Goal: Task Accomplishment & Management: Manage account settings

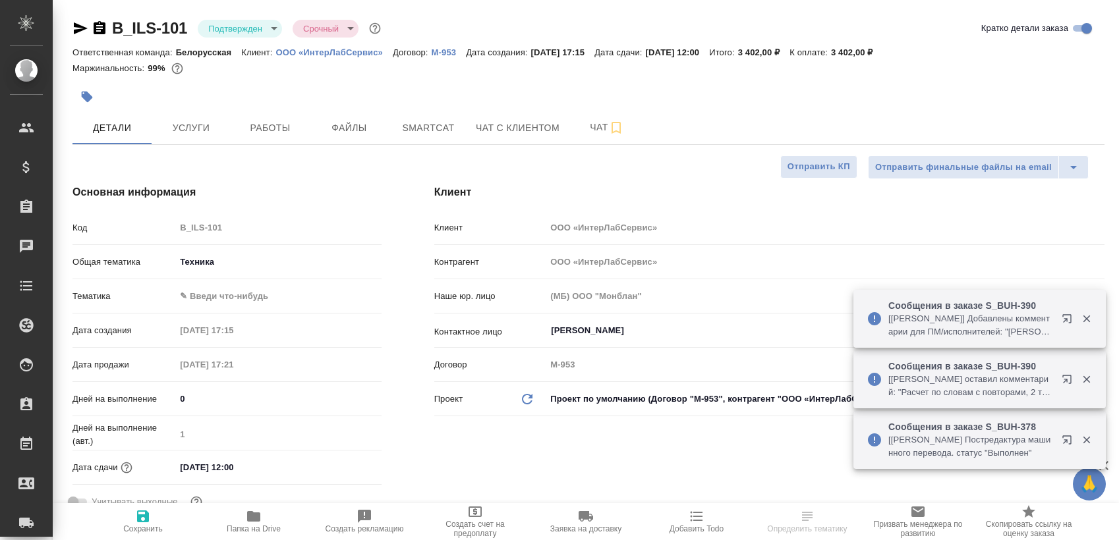
select select "RU"
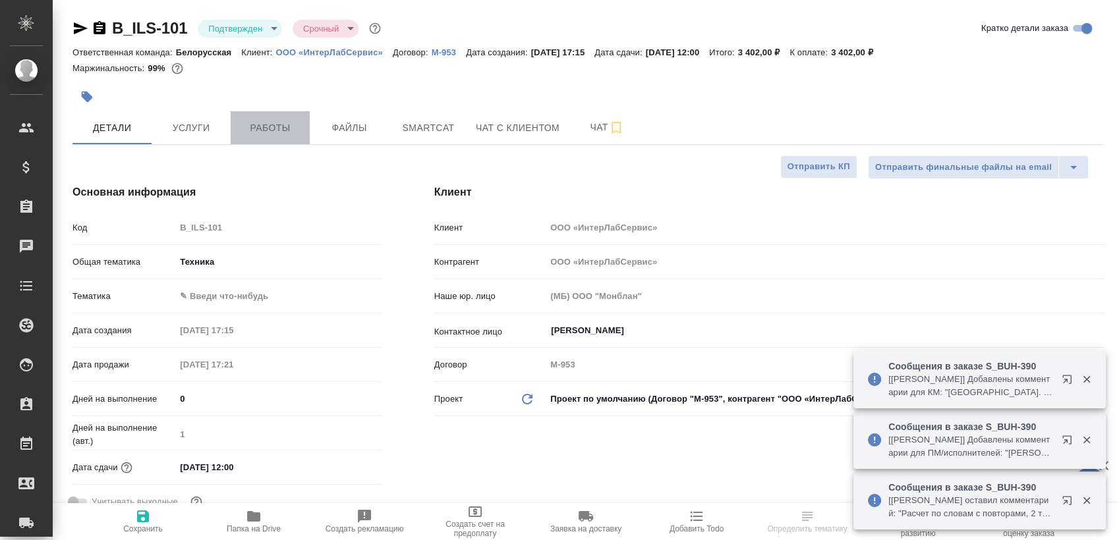
click at [270, 129] on span "Работы" at bounding box center [270, 128] width 63 height 16
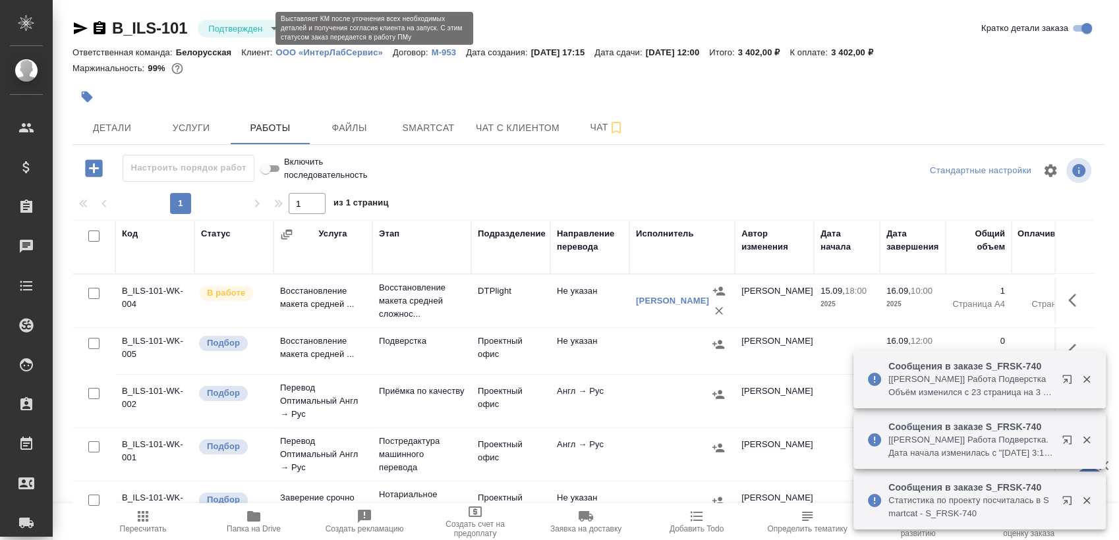
click at [227, 38] on div "B_ILS-101 Подтвержден confirmed Срочный urgent" at bounding box center [227, 28] width 311 height 21
click at [253, 20] on body "🙏 .cls-1 fill:#fff; AWATERA Sergeeva Anastasia Клиенты Спецификации Заказы 0 Ча…" at bounding box center [559, 270] width 1119 height 540
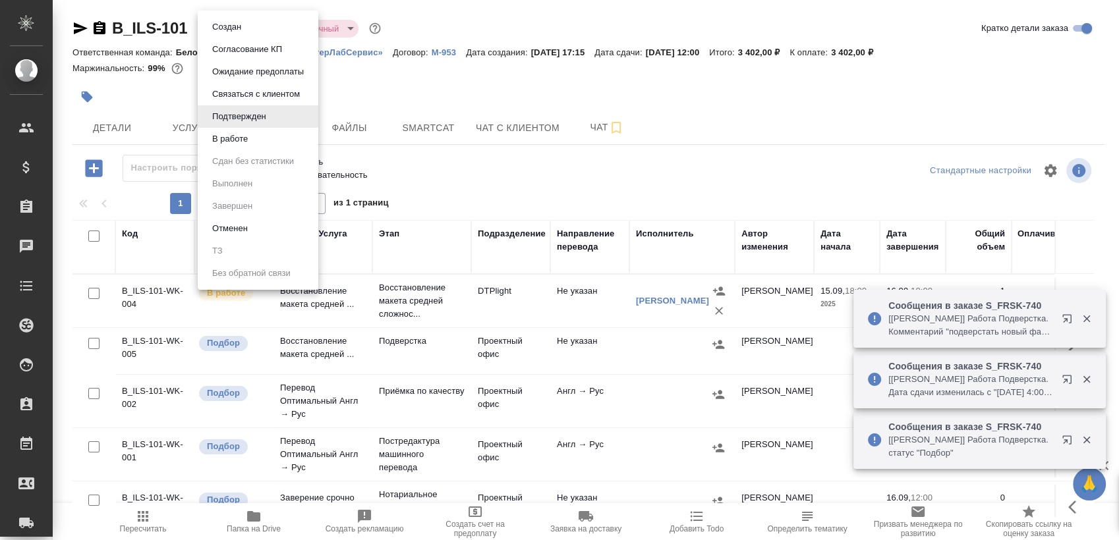
click at [253, 138] on li "В работе" at bounding box center [258, 139] width 121 height 22
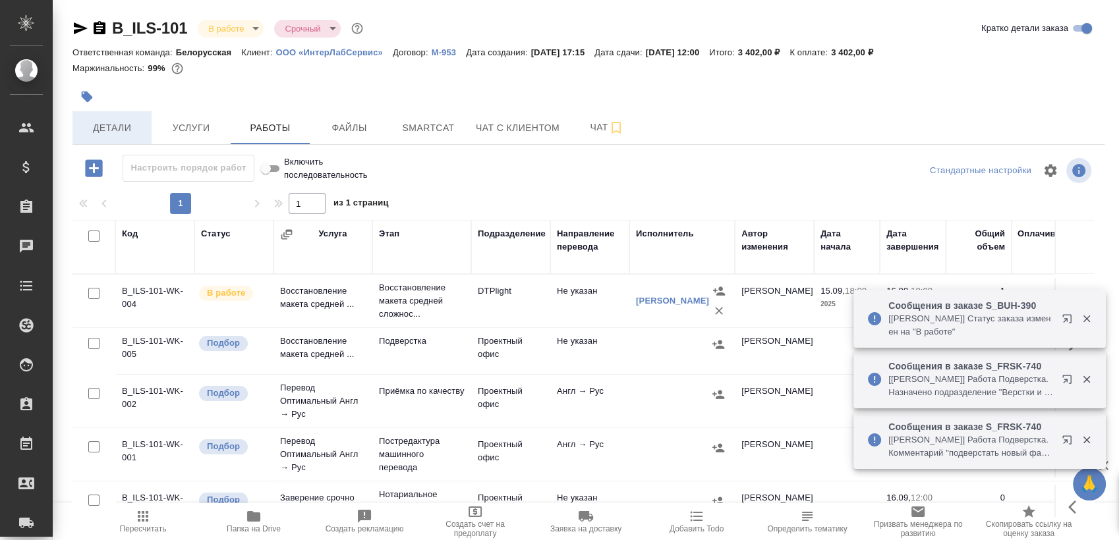
click at [120, 129] on span "Детали" at bounding box center [111, 128] width 63 height 16
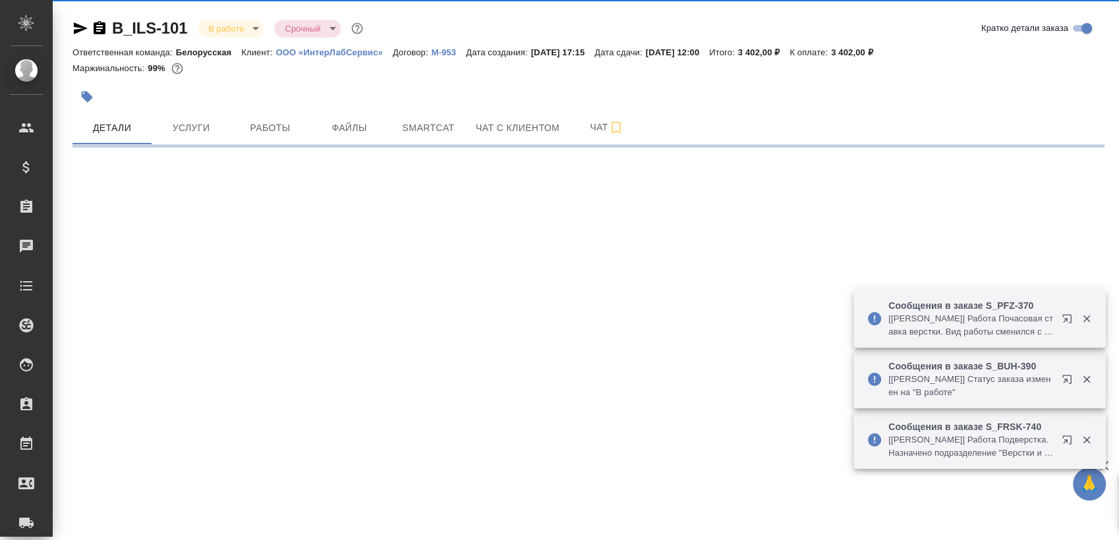
select select "RU"
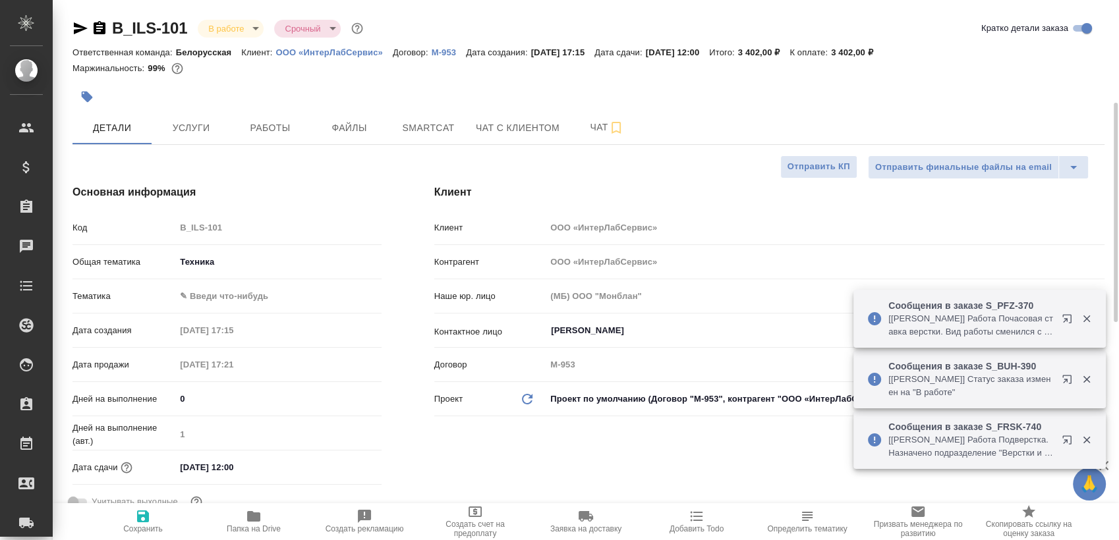
type textarea "x"
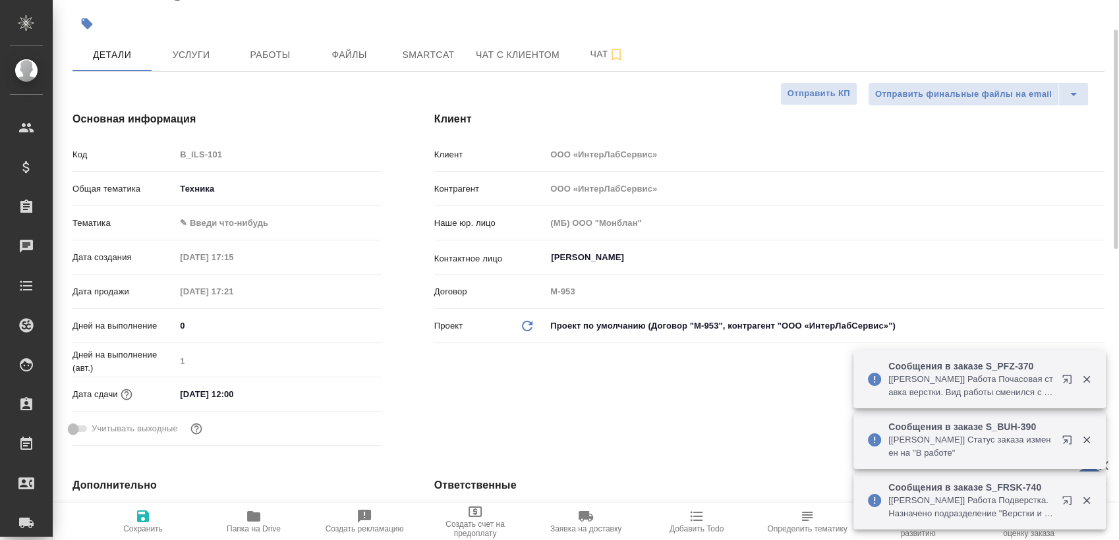
scroll to position [366, 0]
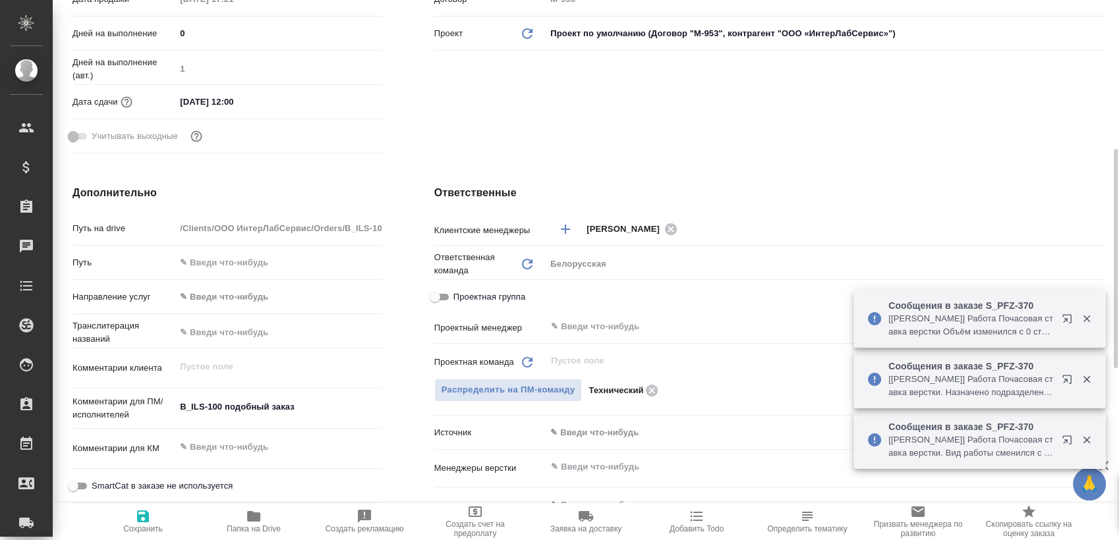
click at [622, 326] on input "text" at bounding box center [803, 327] width 507 height 16
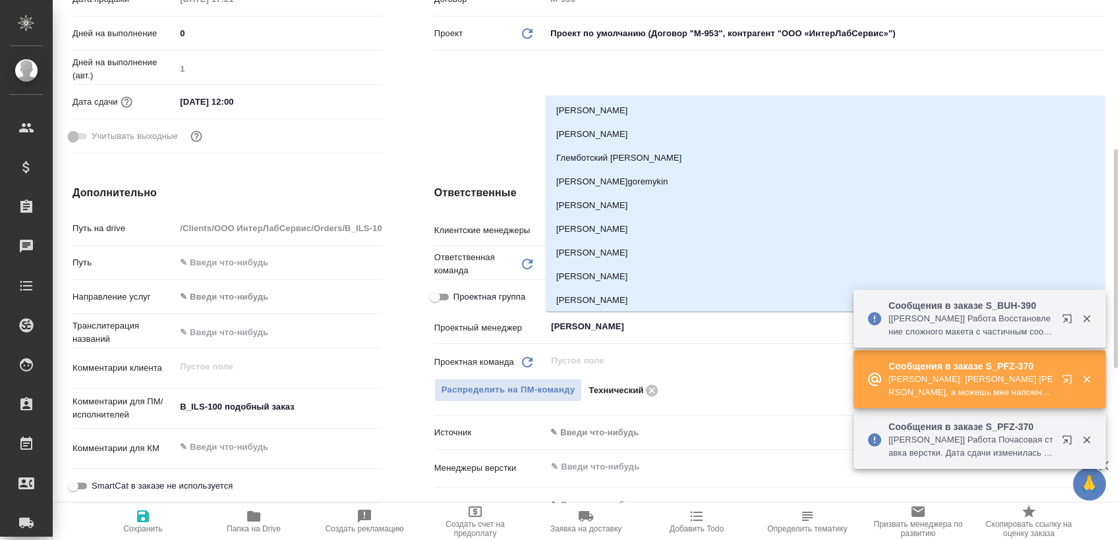
type input "сергее"
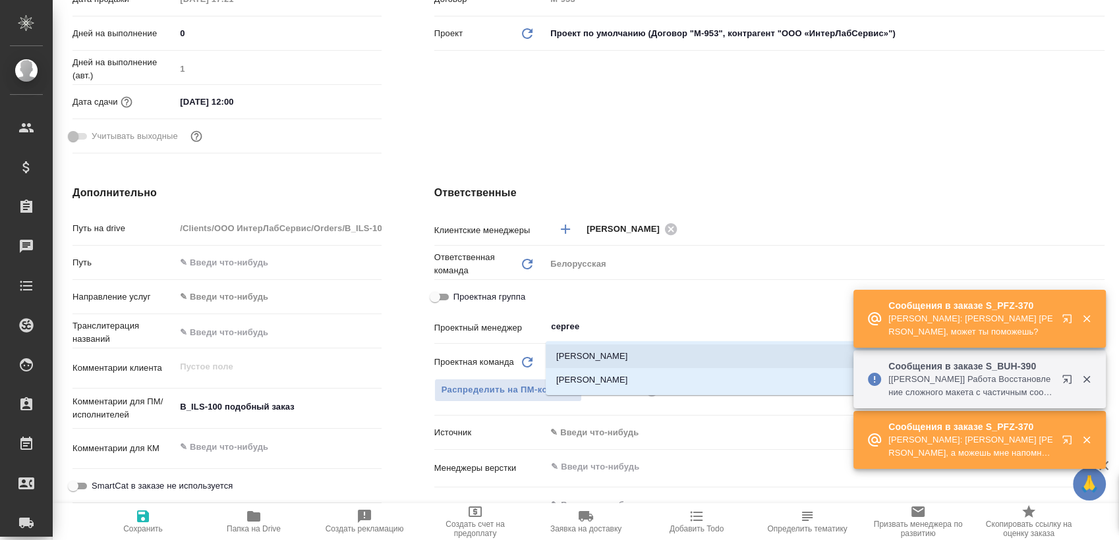
click at [620, 356] on li "Сергеева Анастасия" at bounding box center [825, 357] width 559 height 24
type textarea "x"
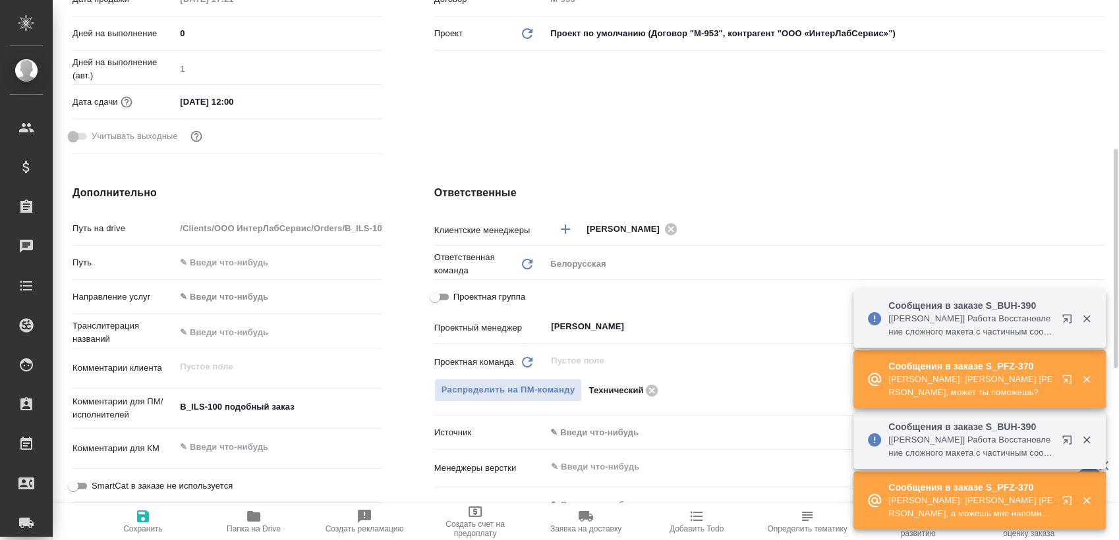
type input "Сергеева Анастасия"
click at [148, 516] on icon "button" at bounding box center [143, 517] width 12 height 12
type textarea "x"
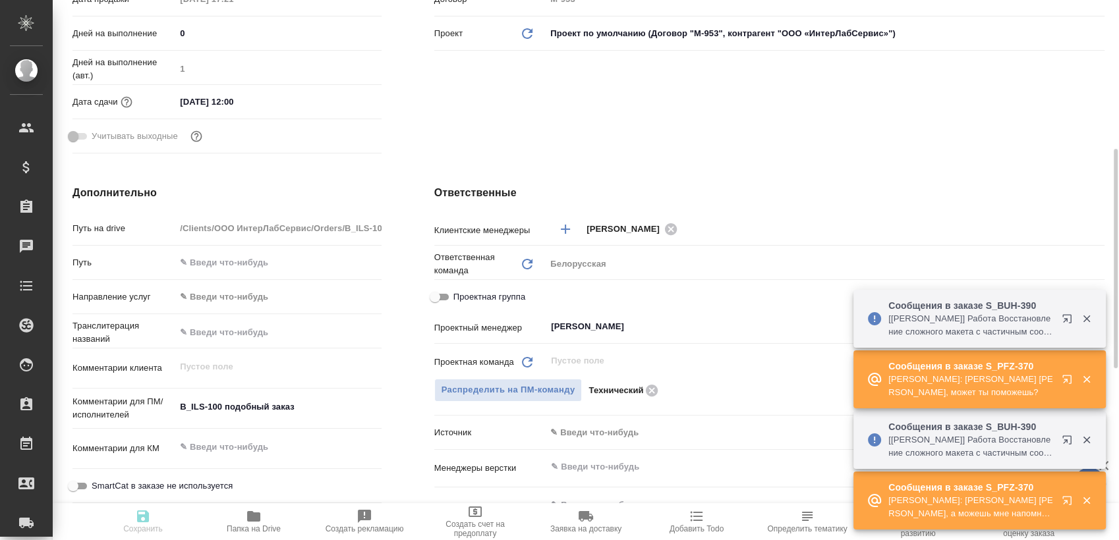
type textarea "x"
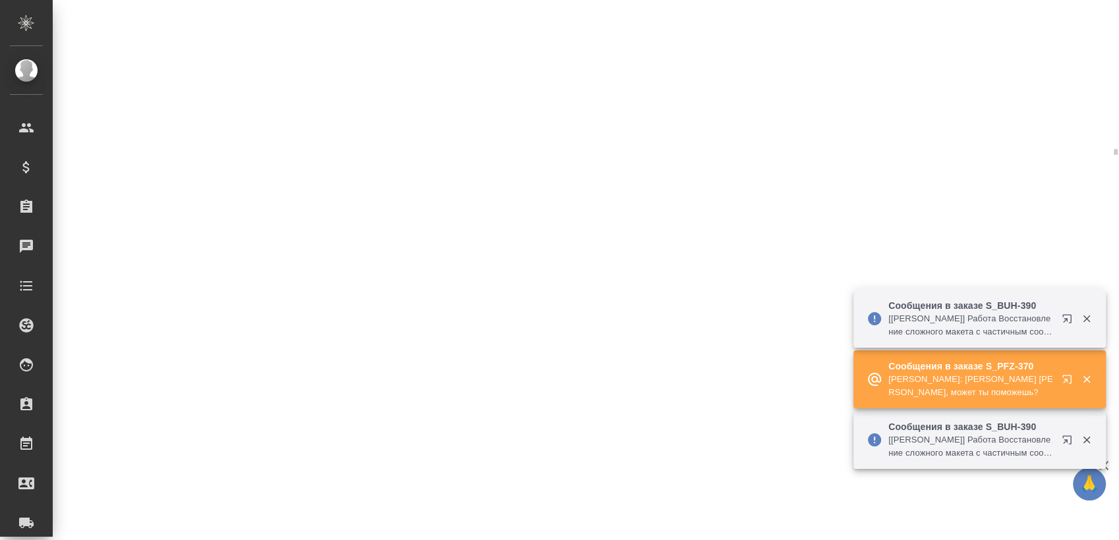
select select "RU"
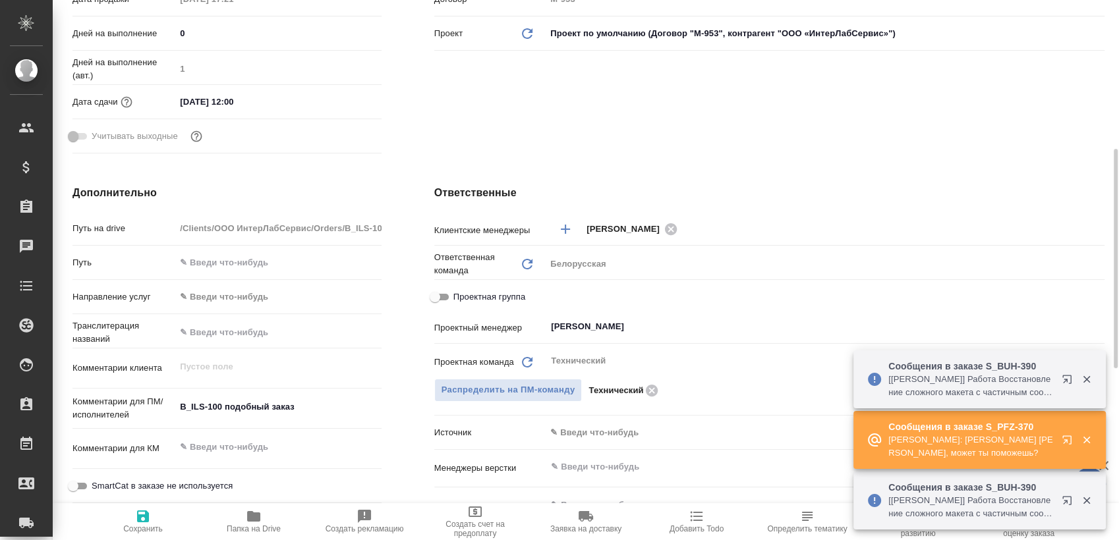
type textarea "x"
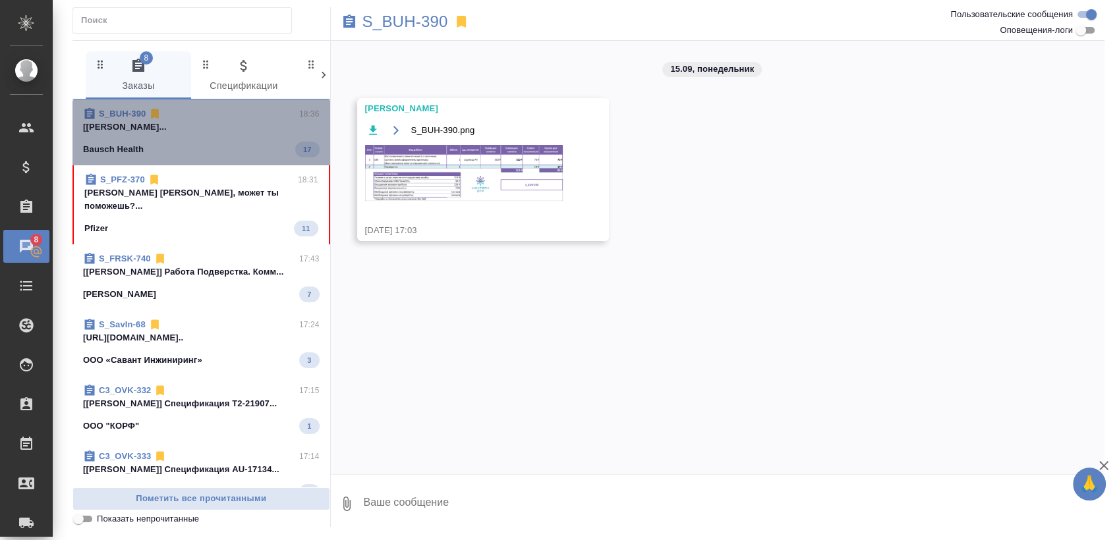
click at [227, 148] on div "Bausch Health 17" at bounding box center [201, 150] width 237 height 16
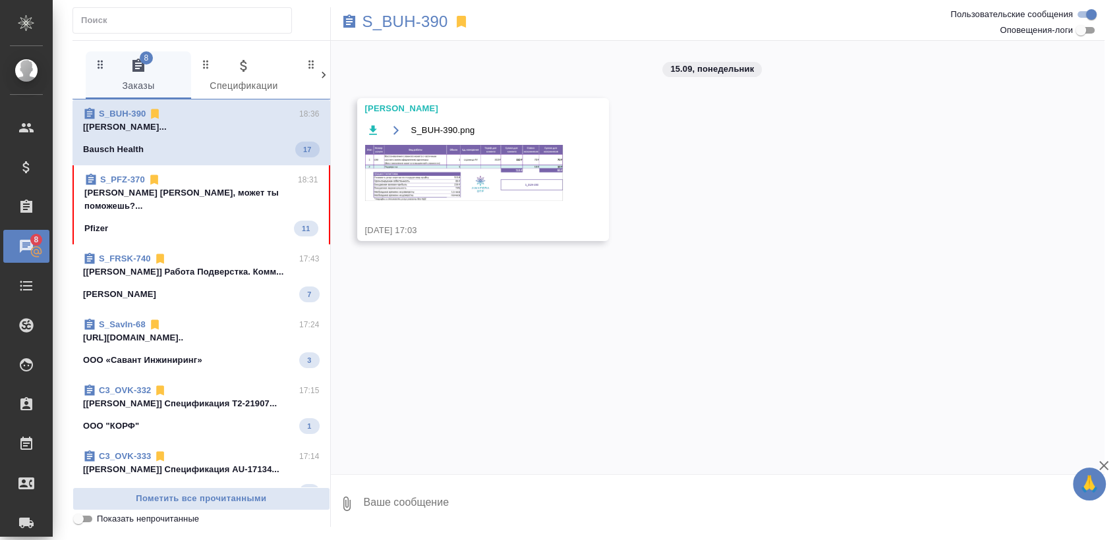
click at [223, 198] on p "Белякова Юлия Юля, может ты поможешь?..." at bounding box center [201, 200] width 234 height 26
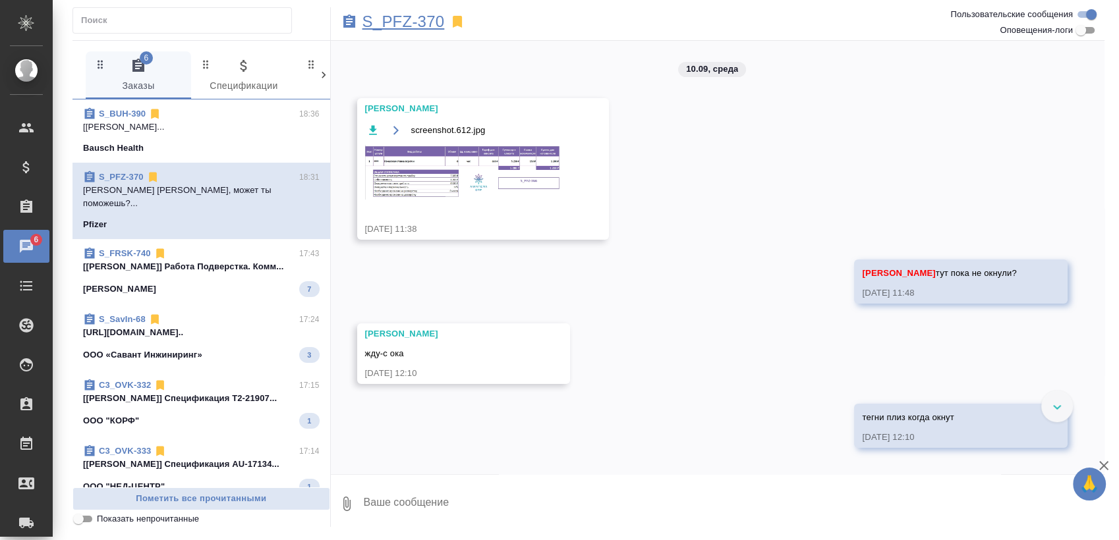
click at [433, 22] on p "S_PFZ-370" at bounding box center [403, 21] width 82 height 13
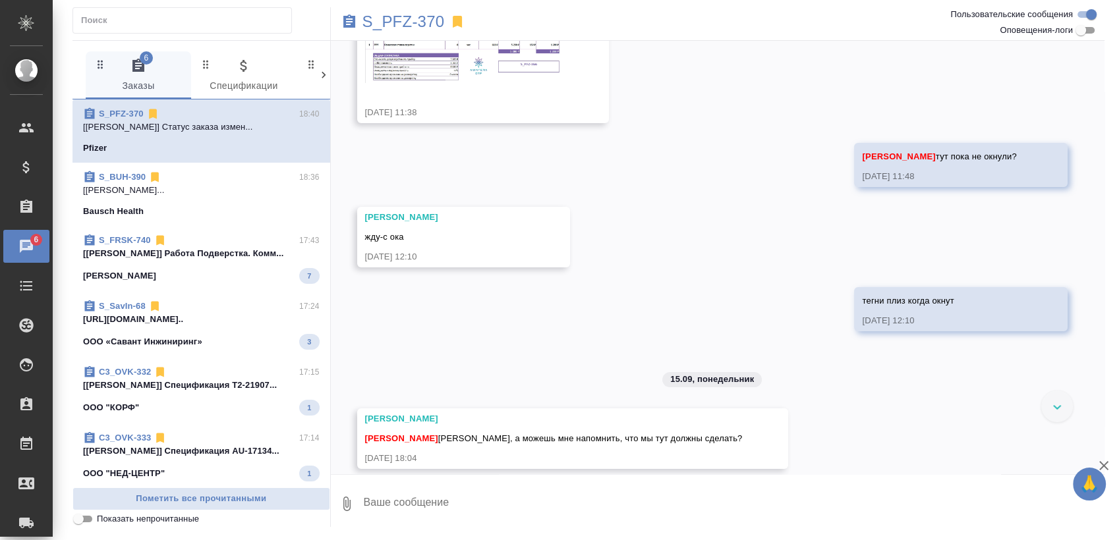
click at [235, 289] on div "S_FRSK-740 17:43 [Газизов Ринат] Работа Подверстка. Комм... Fresenius Kabi 7" at bounding box center [201, 259] width 258 height 66
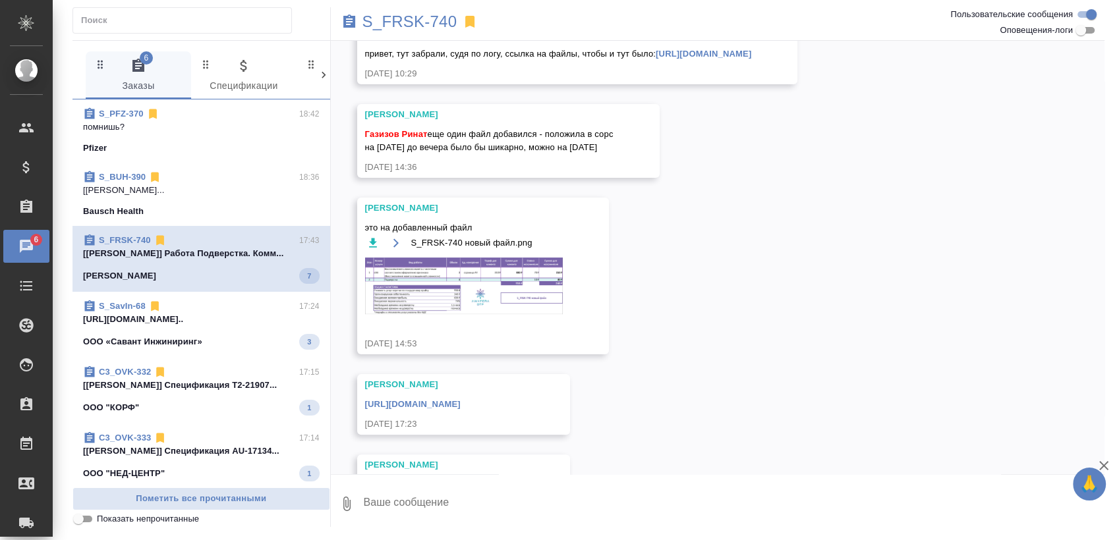
click at [221, 310] on div "S_SavIn-68 17:24" at bounding box center [201, 306] width 237 height 13
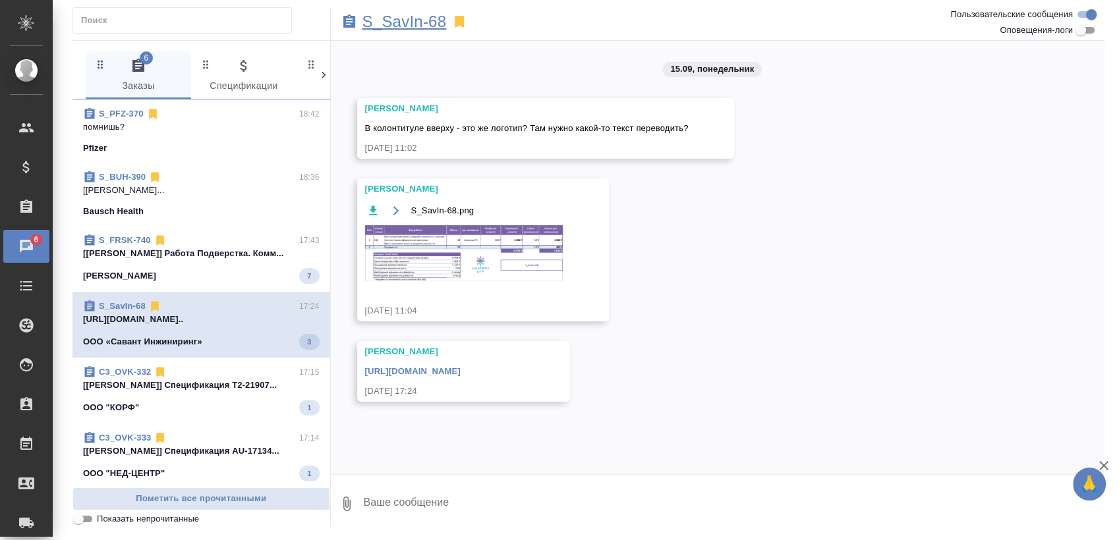
click at [408, 20] on p "S_SavIn-68" at bounding box center [404, 21] width 84 height 13
click at [208, 393] on span "C3_OVK-332 17:15 [Ильина Екатерина] Спецификация Т2-21907... ООО "КОРФ" 1" at bounding box center [201, 391] width 237 height 50
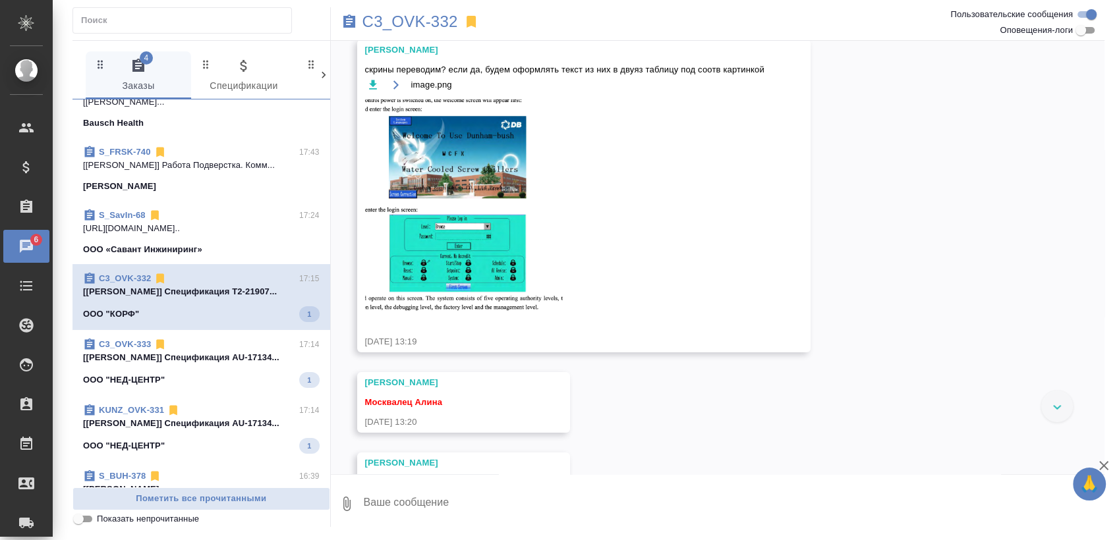
scroll to position [146, 0]
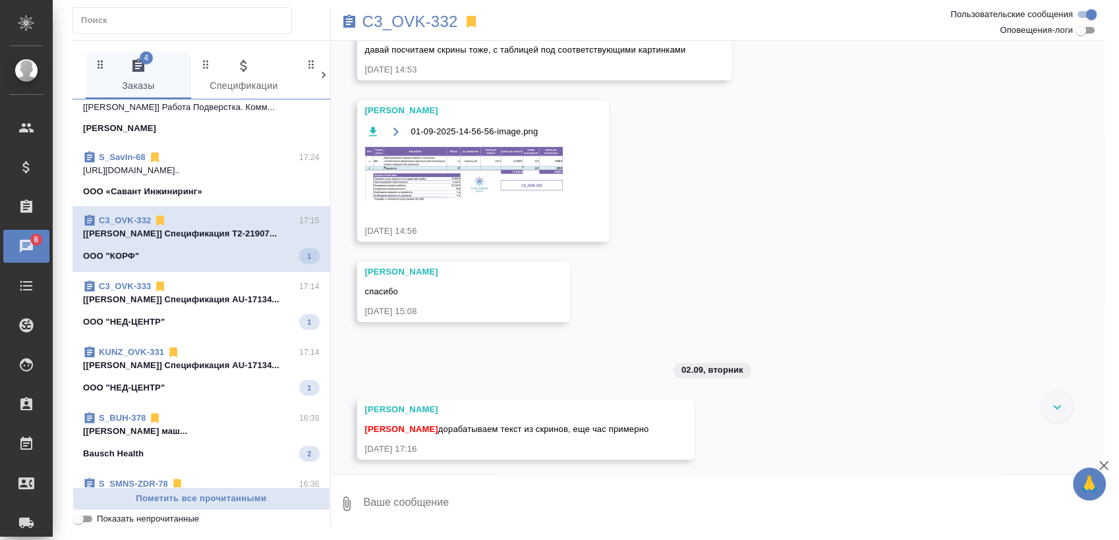
click at [202, 303] on p "[Ильина Екатерина] Спецификация AU-17134..." at bounding box center [201, 299] width 237 height 13
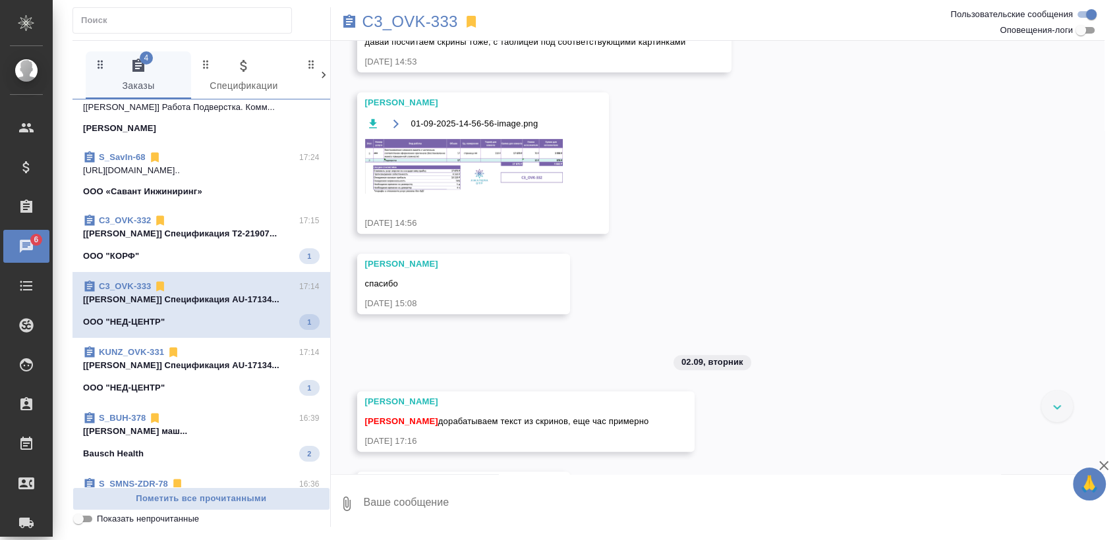
click at [178, 378] on span "KUNZ_OVK-331 17:14 [Ильина Екатерина] Спецификация AU-17134... ООО "НЕД-ЦЕНТР" 1" at bounding box center [201, 371] width 237 height 50
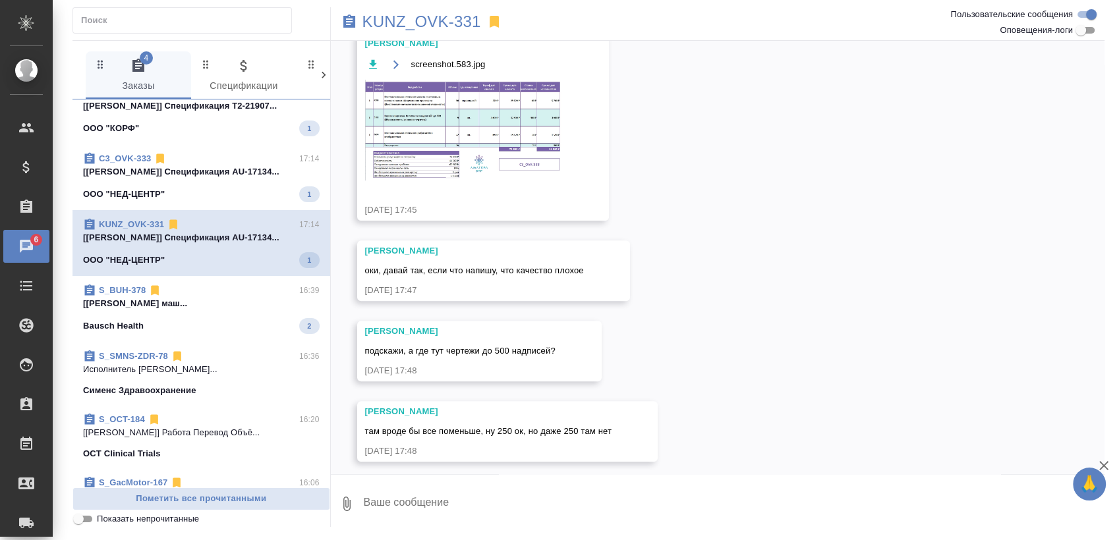
scroll to position [293, 0]
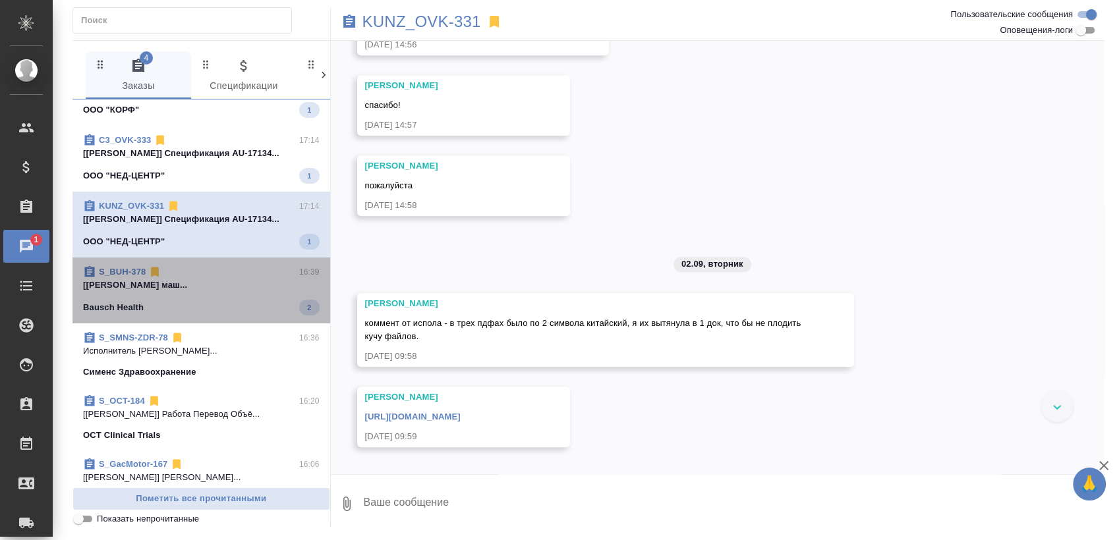
click at [205, 290] on p "[Белякова Юлия] Работа Постредактура маш..." at bounding box center [201, 285] width 237 height 13
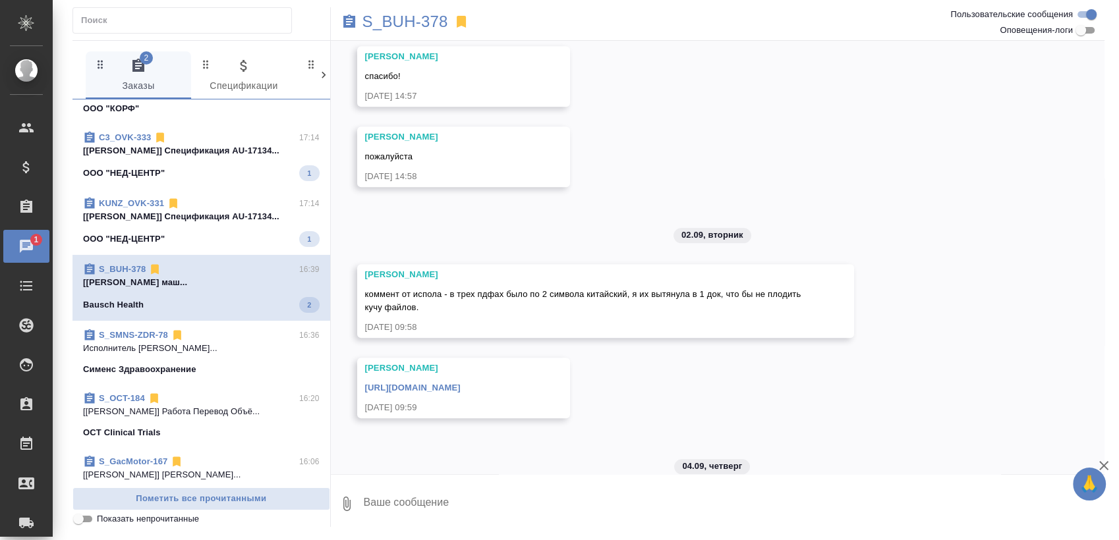
scroll to position [0, 0]
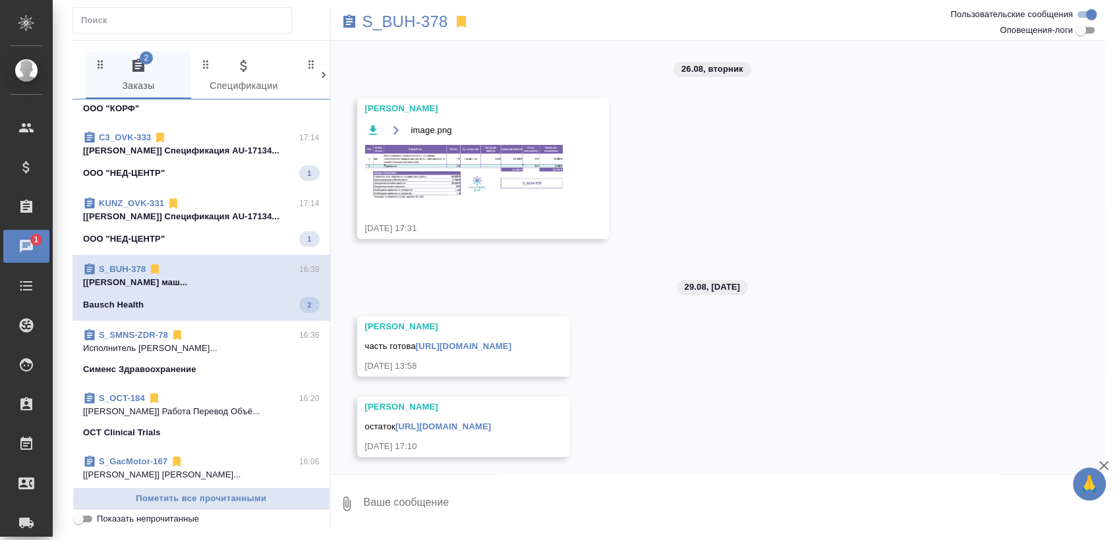
drag, startPoint x: 192, startPoint y: 297, endPoint x: 200, endPoint y: 287, distance: 12.2
click at [192, 297] on div "Bausch Health 2" at bounding box center [201, 305] width 237 height 16
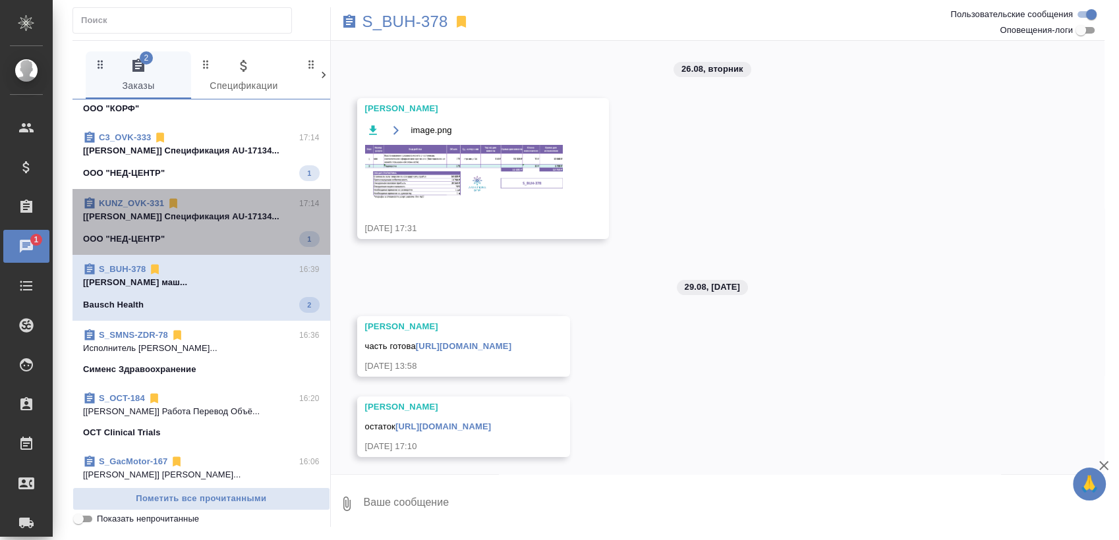
click at [237, 225] on span "KUNZ_OVK-331 17:14 [Ильина Екатерина] Спецификация AU-17134... ООО "НЕД-ЦЕНТР" 1" at bounding box center [201, 222] width 237 height 50
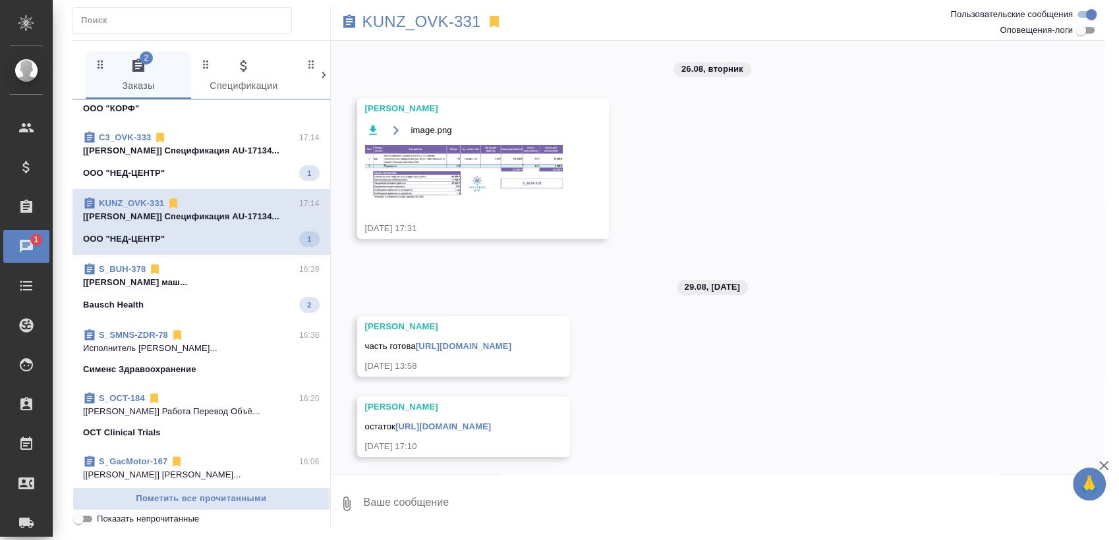
click at [246, 156] on p "[Ильина Екатерина] Спецификация AU-17134..." at bounding box center [201, 150] width 237 height 13
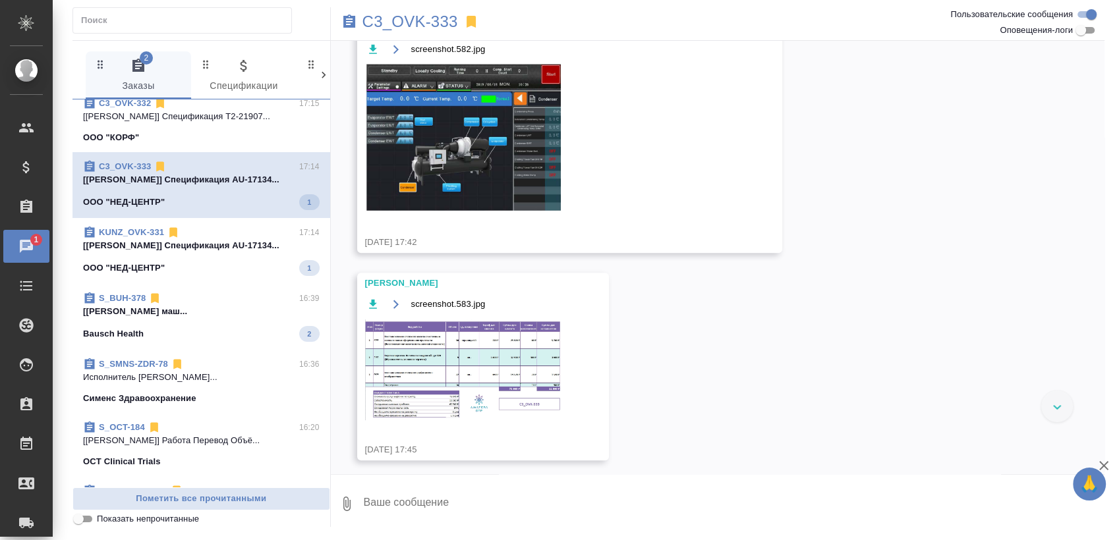
scroll to position [293, 0]
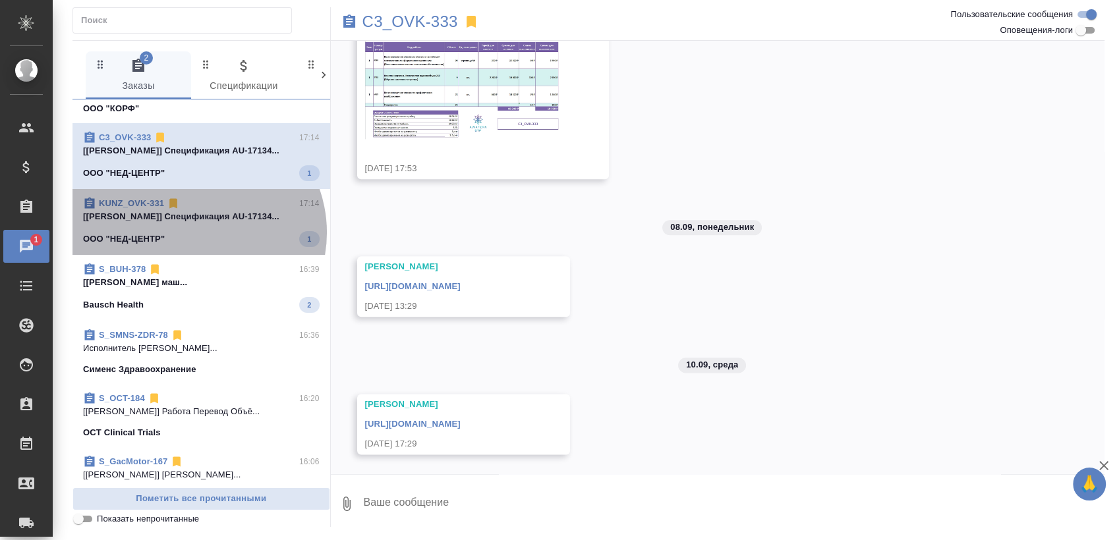
click at [194, 232] on div "ООО "НЕД-ЦЕНТР" 1" at bounding box center [201, 239] width 237 height 16
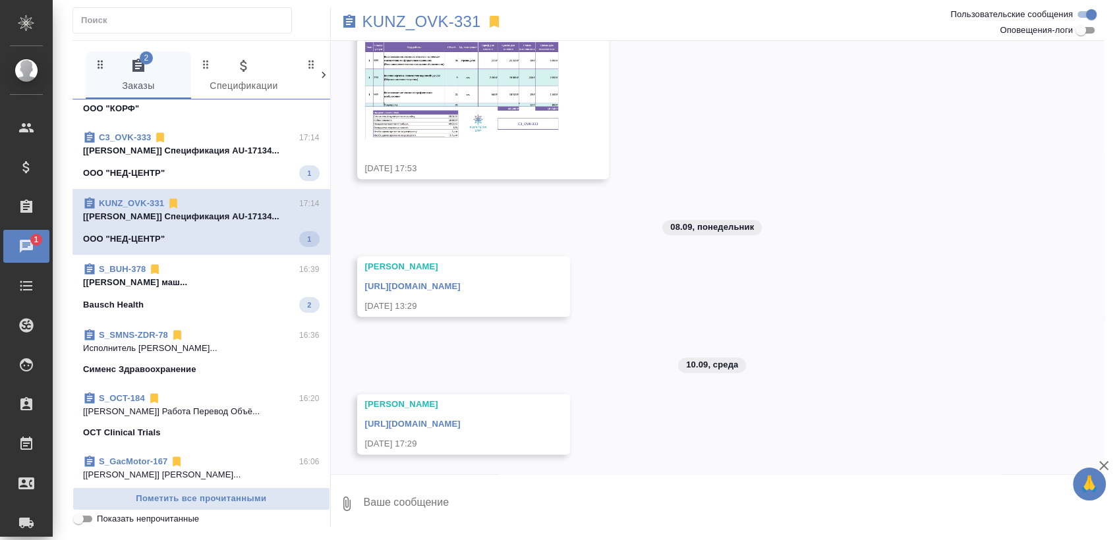
click at [169, 284] on span "S_BUH-378 16:39 [Белякова Юлия] Работа Постредактура маш... Bausch Health 2" at bounding box center [201, 288] width 237 height 50
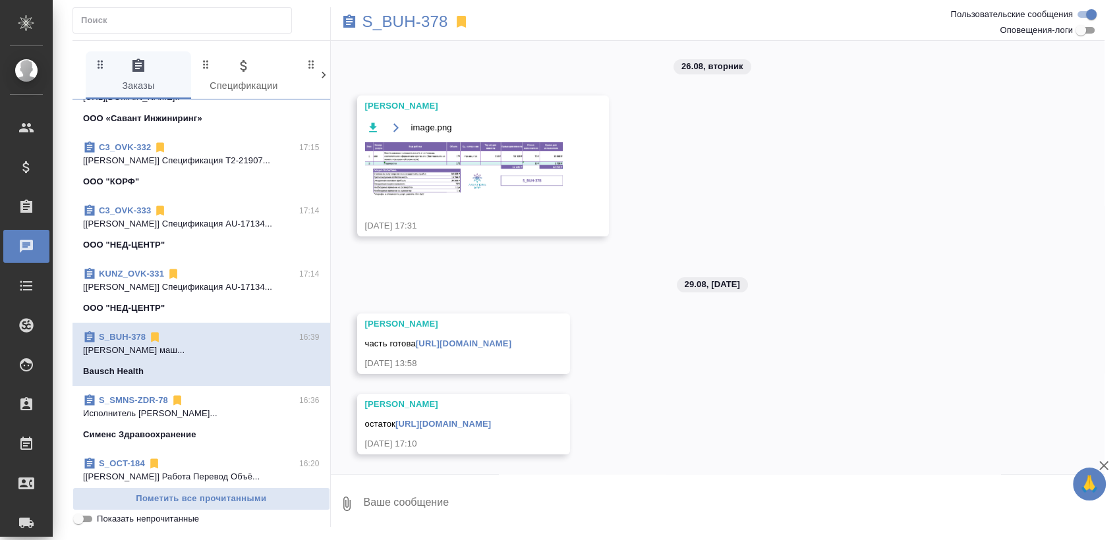
scroll to position [0, 0]
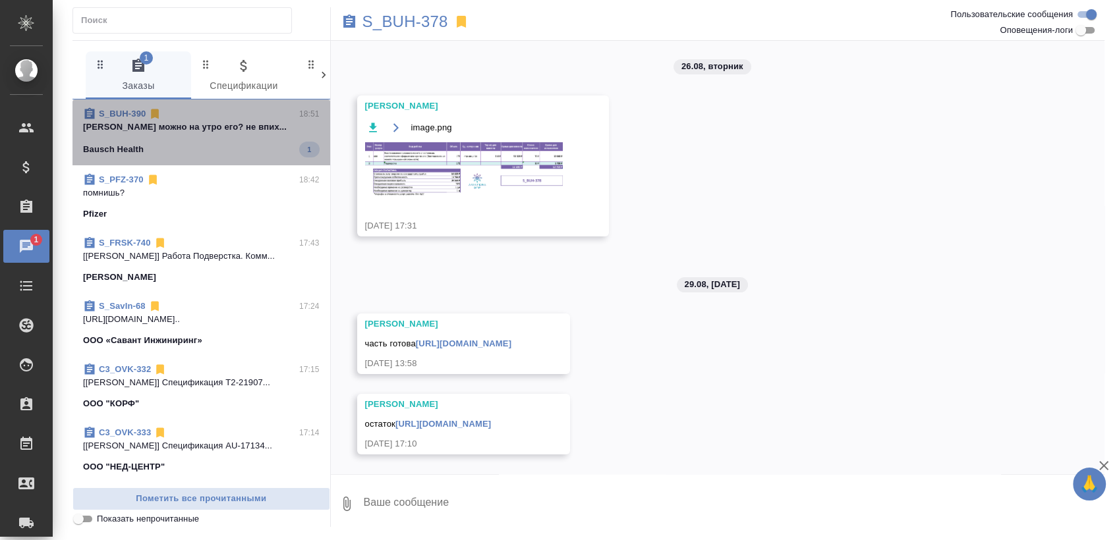
click at [240, 142] on div "Bausch Health 1" at bounding box center [201, 150] width 237 height 16
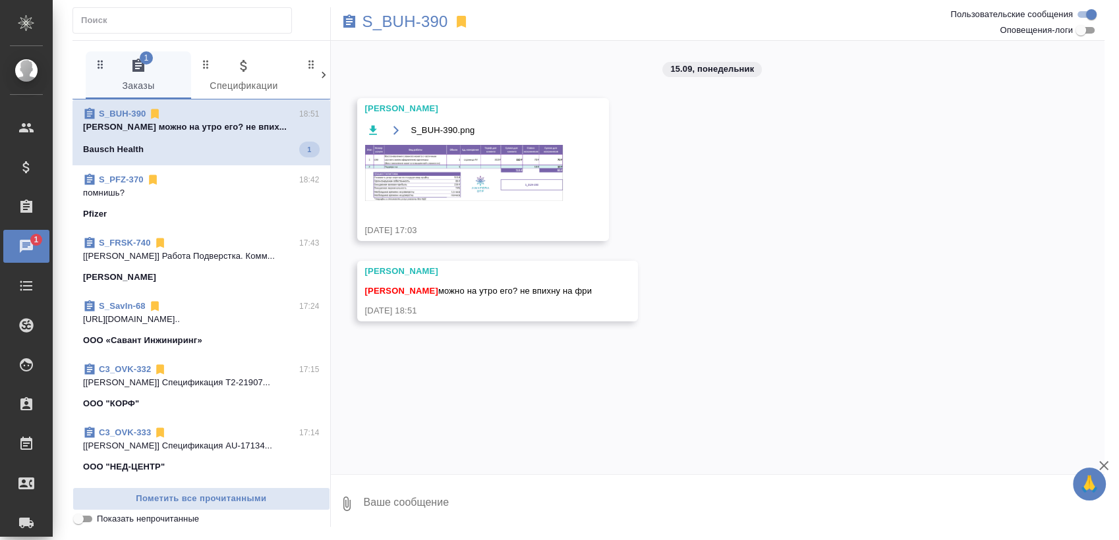
click at [245, 140] on span "S_BUH-390 18:51 Баданян Артак можно на утро его? не впих... Bausch Health 1" at bounding box center [201, 132] width 237 height 50
click at [254, 123] on p "Можно)" at bounding box center [201, 127] width 237 height 13
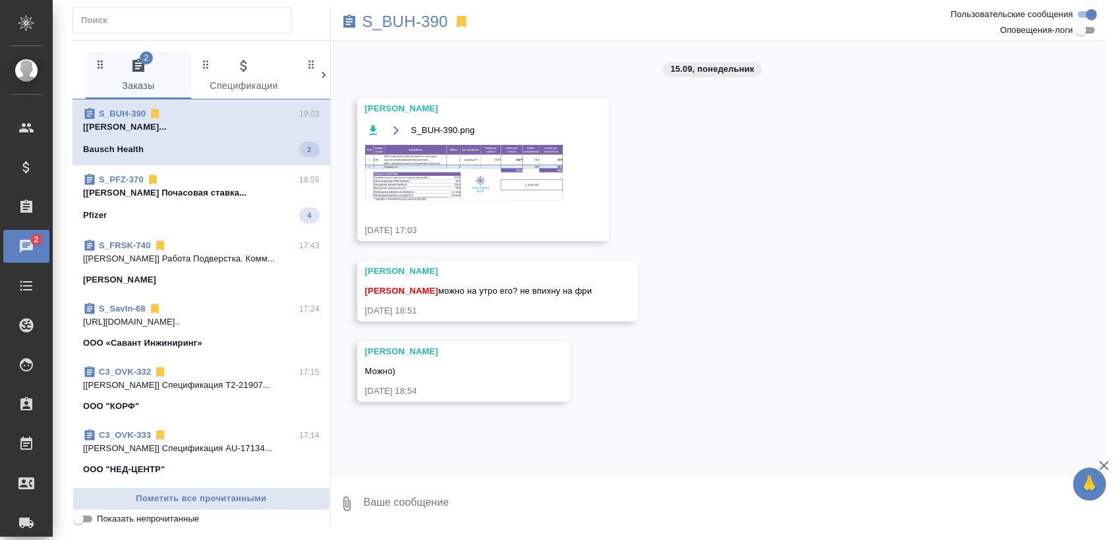
click at [232, 154] on div "Bausch Health 2" at bounding box center [201, 150] width 237 height 16
click at [227, 200] on span "S_PFZ-370 18:59 [Арсеньева Вера] Работа Почасовая ставка... Pfizer 4" at bounding box center [201, 198] width 237 height 50
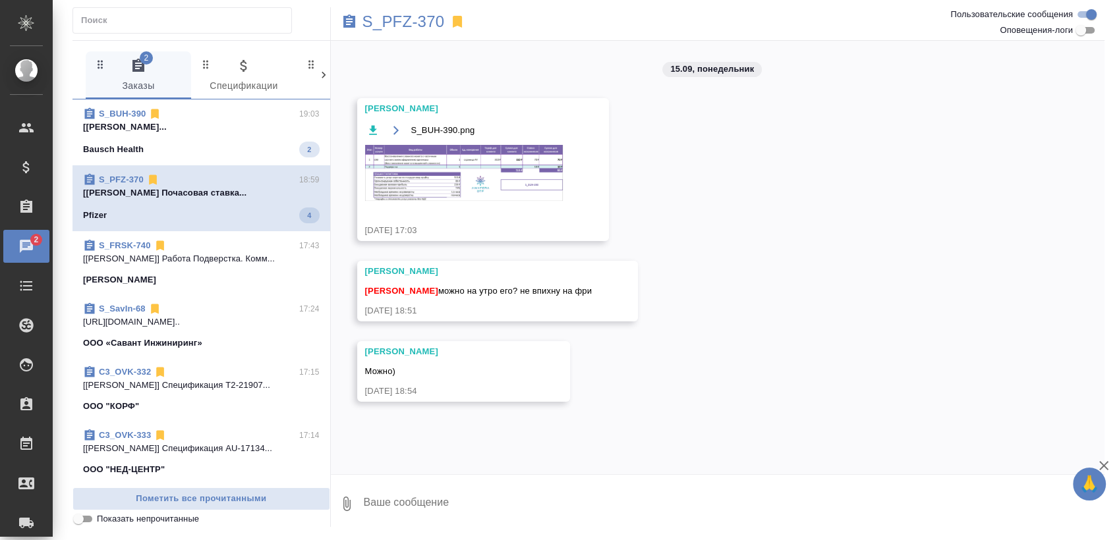
drag, startPoint x: 223, startPoint y: 117, endPoint x: 219, endPoint y: 198, distance: 81.2
click at [224, 117] on div "S_BUH-390 19:03" at bounding box center [201, 113] width 237 height 13
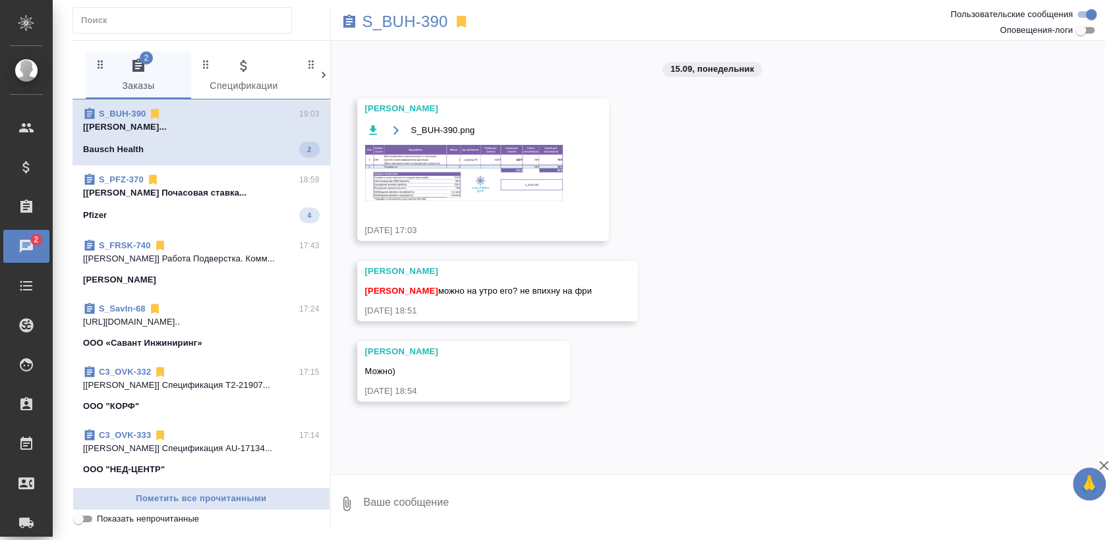
click at [219, 206] on span "S_PFZ-370 18:59 [Арсеньева Вера] Работа Почасовая ставка... Pfizer 4" at bounding box center [201, 198] width 237 height 50
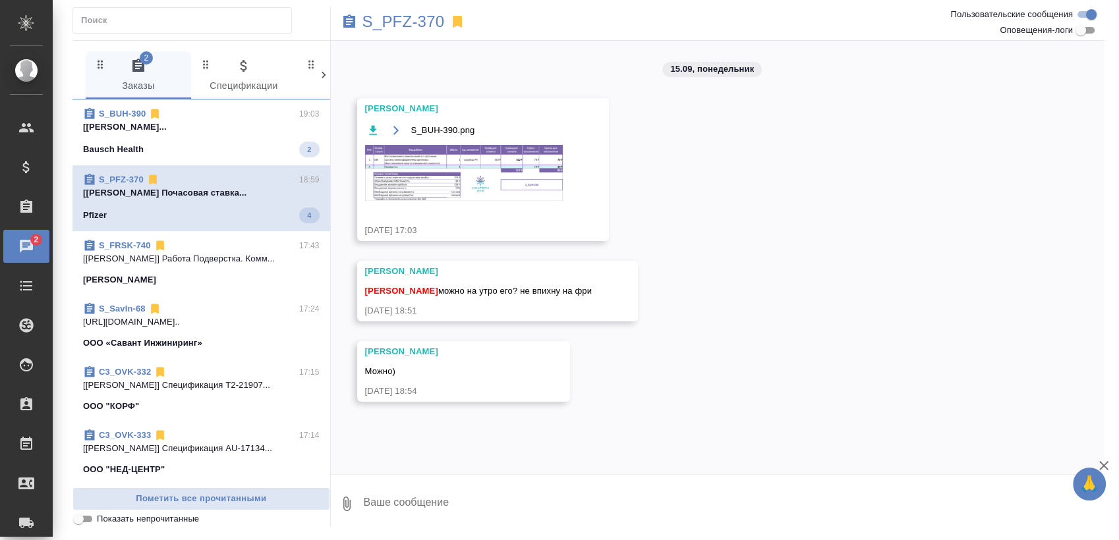
click at [235, 130] on p "[Малофеева Екатерина] Работа Восстановле..." at bounding box center [201, 127] width 237 height 13
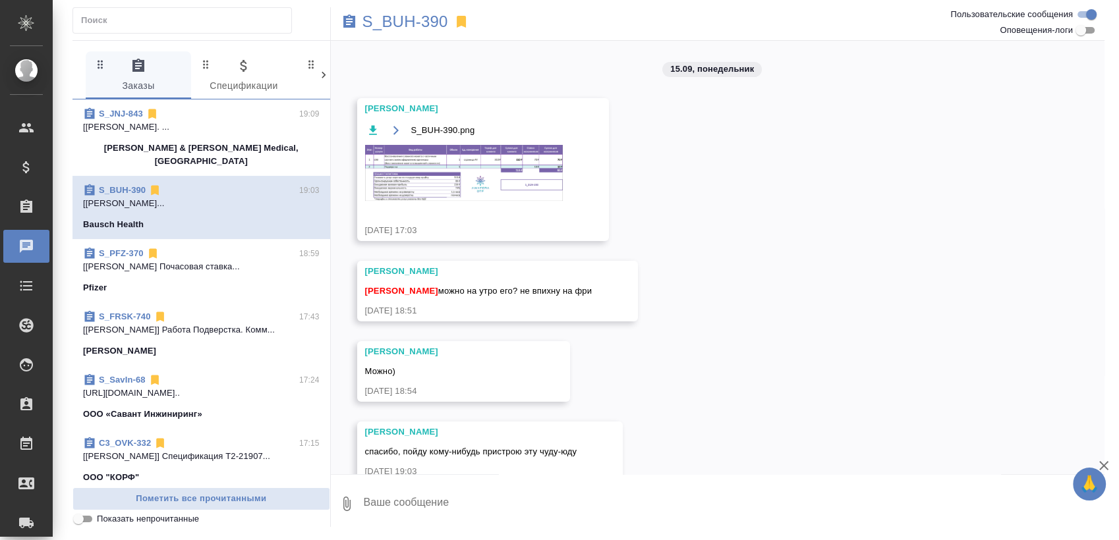
scroll to position [27, 0]
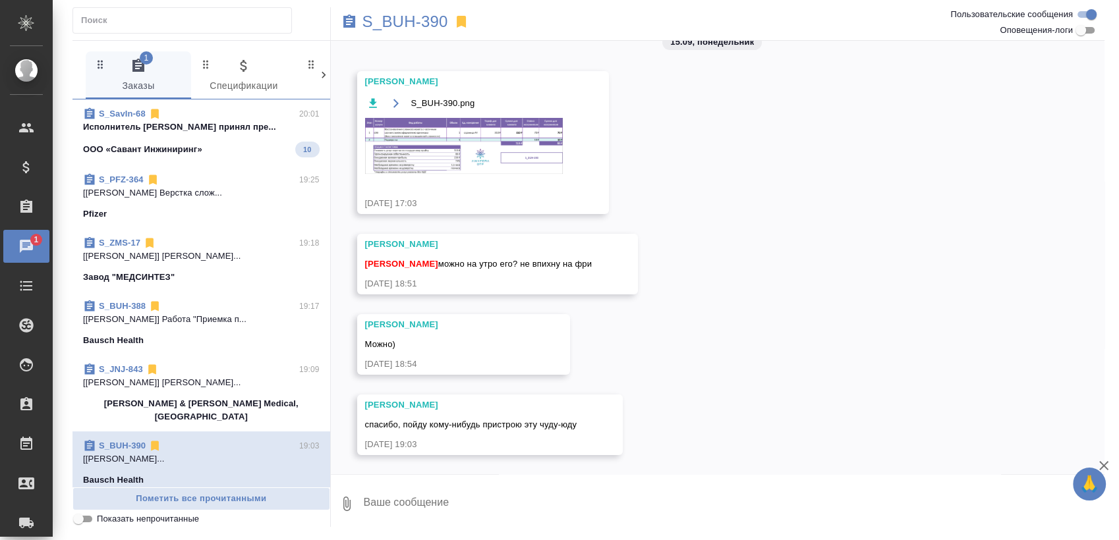
click at [194, 136] on span "S_SavIn-68 20:01 Исполнитель Пирогов Дмитрий принял пре... ООО «Савант Инжинири…" at bounding box center [201, 132] width 237 height 50
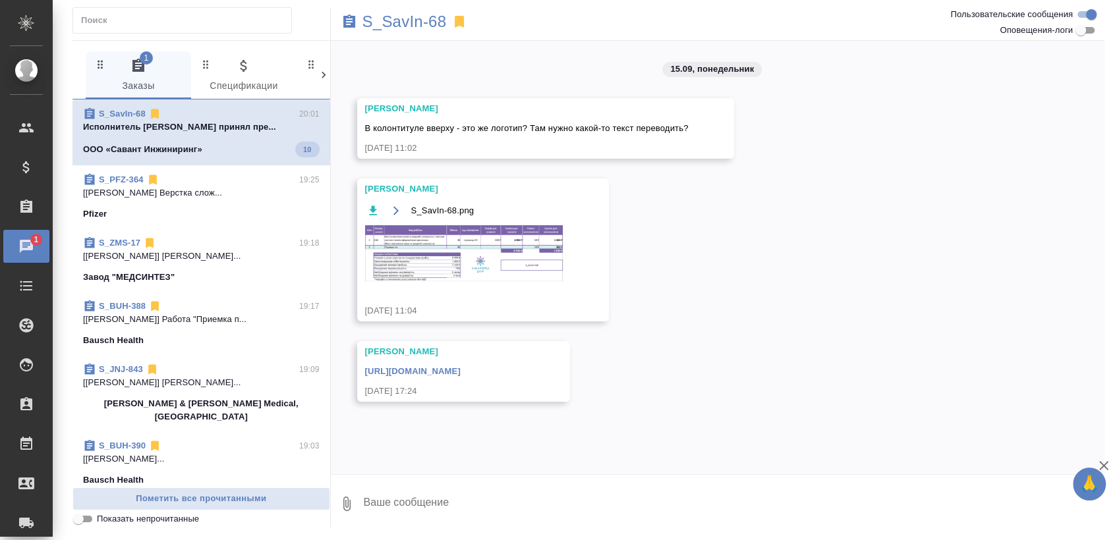
scroll to position [0, 0]
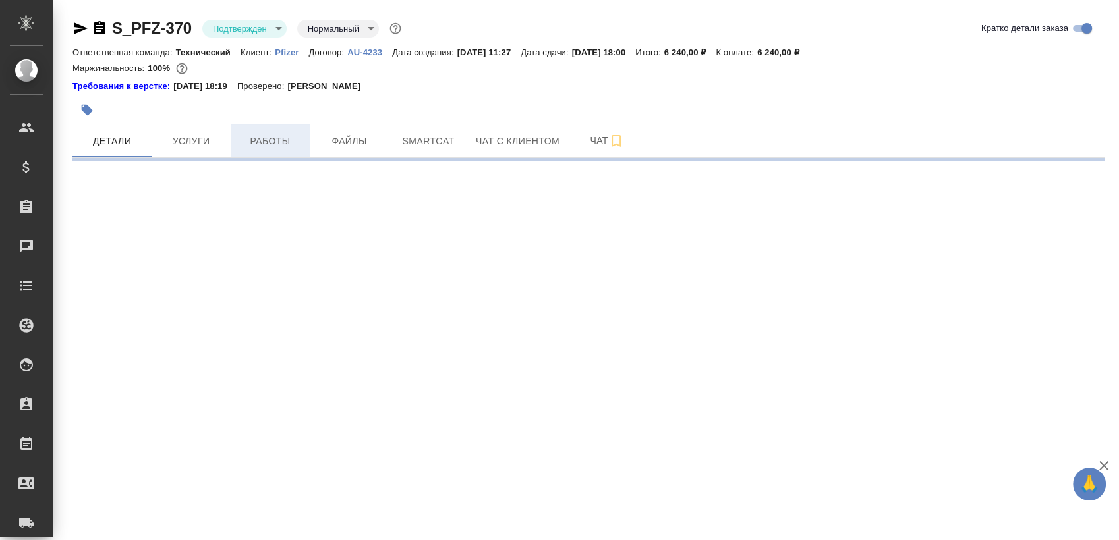
select select "RU"
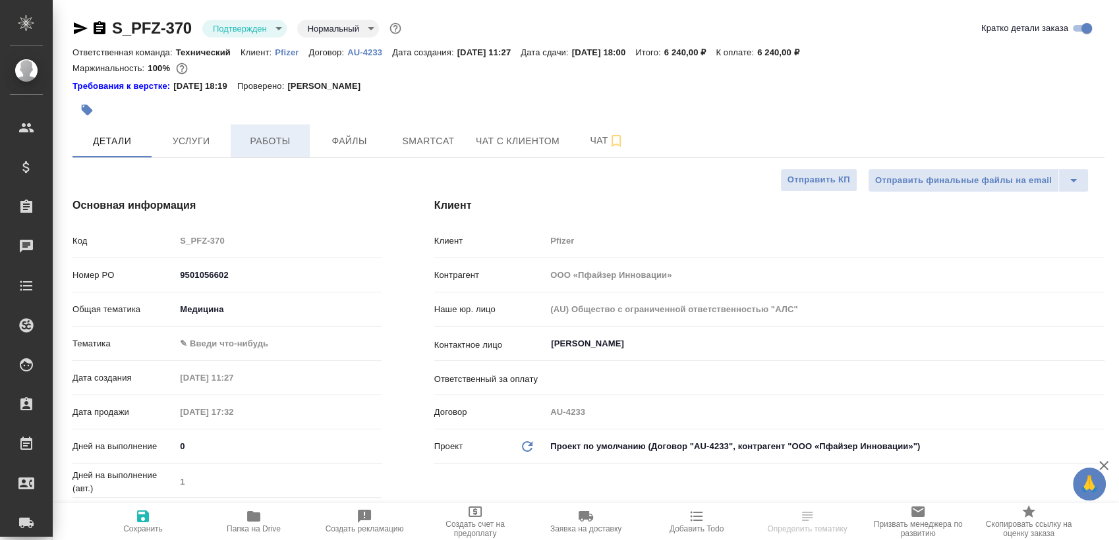
type textarea "x"
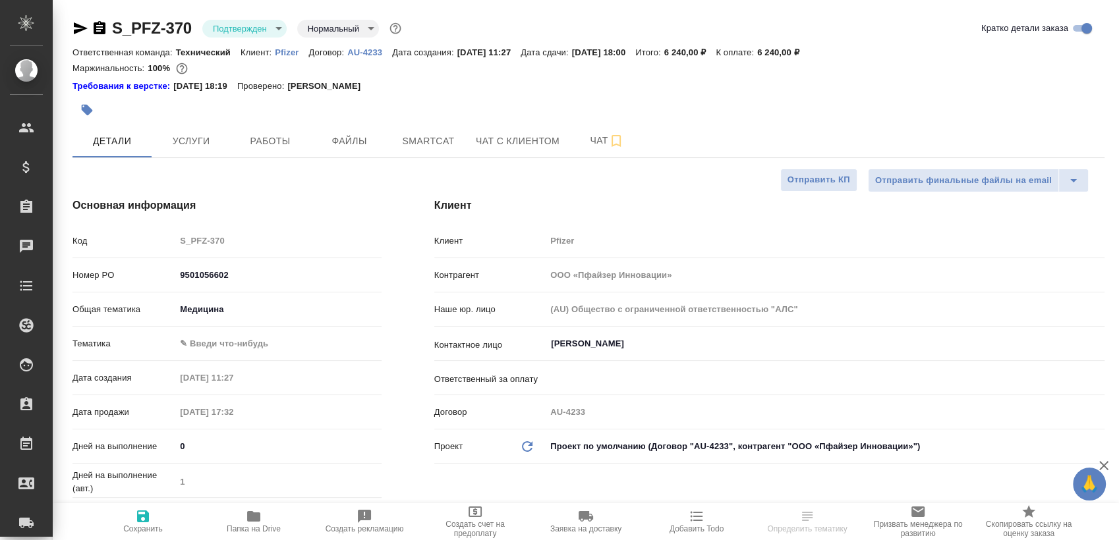
type textarea "x"
click at [239, 24] on body "🙏 .cls-1 fill:#fff; AWATERA Sergeeva Anastasia Клиенты Спецификации Заказы Чаты…" at bounding box center [559, 270] width 1119 height 540
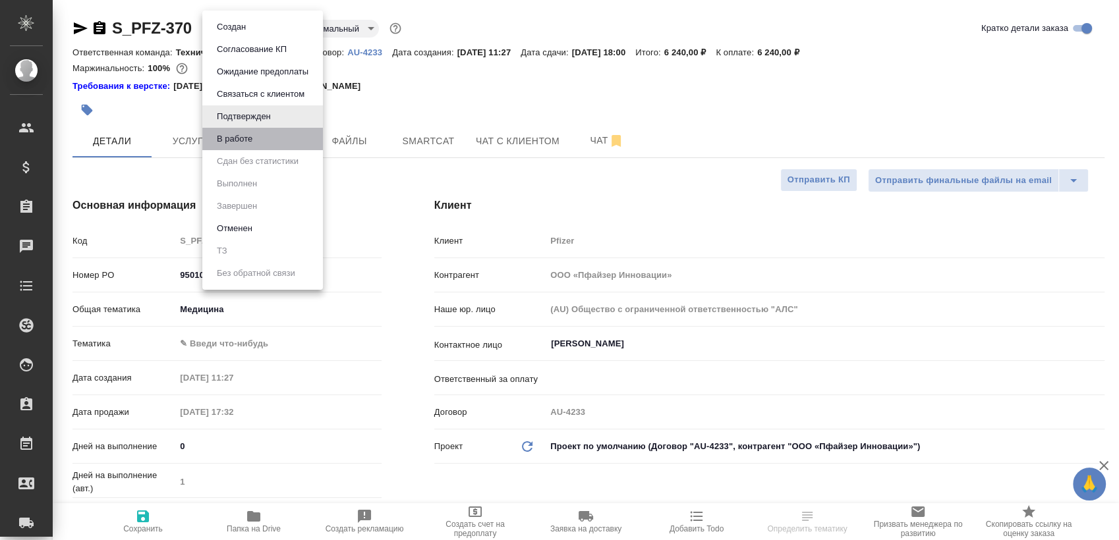
click at [272, 134] on li "В работе" at bounding box center [262, 139] width 121 height 22
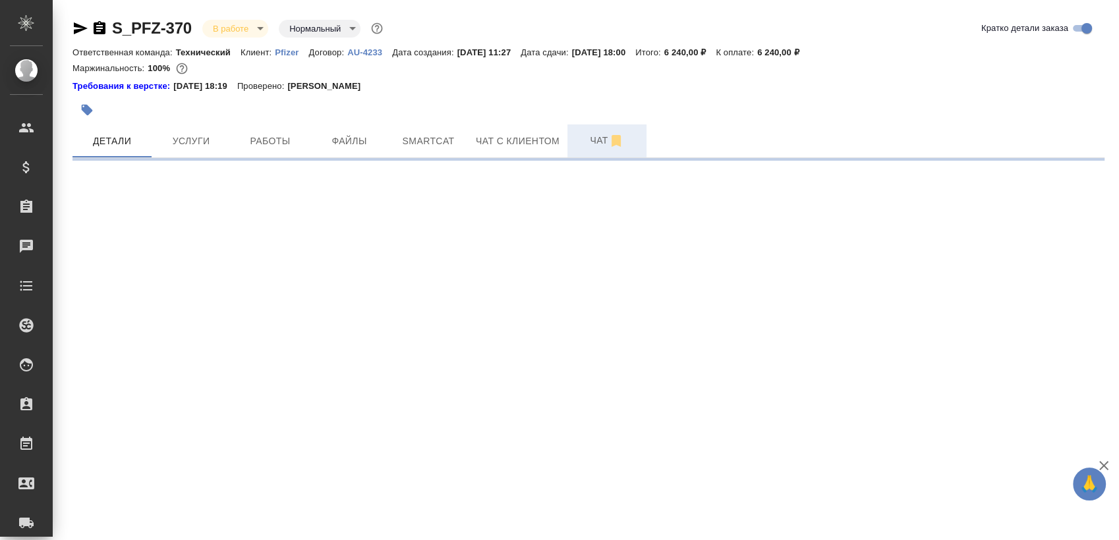
select select "RU"
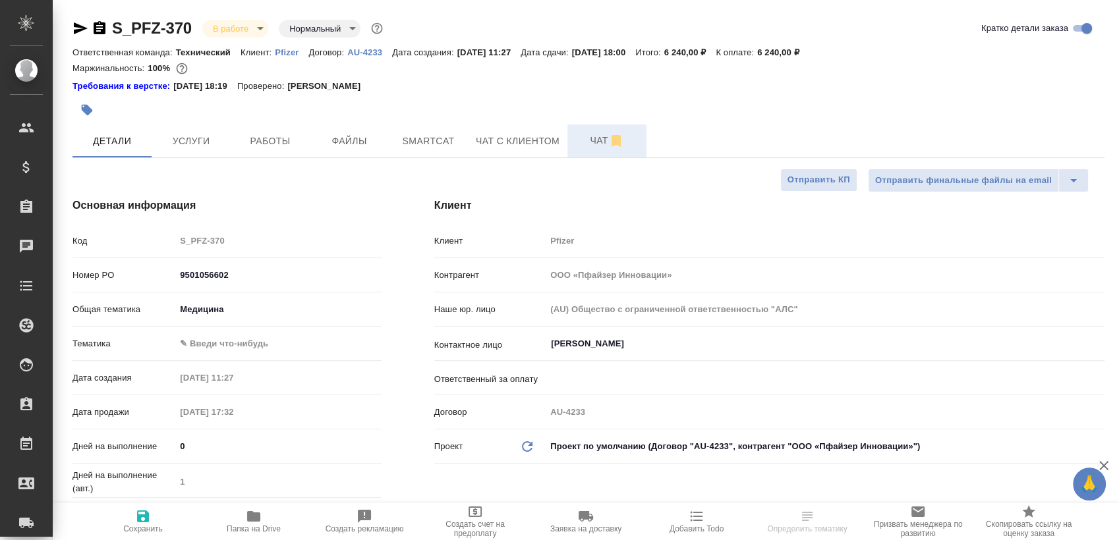
type textarea "x"
click at [573, 140] on button "Чат" at bounding box center [606, 141] width 79 height 33
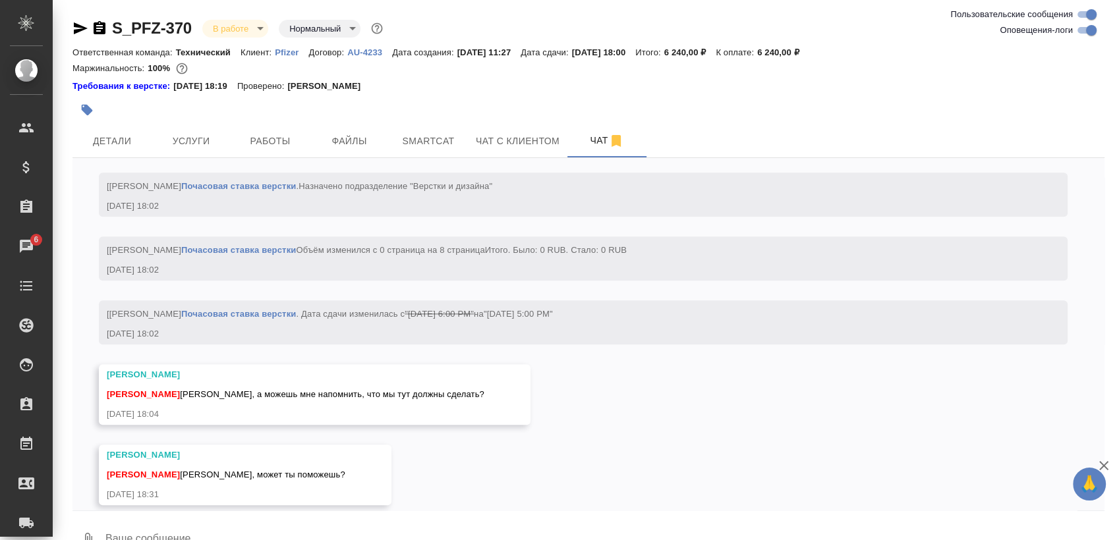
scroll to position [1576, 0]
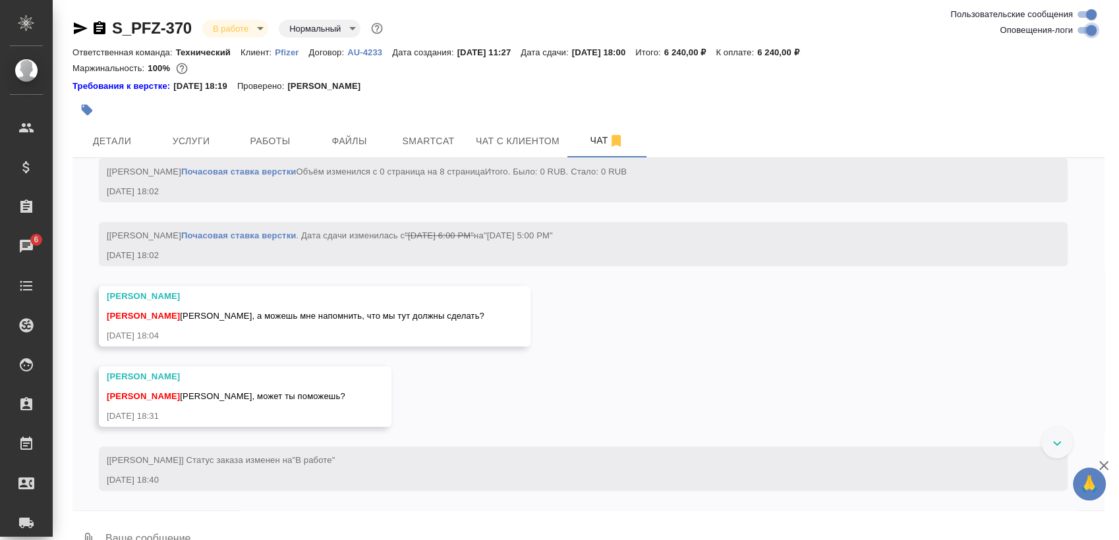
click at [1081, 27] on input "Оповещения-логи" at bounding box center [1091, 30] width 47 height 16
checkbox input "false"
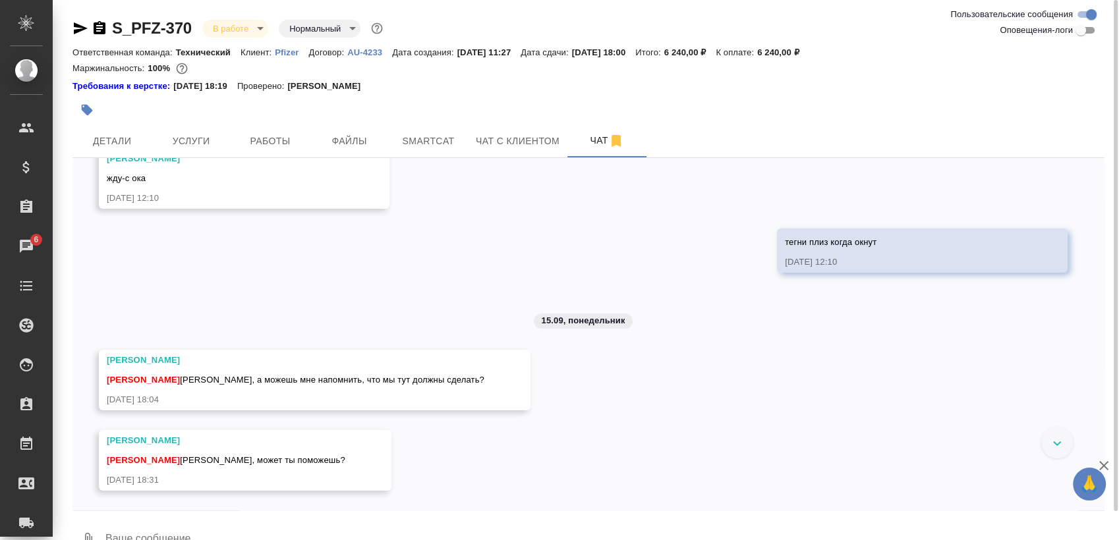
scroll to position [0, 0]
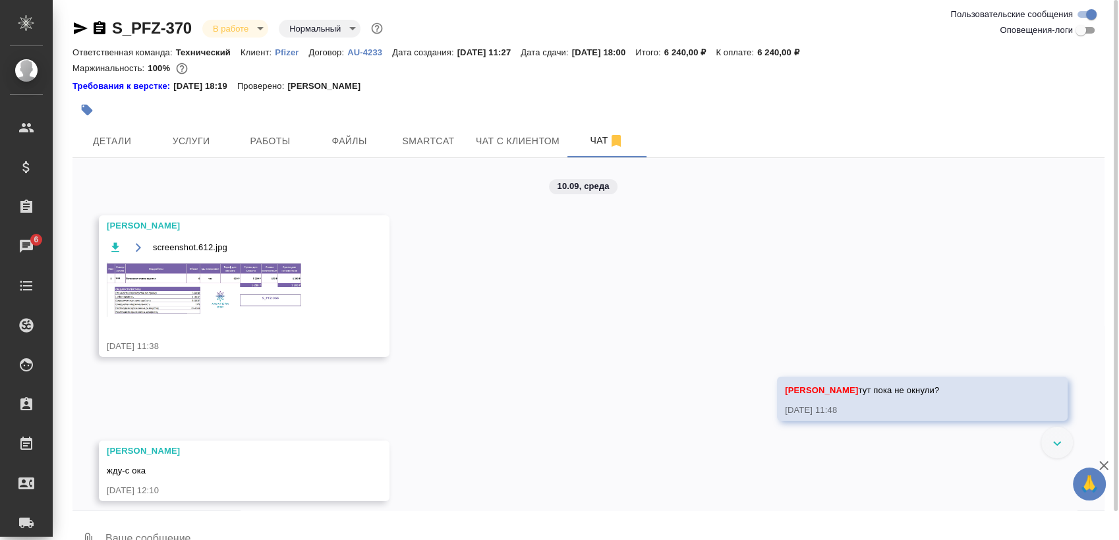
click at [190, 298] on img at bounding box center [206, 289] width 198 height 55
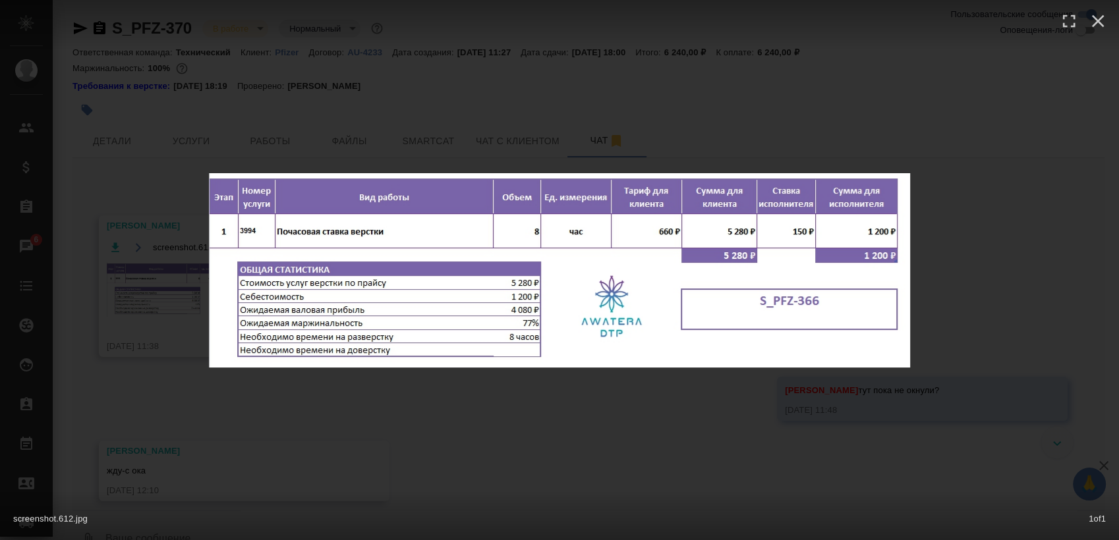
click at [406, 416] on div "screenshot.612.jpg 1 of 1" at bounding box center [559, 270] width 1119 height 540
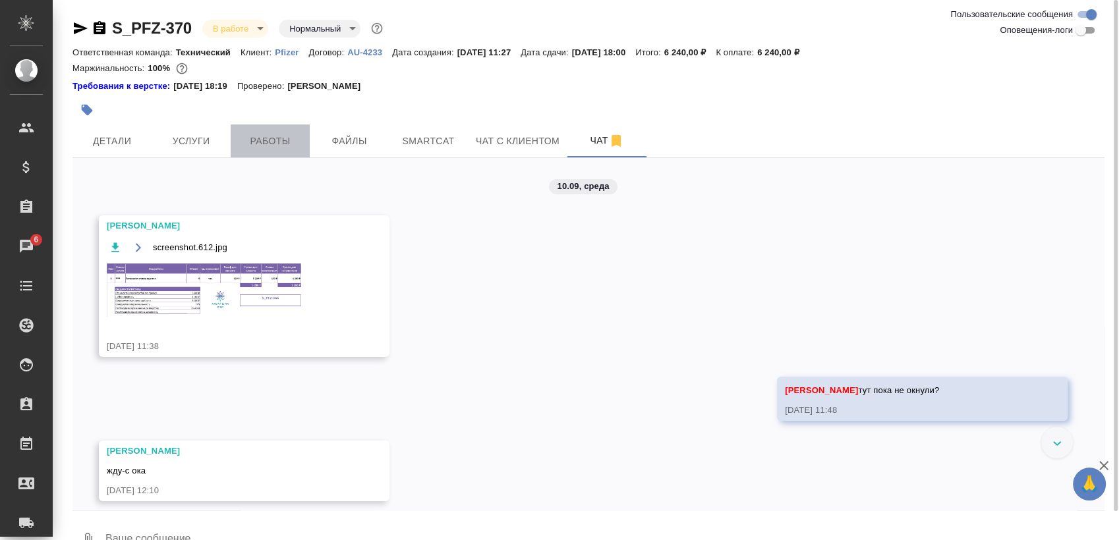
click at [264, 140] on span "Работы" at bounding box center [270, 141] width 63 height 16
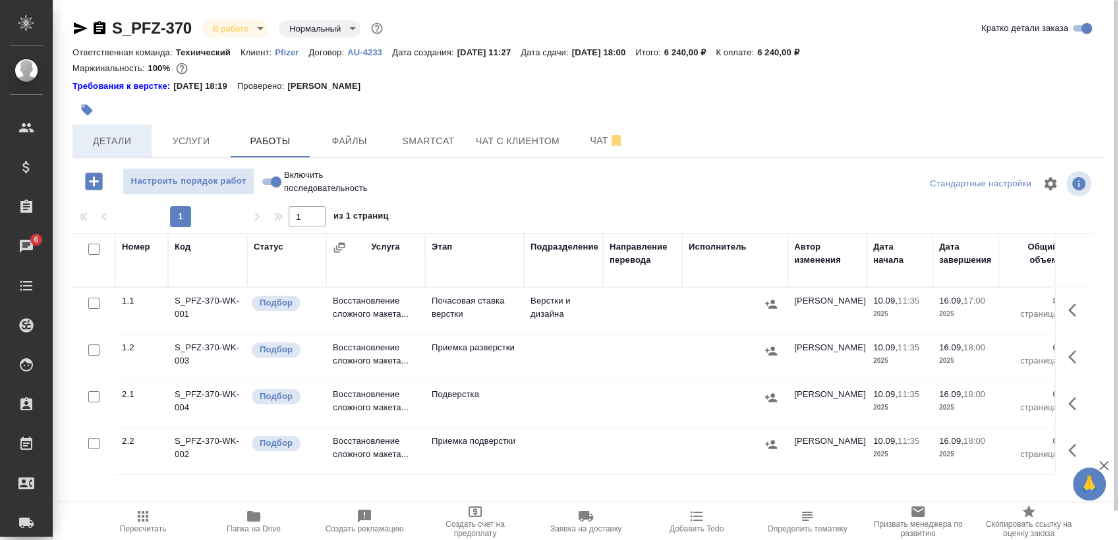
click at [111, 145] on span "Детали" at bounding box center [111, 141] width 63 height 16
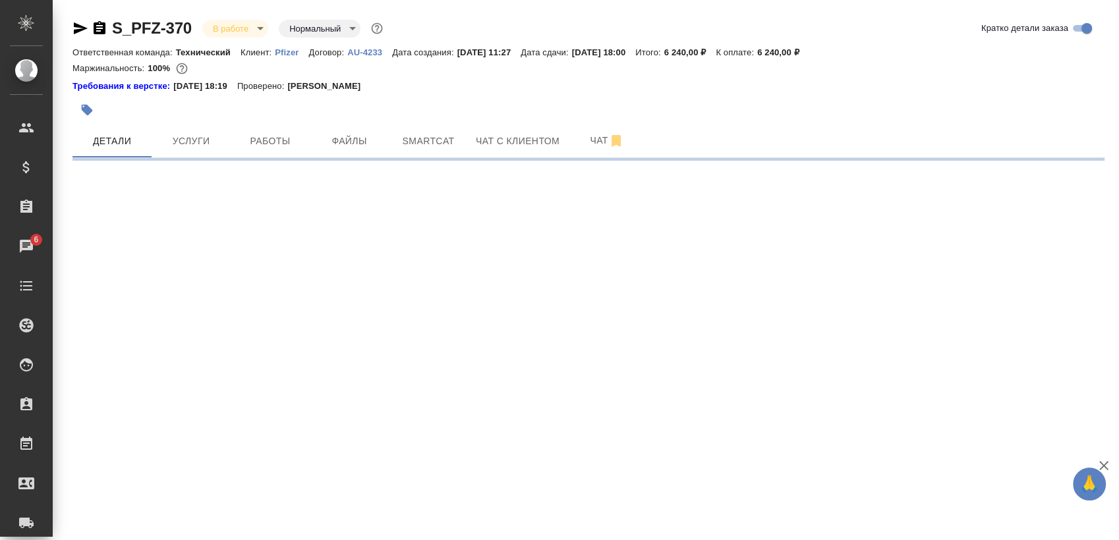
select select "RU"
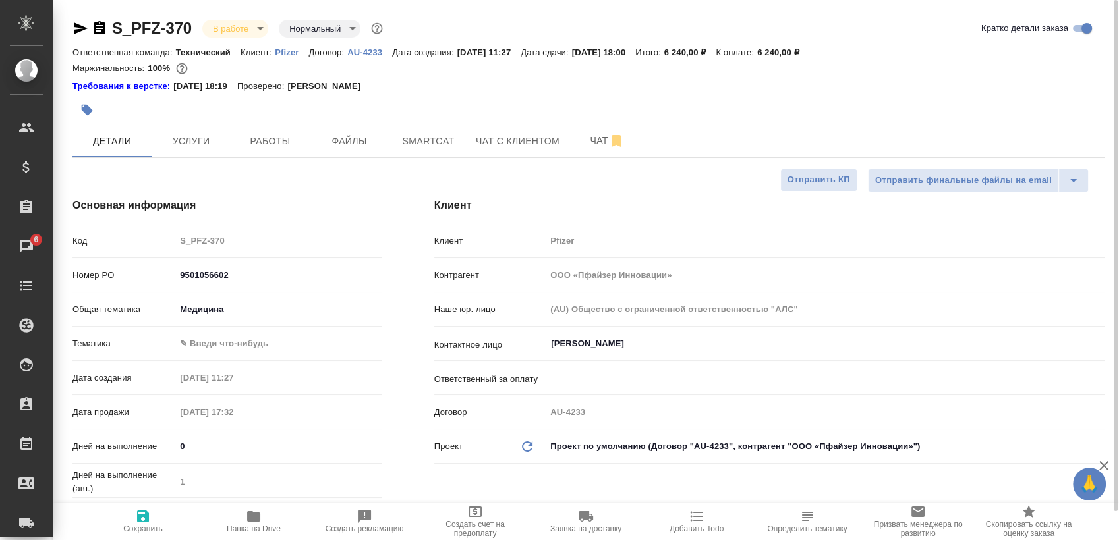
type textarea "x"
click at [287, 54] on p "Pfizer" at bounding box center [292, 52] width 34 height 10
type textarea "x"
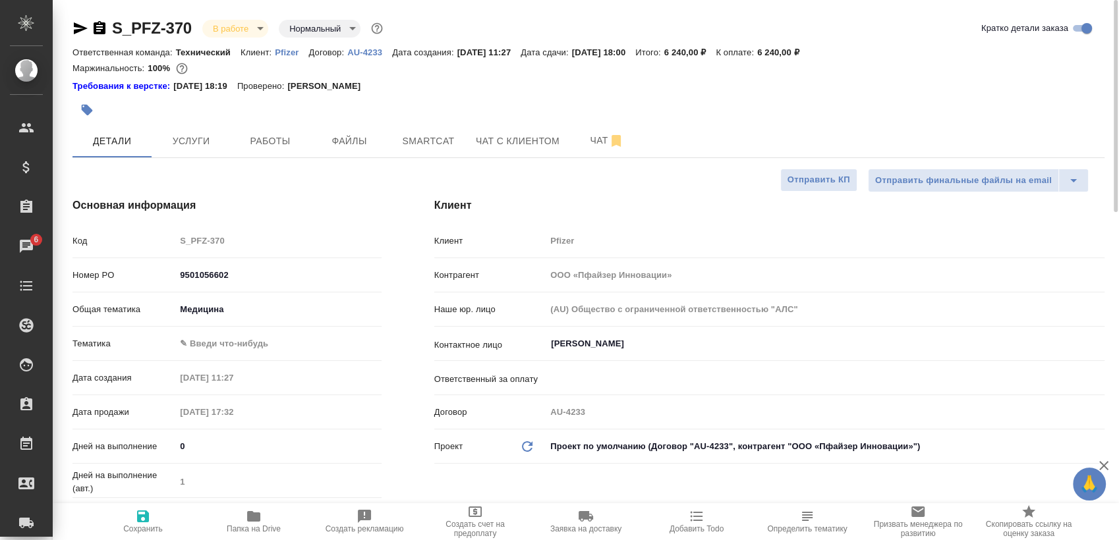
type textarea "x"
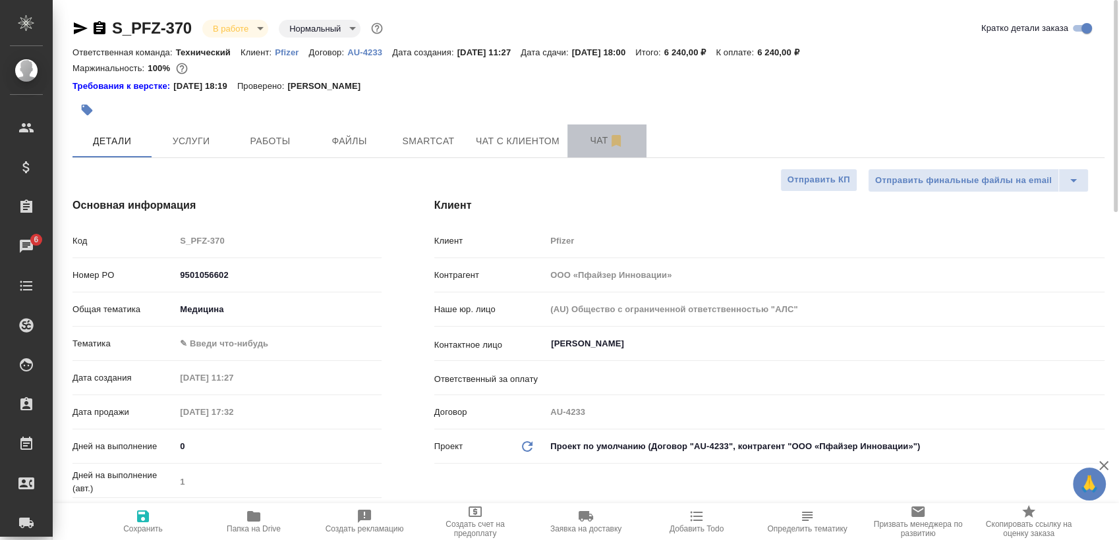
click at [589, 141] on span "Чат" at bounding box center [606, 140] width 63 height 16
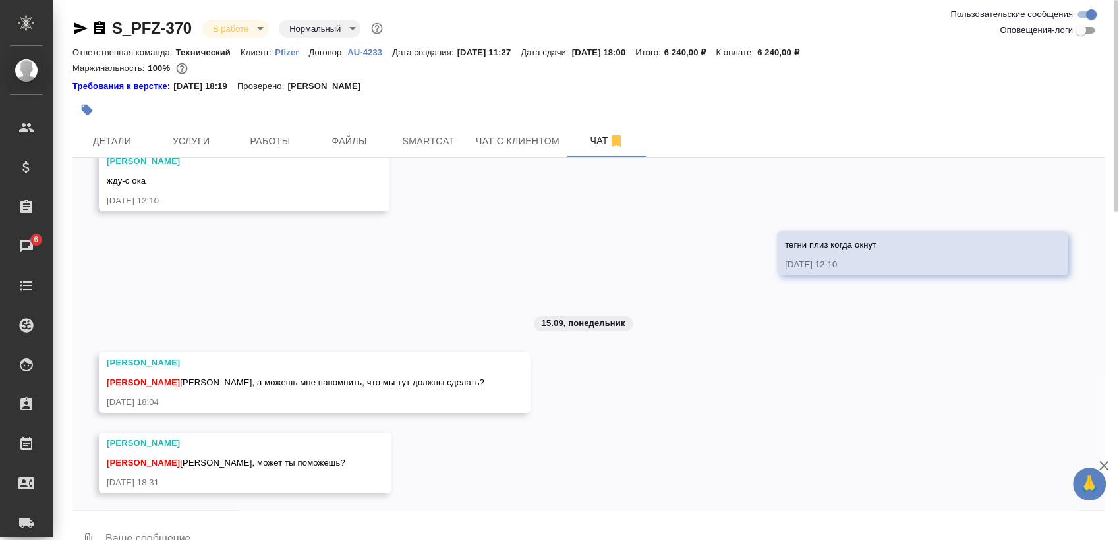
scroll to position [293, 0]
click at [225, 526] on textarea at bounding box center [604, 540] width 1000 height 45
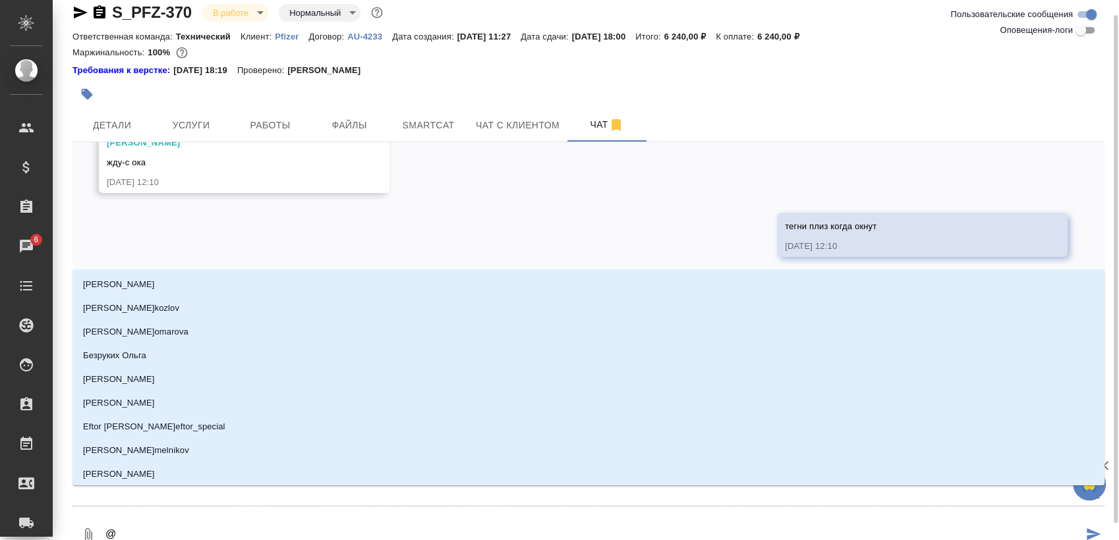
type textarea "@а"
type input "а"
type textarea "@ар"
type input "ар"
type textarea "@арс"
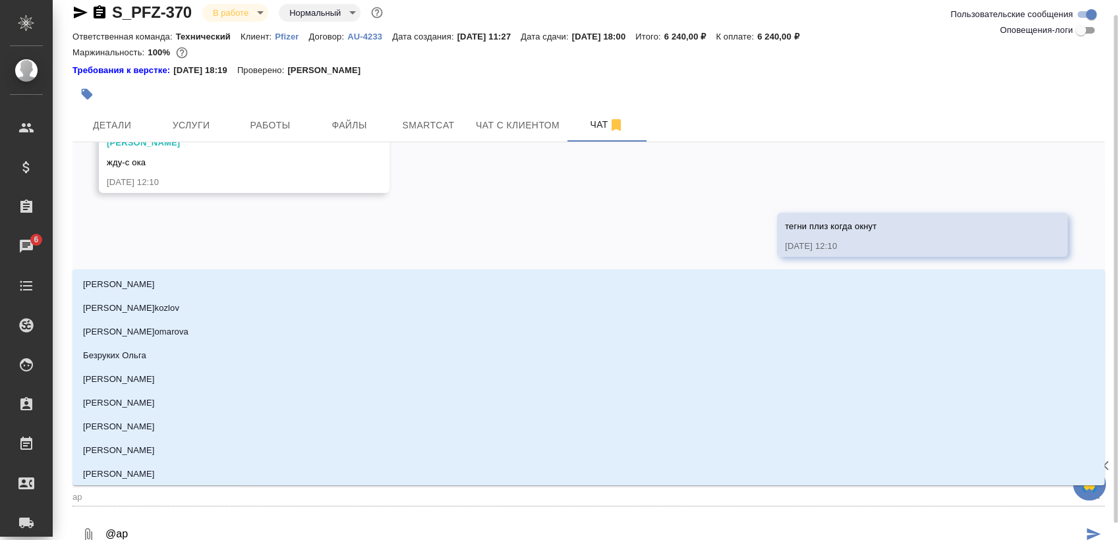
type input "арс"
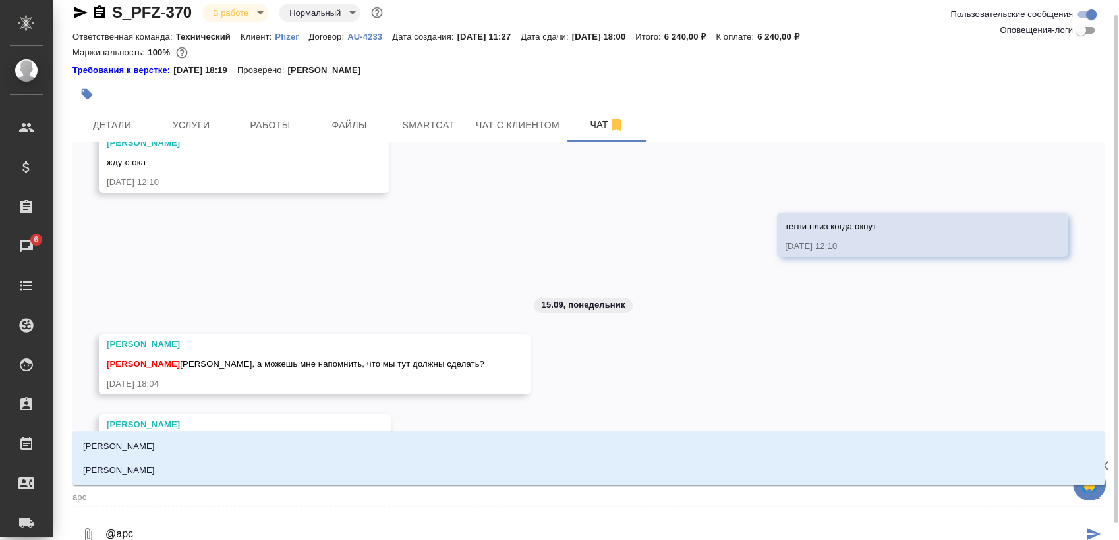
type textarea "@арсе"
type input "арсе"
type textarea "@арсен"
type input "арсен"
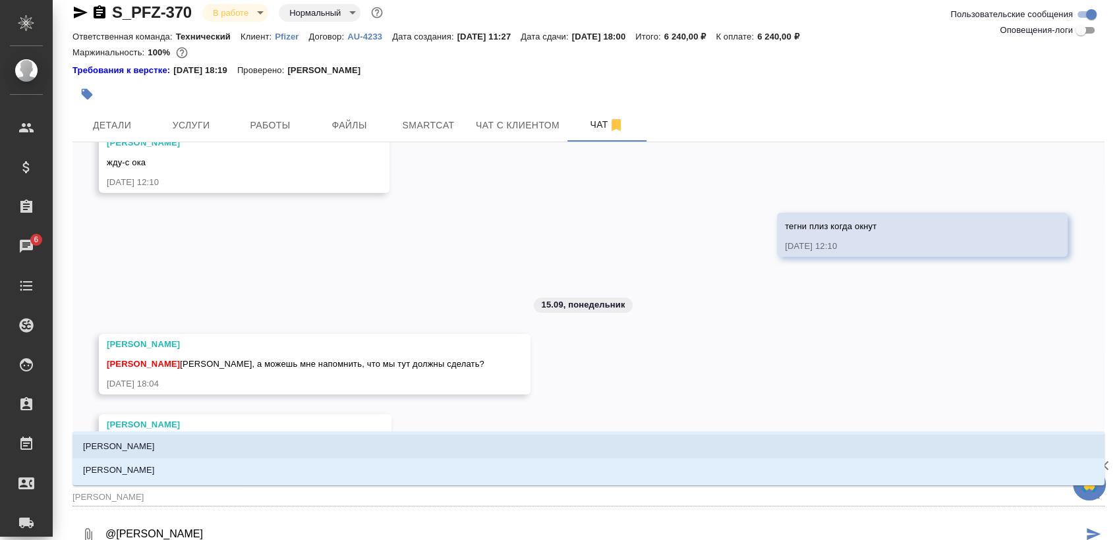
click at [226, 446] on li "[PERSON_NAME]" at bounding box center [588, 447] width 1032 height 24
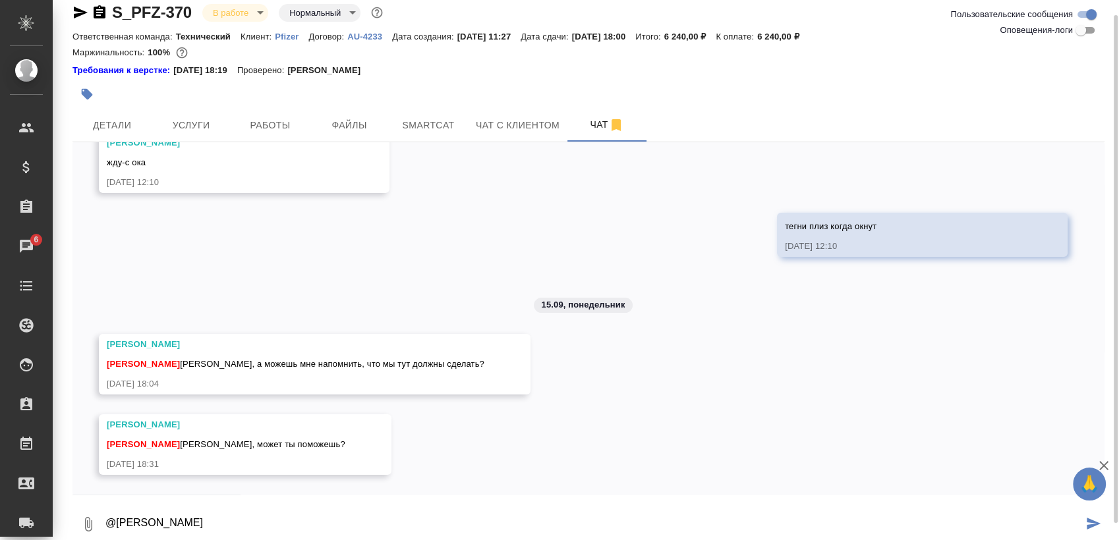
paste textarea "S_PFZ-366"
type textarea "@Арсеньева Вера S_PFZ-366 - вот в этом заказе обсуждали"
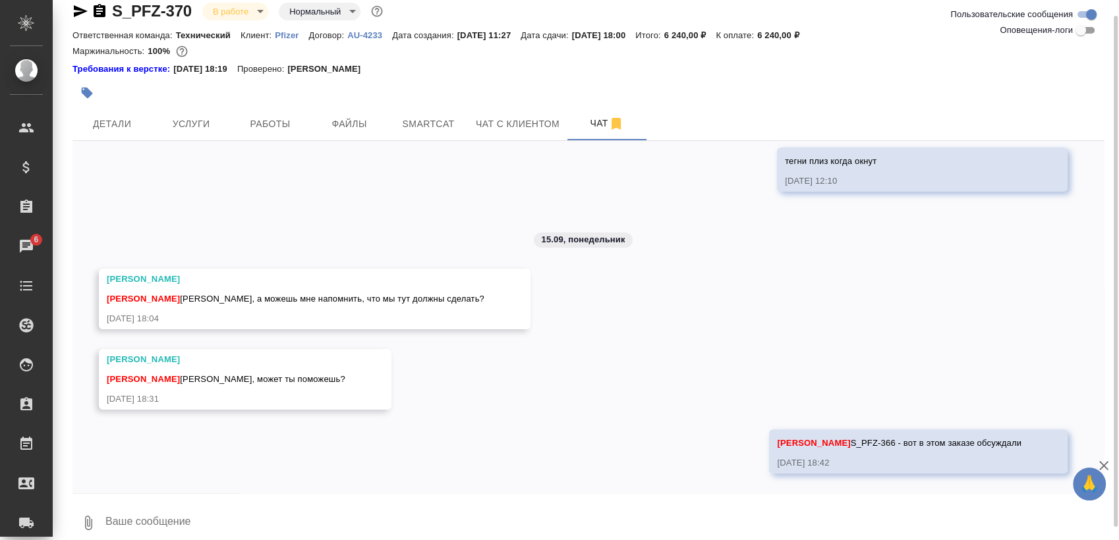
type textarea "в"
type textarea "помнишь?"
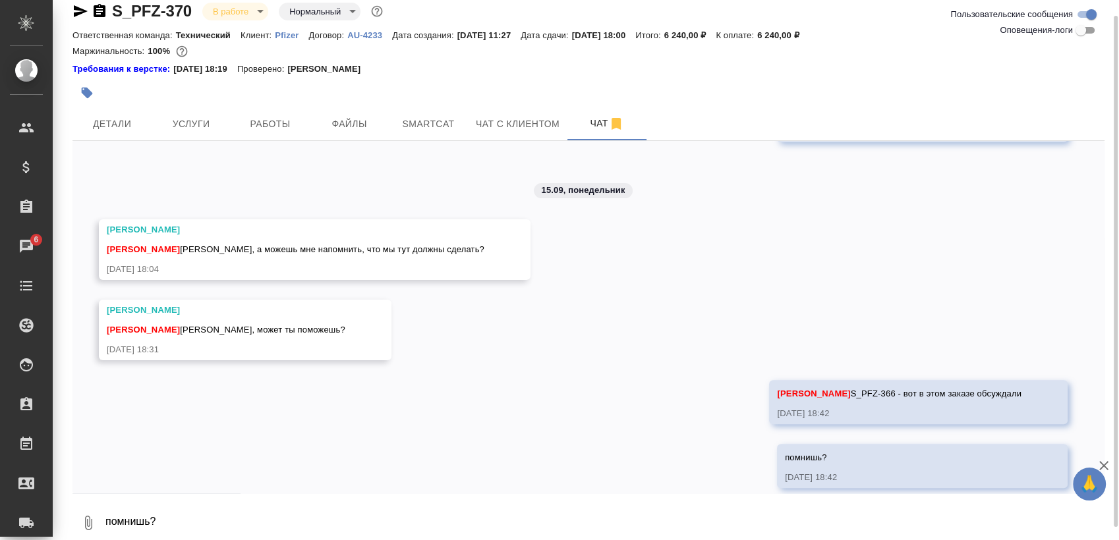
scroll to position [420, 0]
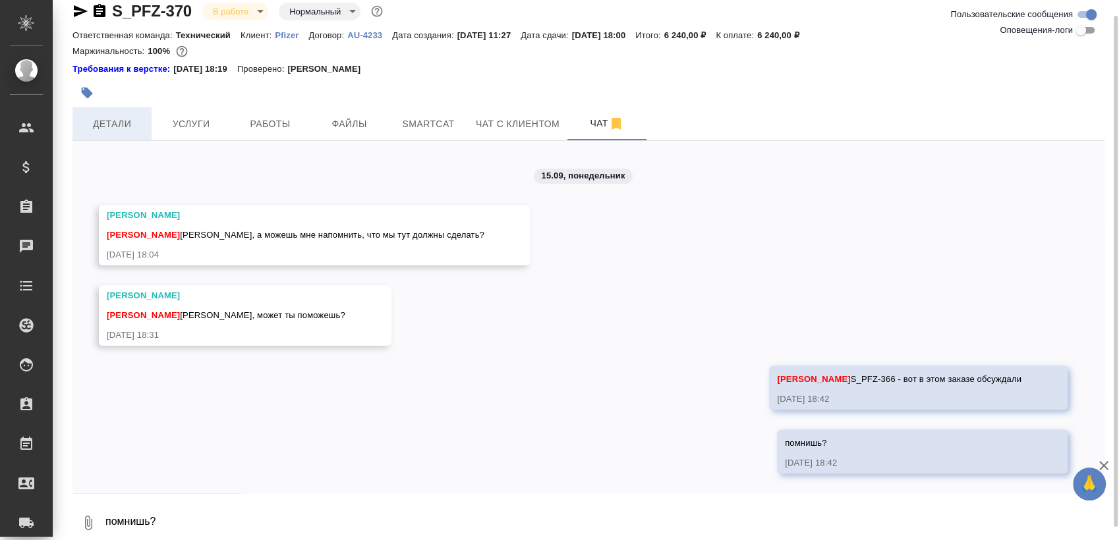
click at [125, 128] on span "Детали" at bounding box center [111, 124] width 63 height 16
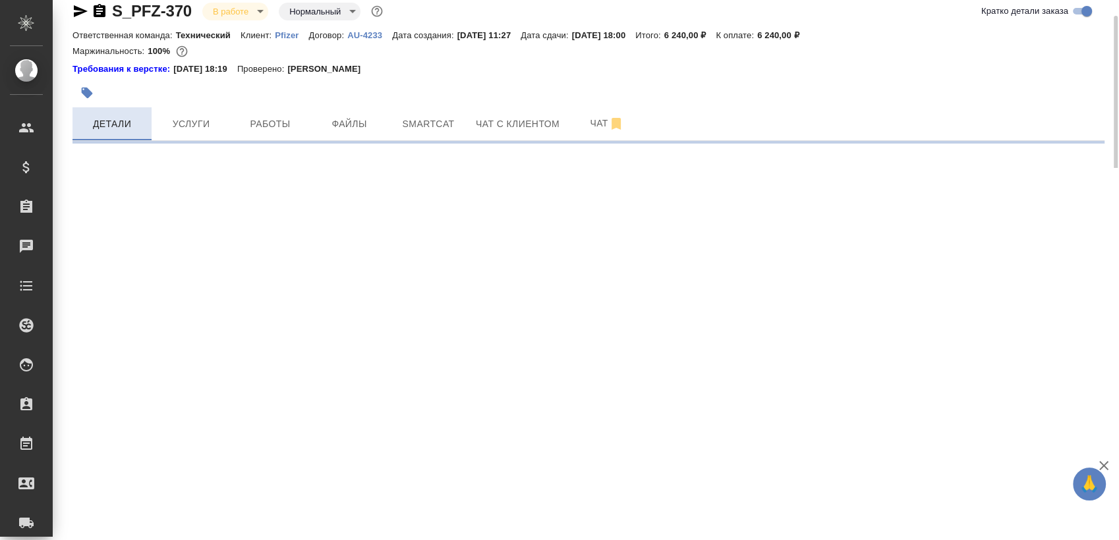
select select "RU"
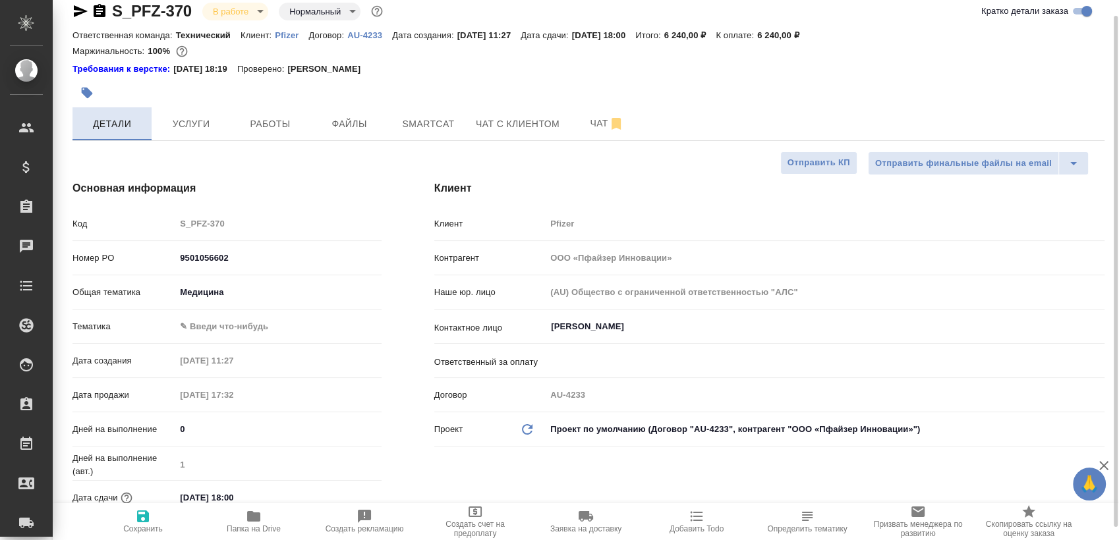
type textarea "x"
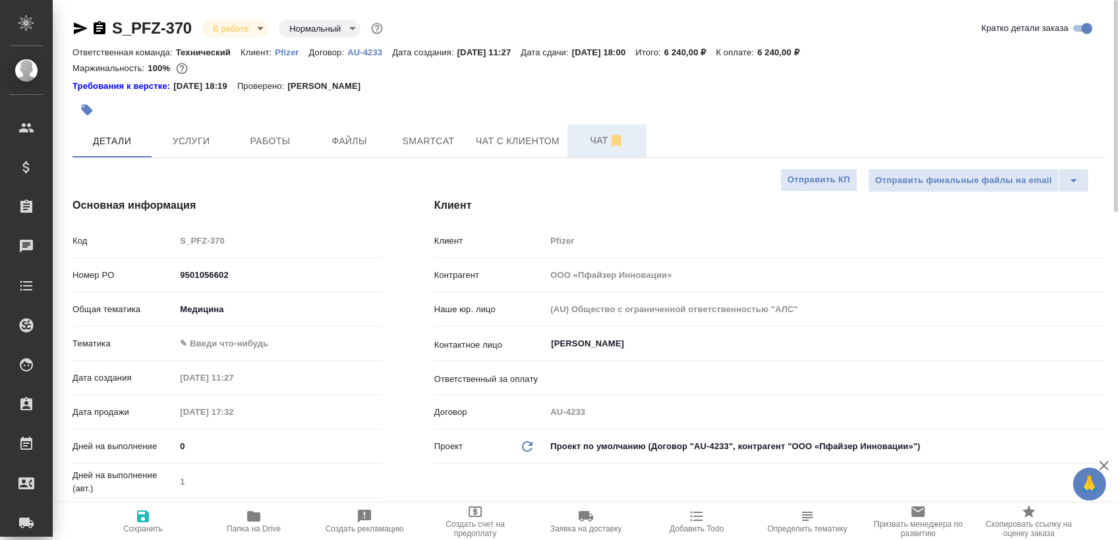
click at [583, 148] on span "Чат" at bounding box center [606, 140] width 63 height 16
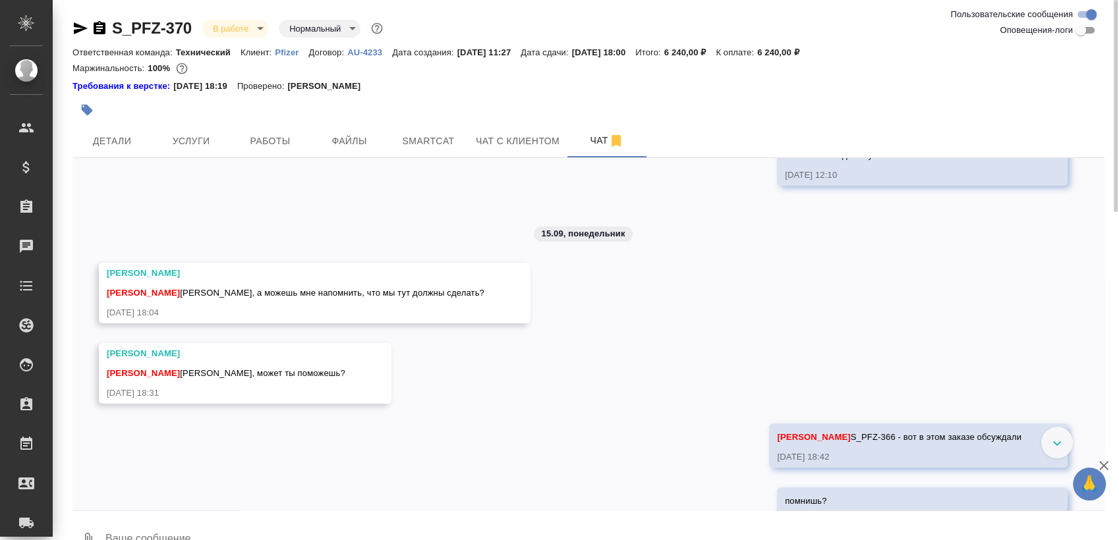
scroll to position [420, 0]
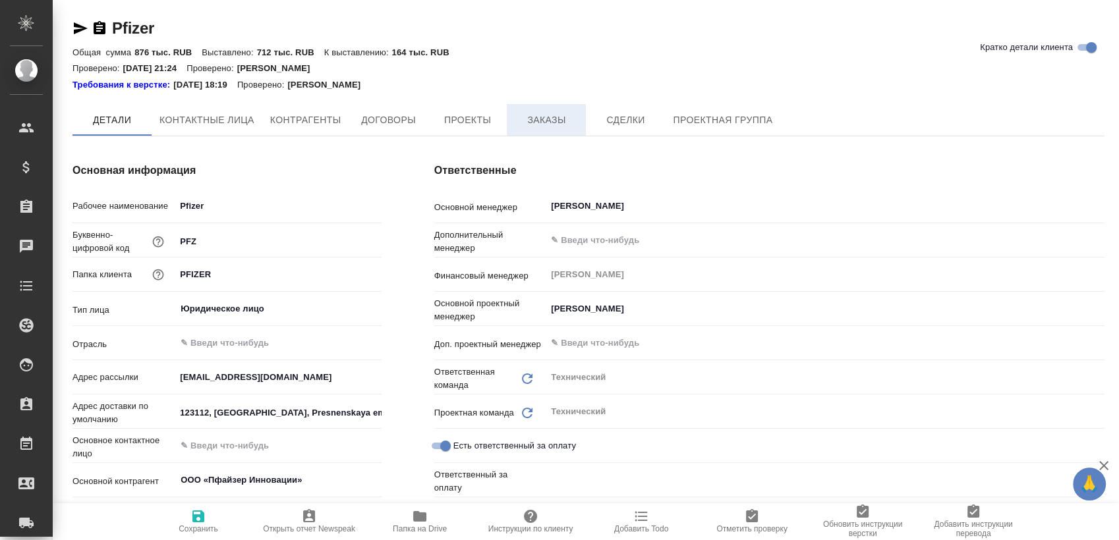
click at [531, 121] on span "Заказы" at bounding box center [546, 120] width 63 height 16
type textarea "x"
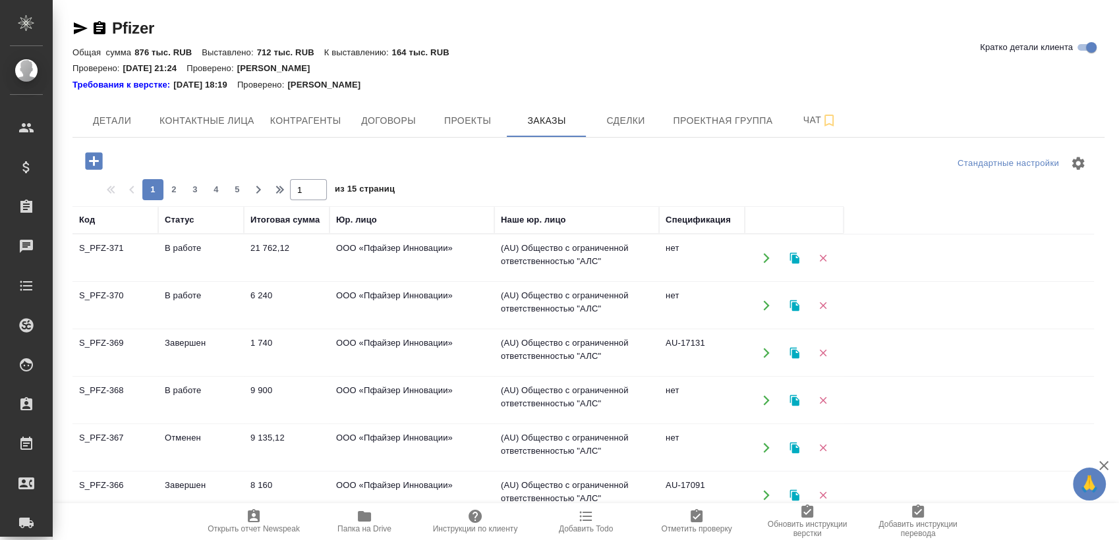
scroll to position [219, 0]
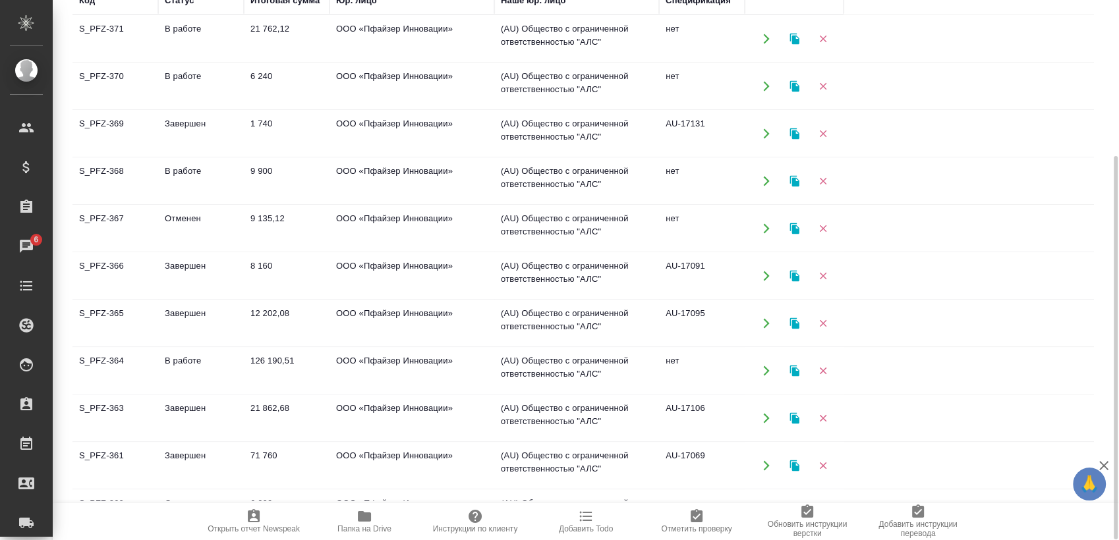
click at [106, 268] on td "S_PFZ-366" at bounding box center [115, 276] width 86 height 46
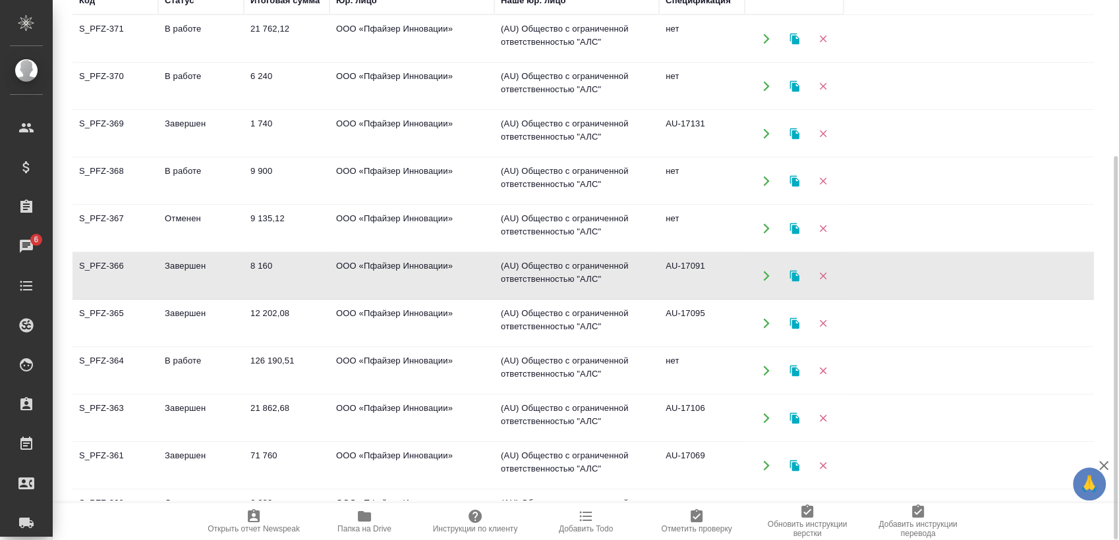
click at [106, 268] on td "S_PFZ-366" at bounding box center [115, 276] width 86 height 46
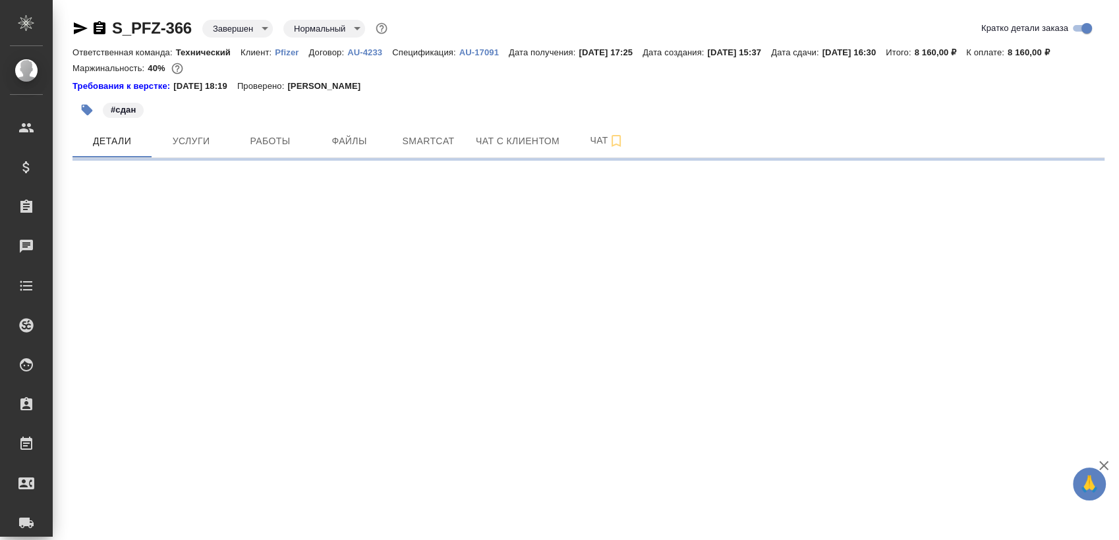
select select "RU"
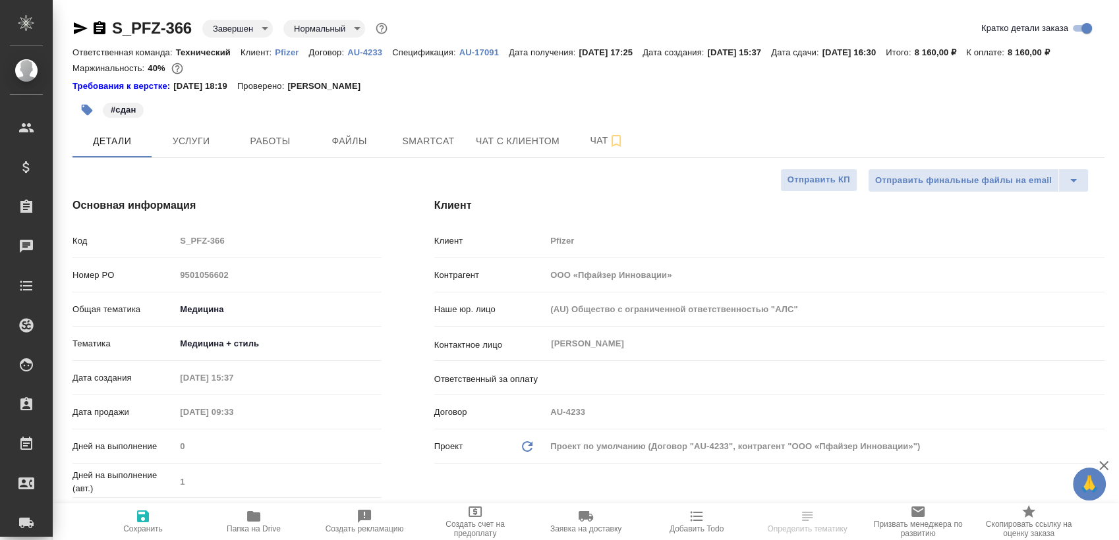
type textarea "x"
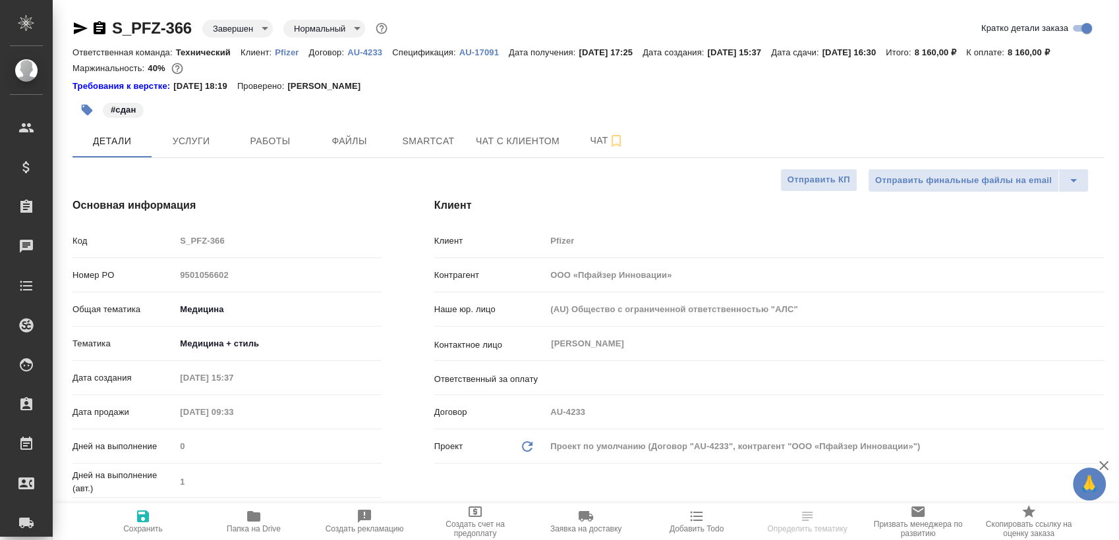
type textarea "x"
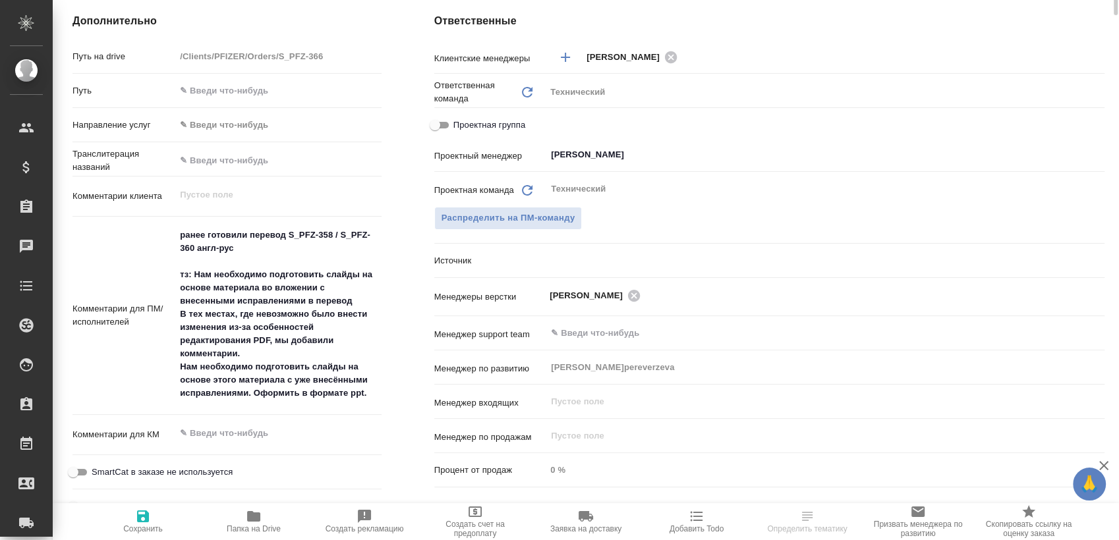
scroll to position [659, 0]
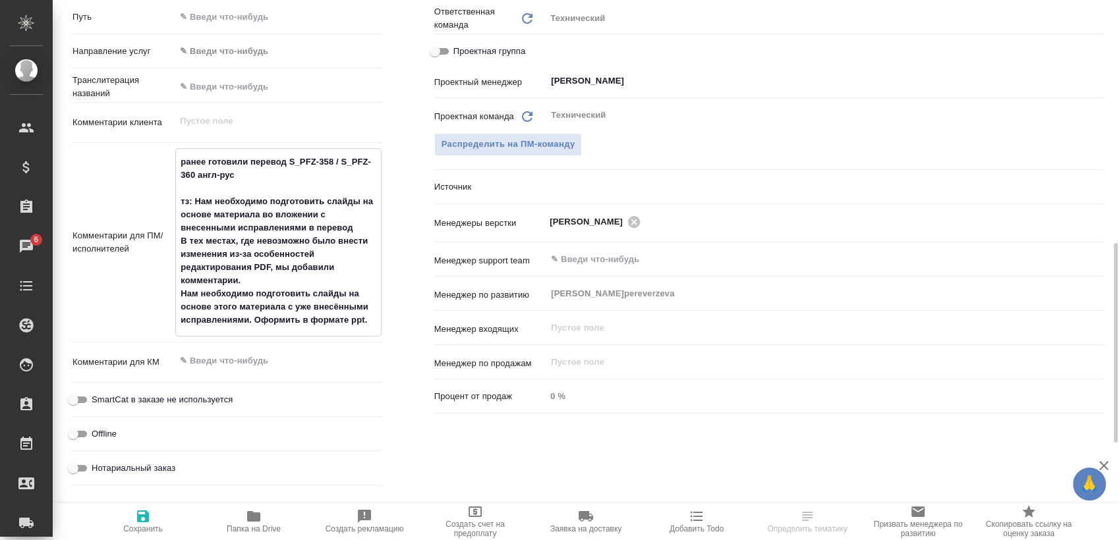
drag, startPoint x: 179, startPoint y: 214, endPoint x: 378, endPoint y: 338, distance: 234.2
click at [378, 332] on textarea "ранее готовили перевод S_PFZ-358 / S_PFZ-360 англ-рус тз: Нам необходимо подгот…" at bounding box center [278, 241] width 204 height 181
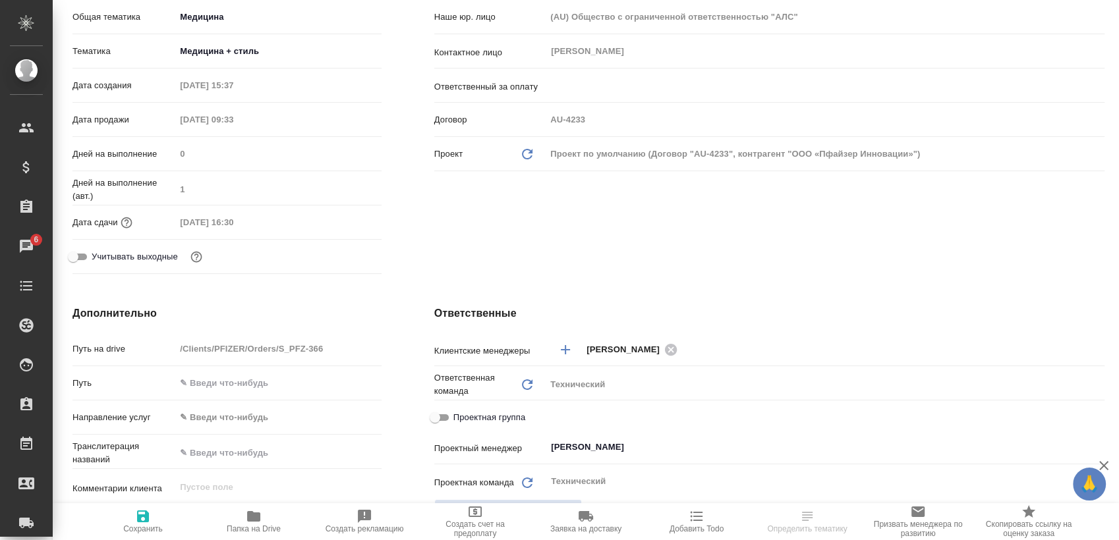
scroll to position [0, 0]
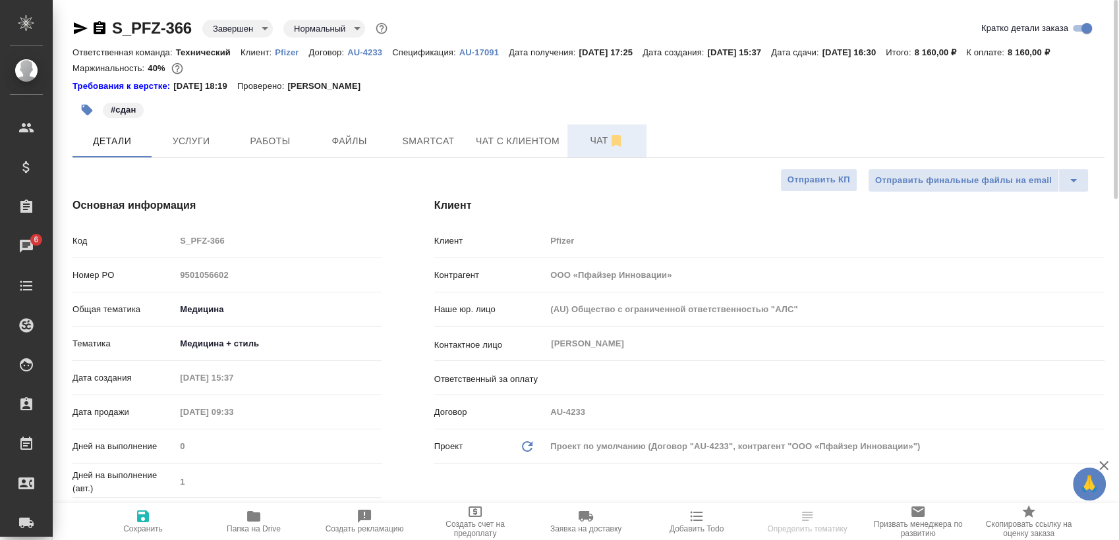
type textarea "x"
click at [573, 154] on button "Чат" at bounding box center [606, 141] width 79 height 33
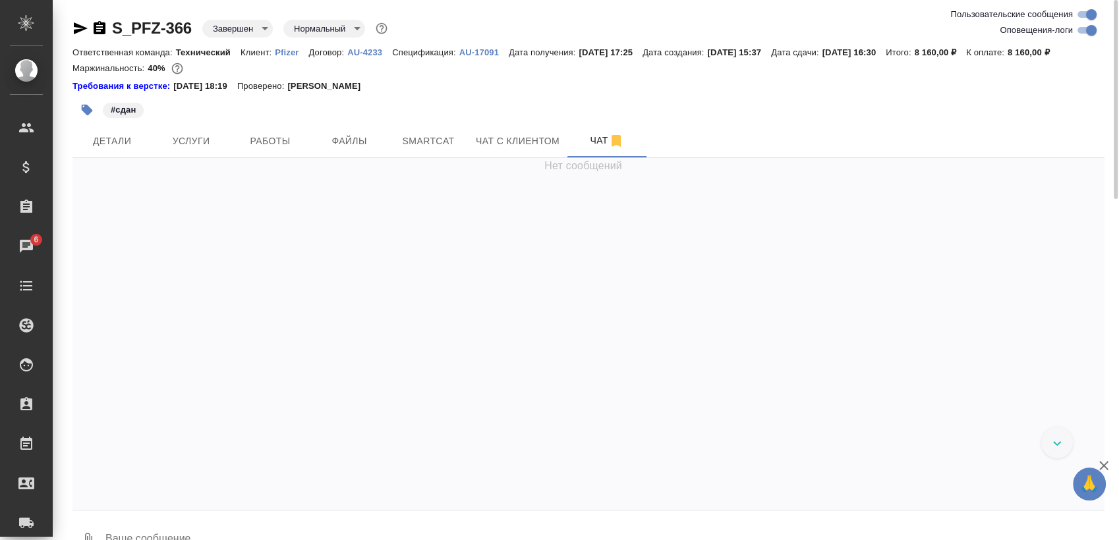
click at [1083, 35] on input "Оповещения-логи" at bounding box center [1091, 30] width 47 height 16
checkbox input "false"
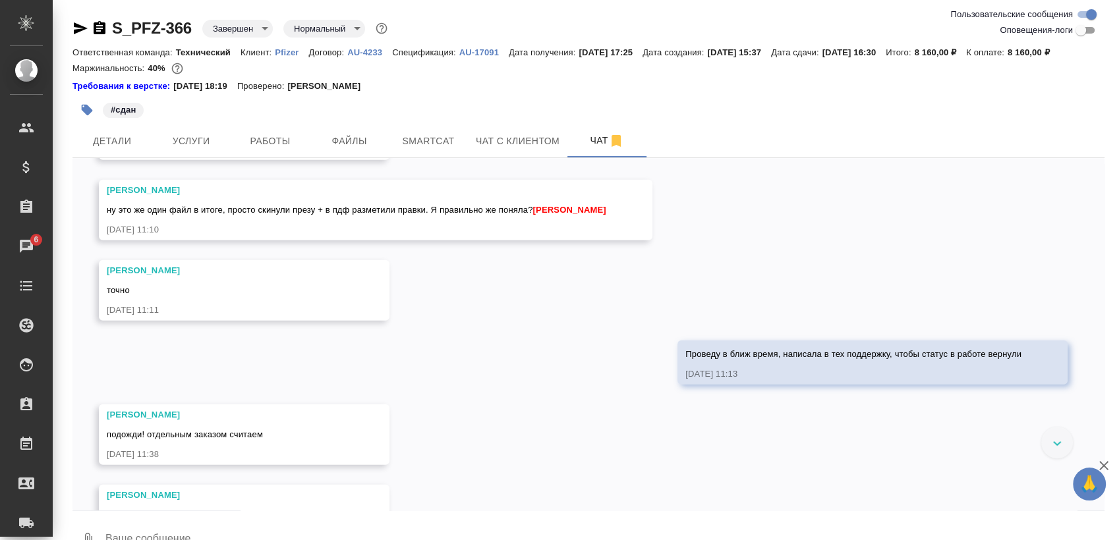
scroll to position [3336, 0]
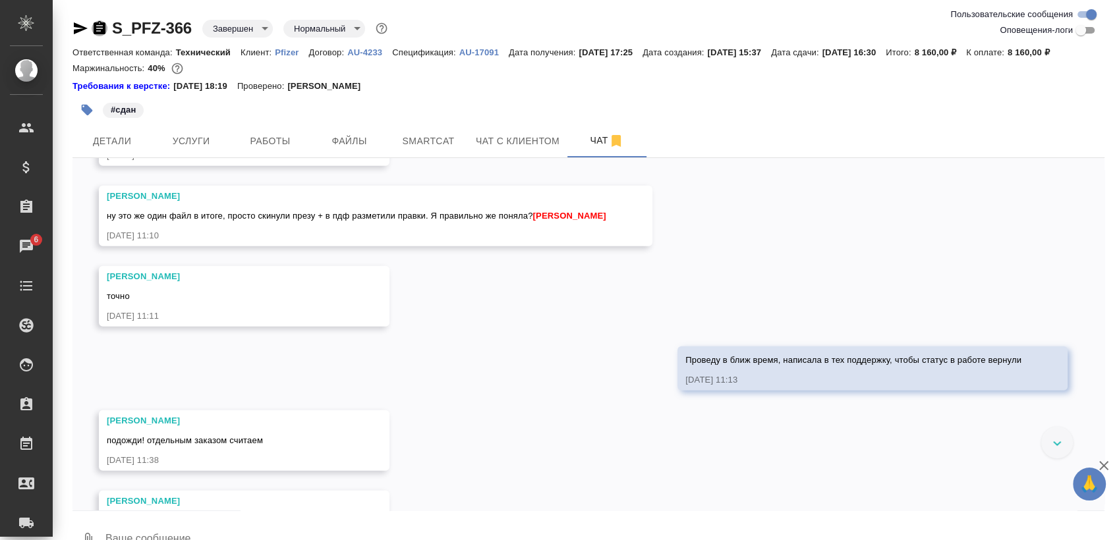
click at [94, 29] on icon "button" at bounding box center [100, 27] width 12 height 13
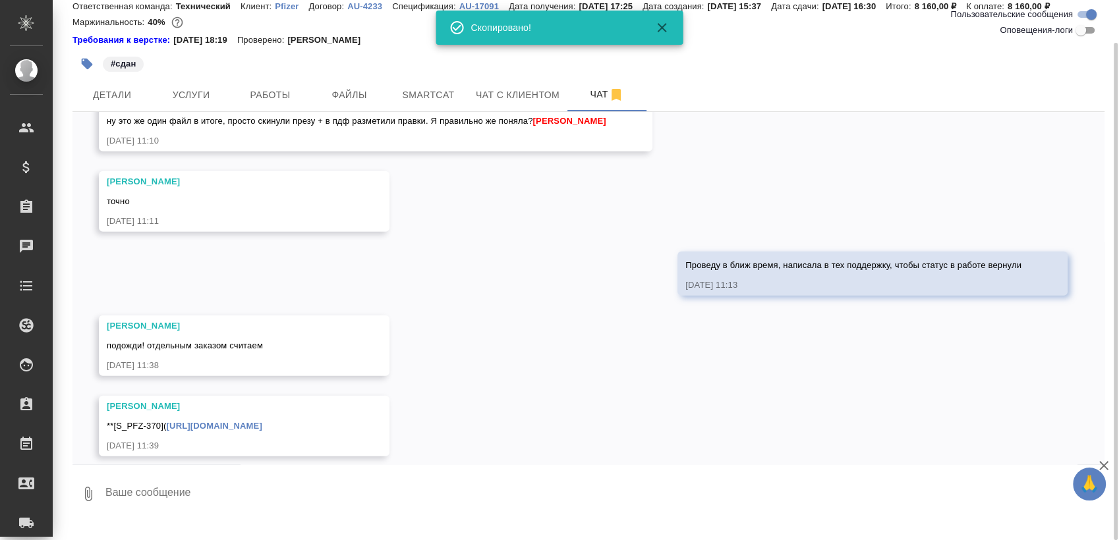
scroll to position [3409, 0]
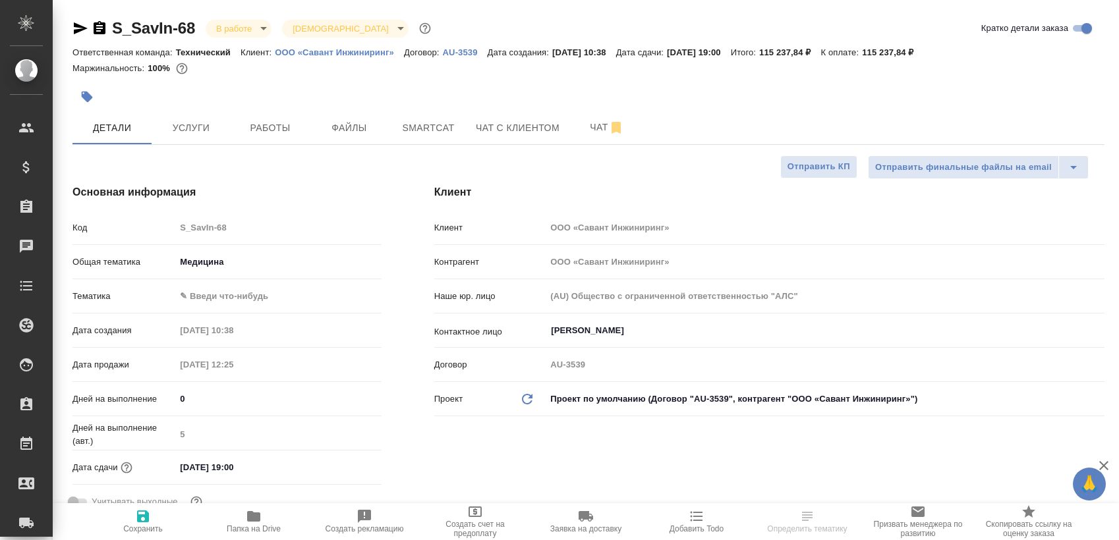
select select "RU"
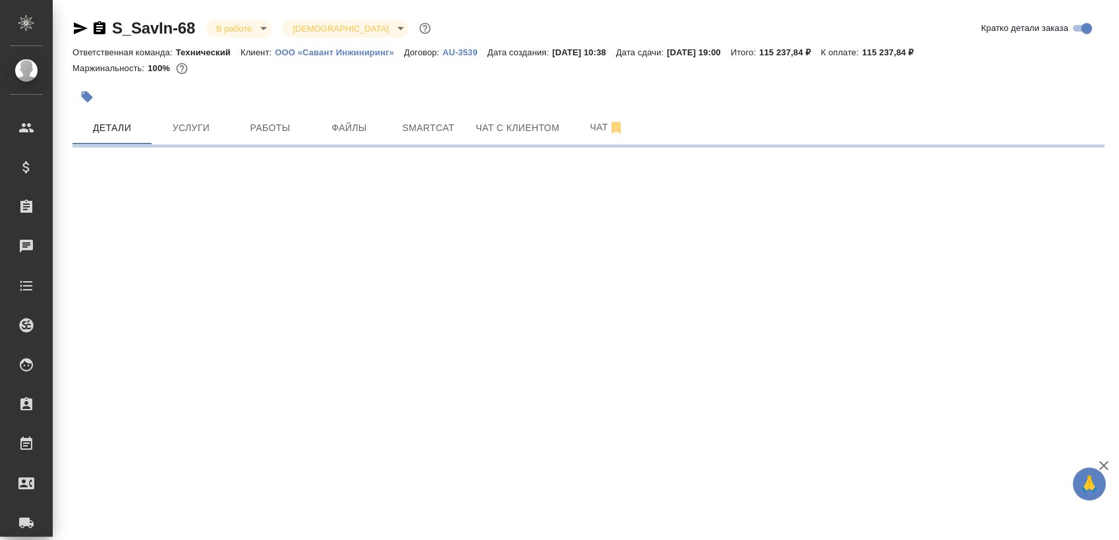
select select "RU"
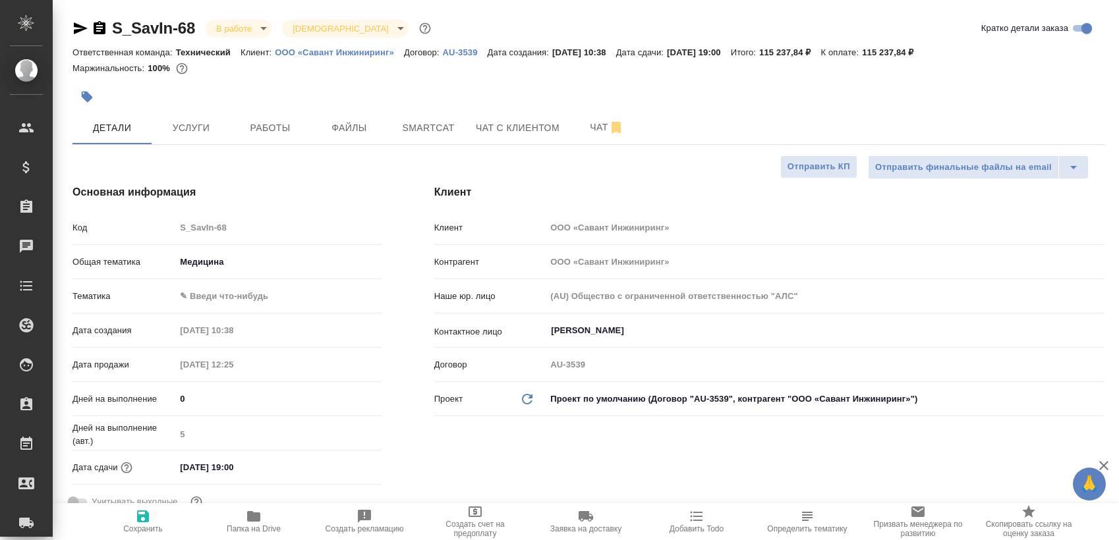
type textarea "x"
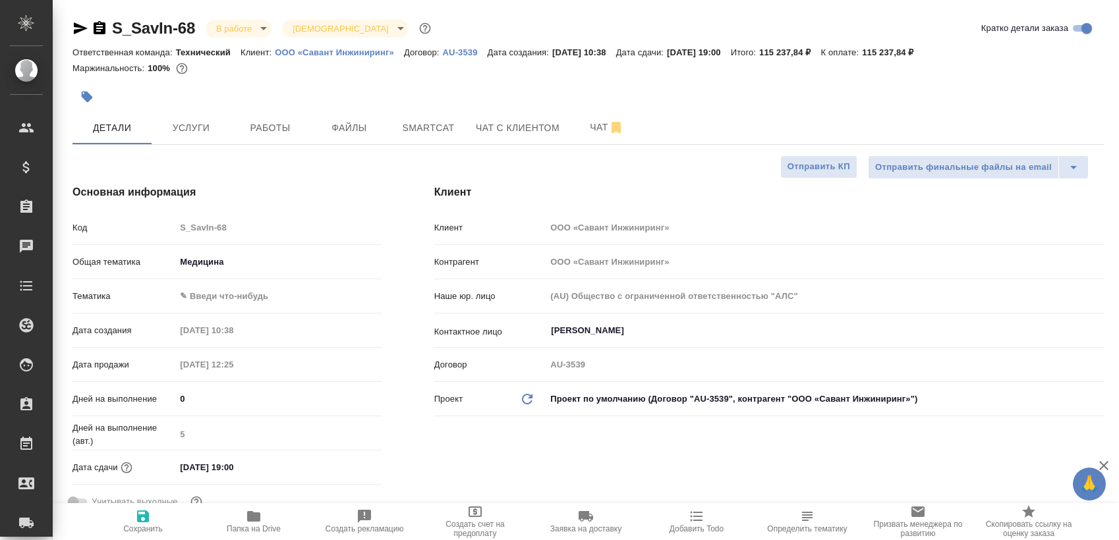
type textarea "x"
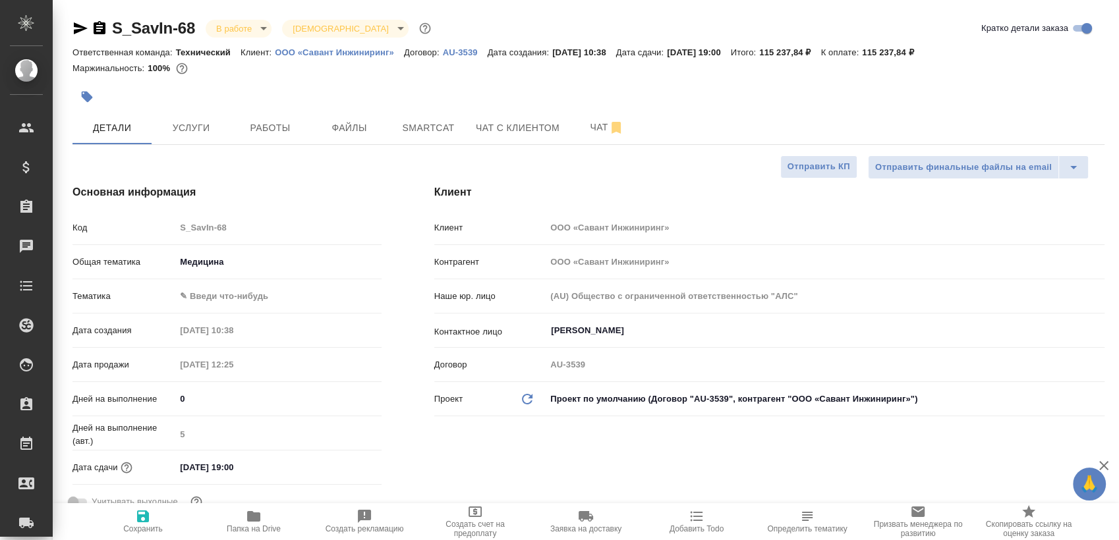
type textarea "x"
click at [248, 113] on button "Работы" at bounding box center [270, 127] width 79 height 33
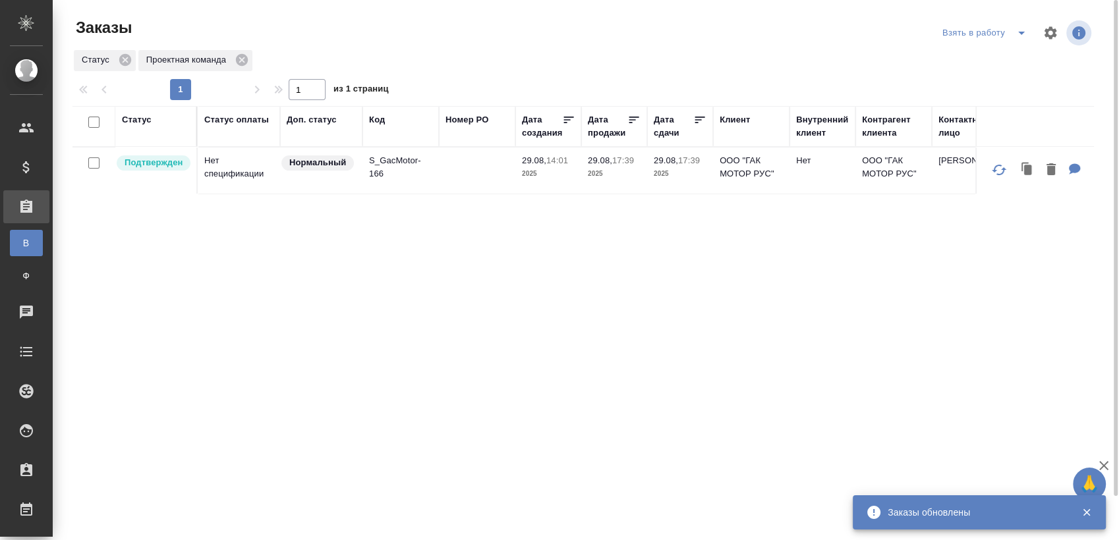
click at [1024, 34] on icon "split button" at bounding box center [1022, 33] width 16 height 16
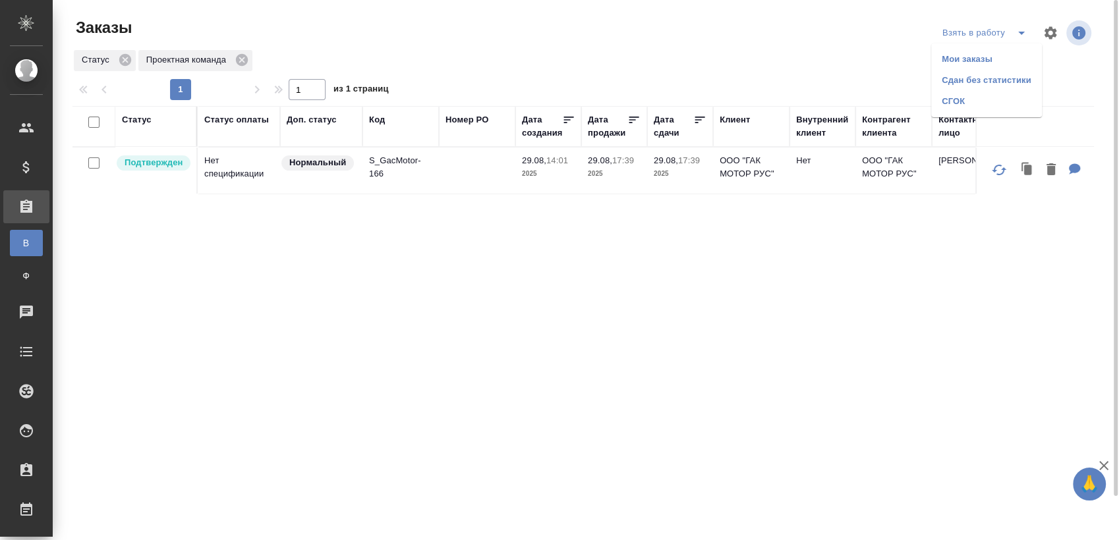
click at [986, 57] on li "Мои заказы" at bounding box center [986, 59] width 111 height 21
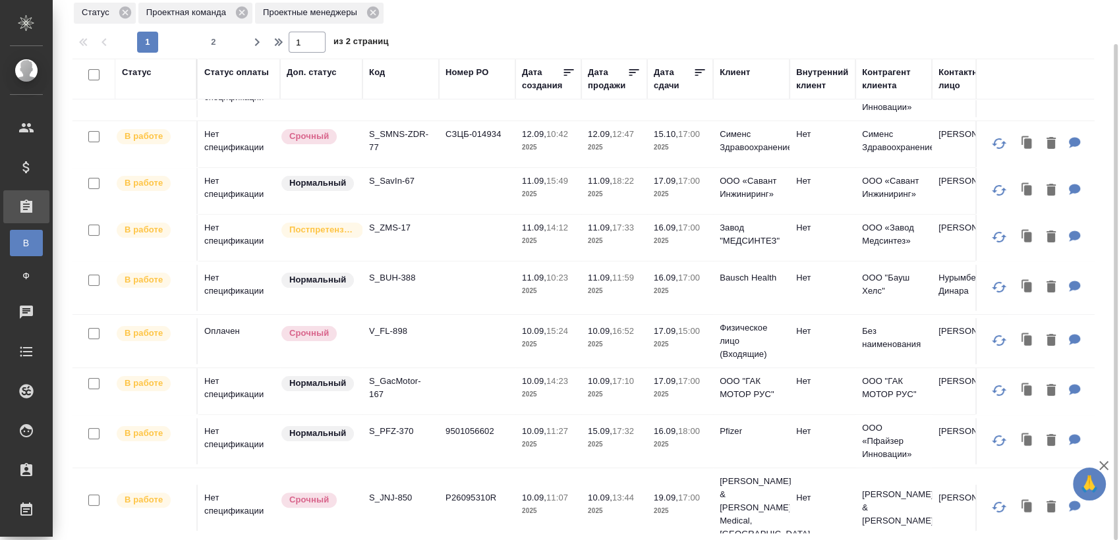
scroll to position [366, 0]
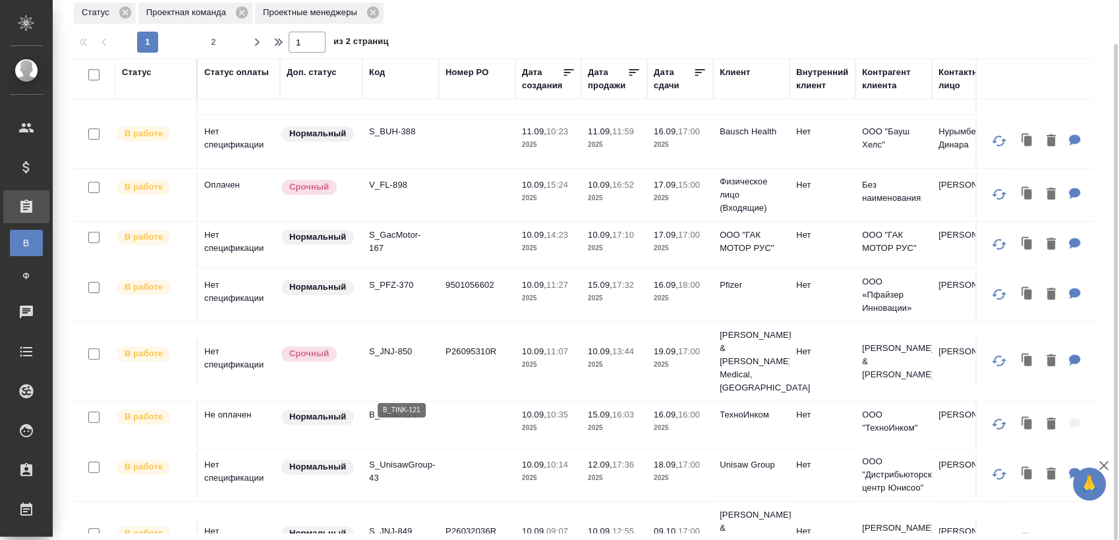
click at [407, 409] on p "B_TINK-121" at bounding box center [400, 415] width 63 height 13
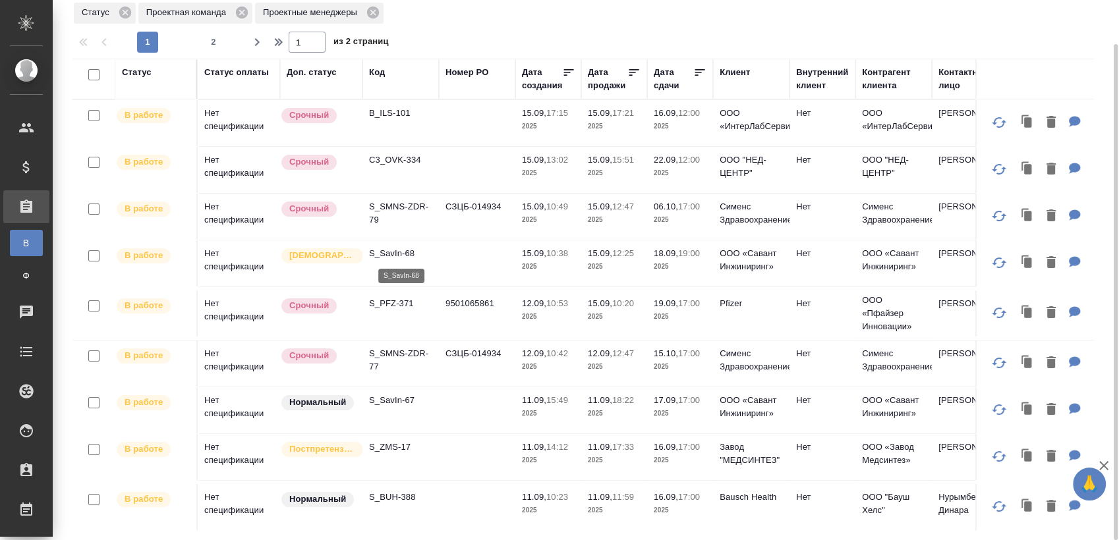
click at [411, 249] on p "S_SavIn-68" at bounding box center [400, 253] width 63 height 13
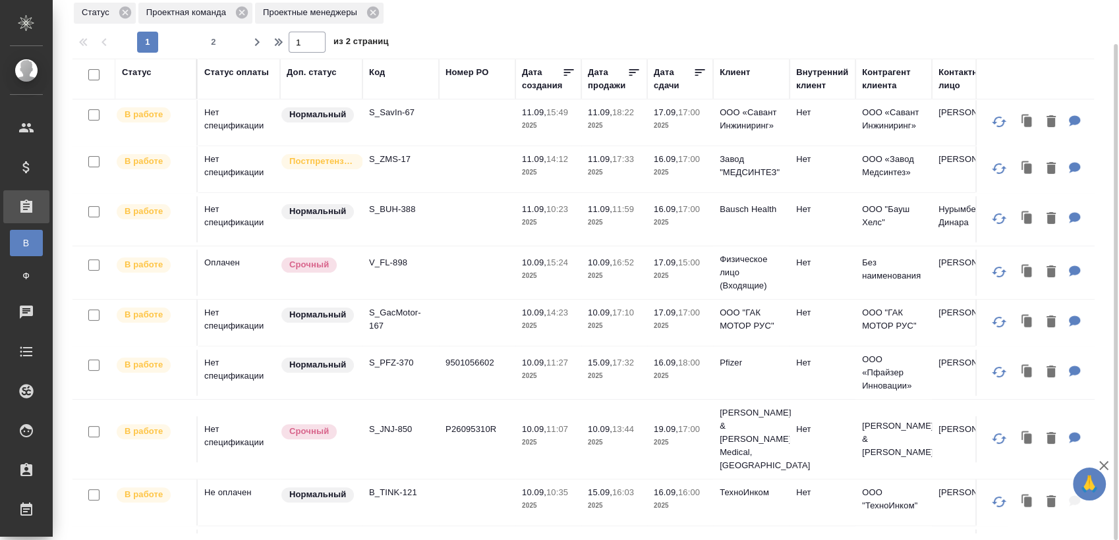
scroll to position [293, 0]
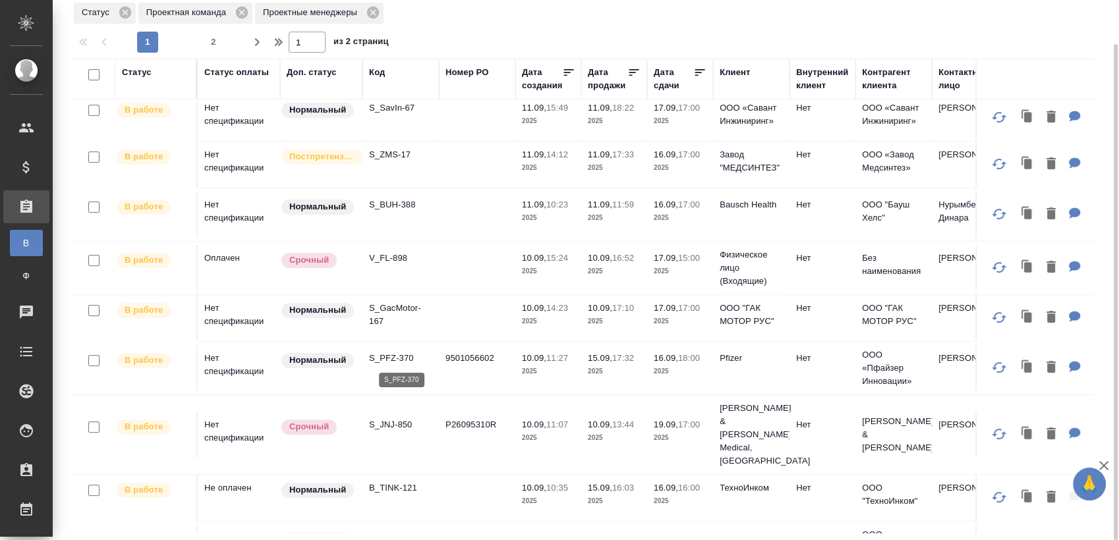
click at [405, 360] on p "S_PFZ-370" at bounding box center [400, 358] width 63 height 13
click at [388, 419] on p "S_JNJ-850" at bounding box center [400, 425] width 63 height 13
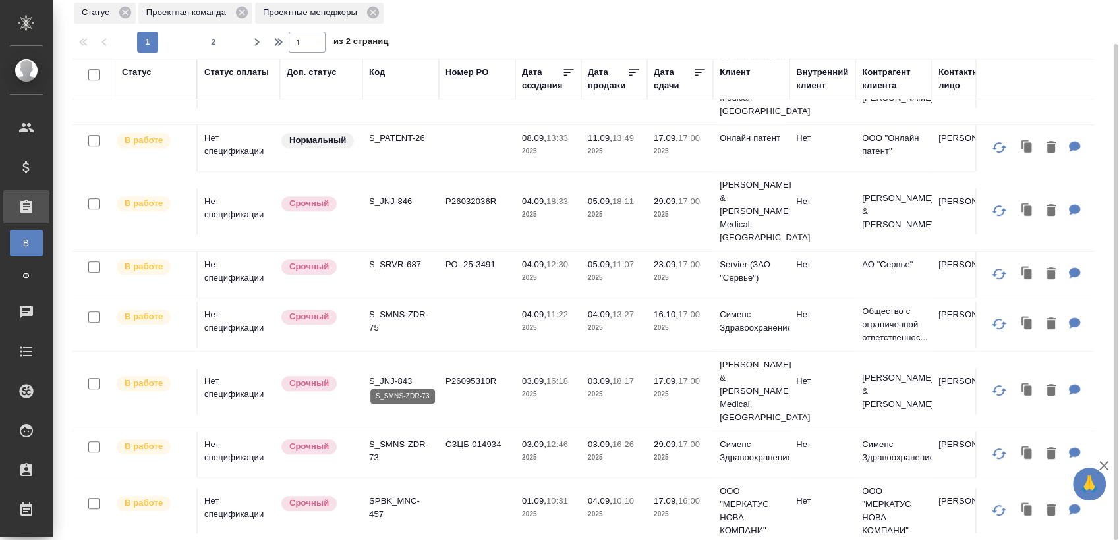
scroll to position [879, 0]
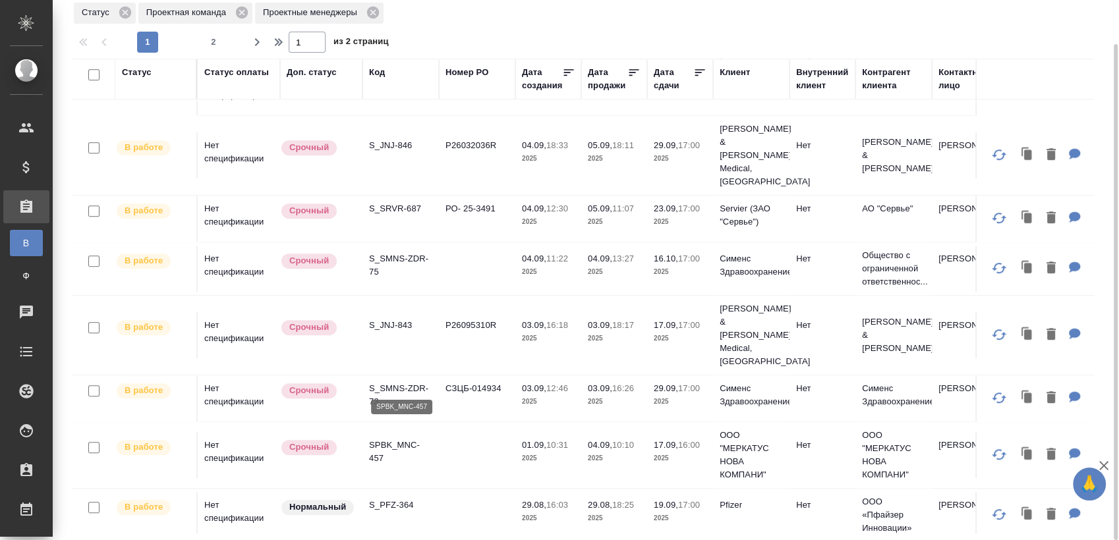
click at [398, 439] on p "SPBK_MNC-457" at bounding box center [400, 452] width 63 height 26
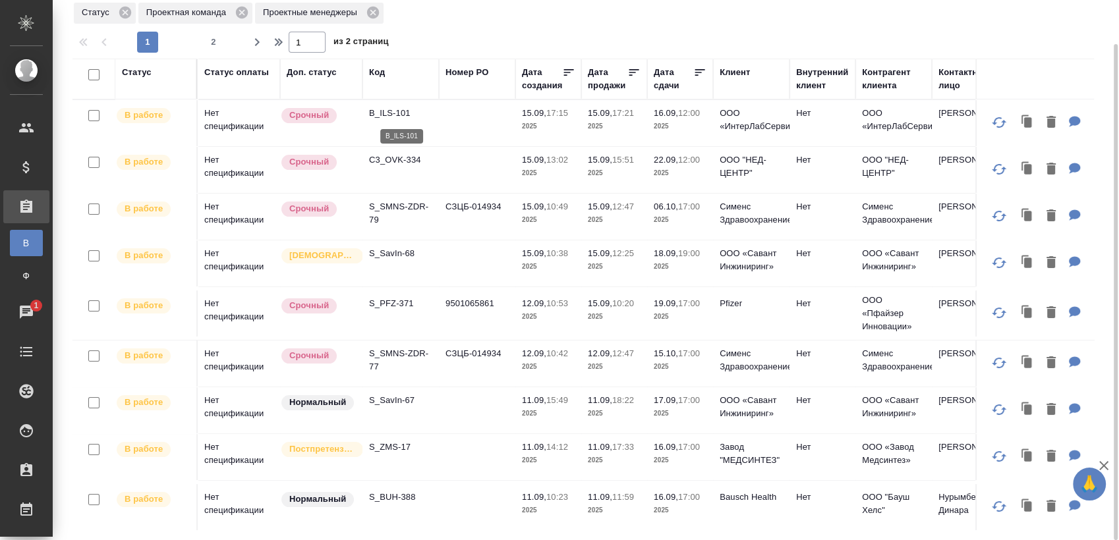
click at [397, 115] on p "B_ILS-101" at bounding box center [400, 113] width 63 height 13
click at [403, 359] on p "S_SMNS-ZDR-77" at bounding box center [400, 360] width 63 height 26
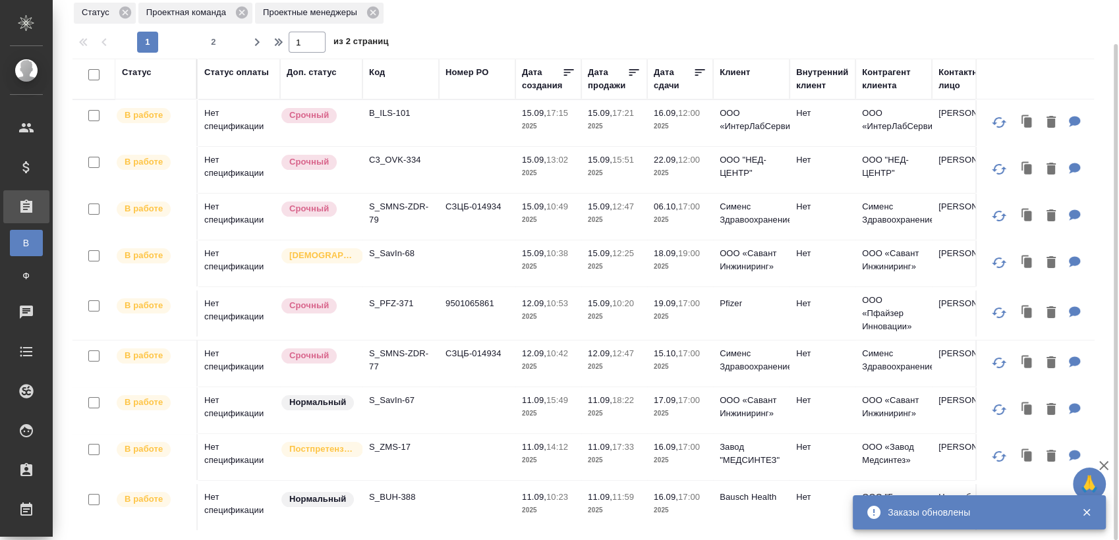
click at [391, 117] on p "B_ILS-101" at bounding box center [400, 113] width 63 height 13
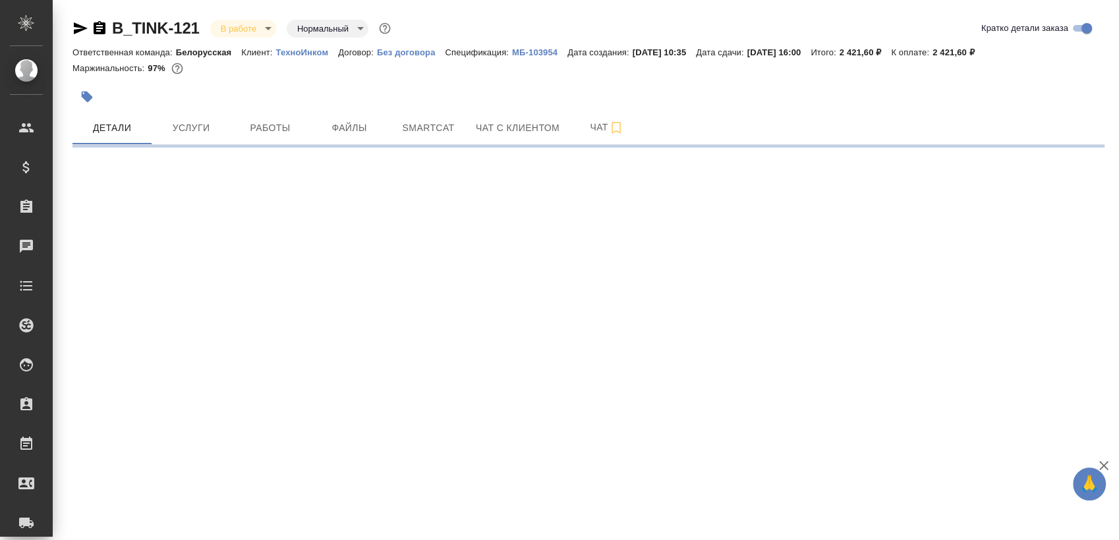
select select "RU"
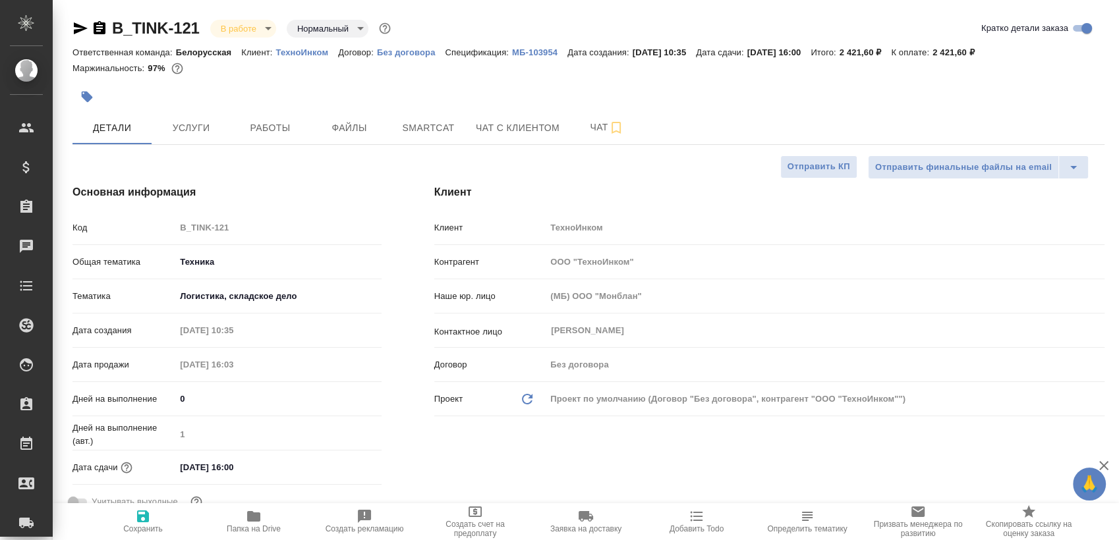
type textarea "x"
click at [268, 118] on button "Работы" at bounding box center [270, 127] width 79 height 33
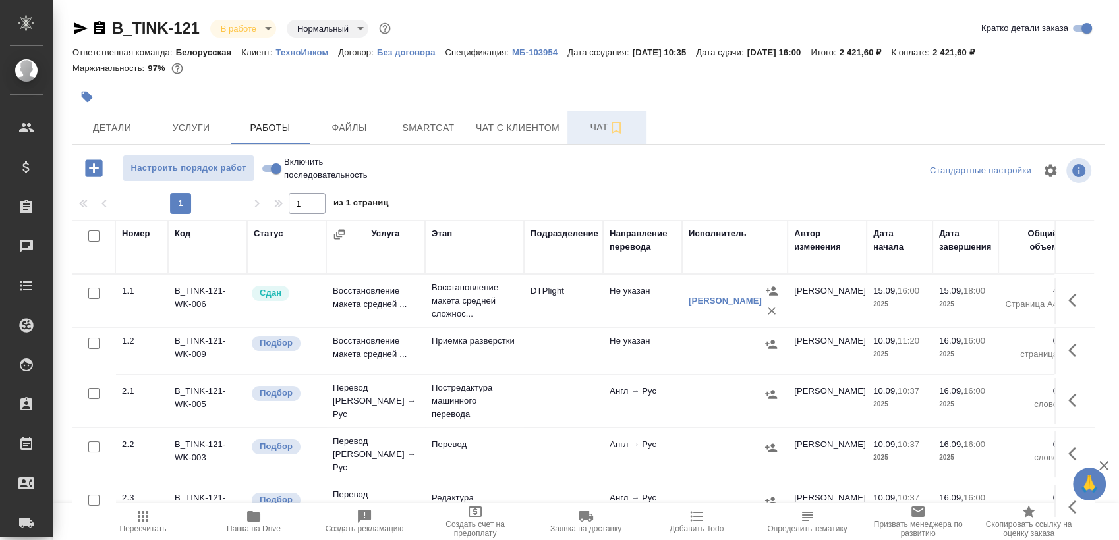
click at [585, 134] on span "Чат" at bounding box center [606, 127] width 63 height 16
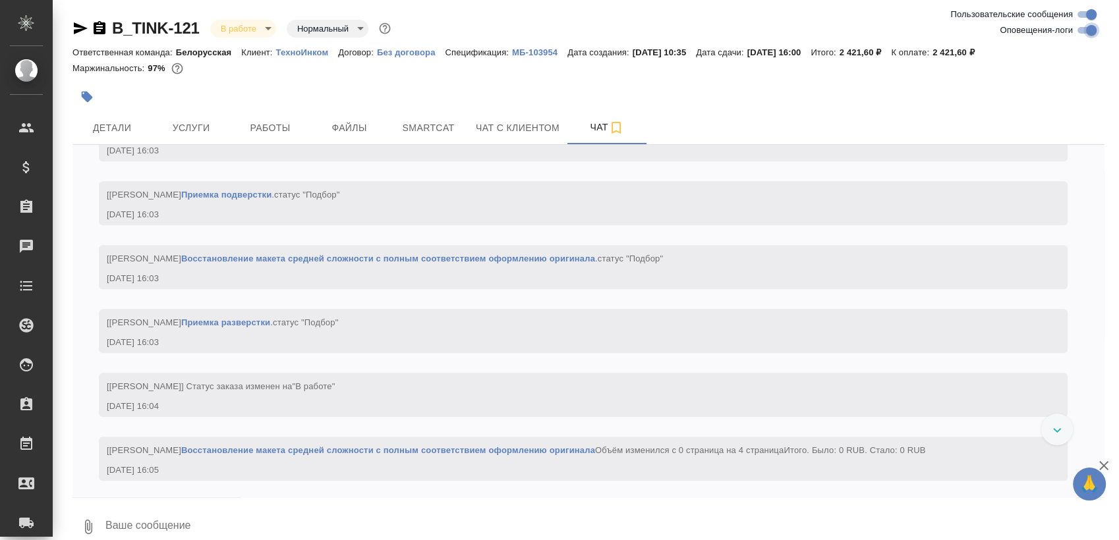
click at [1084, 27] on input "Оповещения-логи" at bounding box center [1091, 30] width 47 height 16
checkbox input "false"
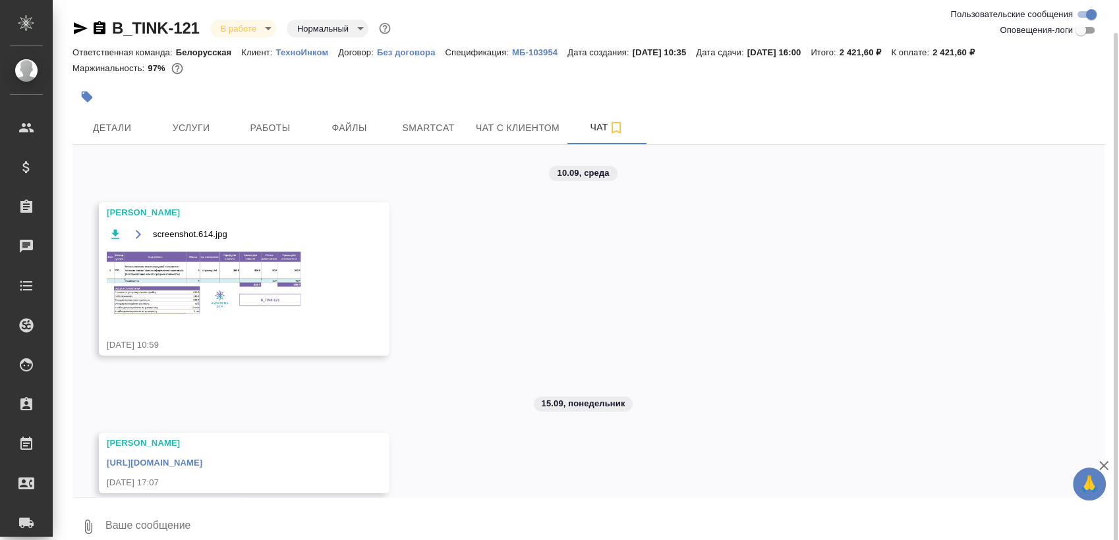
scroll to position [16, 0]
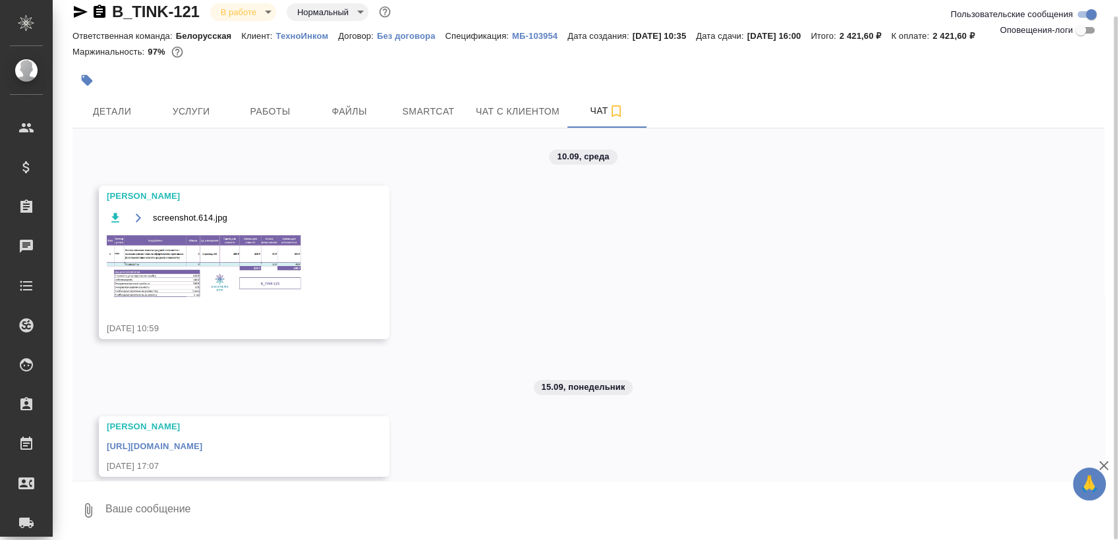
click at [202, 451] on link "https://drive.awatera.com/apps/files/files/10332396?dir=/Shares/%D0%A2%D0%B5%D1…" at bounding box center [155, 447] width 96 height 10
click at [235, 267] on img at bounding box center [206, 266] width 198 height 67
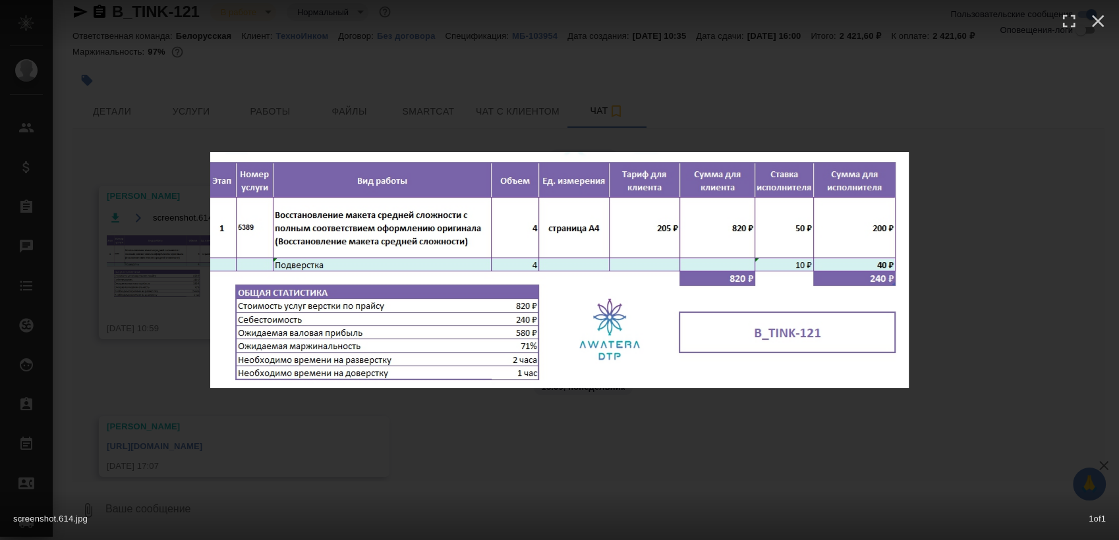
click at [783, 455] on div "screenshot.614.jpg 1 of 1" at bounding box center [559, 270] width 1119 height 540
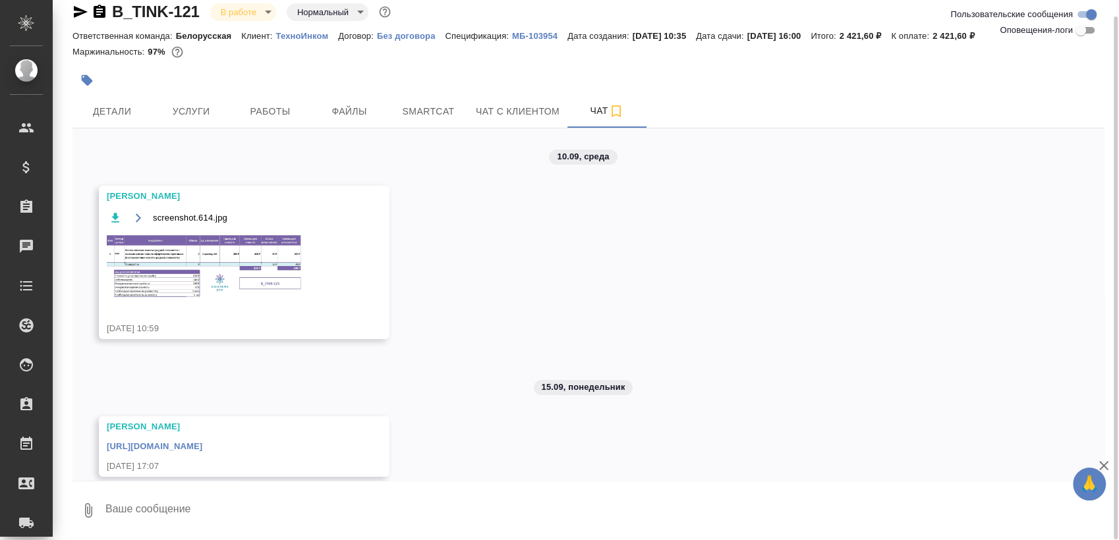
click at [245, 93] on div at bounding box center [416, 80] width 688 height 29
click at [248, 103] on span "Работы" at bounding box center [270, 111] width 63 height 16
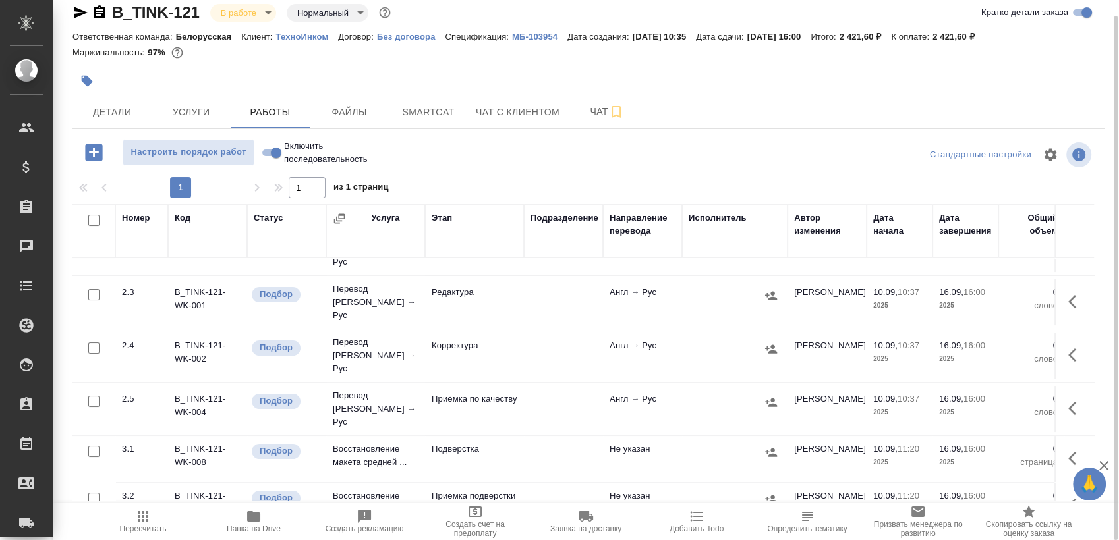
scroll to position [202, 0]
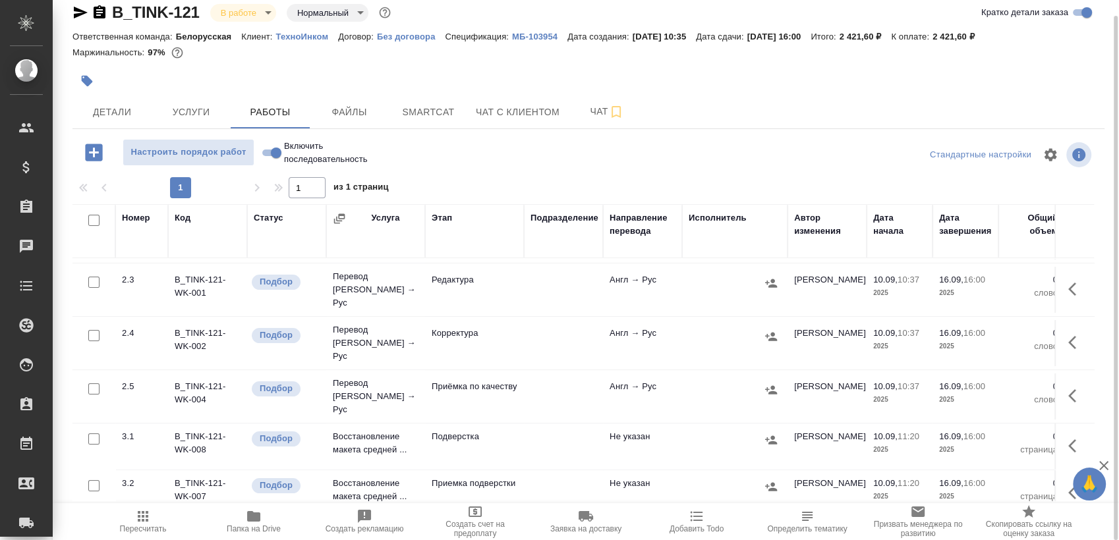
click at [1055, 424] on td at bounding box center [1075, 447] width 40 height 46
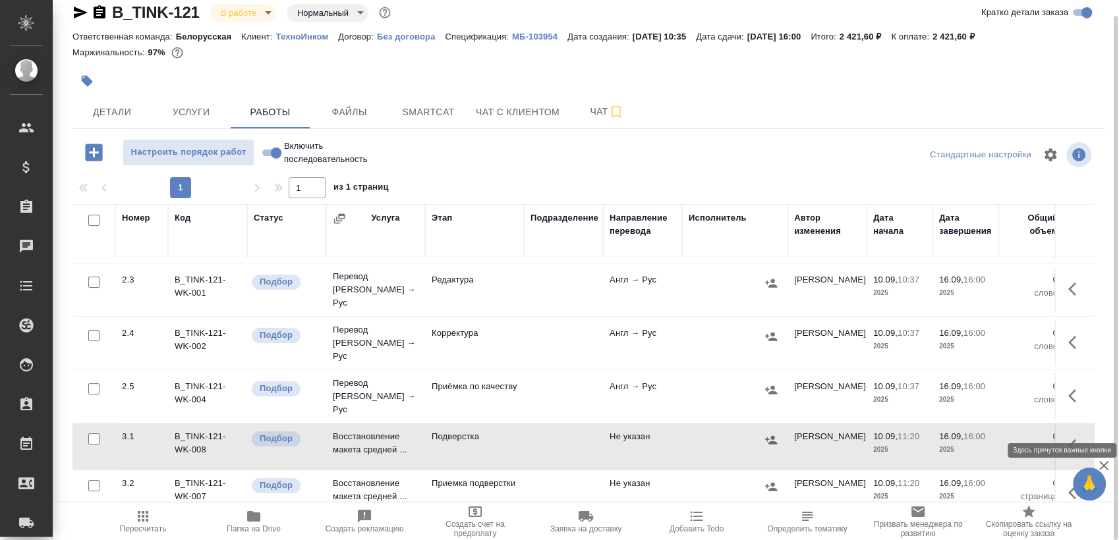
click at [1060, 430] on button "button" at bounding box center [1076, 446] width 32 height 32
click at [973, 440] on icon "button" at bounding box center [979, 446] width 12 height 12
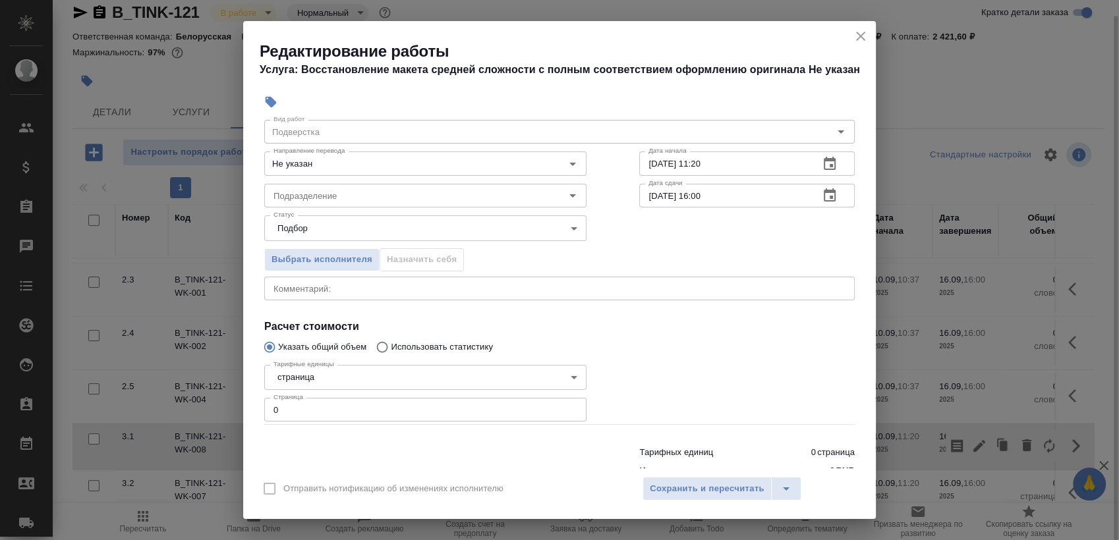
scroll to position [80, 0]
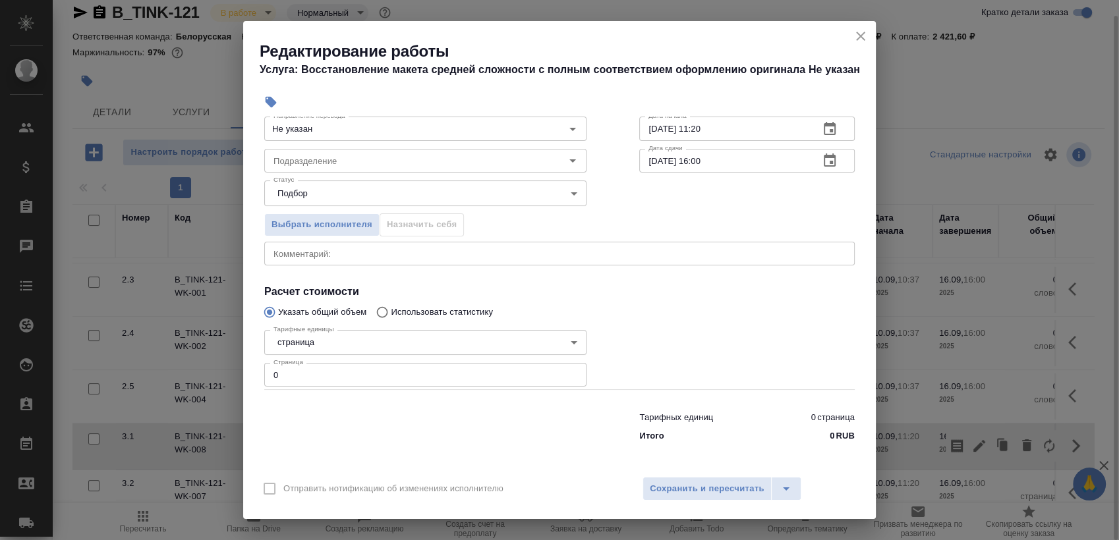
click at [401, 370] on input "0" at bounding box center [425, 375] width 322 height 24
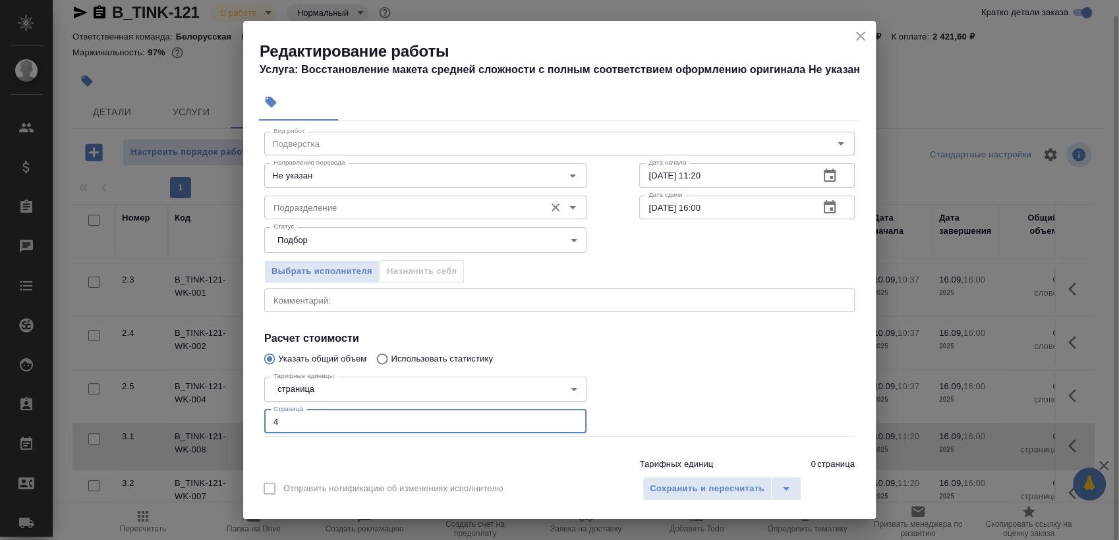
scroll to position [0, 0]
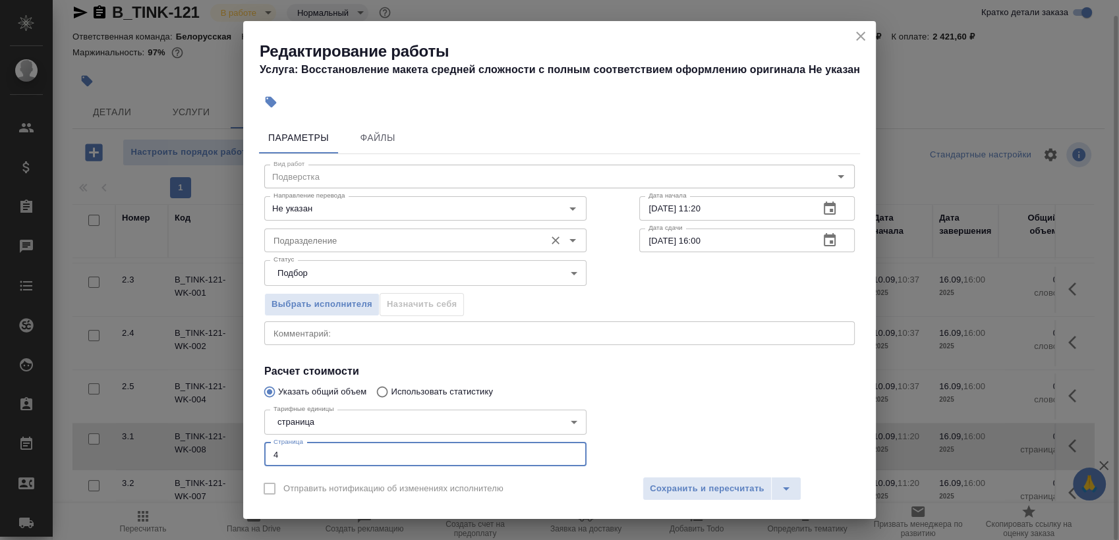
click at [407, 226] on div "Подразделение Подразделение" at bounding box center [425, 239] width 322 height 32
type input "4"
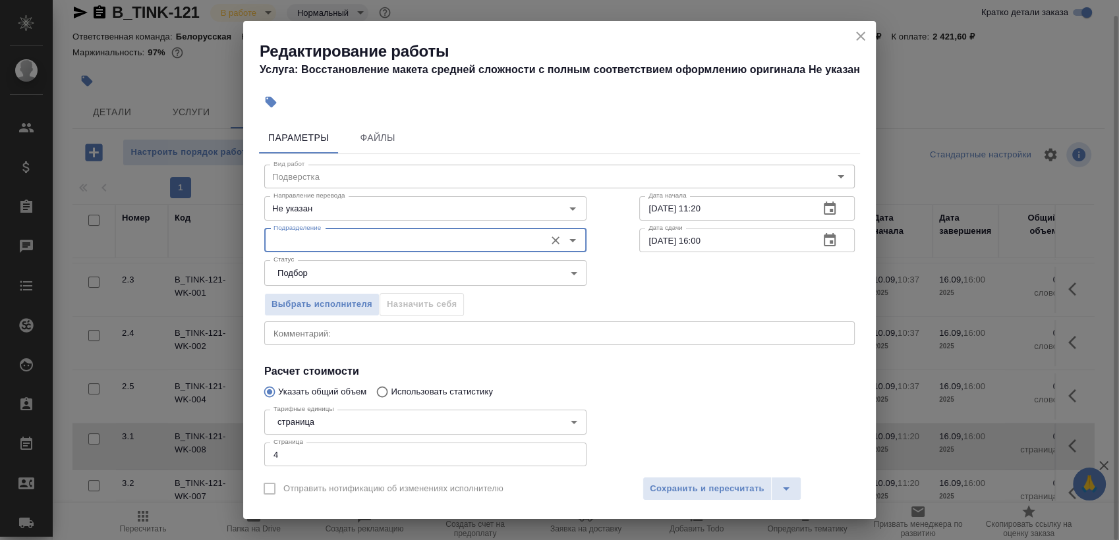
click at [397, 237] on input "Подразделение" at bounding box center [403, 241] width 270 height 16
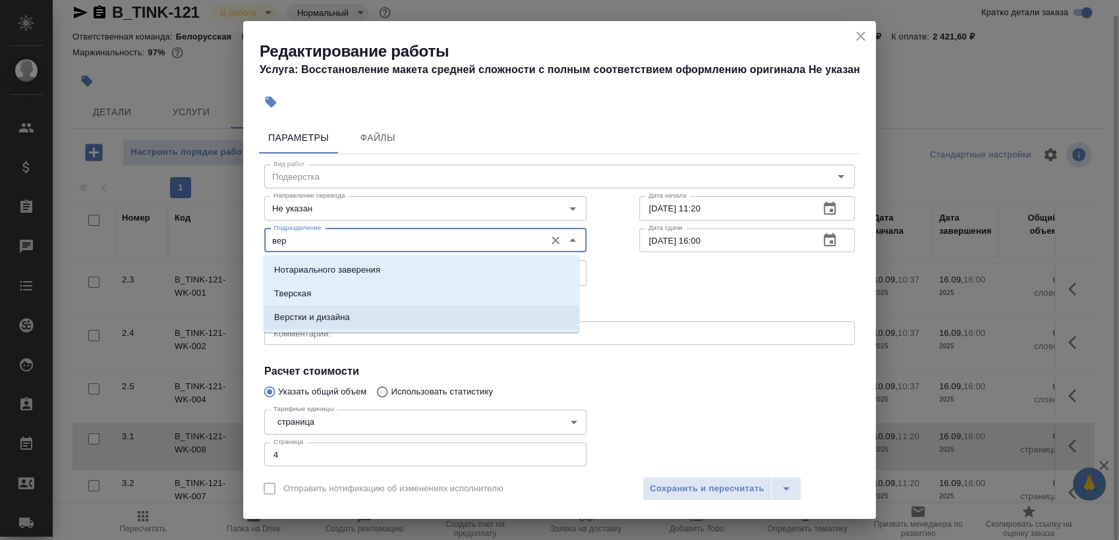
drag, startPoint x: 364, startPoint y: 318, endPoint x: 637, endPoint y: 268, distance: 277.4
click at [364, 318] on li "Верстки и дизайна" at bounding box center [422, 318] width 316 height 24
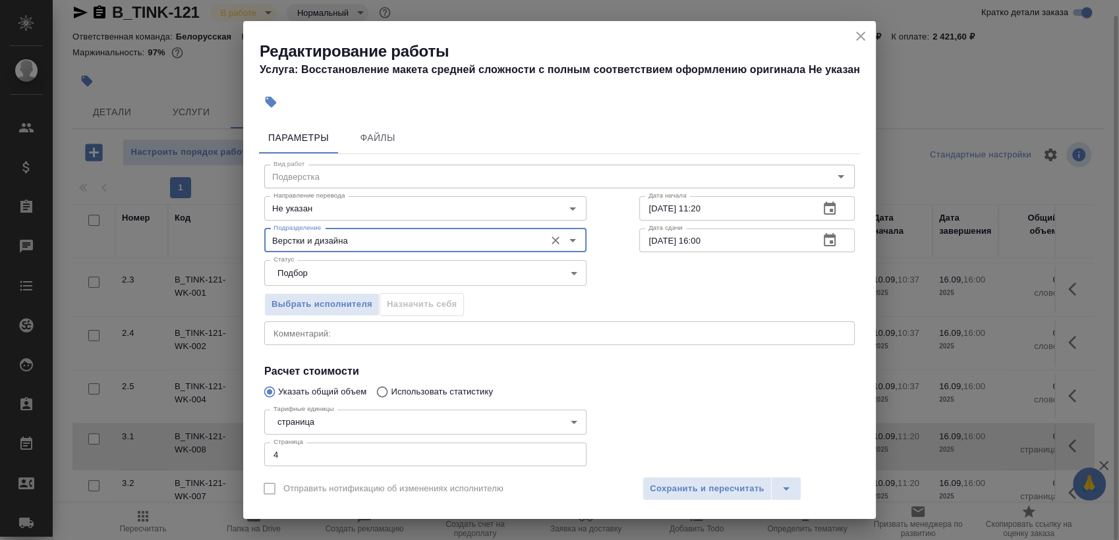
type input "Верстки и дизайна"
drag, startPoint x: 793, startPoint y: 199, endPoint x: 832, endPoint y: 208, distance: 40.0
click at [793, 200] on input "10.09.2025 11:20" at bounding box center [723, 208] width 169 height 24
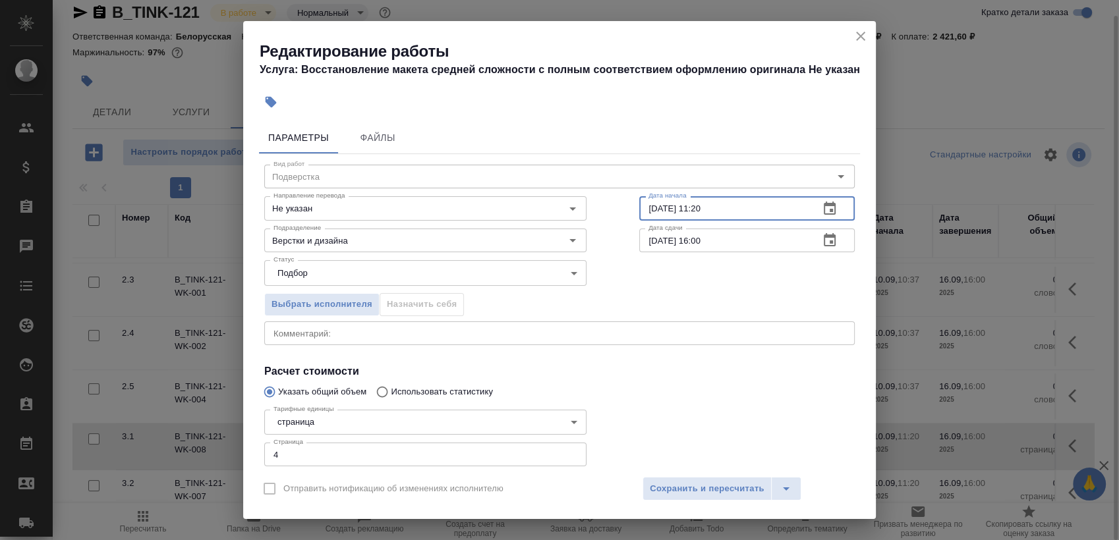
click at [832, 208] on button "button" at bounding box center [830, 209] width 32 height 32
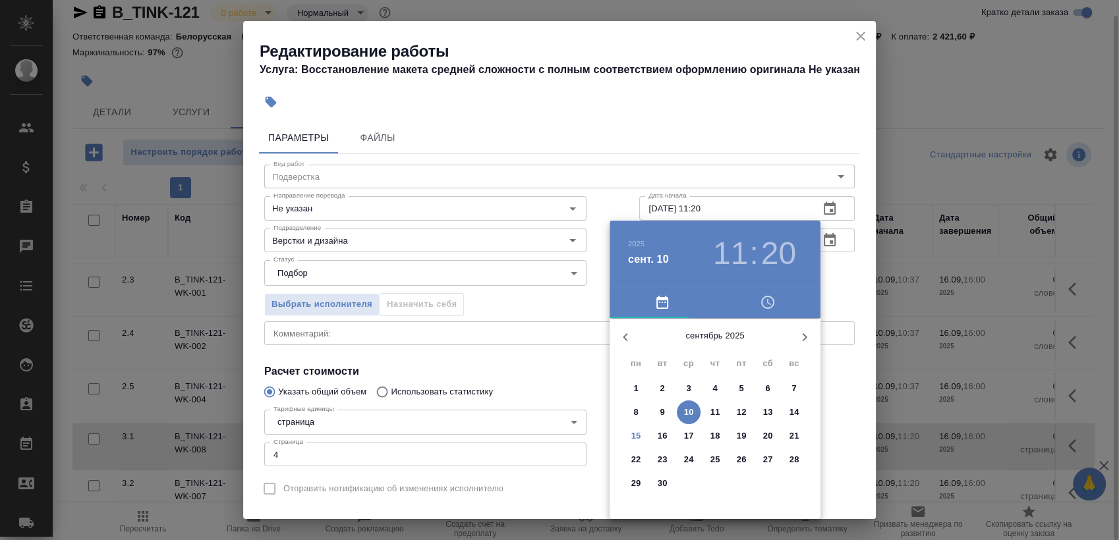
click at [655, 437] on span "16" at bounding box center [663, 436] width 24 height 13
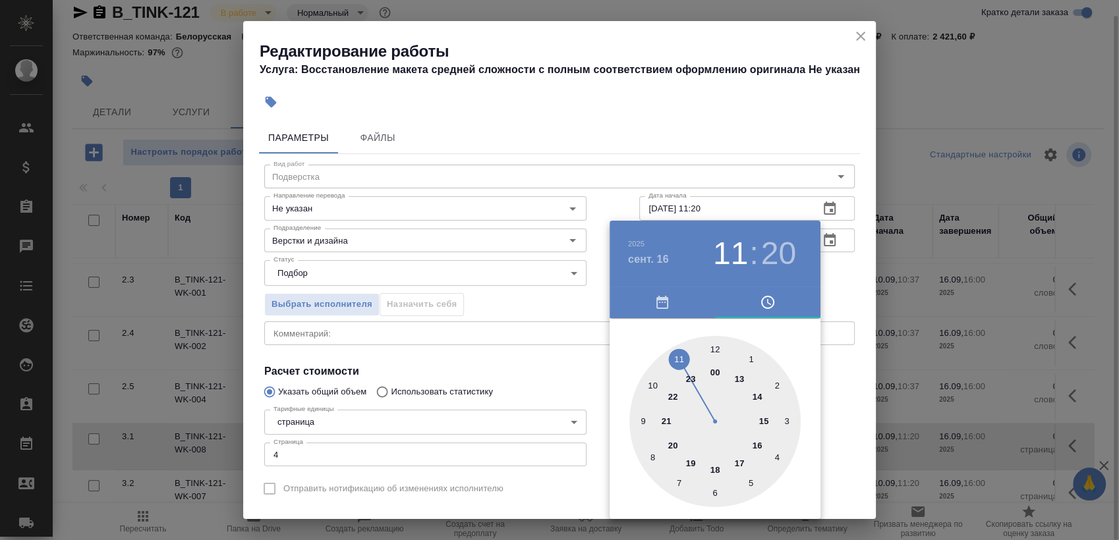
click at [759, 419] on div at bounding box center [714, 421] width 171 height 171
click at [716, 339] on div at bounding box center [714, 421] width 171 height 171
type input "16.09.2025 15:00"
click at [857, 283] on div at bounding box center [559, 270] width 1119 height 540
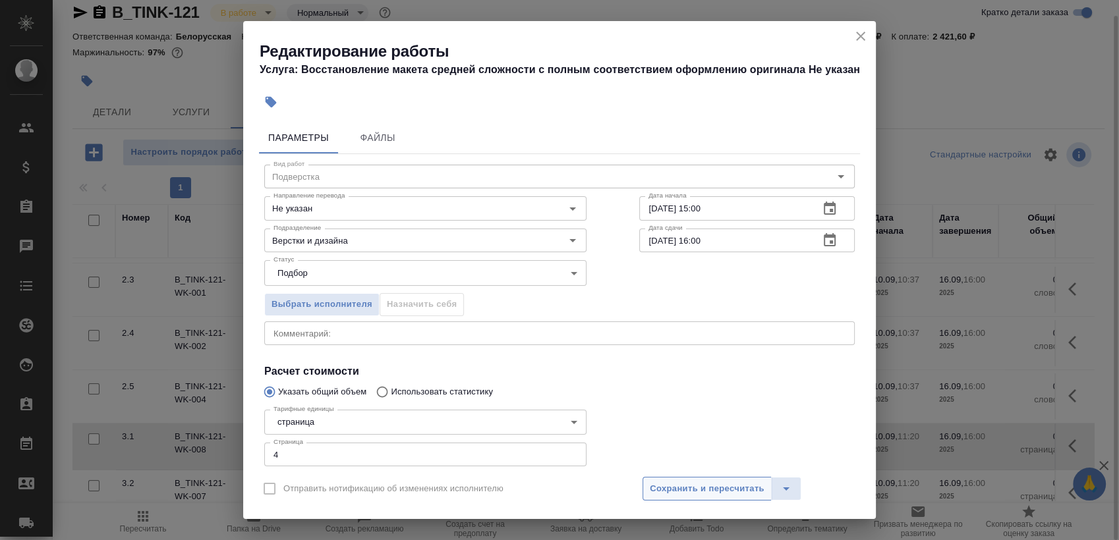
click at [701, 493] on span "Сохранить и пересчитать" at bounding box center [707, 489] width 115 height 15
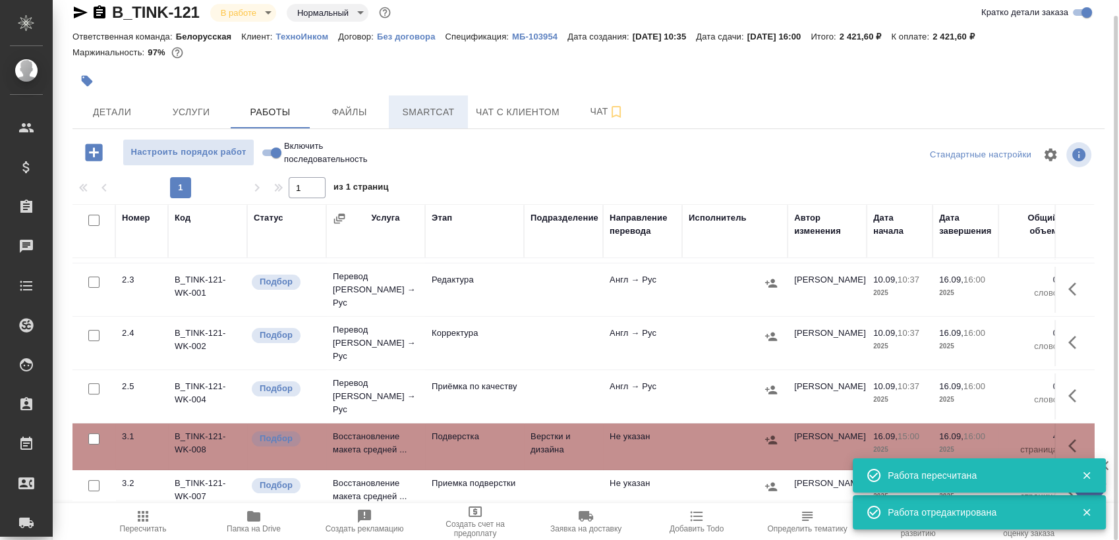
click at [444, 117] on span "Smartcat" at bounding box center [428, 112] width 63 height 16
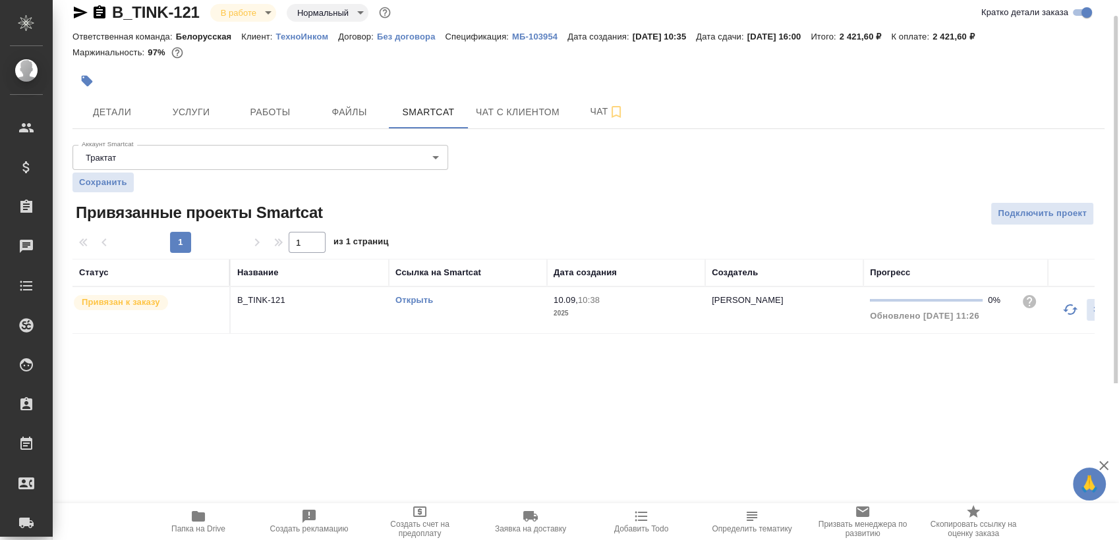
click at [420, 300] on link "Открыть" at bounding box center [414, 300] width 38 height 10
click at [410, 296] on link "Открыть" at bounding box center [414, 300] width 38 height 10
click at [411, 304] on div "Открыть" at bounding box center [467, 300] width 145 height 13
click at [413, 302] on link "Открыть" at bounding box center [414, 300] width 38 height 10
click at [419, 301] on link "Открыть" at bounding box center [414, 300] width 38 height 10
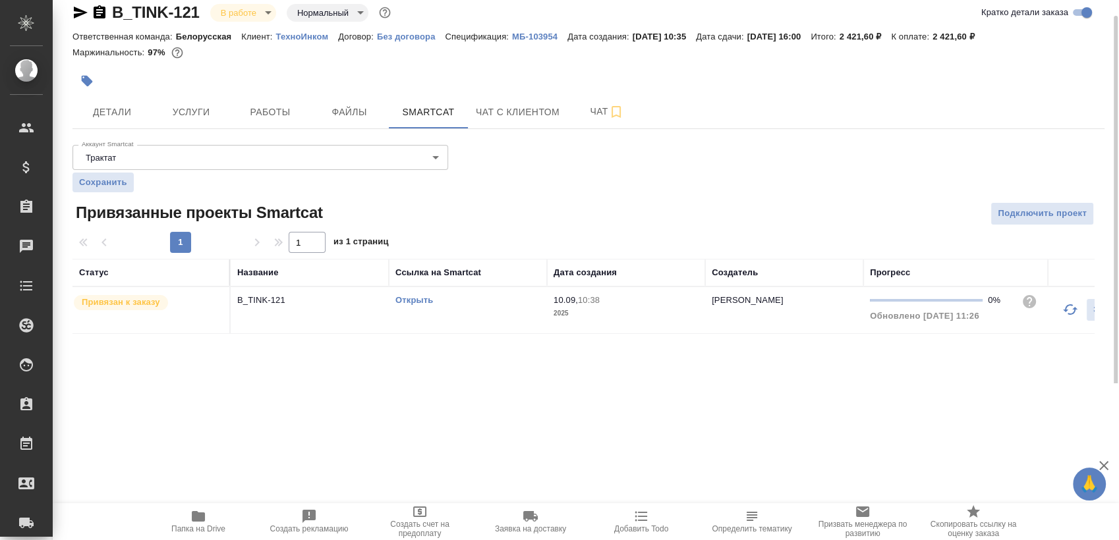
click at [418, 299] on link "Открыть" at bounding box center [414, 300] width 38 height 10
click at [845, 90] on div at bounding box center [588, 81] width 1032 height 29
click at [426, 299] on link "Открыть" at bounding box center [414, 300] width 38 height 10
click at [477, 324] on td "Открыть" at bounding box center [468, 310] width 158 height 46
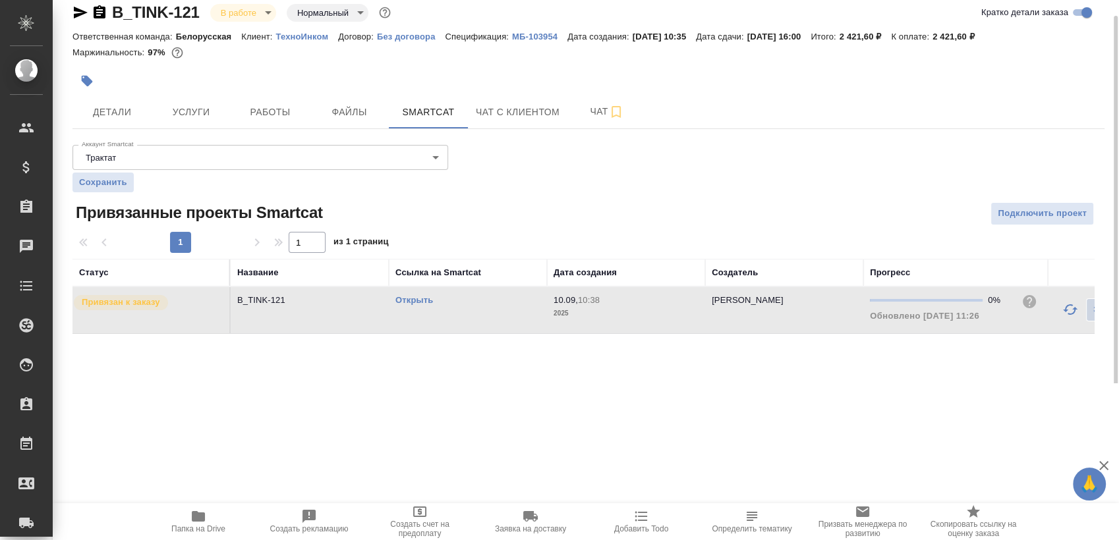
click at [477, 324] on td "Открыть" at bounding box center [468, 310] width 158 height 46
click at [419, 297] on link "Открыть" at bounding box center [414, 300] width 38 height 10
drag, startPoint x: 679, startPoint y: 189, endPoint x: 600, endPoint y: 236, distance: 91.9
click at [680, 189] on div "Аккаунт Smartcat Трактат 5ee7379ee86966421fbf459a Аккаунт Smartcat Сохранить Пр…" at bounding box center [588, 237] width 1032 height 194
drag, startPoint x: 401, startPoint y: 308, endPoint x: 409, endPoint y: 304, distance: 8.3
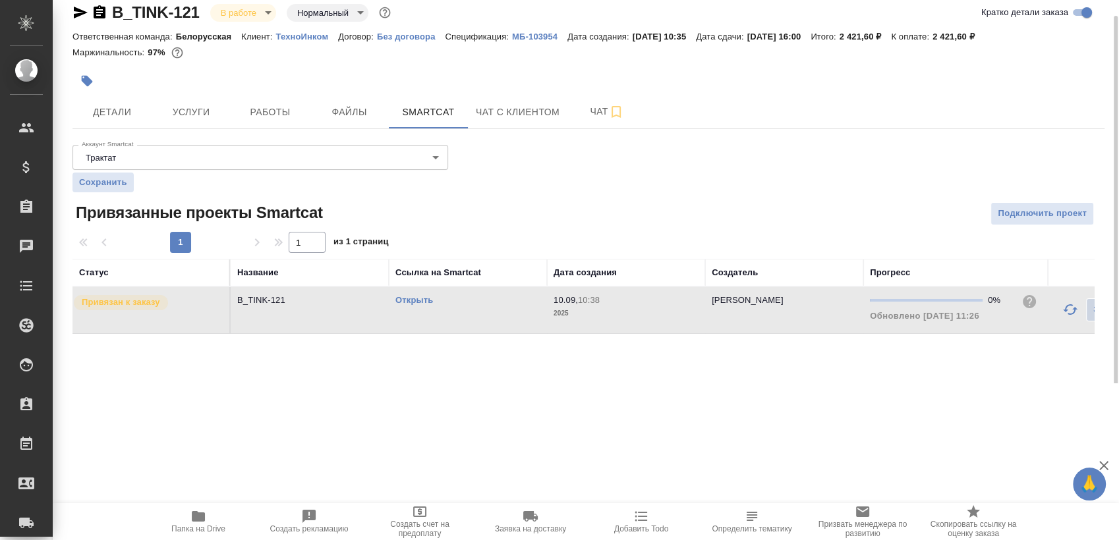
click at [401, 306] on td "Открыть" at bounding box center [468, 310] width 158 height 46
click at [413, 304] on link "Открыть" at bounding box center [414, 300] width 38 height 10
click at [418, 301] on link "Открыть" at bounding box center [414, 300] width 38 height 10
drag, startPoint x: 824, startPoint y: 166, endPoint x: 734, endPoint y: 186, distance: 93.1
click at [824, 166] on div "Аккаунт Smartcat Трактат 5ee7379ee86966421fbf459a Аккаунт Smartcat Сохранить Пр…" at bounding box center [588, 237] width 1032 height 194
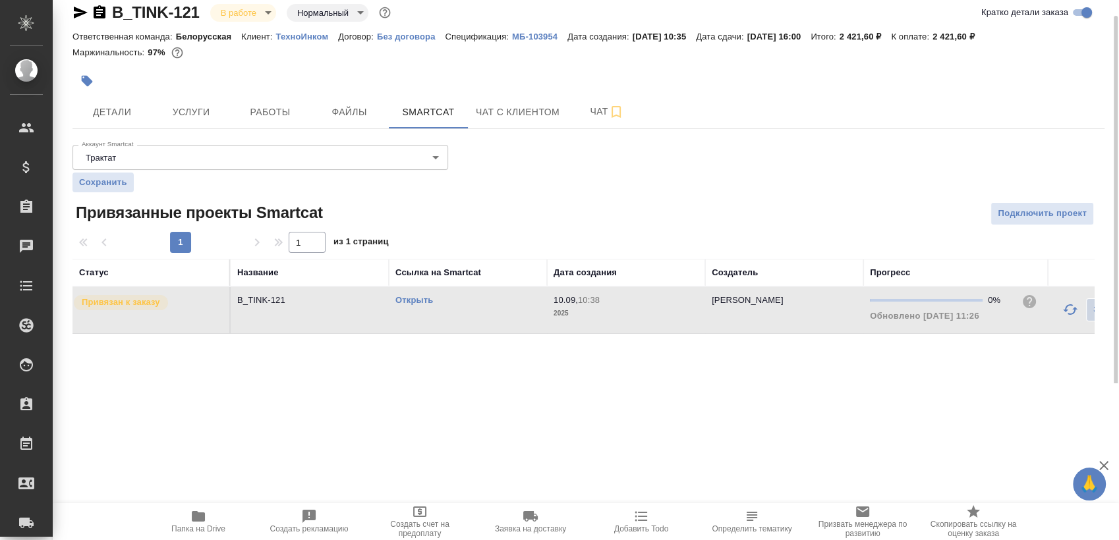
click at [407, 297] on link "Открыть" at bounding box center [414, 300] width 38 height 10
click at [415, 299] on link "Открыть" at bounding box center [414, 300] width 38 height 10
drag, startPoint x: 565, startPoint y: 161, endPoint x: 615, endPoint y: 158, distance: 49.5
click at [567, 161] on div "Аккаунт Smartcat Трактат 5ee7379ee86966421fbf459a Аккаунт Smartcat Сохранить Пр…" at bounding box center [588, 237] width 1032 height 194
click at [426, 295] on link "Открыть" at bounding box center [414, 300] width 38 height 10
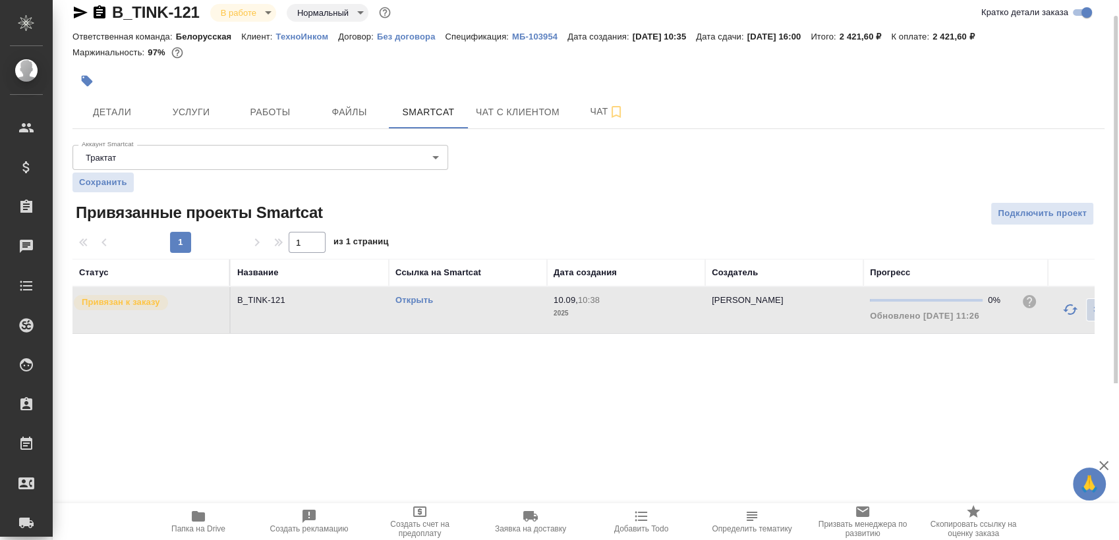
click at [420, 299] on link "Открыть" at bounding box center [414, 300] width 38 height 10
click at [420, 303] on link "Открыть" at bounding box center [414, 300] width 38 height 10
click at [417, 295] on link "Открыть" at bounding box center [414, 300] width 38 height 10
click at [417, 297] on link "Открыть" at bounding box center [414, 300] width 38 height 10
click at [407, 303] on link "Открыть" at bounding box center [414, 300] width 38 height 10
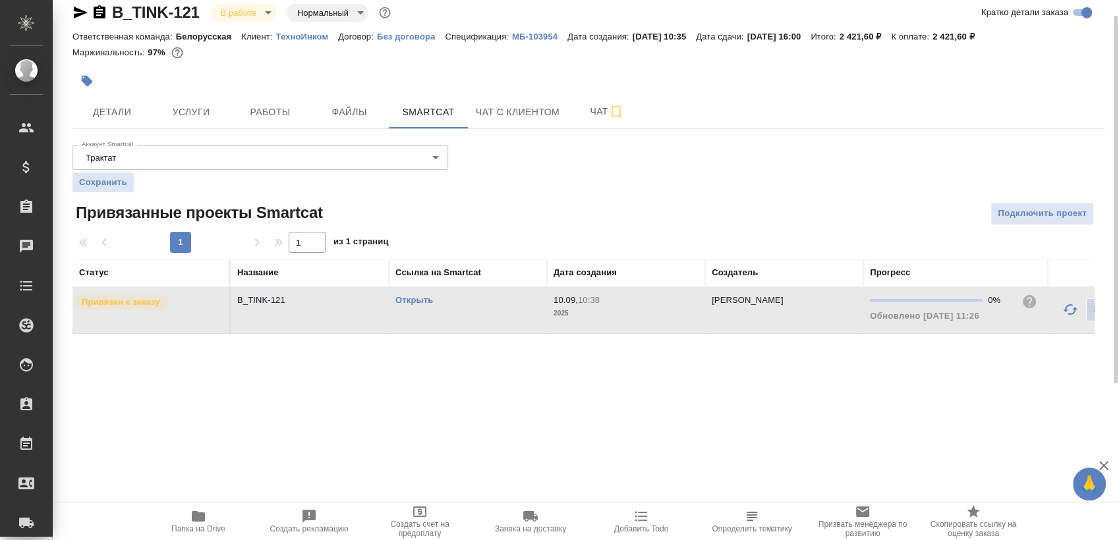
click at [416, 296] on link "Открыть" at bounding box center [414, 300] width 38 height 10
click at [417, 303] on link "Открыть" at bounding box center [414, 300] width 38 height 10
click at [594, 368] on div "B_TINK-121 В работе inProgress Нормальный normal Кратко детали заказа Ответстве…" at bounding box center [588, 176] width 1047 height 384
click at [415, 299] on link "Открыть" at bounding box center [414, 300] width 38 height 10
click at [405, 297] on link "Открыть" at bounding box center [414, 300] width 38 height 10
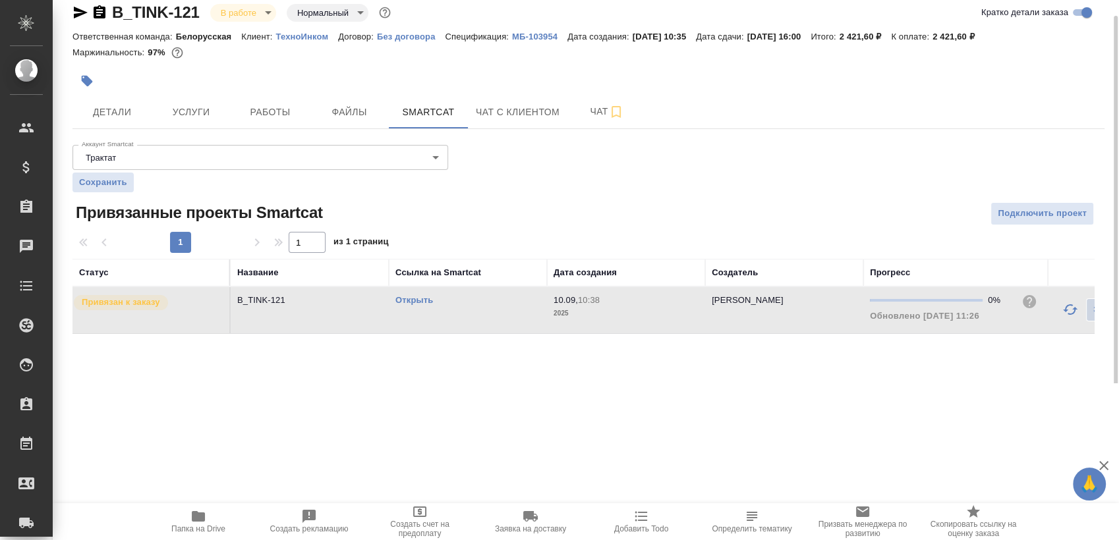
click at [102, 11] on icon "button" at bounding box center [100, 11] width 12 height 13
click at [413, 303] on link "Открыть" at bounding box center [414, 300] width 38 height 10
click at [270, 107] on span "Работы" at bounding box center [270, 112] width 63 height 16
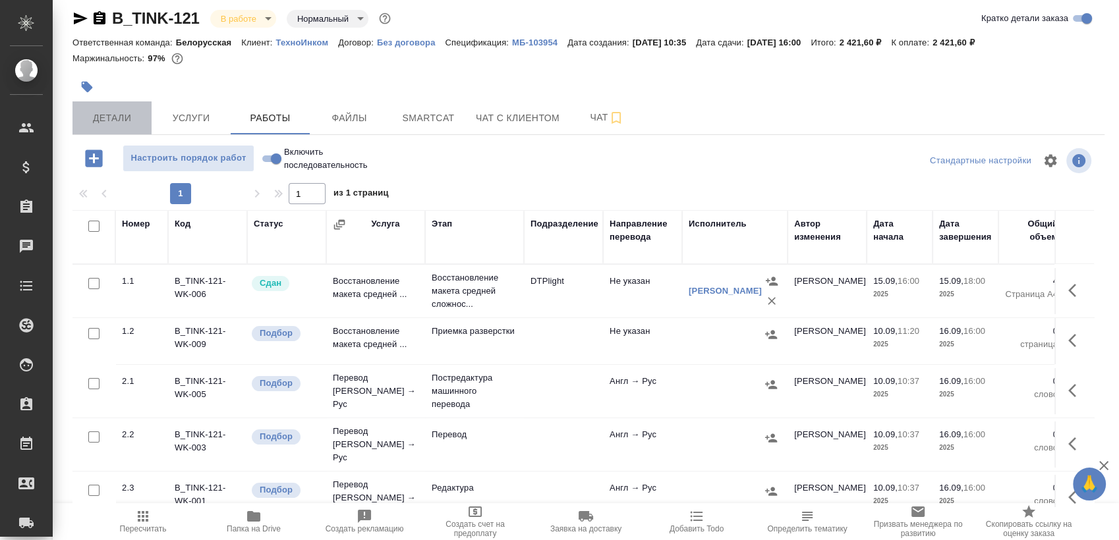
scroll to position [9, 0]
click at [113, 119] on span "Детали" at bounding box center [111, 119] width 63 height 16
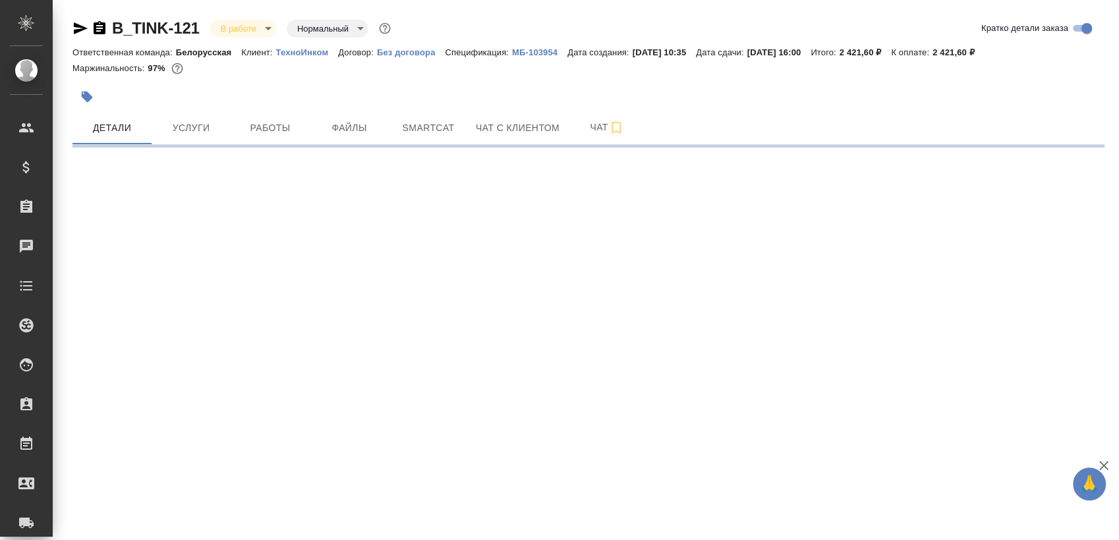
select select "RU"
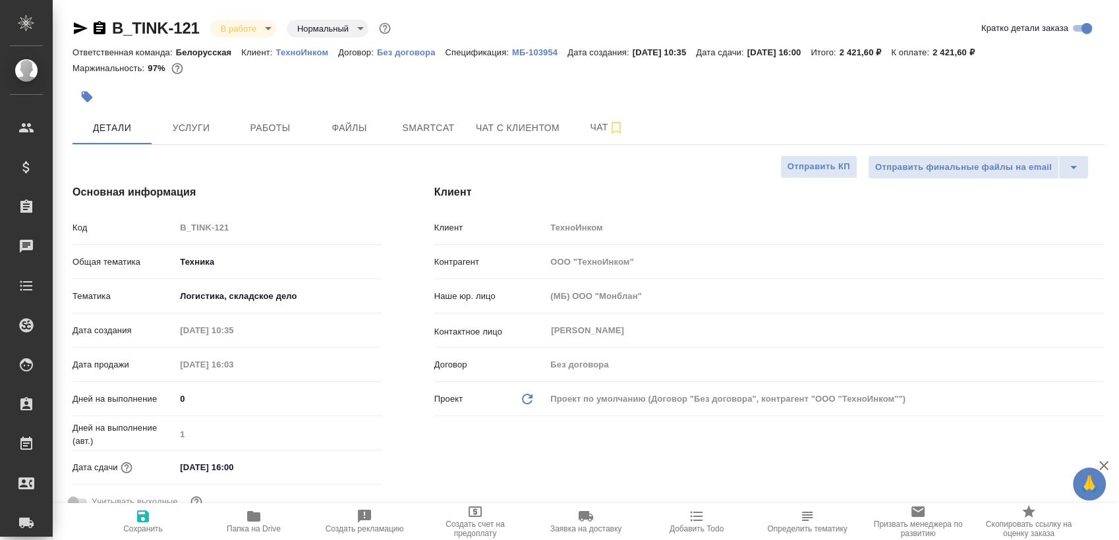
type textarea "x"
drag, startPoint x: 385, startPoint y: 192, endPoint x: 367, endPoint y: 198, distance: 18.6
click at [385, 192] on div "Основная информация Код B_TINK-121 Общая тематика Техника tech Тематика Логисти…" at bounding box center [227, 354] width 362 height 393
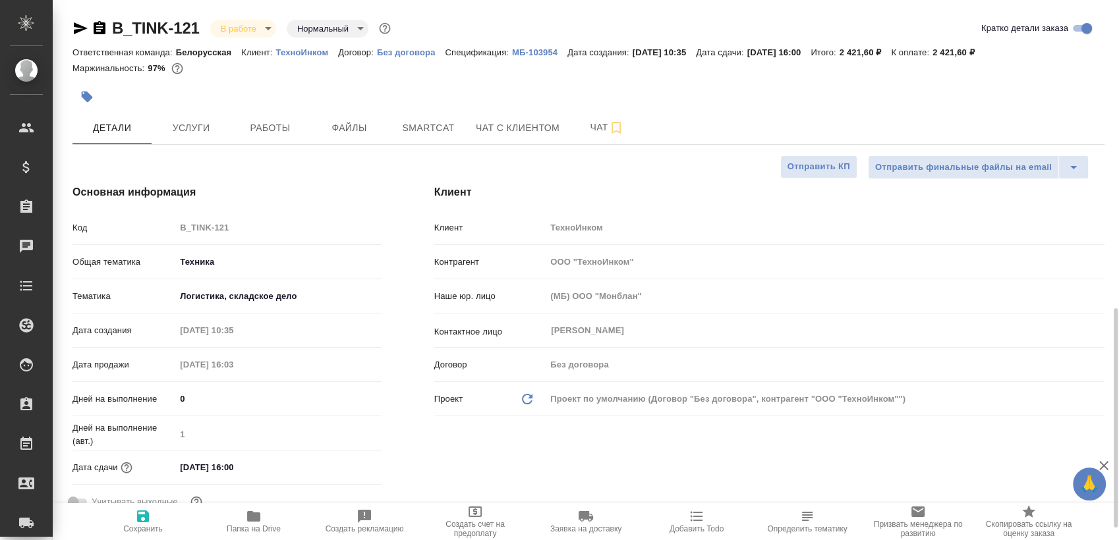
scroll to position [366, 0]
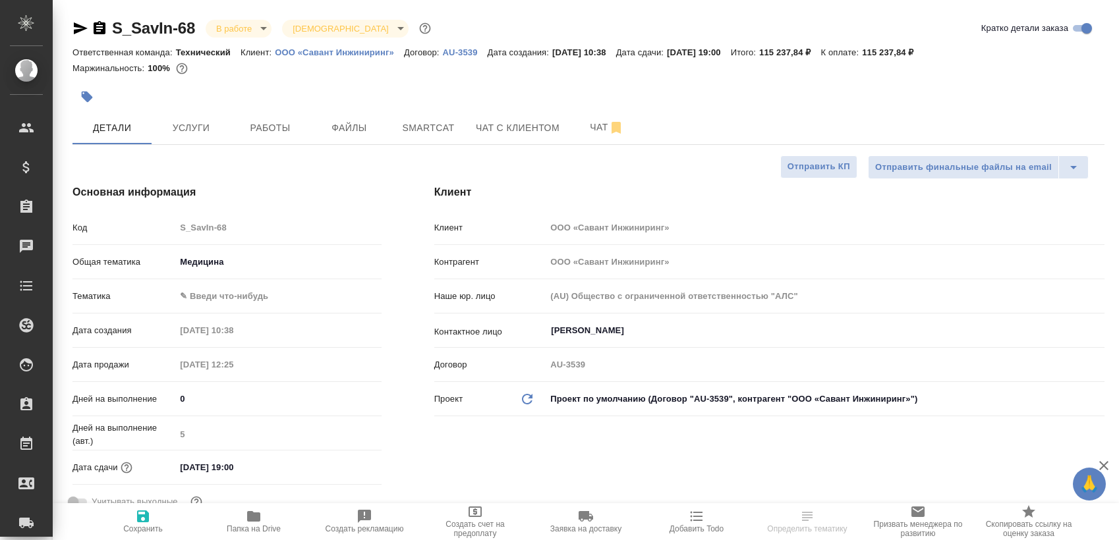
select select "RU"
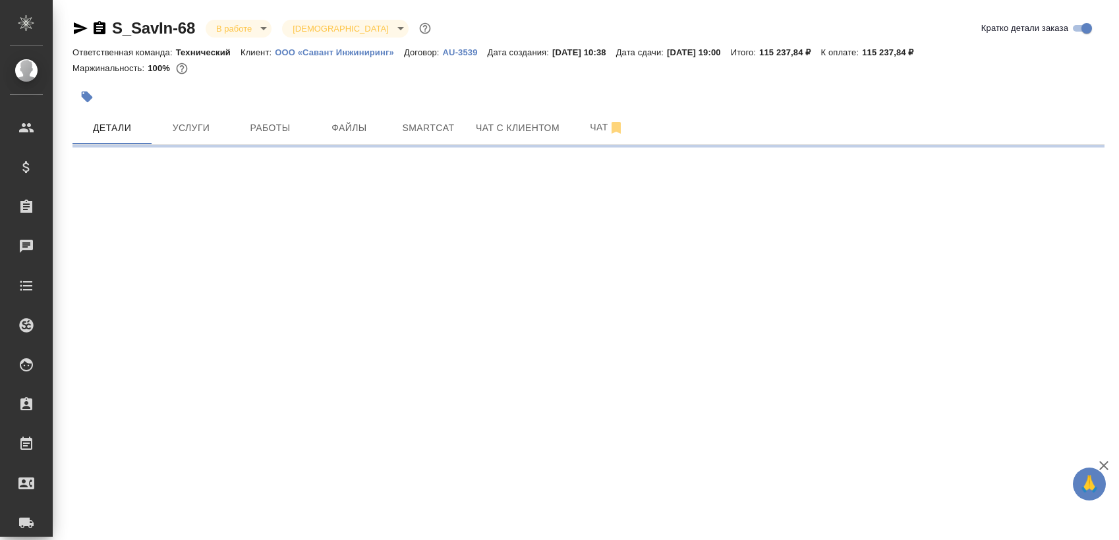
select select "RU"
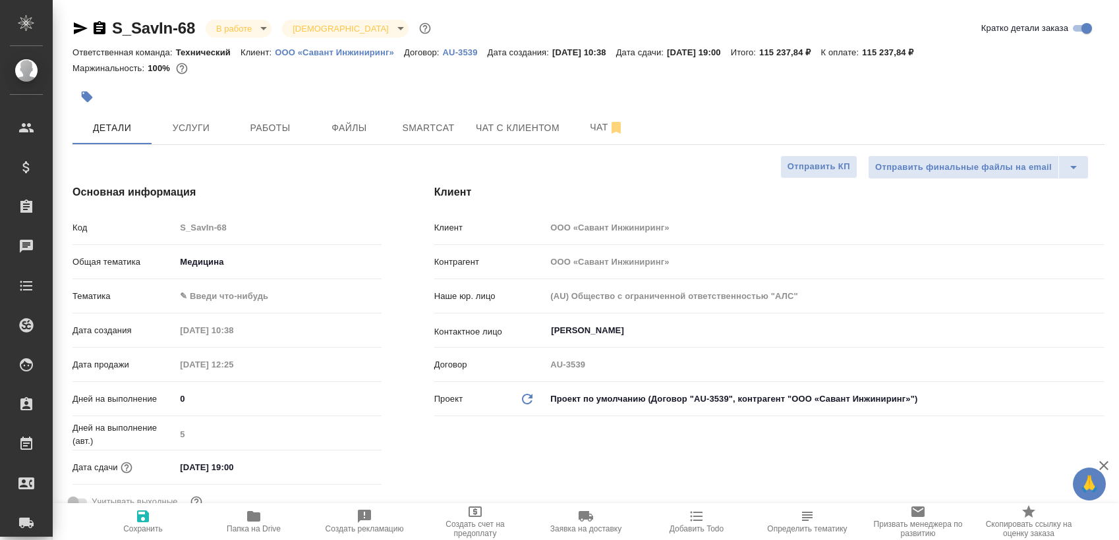
type textarea "x"
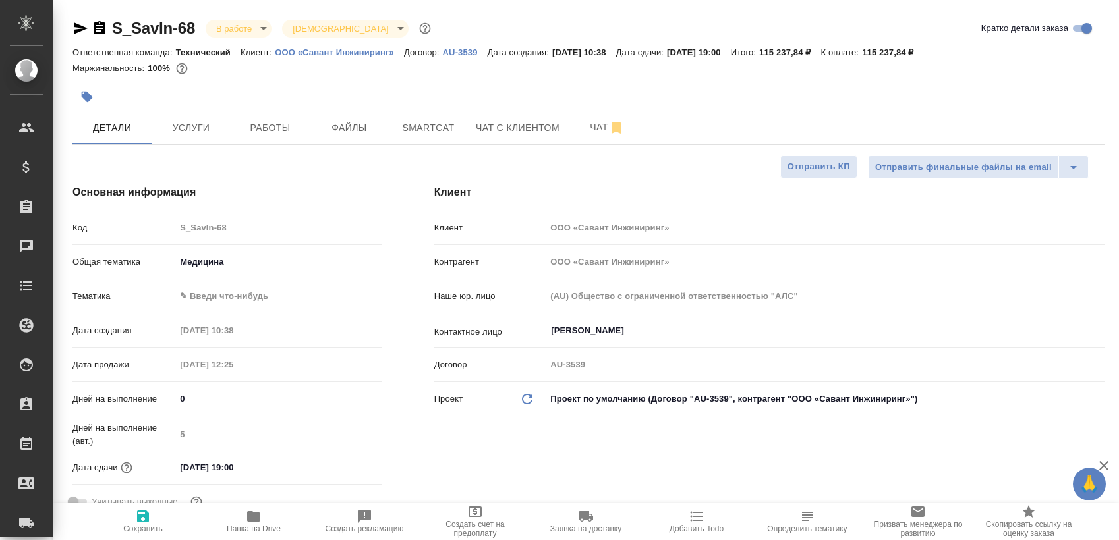
type textarea "x"
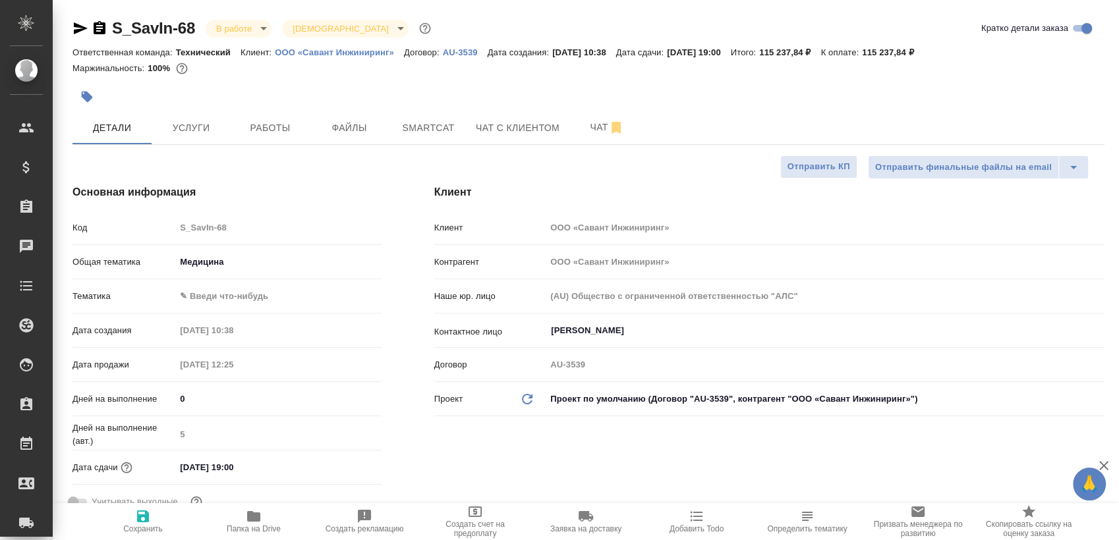
type textarea "x"
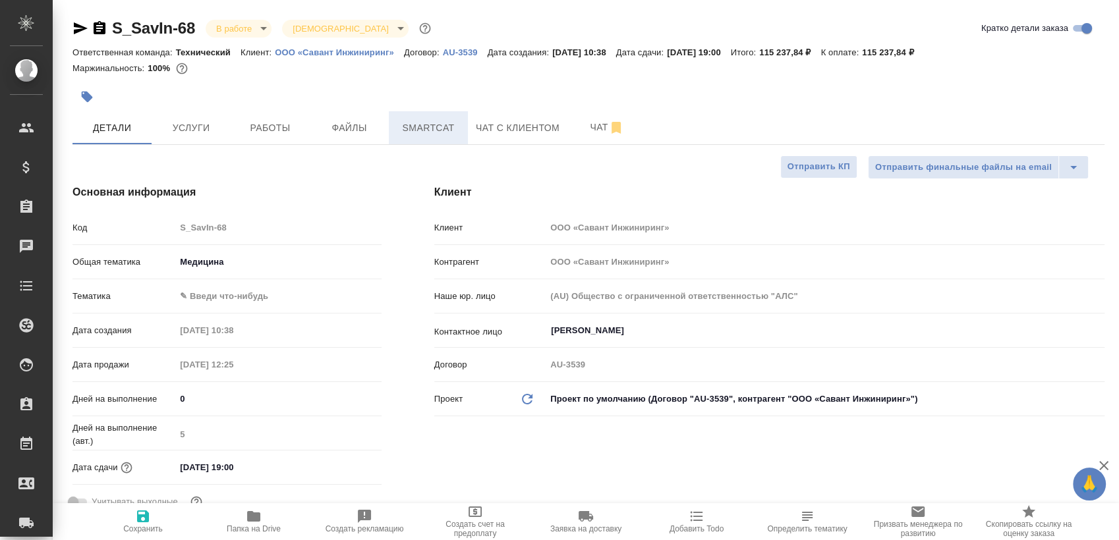
click at [411, 124] on span "Smartcat" at bounding box center [428, 128] width 63 height 16
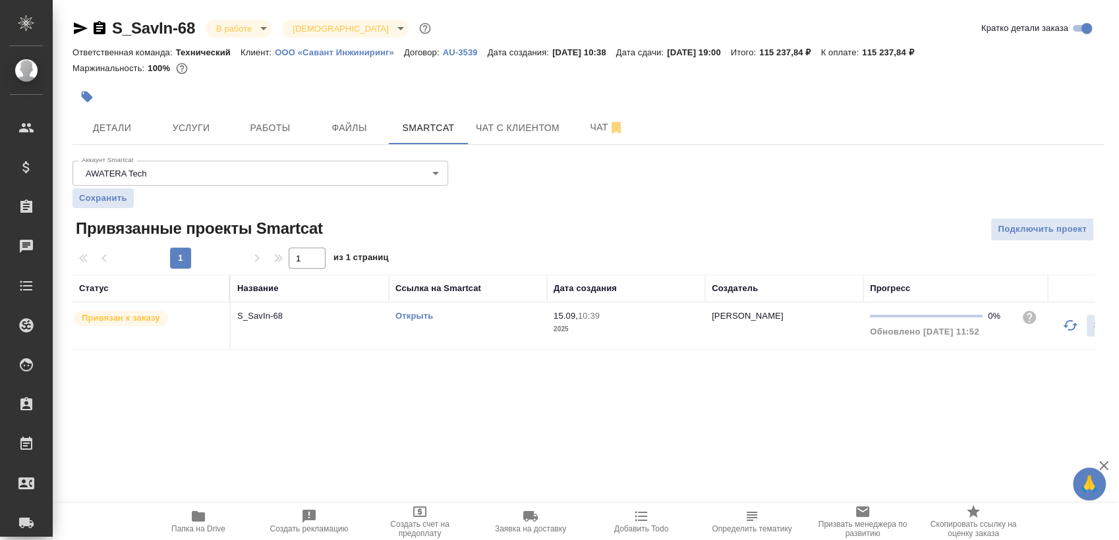
click at [422, 319] on link "Открыть" at bounding box center [414, 316] width 38 height 10
click at [419, 316] on link "Открыть" at bounding box center [414, 316] width 38 height 10
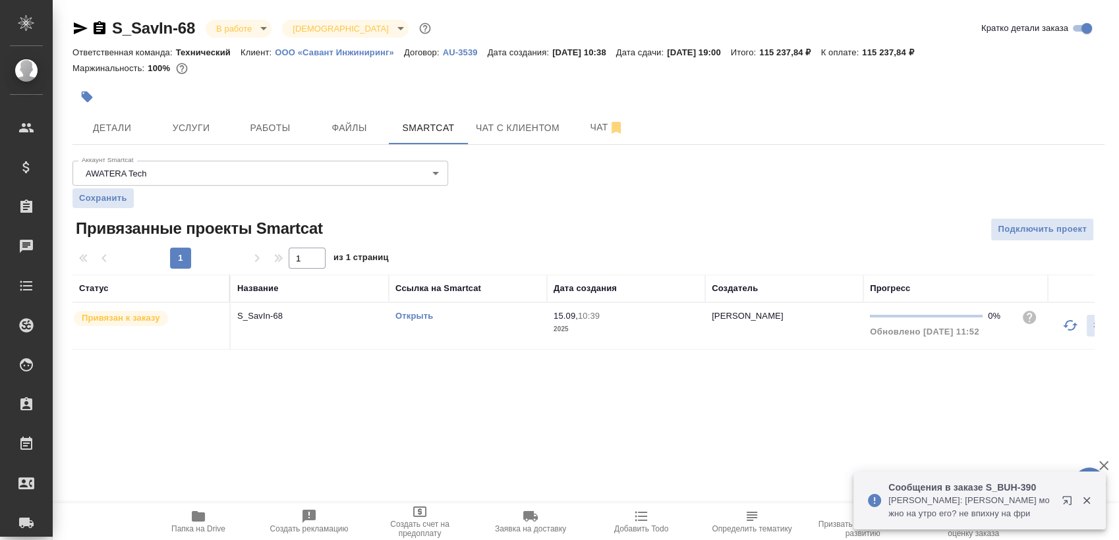
click at [418, 312] on link "Открыть" at bounding box center [414, 316] width 38 height 10
click at [411, 315] on link "Открыть" at bounding box center [414, 316] width 38 height 10
click at [415, 308] on td "Открыть" at bounding box center [468, 326] width 158 height 46
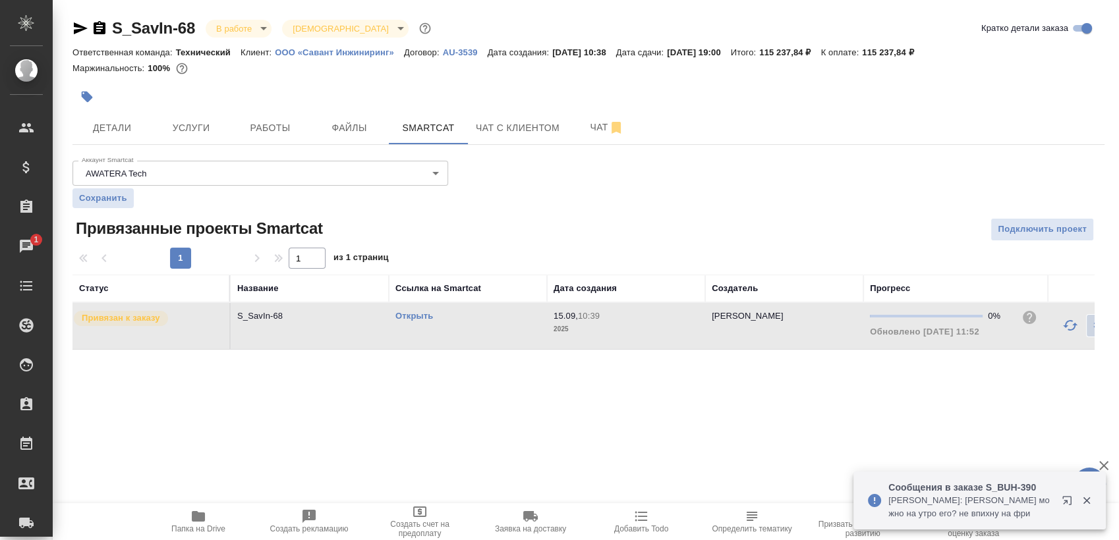
click at [414, 314] on link "Открыть" at bounding box center [414, 316] width 38 height 10
click at [133, 130] on span "Детали" at bounding box center [111, 128] width 63 height 16
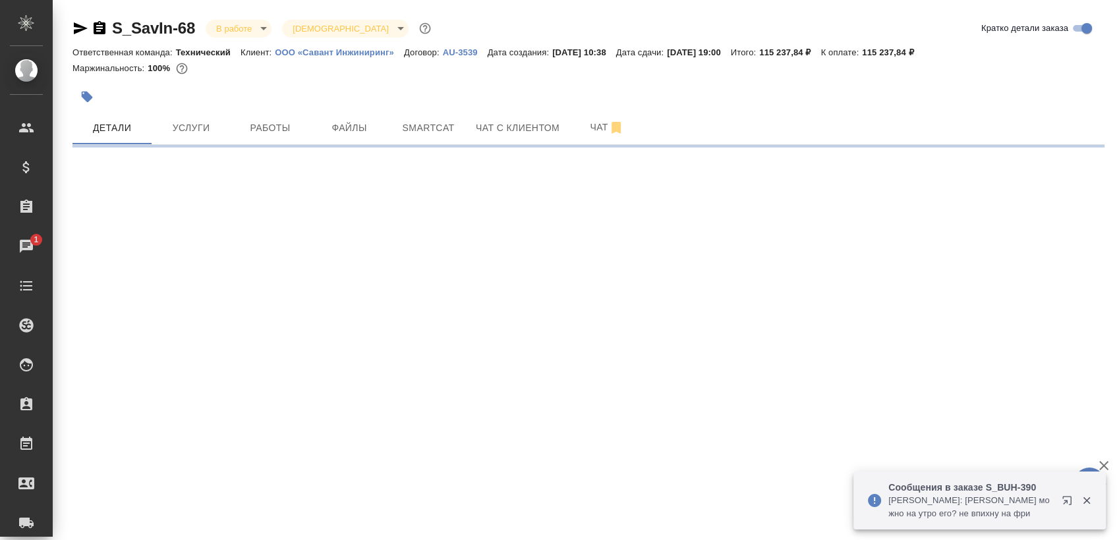
select select "RU"
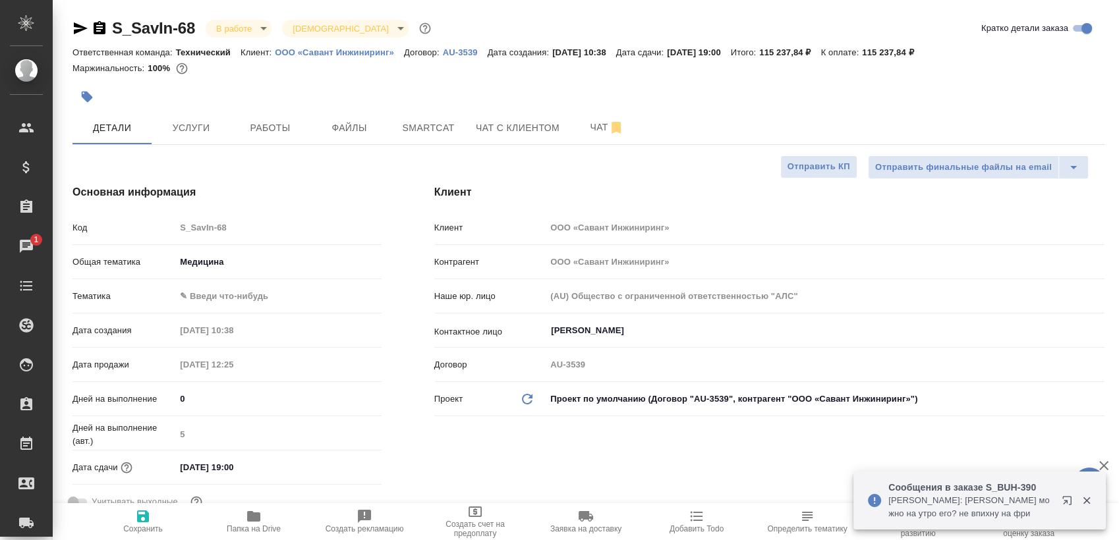
type textarea "x"
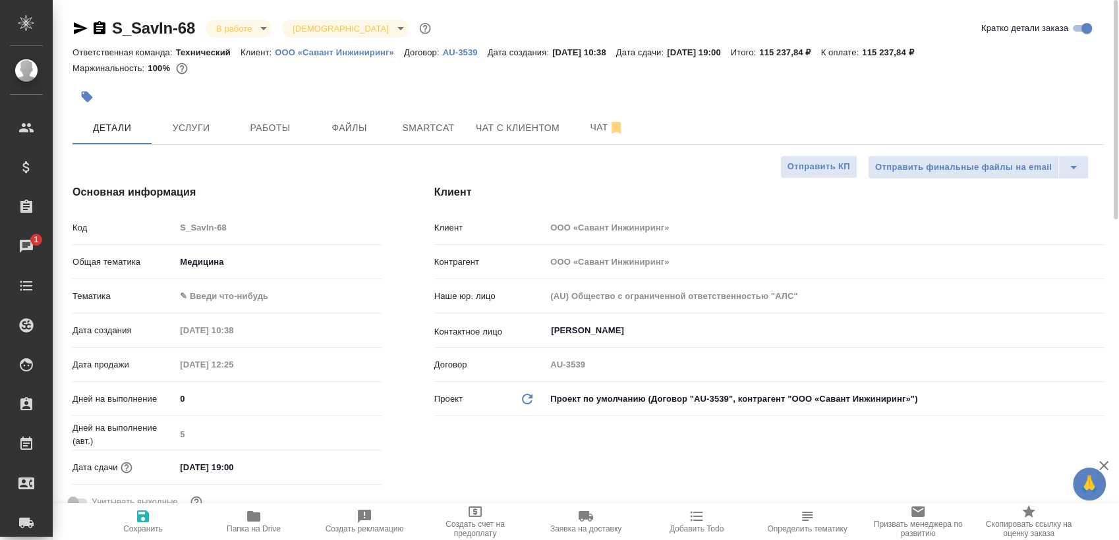
click at [447, 105] on div at bounding box center [416, 96] width 688 height 29
click at [435, 121] on span "Smartcat" at bounding box center [428, 128] width 63 height 16
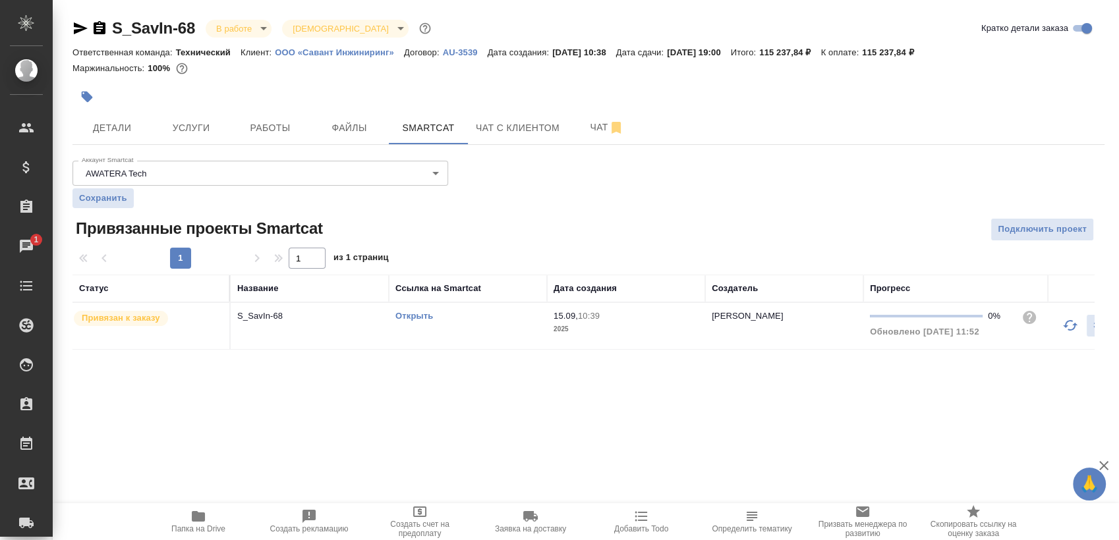
click at [419, 318] on link "Открыть" at bounding box center [414, 316] width 38 height 10
click at [417, 319] on link "Открыть" at bounding box center [414, 316] width 38 height 10
click at [422, 316] on link "Открыть" at bounding box center [414, 316] width 38 height 10
click at [420, 319] on link "Открыть" at bounding box center [414, 316] width 38 height 10
click at [420, 311] on link "Открыть" at bounding box center [414, 316] width 38 height 10
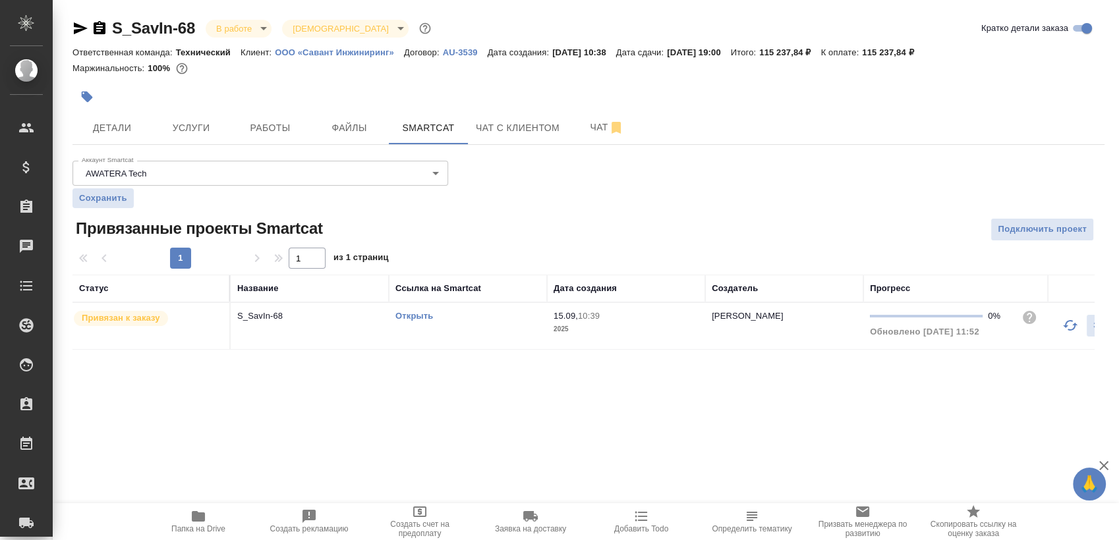
click at [418, 326] on td "Открыть" at bounding box center [468, 326] width 158 height 46
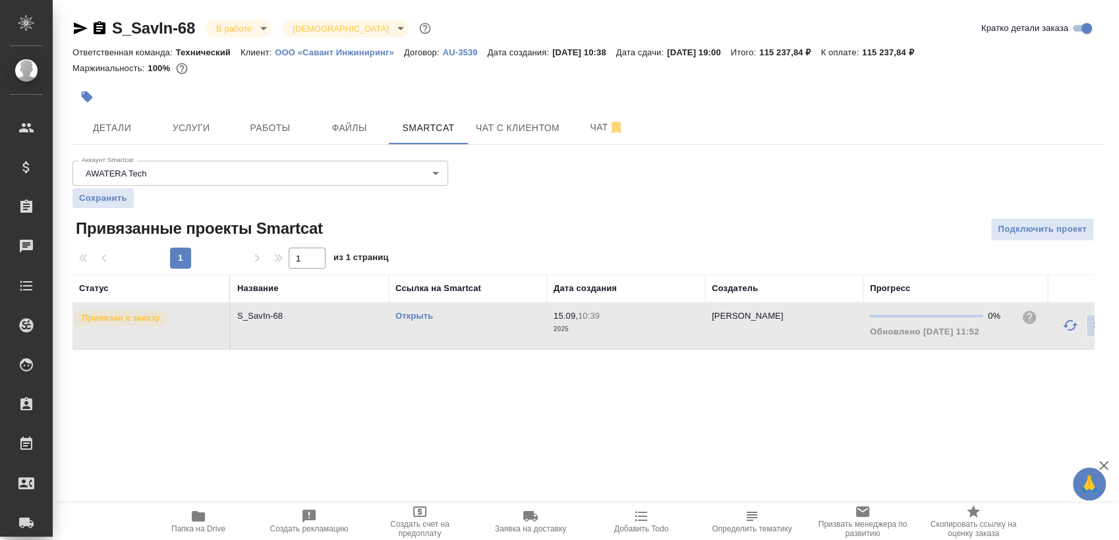
click at [420, 322] on div "Открыть" at bounding box center [467, 316] width 145 height 13
click at [426, 318] on link "Открыть" at bounding box center [414, 316] width 38 height 10
click at [419, 317] on link "Открыть" at bounding box center [414, 316] width 38 height 10
click at [418, 318] on link "Открыть" at bounding box center [414, 316] width 38 height 10
click at [124, 126] on span "Детали" at bounding box center [111, 128] width 63 height 16
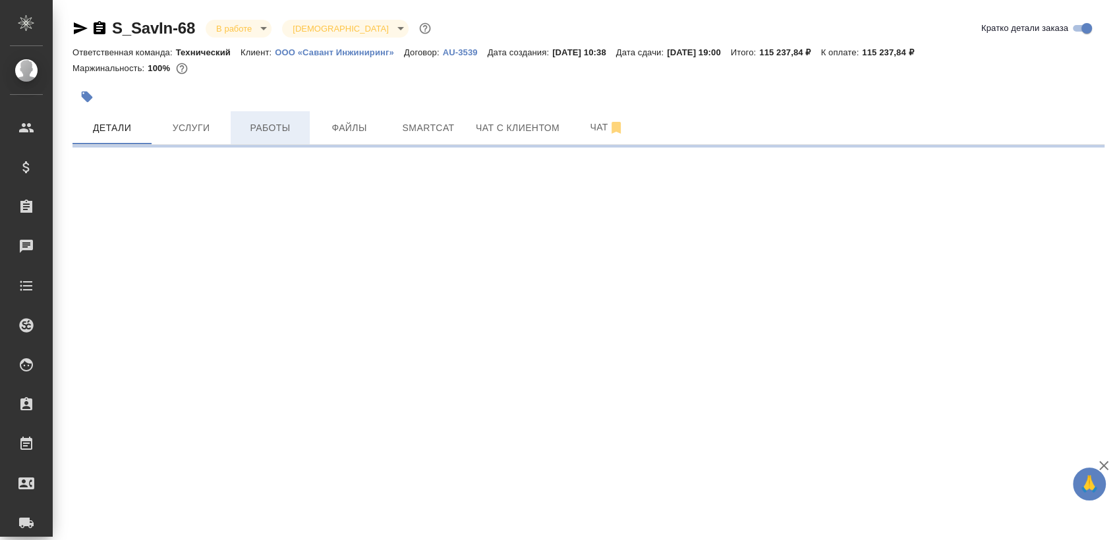
select select "RU"
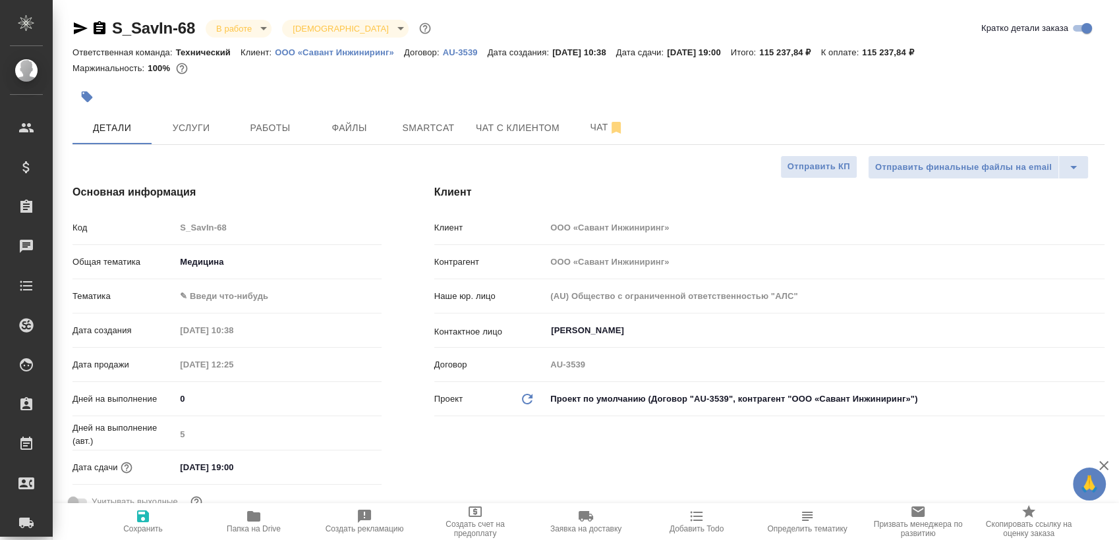
type textarea "x"
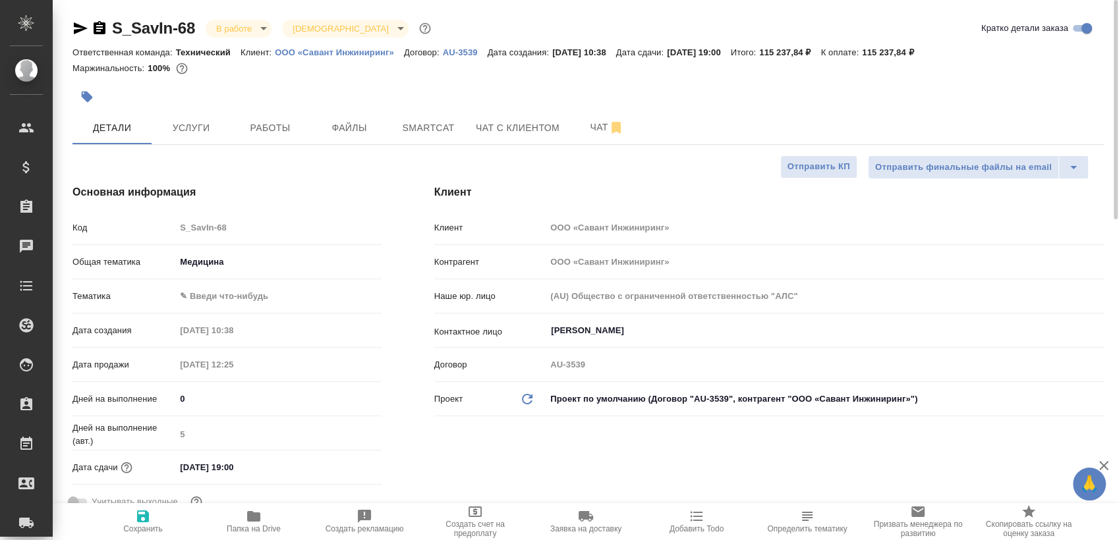
type textarea "x"
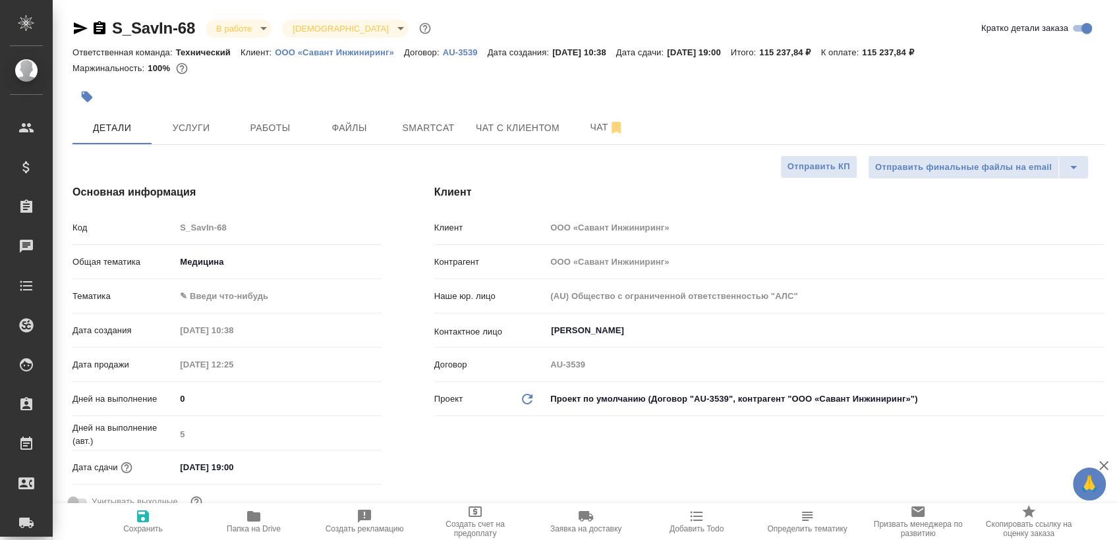
type textarea "x"
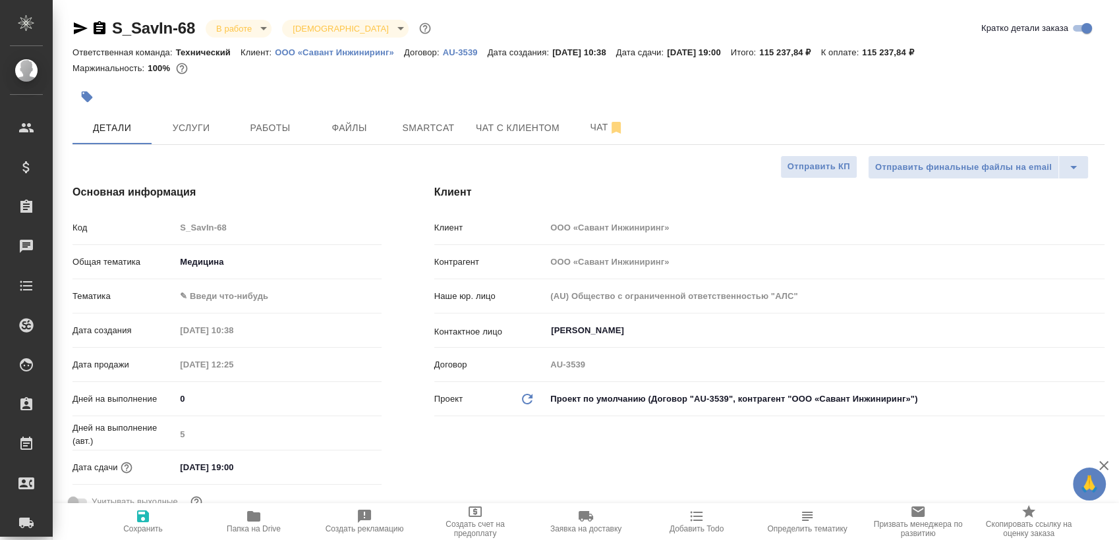
type textarea "x"
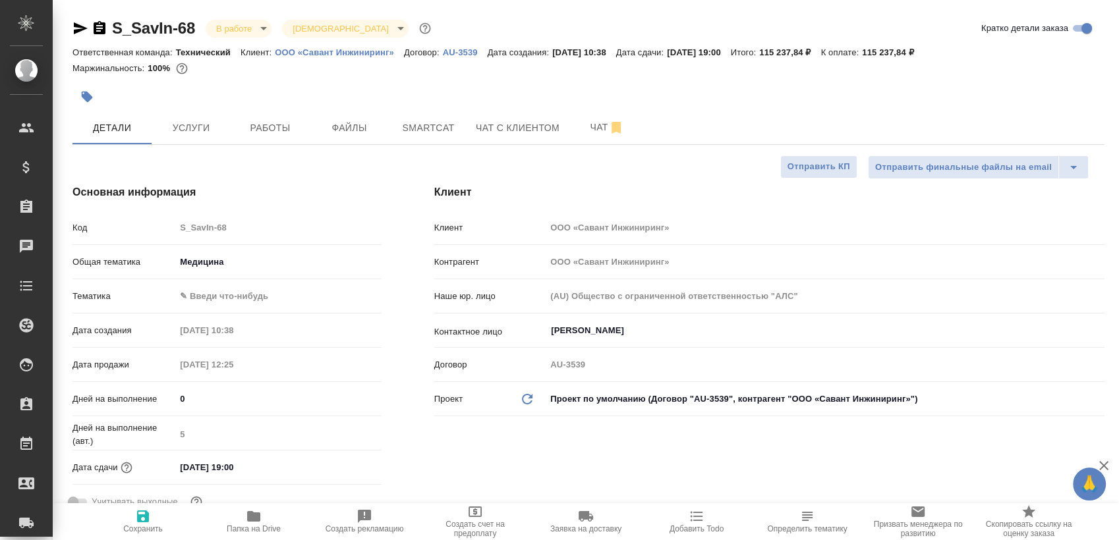
type textarea "x"
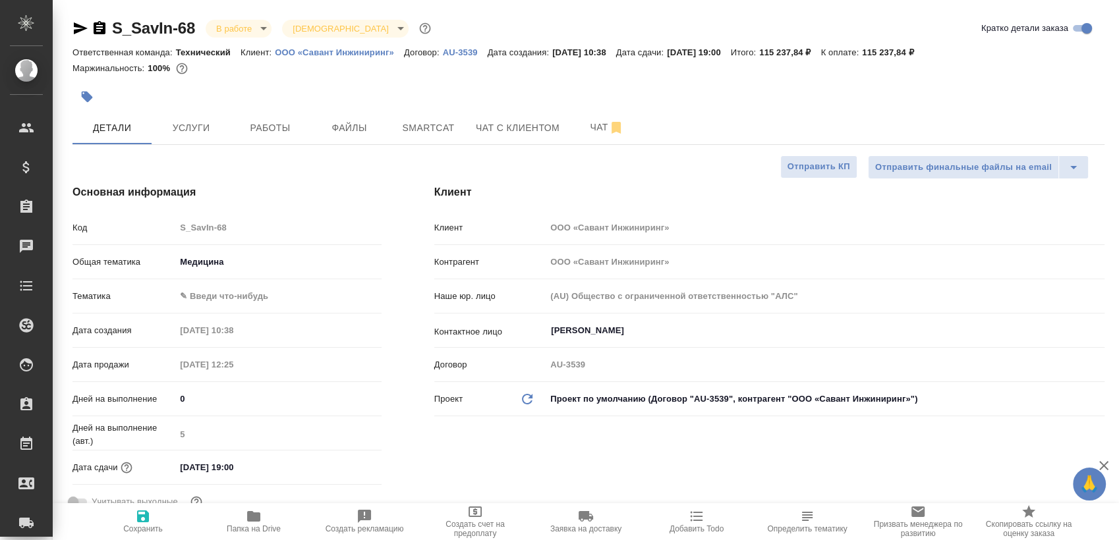
type textarea "x"
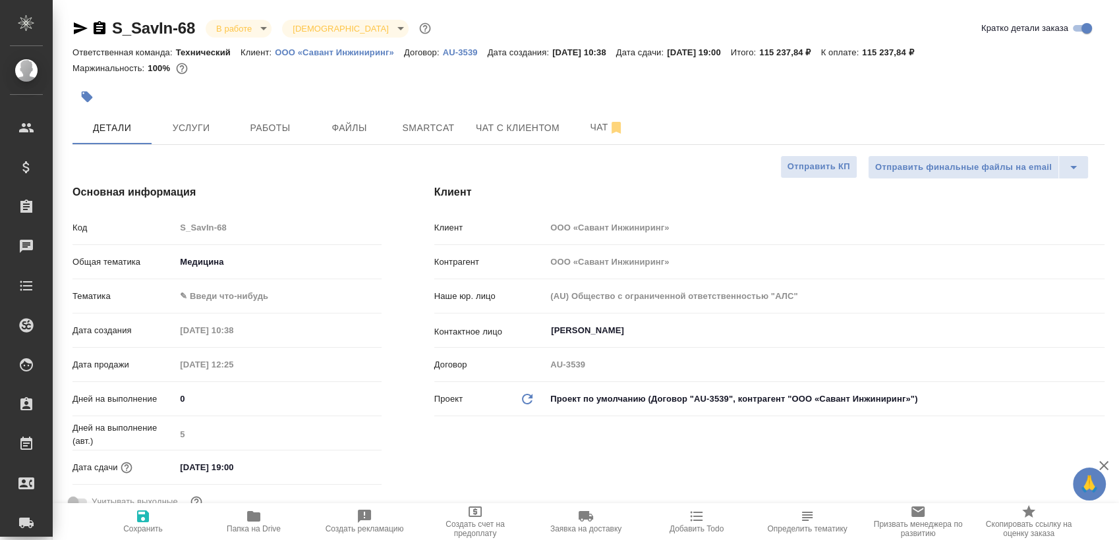
type textarea "x"
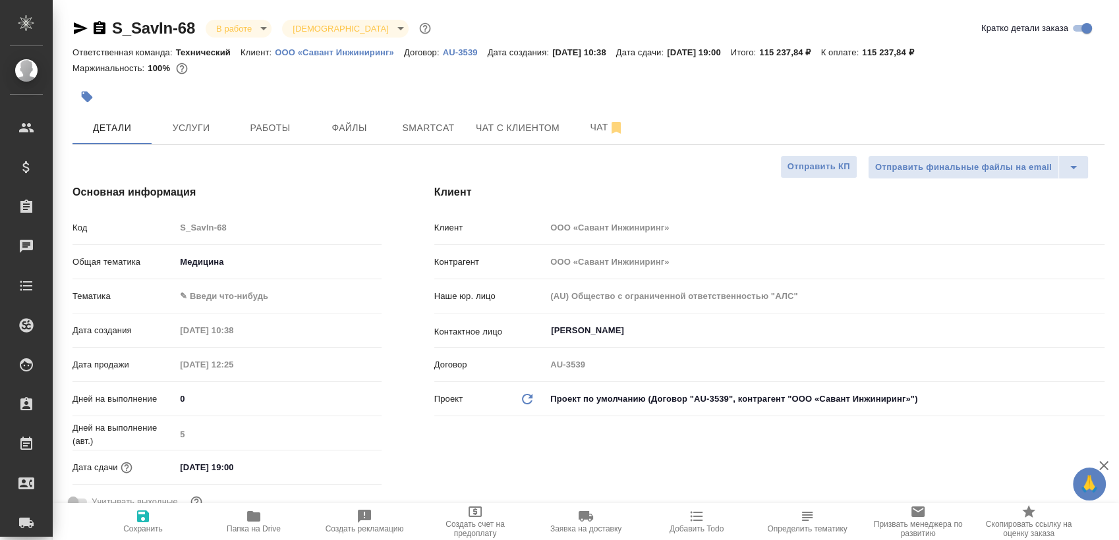
type textarea "x"
click at [274, 137] on button "Работы" at bounding box center [270, 127] width 79 height 33
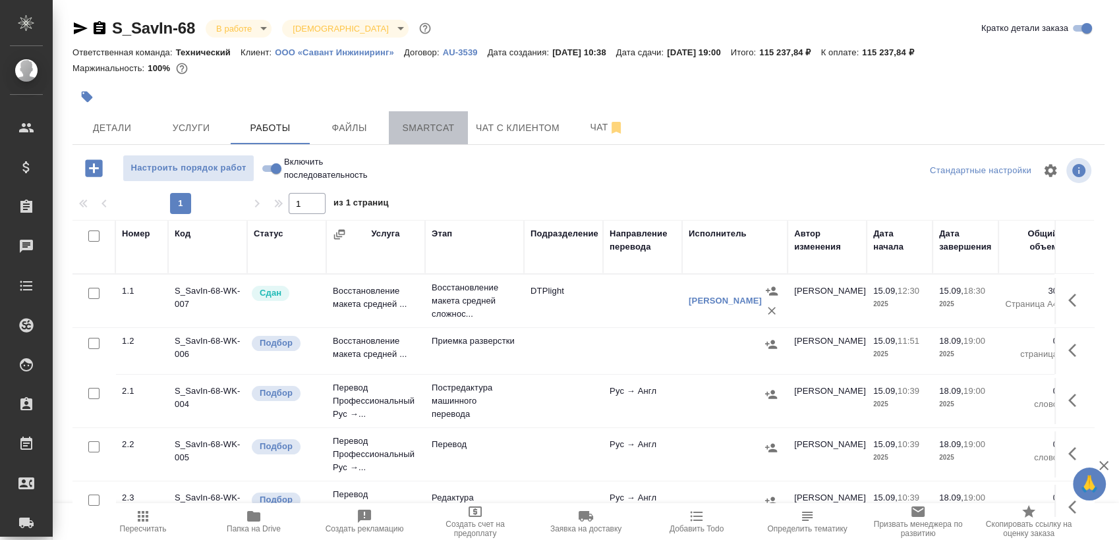
click at [433, 120] on span "Smartcat" at bounding box center [428, 128] width 63 height 16
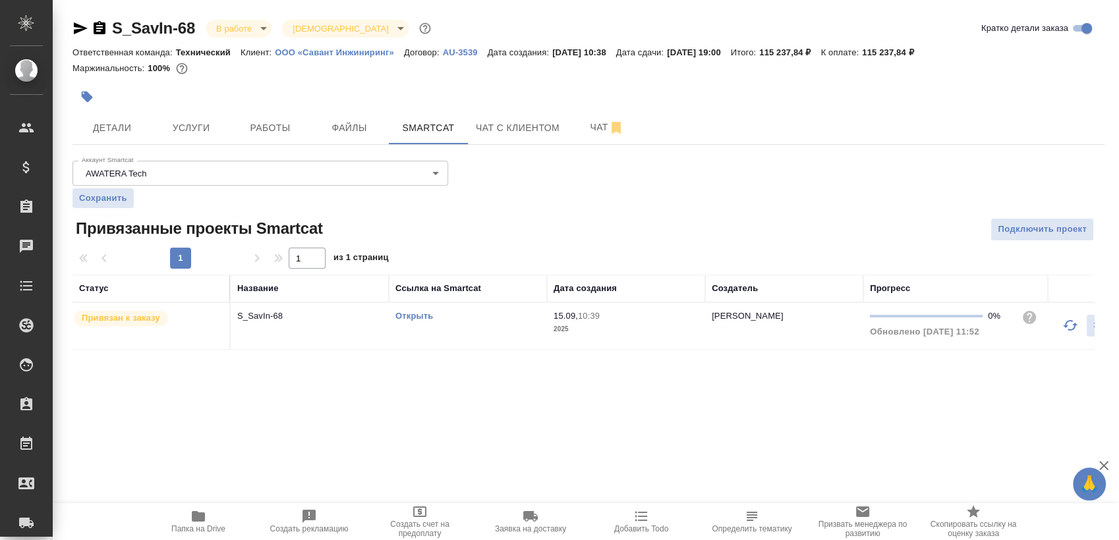
click at [413, 313] on link "Открыть" at bounding box center [414, 316] width 38 height 10
click at [415, 312] on link "Открыть" at bounding box center [414, 316] width 38 height 10
drag, startPoint x: 573, startPoint y: 140, endPoint x: 612, endPoint y: 133, distance: 39.4
click at [573, 139] on button "Чат" at bounding box center [606, 127] width 79 height 33
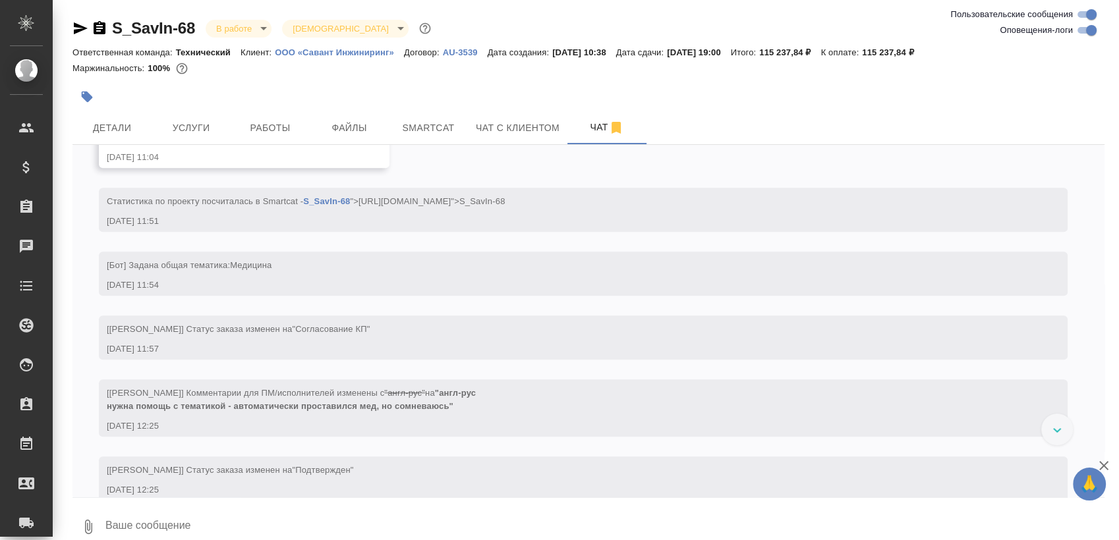
click at [1084, 31] on input "Оповещения-логи" at bounding box center [1091, 30] width 47 height 16
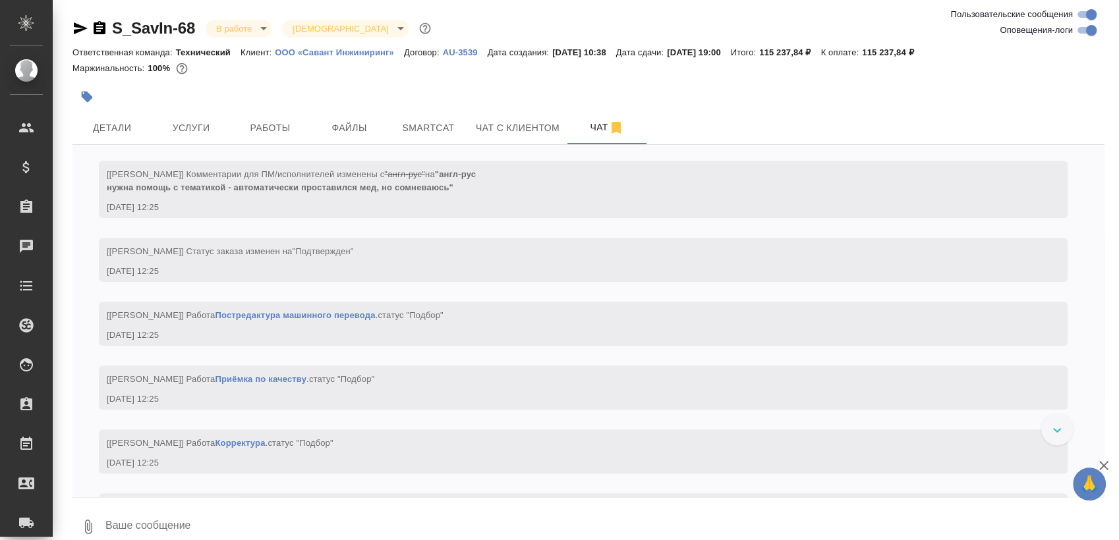
checkbox input "false"
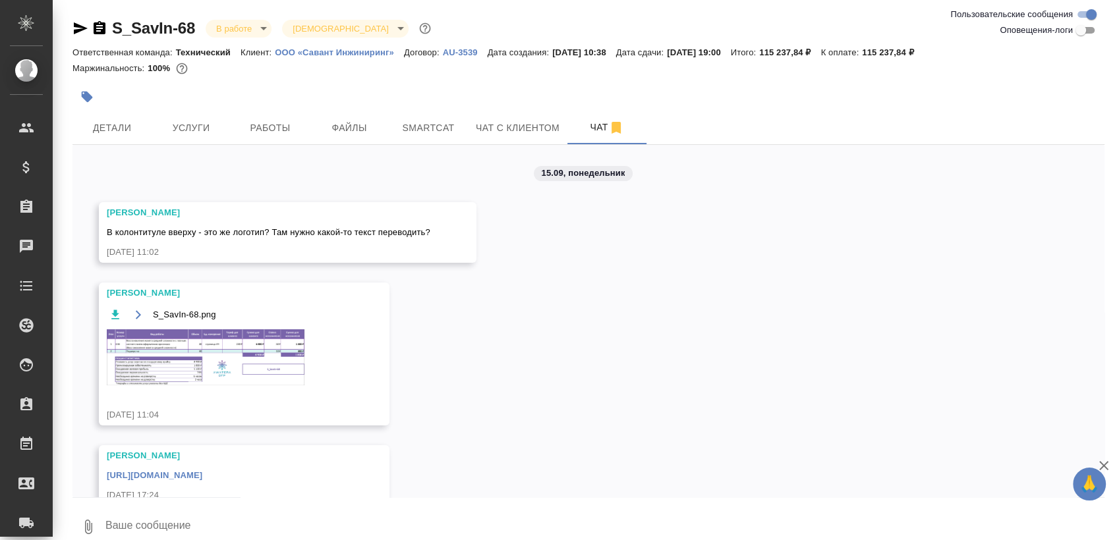
click at [202, 479] on link "https://drive.awatera.com/apps/files/files/10363843?dir=/Shares/%D0%9E%D0%9E%D0…" at bounding box center [155, 476] width 96 height 10
click at [258, 345] on img at bounding box center [206, 358] width 198 height 56
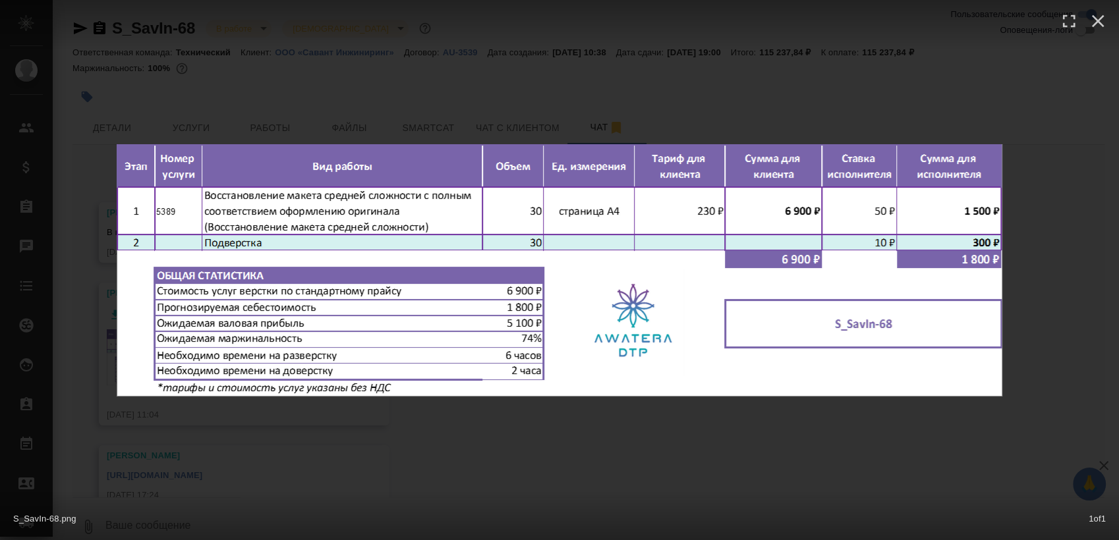
click at [581, 424] on div "S_SavIn-68.png 1 of 1" at bounding box center [559, 270] width 1119 height 540
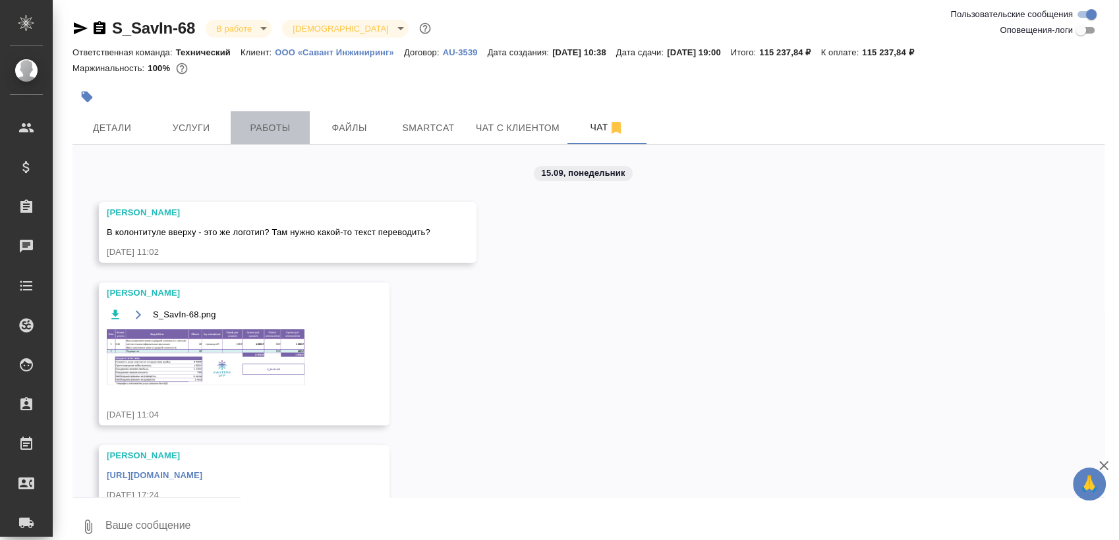
click at [284, 121] on span "Работы" at bounding box center [270, 128] width 63 height 16
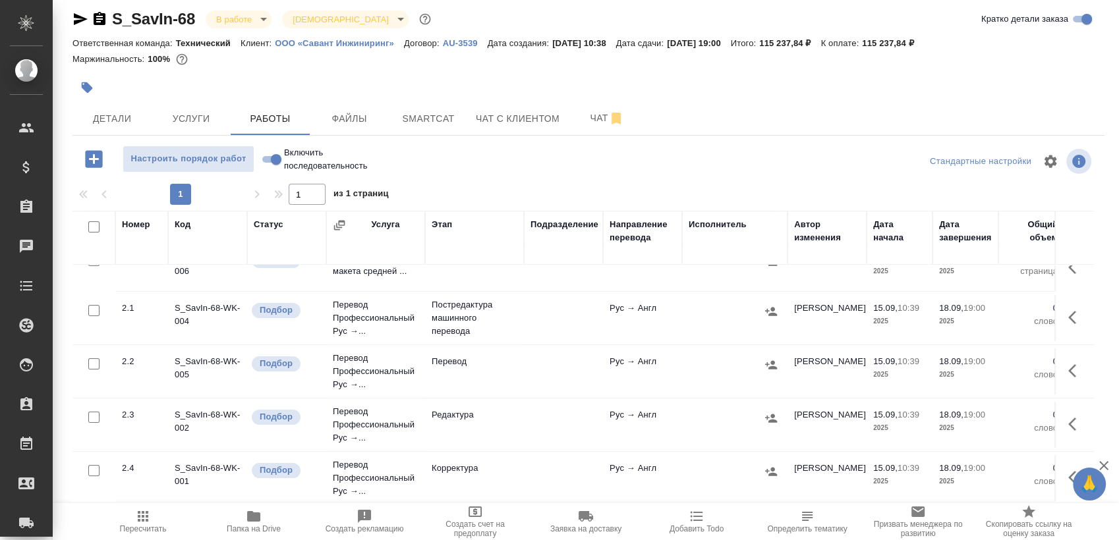
scroll to position [229, 0]
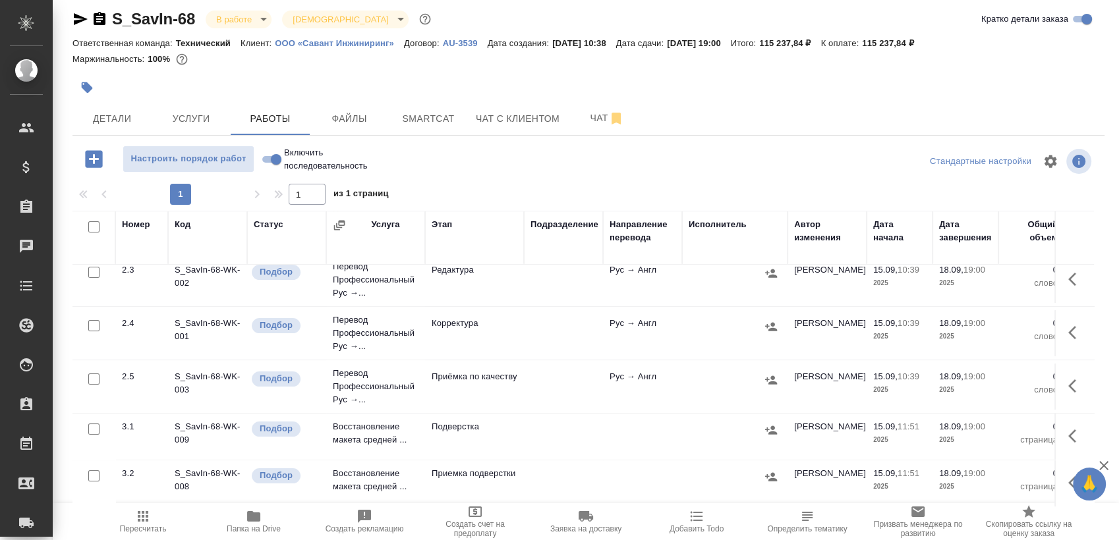
click at [1068, 431] on icon "button" at bounding box center [1076, 436] width 16 height 16
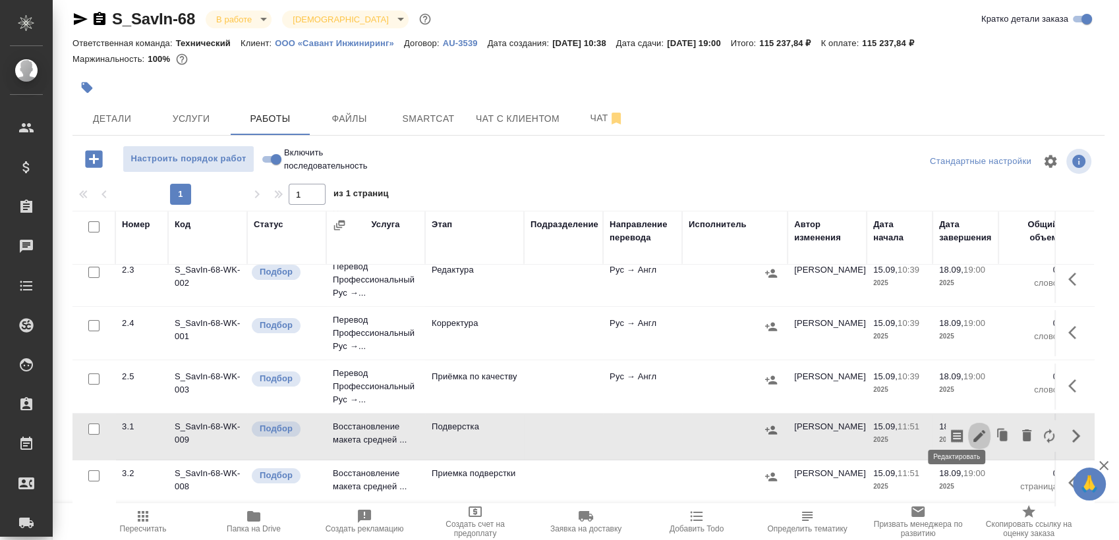
click at [971, 428] on icon "button" at bounding box center [979, 436] width 16 height 16
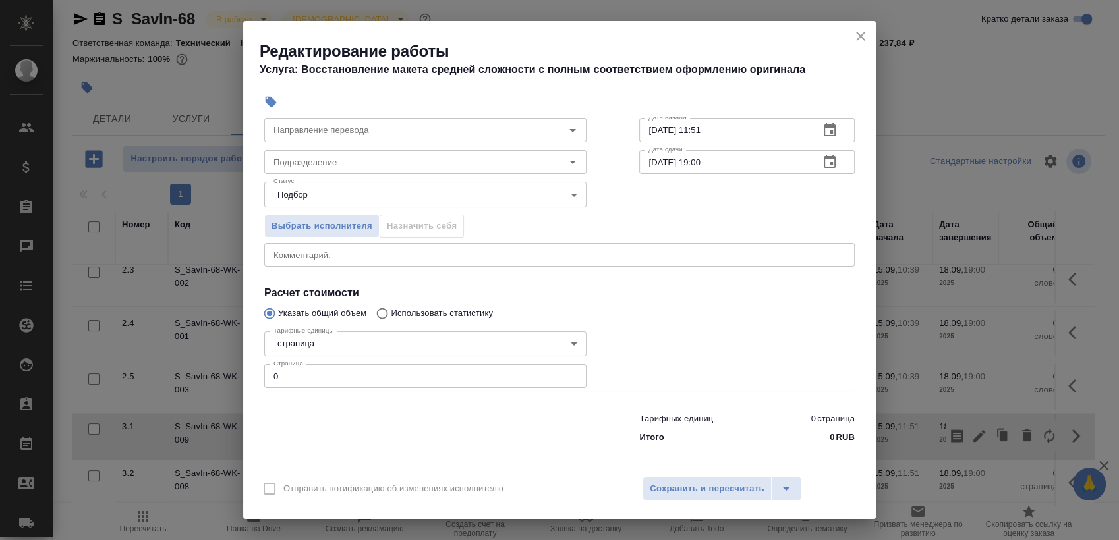
scroll to position [80, 0]
click at [387, 371] on input "0" at bounding box center [425, 375] width 322 height 24
type input "30"
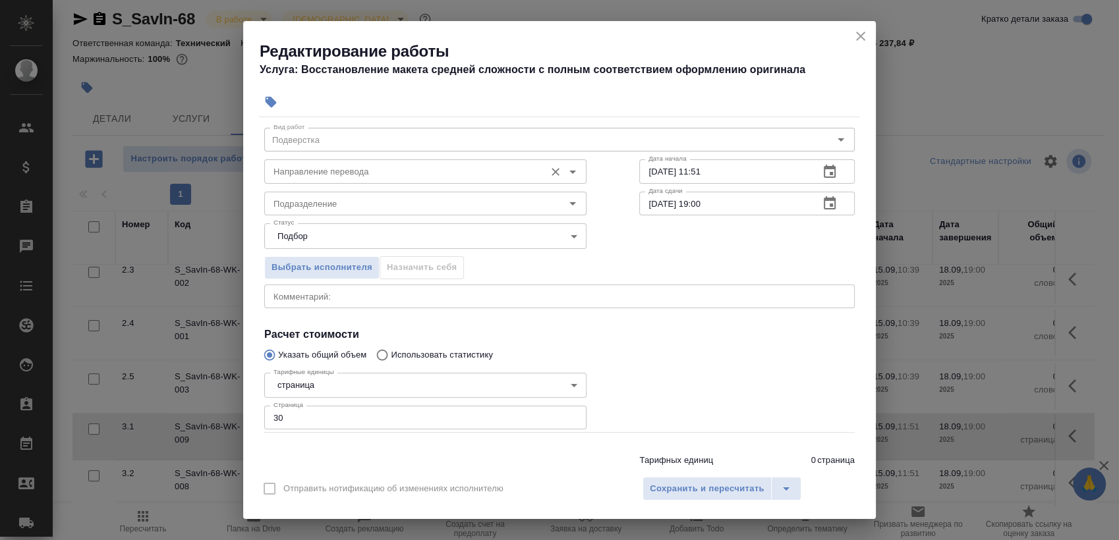
scroll to position [0, 0]
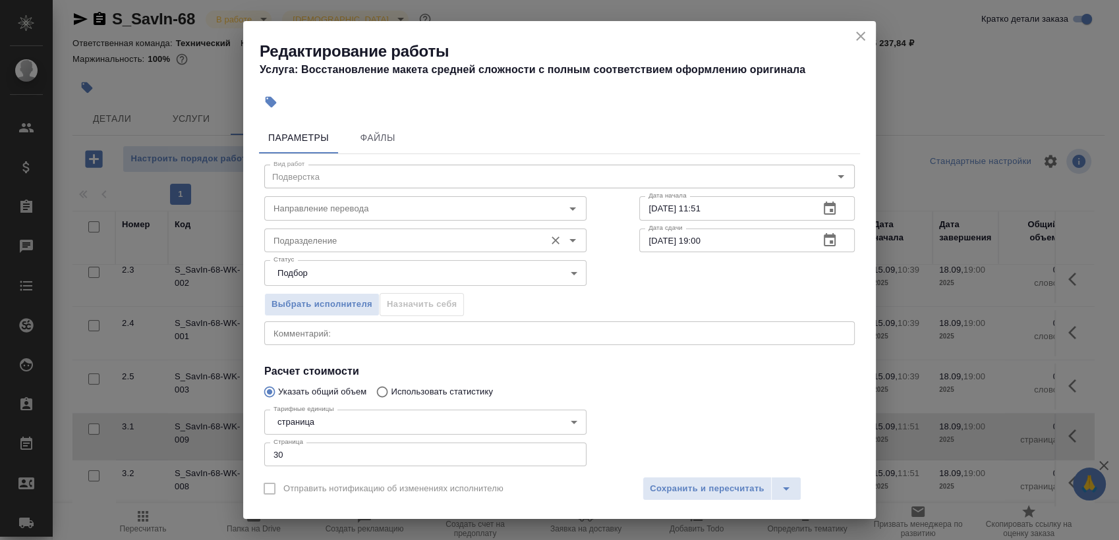
click at [366, 239] on input "Подразделение" at bounding box center [403, 241] width 270 height 16
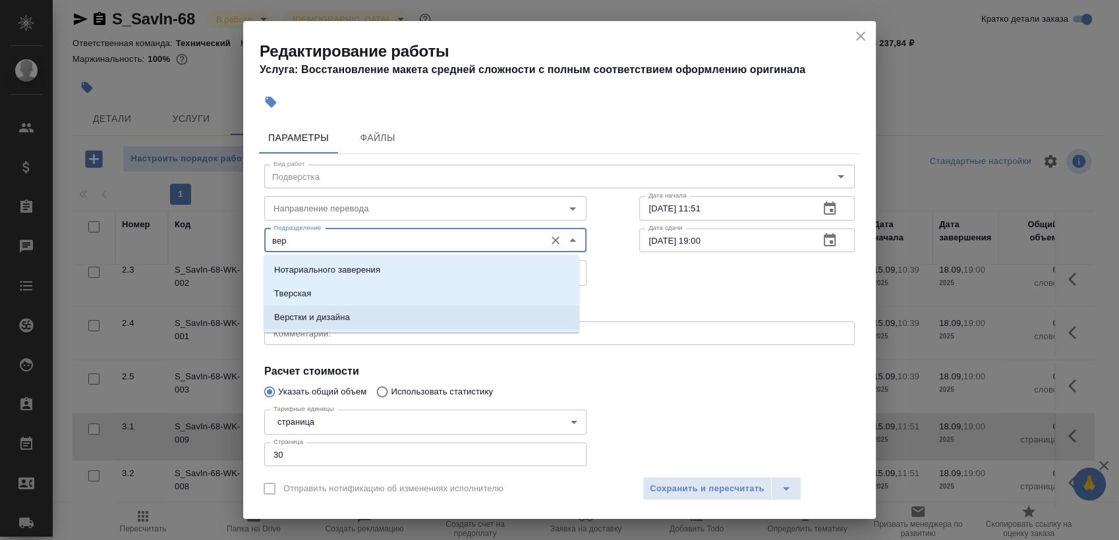
click at [364, 310] on li "Верстки и дизайна" at bounding box center [422, 318] width 316 height 24
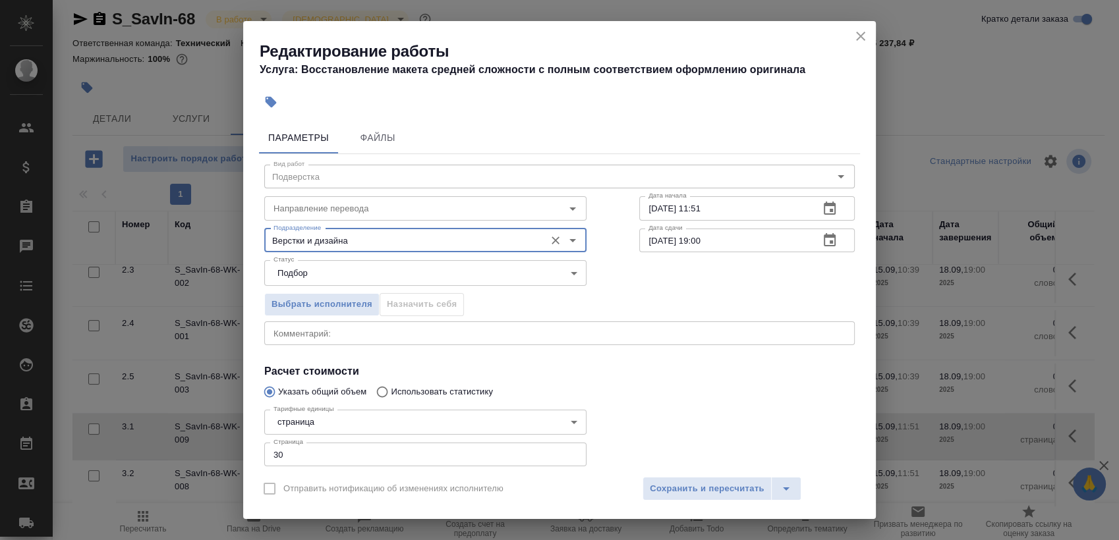
type input "Верстки и дизайна"
click at [824, 236] on icon "button" at bounding box center [830, 239] width 12 height 13
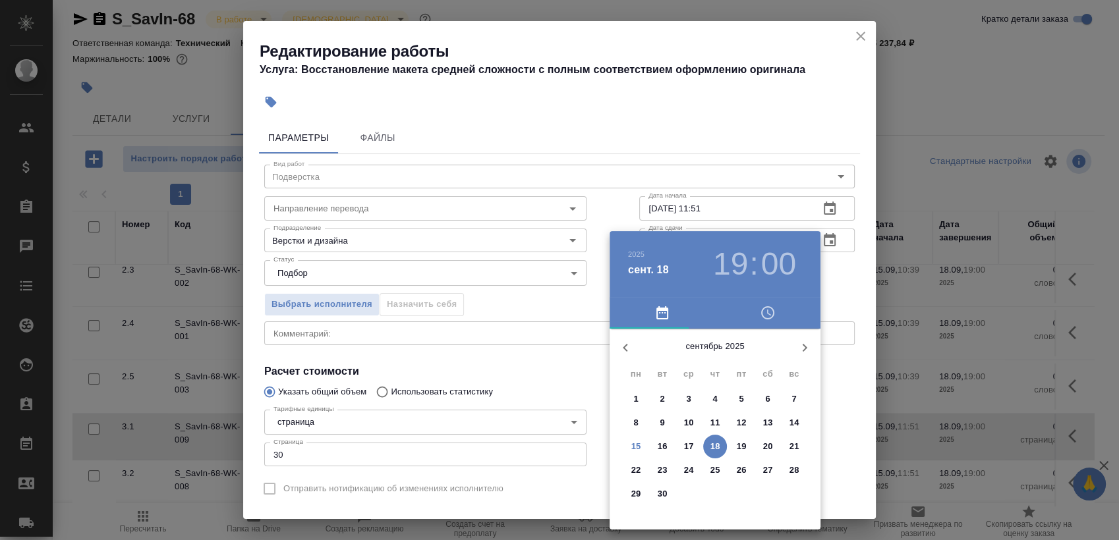
click at [740, 250] on h3 "19" at bounding box center [730, 264] width 35 height 37
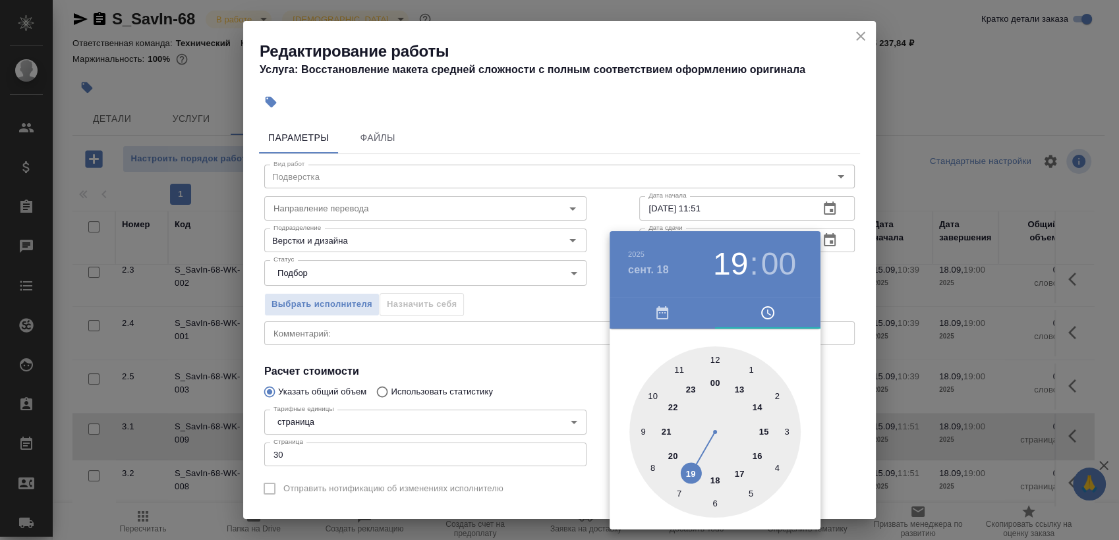
click at [707, 477] on div at bounding box center [714, 432] width 171 height 171
type input "18.09.2025 18:00"
drag, startPoint x: 834, startPoint y: 286, endPoint x: 842, endPoint y: 280, distance: 9.9
click at [837, 285] on div at bounding box center [559, 270] width 1119 height 540
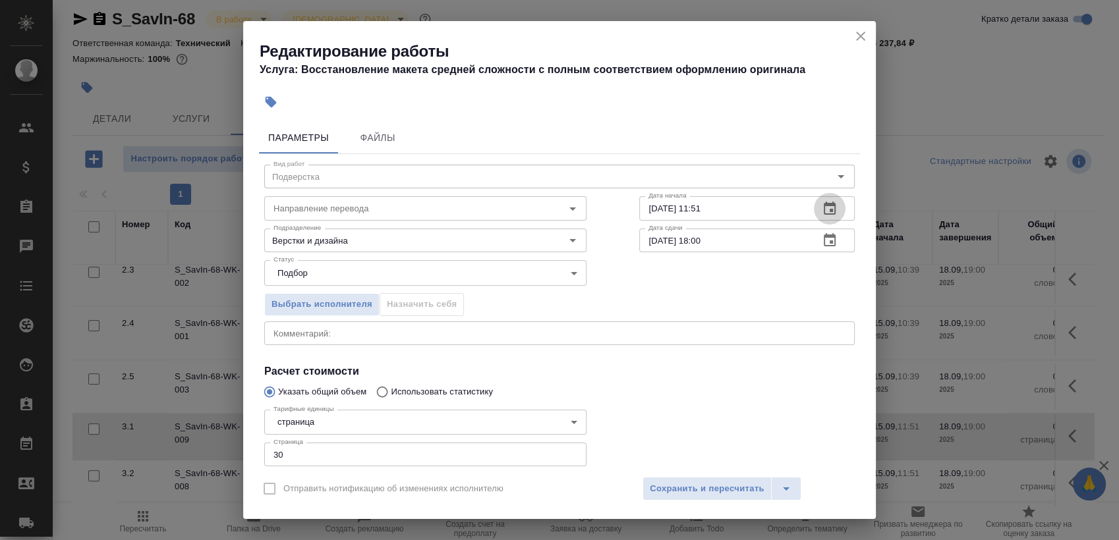
click at [824, 206] on icon "button" at bounding box center [830, 208] width 12 height 13
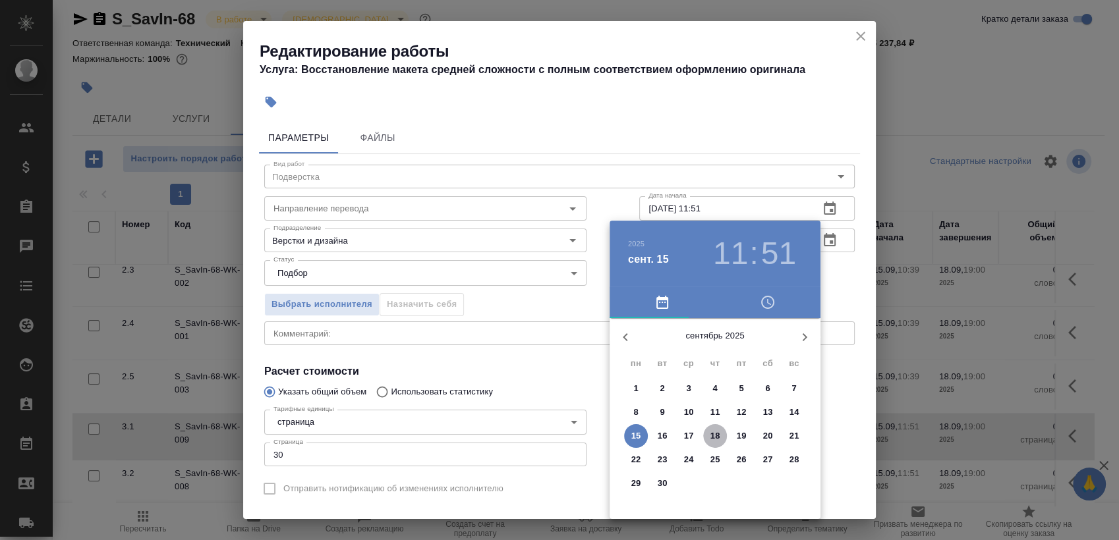
click at [720, 436] on span "18" at bounding box center [715, 436] width 24 height 13
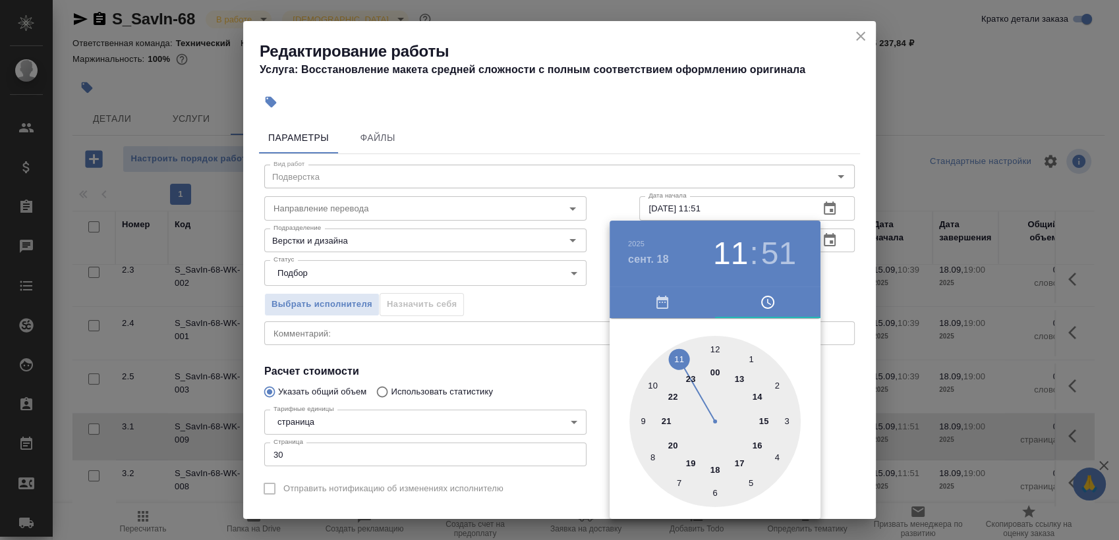
click at [753, 444] on div at bounding box center [714, 421] width 171 height 171
click at [719, 344] on div at bounding box center [714, 421] width 171 height 171
click at [710, 349] on div at bounding box center [714, 421] width 171 height 171
click at [715, 349] on div at bounding box center [714, 421] width 171 height 171
type input "18.09.2025 16:00"
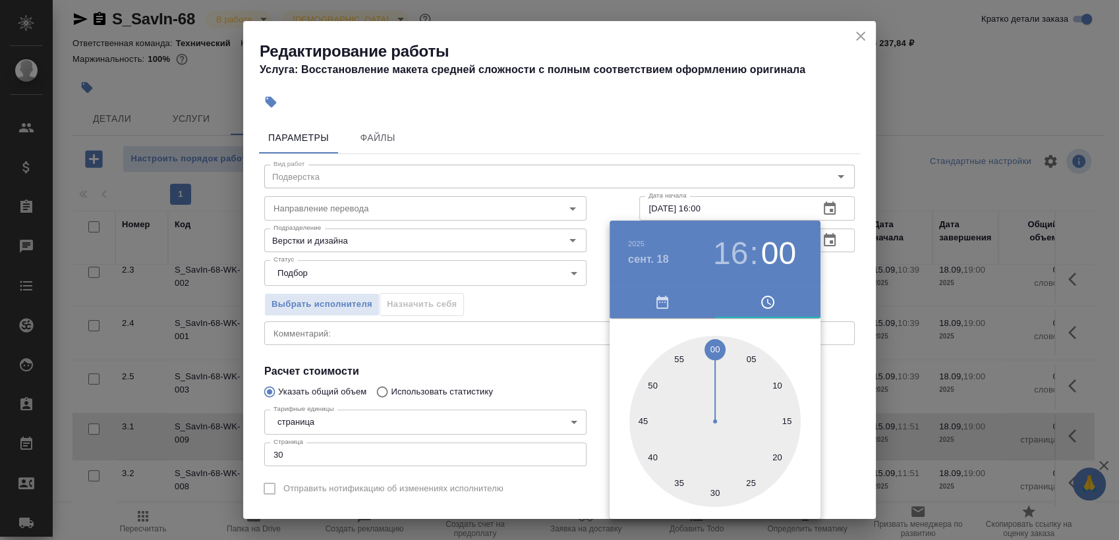
click at [838, 273] on div at bounding box center [559, 270] width 1119 height 540
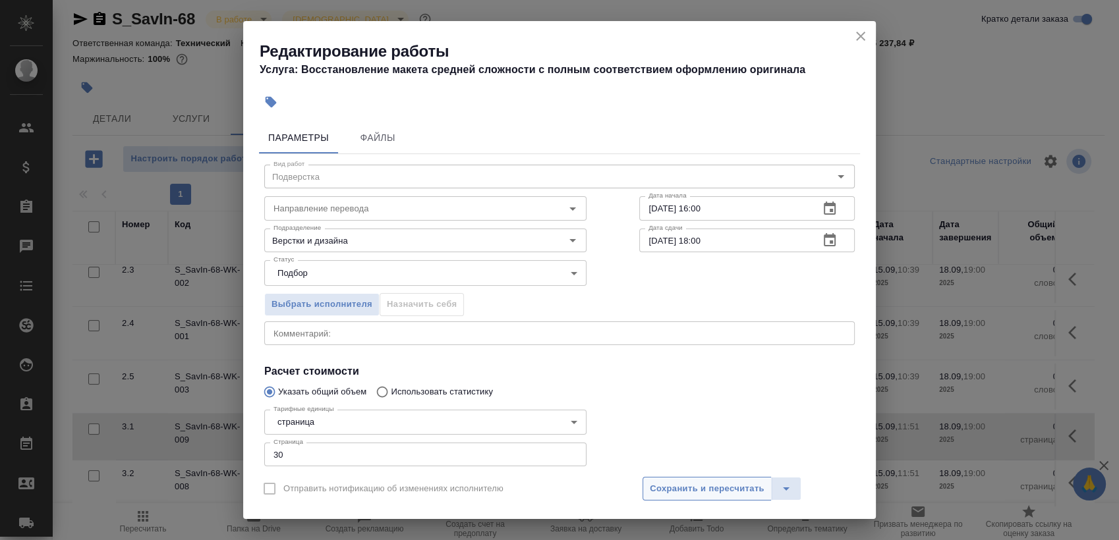
click at [701, 488] on span "Сохранить и пересчитать" at bounding box center [707, 489] width 115 height 15
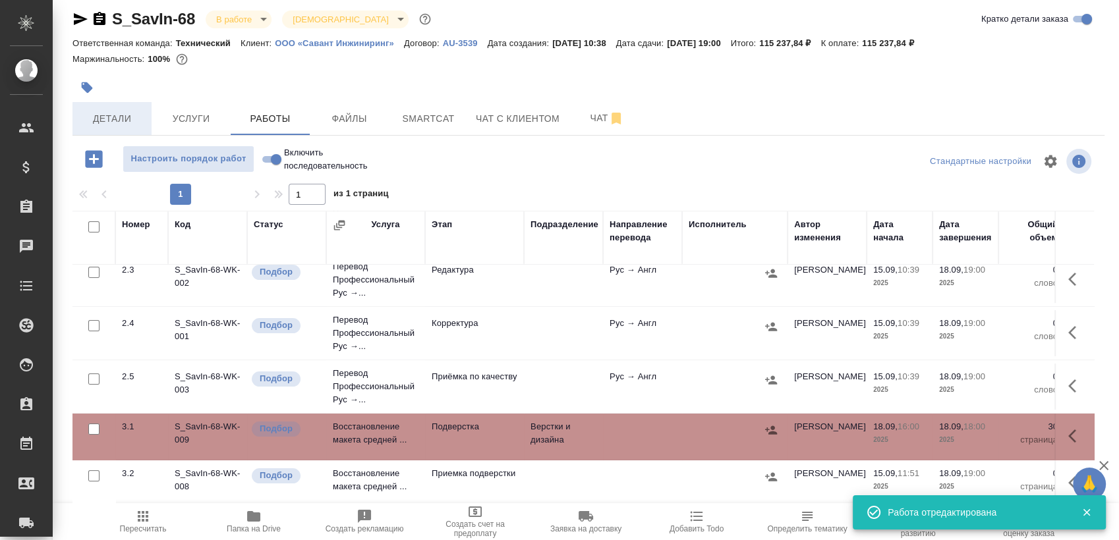
click at [121, 130] on button "Детали" at bounding box center [111, 118] width 79 height 33
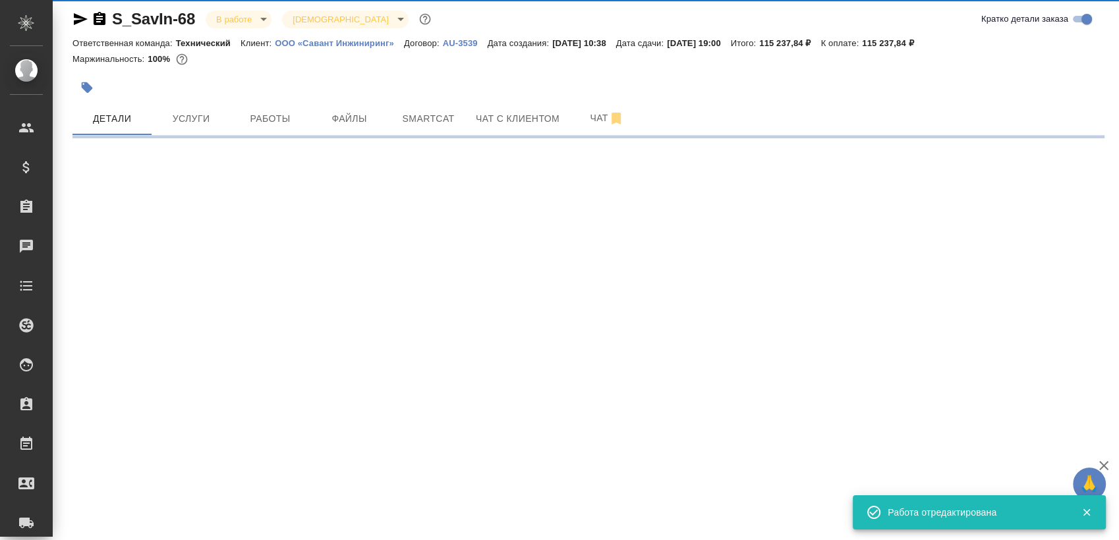
select select "RU"
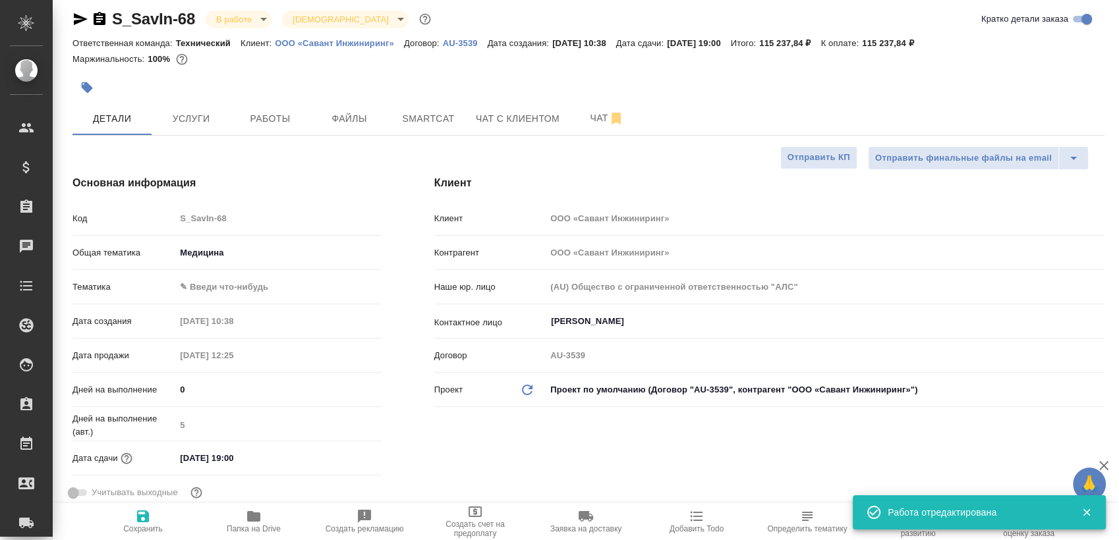
type textarea "x"
click at [247, 287] on body "🙏 .cls-1 fill:#fff; AWATERA Sergeeva Anastasia Клиенты Спецификации Заказы 0 Ча…" at bounding box center [559, 270] width 1119 height 540
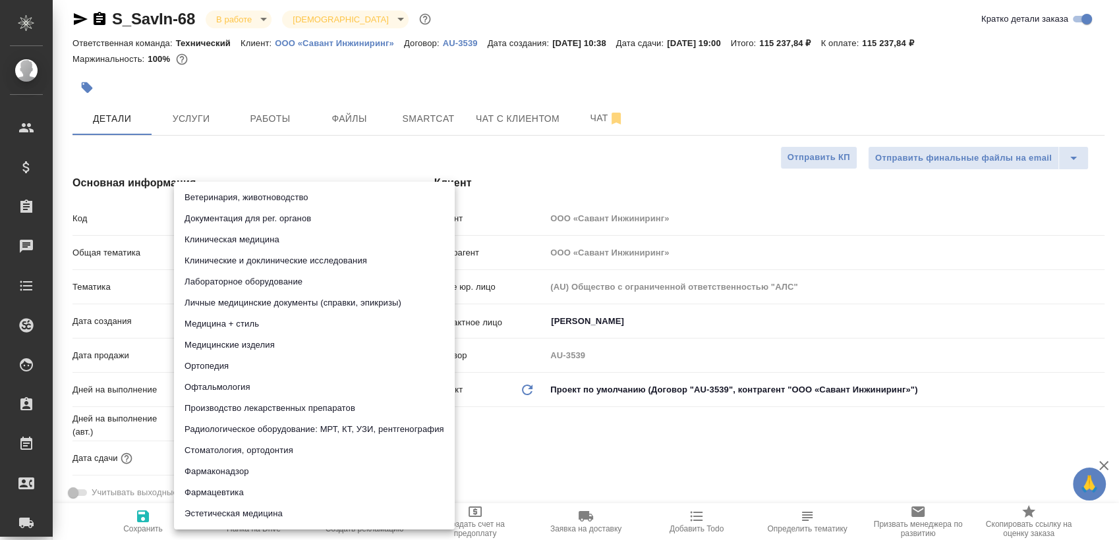
drag, startPoint x: 153, startPoint y: 243, endPoint x: 171, endPoint y: 246, distance: 18.9
click at [152, 243] on div at bounding box center [559, 270] width 1119 height 540
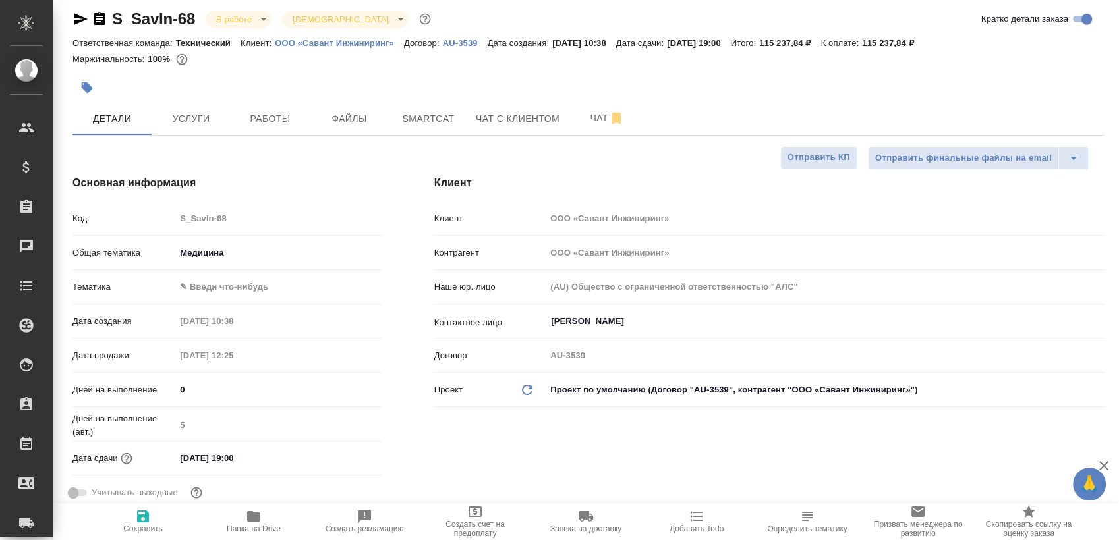
click at [186, 254] on body "🙏 .cls-1 fill:#fff; AWATERA Sergeeva Anastasia Клиенты Спецификации Заказы 0 Ча…" at bounding box center [559, 270] width 1119 height 540
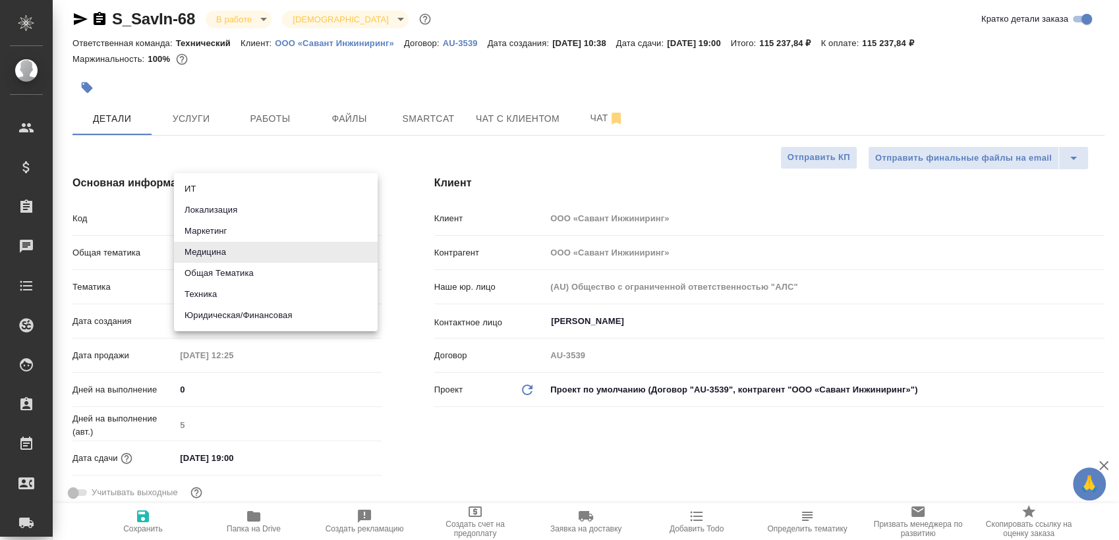
click at [241, 289] on li "Техника" at bounding box center [276, 294] width 204 height 21
type input "tech"
type textarea "x"
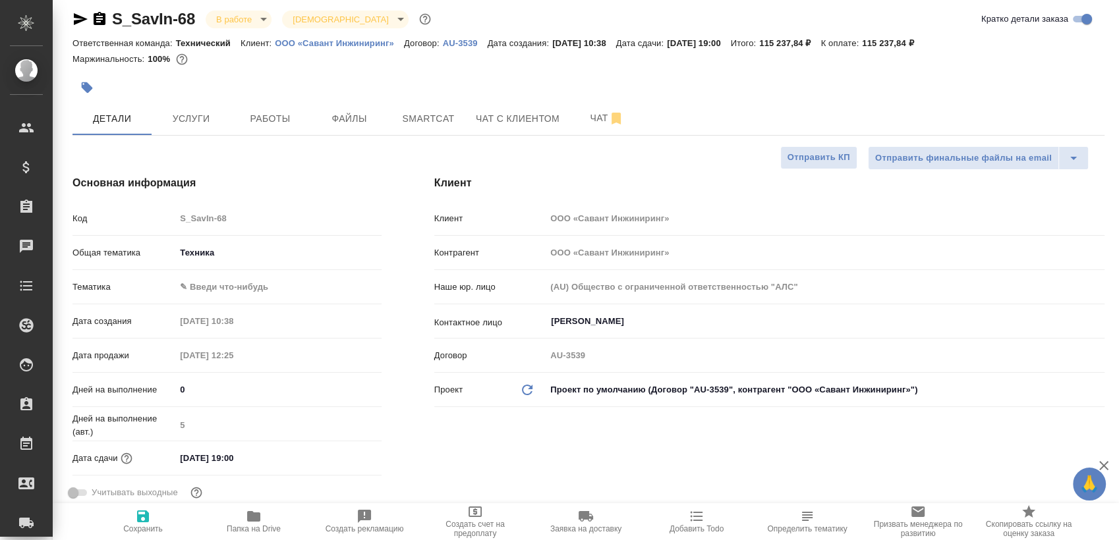
click at [253, 281] on body "🙏 .cls-1 fill:#fff; AWATERA Sergeeva Anastasia Клиенты Спецификации Заказы 0 Ча…" at bounding box center [559, 270] width 1119 height 540
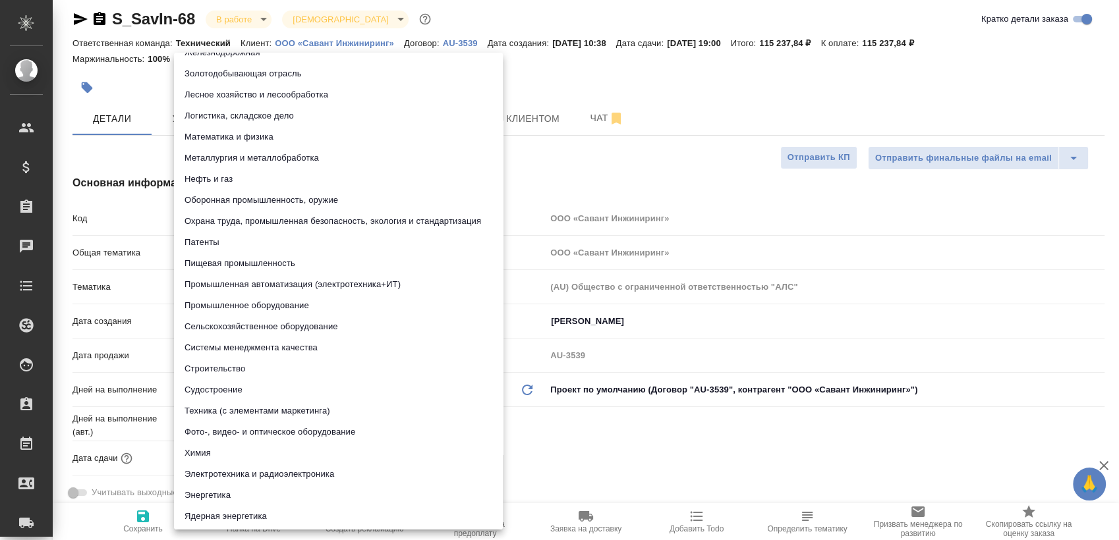
scroll to position [102, 0]
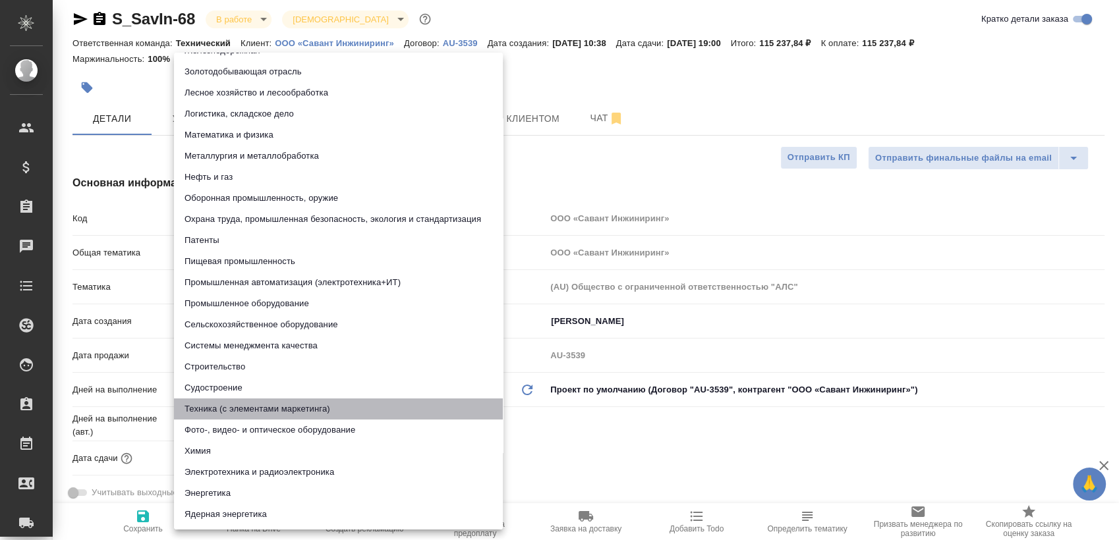
click at [275, 407] on li "Техника (с элементами маркетинга)" at bounding box center [338, 409] width 329 height 21
type input "60014f8f4811385ea454c731"
type textarea "x"
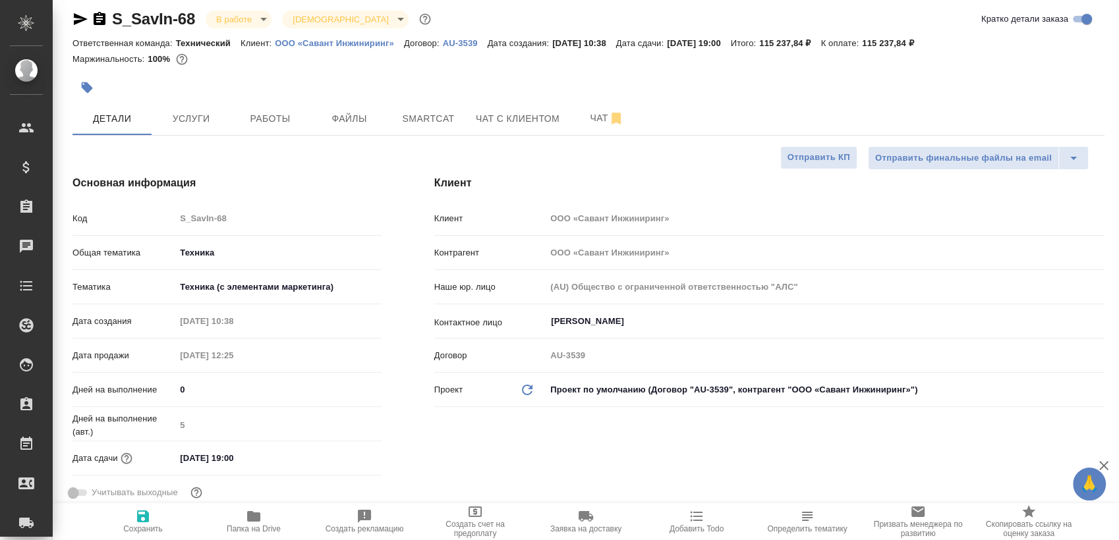
click at [133, 517] on span "Сохранить" at bounding box center [143, 521] width 95 height 25
type textarea "x"
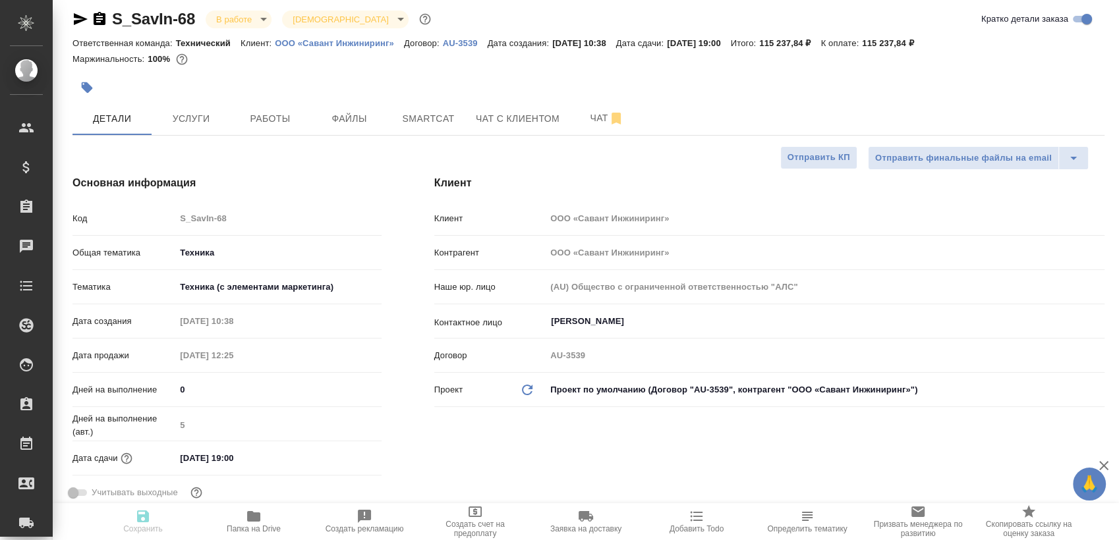
type textarea "x"
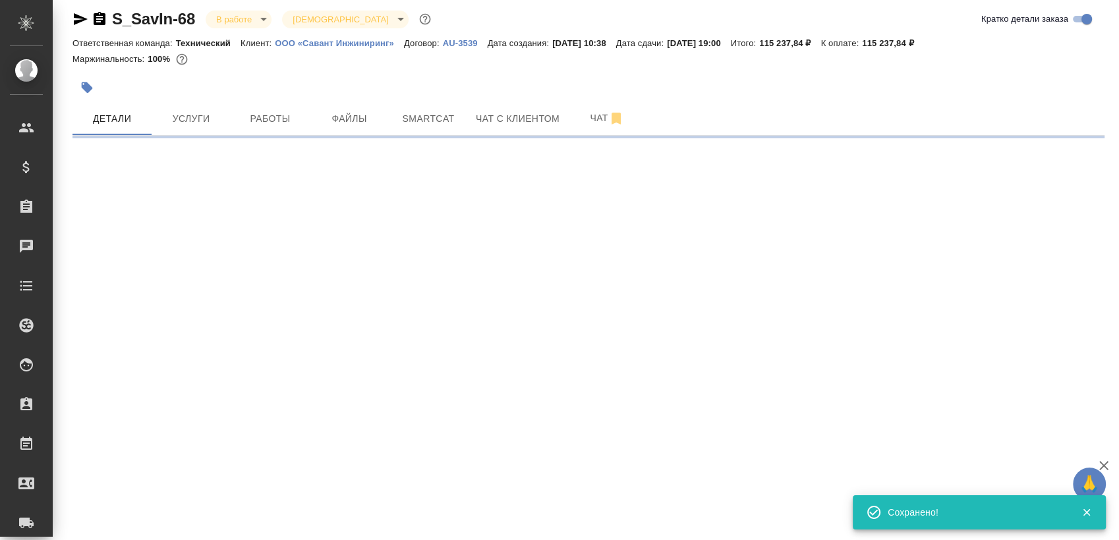
select select "RU"
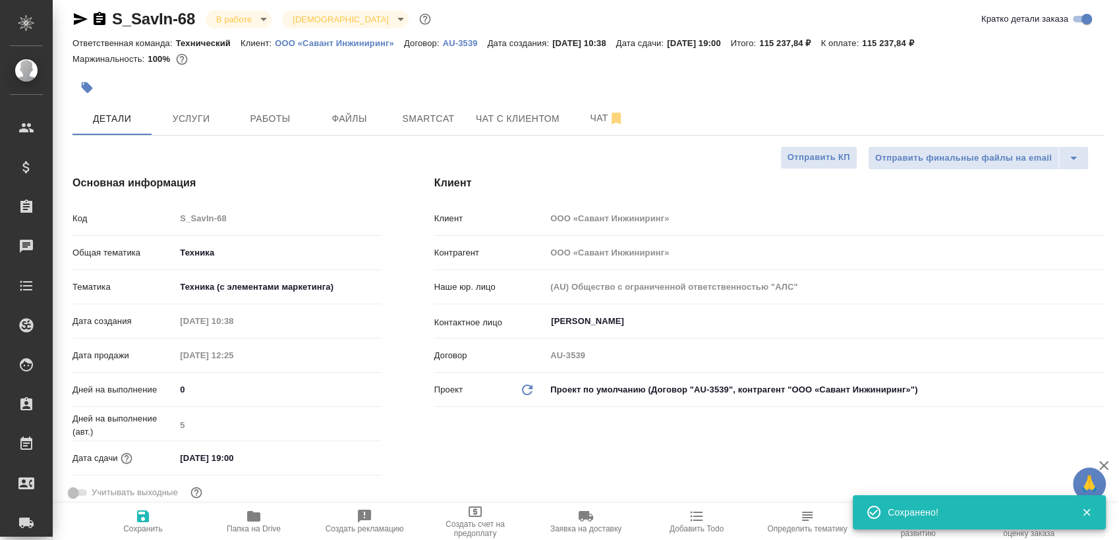
type textarea "x"
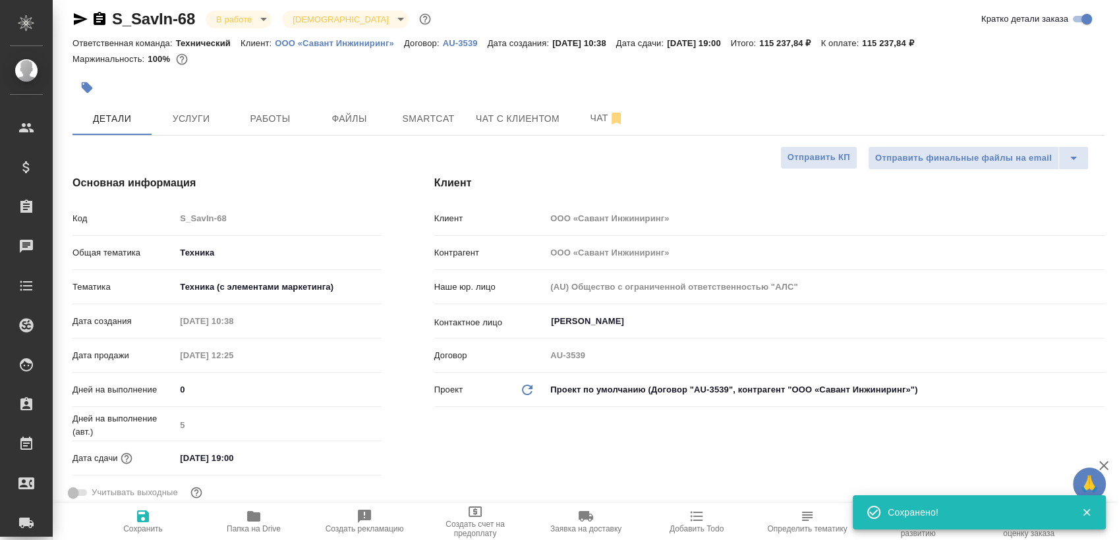
type textarea "x"
click at [98, 18] on icon "button" at bounding box center [100, 18] width 12 height 13
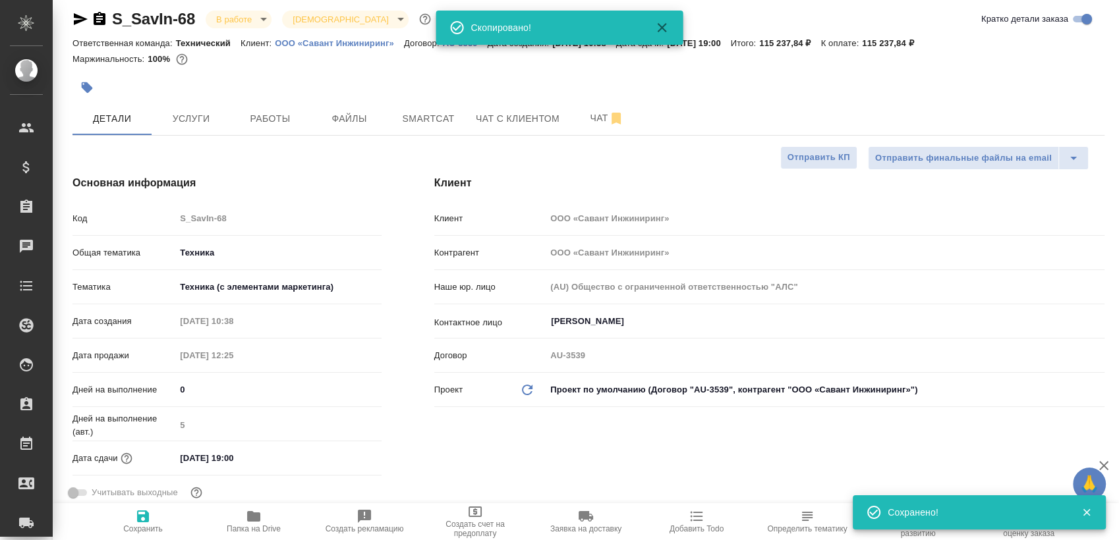
type textarea "x"
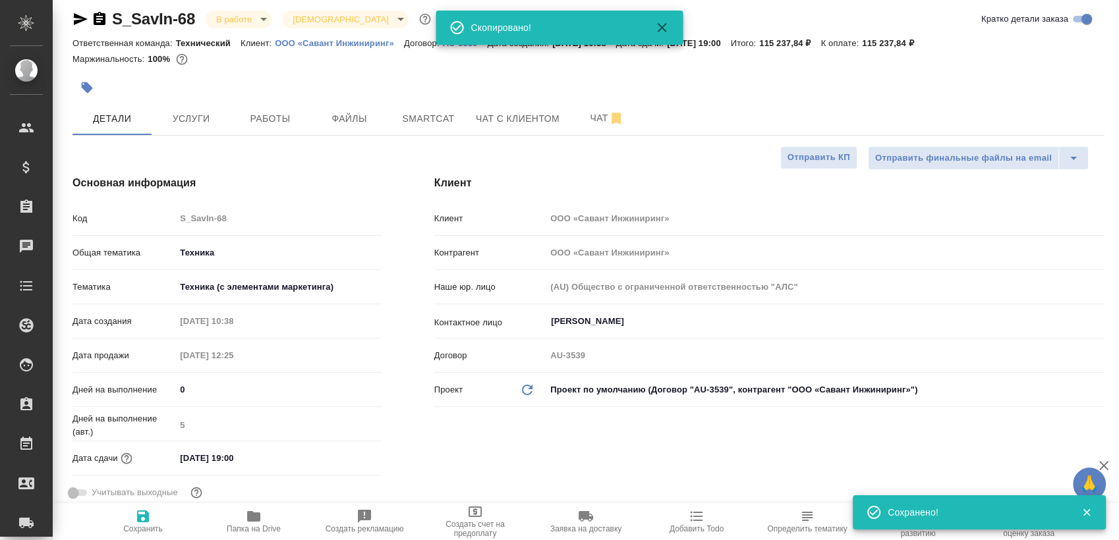
type textarea "x"
click at [430, 108] on button "Smartcat" at bounding box center [428, 118] width 79 height 33
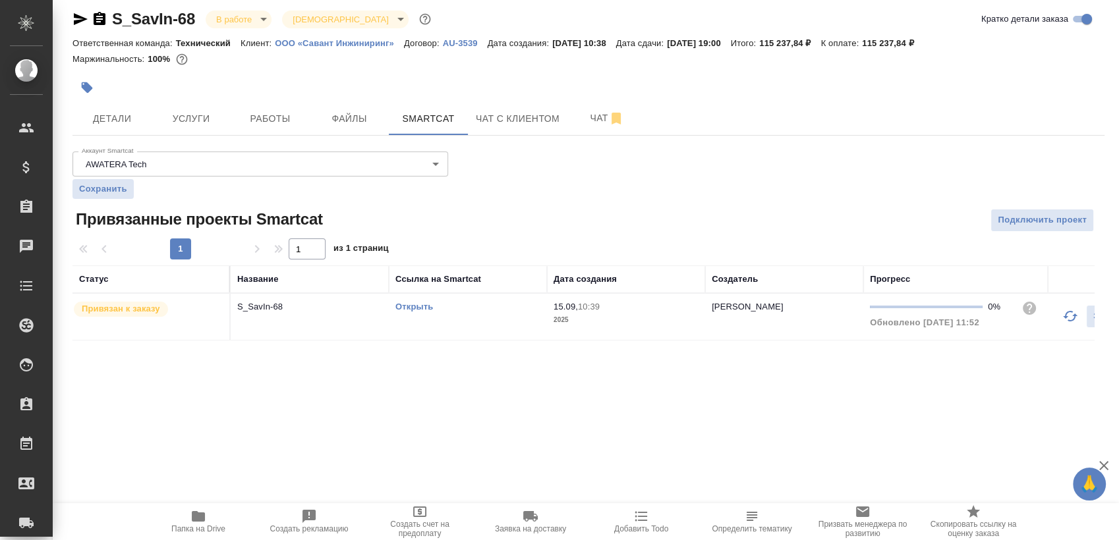
click at [422, 303] on link "Открыть" at bounding box center [414, 307] width 38 height 10
click at [250, 105] on button "Работы" at bounding box center [270, 118] width 79 height 33
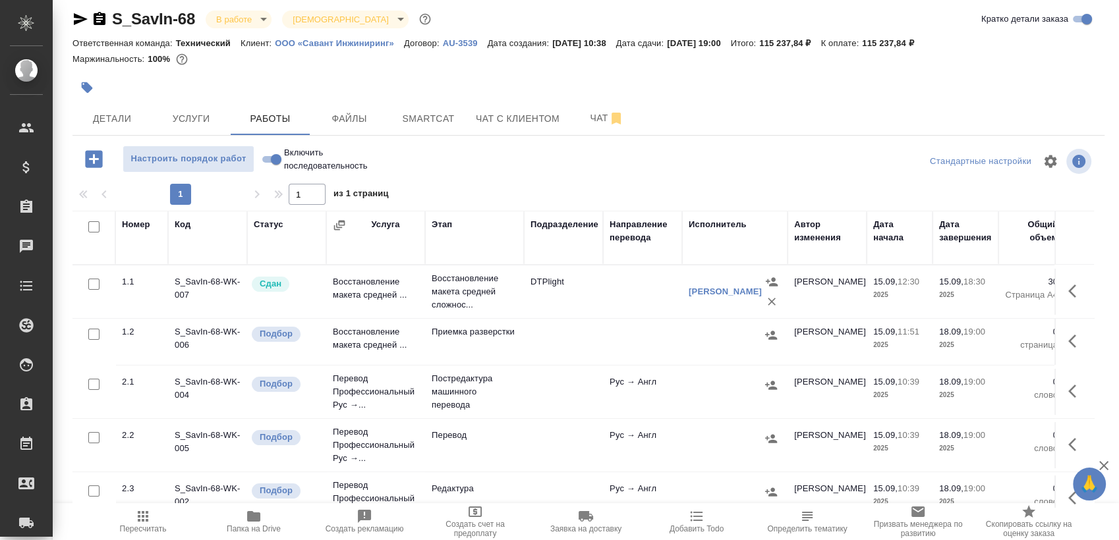
click at [98, 227] on input "checkbox" at bounding box center [93, 226] width 11 height 11
checkbox input "true"
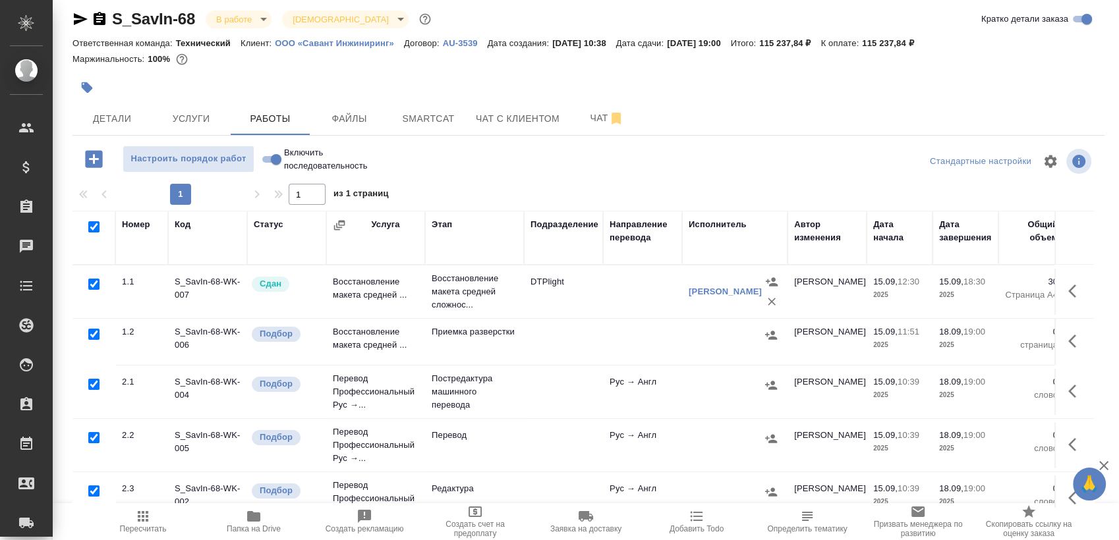
checkbox input "true"
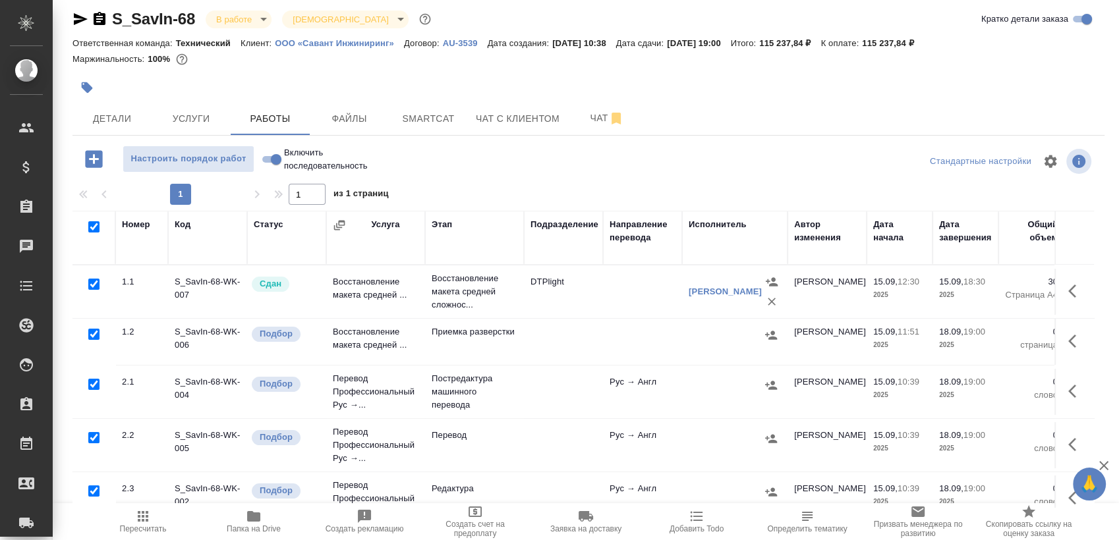
checkbox input "true"
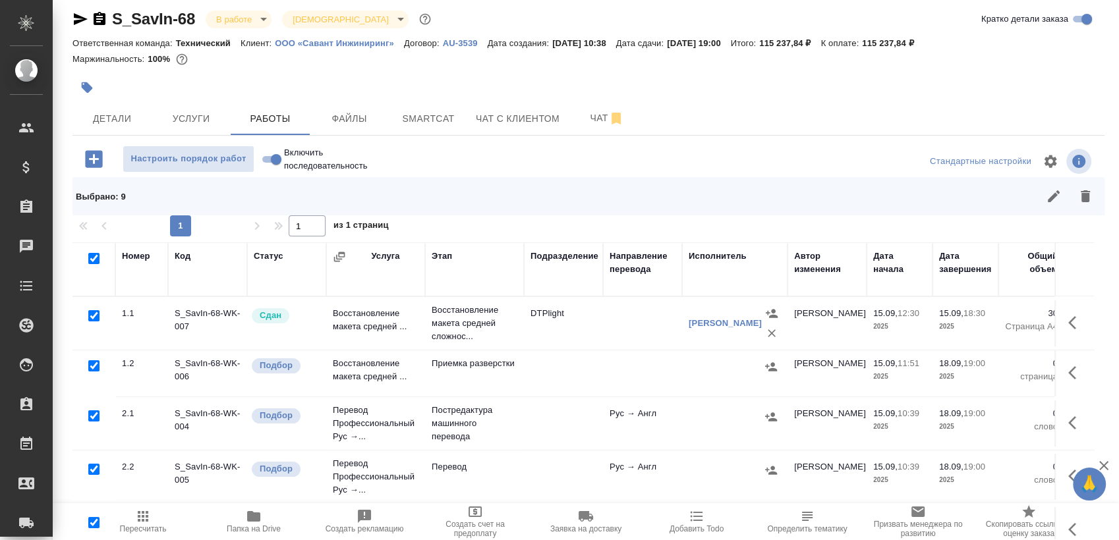
drag, startPoint x: 89, startPoint y: 361, endPoint x: 97, endPoint y: 364, distance: 8.6
click at [90, 361] on input "checkbox" at bounding box center [93, 366] width 11 height 11
checkbox input "false"
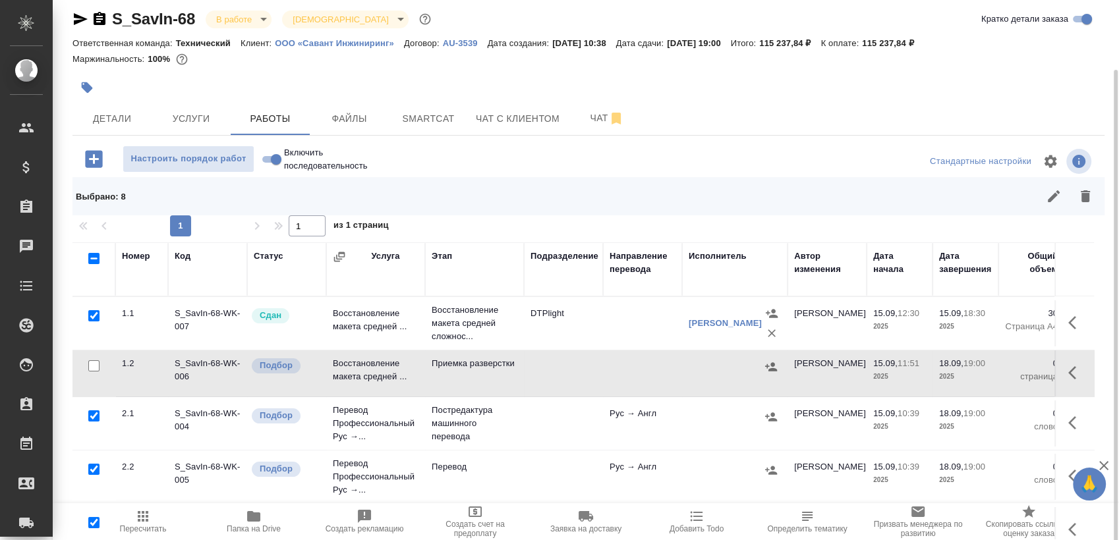
scroll to position [41, 0]
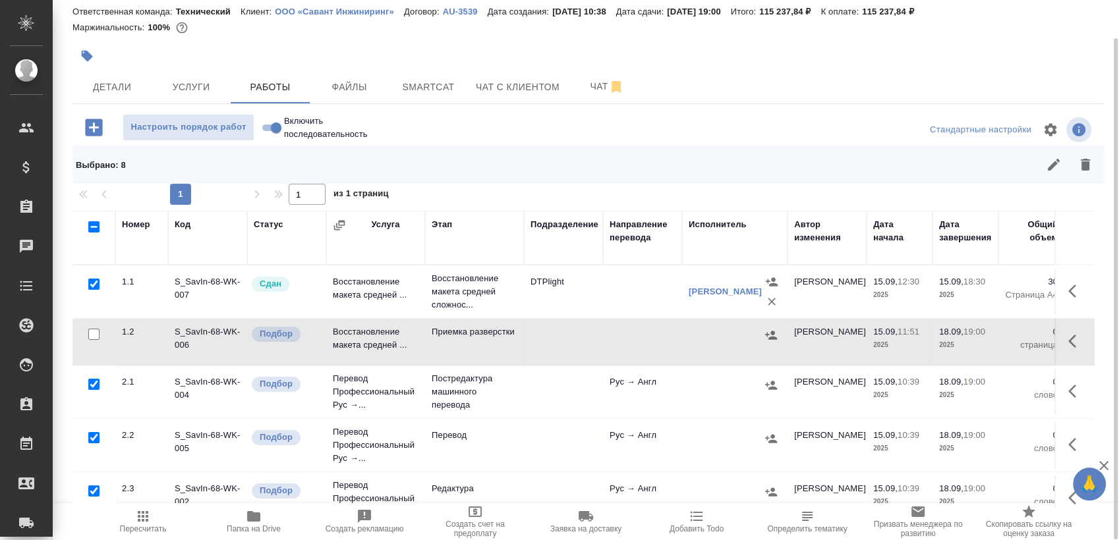
click at [95, 326] on div at bounding box center [94, 335] width 30 height 18
drag, startPoint x: 90, startPoint y: 330, endPoint x: 99, endPoint y: 319, distance: 14.0
click at [91, 330] on input "checkbox" at bounding box center [93, 334] width 11 height 11
checkbox input "true"
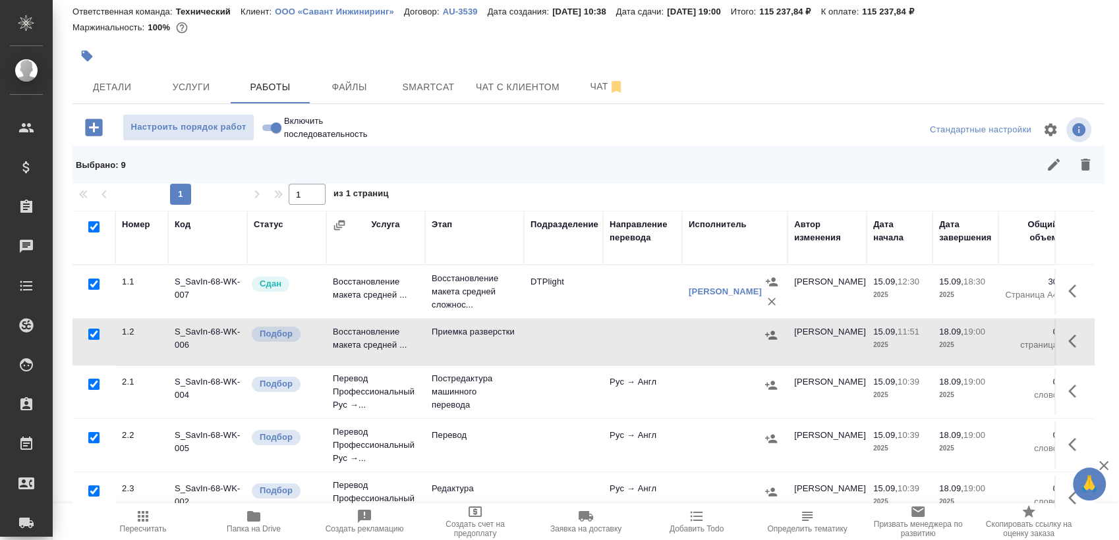
click at [95, 288] on input "checkbox" at bounding box center [93, 284] width 11 height 11
checkbox input "false"
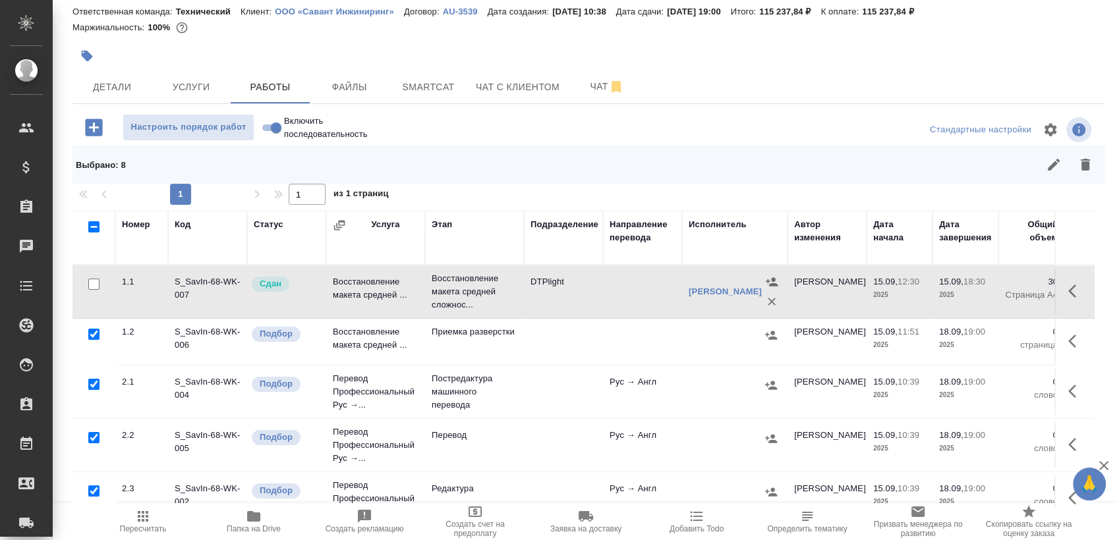
click at [86, 382] on div at bounding box center [94, 385] width 30 height 18
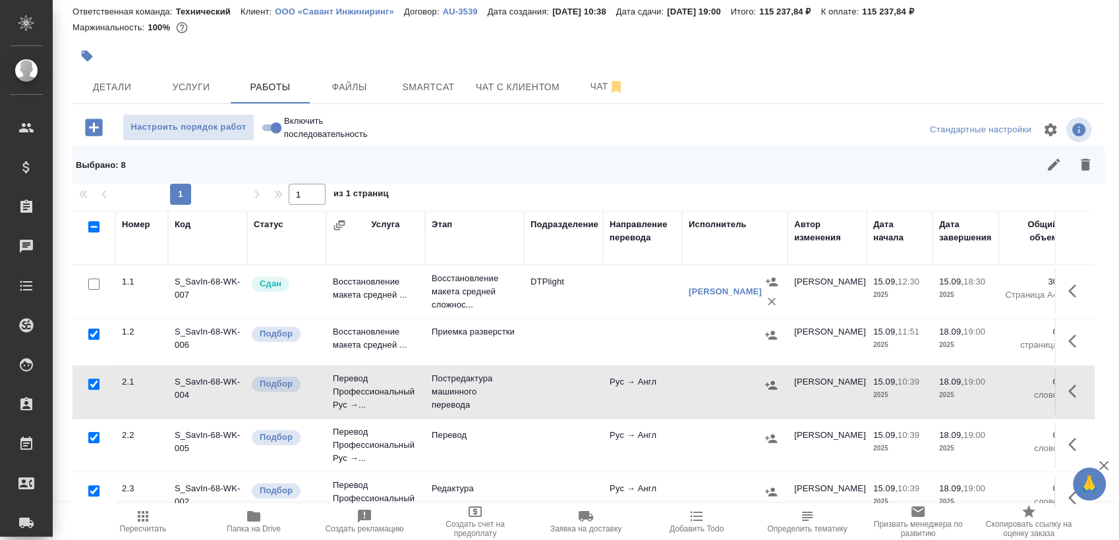
click at [98, 384] on div at bounding box center [94, 385] width 30 height 18
click at [95, 382] on input "checkbox" at bounding box center [93, 384] width 11 height 11
checkbox input "false"
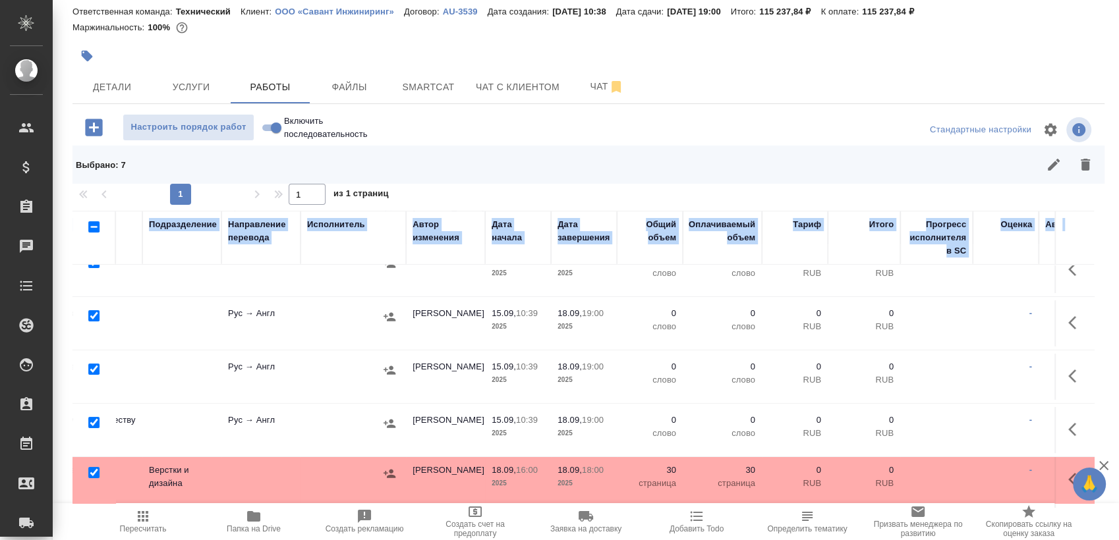
drag, startPoint x: 1071, startPoint y: 254, endPoint x: 969, endPoint y: 393, distance: 172.0
click at [1039, 361] on table "Номер Код Статус Услуга Этап Подразделение Направление перевода Исполнитель Авт…" at bounding box center [464, 293] width 1546 height 515
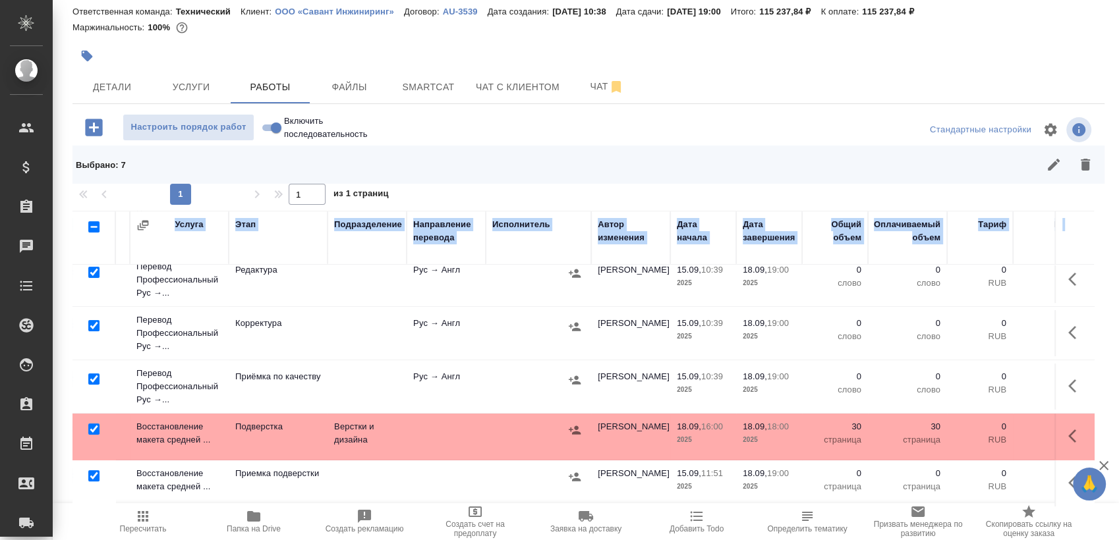
scroll to position [219, 0]
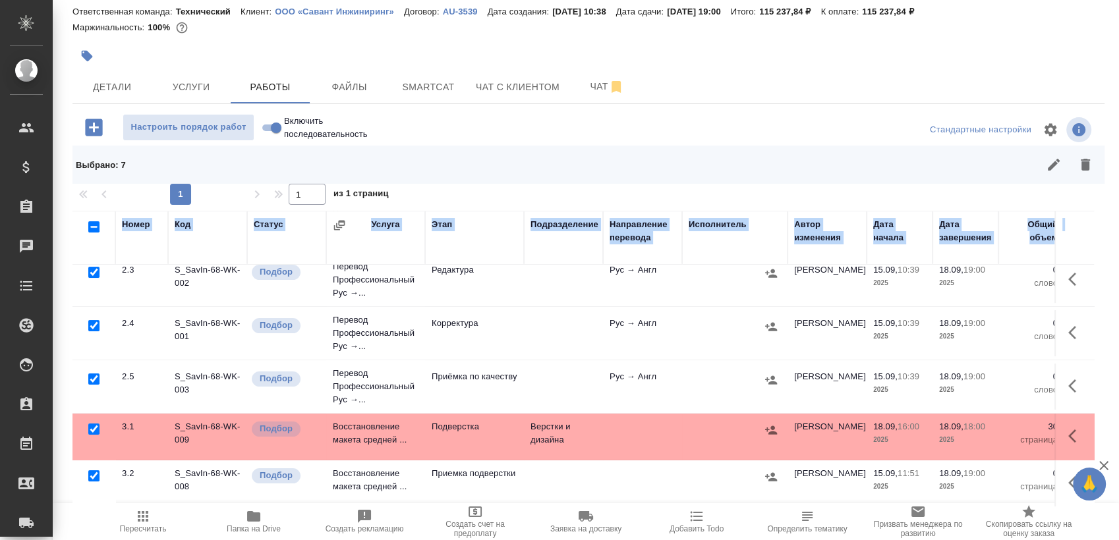
click at [97, 426] on input "checkbox" at bounding box center [93, 429] width 11 height 11
checkbox input "false"
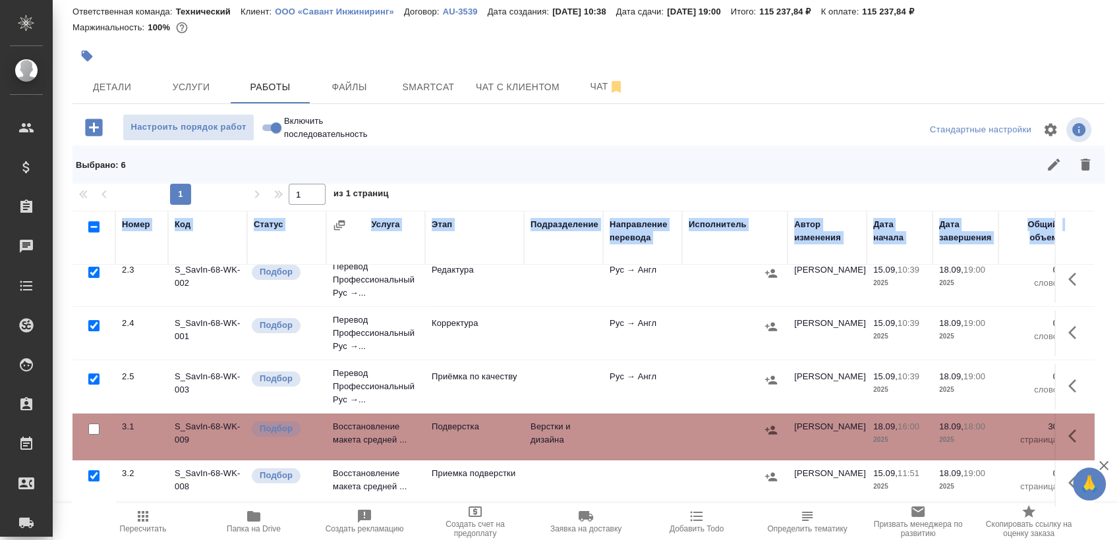
scroll to position [229, 0]
click at [1081, 163] on icon "button" at bounding box center [1085, 165] width 9 height 12
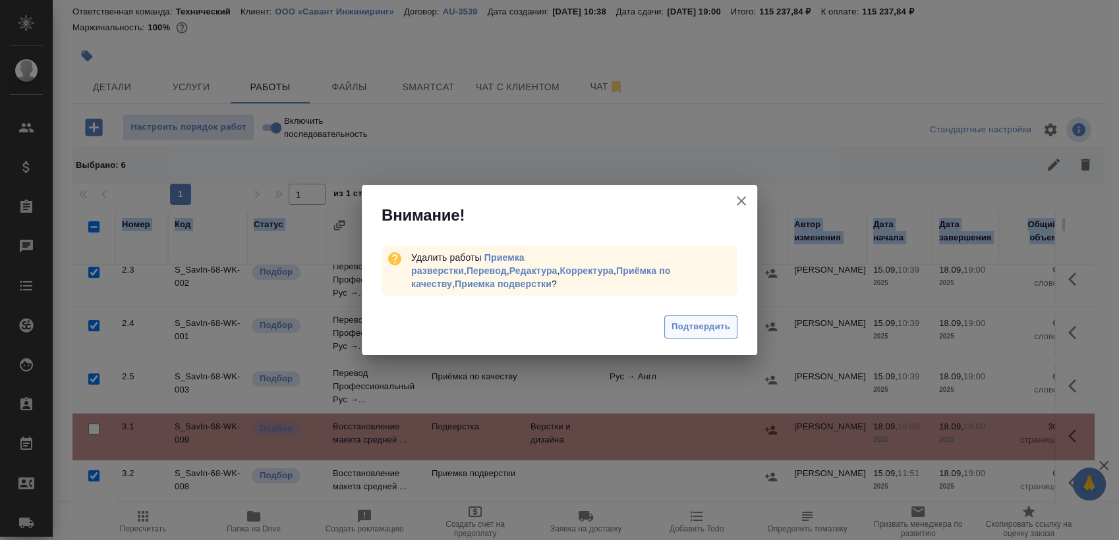
click at [690, 320] on span "Подтвердить" at bounding box center [701, 327] width 59 height 15
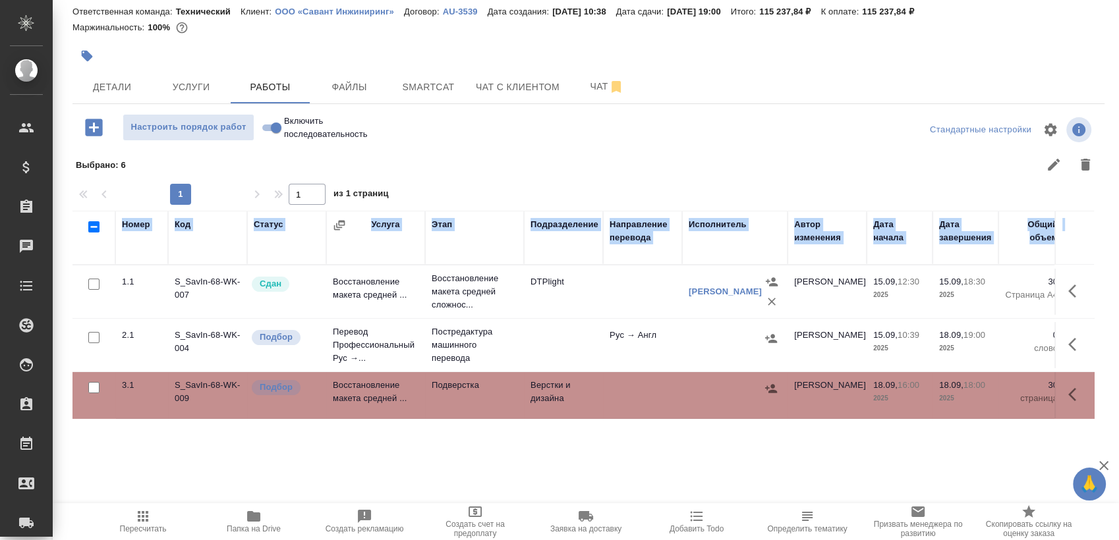
scroll to position [0, 0]
click at [1093, 353] on div "Номер Код Статус Услуга Этап Подразделение Направление перевода Исполнитель Авт…" at bounding box center [588, 359] width 1032 height 297
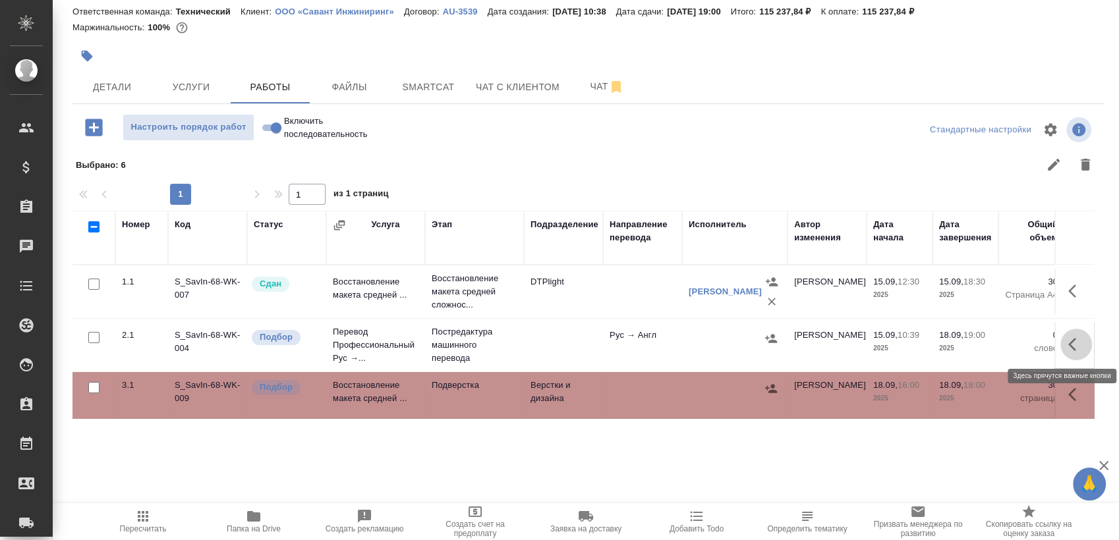
click at [1060, 349] on button "button" at bounding box center [1076, 345] width 32 height 32
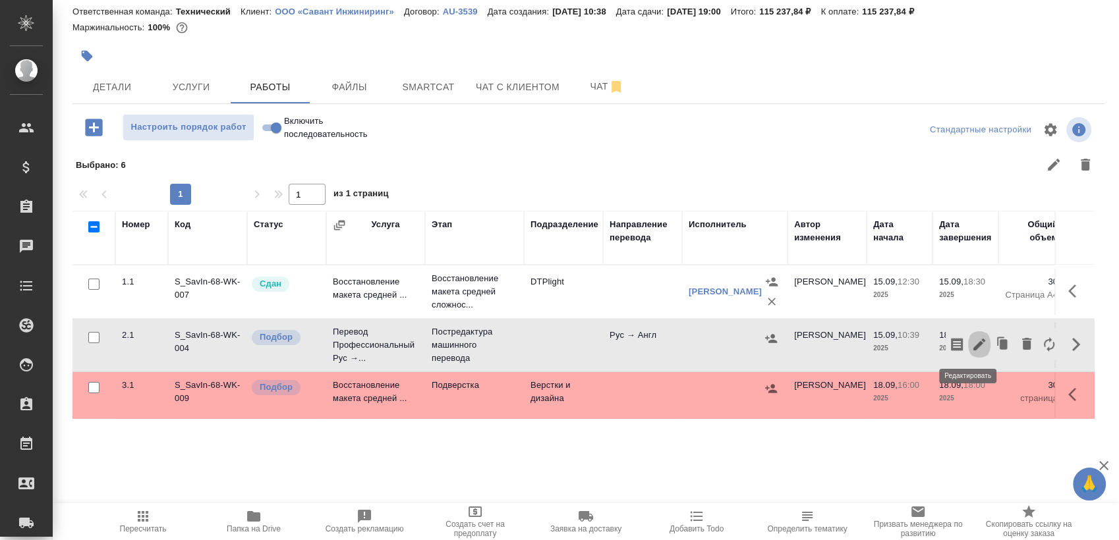
click at [975, 342] on icon "button" at bounding box center [979, 345] width 16 height 16
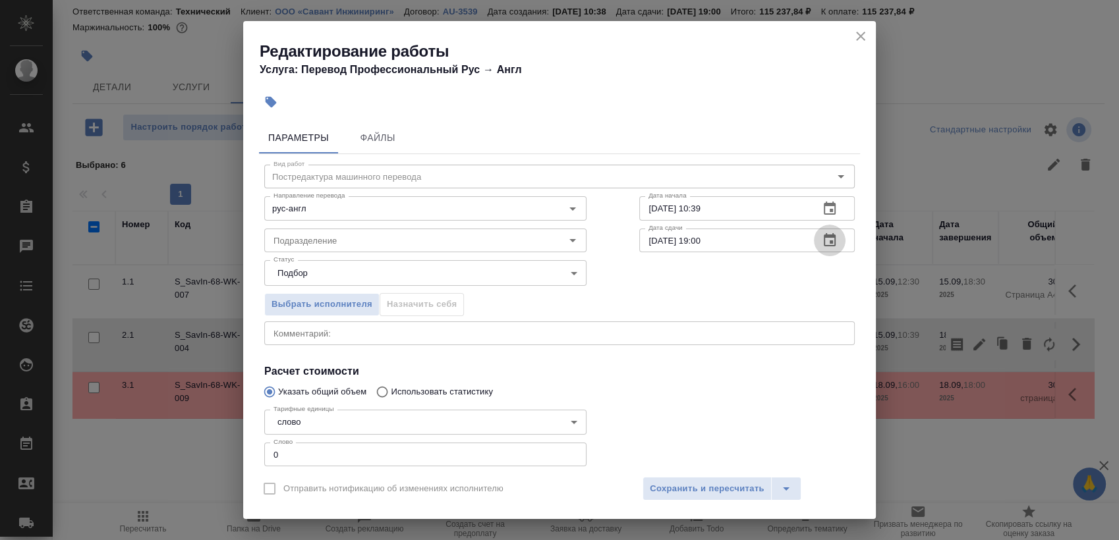
click at [814, 237] on button "button" at bounding box center [830, 241] width 32 height 32
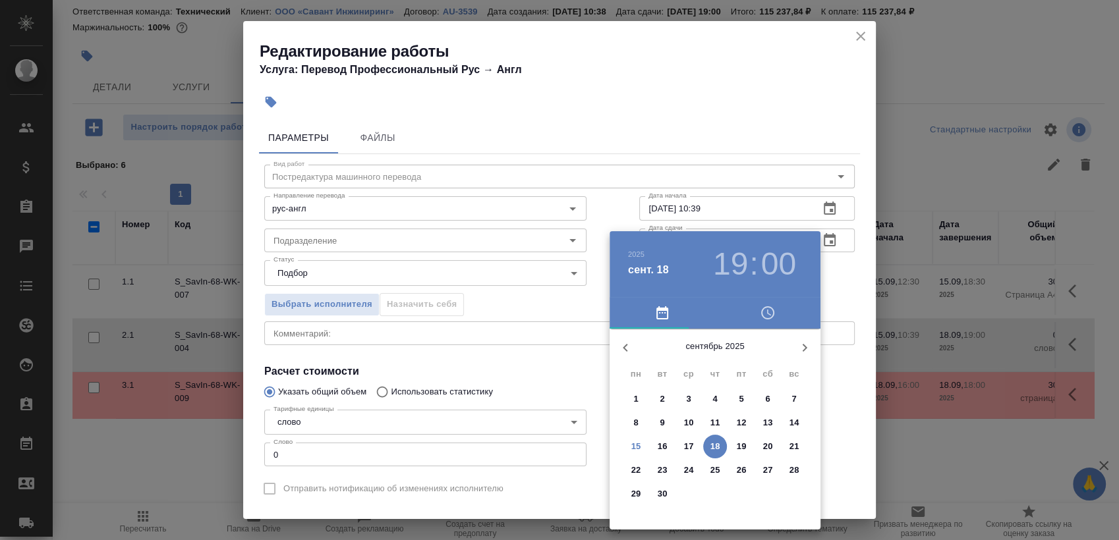
click at [735, 271] on h3 "19" at bounding box center [730, 264] width 35 height 37
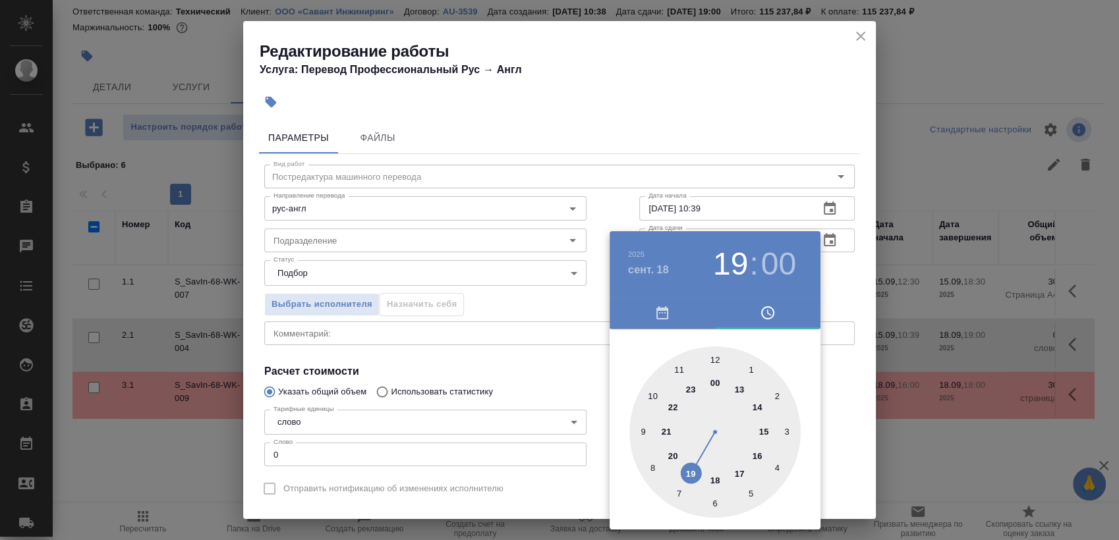
click at [756, 409] on div at bounding box center [714, 432] width 171 height 171
type input "18.09.2025 14:00"
click at [846, 266] on div at bounding box center [559, 270] width 1119 height 540
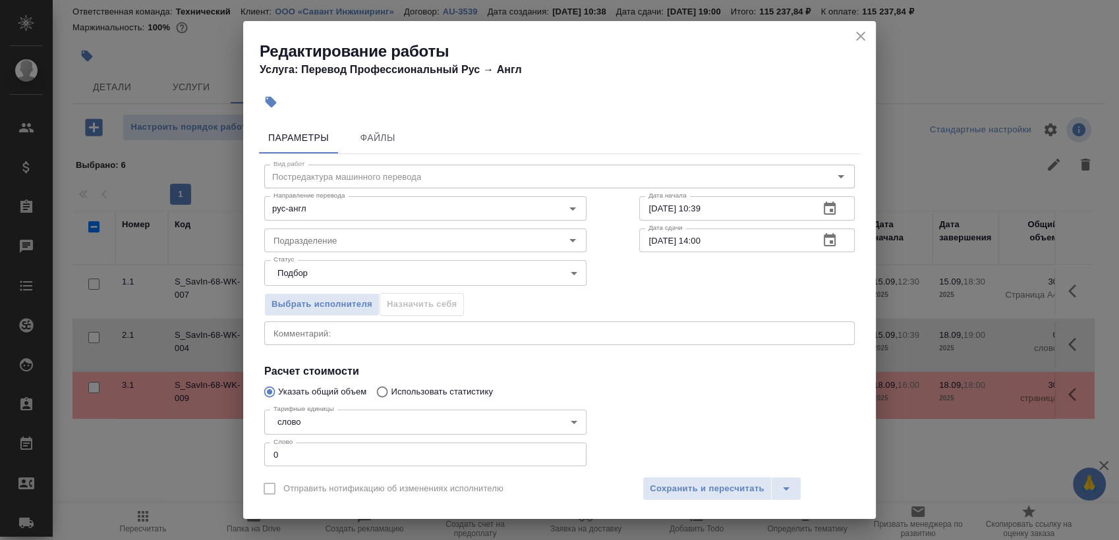
click at [822, 211] on icon "button" at bounding box center [830, 209] width 16 height 16
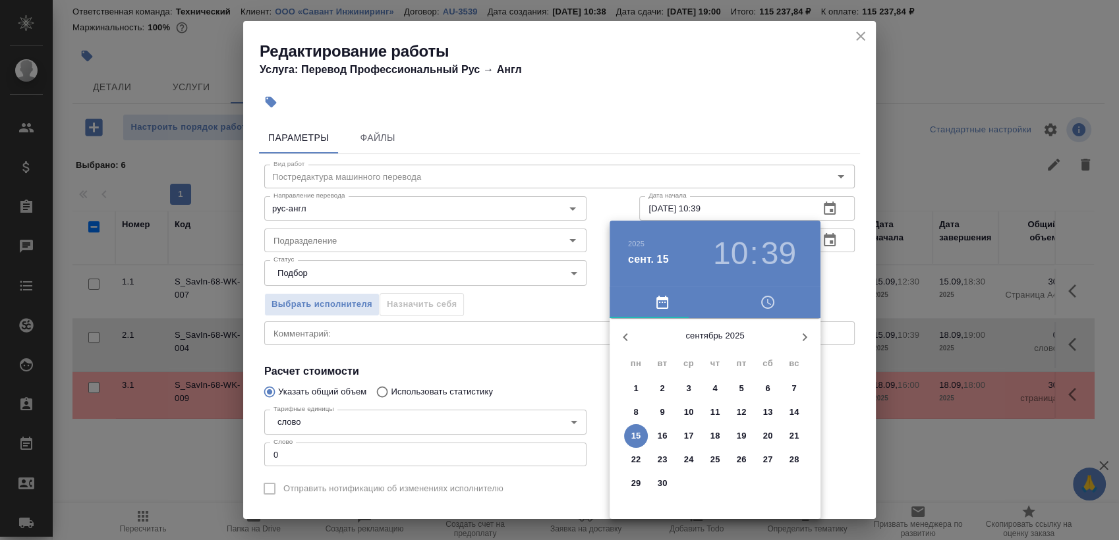
click at [636, 435] on p "15" at bounding box center [636, 436] width 10 height 13
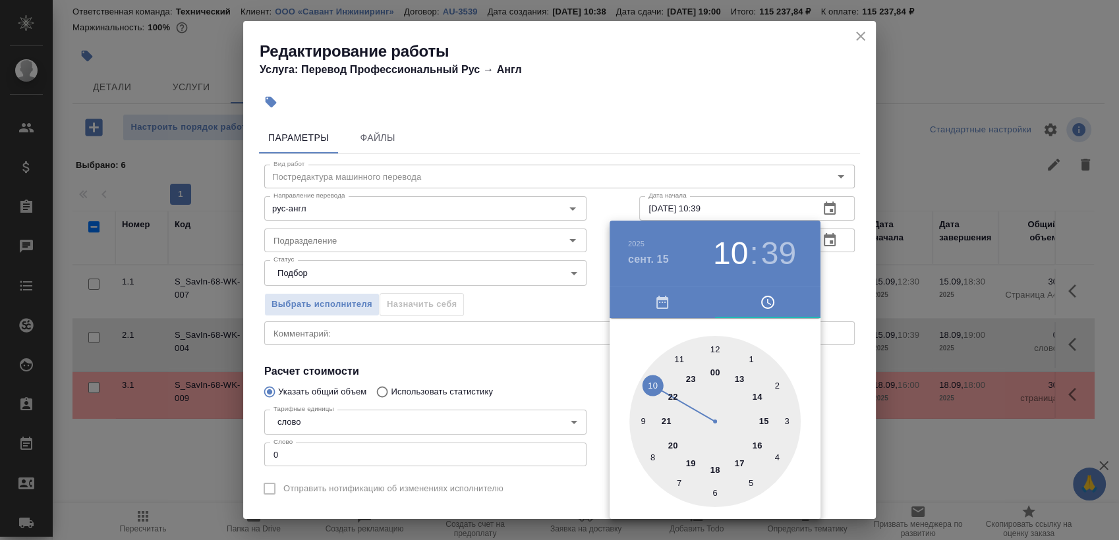
click at [690, 459] on div at bounding box center [714, 421] width 171 height 171
click at [719, 339] on div at bounding box center [714, 421] width 171 height 171
click at [716, 343] on div at bounding box center [714, 421] width 171 height 171
type input "15.09.2025 19:00"
click at [852, 285] on div at bounding box center [559, 270] width 1119 height 540
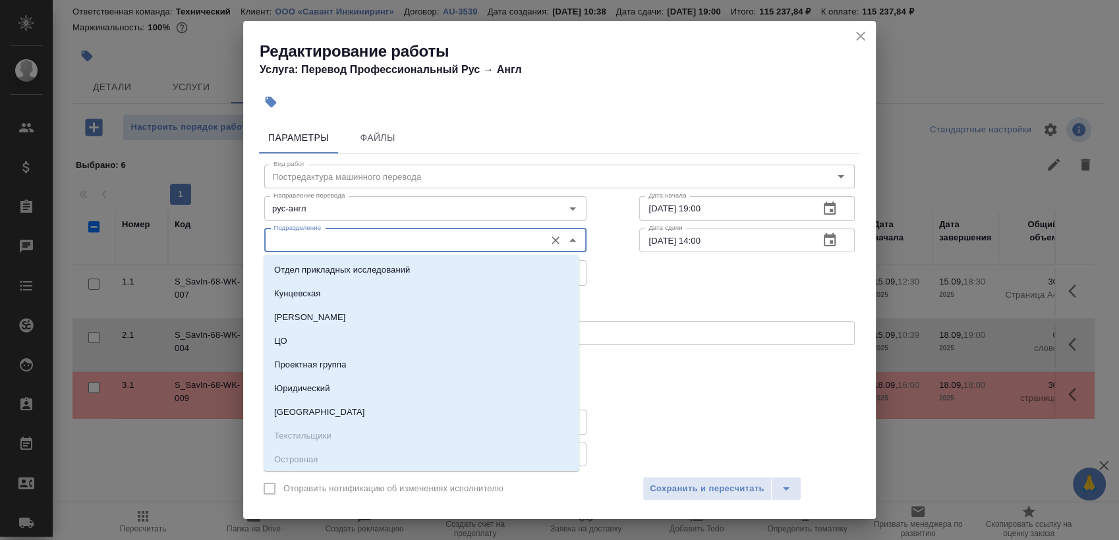
click at [432, 243] on input "Подразделение" at bounding box center [403, 241] width 270 height 16
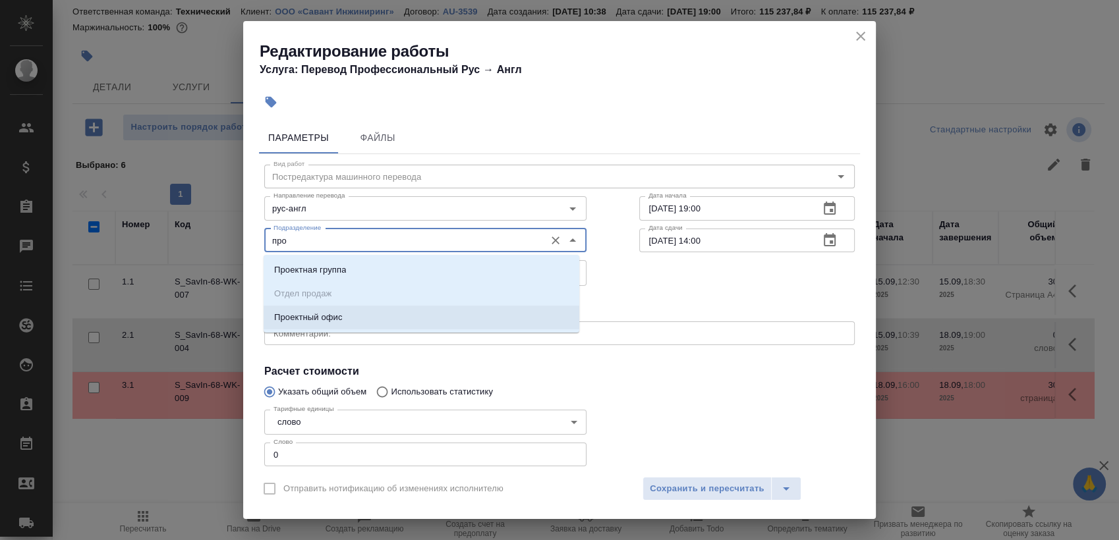
click at [393, 314] on li "Проектный офис" at bounding box center [422, 318] width 316 height 24
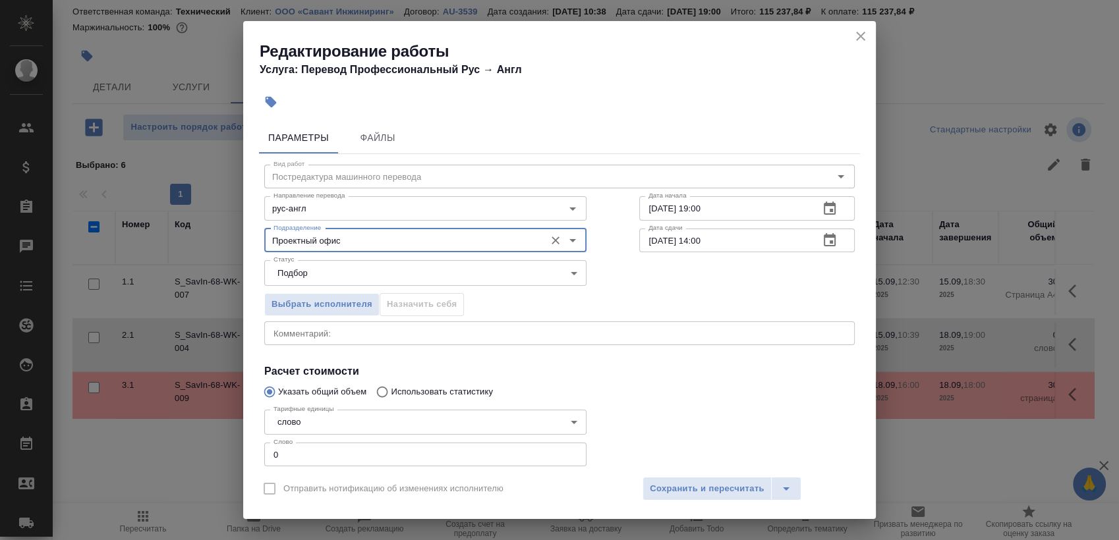
type input "Проектный офис"
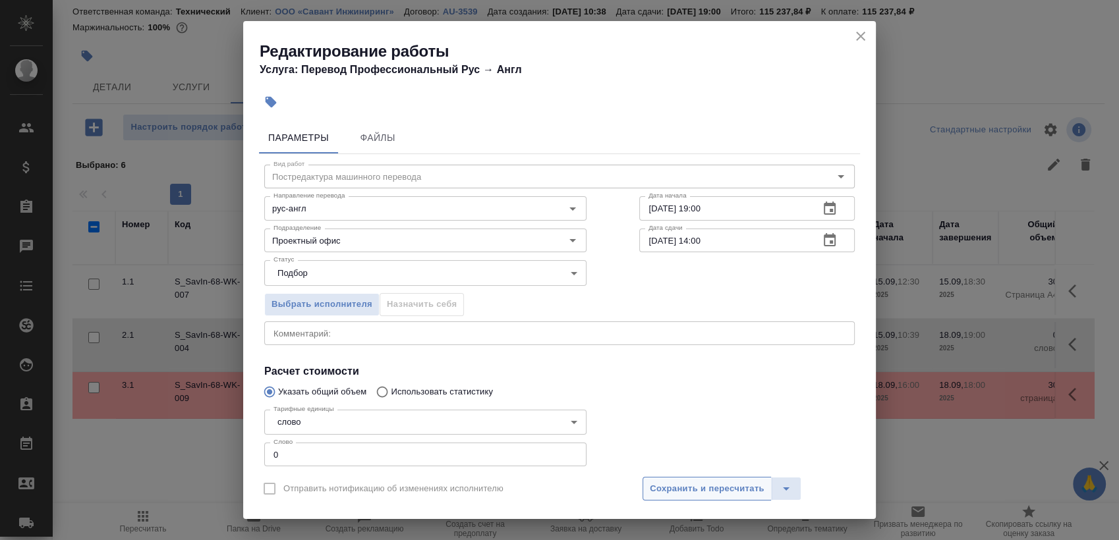
drag, startPoint x: 689, startPoint y: 505, endPoint x: 693, endPoint y: 490, distance: 15.0
click at [689, 504] on div "Отправить нотификацию об изменениях исполнителю Сохранить и пересчитать" at bounding box center [559, 494] width 633 height 51
click at [693, 490] on span "Сохранить и пересчитать" at bounding box center [707, 489] width 115 height 15
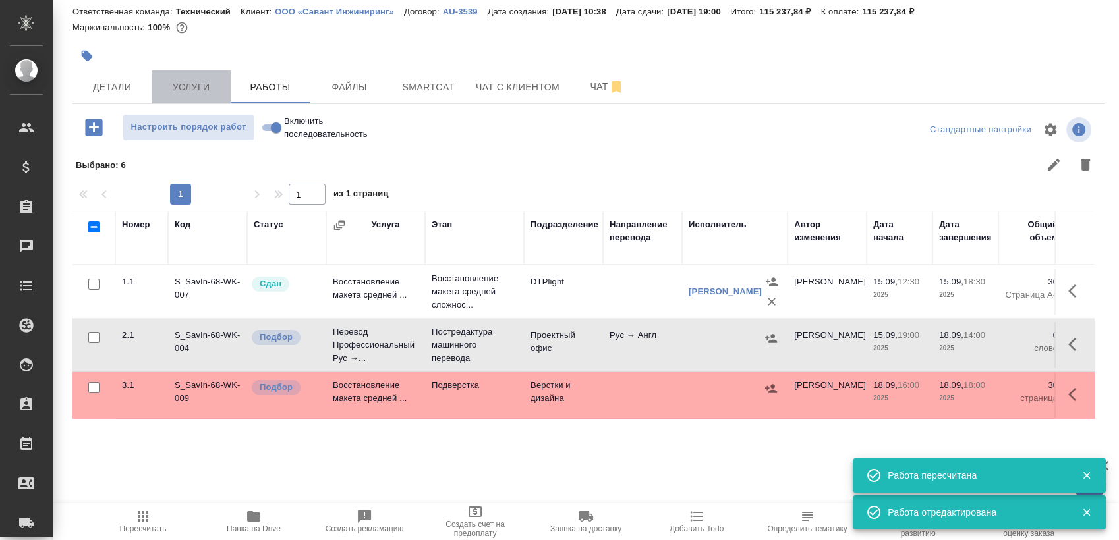
click at [198, 79] on span "Услуги" at bounding box center [190, 87] width 63 height 16
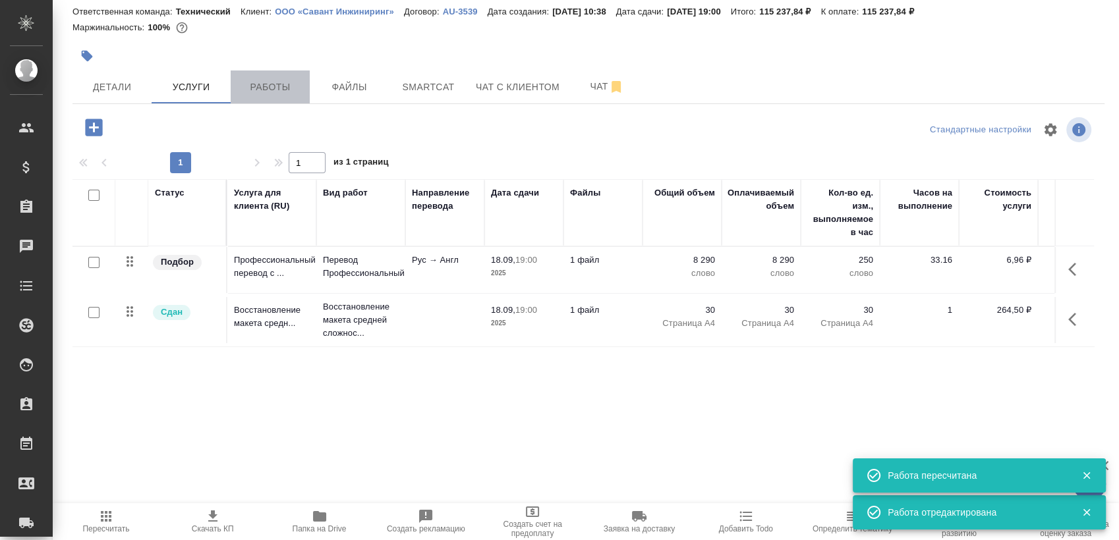
click at [273, 86] on span "Работы" at bounding box center [270, 87] width 63 height 16
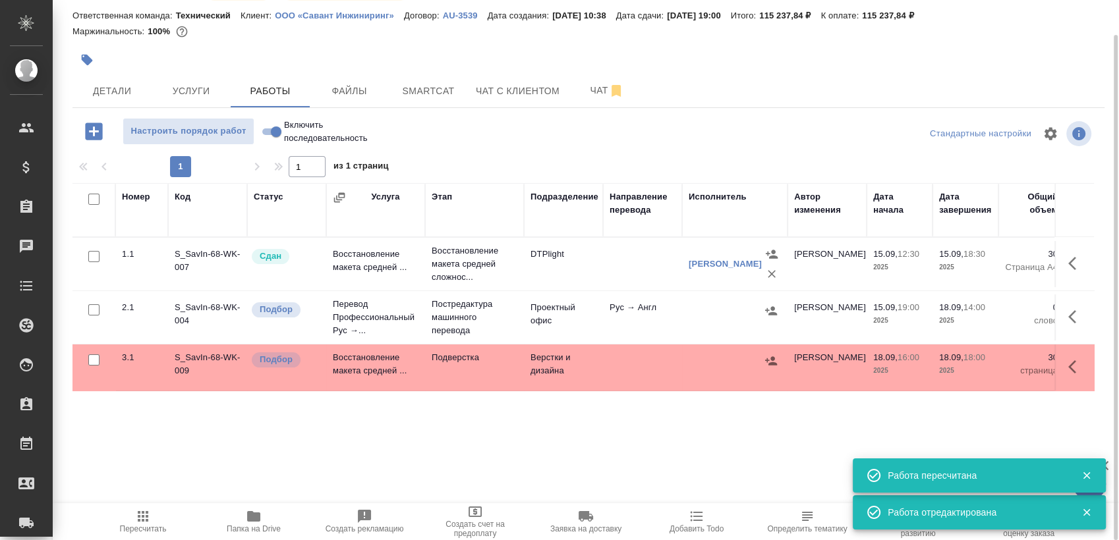
scroll to position [37, 0]
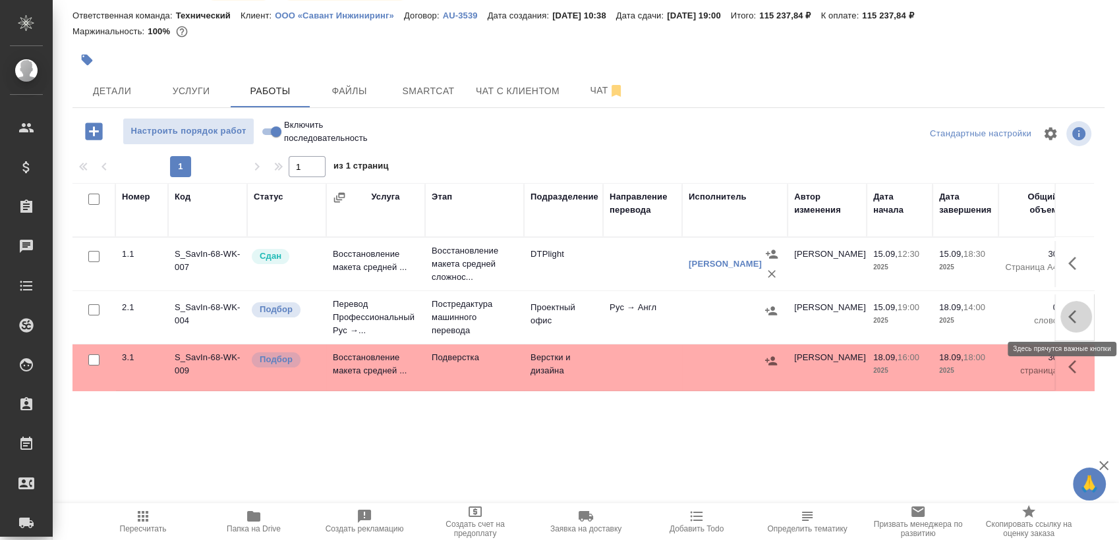
click at [1074, 311] on button "button" at bounding box center [1076, 317] width 32 height 32
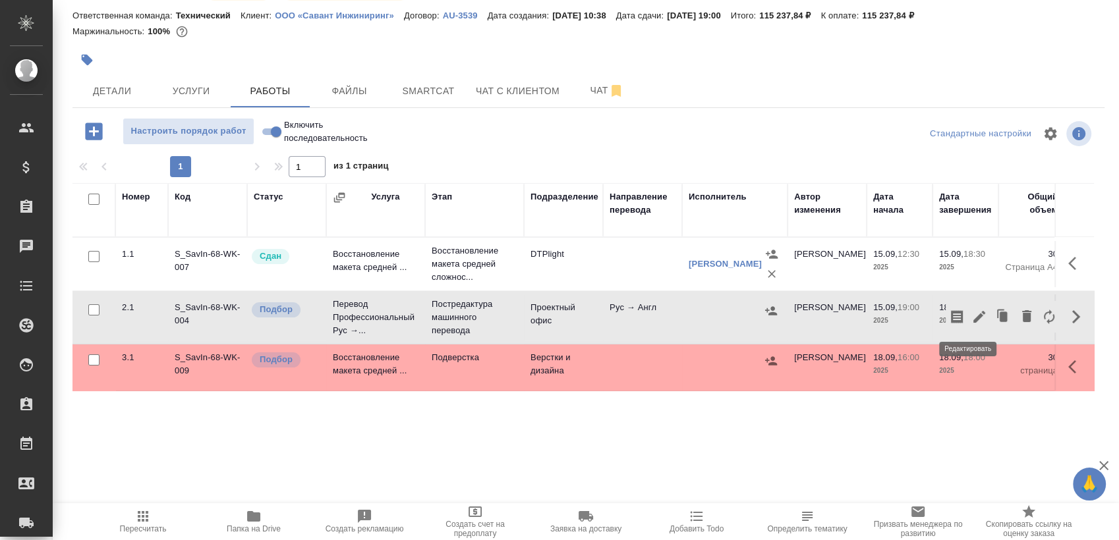
click at [973, 314] on icon "button" at bounding box center [979, 317] width 12 height 12
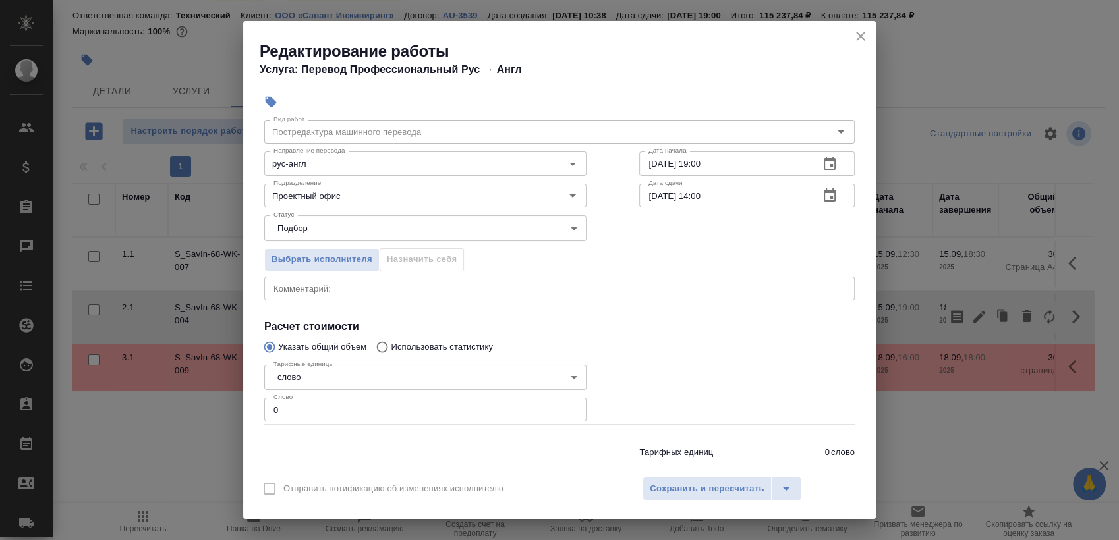
scroll to position [80, 0]
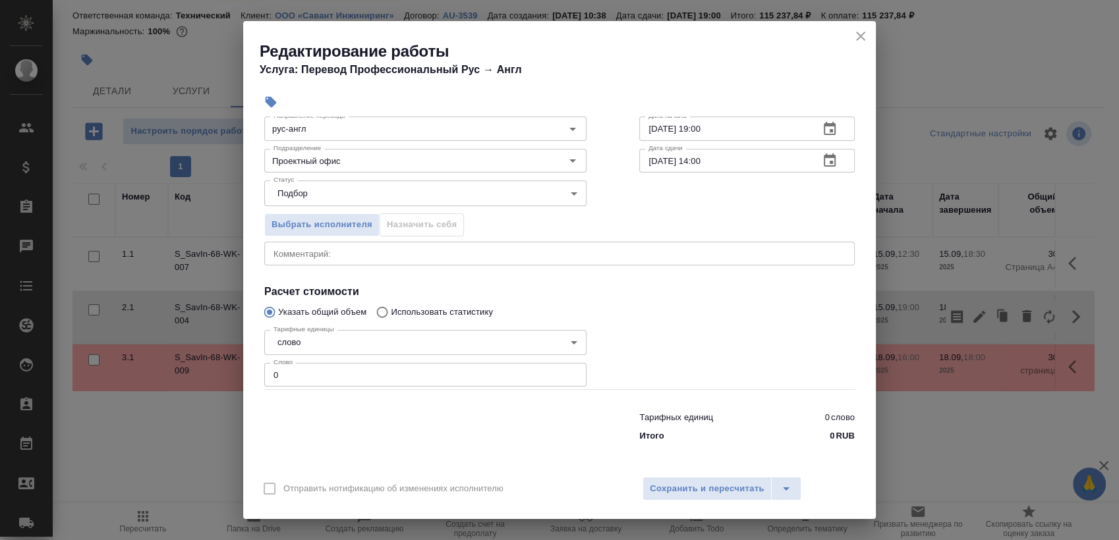
click at [330, 380] on input "0" at bounding box center [425, 375] width 322 height 24
paste input "8008.4"
type input "8008.4"
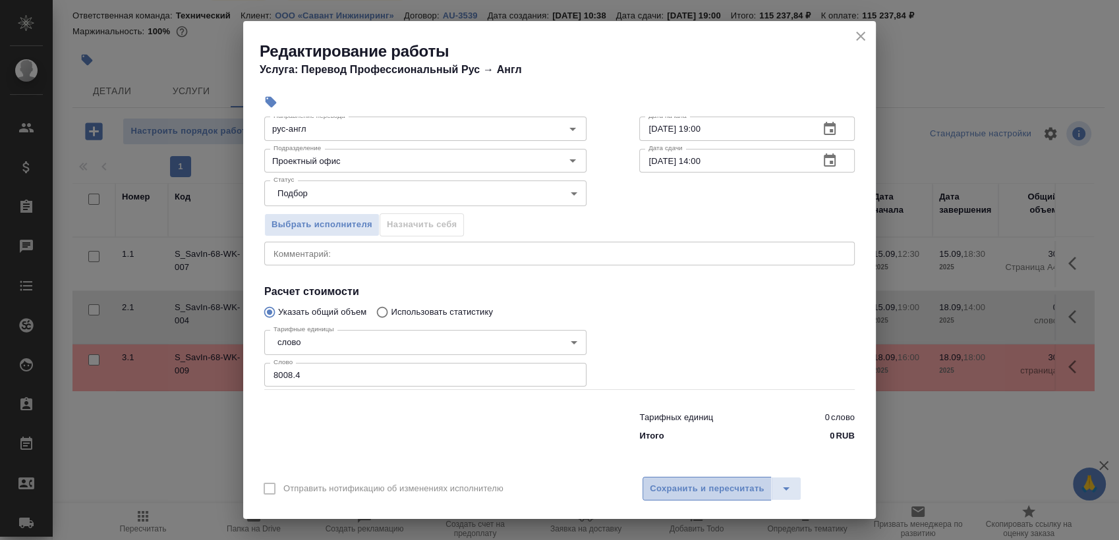
click at [680, 480] on button "Сохранить и пересчитать" at bounding box center [707, 489] width 129 height 24
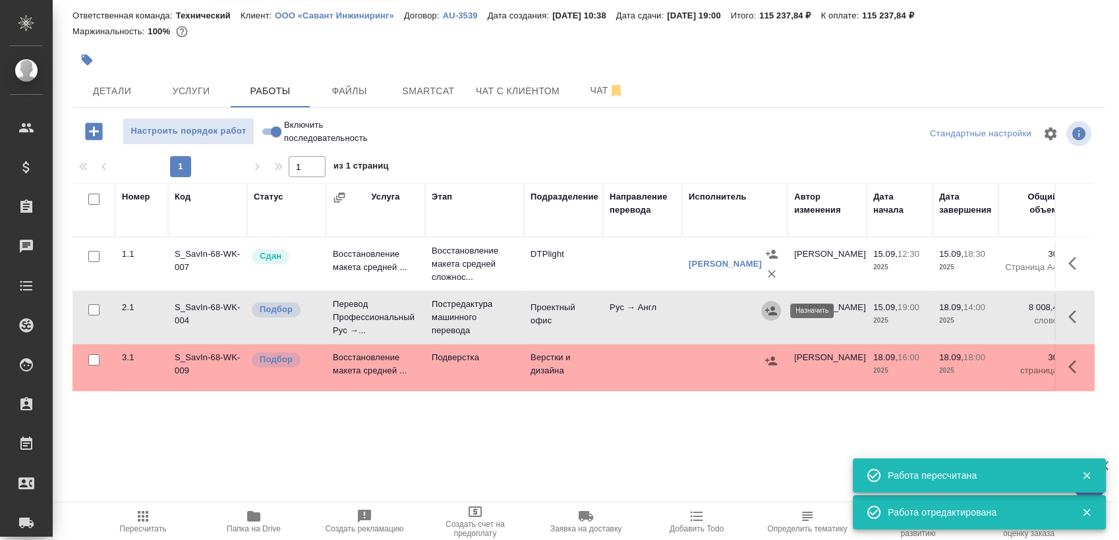
click at [775, 308] on icon "button" at bounding box center [771, 310] width 13 height 13
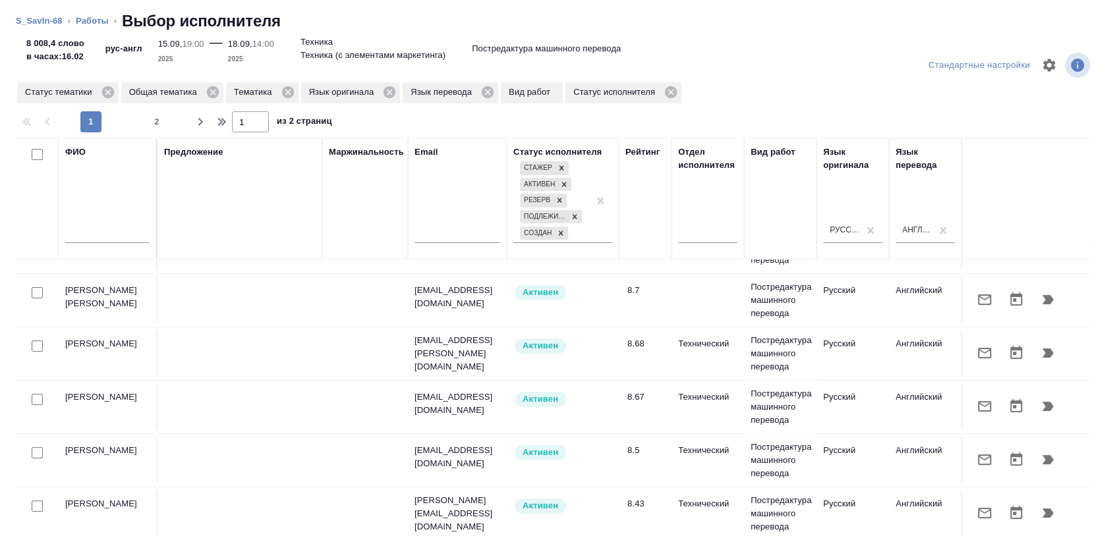
scroll to position [219, 0]
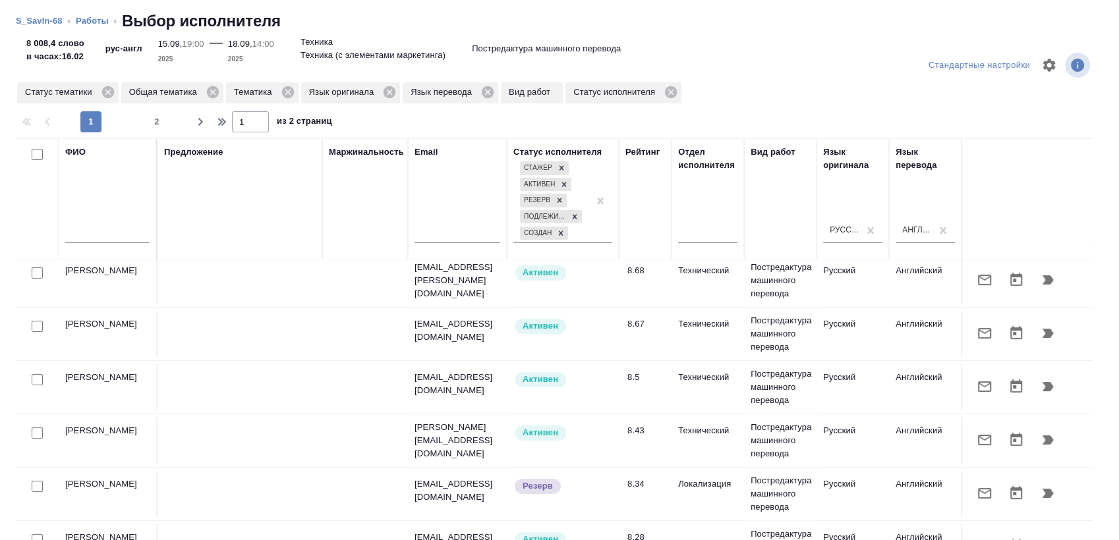
click at [35, 382] on input "checkbox" at bounding box center [37, 379] width 11 height 11
checkbox input "true"
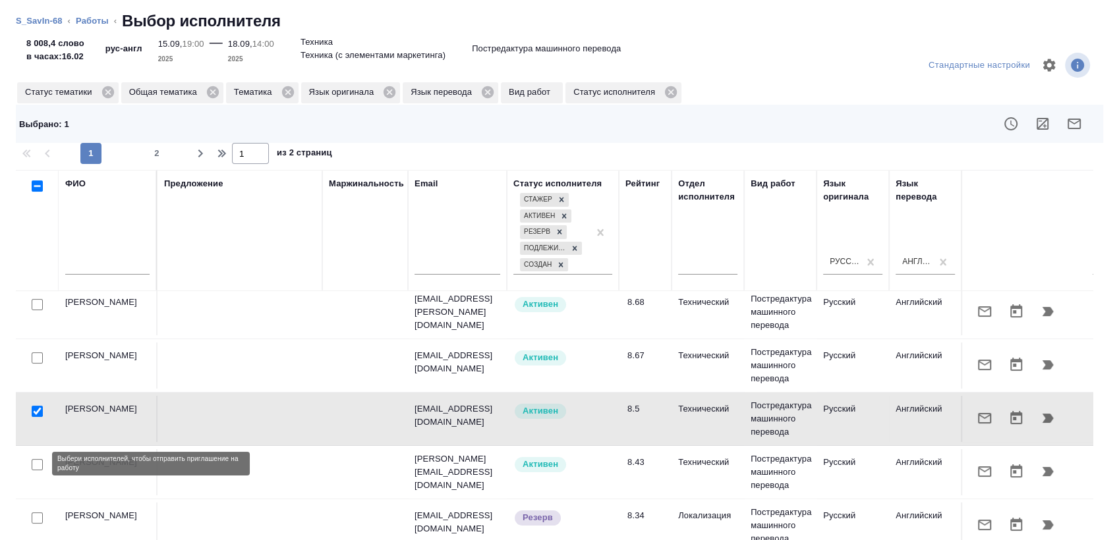
click at [39, 460] on input "checkbox" at bounding box center [37, 464] width 11 height 11
checkbox input "true"
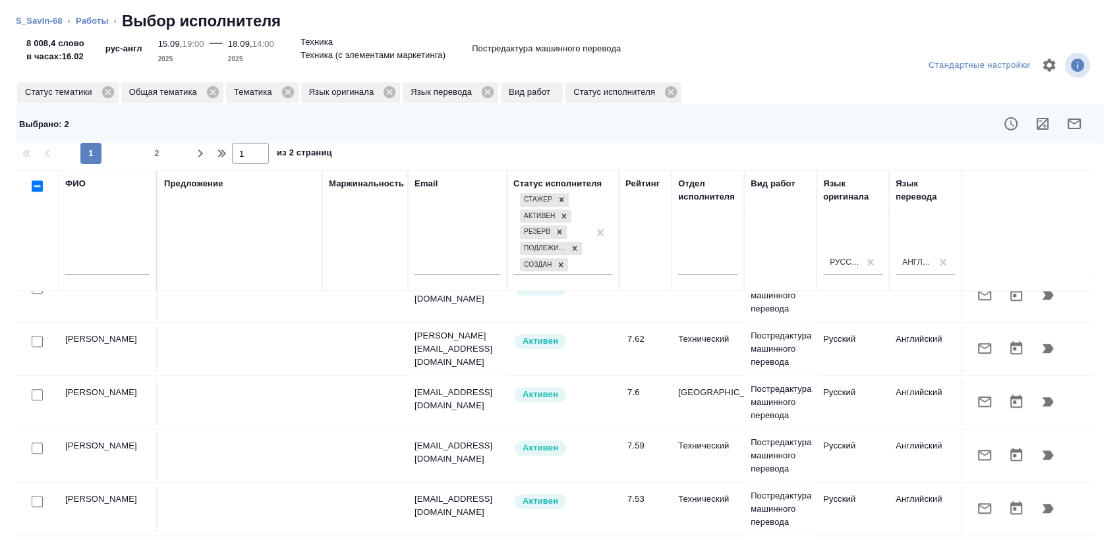
scroll to position [49, 0]
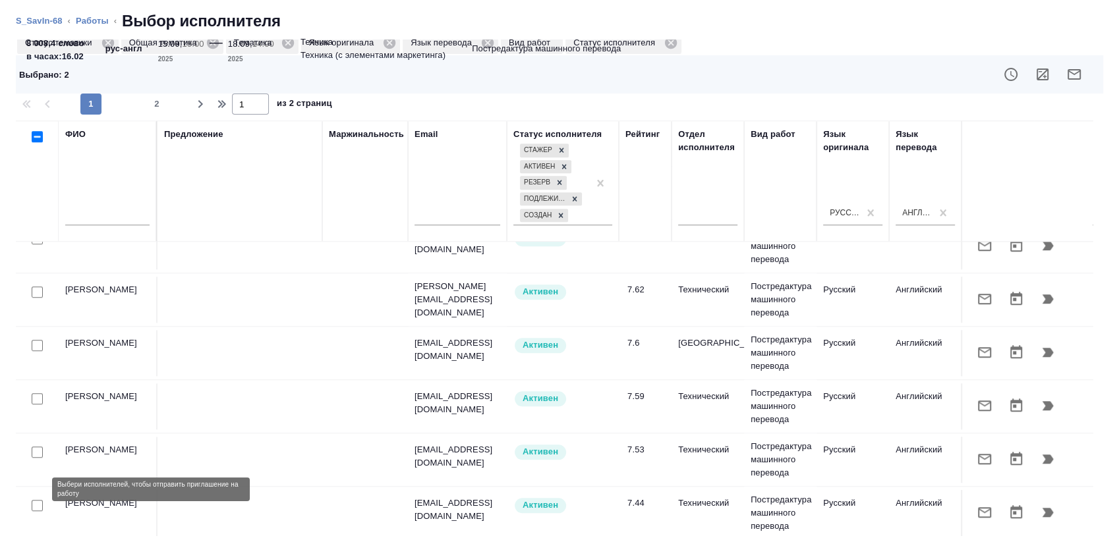
click at [37, 500] on input "checkbox" at bounding box center [37, 505] width 11 height 11
checkbox input "true"
click at [153, 99] on span "2" at bounding box center [156, 104] width 21 height 13
type input "2"
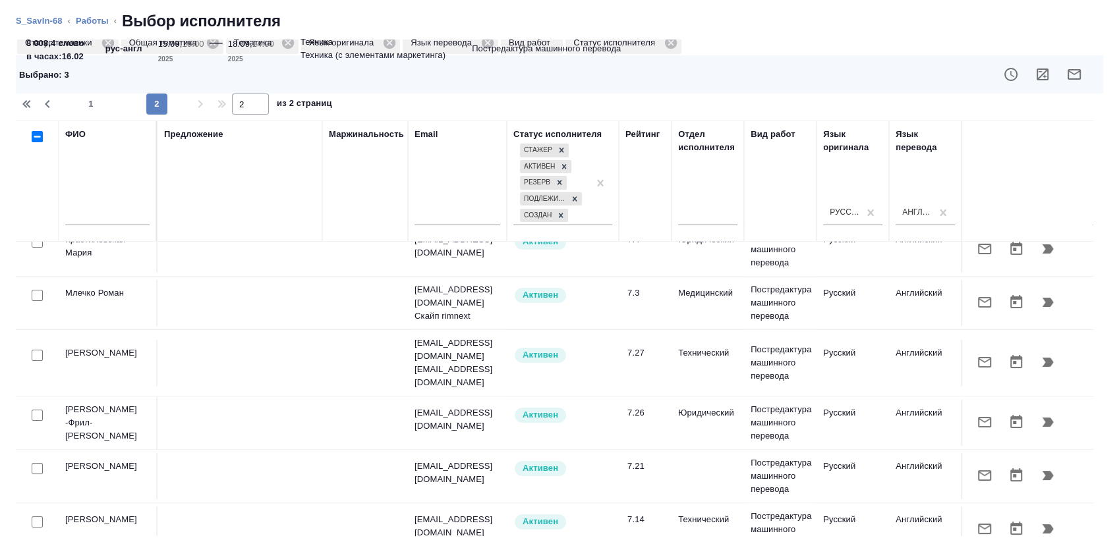
scroll to position [0, 0]
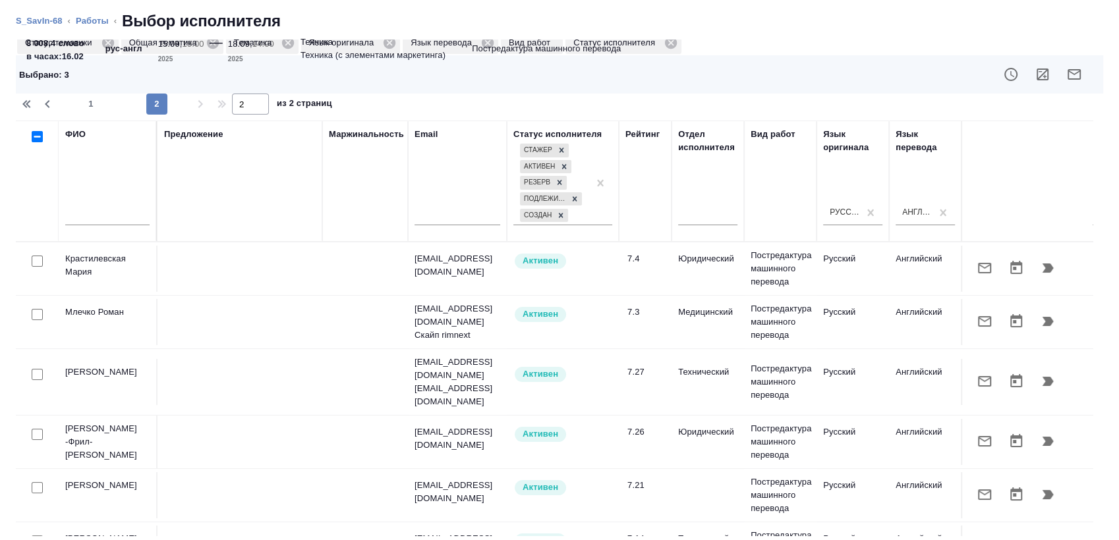
click at [1064, 65] on button "button" at bounding box center [1074, 75] width 32 height 32
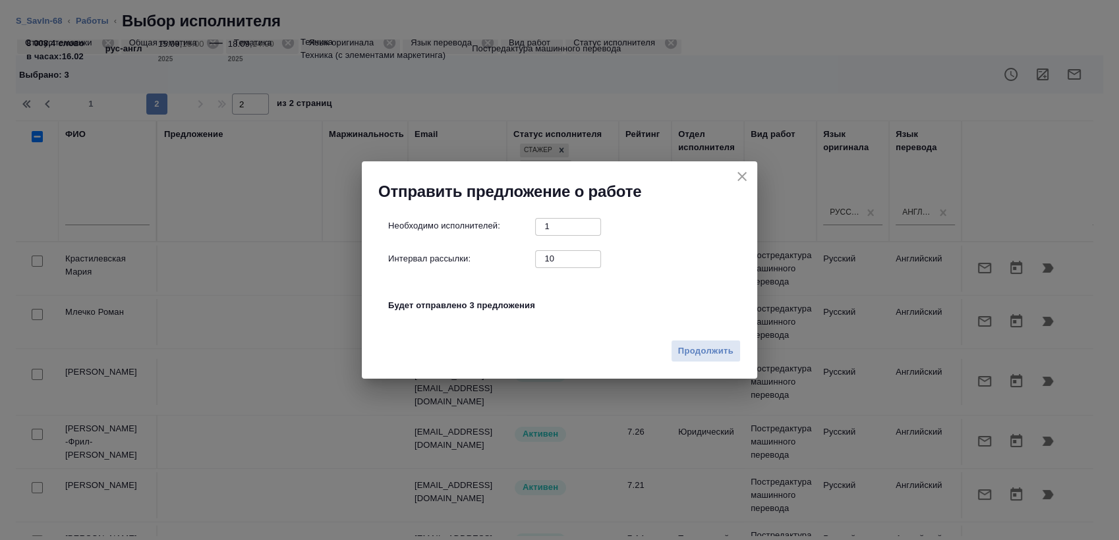
click at [538, 261] on input "10" at bounding box center [568, 258] width 66 height 16
type input "0"
click at [707, 352] on span "Продолжить" at bounding box center [705, 351] width 55 height 15
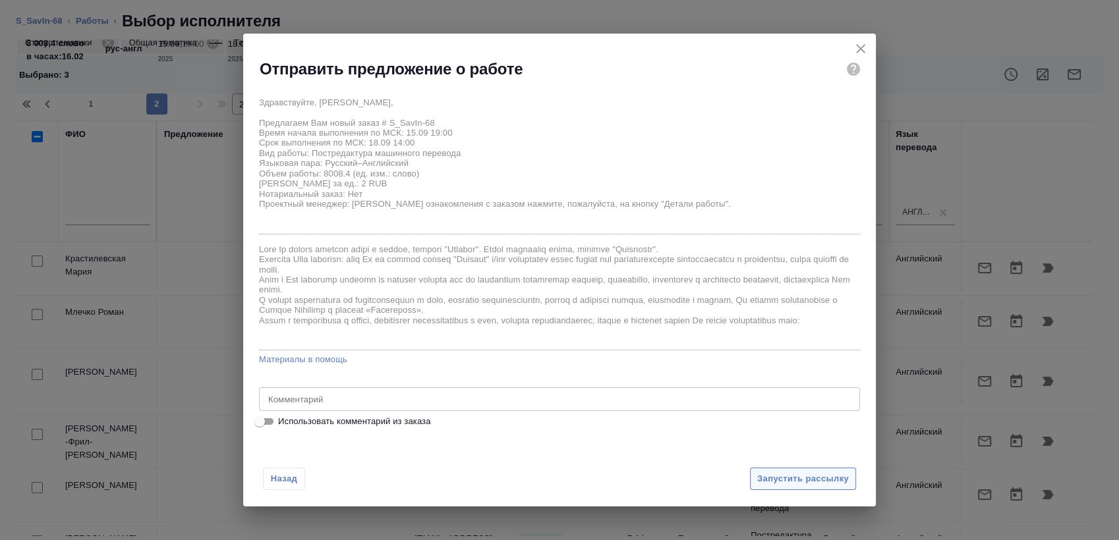
click at [781, 475] on span "Запустить рассылку" at bounding box center [803, 479] width 92 height 15
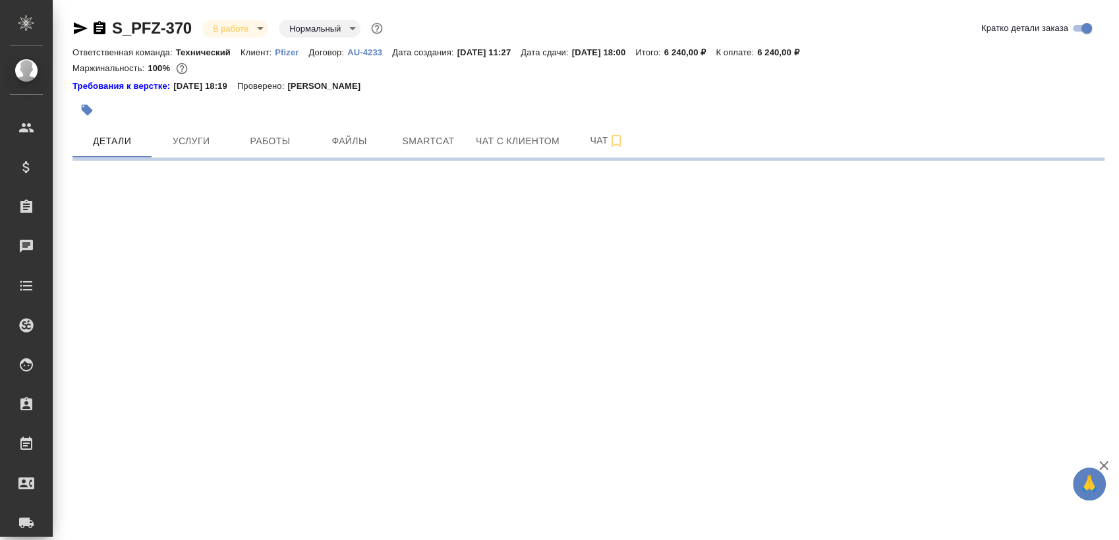
select select "RU"
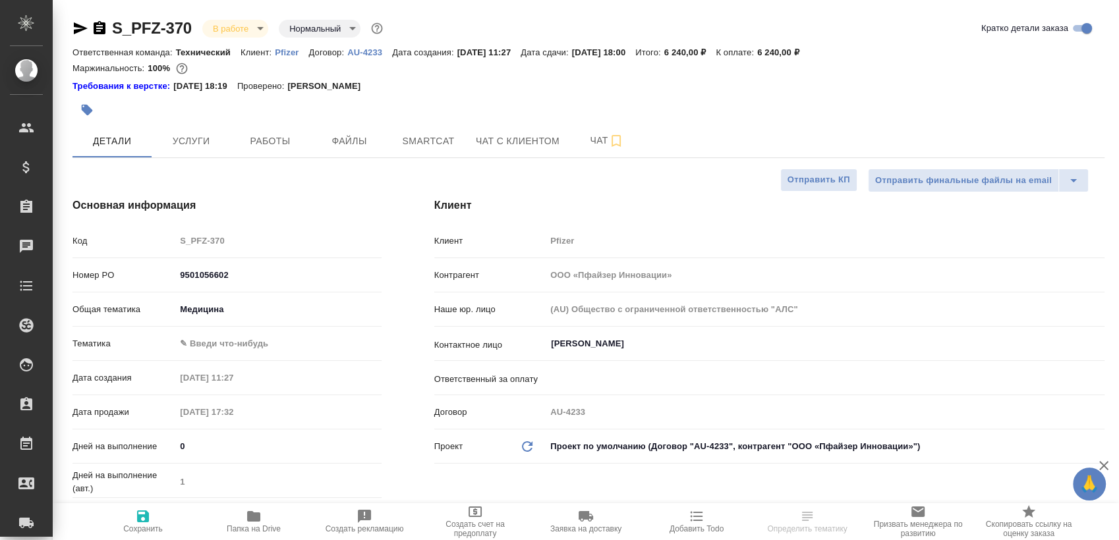
type textarea "x"
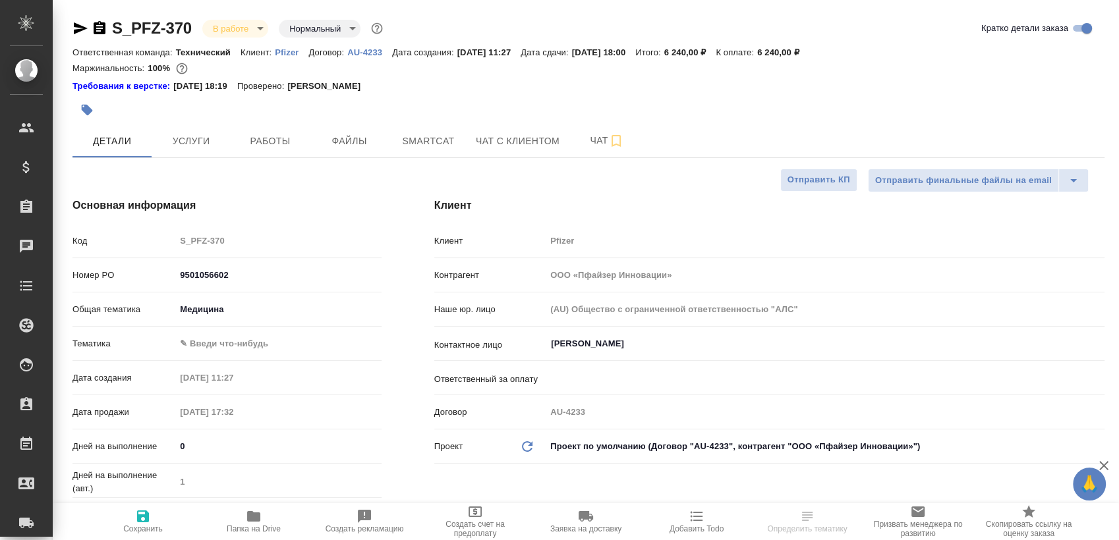
type textarea "x"
click at [569, 141] on button "Чат" at bounding box center [606, 141] width 79 height 33
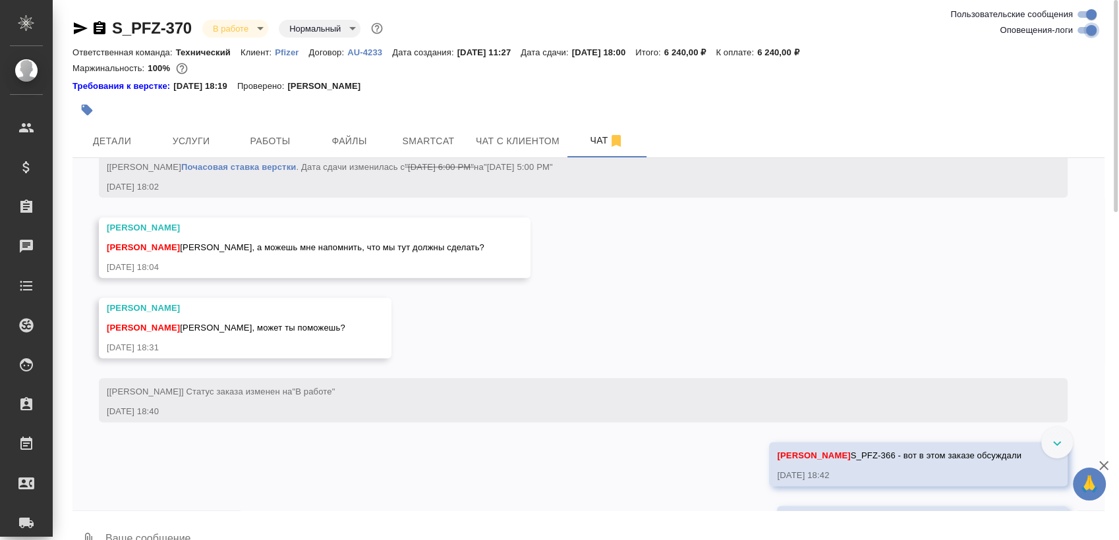
click at [1091, 32] on input "Оповещения-логи" at bounding box center [1091, 30] width 47 height 16
checkbox input "false"
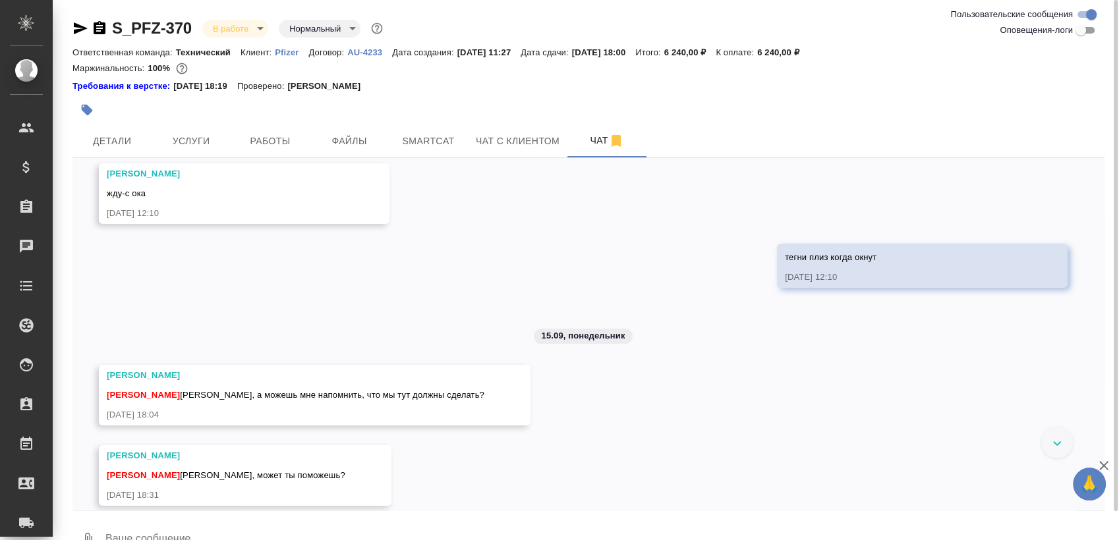
scroll to position [420, 0]
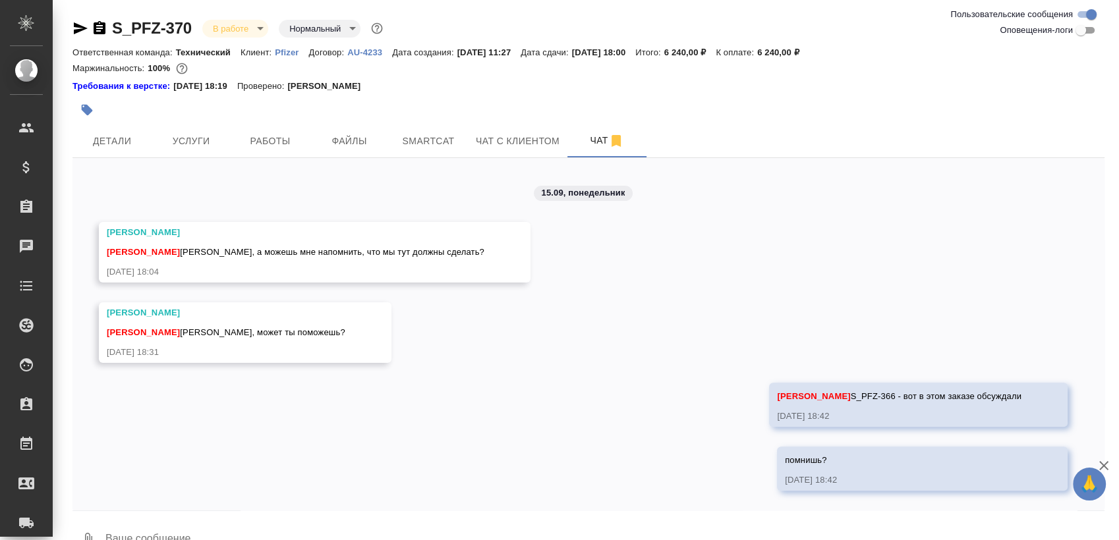
click at [76, 28] on icon "button" at bounding box center [80, 28] width 16 height 16
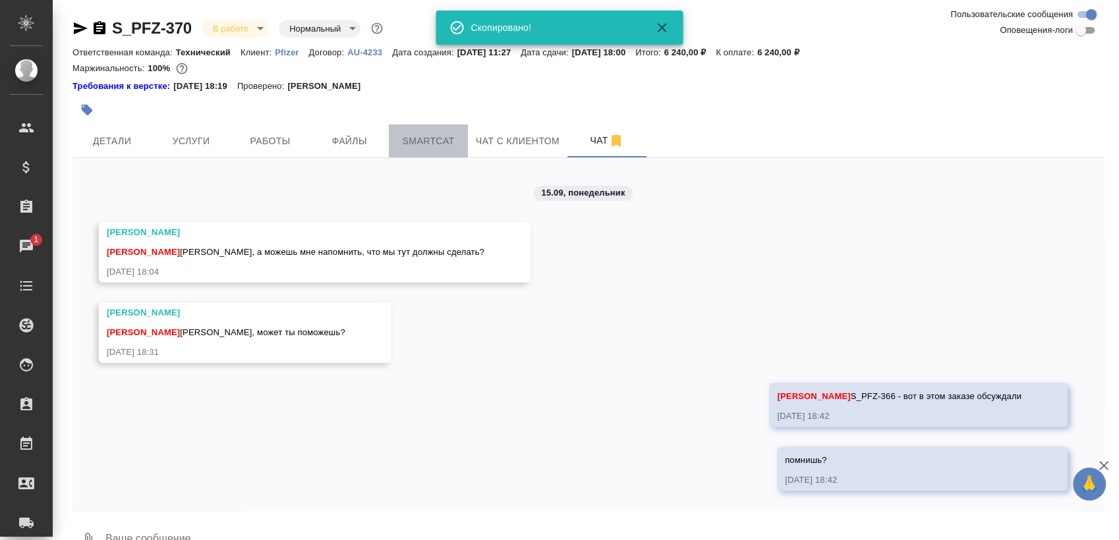
click at [390, 145] on button "Smartcat" at bounding box center [428, 141] width 79 height 33
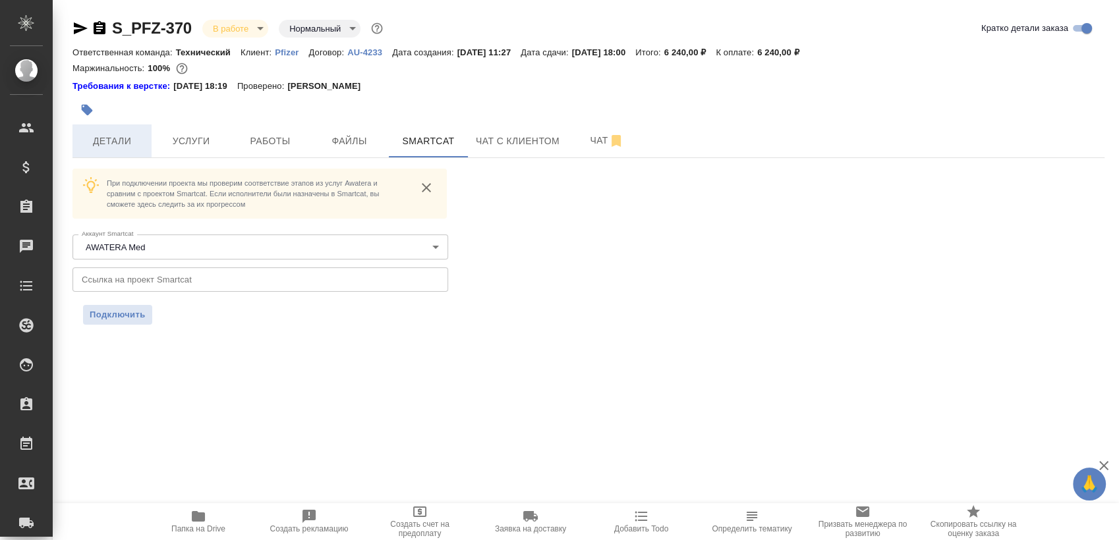
drag, startPoint x: 80, startPoint y: 165, endPoint x: 101, endPoint y: 155, distance: 23.6
click at [96, 156] on div "S_PFZ-370 В работе inProgress Нормальный normal Кратко детали заказа Ответствен…" at bounding box center [588, 179] width 1047 height 359
click at [102, 154] on button "Детали" at bounding box center [111, 141] width 79 height 33
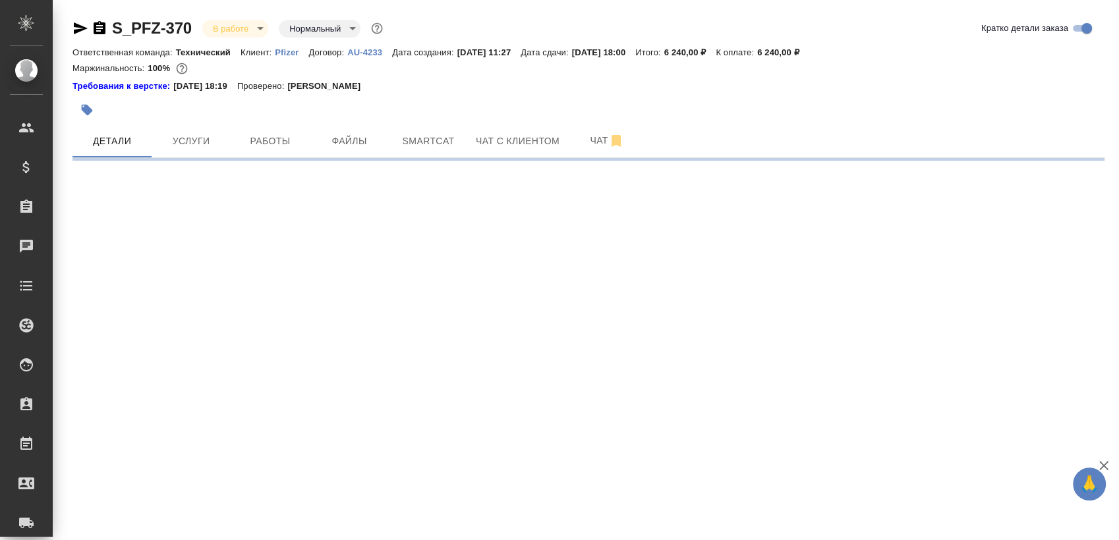
select select "RU"
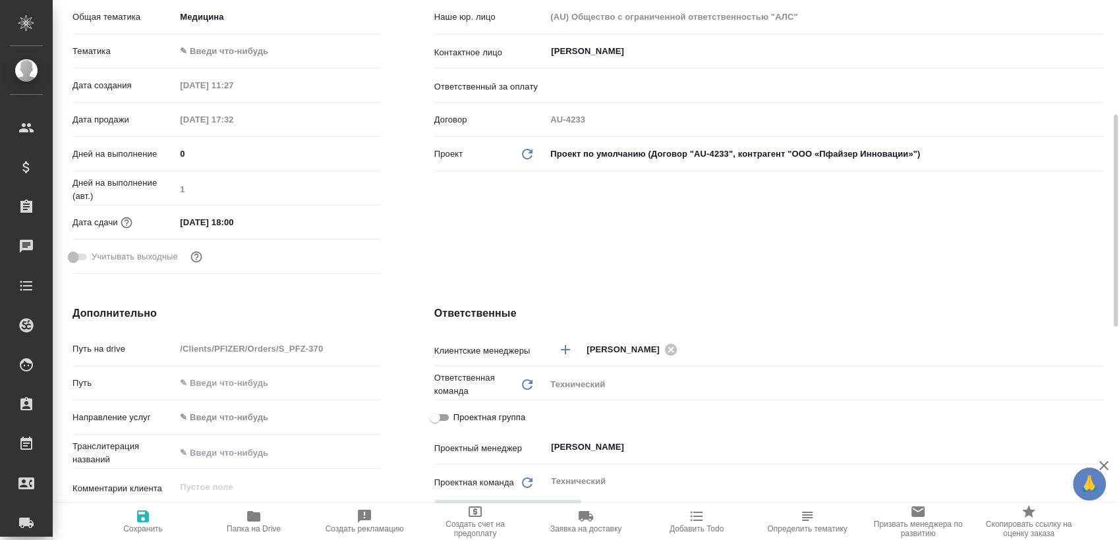
type textarea "x"
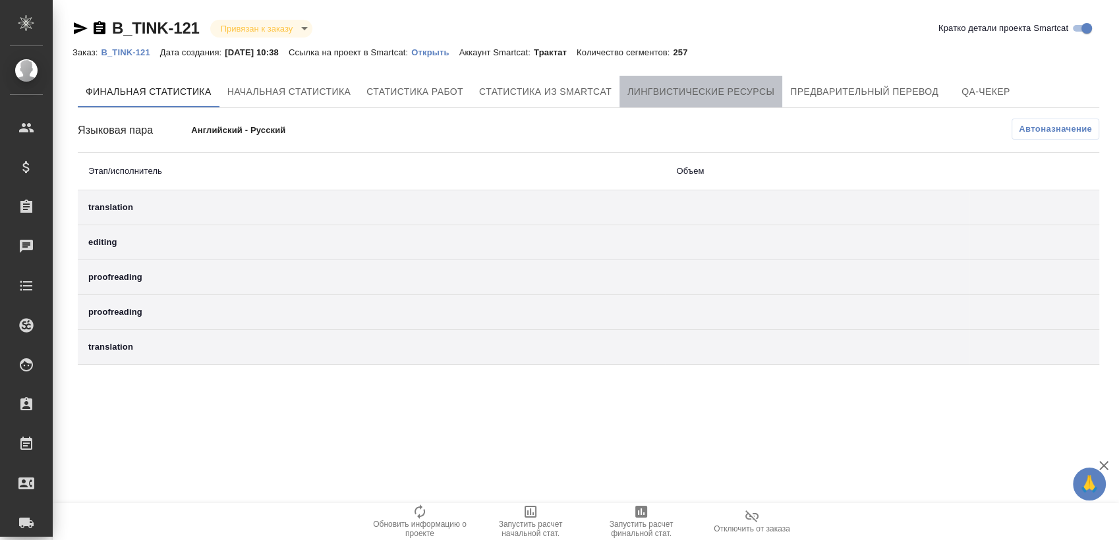
click at [703, 104] on button "Лингвистические ресурсы" at bounding box center [701, 92] width 163 height 32
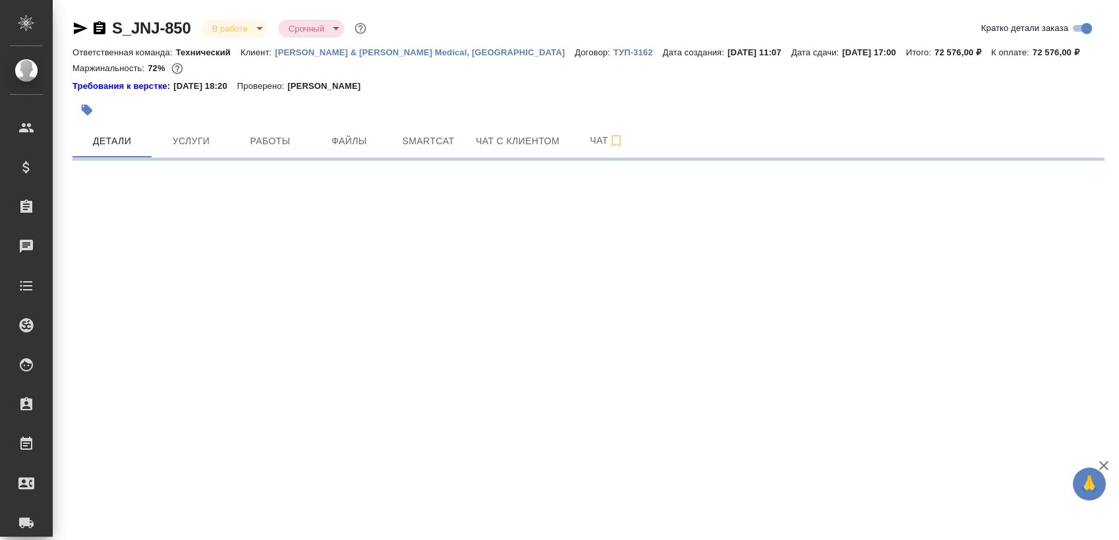
select select "RU"
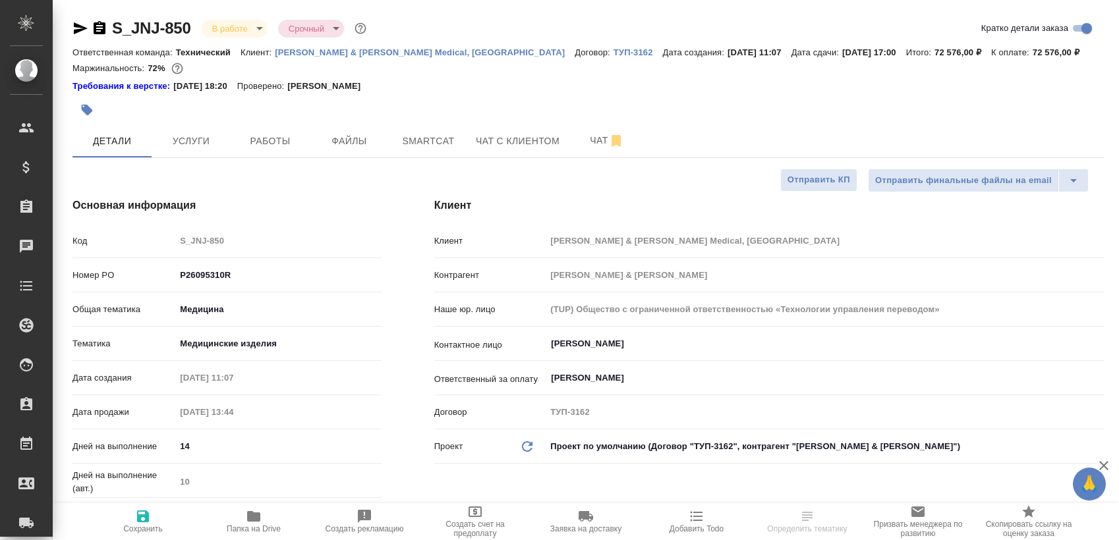
type textarea "x"
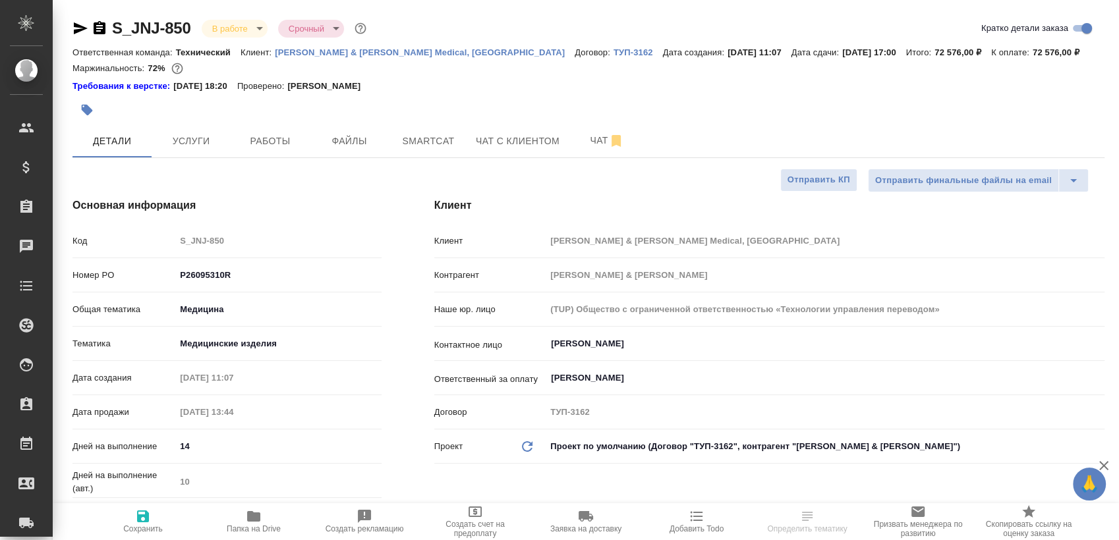
type textarea "x"
click at [432, 138] on span "Smartcat" at bounding box center [428, 141] width 63 height 16
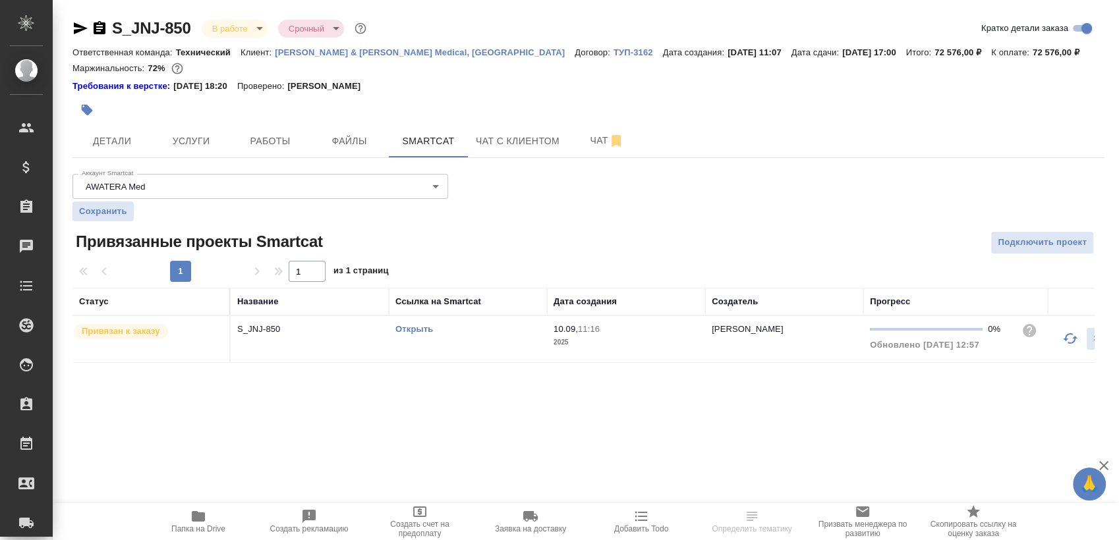
click at [418, 330] on link "Открыть" at bounding box center [414, 329] width 38 height 10
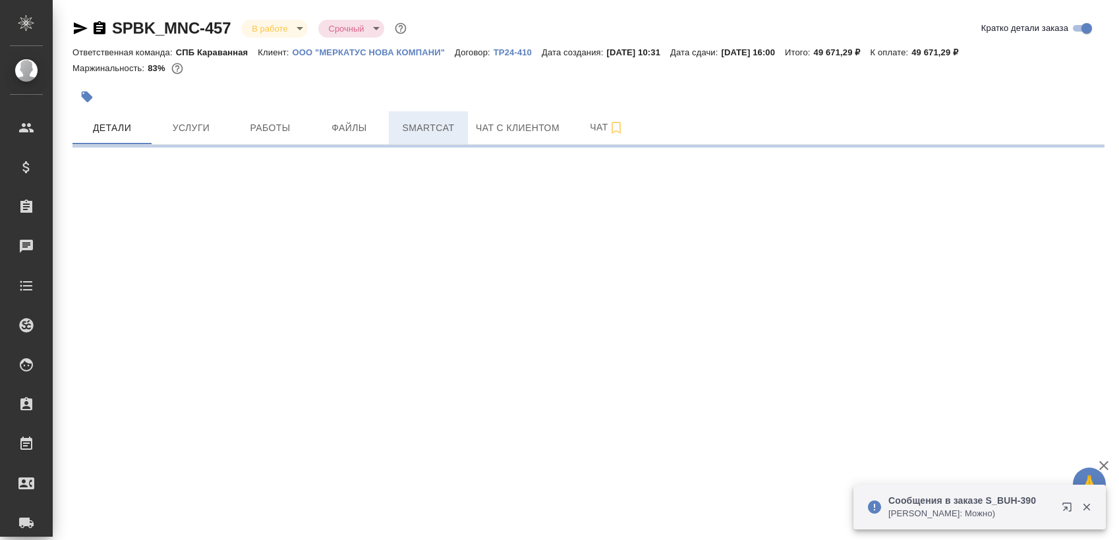
click at [420, 124] on span "Smartcat" at bounding box center [428, 128] width 63 height 16
select select "RU"
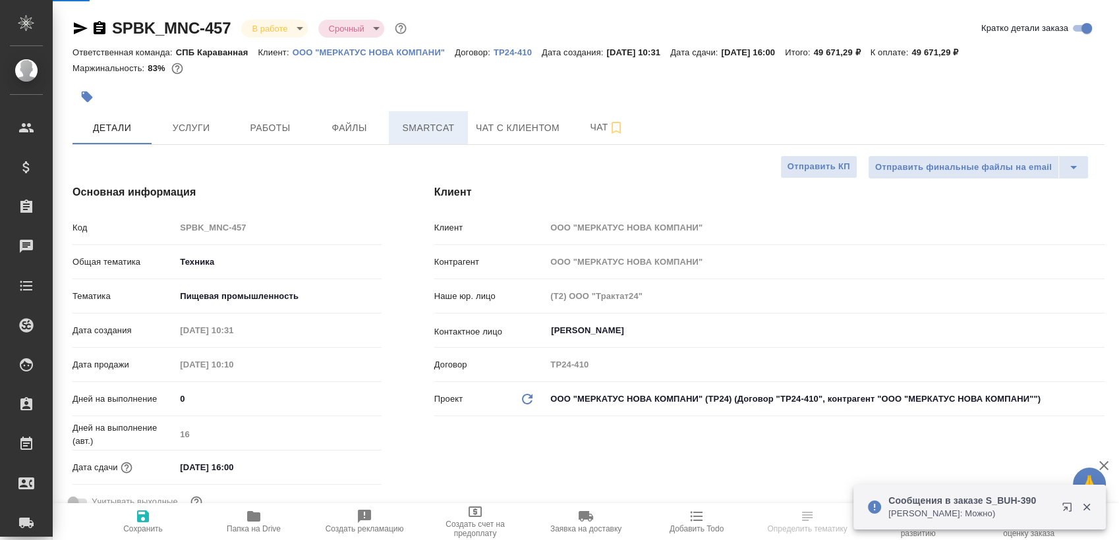
type textarea "x"
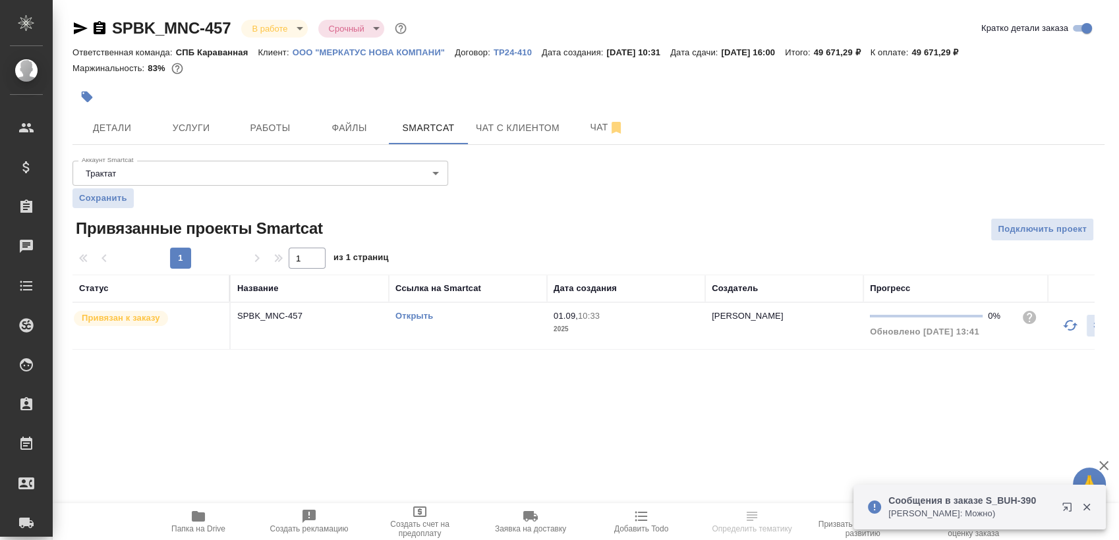
click at [413, 313] on link "Открыть" at bounding box center [414, 316] width 38 height 10
click at [403, 316] on link "Открыть" at bounding box center [414, 316] width 38 height 10
click at [419, 320] on link "Открыть" at bounding box center [414, 316] width 38 height 10
click at [423, 312] on link "Открыть" at bounding box center [414, 316] width 38 height 10
click at [410, 310] on div "Открыть" at bounding box center [467, 316] width 145 height 13
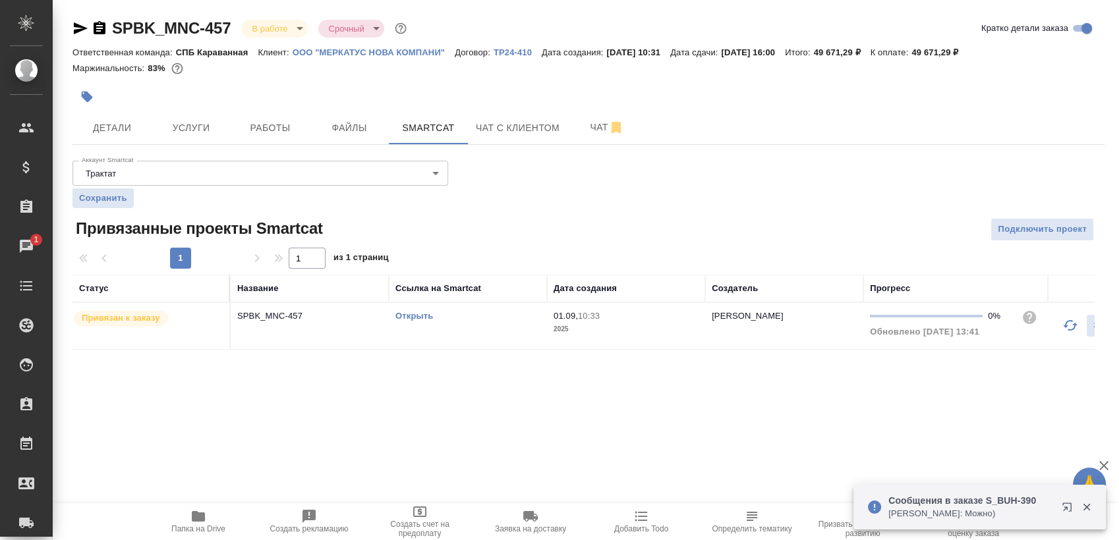
click at [410, 316] on link "Открыть" at bounding box center [414, 316] width 38 height 10
drag, startPoint x: 637, startPoint y: 175, endPoint x: 626, endPoint y: 187, distance: 15.9
click at [637, 175] on div "Аккаунт Smartcat Трактат 5ee7379ee86966421fbf459a Аккаунт Smartcat Сохранить Пр…" at bounding box center [588, 253] width 1032 height 194
click at [409, 314] on link "Открыть" at bounding box center [414, 316] width 38 height 10
click at [417, 321] on div "Открыть" at bounding box center [467, 316] width 145 height 13
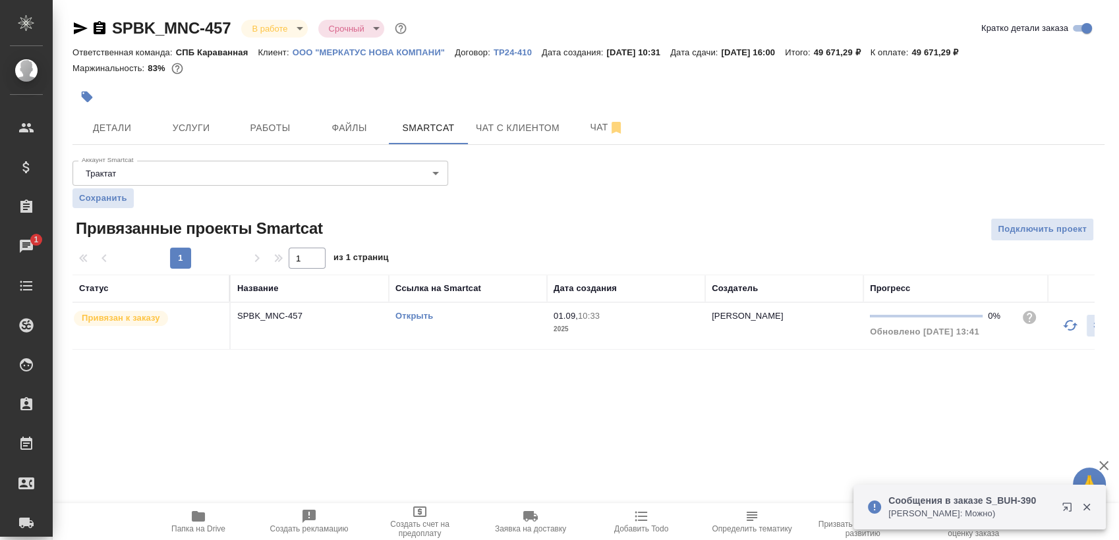
click at [417, 318] on link "Открыть" at bounding box center [414, 316] width 38 height 10
click at [299, 122] on span "Работы" at bounding box center [270, 128] width 63 height 16
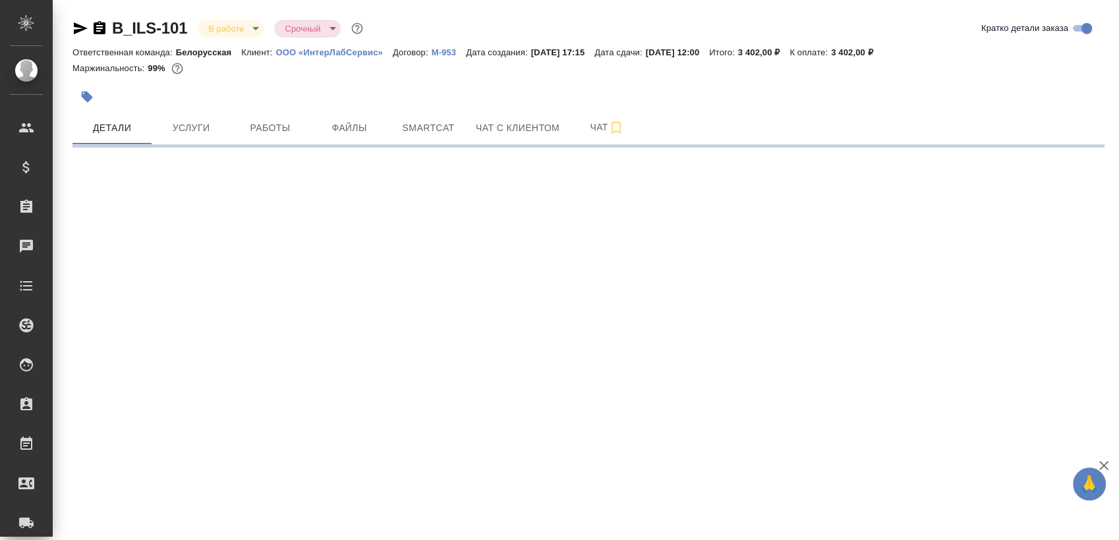
select select "RU"
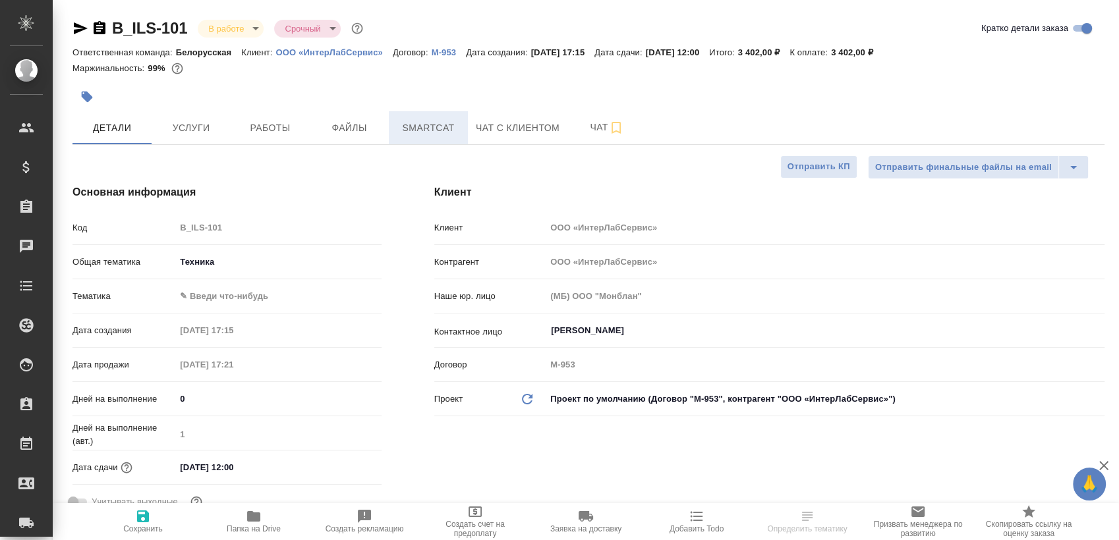
type textarea "x"
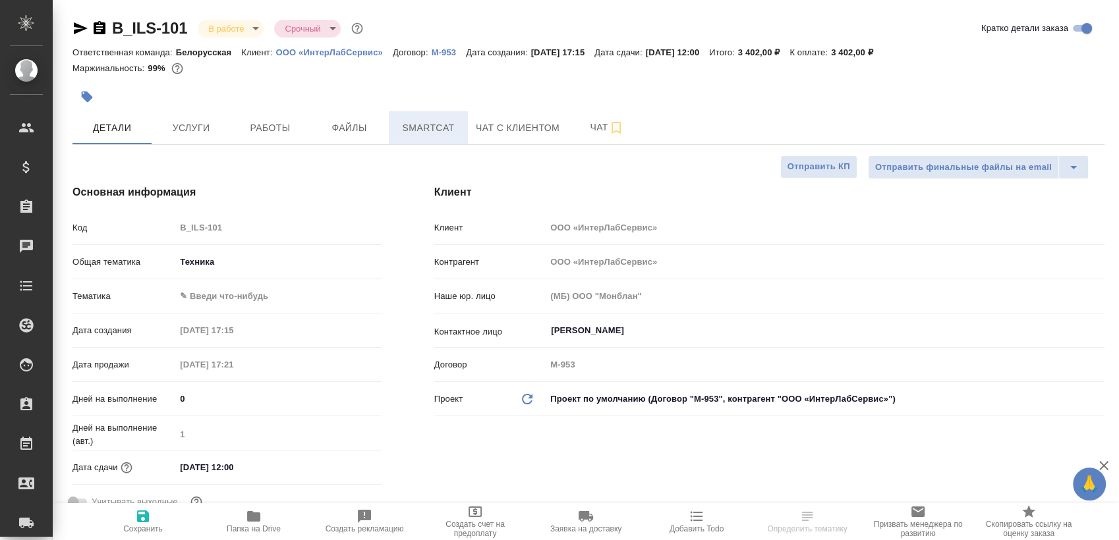
type textarea "x"
click at [420, 134] on span "Smartcat" at bounding box center [428, 128] width 63 height 16
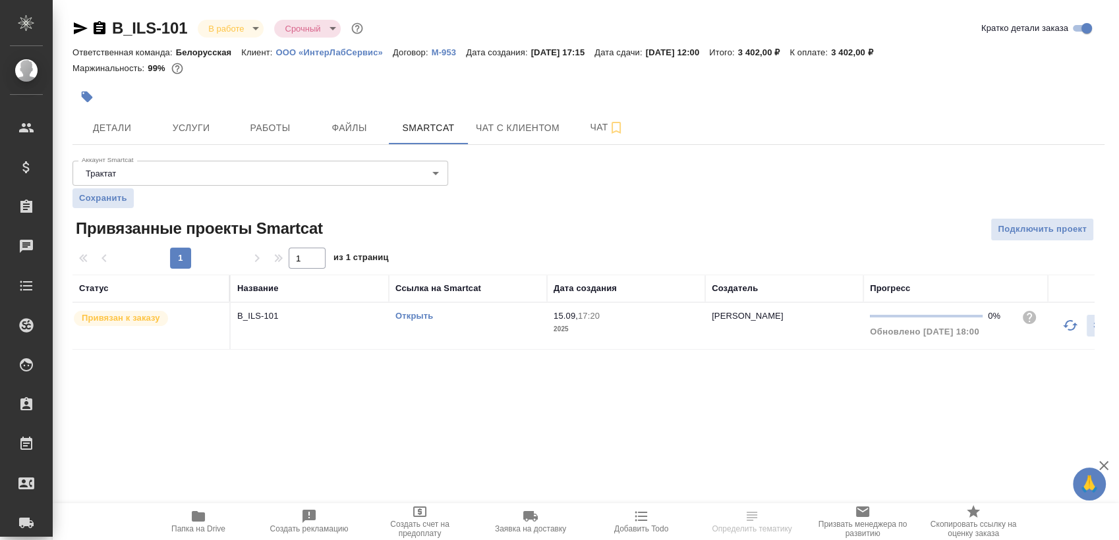
click at [420, 318] on link "Открыть" at bounding box center [414, 316] width 38 height 10
click at [419, 322] on div "Открыть" at bounding box center [467, 316] width 145 height 13
click at [422, 315] on link "Открыть" at bounding box center [414, 316] width 38 height 10
click at [410, 320] on link "Открыть" at bounding box center [414, 316] width 38 height 10
click at [252, 129] on span "Работы" at bounding box center [270, 128] width 63 height 16
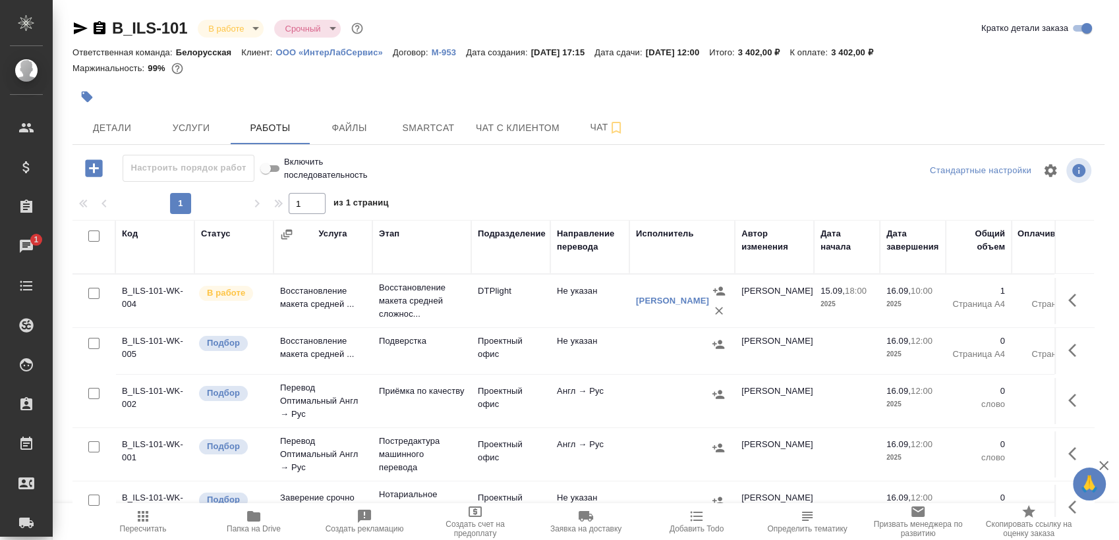
scroll to position [9, 0]
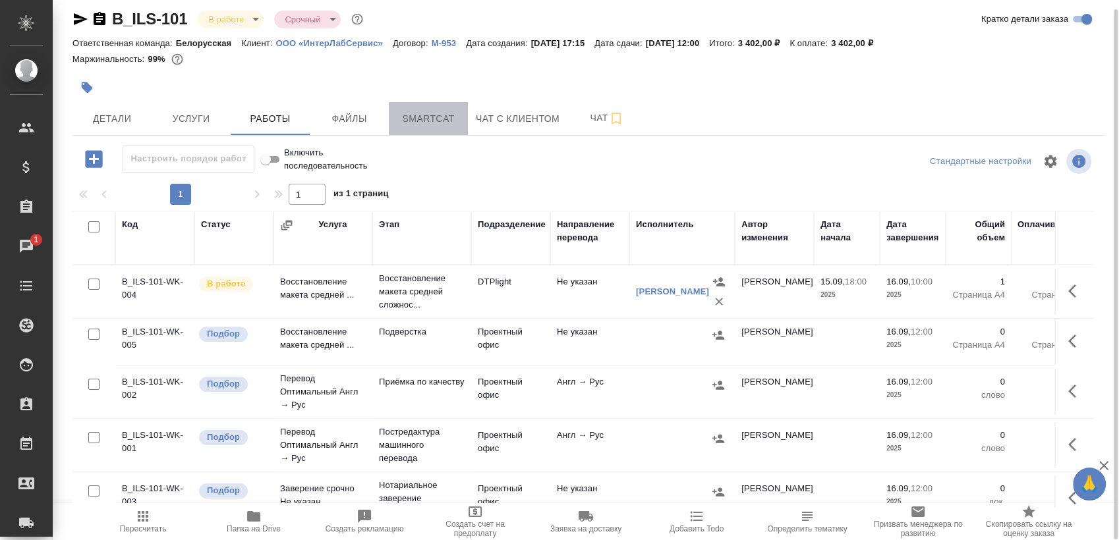
click at [434, 125] on span "Smartcat" at bounding box center [428, 119] width 63 height 16
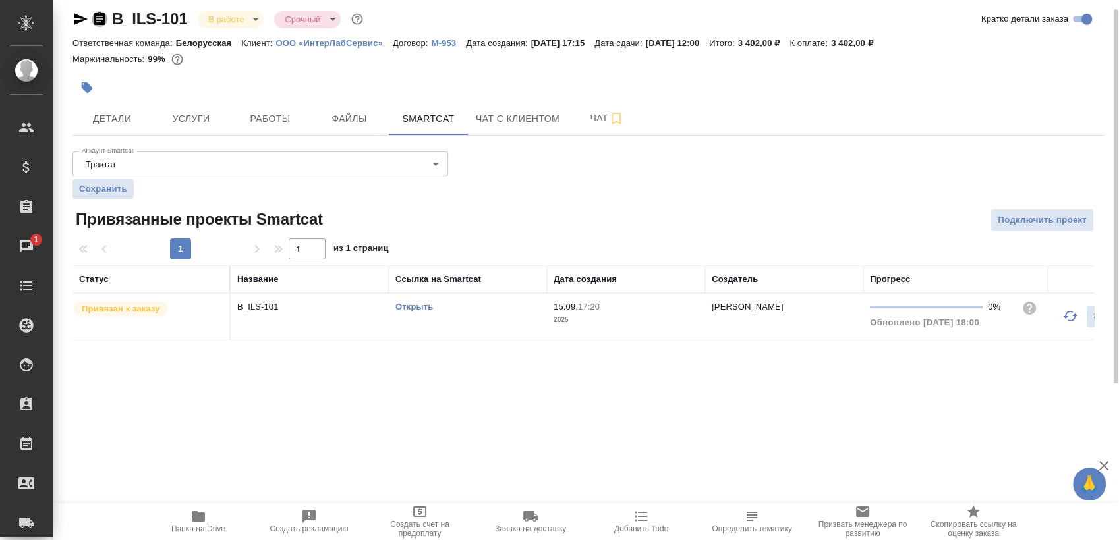
click at [99, 22] on icon "button" at bounding box center [100, 18] width 12 height 13
click at [241, 131] on button "Работы" at bounding box center [270, 118] width 79 height 33
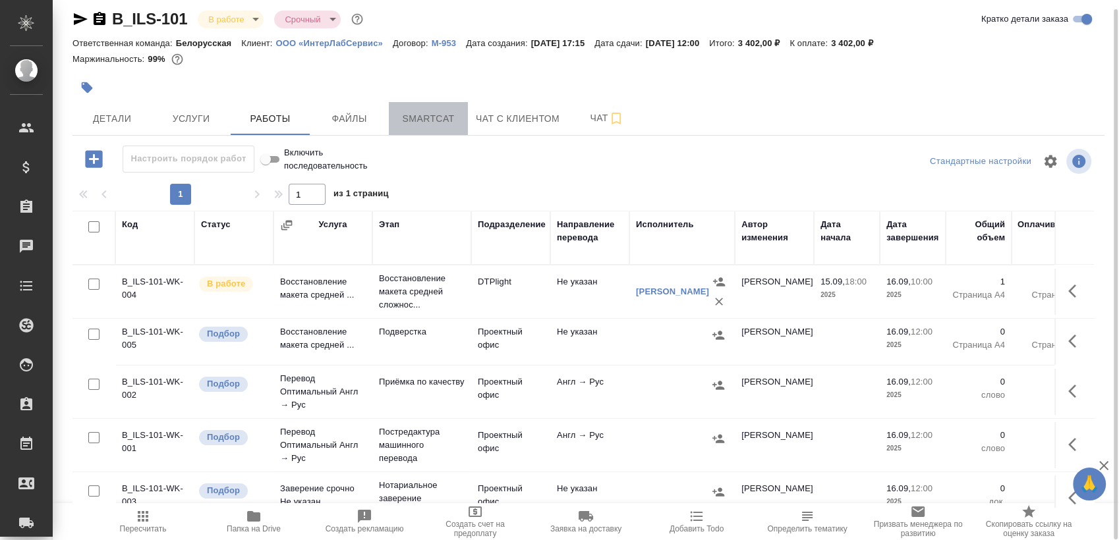
click at [418, 102] on button "Smartcat" at bounding box center [428, 118] width 79 height 33
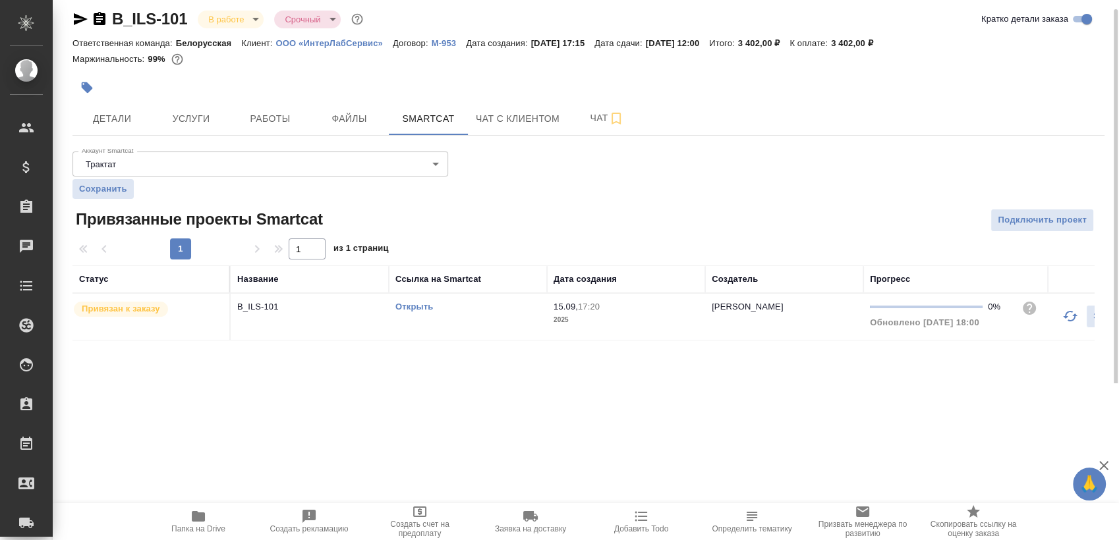
click at [413, 308] on link "Открыть" at bounding box center [414, 307] width 38 height 10
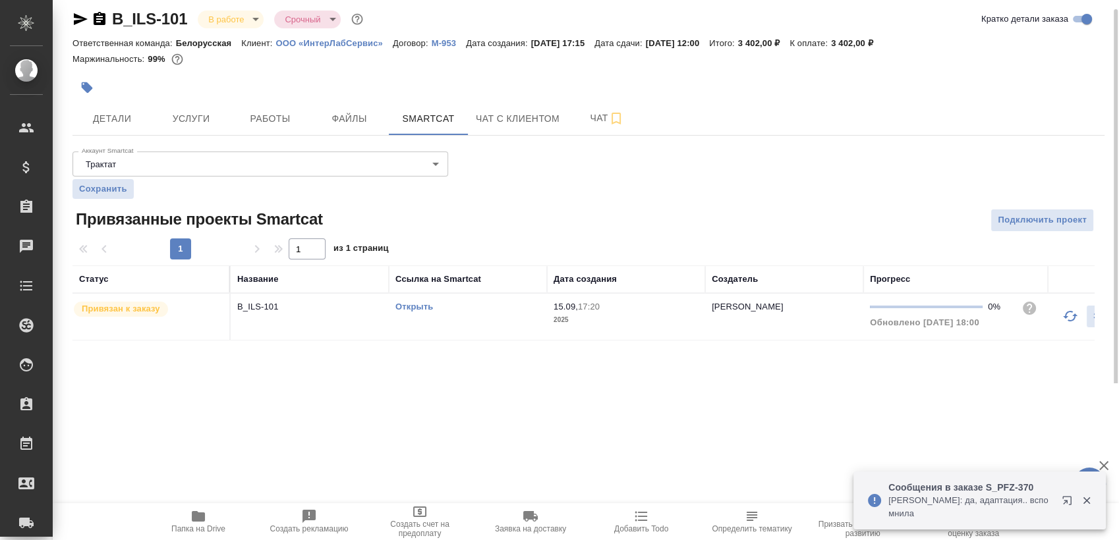
click at [415, 302] on link "Открыть" at bounding box center [414, 307] width 38 height 10
click at [88, 20] on div at bounding box center [89, 19] width 35 height 16
click at [99, 20] on icon "button" at bounding box center [100, 18] width 12 height 13
click at [256, 113] on span "Работы" at bounding box center [270, 119] width 63 height 16
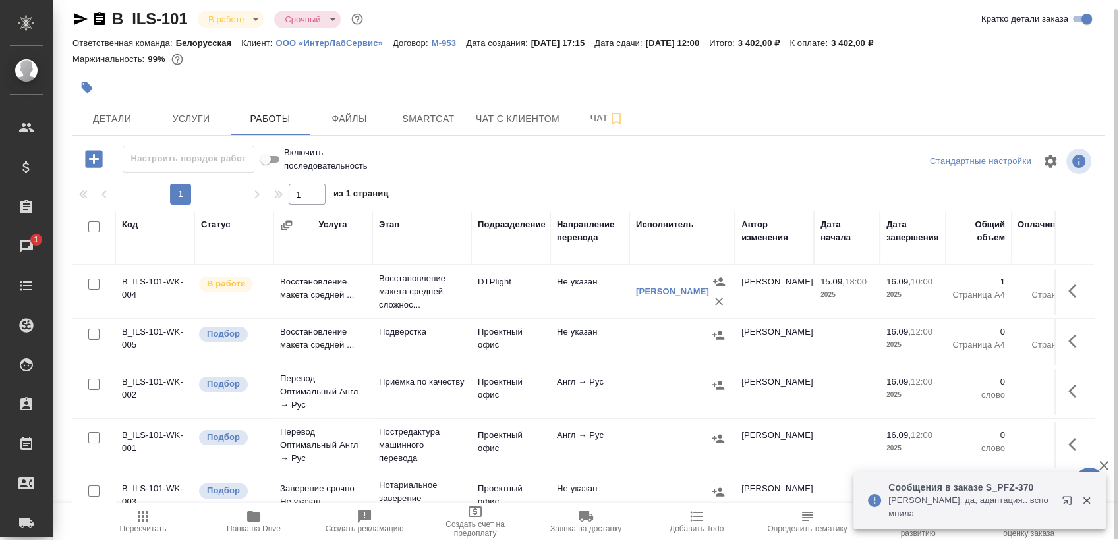
click at [272, 538] on button "Папка на Drive" at bounding box center [253, 522] width 111 height 37
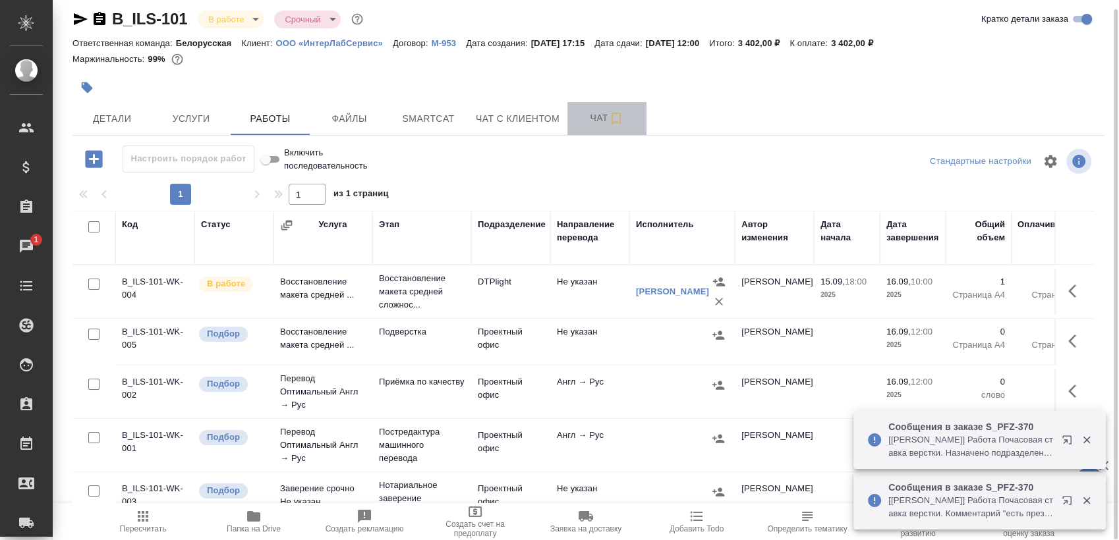
click at [579, 110] on span "Чат" at bounding box center [606, 118] width 63 height 16
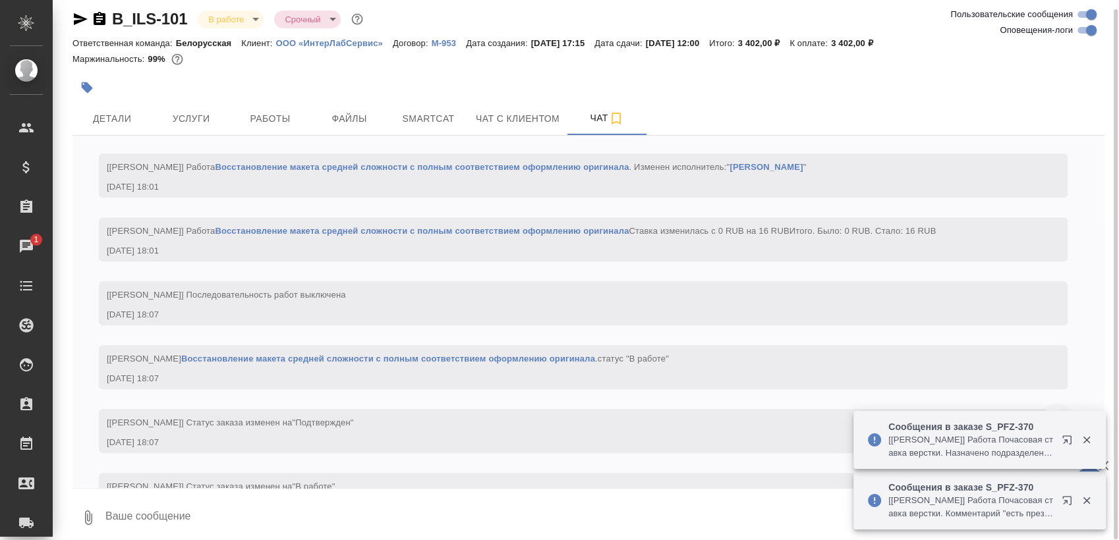
scroll to position [1329, 0]
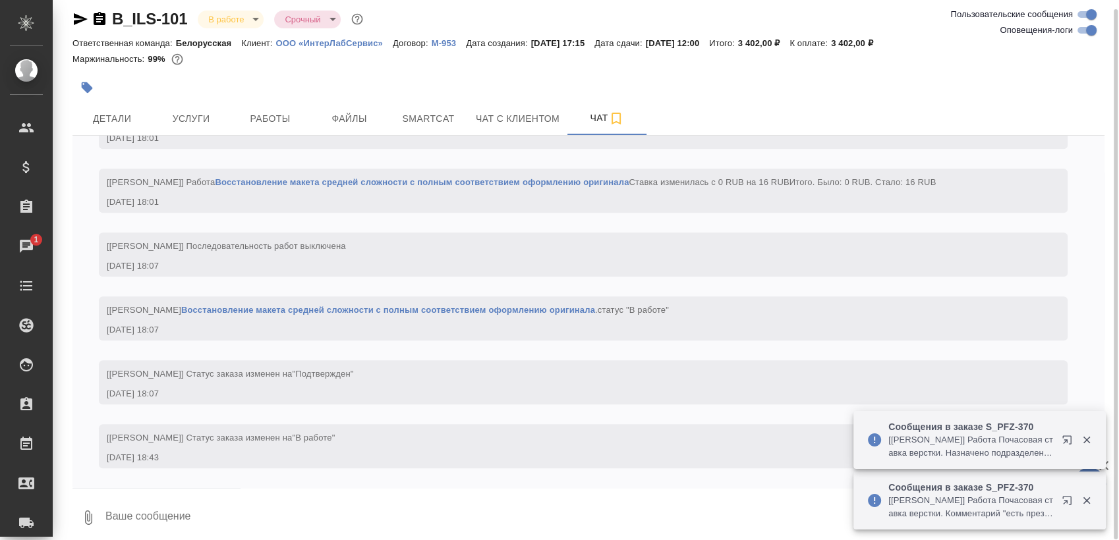
click at [1087, 36] on div "B_ILS-101 В работе inProgress Срочный urgent Ответственная команда: Белорусская…" at bounding box center [588, 270] width 1047 height 558
click at [1080, 33] on input "Оповещения-логи" at bounding box center [1091, 30] width 47 height 16
checkbox input "false"
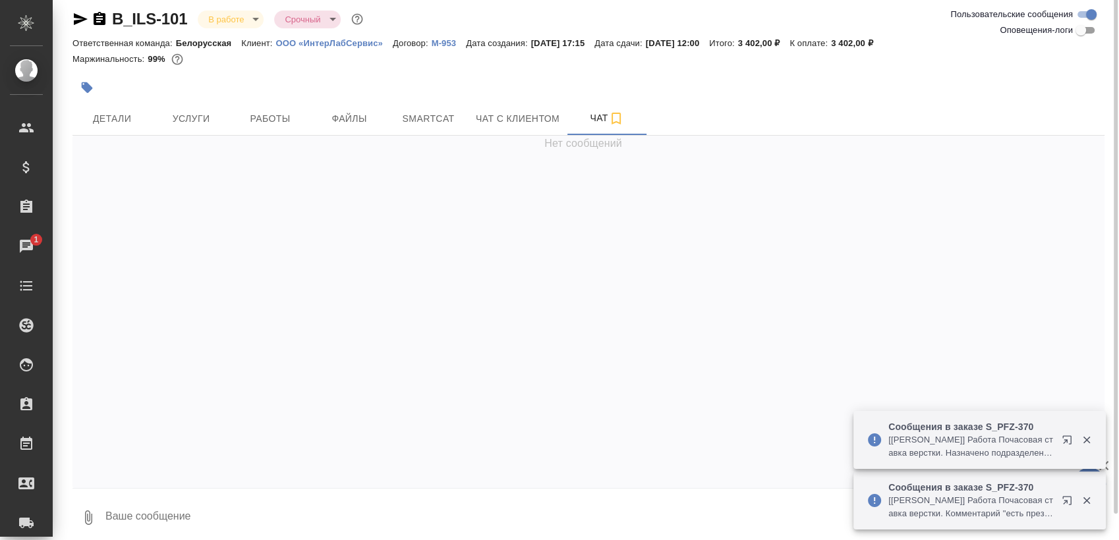
scroll to position [0, 0]
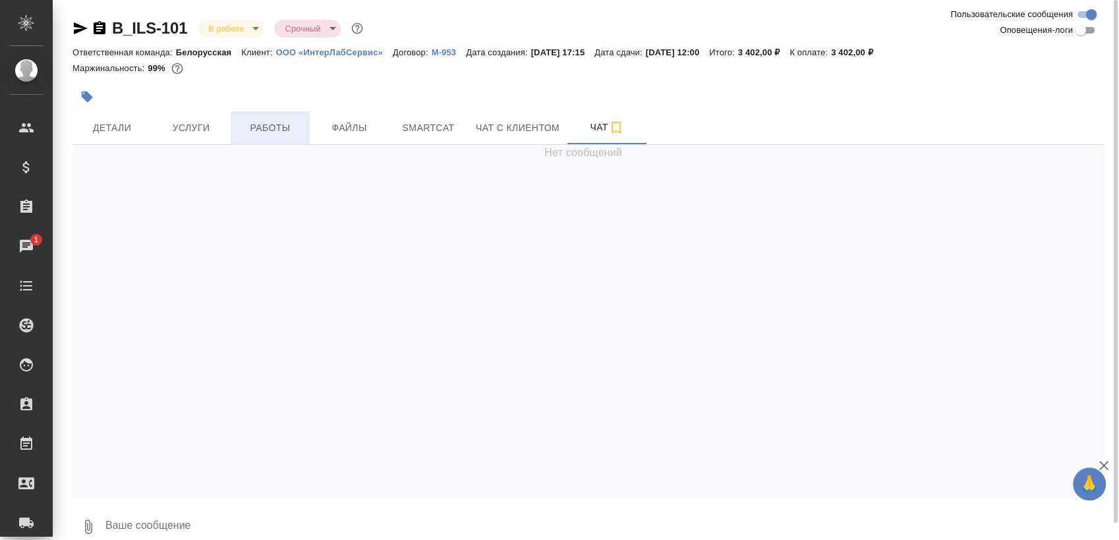
click at [268, 124] on span "Работы" at bounding box center [270, 128] width 63 height 16
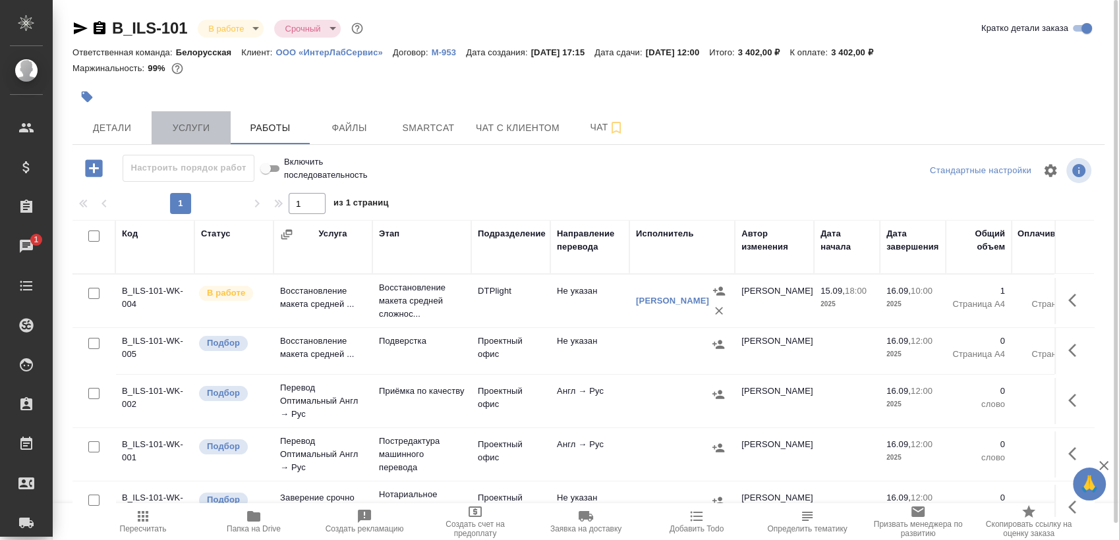
click at [203, 125] on span "Услуги" at bounding box center [190, 128] width 63 height 16
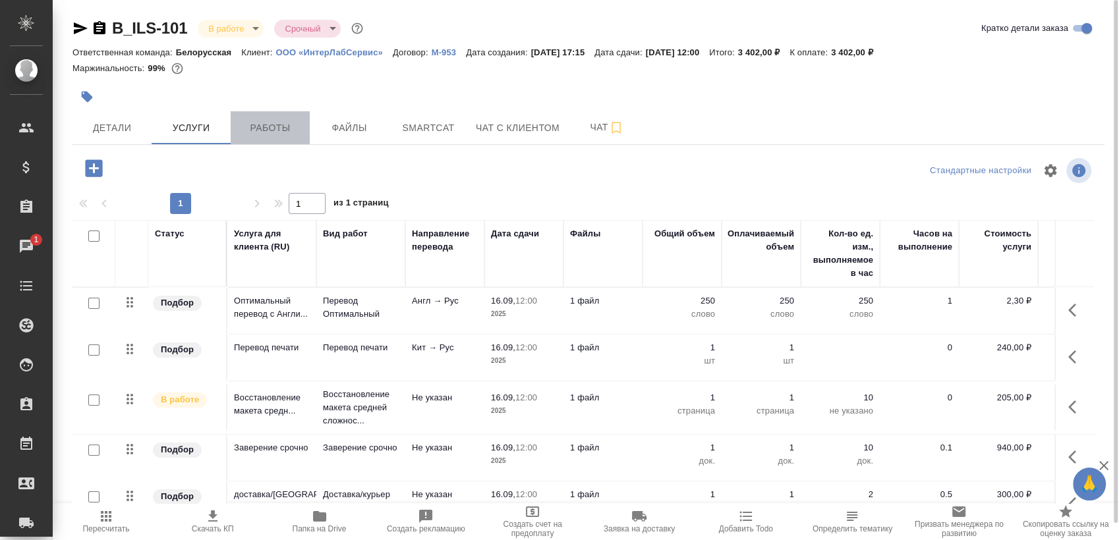
click at [290, 123] on span "Работы" at bounding box center [270, 128] width 63 height 16
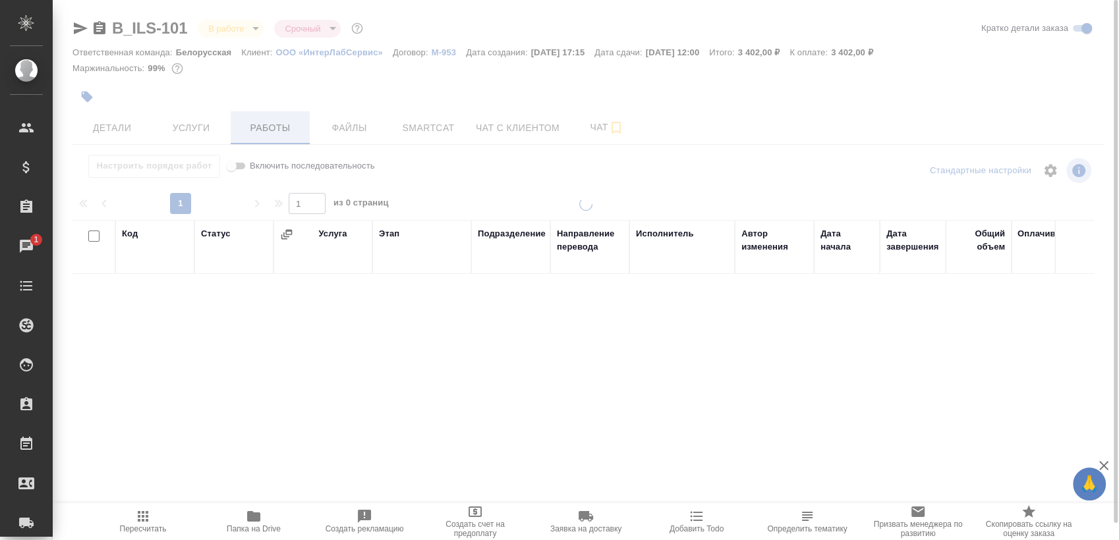
click at [290, 123] on div at bounding box center [586, 270] width 1066 height 540
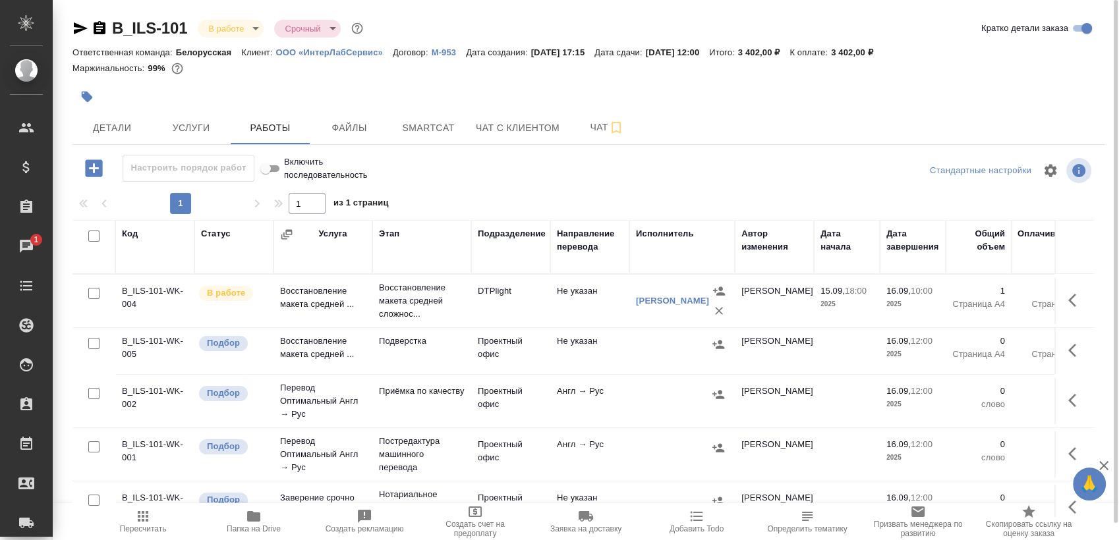
scroll to position [9, 0]
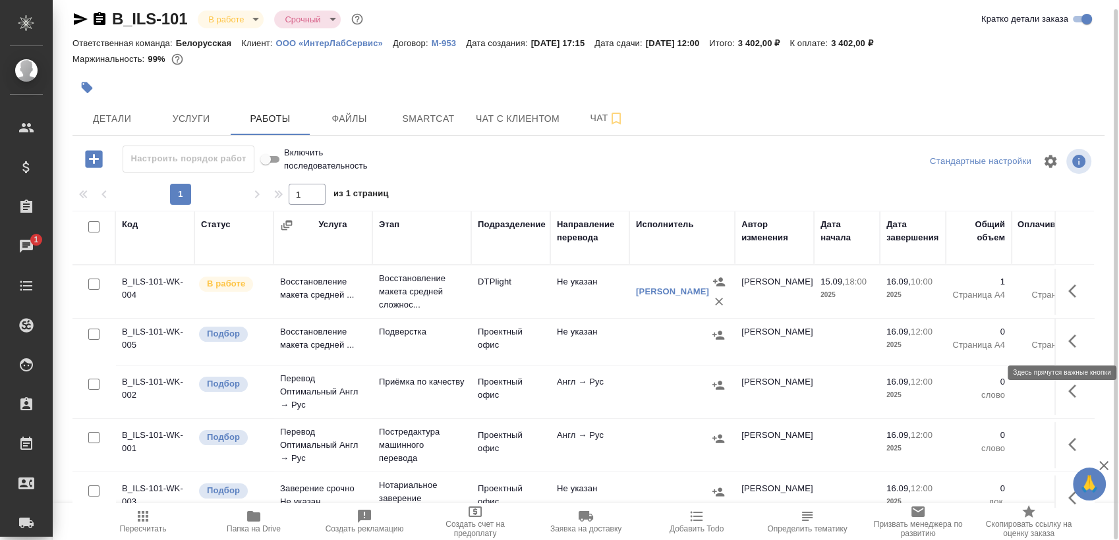
click at [1070, 350] on button "button" at bounding box center [1076, 342] width 32 height 32
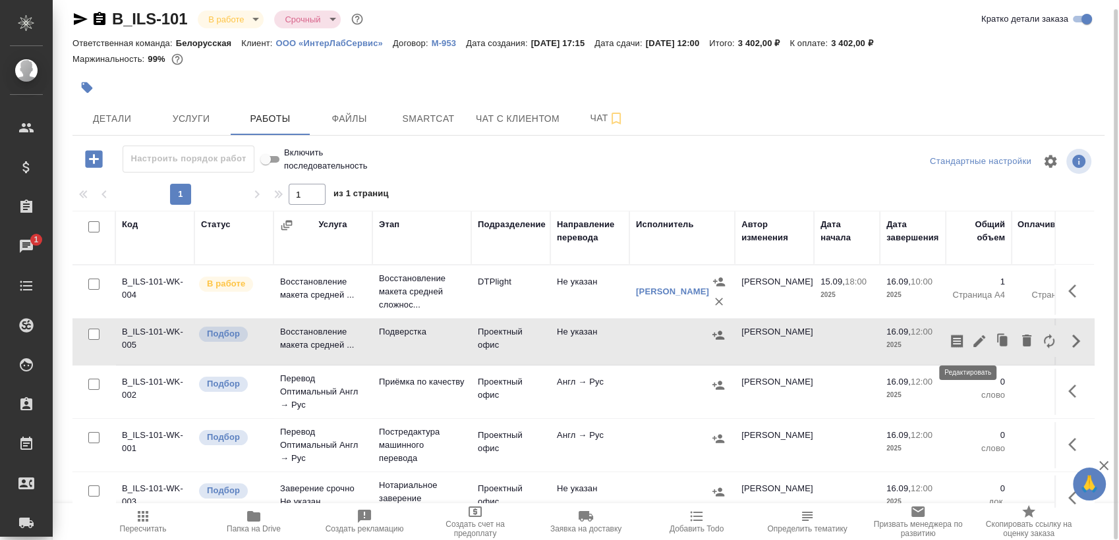
click at [973, 345] on icon "button" at bounding box center [979, 341] width 12 height 12
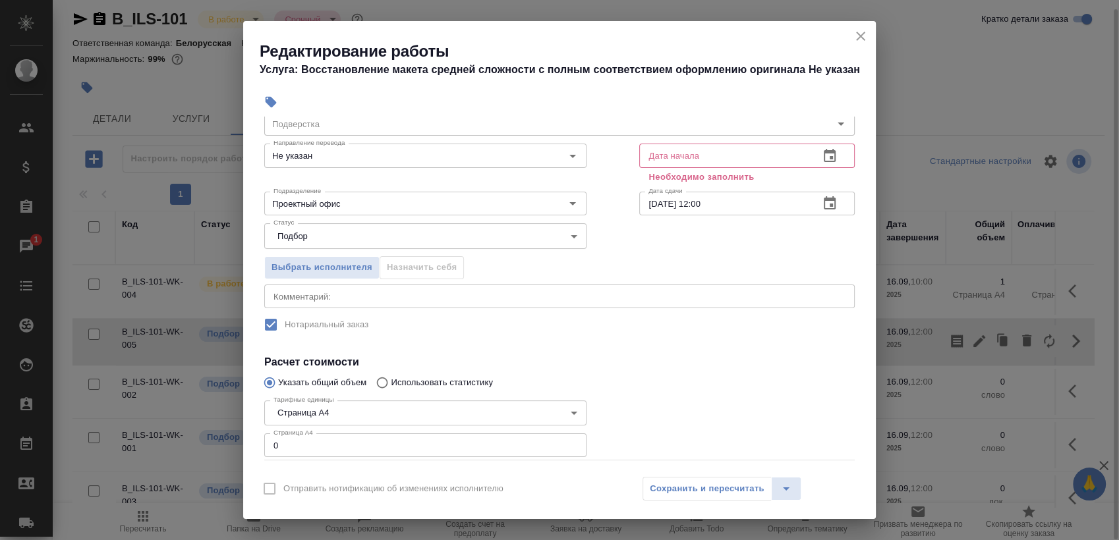
scroll to position [123, 0]
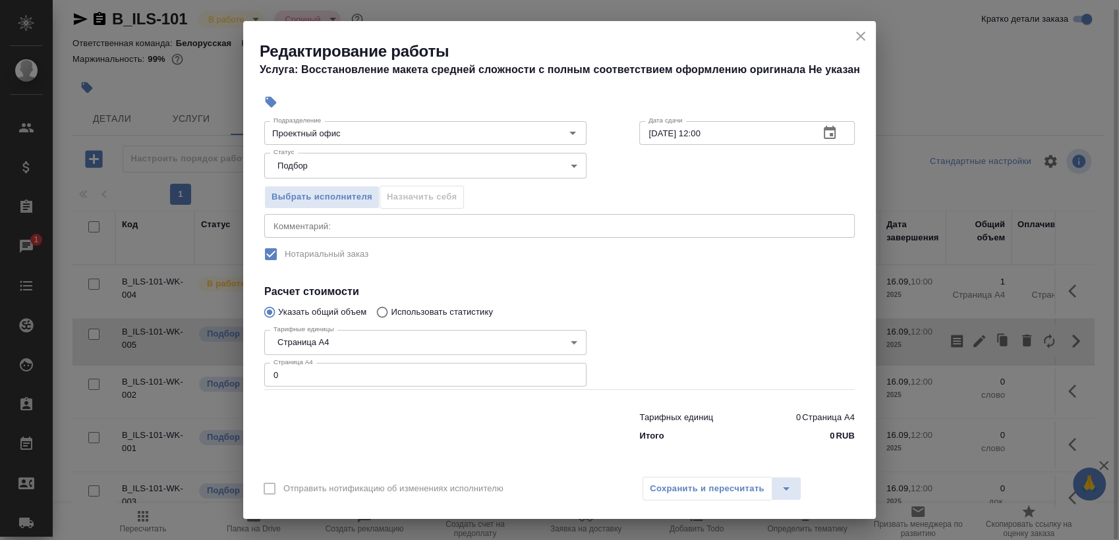
click at [394, 384] on input "0" at bounding box center [425, 375] width 322 height 24
type input "1"
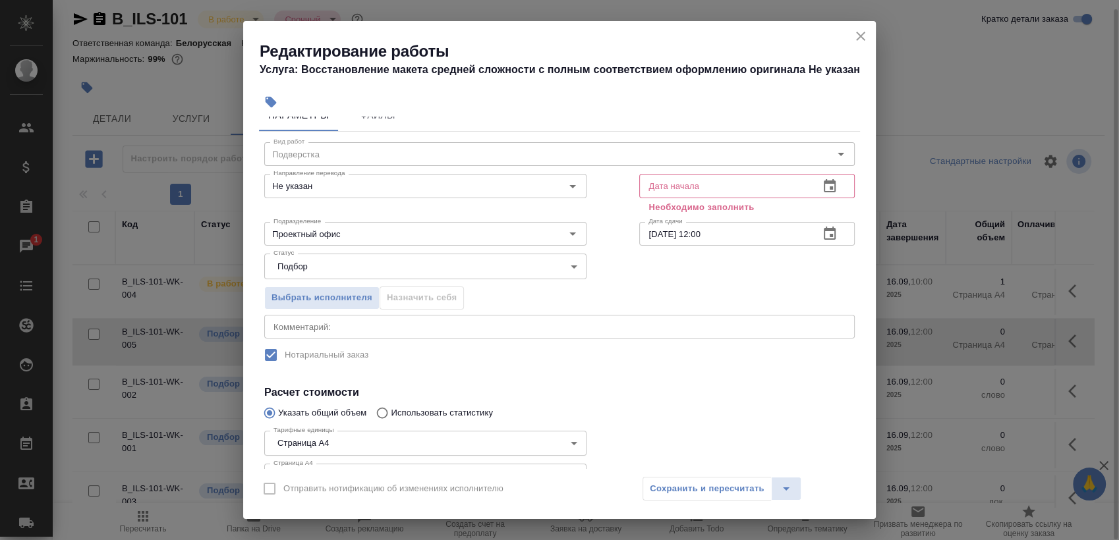
scroll to position [0, 0]
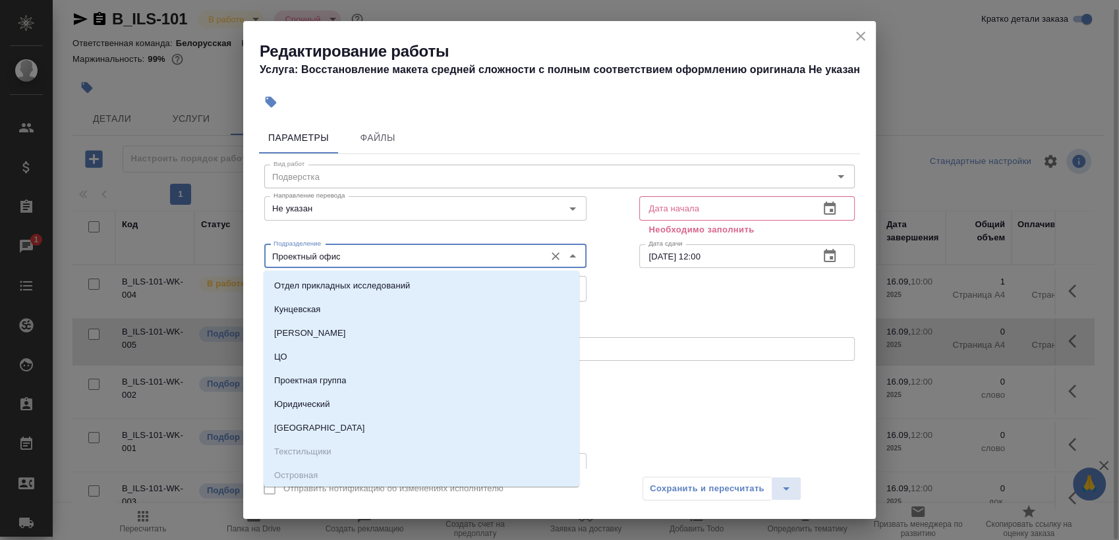
click at [325, 256] on input "Проектный офис" at bounding box center [403, 256] width 270 height 16
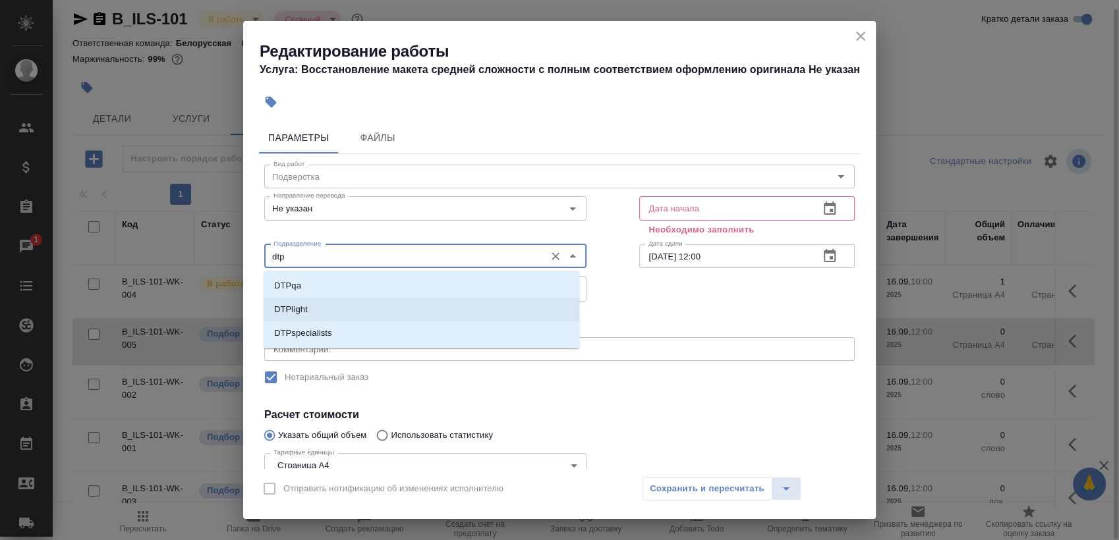
click at [321, 306] on li "DTPlight" at bounding box center [422, 310] width 316 height 24
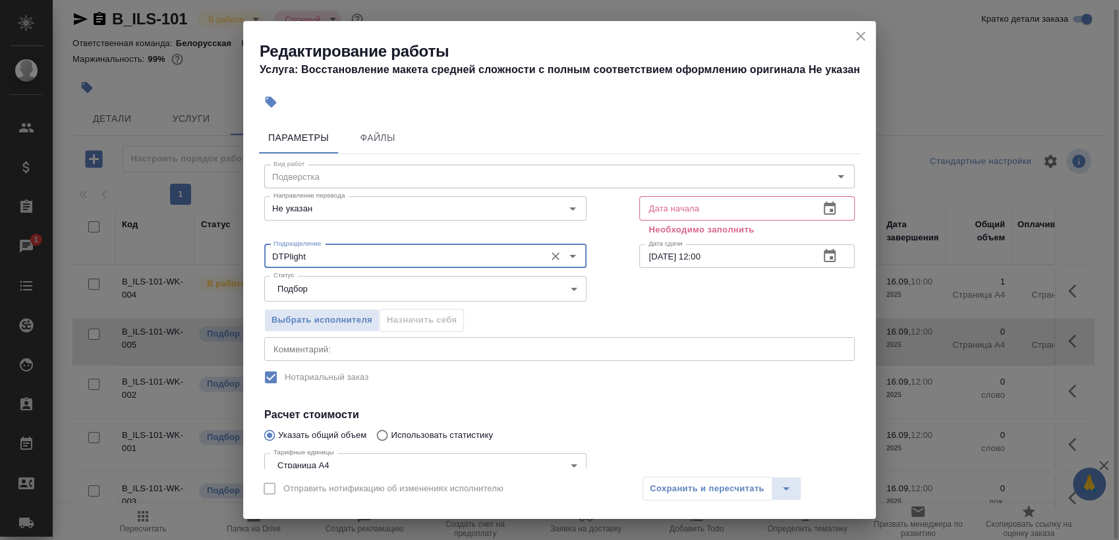
type input "DTPlight"
click at [822, 208] on icon "button" at bounding box center [830, 209] width 16 height 16
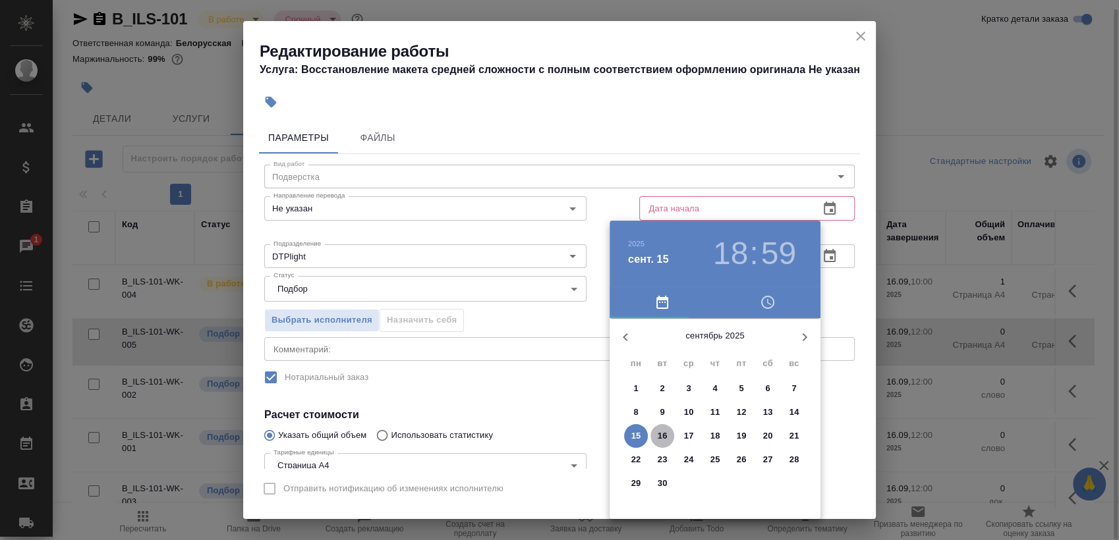
click at [659, 430] on p "16" at bounding box center [663, 436] width 10 height 13
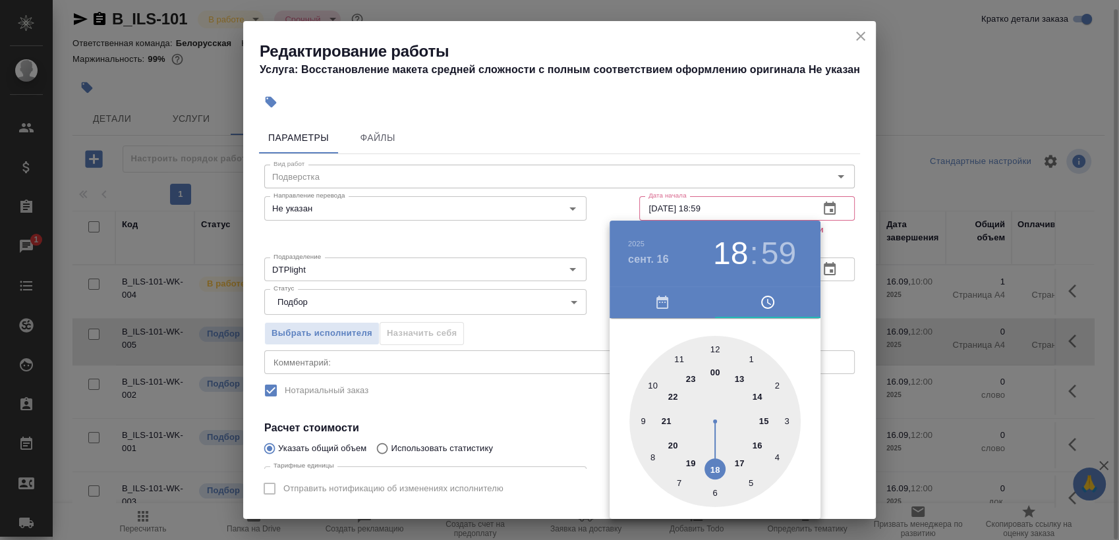
click at [676, 356] on div at bounding box center [714, 421] width 171 height 171
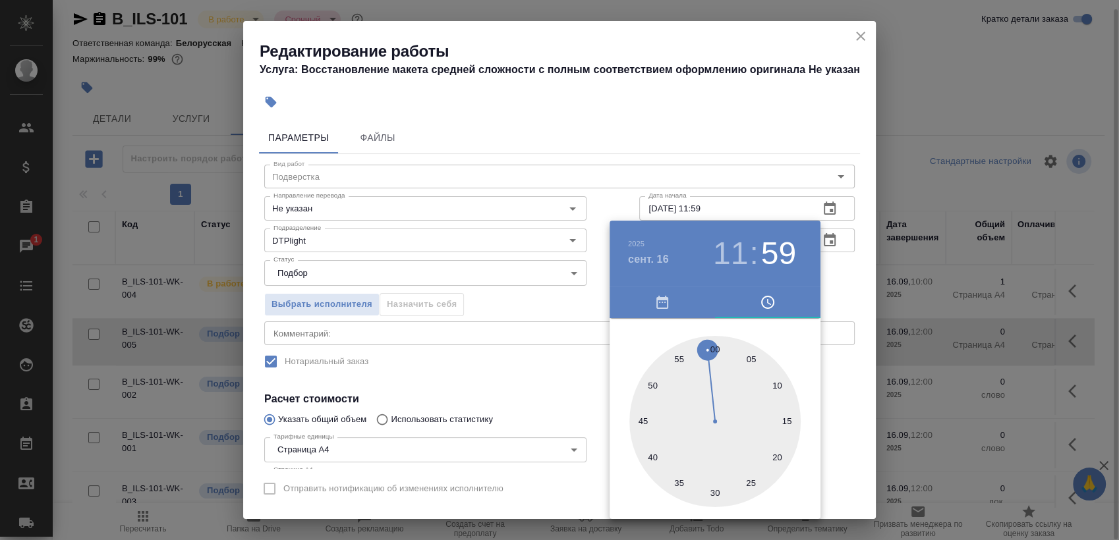
click at [712, 345] on div at bounding box center [714, 421] width 171 height 171
type input "[DATE] 11:00"
drag, startPoint x: 878, startPoint y: 266, endPoint x: 860, endPoint y: 271, distance: 18.4
click at [875, 266] on div at bounding box center [559, 270] width 1119 height 540
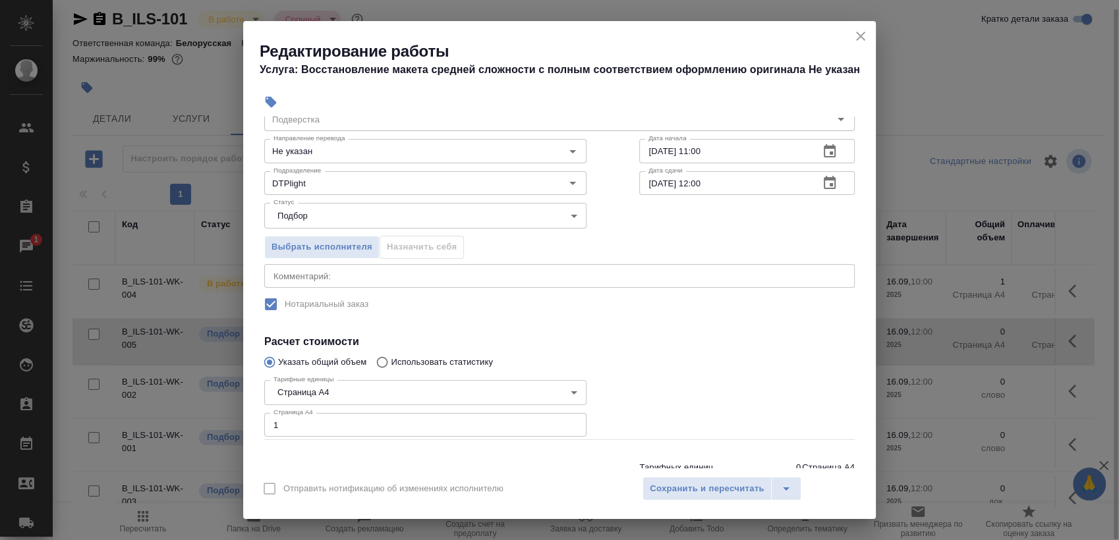
scroll to position [107, 0]
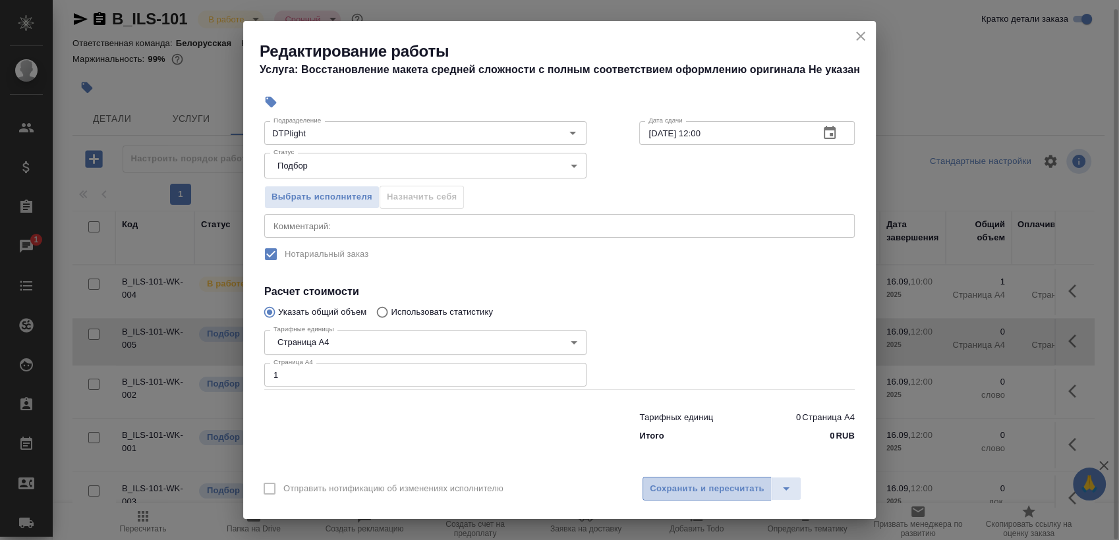
click at [709, 498] on button "Сохранить и пересчитать" at bounding box center [707, 489] width 129 height 24
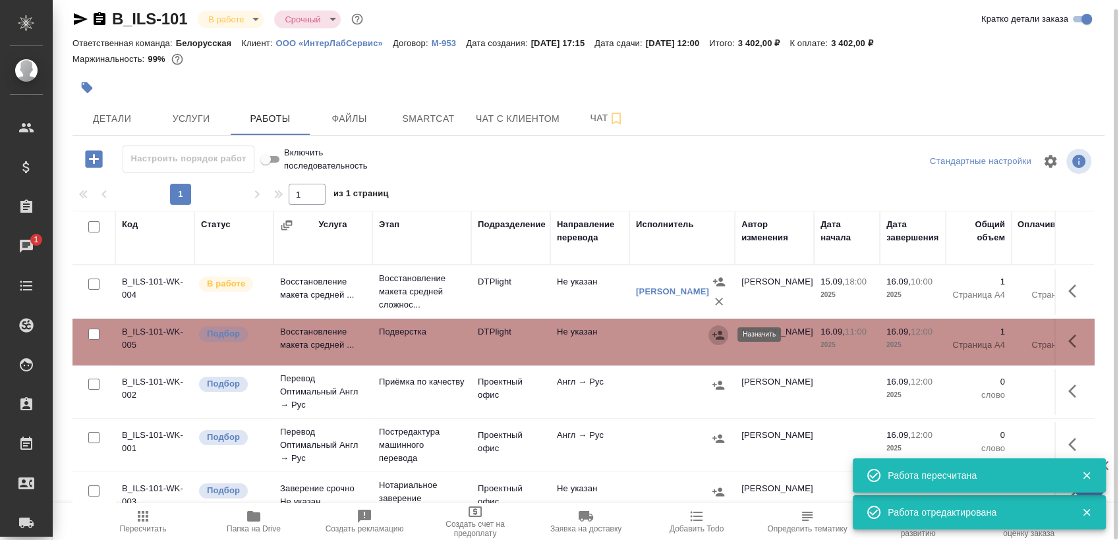
click at [716, 337] on icon "button" at bounding box center [718, 335] width 13 height 13
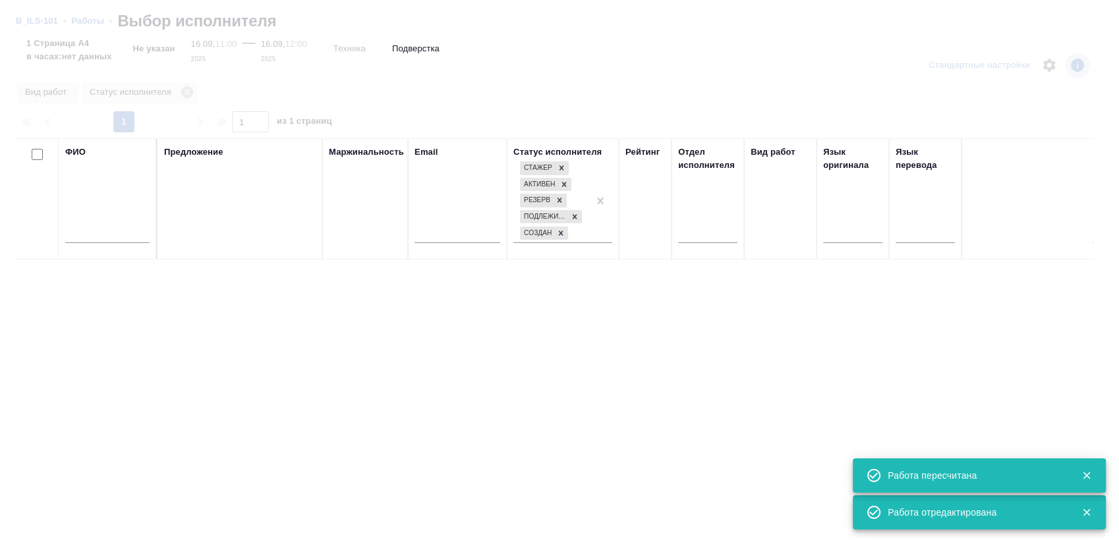
click at [105, 229] on input "text" at bounding box center [107, 235] width 84 height 16
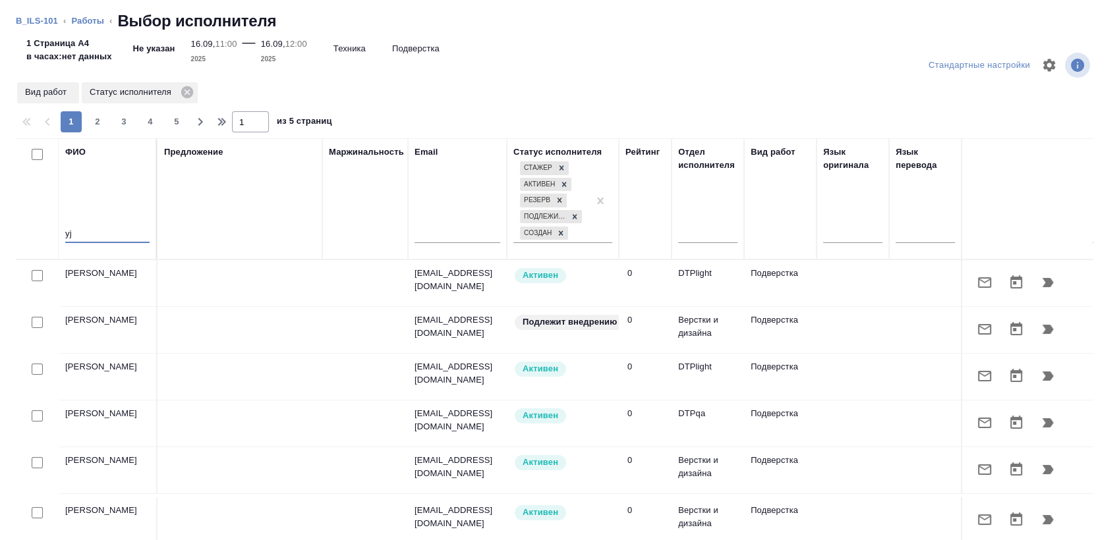
type input "y"
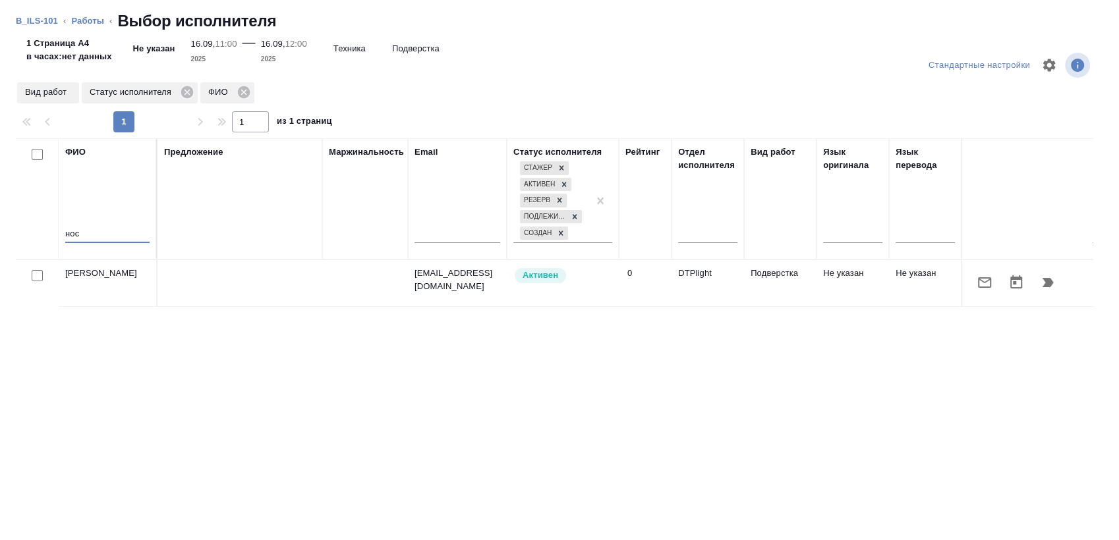
type input "нос"
click at [1043, 283] on icon "button" at bounding box center [1048, 283] width 16 height 16
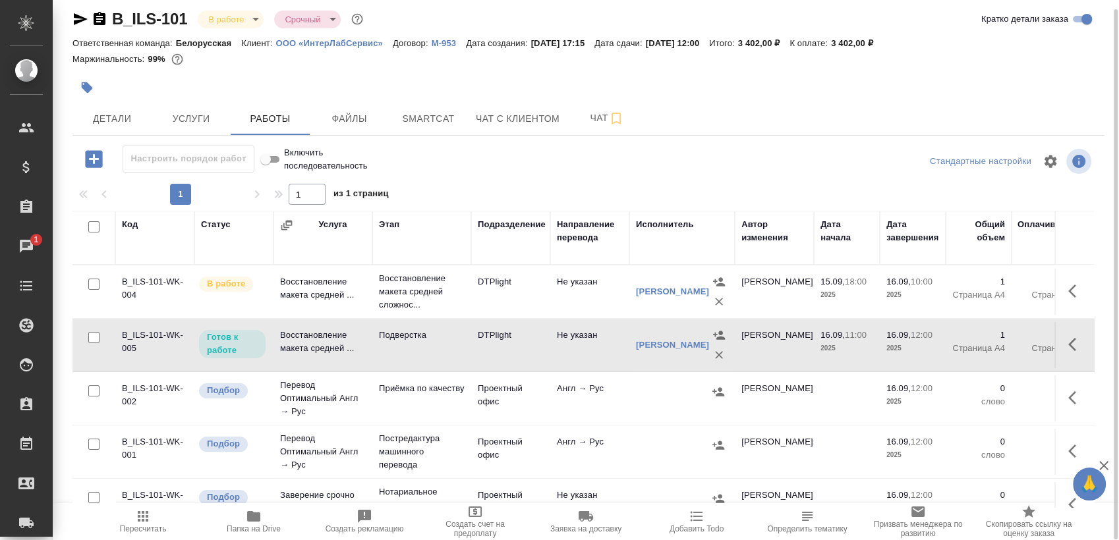
click at [137, 137] on div "B_ILS-101 В работе inProgress Срочный urgent Кратко детали заказа Ответственная…" at bounding box center [588, 266] width 1047 height 550
click at [138, 132] on button "Детали" at bounding box center [111, 118] width 79 height 33
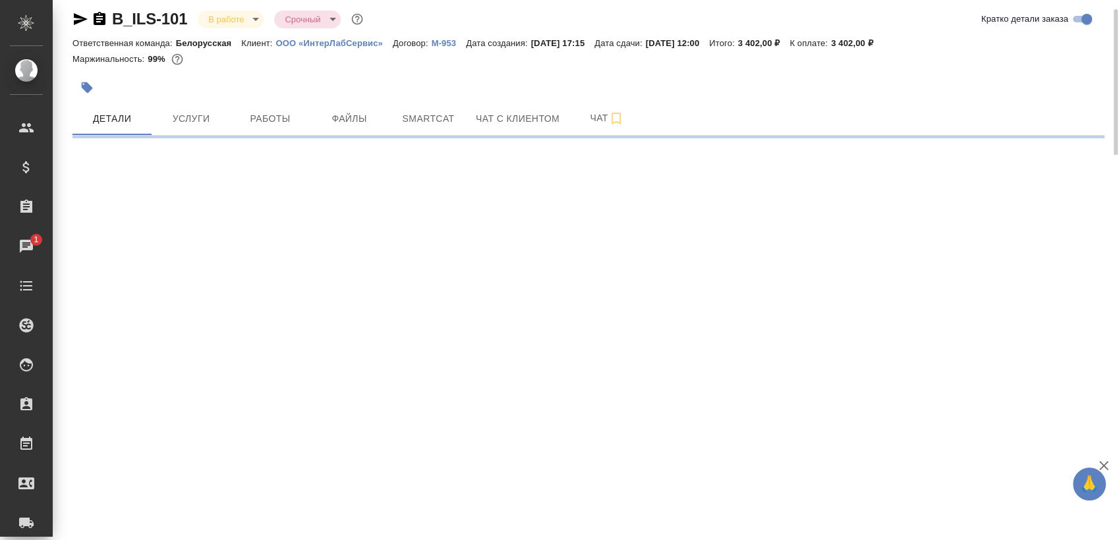
select select "RU"
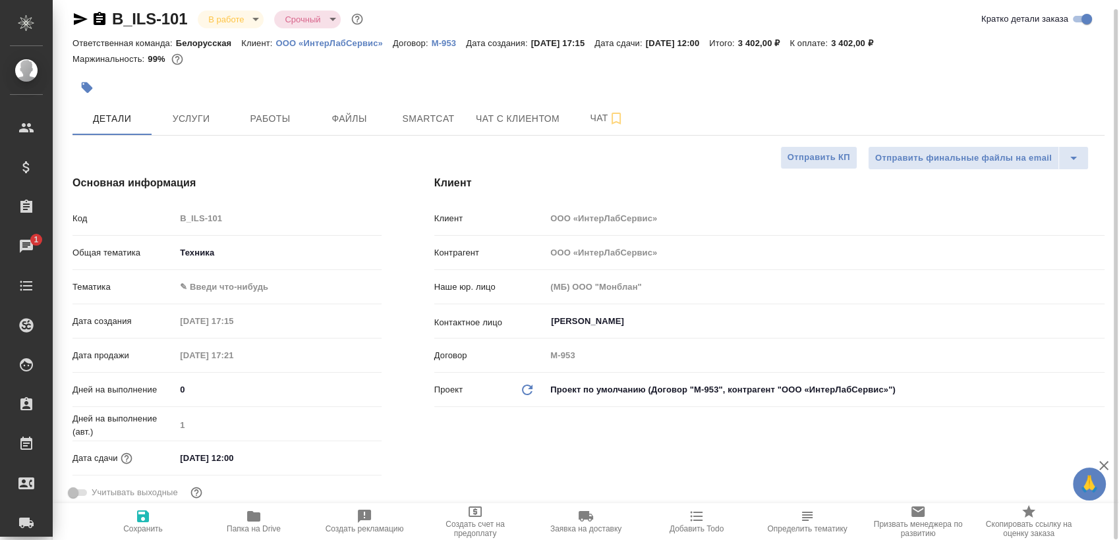
type textarea "x"
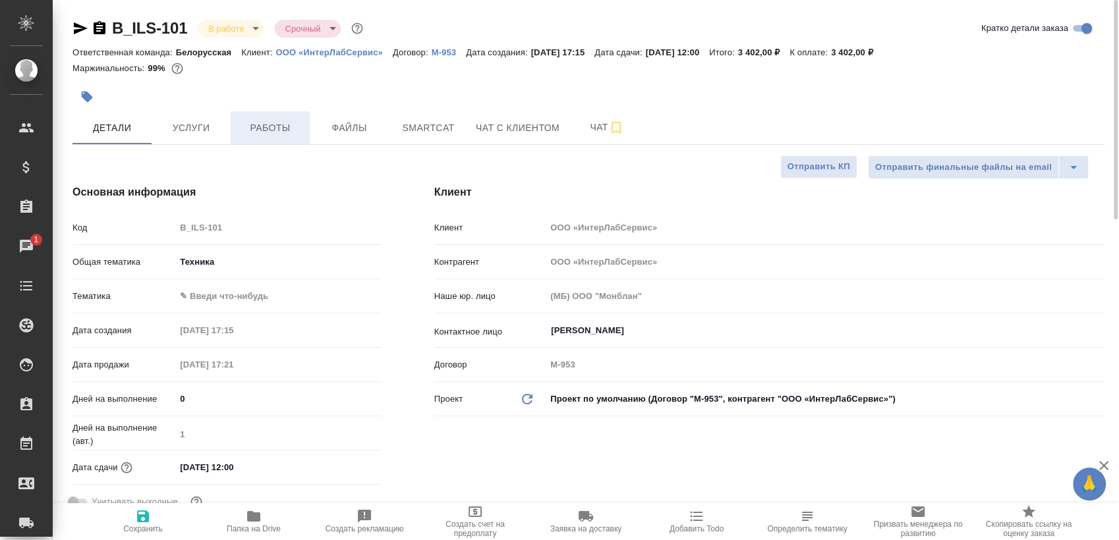
click at [270, 132] on span "Работы" at bounding box center [270, 128] width 63 height 16
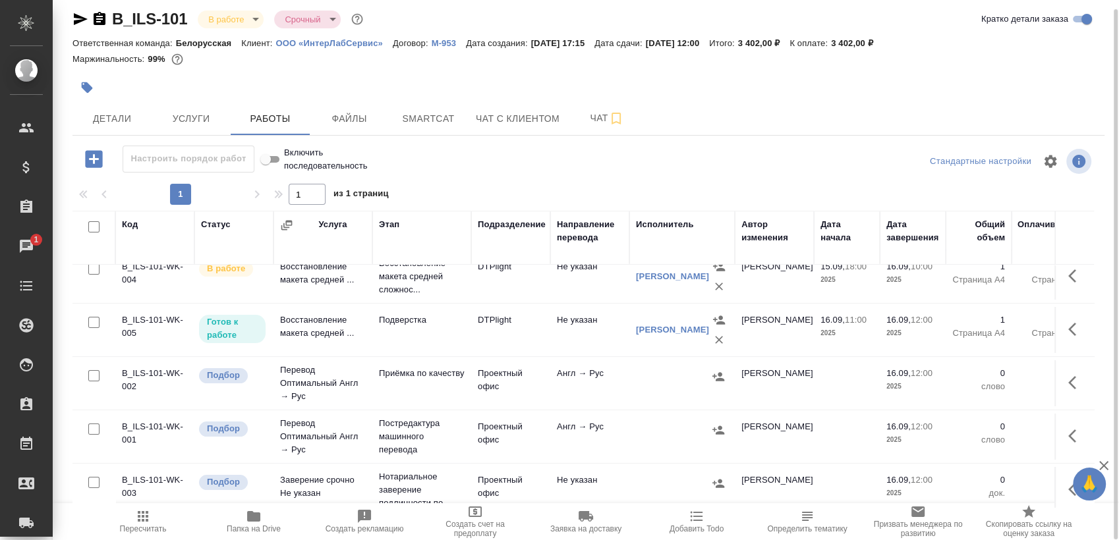
scroll to position [20, 0]
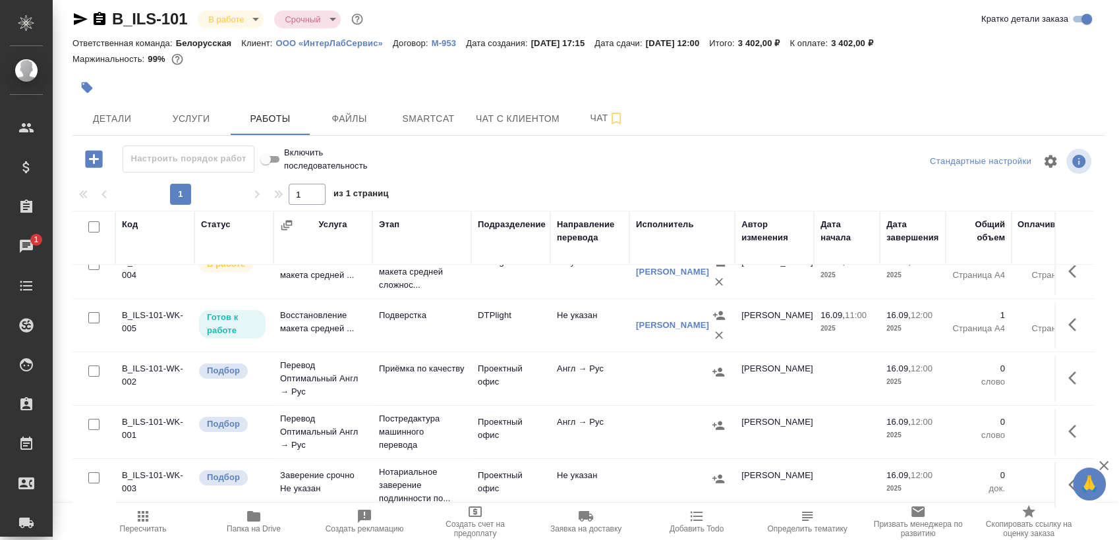
click at [1055, 329] on td at bounding box center [1075, 326] width 40 height 46
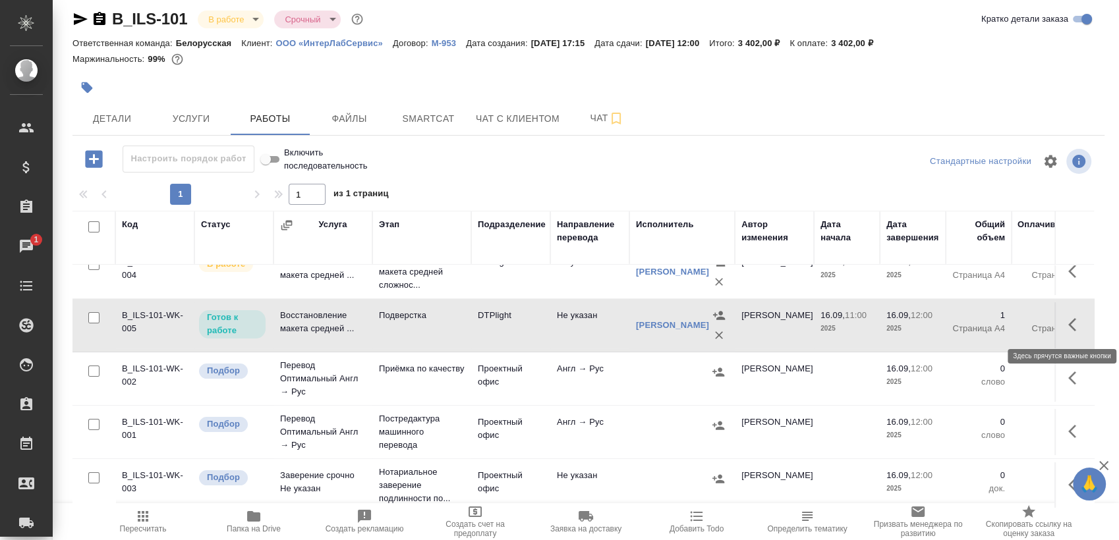
click at [1068, 328] on icon "button" at bounding box center [1072, 324] width 8 height 13
click at [971, 321] on icon "button" at bounding box center [979, 325] width 16 height 16
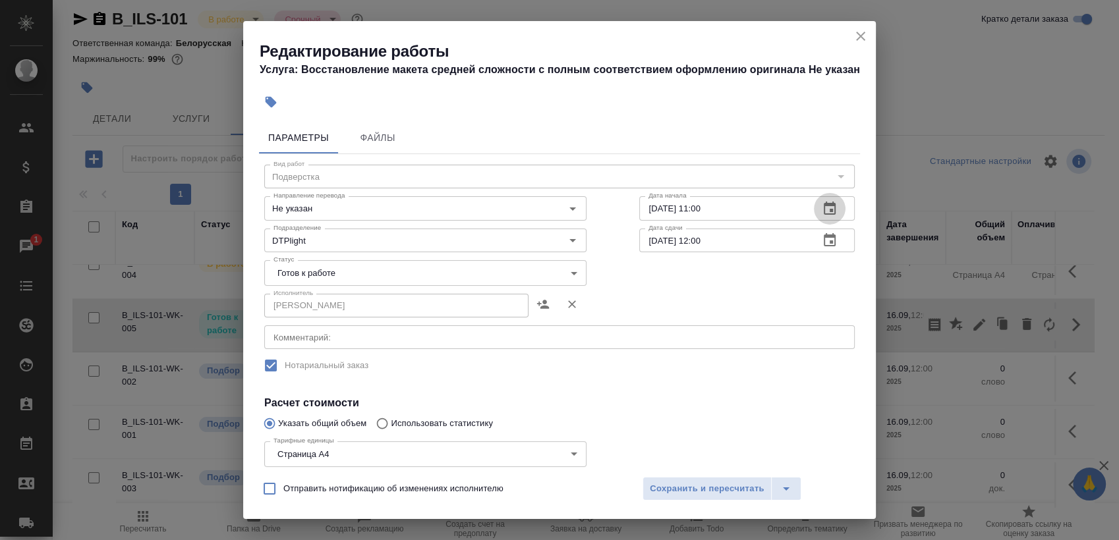
click at [829, 202] on button "button" at bounding box center [830, 209] width 32 height 32
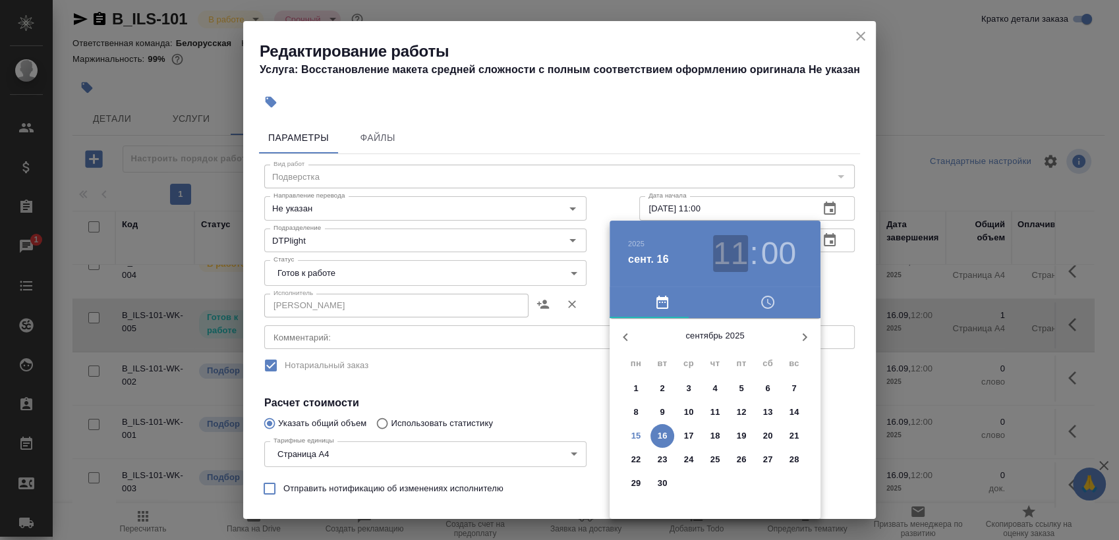
click at [724, 254] on h3 "11" at bounding box center [730, 253] width 35 height 37
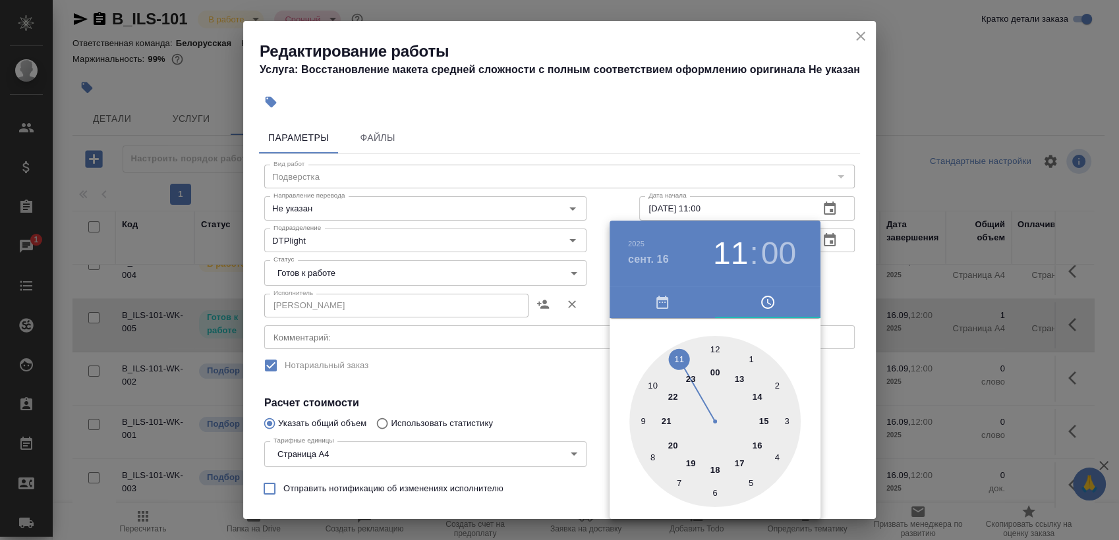
click at [649, 382] on div at bounding box center [714, 421] width 171 height 171
type input "[DATE] 10:00"
click at [848, 270] on div at bounding box center [559, 270] width 1119 height 540
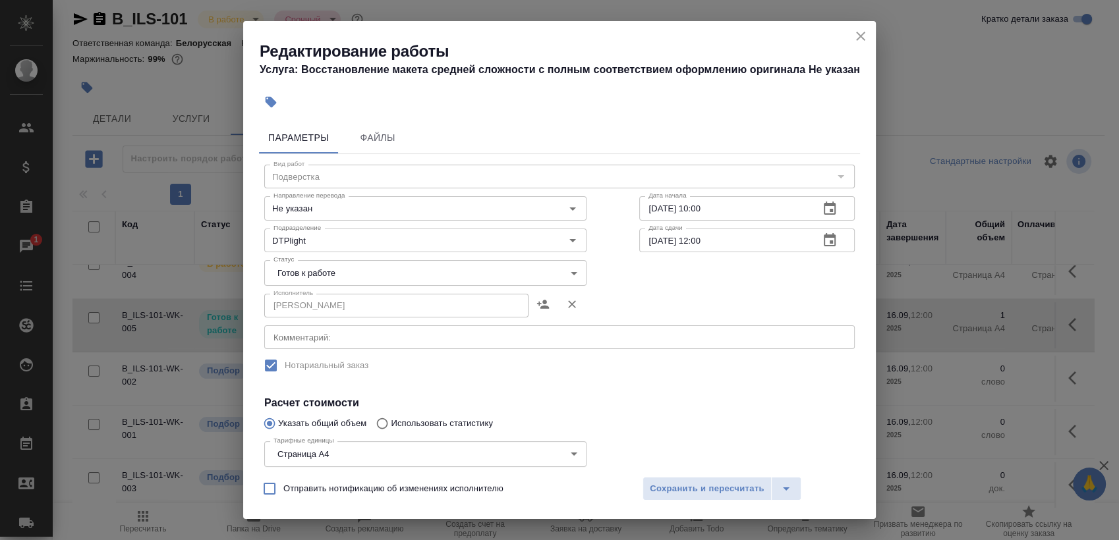
click at [824, 243] on icon "button" at bounding box center [830, 239] width 12 height 13
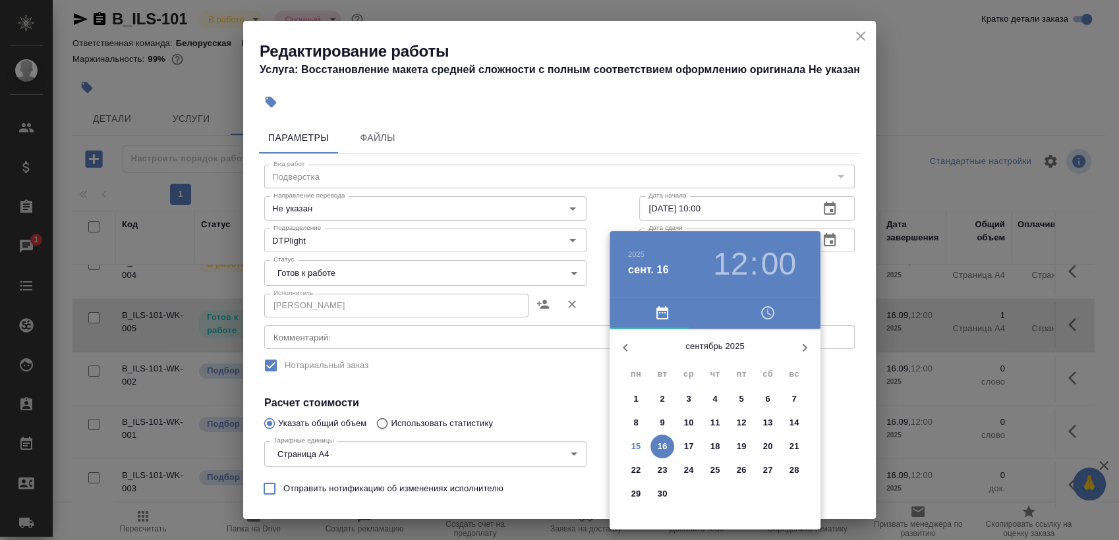
click at [732, 254] on h3 "12" at bounding box center [730, 264] width 35 height 37
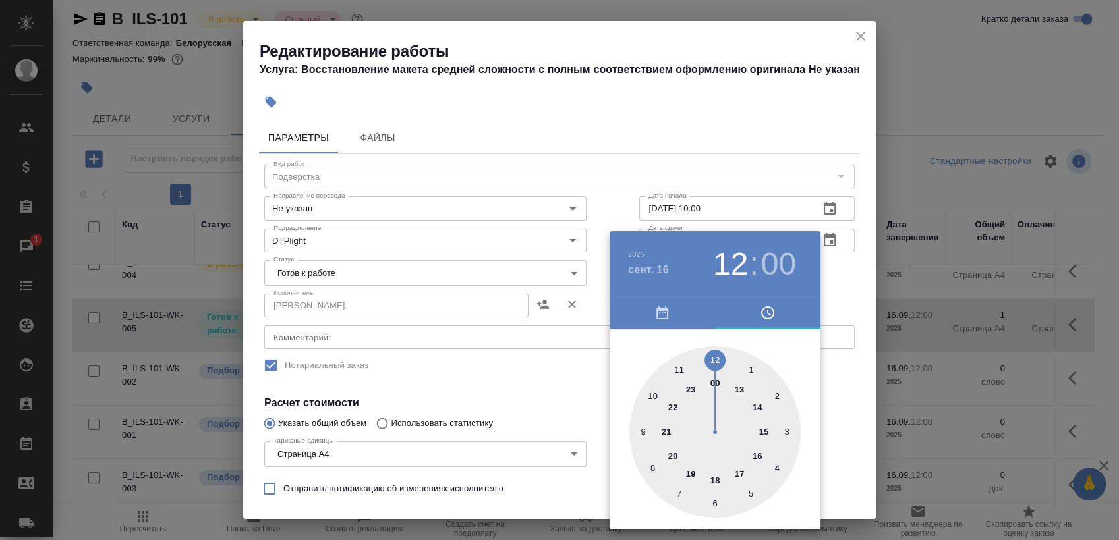
drag, startPoint x: 678, startPoint y: 369, endPoint x: 828, endPoint y: 288, distance: 170.7
click at [678, 369] on div at bounding box center [714, 432] width 171 height 171
type input "[DATE] 11:00"
click at [842, 277] on div at bounding box center [559, 270] width 1119 height 540
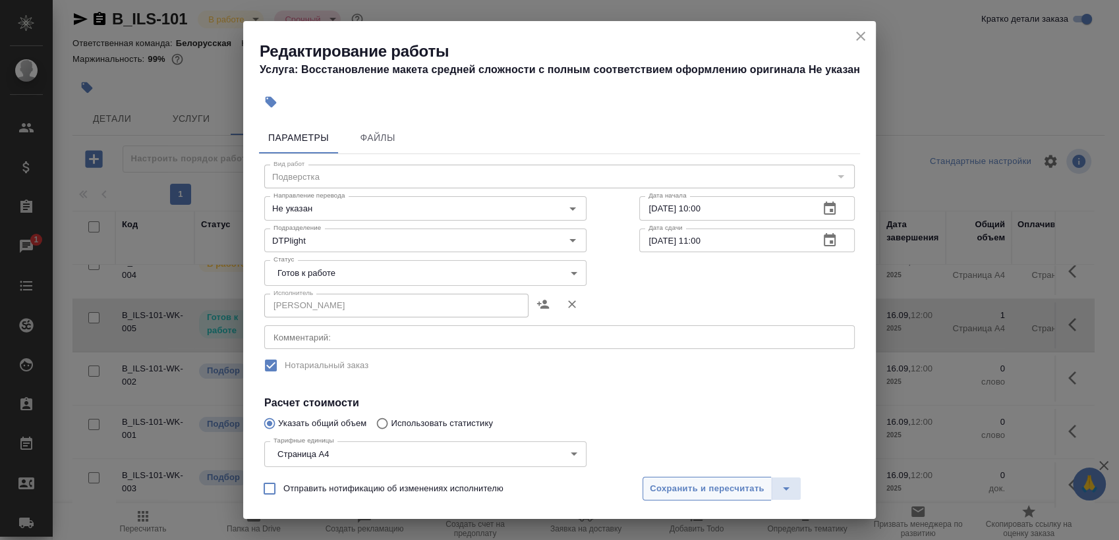
click at [698, 488] on span "Сохранить и пересчитать" at bounding box center [707, 489] width 115 height 15
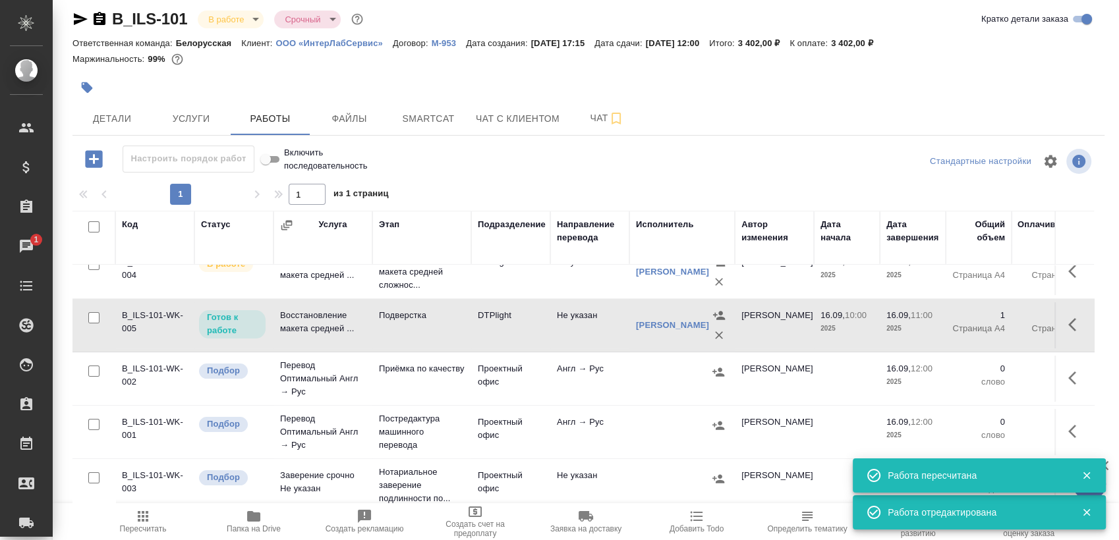
scroll to position [36, 0]
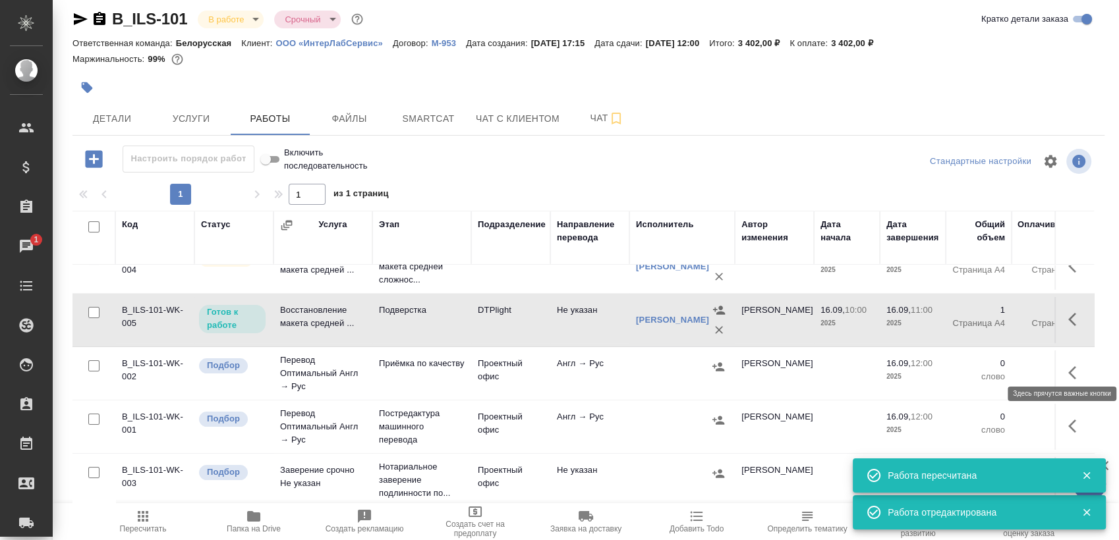
click at [1072, 366] on icon "button" at bounding box center [1076, 373] width 16 height 16
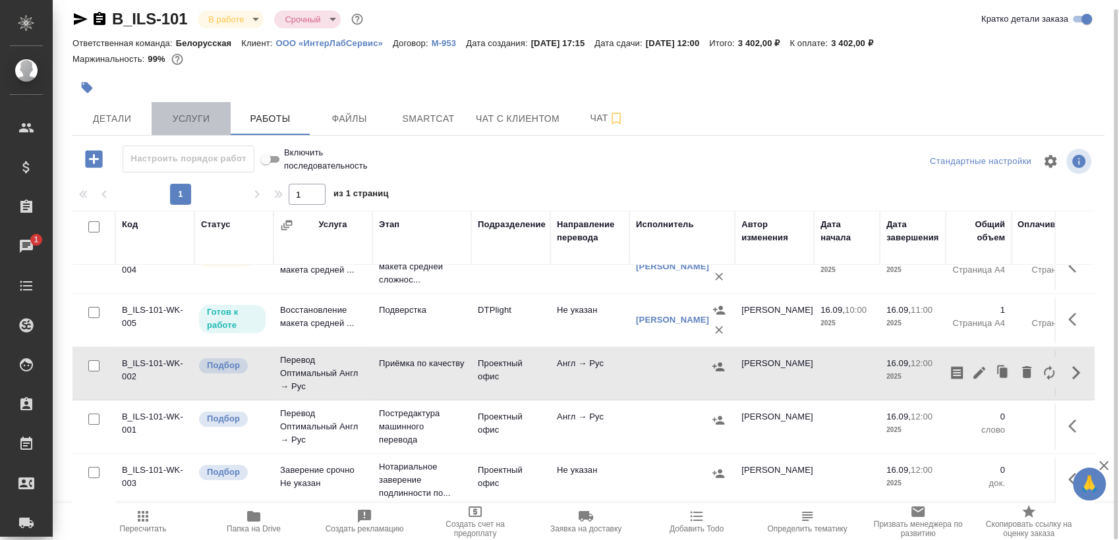
click at [185, 121] on span "Услуги" at bounding box center [190, 119] width 63 height 16
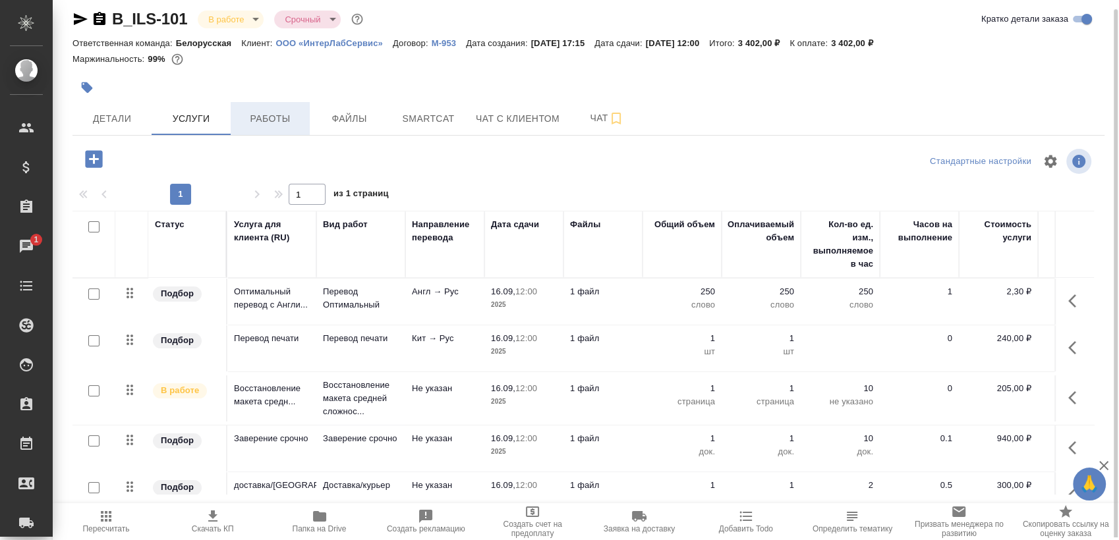
click at [290, 122] on span "Работы" at bounding box center [270, 119] width 63 height 16
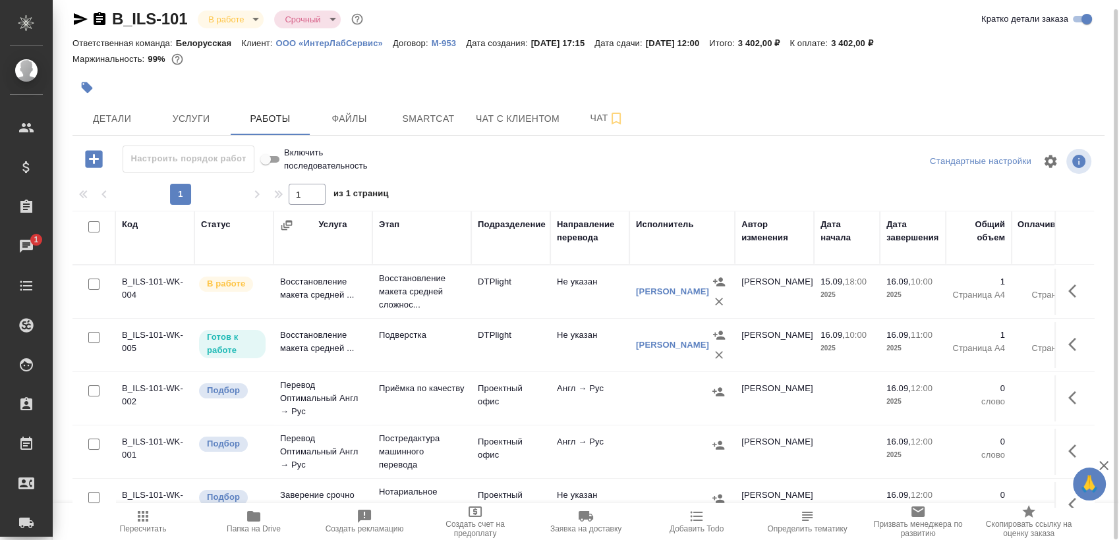
click at [1074, 294] on button "button" at bounding box center [1076, 291] width 32 height 32
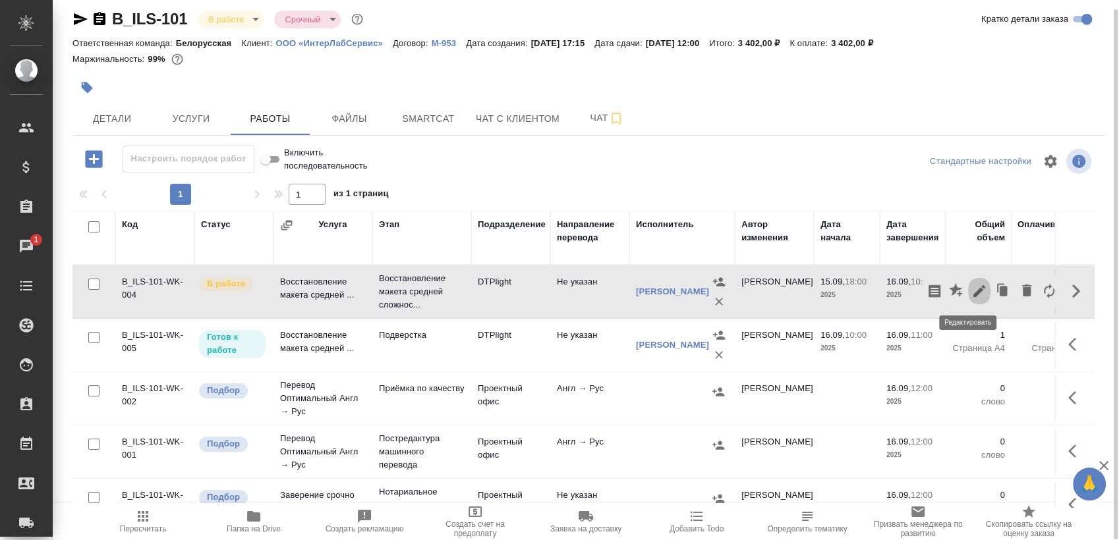
click at [971, 287] on icon "button" at bounding box center [979, 291] width 16 height 16
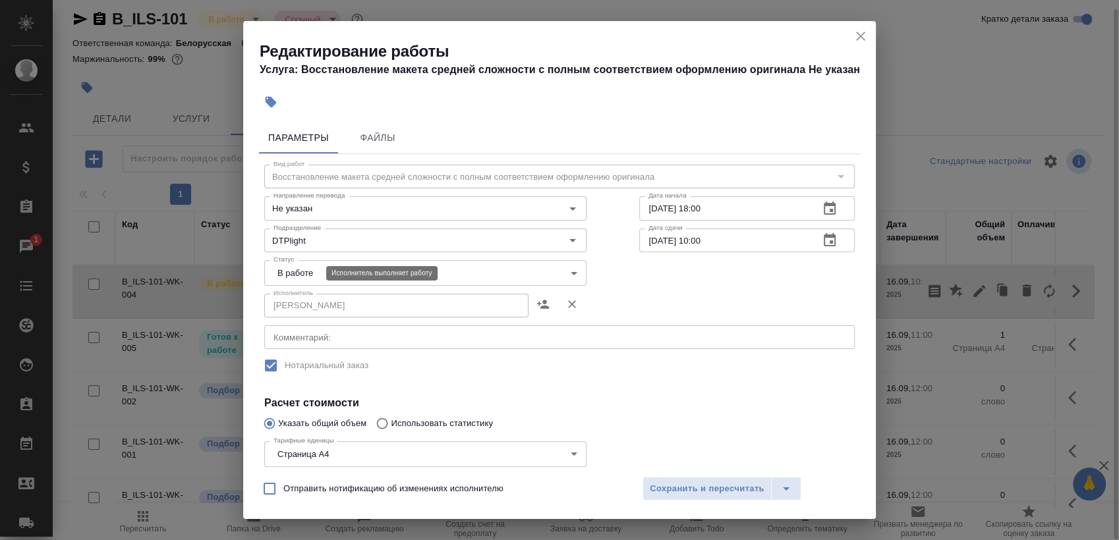
click at [292, 273] on body "🙏 .cls-1 fill:#fff; AWATERA [PERSON_NAME] Спецификации Заказы 1 Чаты Todo Проек…" at bounding box center [559, 270] width 1119 height 540
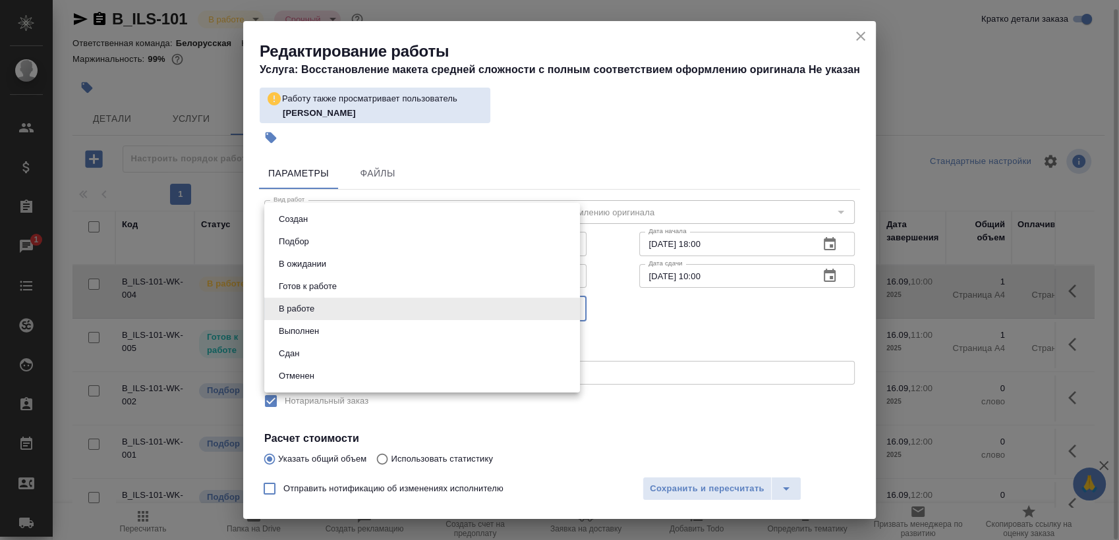
click at [311, 349] on li "Сдан" at bounding box center [422, 354] width 316 height 22
type input "closed"
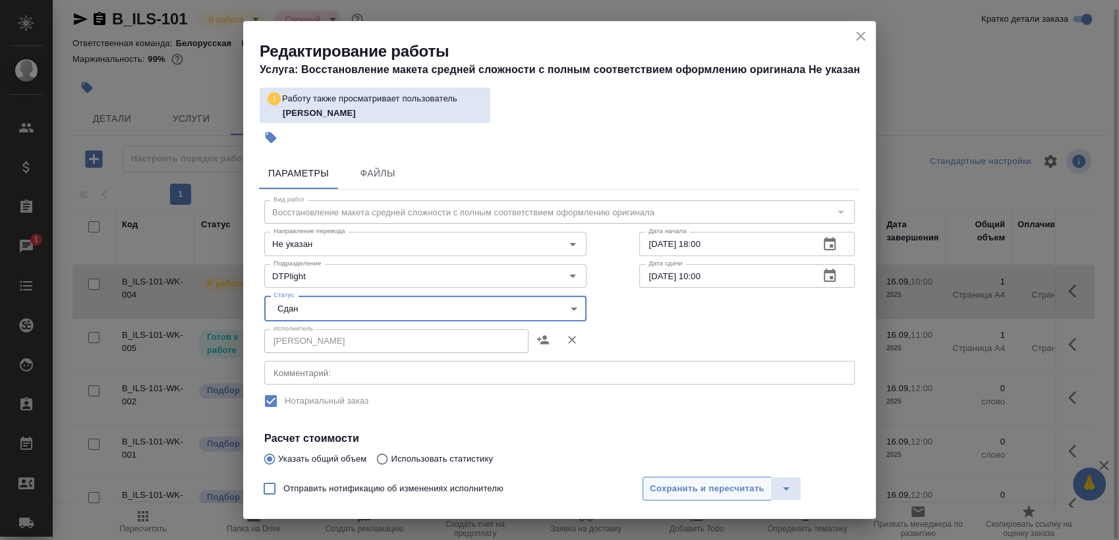
click at [712, 487] on span "Сохранить и пересчитать" at bounding box center [707, 489] width 115 height 15
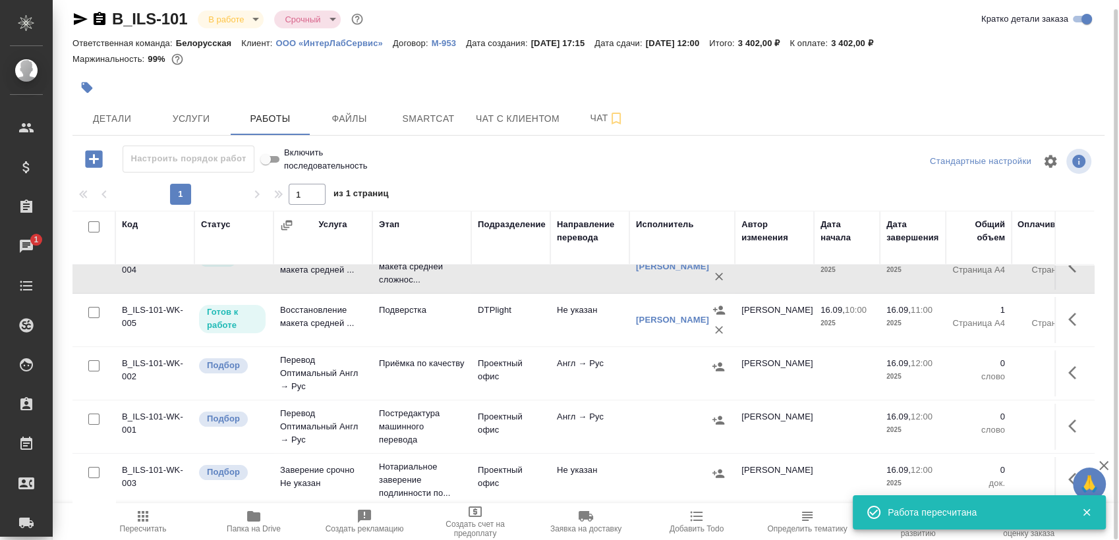
scroll to position [32, 0]
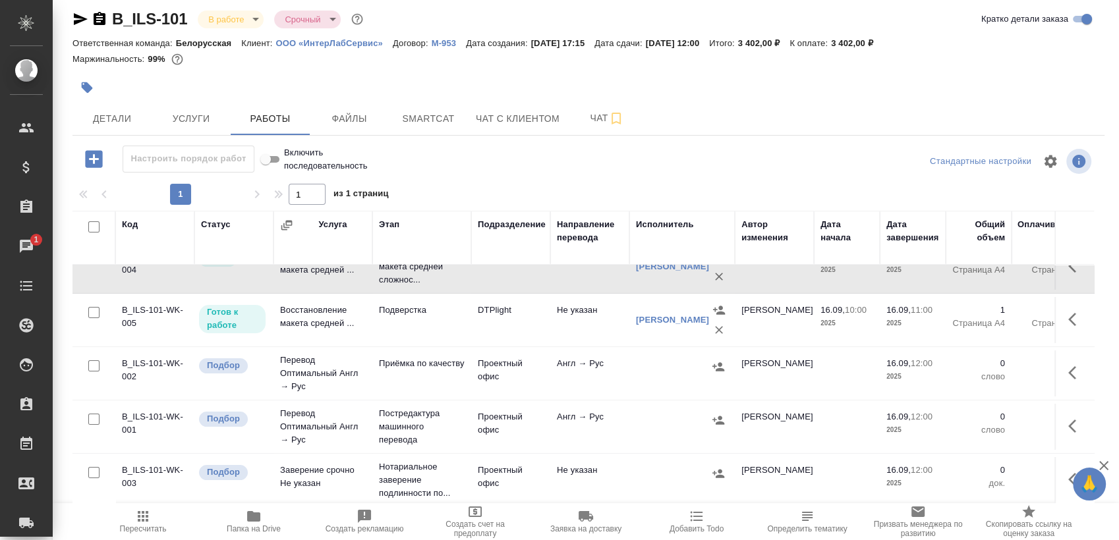
click at [1068, 365] on icon "button" at bounding box center [1076, 373] width 16 height 16
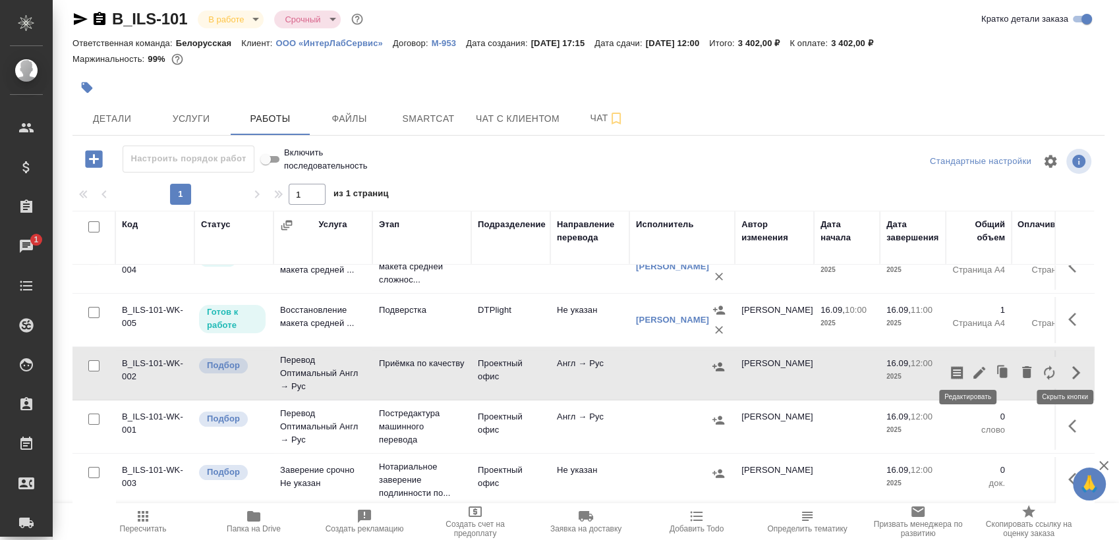
click at [973, 368] on icon "button" at bounding box center [979, 373] width 12 height 12
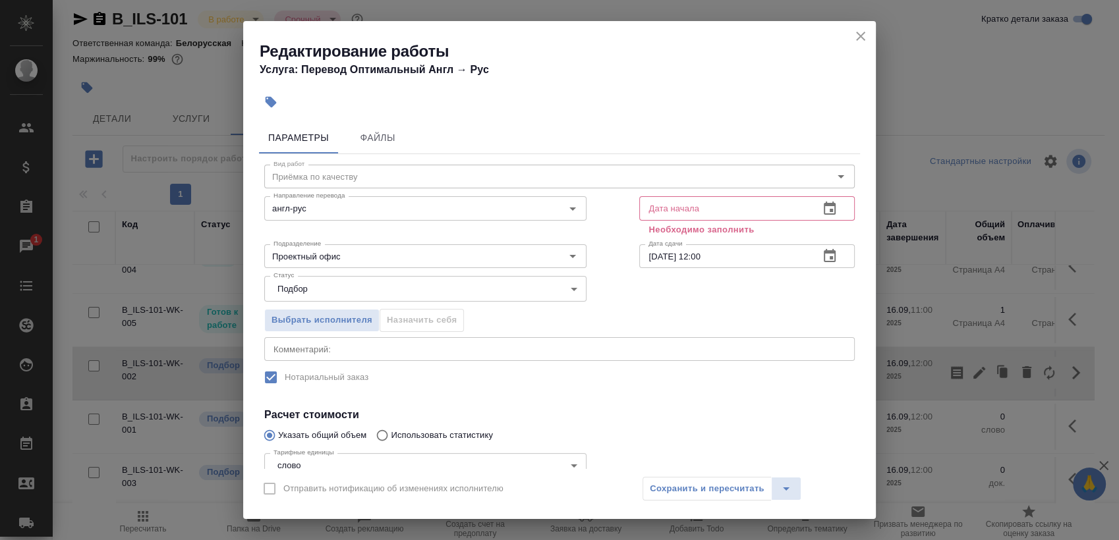
click at [831, 209] on button "button" at bounding box center [830, 209] width 32 height 32
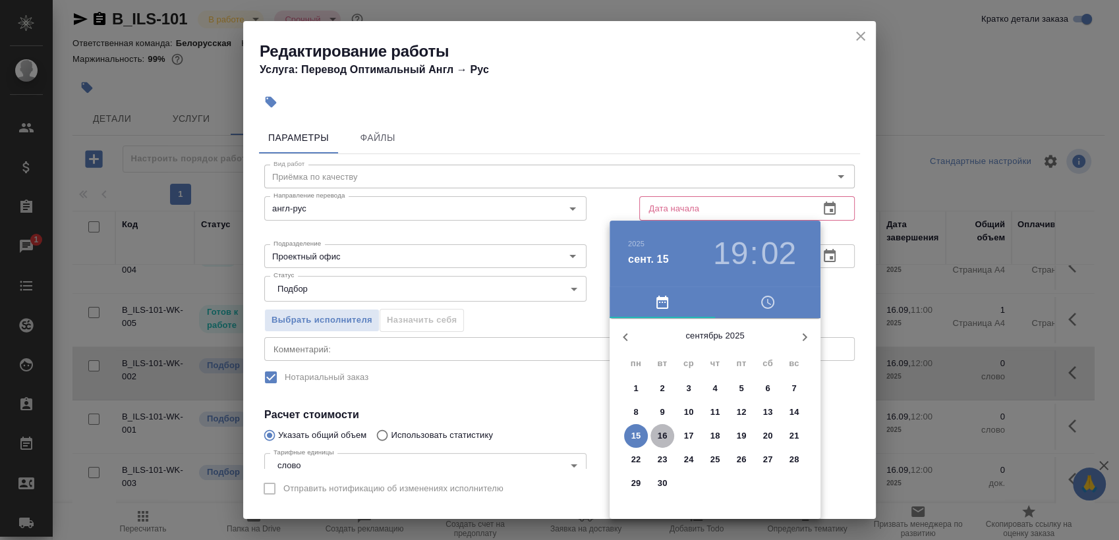
click at [656, 433] on span "16" at bounding box center [663, 436] width 24 height 13
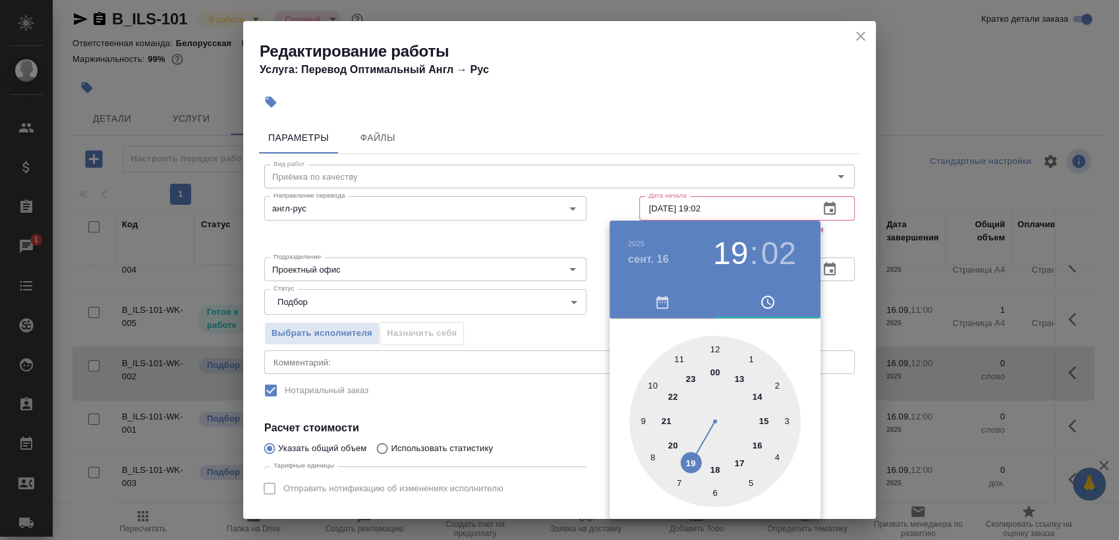
click at [674, 350] on div at bounding box center [714, 421] width 171 height 171
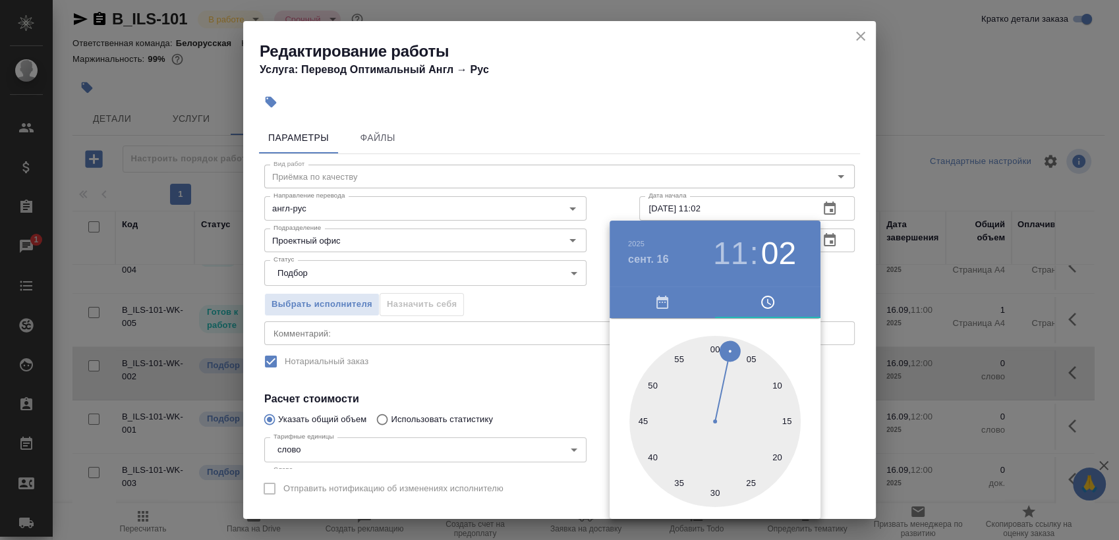
click at [717, 340] on div at bounding box center [714, 421] width 171 height 171
type input "16.09.2025 11:00"
click at [856, 277] on div at bounding box center [559, 270] width 1119 height 540
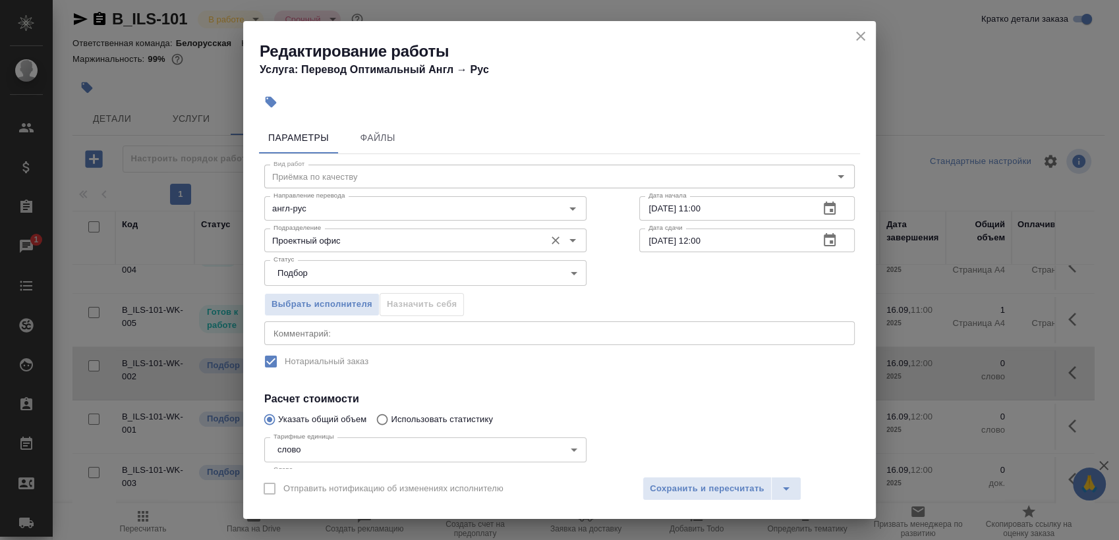
click at [362, 233] on input "Проектный офис" at bounding box center [403, 241] width 270 height 16
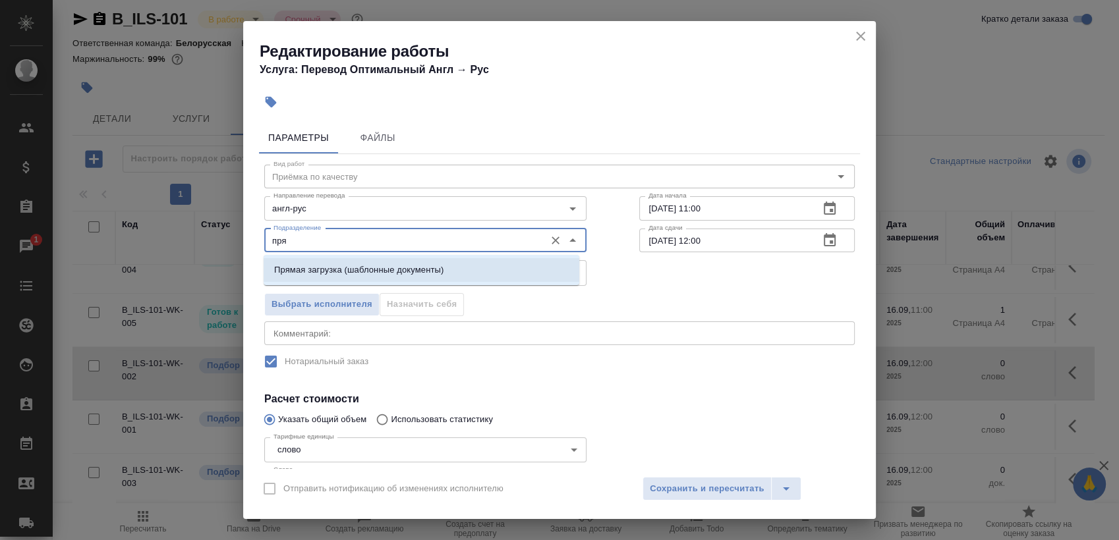
click at [396, 259] on li "Прямая загрузка (шаблонные документы)" at bounding box center [422, 270] width 316 height 24
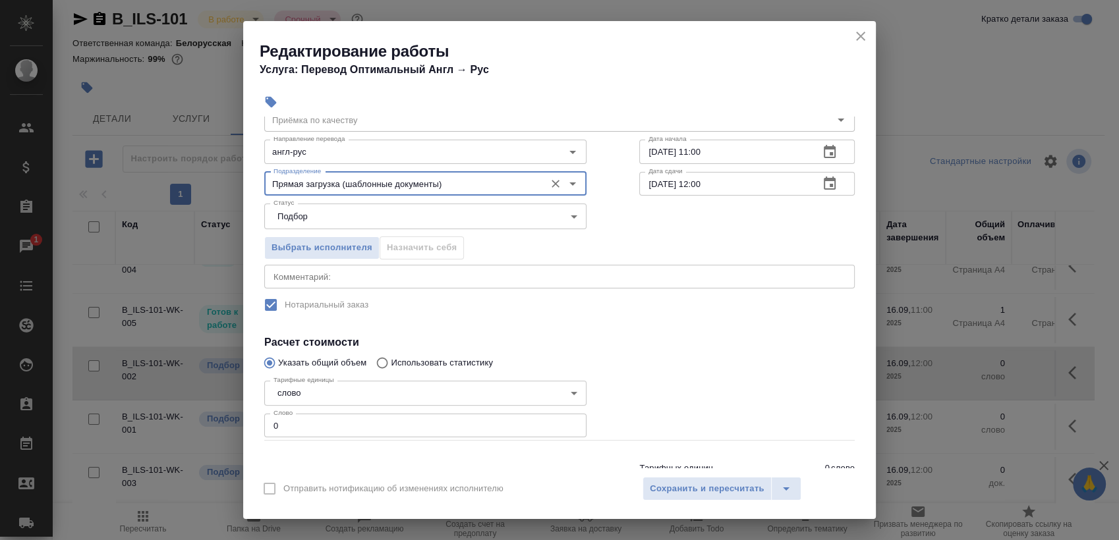
scroll to position [107, 0]
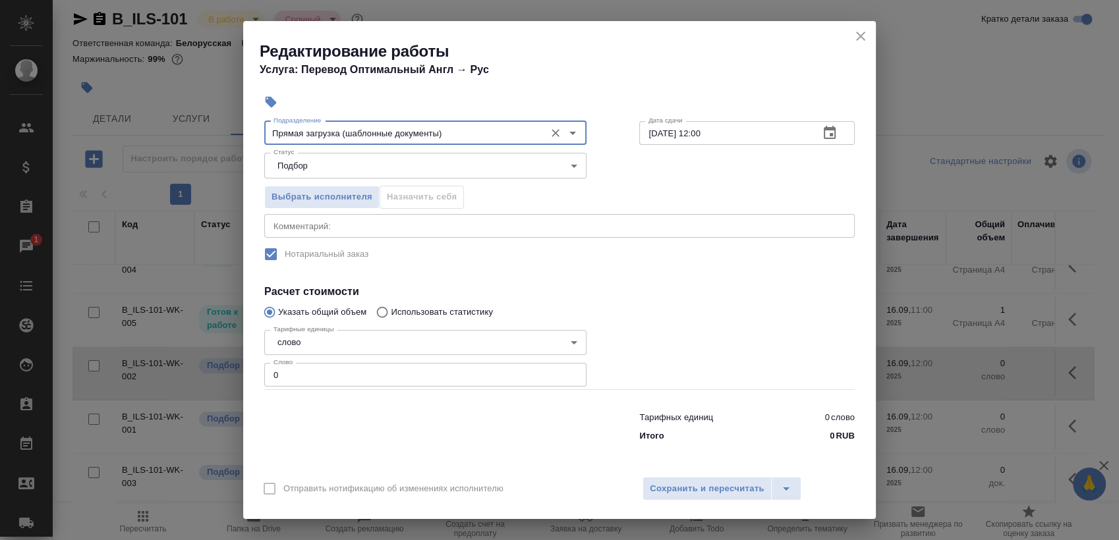
type input "Прямая загрузка (шаблонные документы)"
click at [343, 378] on input "0" at bounding box center [425, 375] width 322 height 24
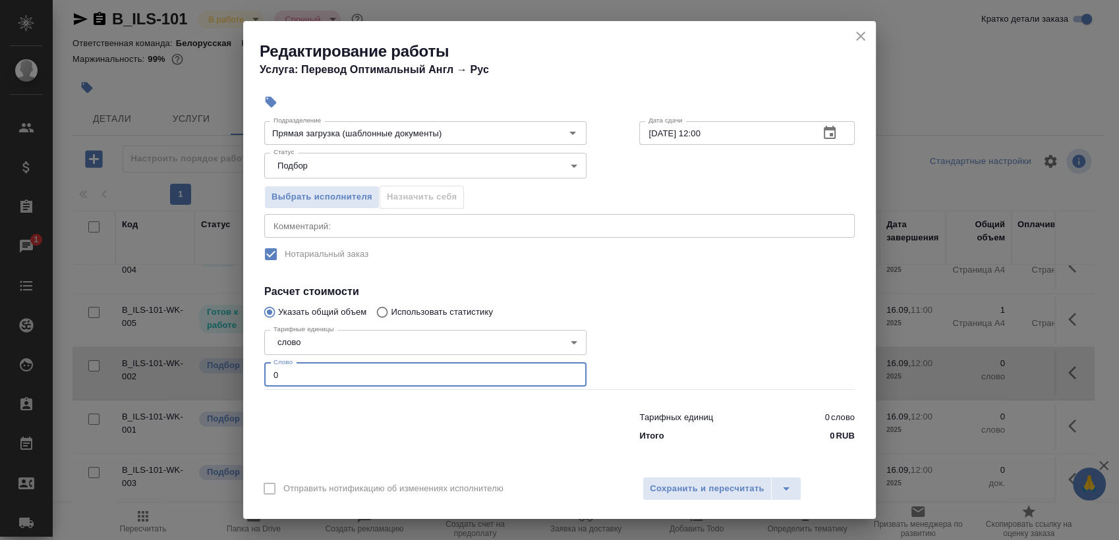
click at [343, 378] on input "0" at bounding box center [425, 375] width 322 height 24
type input "181"
click at [753, 494] on span "Сохранить и пересчитать" at bounding box center [707, 489] width 115 height 15
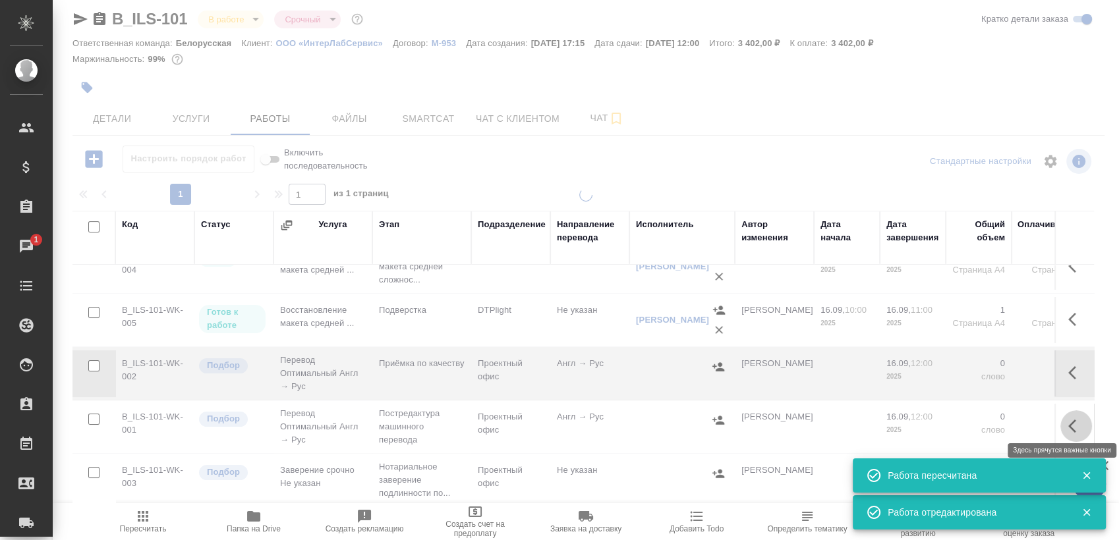
click at [1068, 419] on icon "button" at bounding box center [1076, 427] width 16 height 16
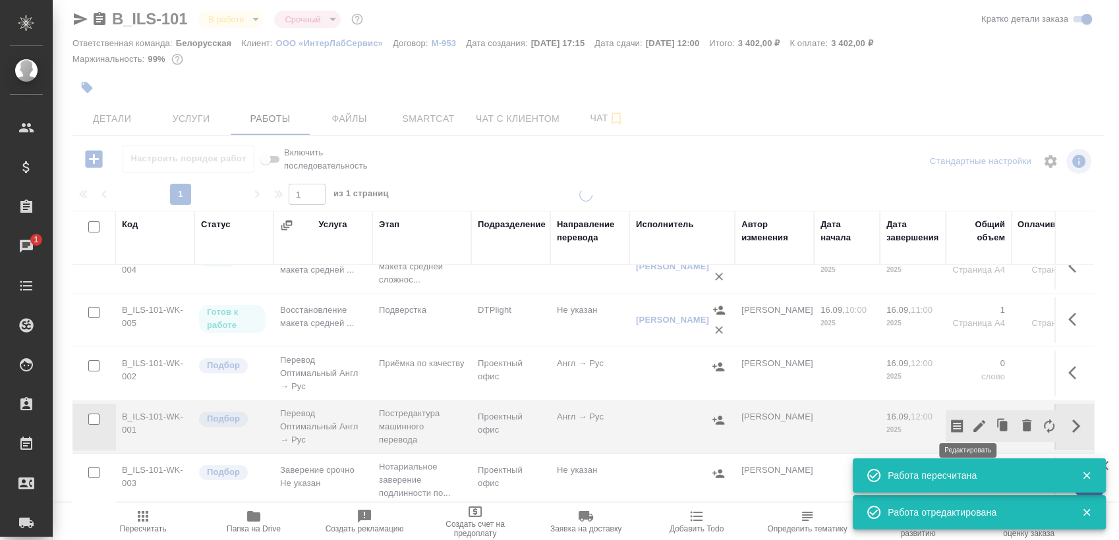
click at [973, 422] on icon "button" at bounding box center [979, 426] width 12 height 12
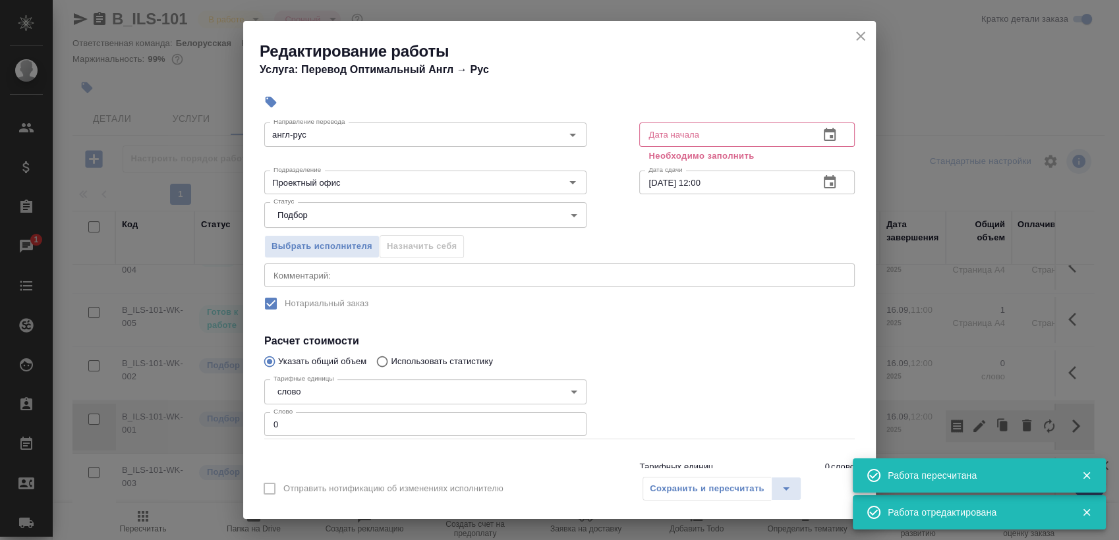
scroll to position [123, 0]
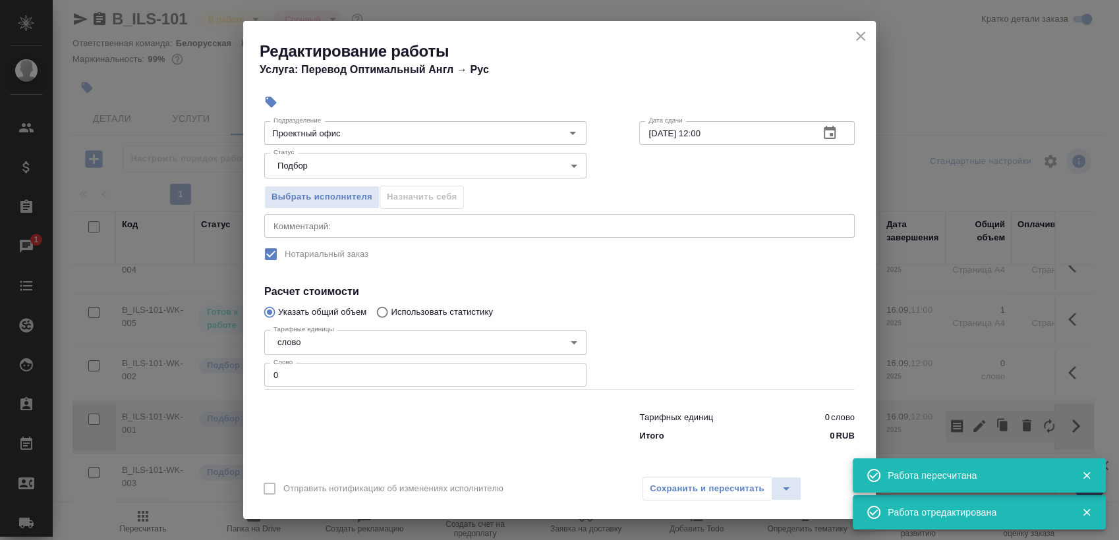
click at [341, 377] on input "0" at bounding box center [425, 375] width 322 height 24
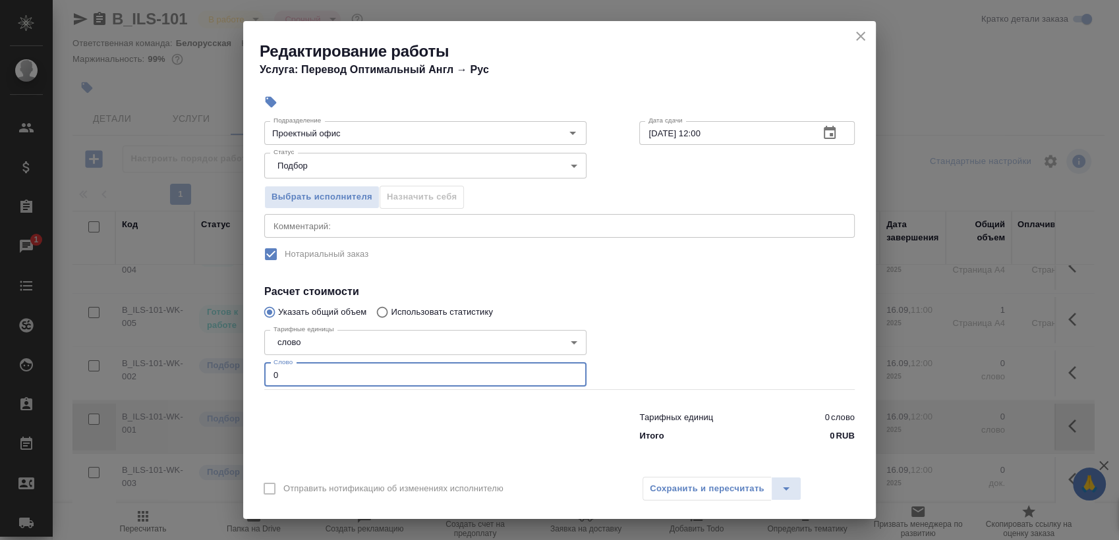
paste input "181"
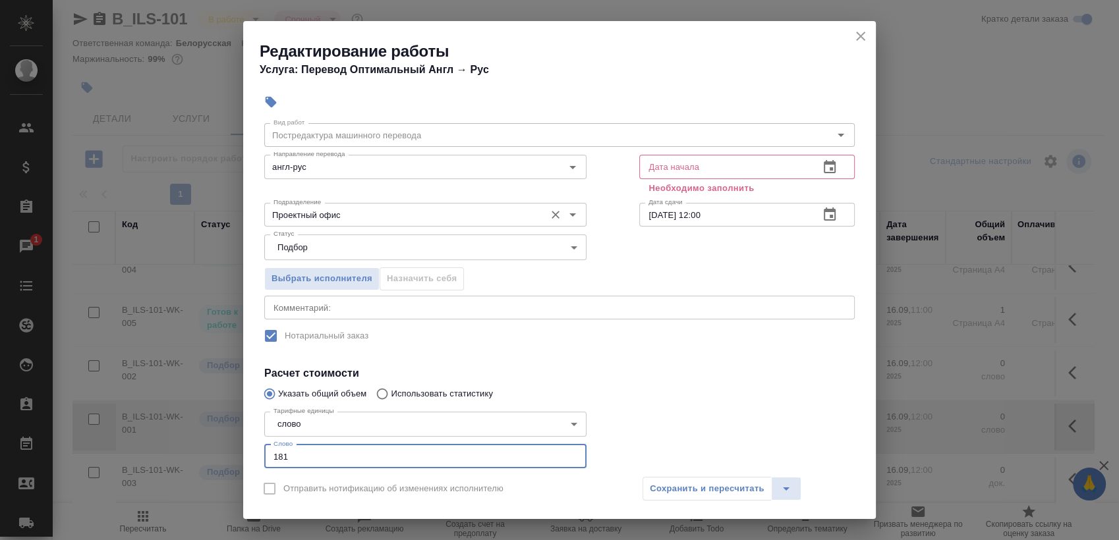
scroll to position [0, 0]
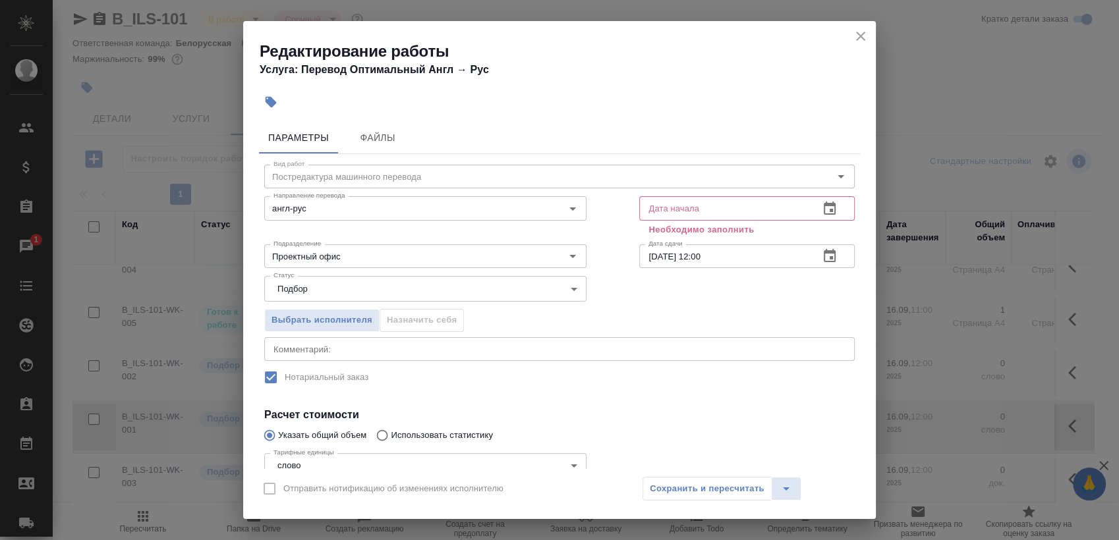
type input "181"
click at [822, 208] on icon "button" at bounding box center [830, 209] width 16 height 16
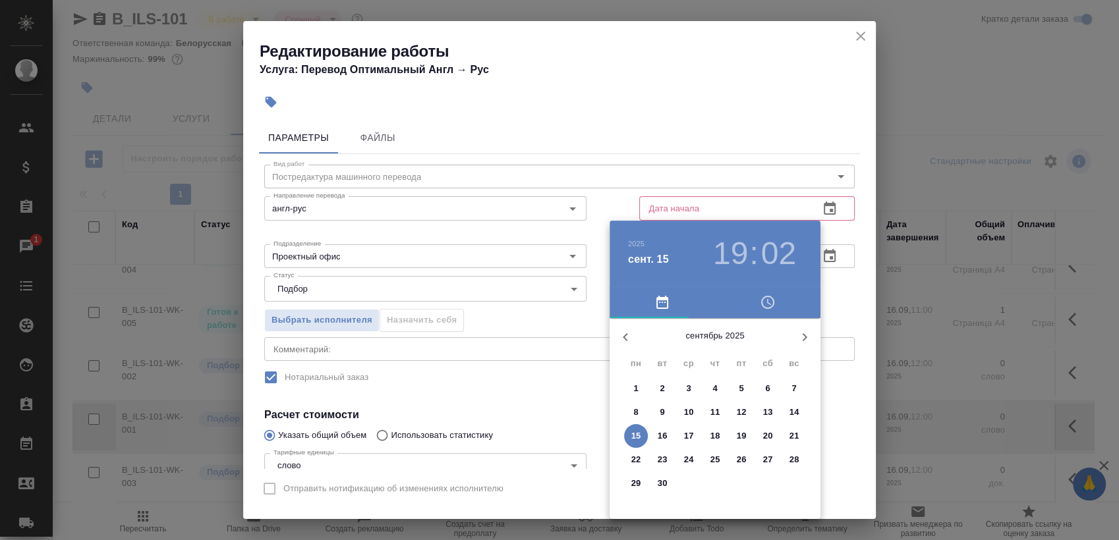
click at [639, 433] on p "15" at bounding box center [636, 436] width 10 height 13
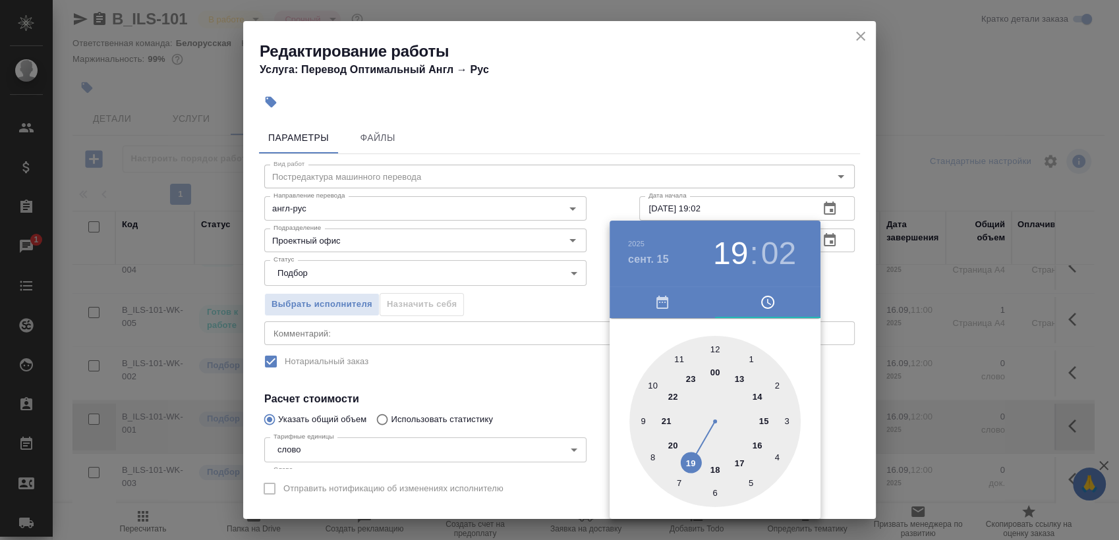
click at [695, 460] on div at bounding box center [714, 421] width 171 height 171
click at [711, 341] on div at bounding box center [714, 421] width 171 height 171
type input "15.09.2025 19:00"
click at [833, 291] on div at bounding box center [559, 270] width 1119 height 540
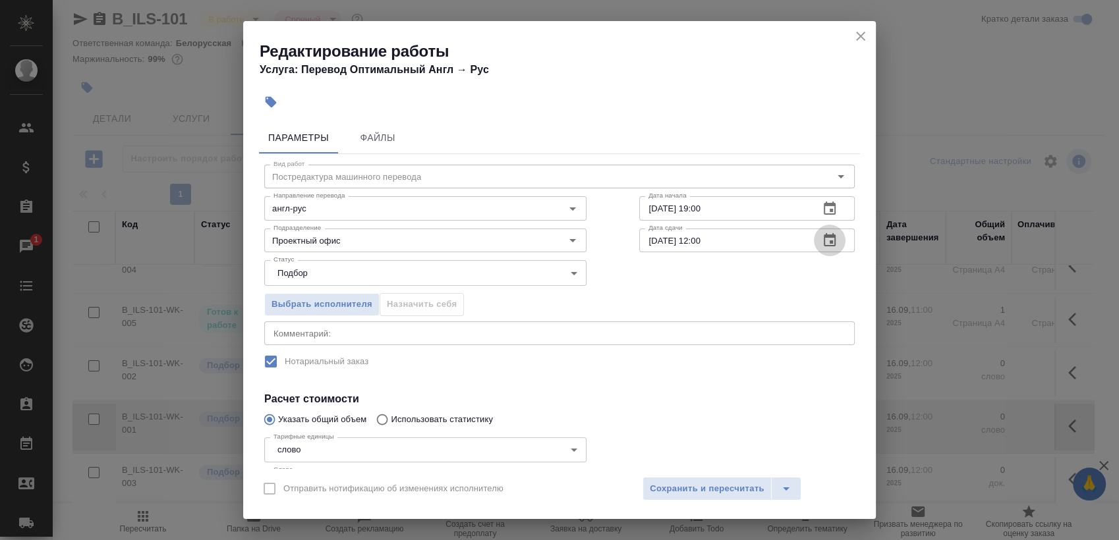
click at [822, 239] on icon "button" at bounding box center [830, 241] width 16 height 16
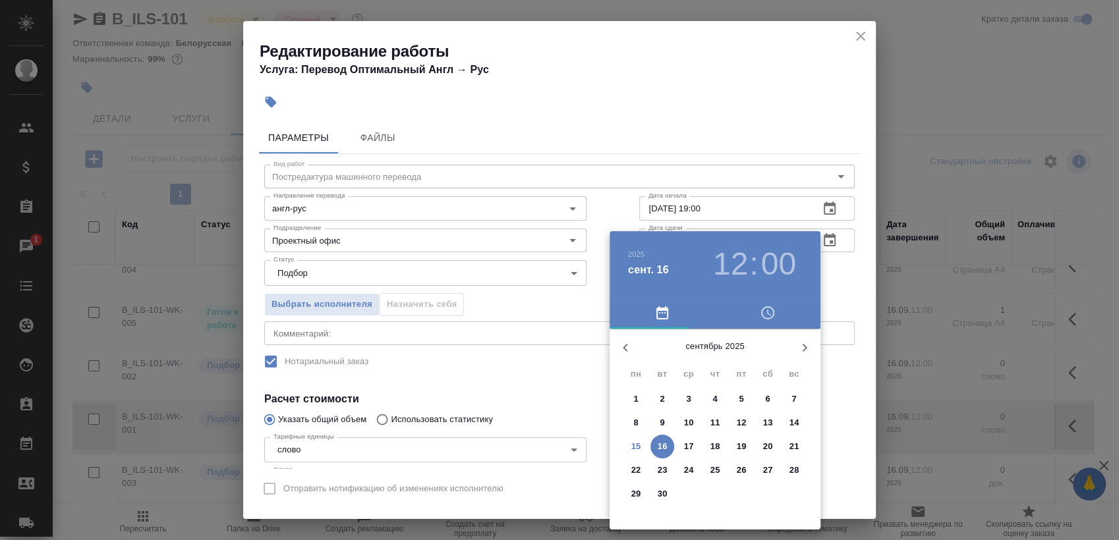
drag, startPoint x: 728, startPoint y: 254, endPoint x: 728, endPoint y: 263, distance: 9.3
click at [728, 255] on h3 "12" at bounding box center [730, 264] width 35 height 37
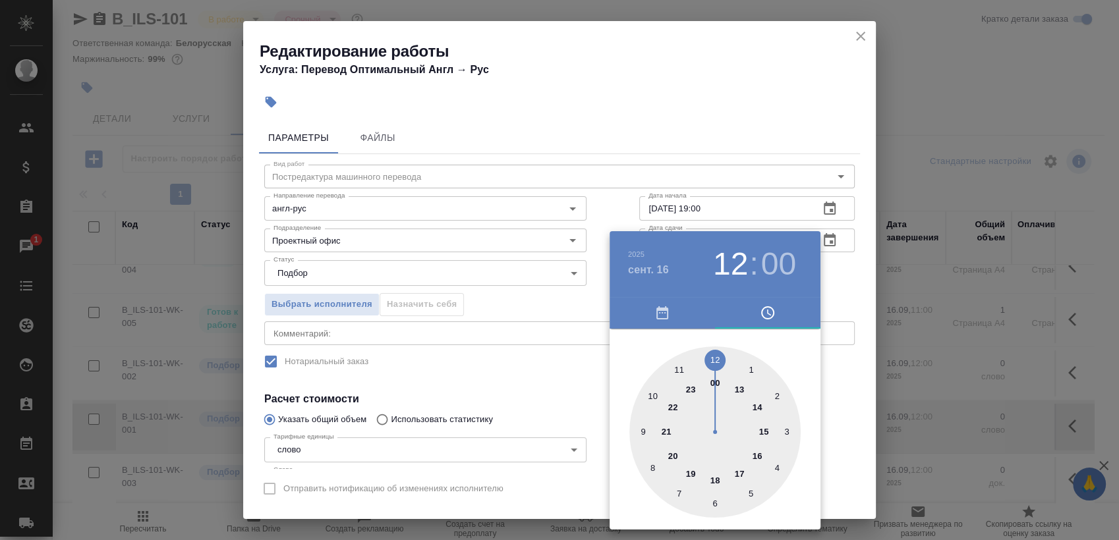
click at [643, 430] on div at bounding box center [714, 432] width 171 height 171
type input "16.09.2025 09:00"
click at [839, 274] on div at bounding box center [559, 270] width 1119 height 540
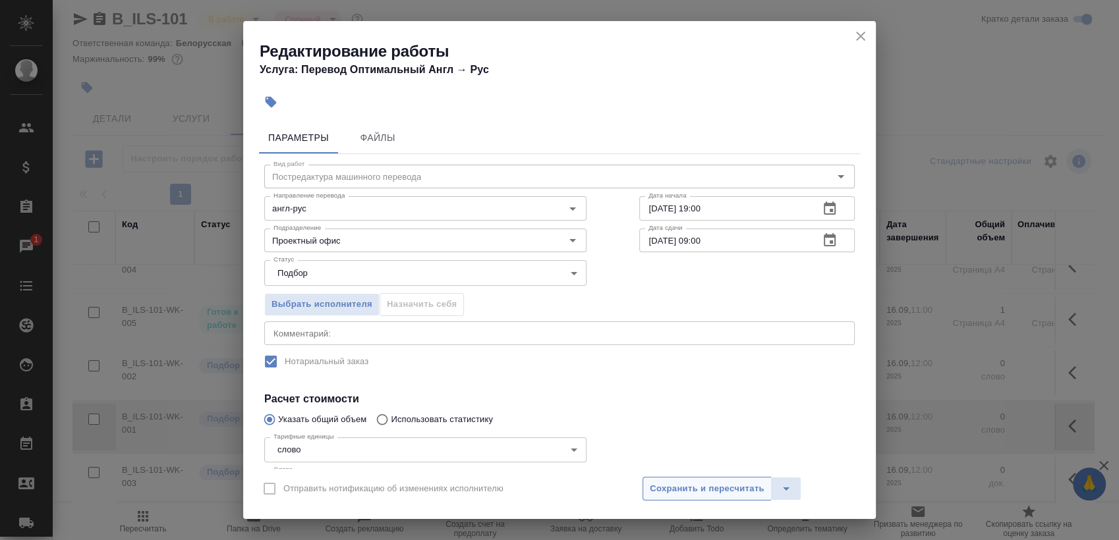
click at [691, 488] on span "Сохранить и пересчитать" at bounding box center [707, 489] width 115 height 15
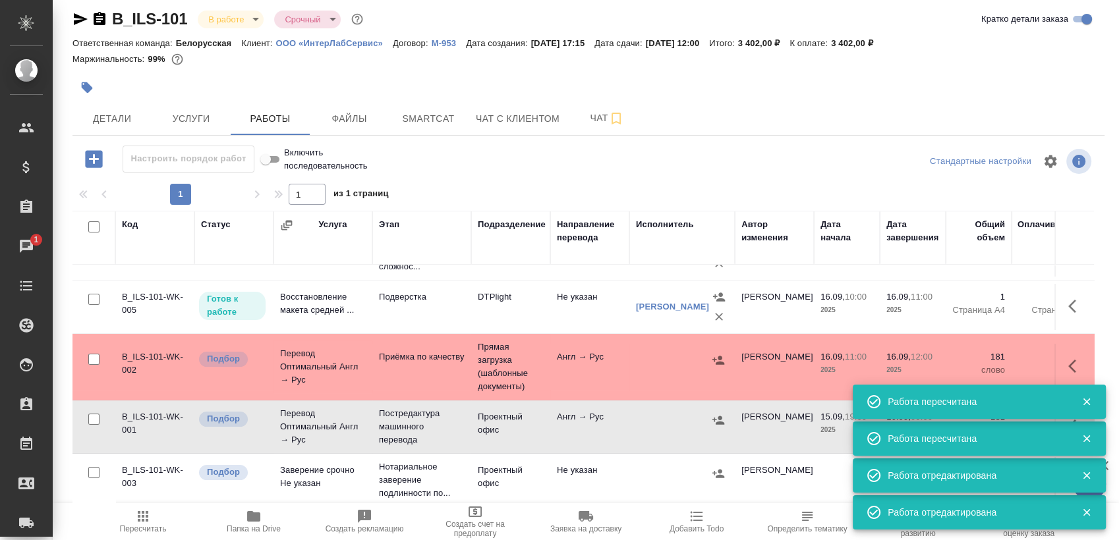
scroll to position [48, 0]
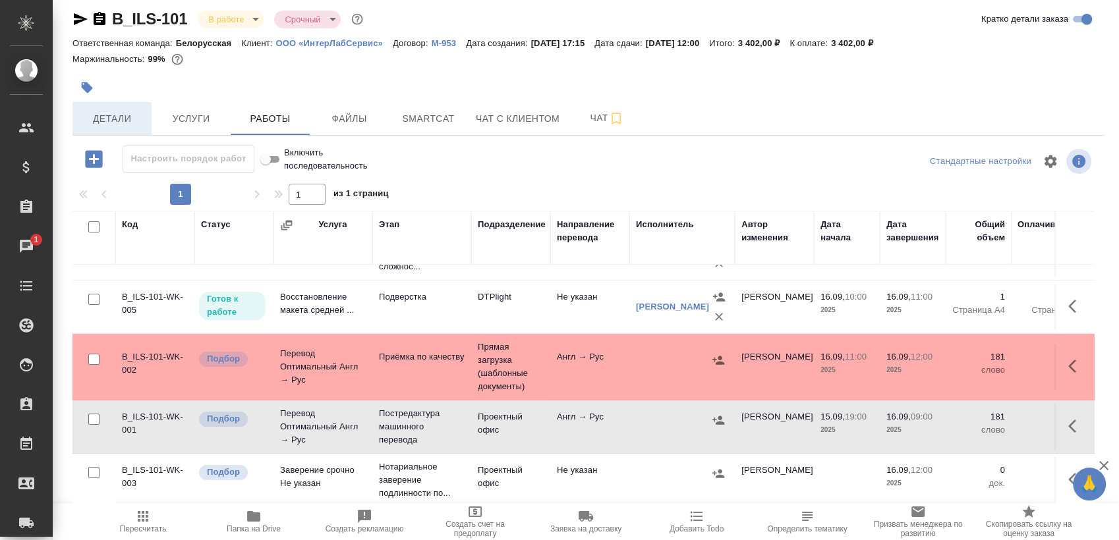
click at [122, 121] on span "Детали" at bounding box center [111, 119] width 63 height 16
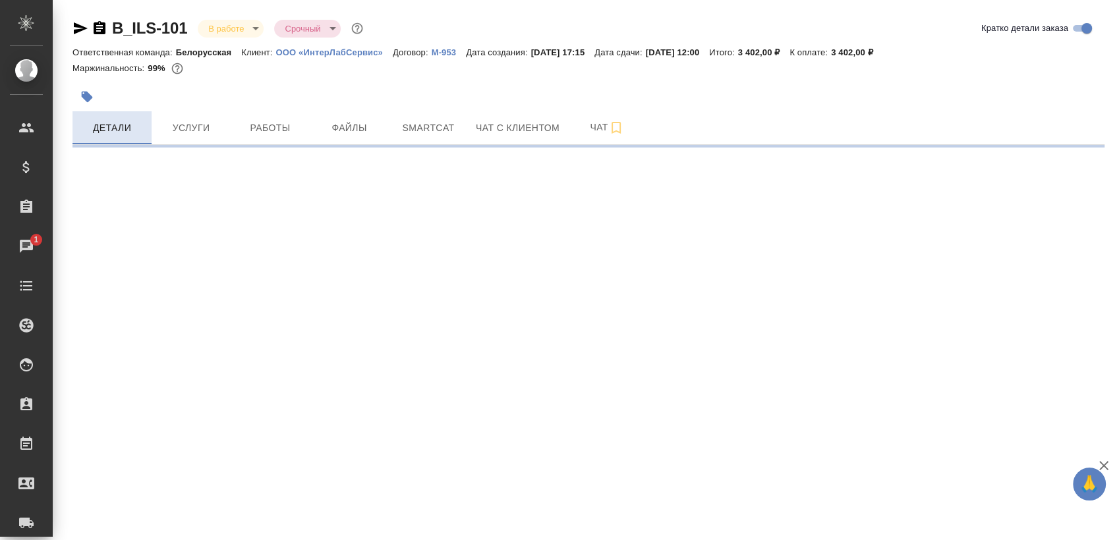
select select "RU"
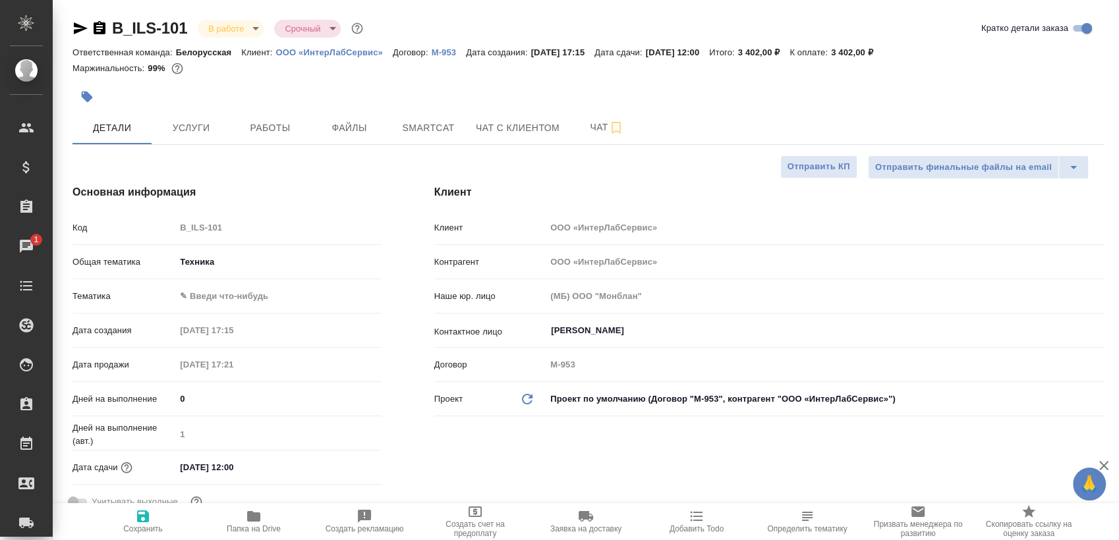
type textarea "x"
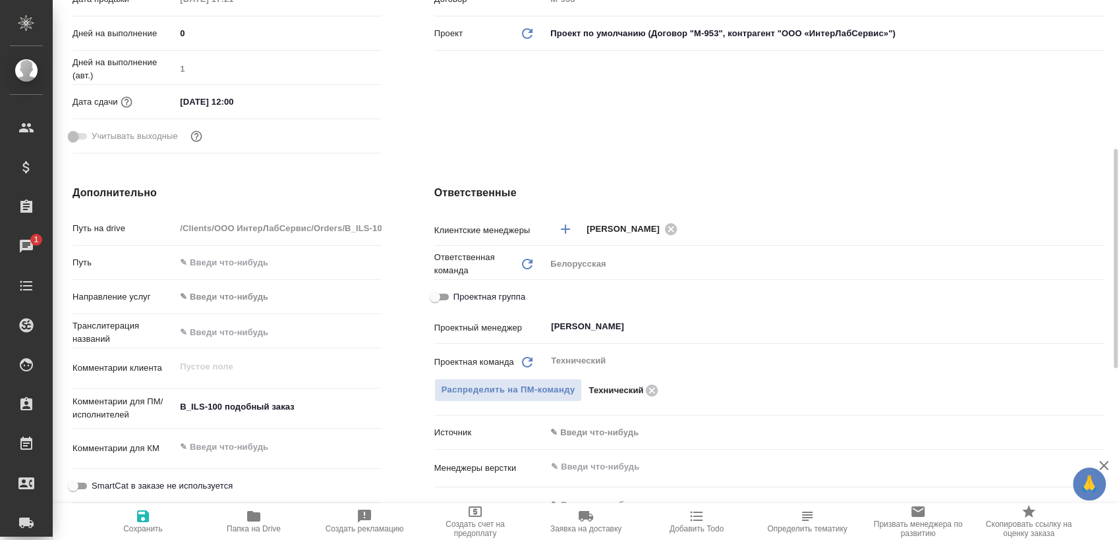
scroll to position [512, 0]
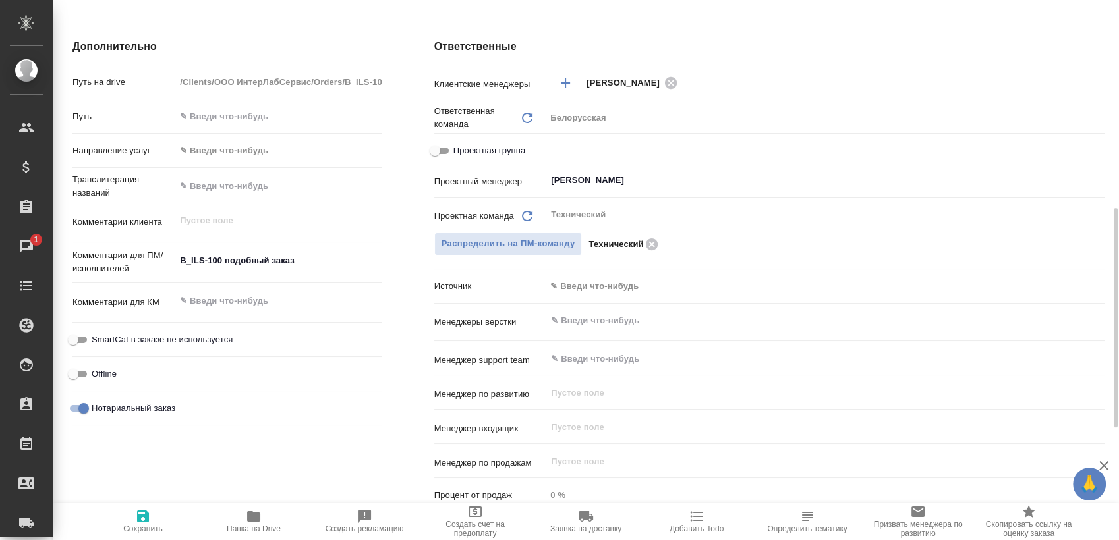
type textarea "x"
click at [308, 258] on textarea "B_ILS-100 подобный заказ" at bounding box center [278, 261] width 204 height 22
type textarea "x"
type textarea "B_ILS-100 подобный заказ"
type textarea "x"
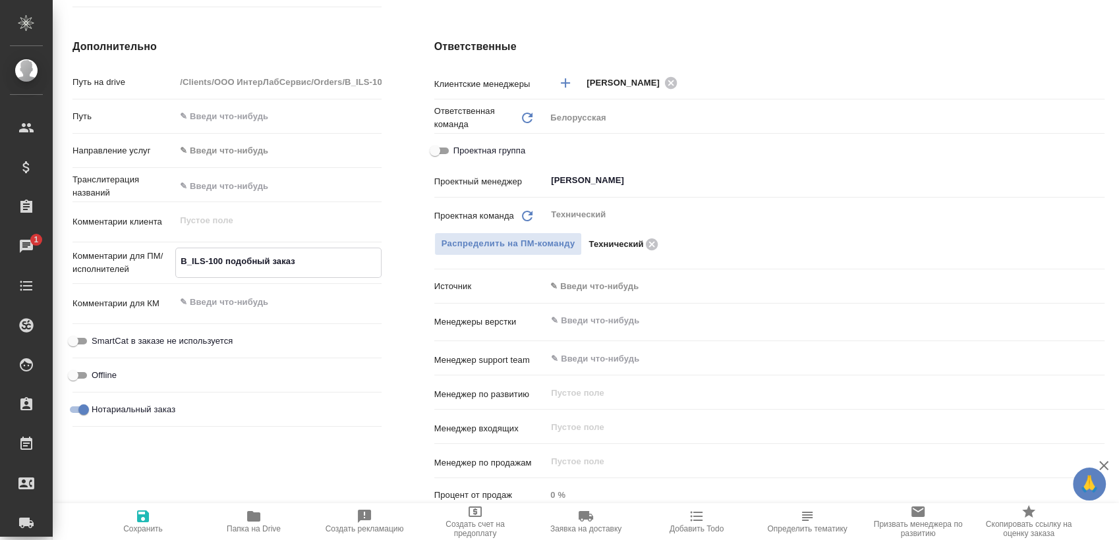
type textarea "x"
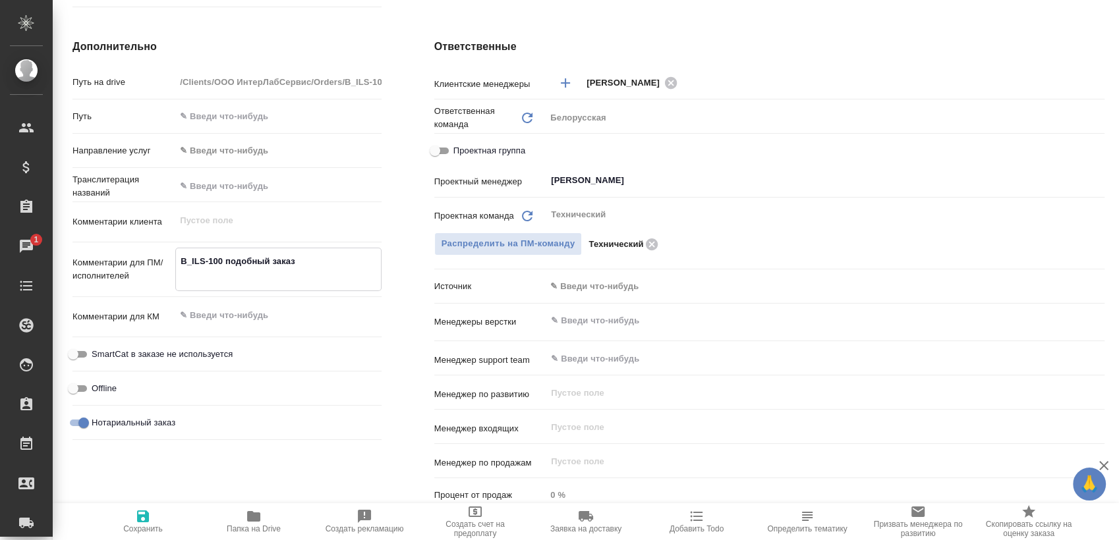
paste textarea "https://smartcat.com/projects/7637df62-b650-4714-89d4-015c89985b49/pretranslate"
type textarea "x"
type textarea "B_ILS-100 подобный заказ https://smartcat.com/projects/7637df62-b650-4714-89d4-…"
type textarea "x"
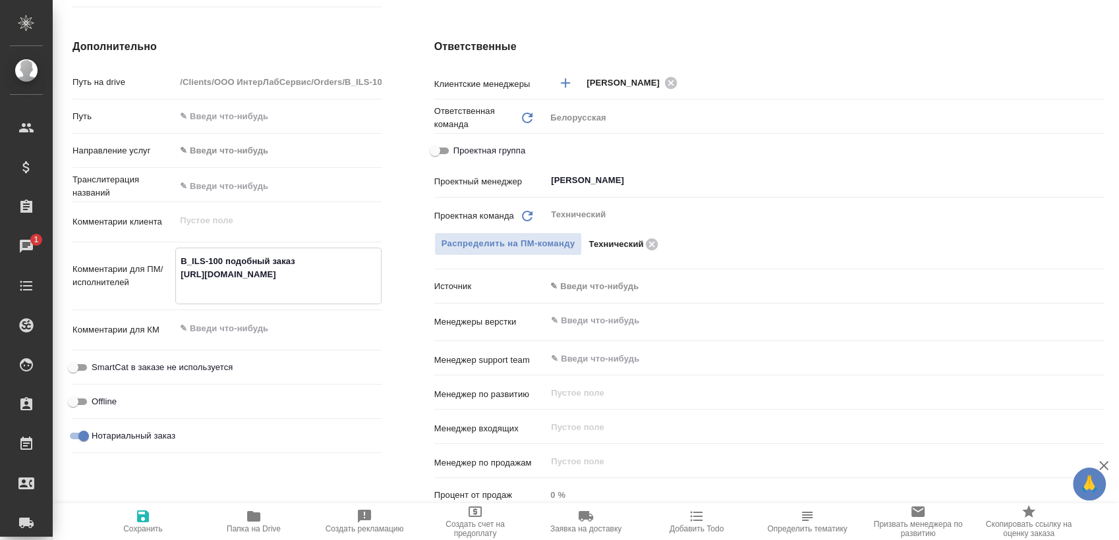
type textarea "B_ILS-100 подобный заказ https://smartcat.com/projects/7637df62-b650-4714-89d4-…"
type textarea "x"
click at [138, 519] on icon "button" at bounding box center [143, 517] width 12 height 12
type textarea "x"
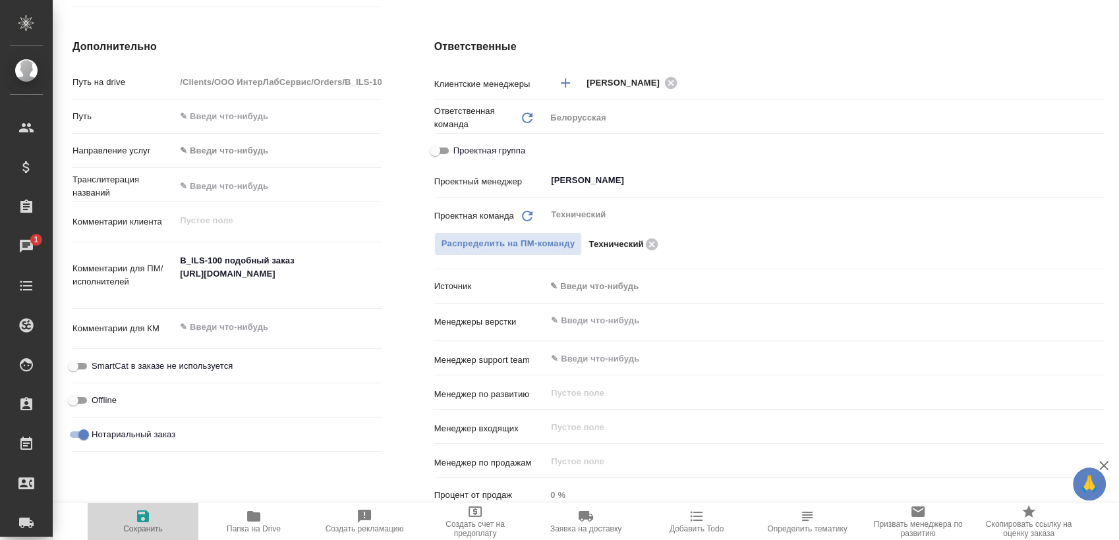
type textarea "x"
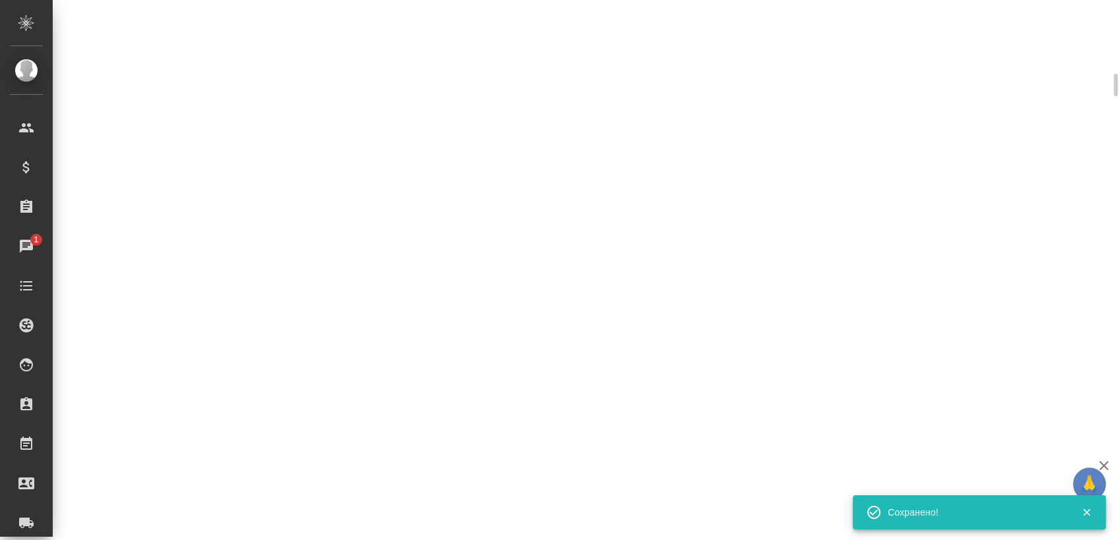
select select "RU"
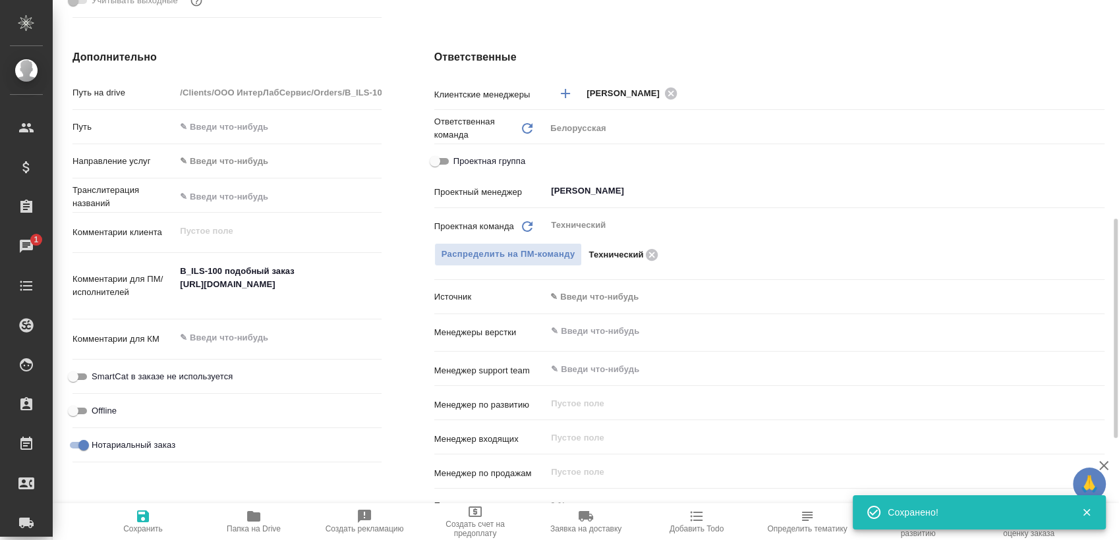
type textarea "x"
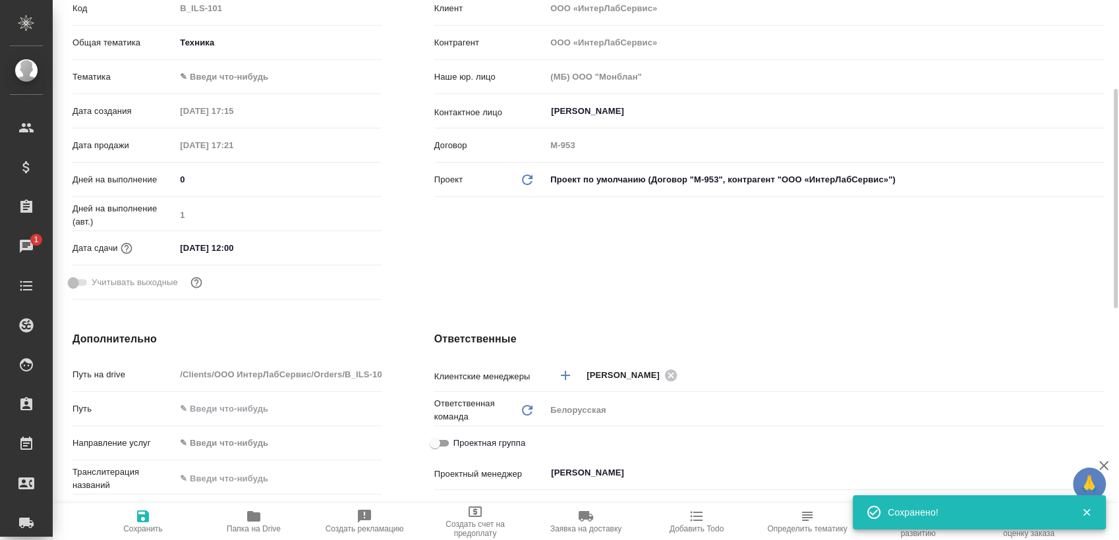
scroll to position [0, 0]
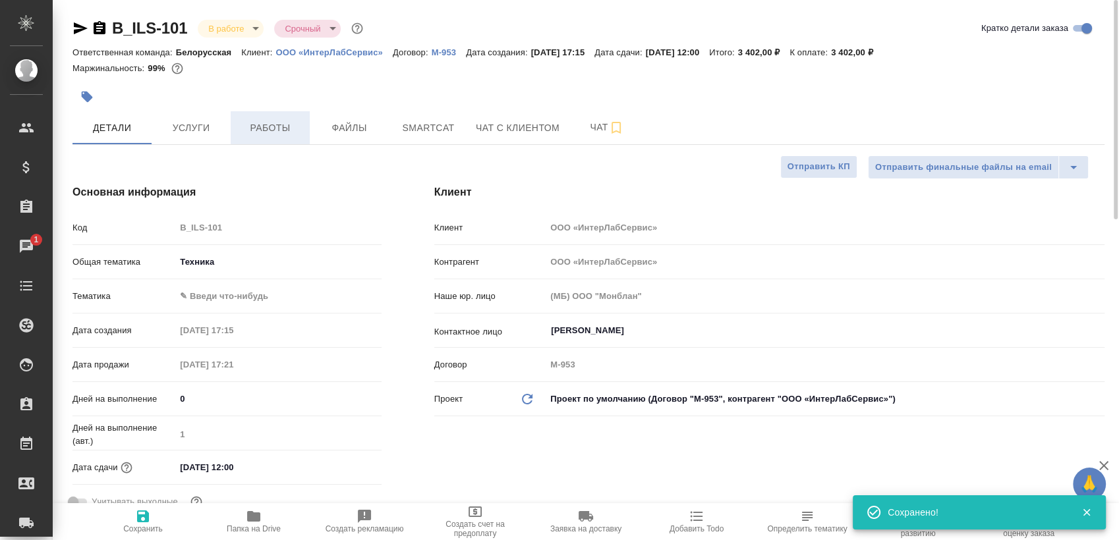
click at [298, 131] on span "Работы" at bounding box center [270, 128] width 63 height 16
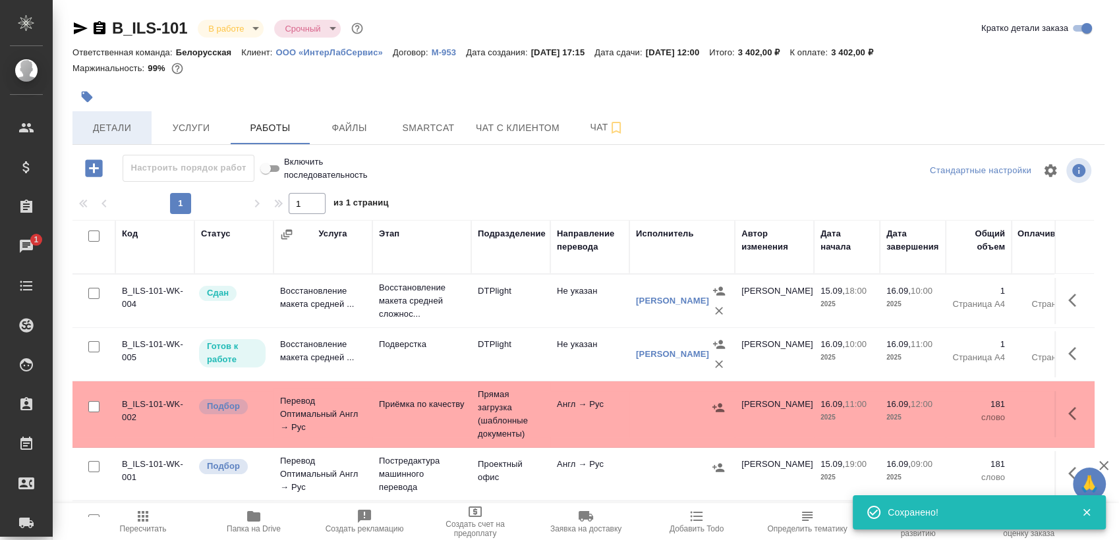
click at [126, 129] on span "Детали" at bounding box center [111, 128] width 63 height 16
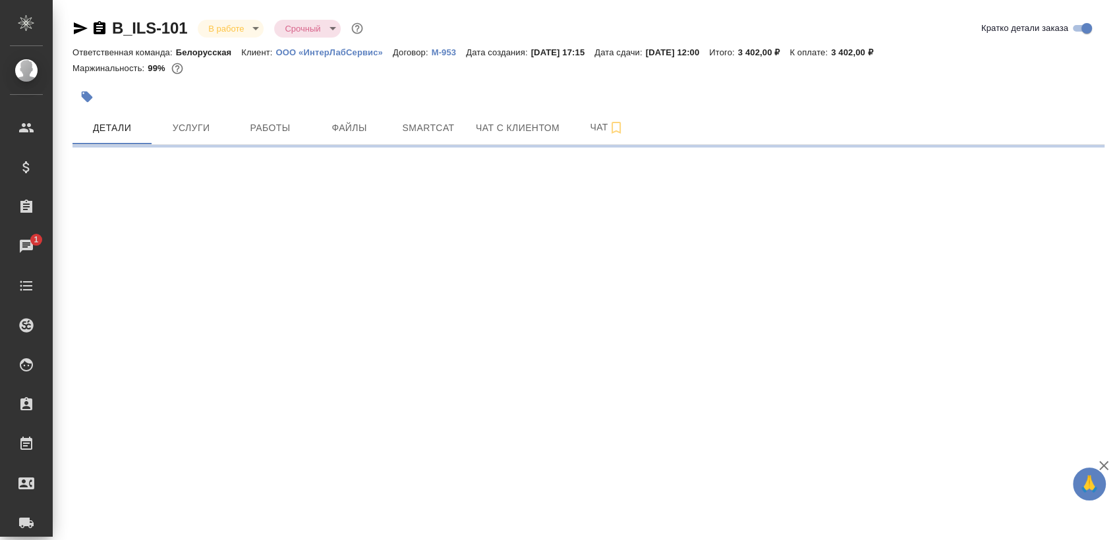
select select "RU"
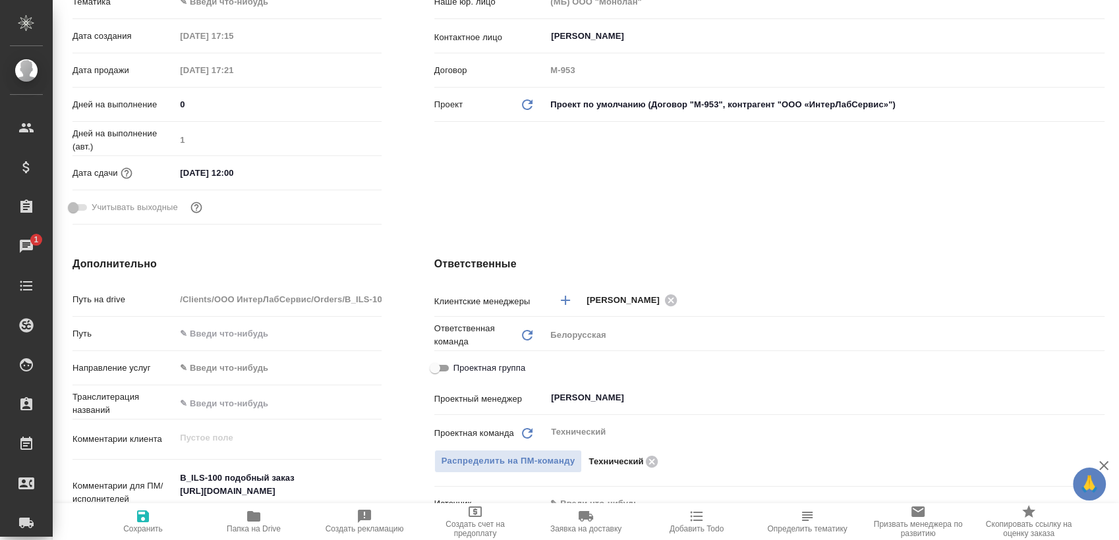
type textarea "x"
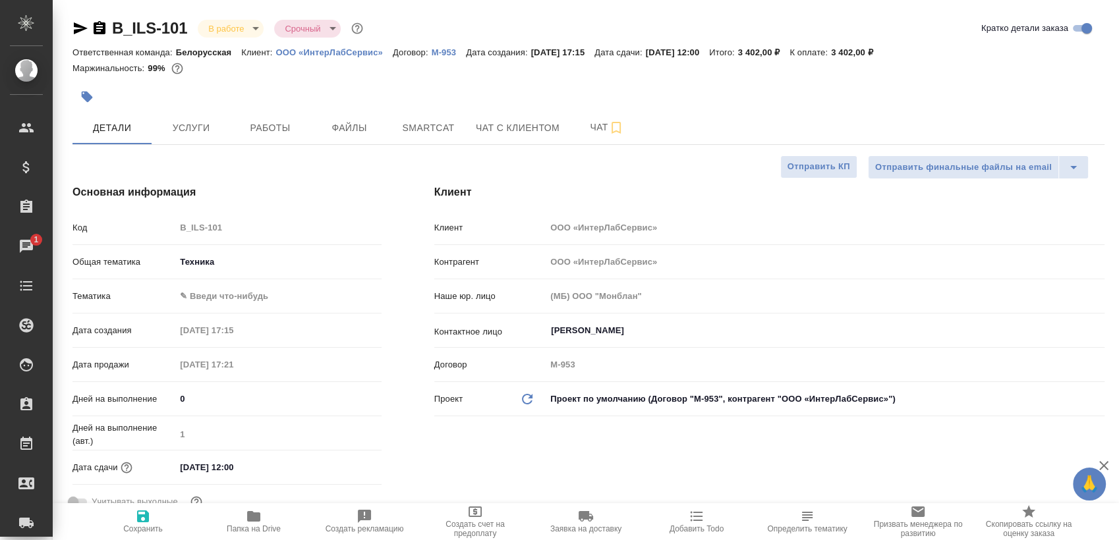
click at [350, 55] on p "ООО «ИнтерЛабСервис»" at bounding box center [333, 52] width 117 height 10
type textarea "x"
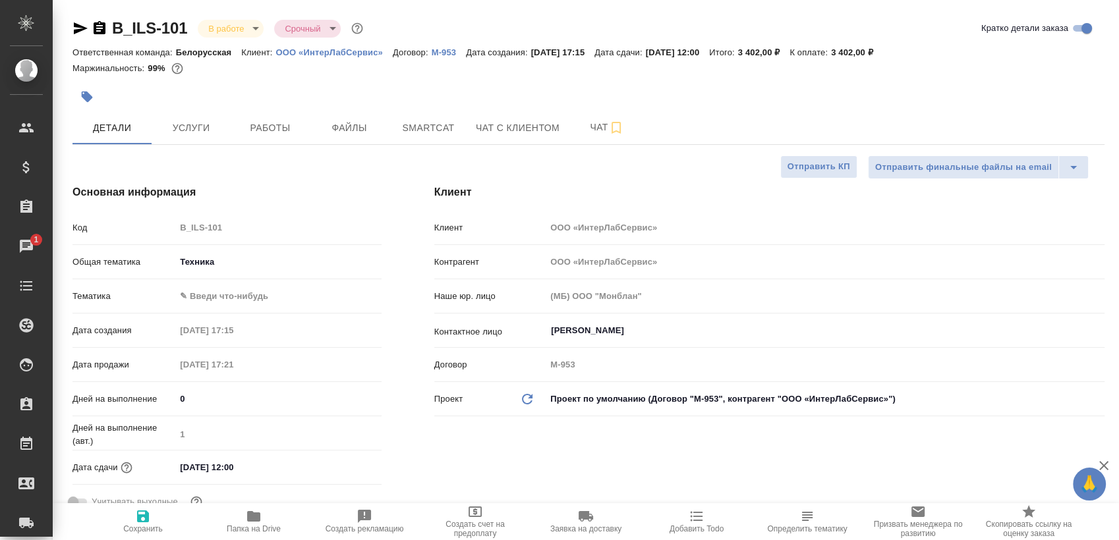
type textarea "x"
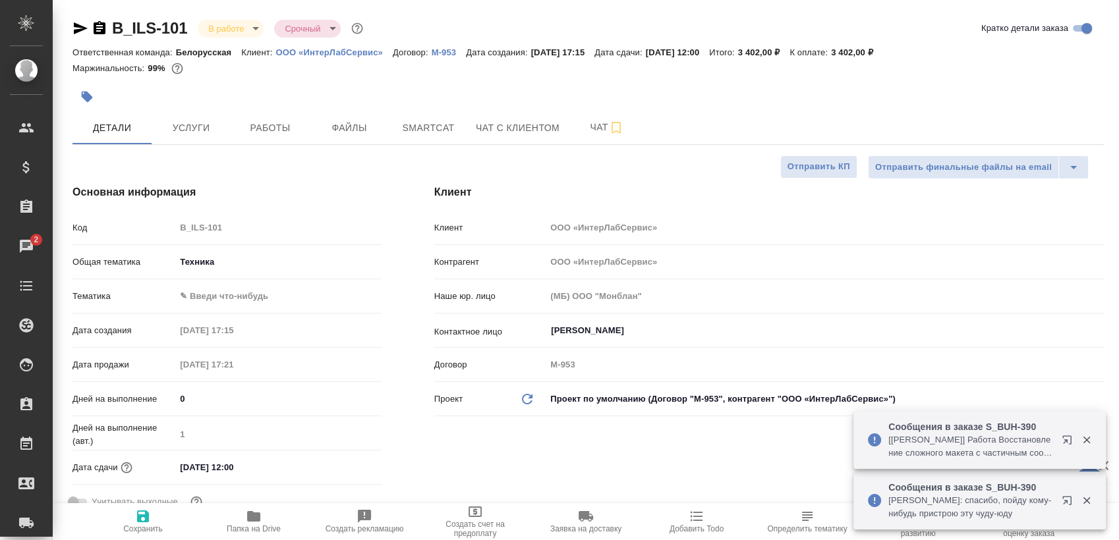
type textarea "x"
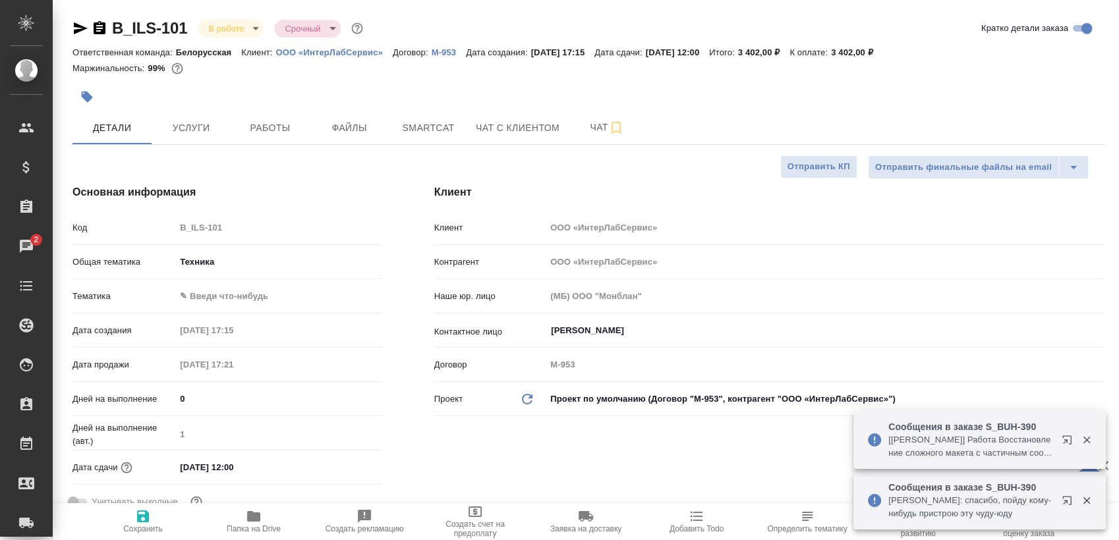
type textarea "x"
click at [281, 525] on span "Папка на Drive" at bounding box center [253, 521] width 95 height 25
type textarea "x"
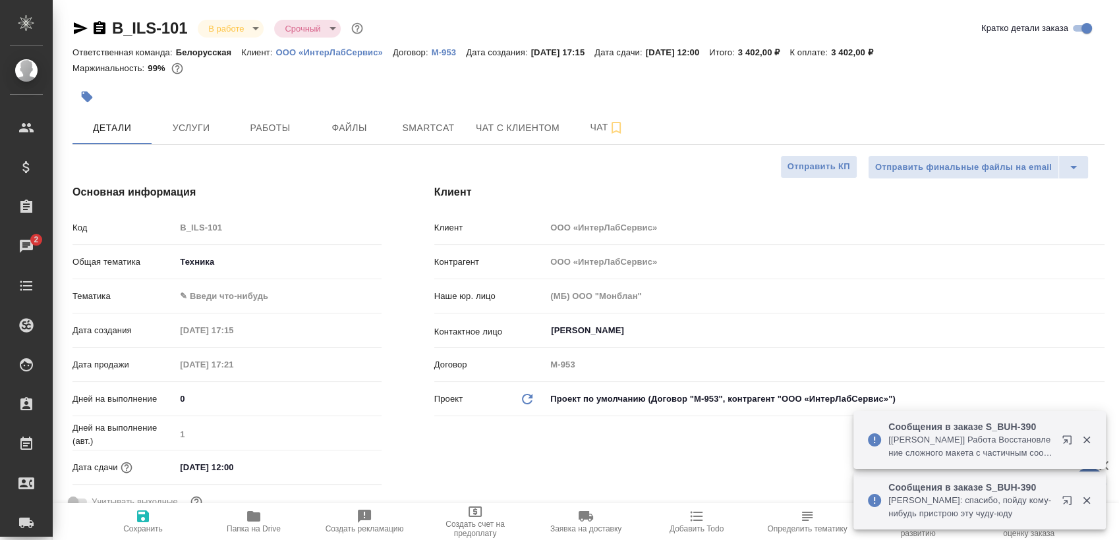
type textarea "x"
click at [237, 299] on body "🙏 .cls-1 fill:#fff; AWATERA Sergeeva Anastasia Клиенты Спецификации Заказы 2 Ча…" at bounding box center [559, 270] width 1119 height 540
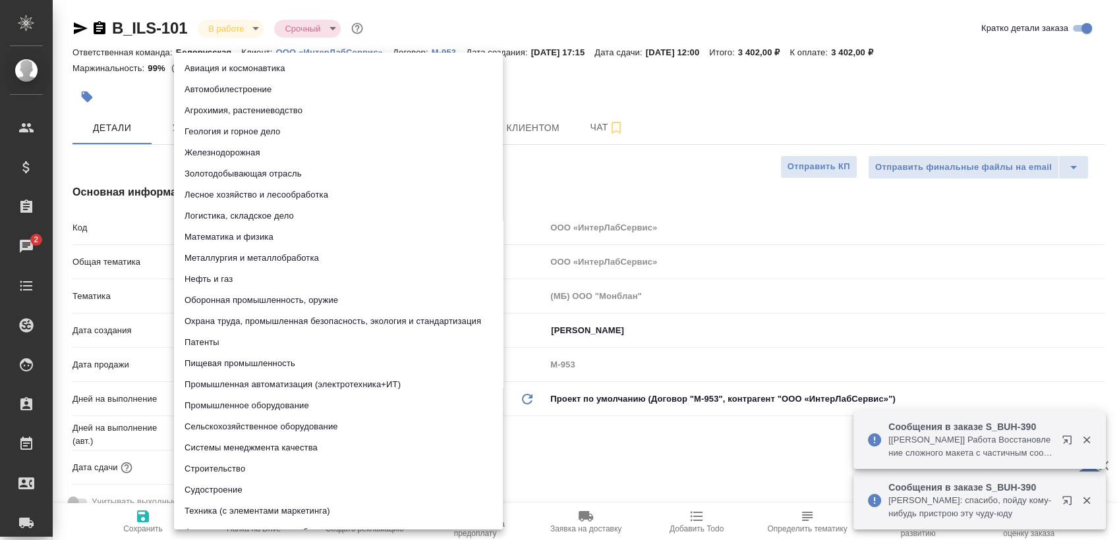
click at [274, 317] on li "Охрана труда, промышленная безопасность, экология и стандартизация" at bounding box center [338, 321] width 329 height 21
type input "5f647205b73bc97568ca66b9"
type textarea "x"
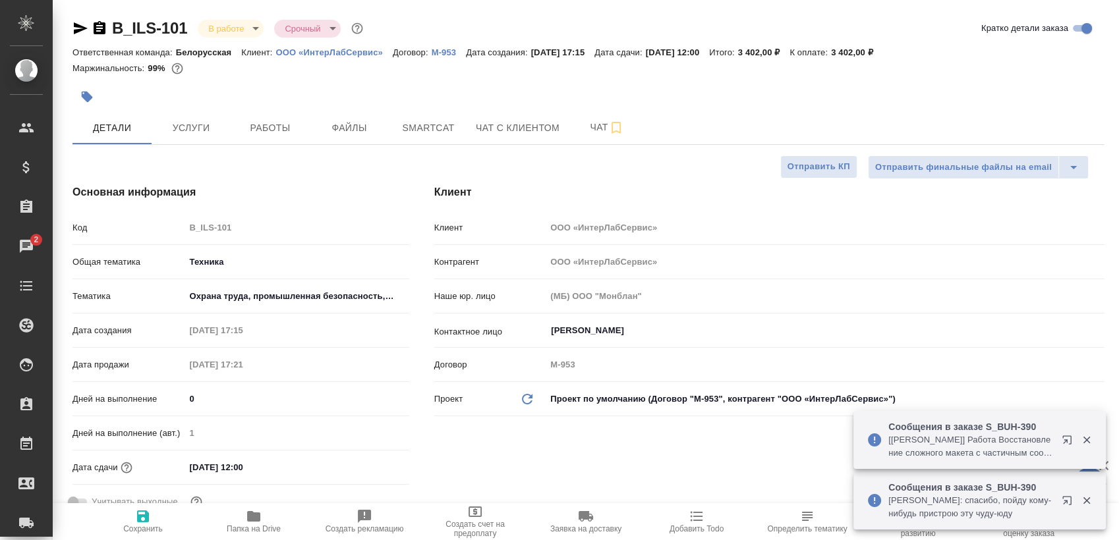
click at [133, 523] on span "Сохранить" at bounding box center [143, 521] width 95 height 25
type textarea "x"
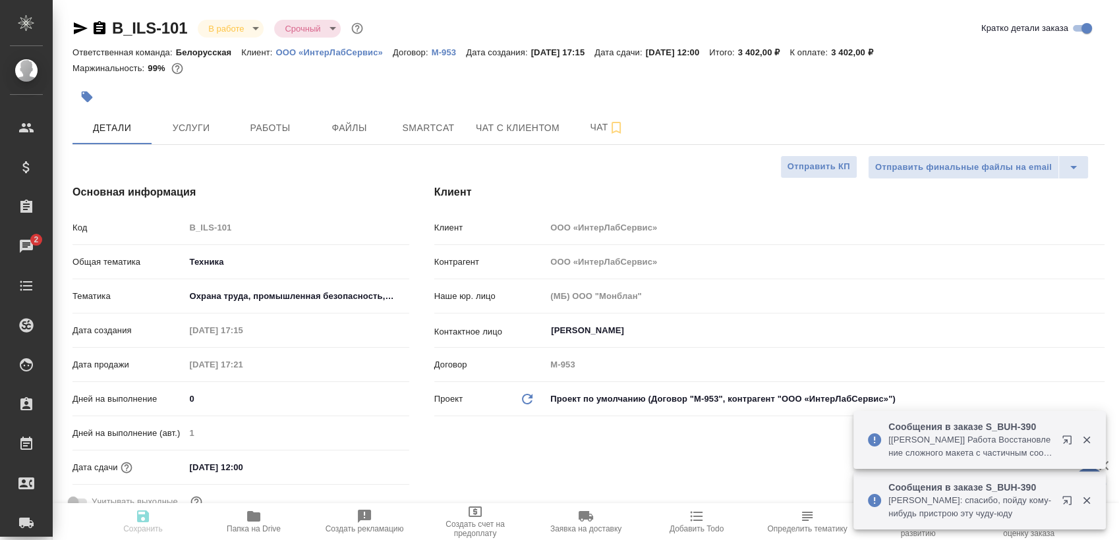
type textarea "x"
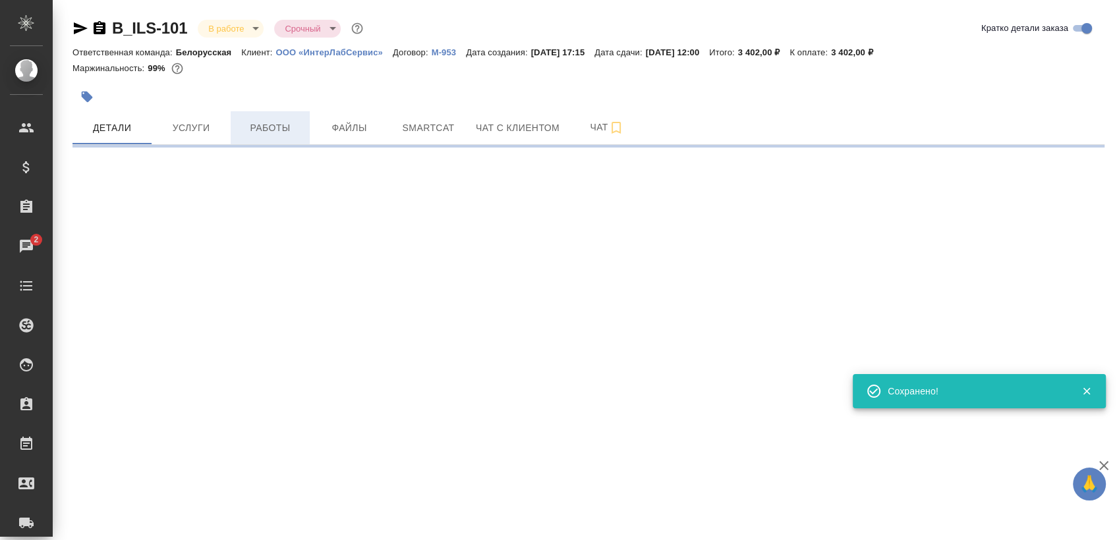
click at [285, 132] on span "Работы" at bounding box center [270, 128] width 63 height 16
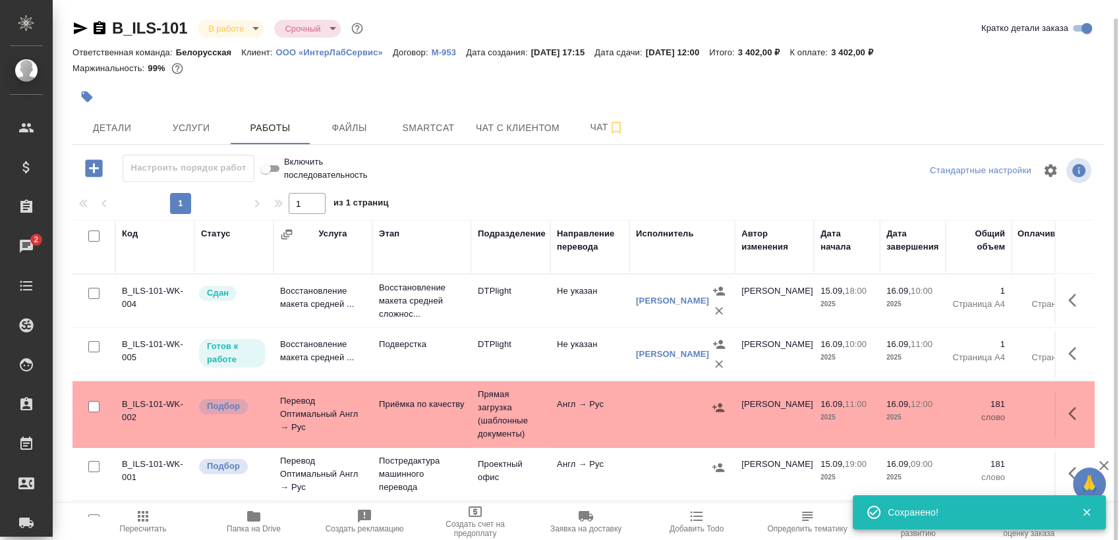
scroll to position [9, 0]
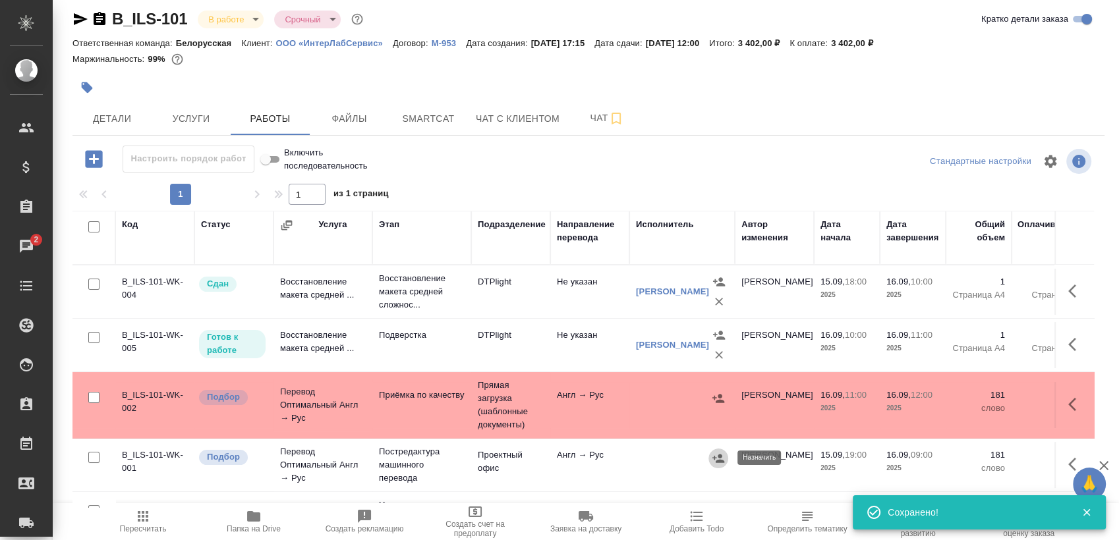
click at [725, 461] on button "button" at bounding box center [718, 459] width 20 height 20
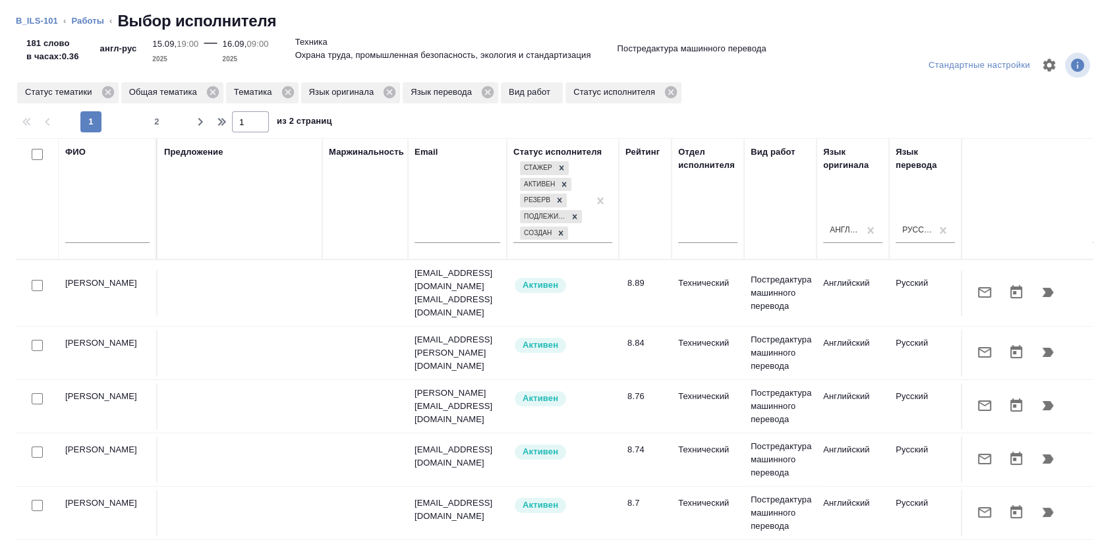
scroll to position [73, 0]
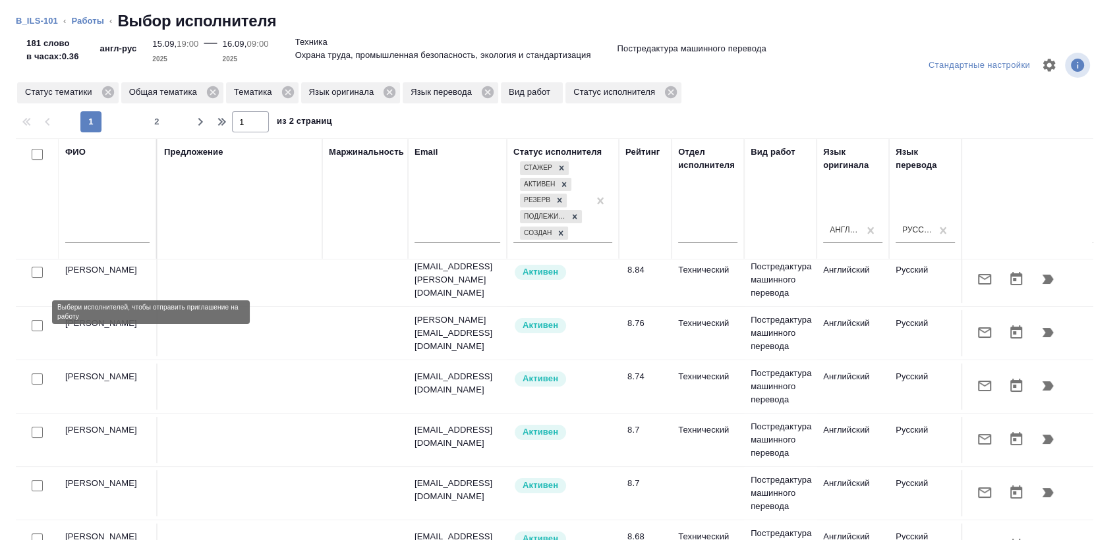
click at [37, 320] on input "checkbox" at bounding box center [37, 325] width 11 height 11
checkbox input "true"
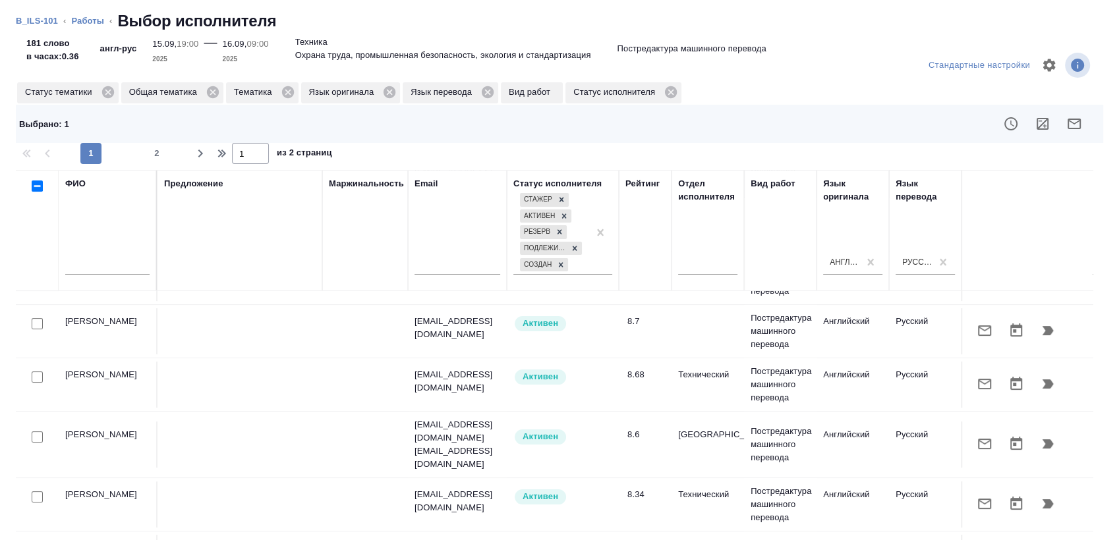
scroll to position [293, 0]
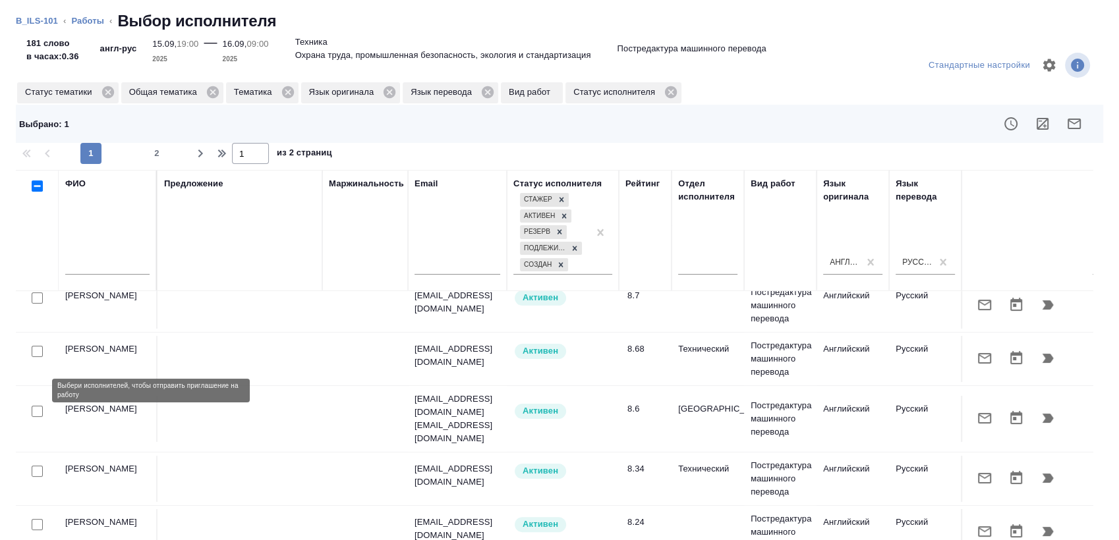
click at [40, 406] on input "checkbox" at bounding box center [37, 411] width 11 height 11
checkbox input "true"
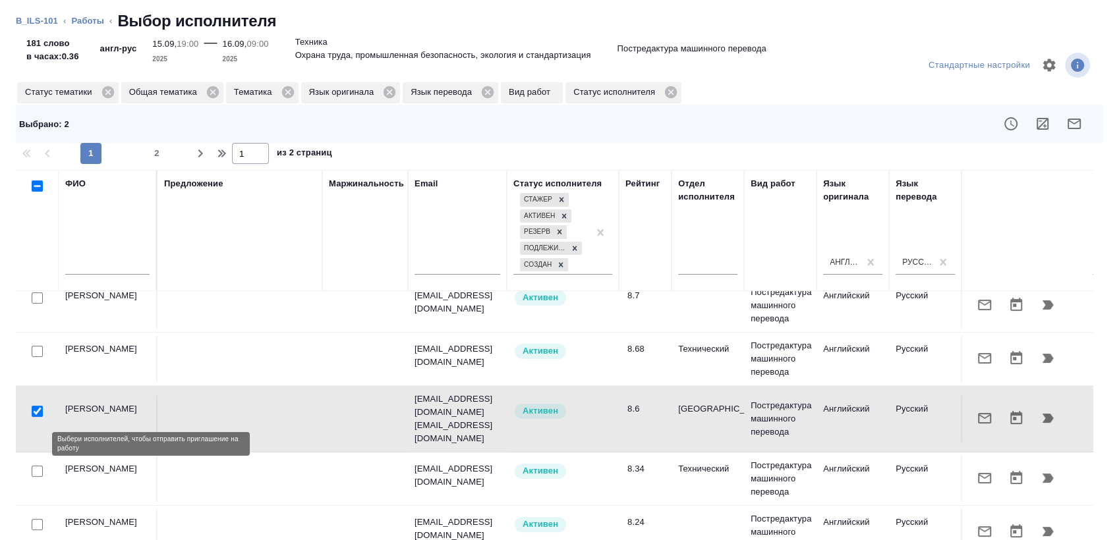
click at [41, 466] on input "checkbox" at bounding box center [37, 471] width 11 height 11
checkbox input "true"
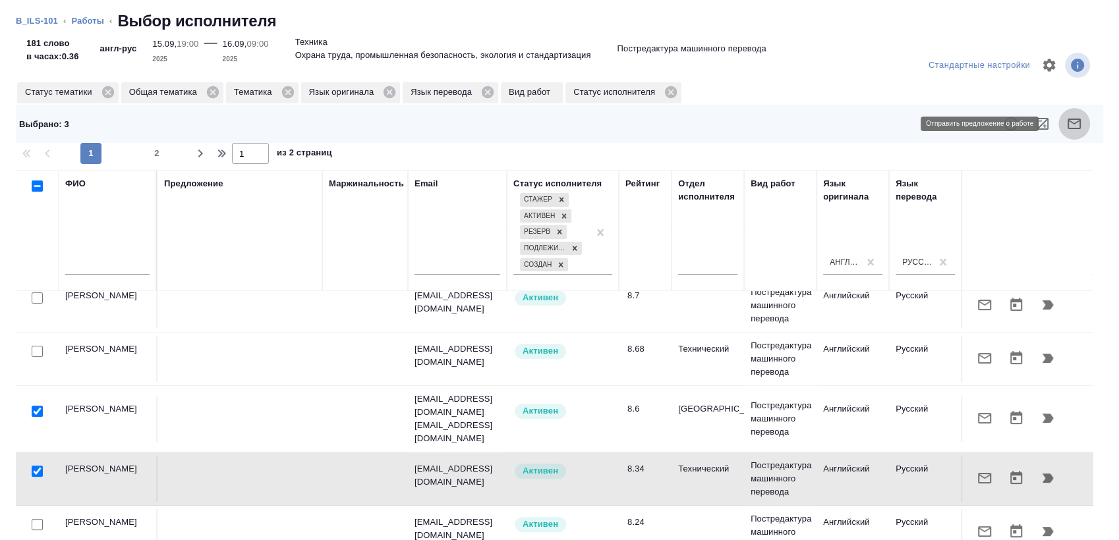
click at [1068, 119] on icon "button" at bounding box center [1074, 124] width 13 height 11
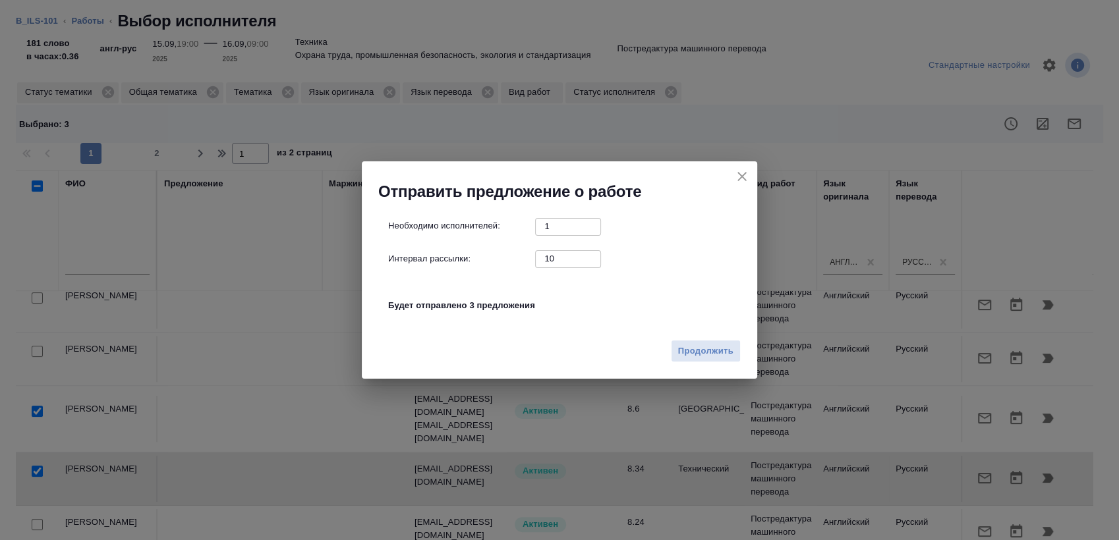
click at [556, 259] on input "10" at bounding box center [568, 258] width 66 height 16
type input "0"
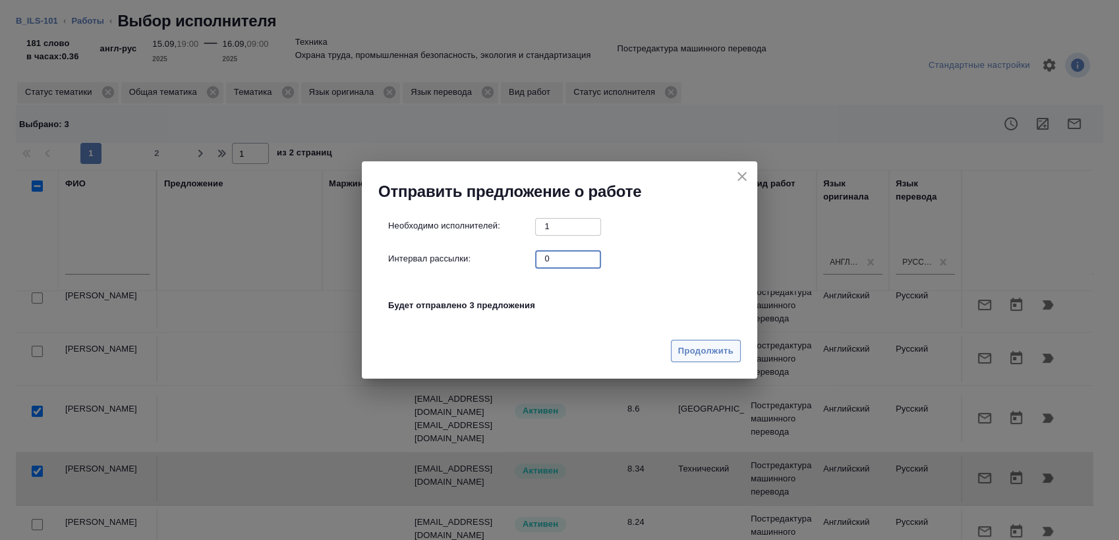
click at [696, 347] on span "Продолжить" at bounding box center [705, 351] width 55 height 15
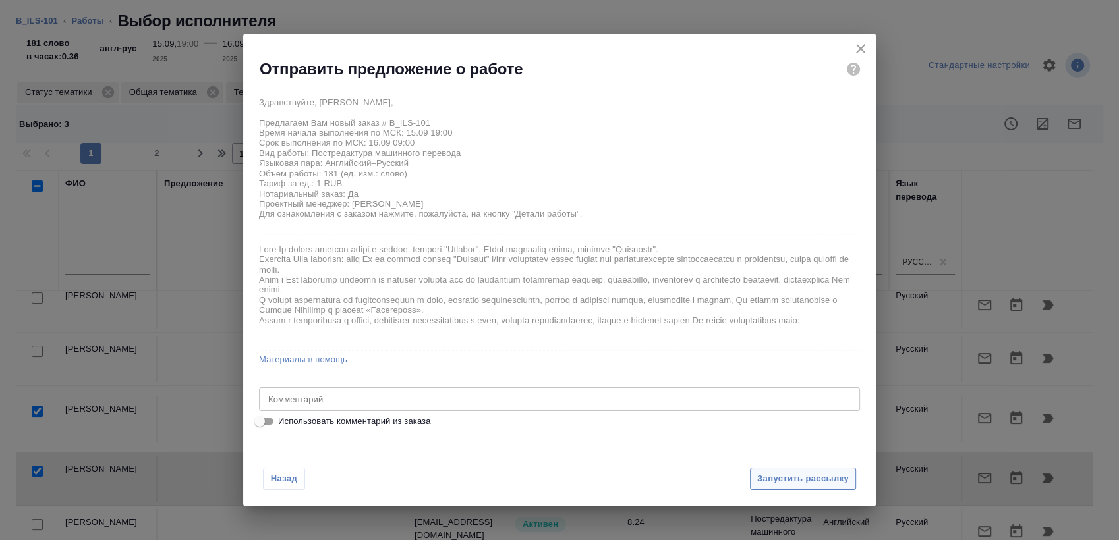
click at [780, 471] on button "Запустить рассылку" at bounding box center [803, 479] width 106 height 23
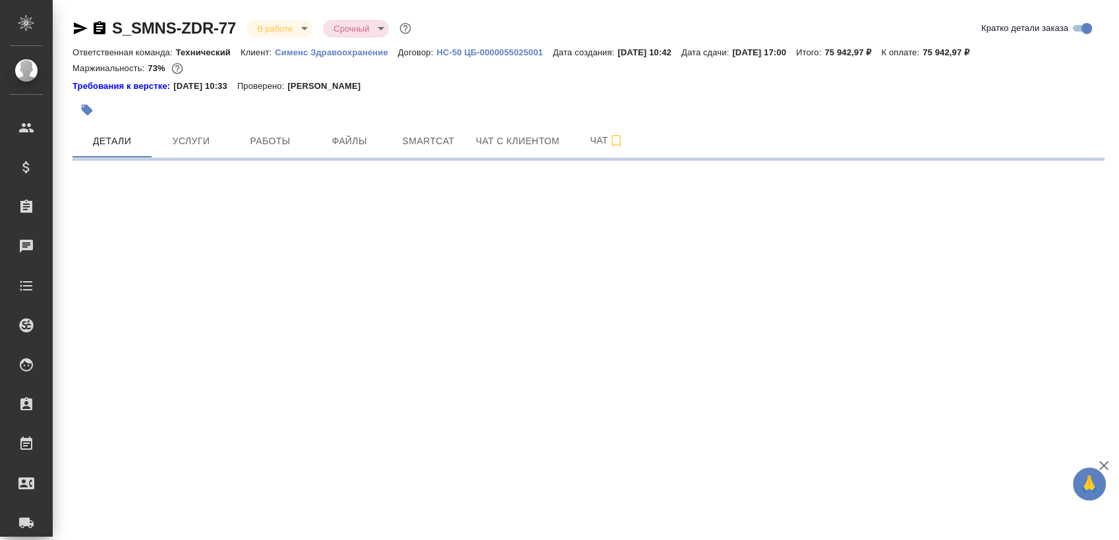
click at [414, 135] on span "Smartcat" at bounding box center [428, 141] width 63 height 16
select select "RU"
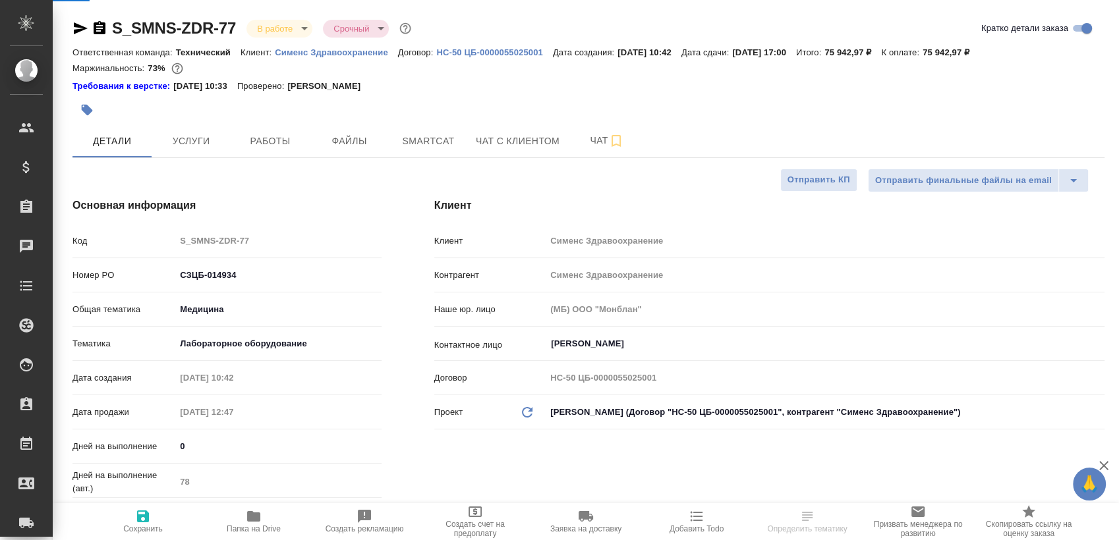
type textarea "x"
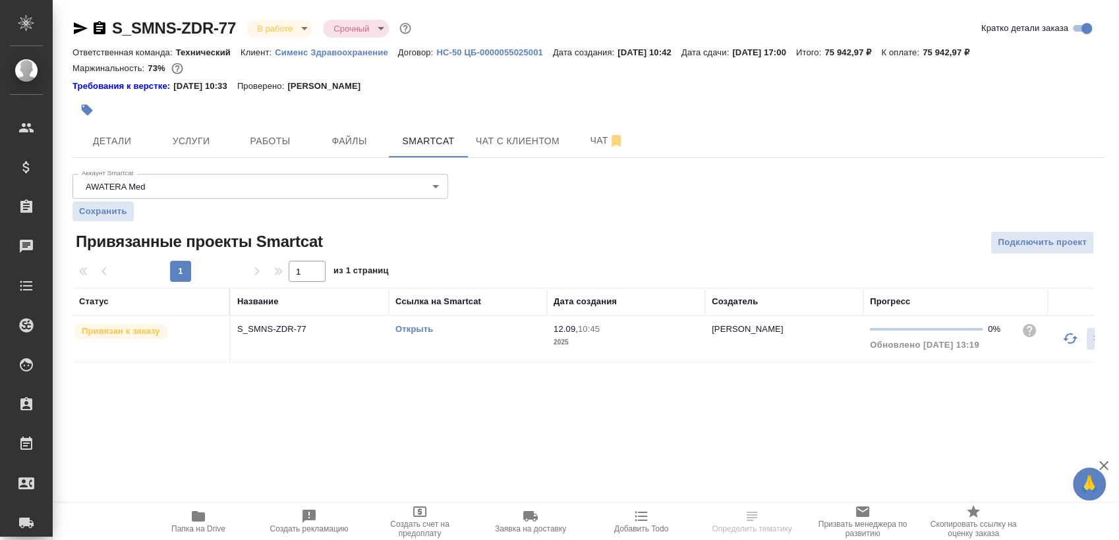
click at [424, 332] on link "Открыть" at bounding box center [414, 329] width 38 height 10
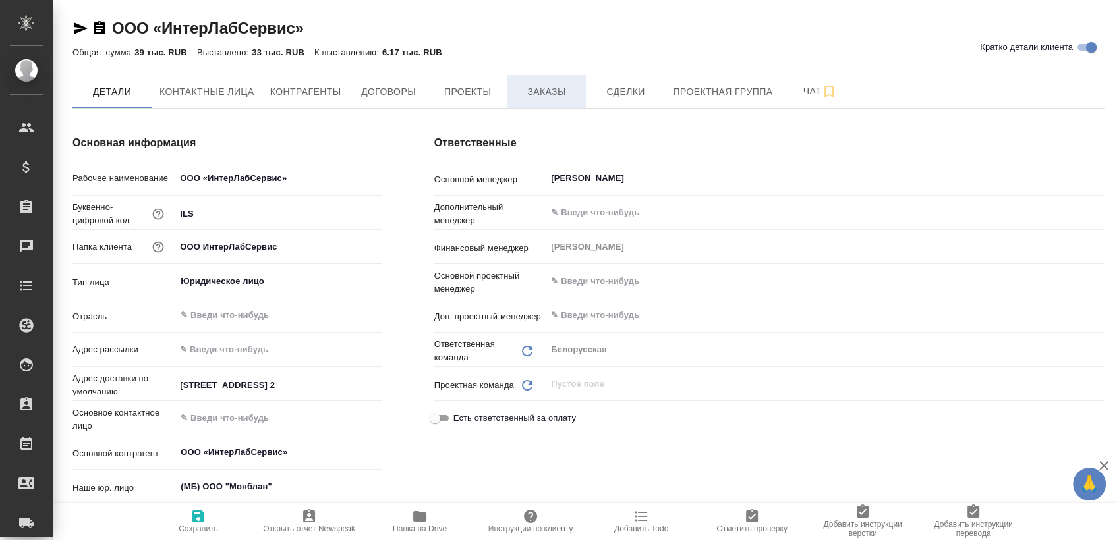
click at [552, 92] on span "Заказы" at bounding box center [546, 92] width 63 height 16
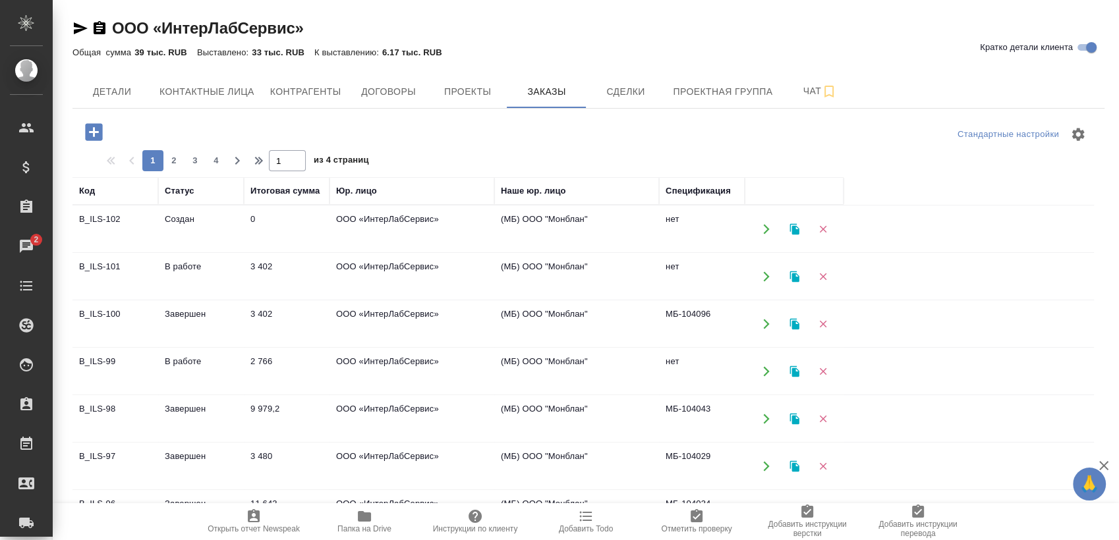
click at [145, 325] on td "B_ILS-100" at bounding box center [115, 324] width 86 height 46
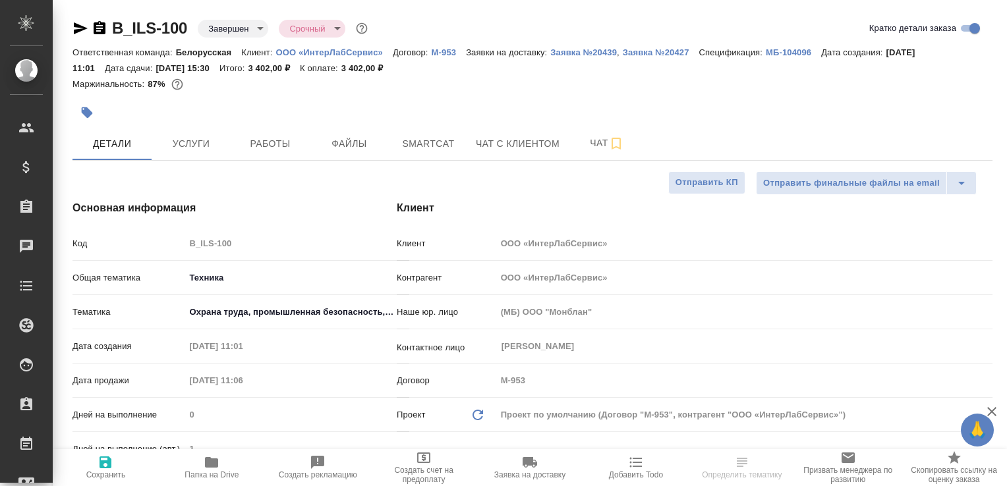
select select "RU"
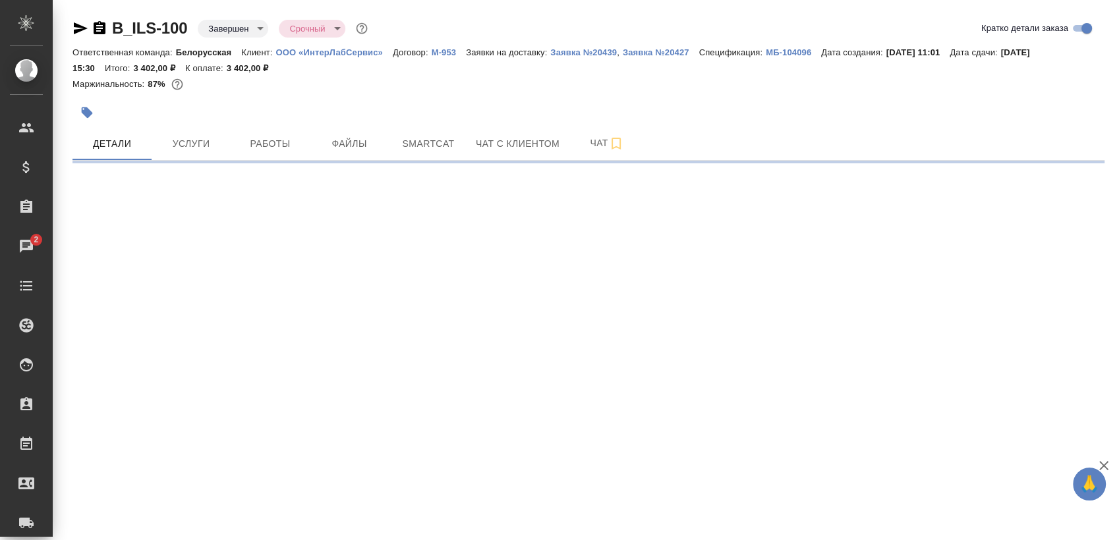
click at [289, 486] on div ".cls-1 fill:#fff; AWATERA [PERSON_NAME] Спецификации Заказы 2 Чаты Todo Проекты…" at bounding box center [559, 270] width 1119 height 540
select select "RU"
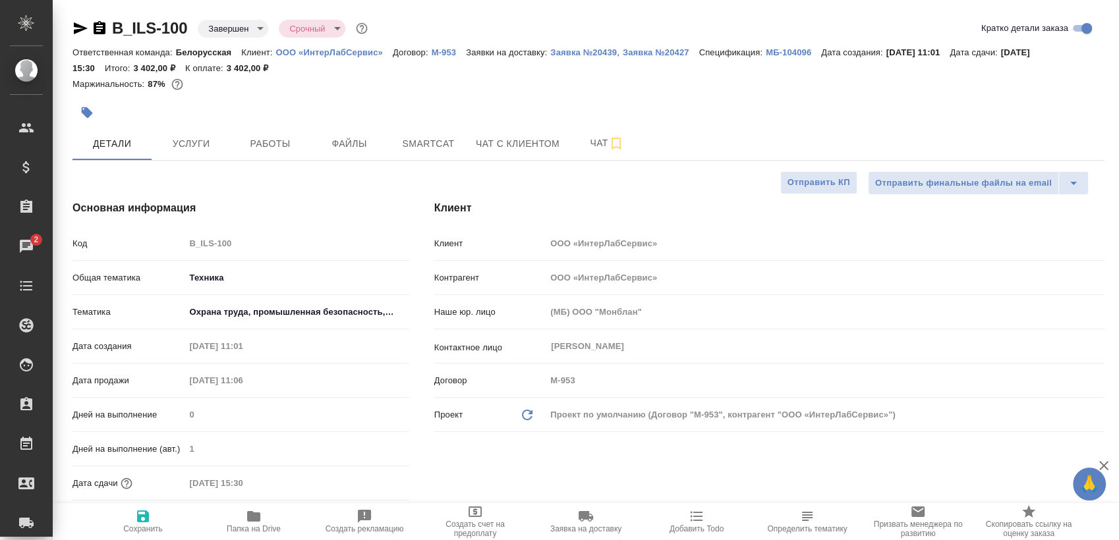
type textarea "x"
click at [262, 486] on span "Папка на Drive" at bounding box center [253, 521] width 95 height 25
type textarea "x"
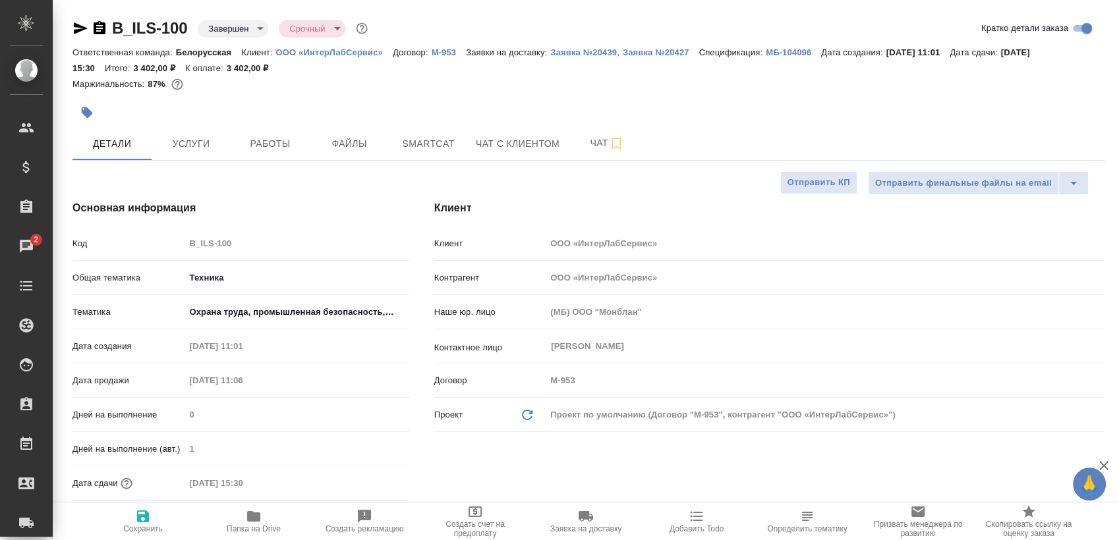
type textarea "x"
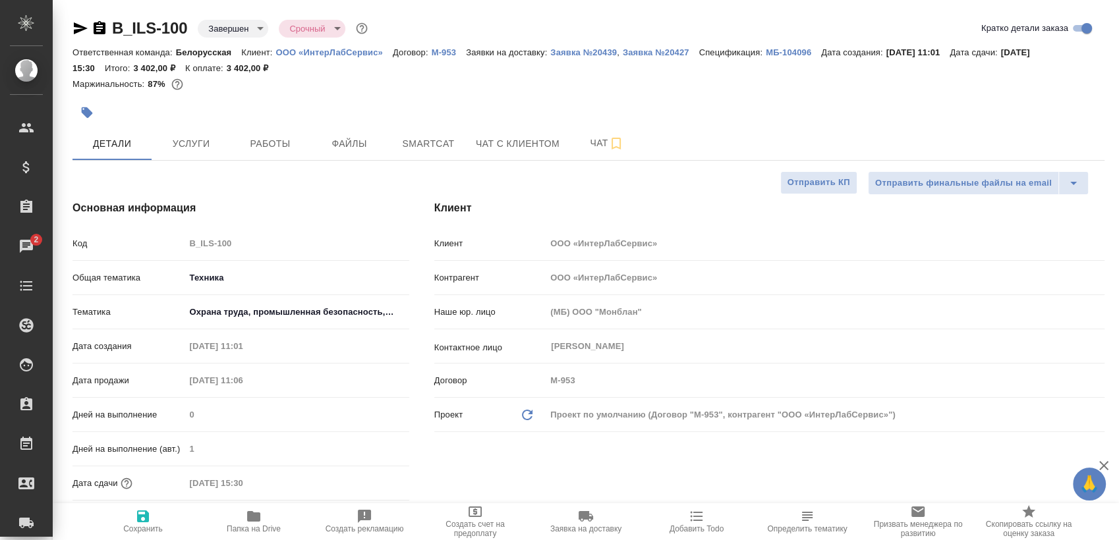
type textarea "x"
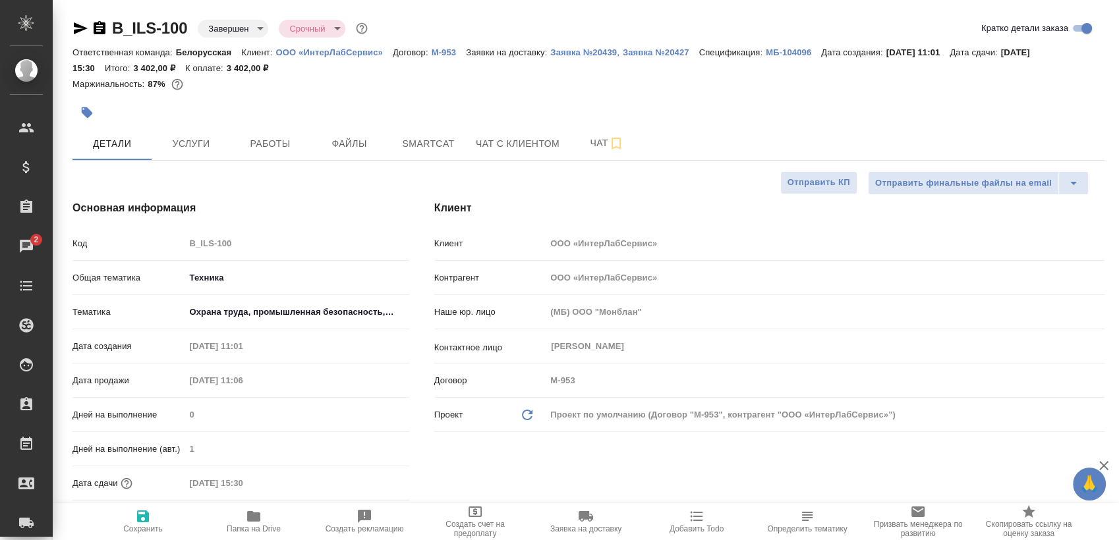
type textarea "x"
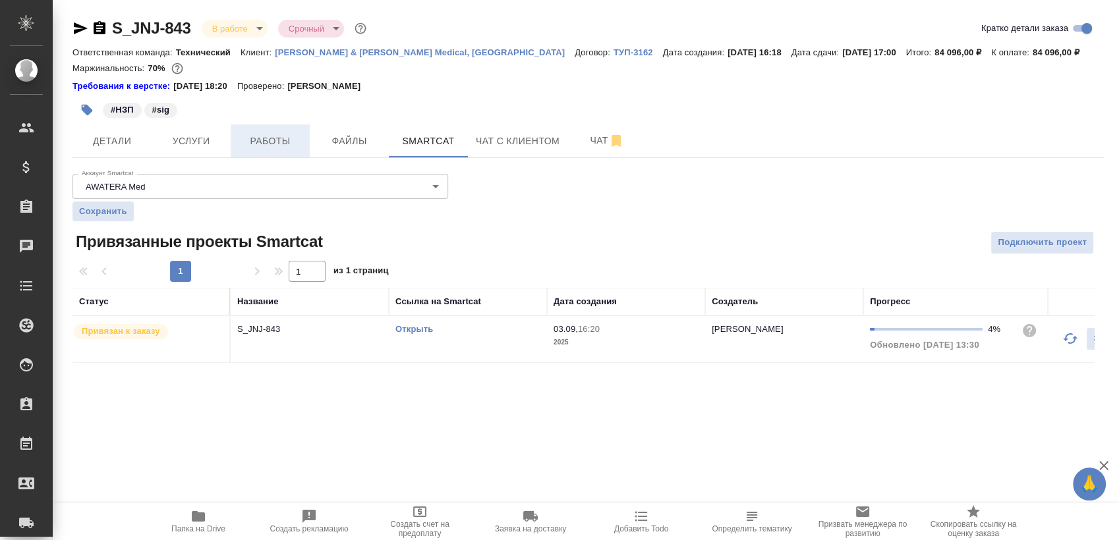
click at [258, 129] on button "Работы" at bounding box center [270, 141] width 79 height 33
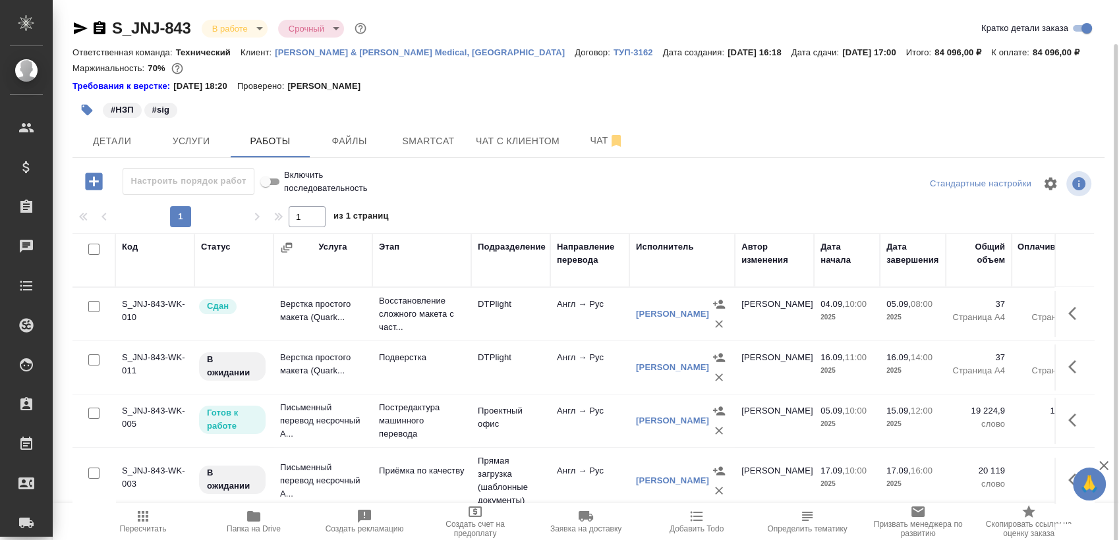
scroll to position [22, 0]
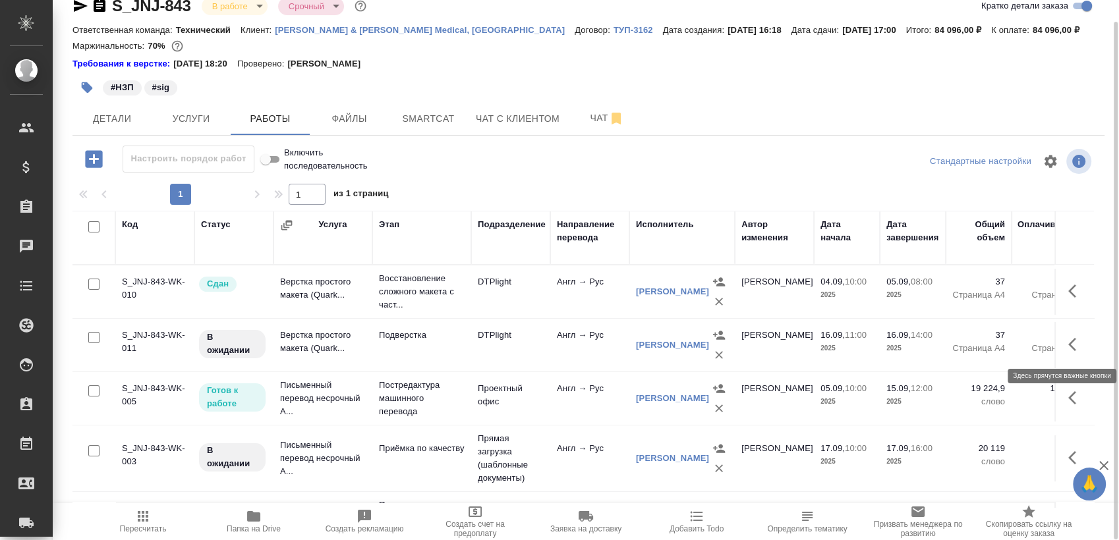
click at [1068, 348] on icon "button" at bounding box center [1076, 345] width 16 height 16
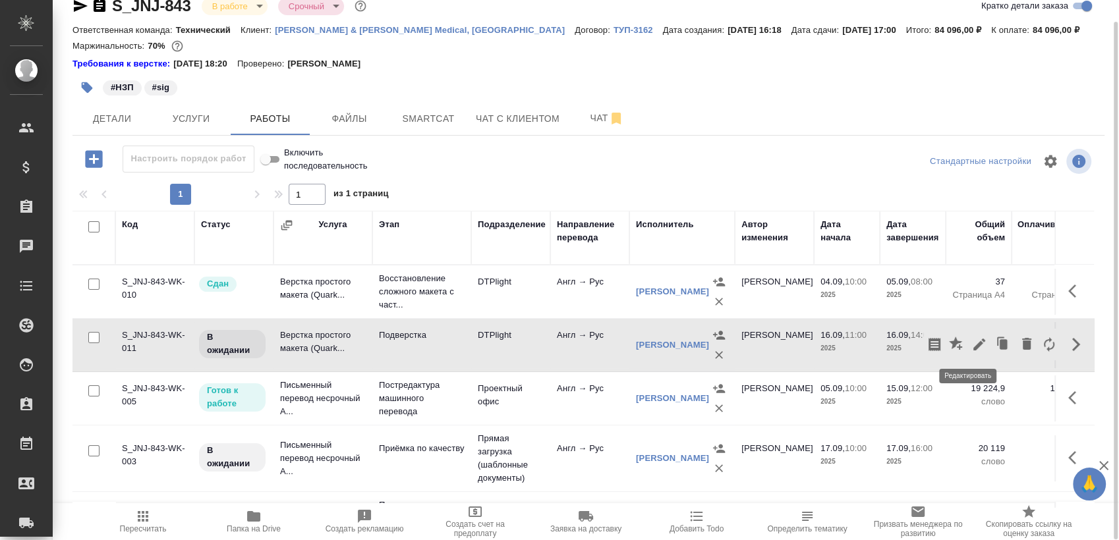
click at [971, 347] on icon "button" at bounding box center [979, 345] width 16 height 16
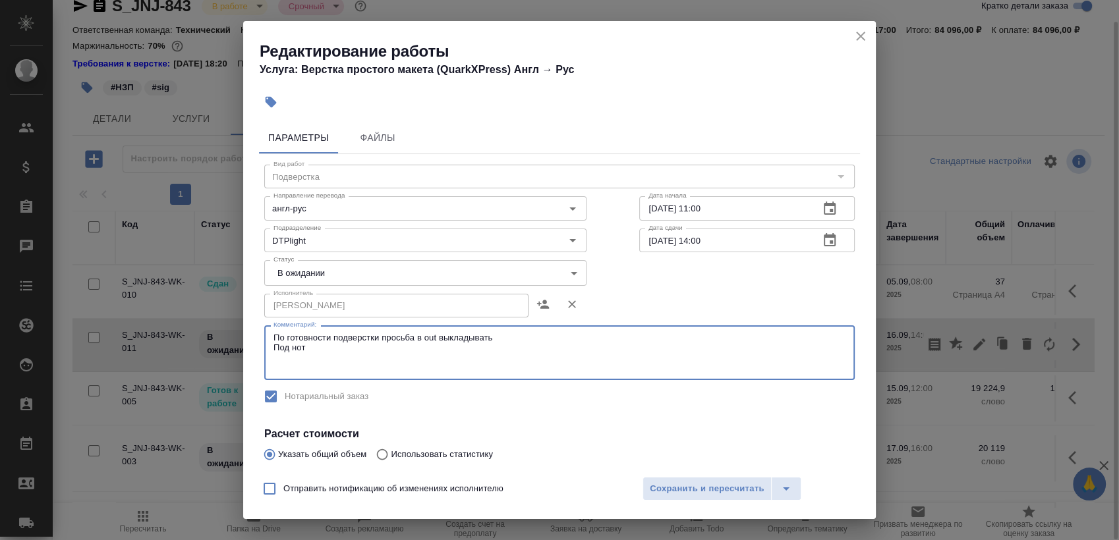
click at [360, 363] on textarea "По готовности подверстки просьба в out выкладывать Под нот" at bounding box center [560, 353] width 572 height 41
paste textarea "[URL][DOMAIN_NAME]"
type textarea "По готовности подверстки просьба в out выкладывать Под нот https://drive.awater…"
click at [344, 268] on body "🙏 .cls-1 fill:#fff; AWATERA Sergeeva Anastasia Клиенты Спецификации Заказы 0 Ча…" at bounding box center [559, 270] width 1119 height 540
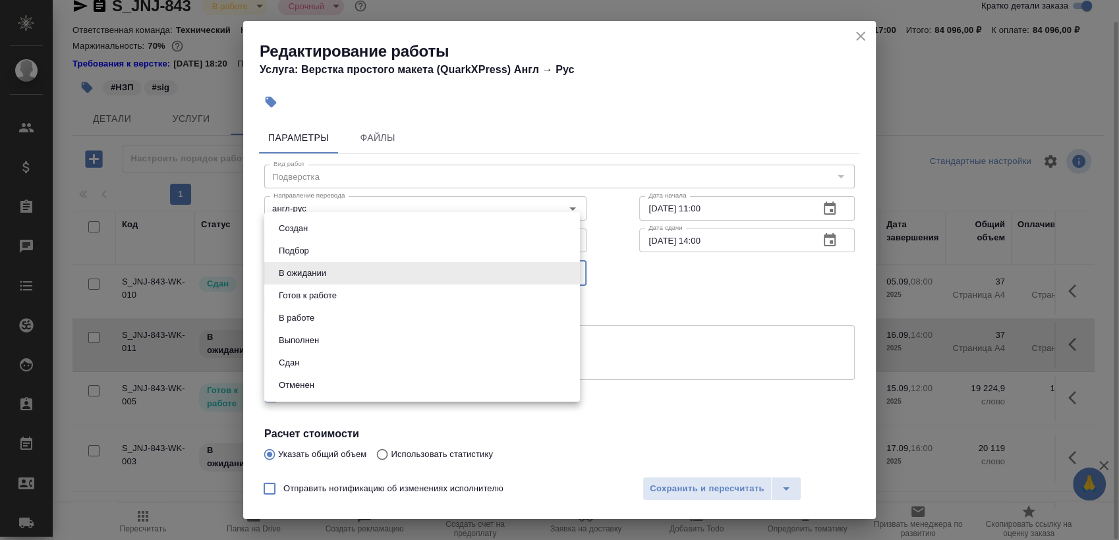
click at [337, 289] on button "Готов к работе" at bounding box center [308, 296] width 66 height 14
type input "readyForWork"
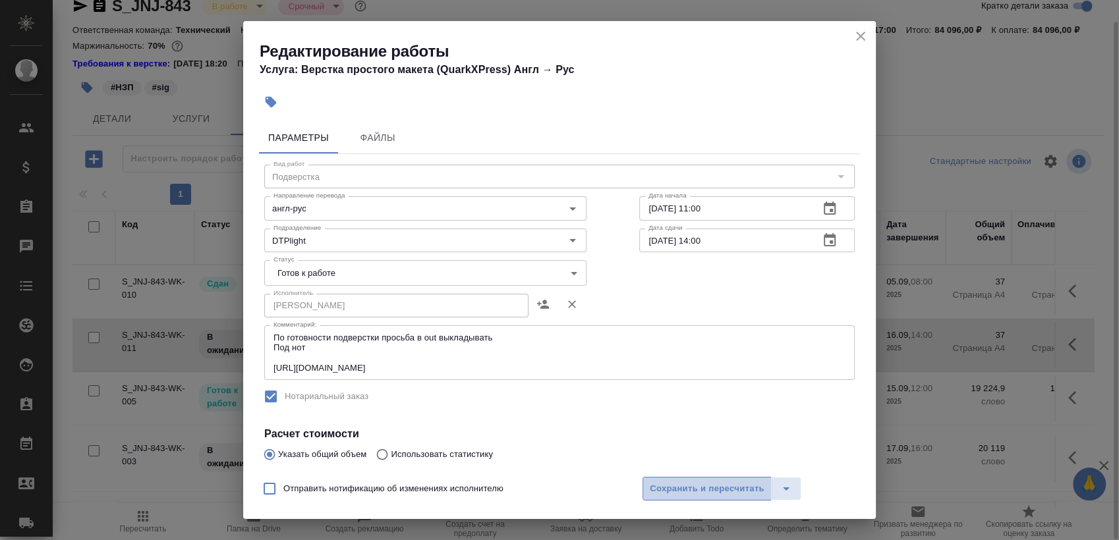
click at [681, 492] on span "Сохранить и пересчитать" at bounding box center [707, 489] width 115 height 15
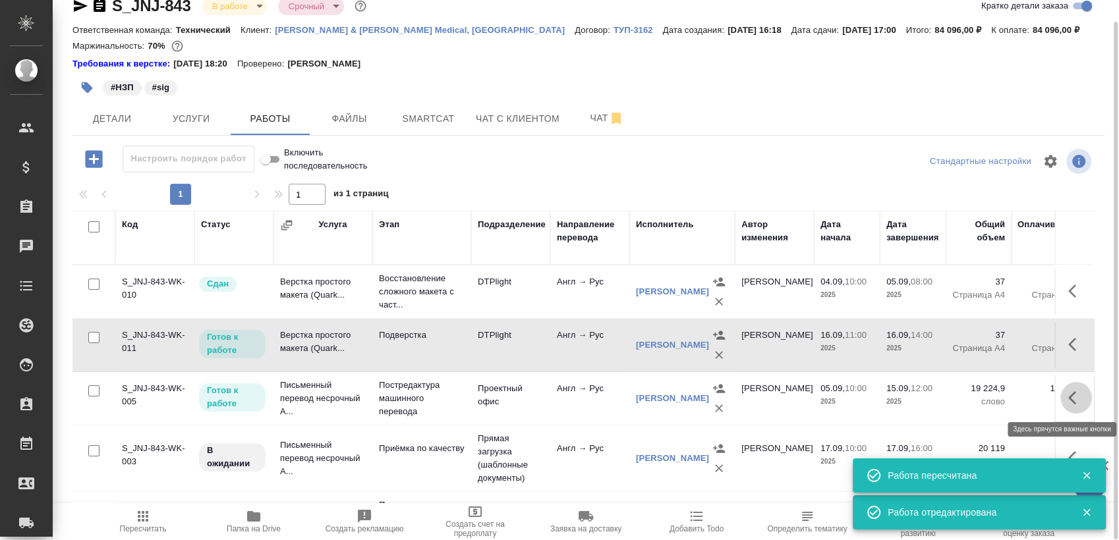
click at [1070, 405] on button "button" at bounding box center [1076, 398] width 32 height 32
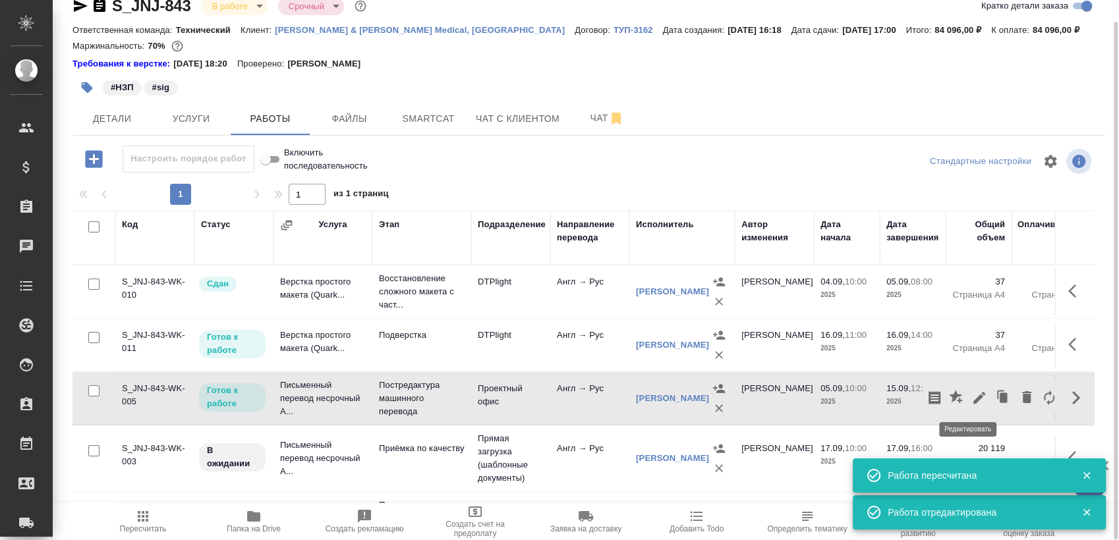
click at [968, 397] on button "button" at bounding box center [979, 398] width 22 height 32
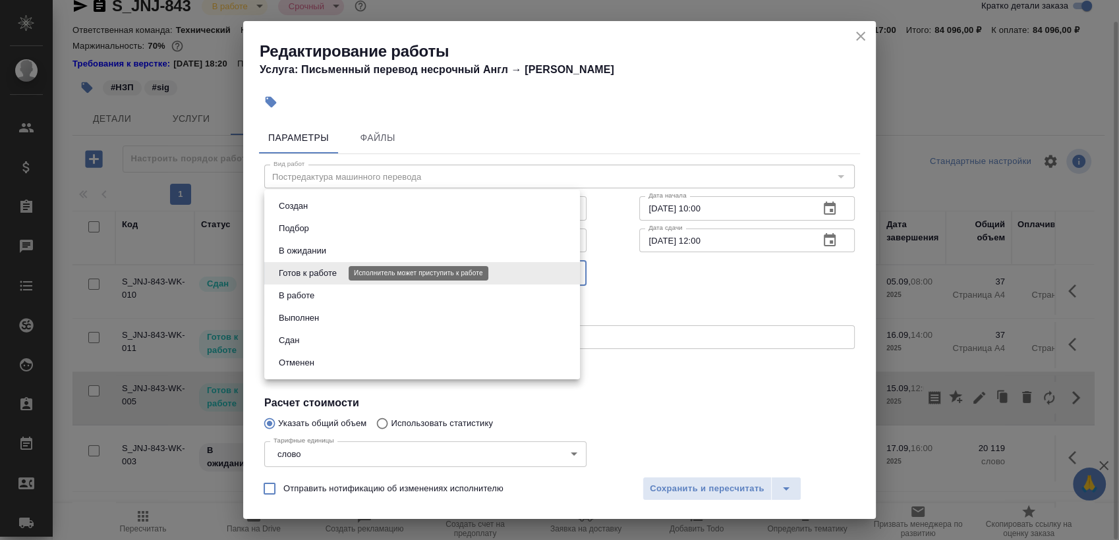
click at [306, 271] on body "🙏 .cls-1 fill:#fff; AWATERA Sergeeva Anastasia Клиенты Спецификации Заказы 0 Ча…" at bounding box center [559, 270] width 1119 height 540
click at [334, 321] on li "Выполнен" at bounding box center [422, 318] width 316 height 22
type input "completed"
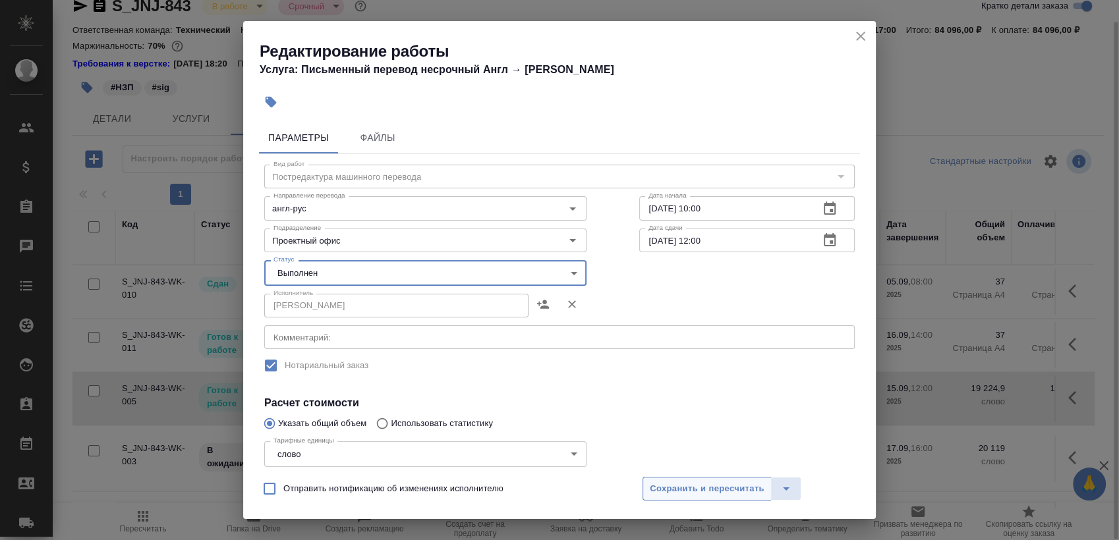
click at [697, 480] on button "Сохранить и пересчитать" at bounding box center [707, 489] width 129 height 24
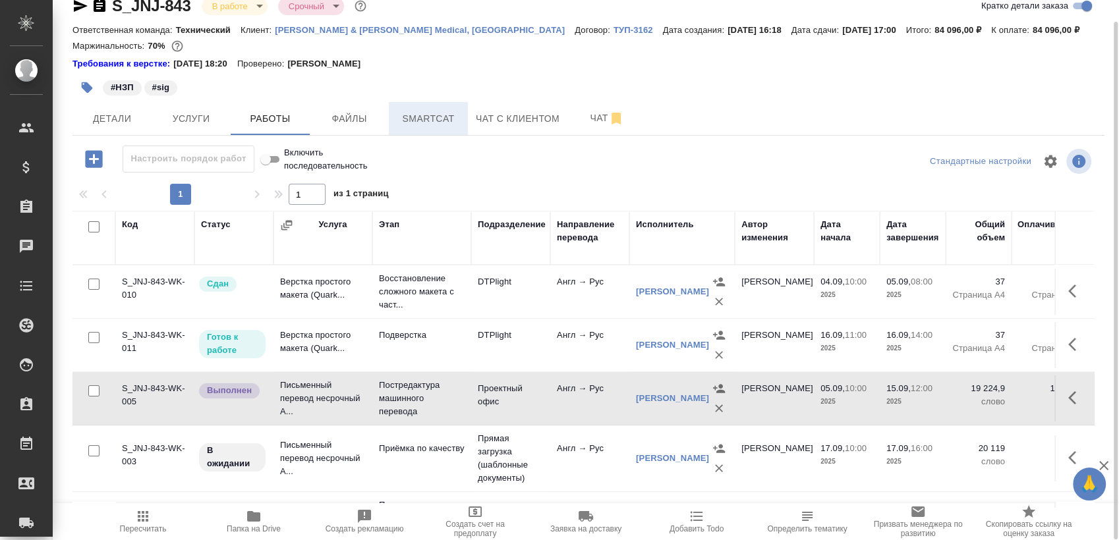
scroll to position [0, 0]
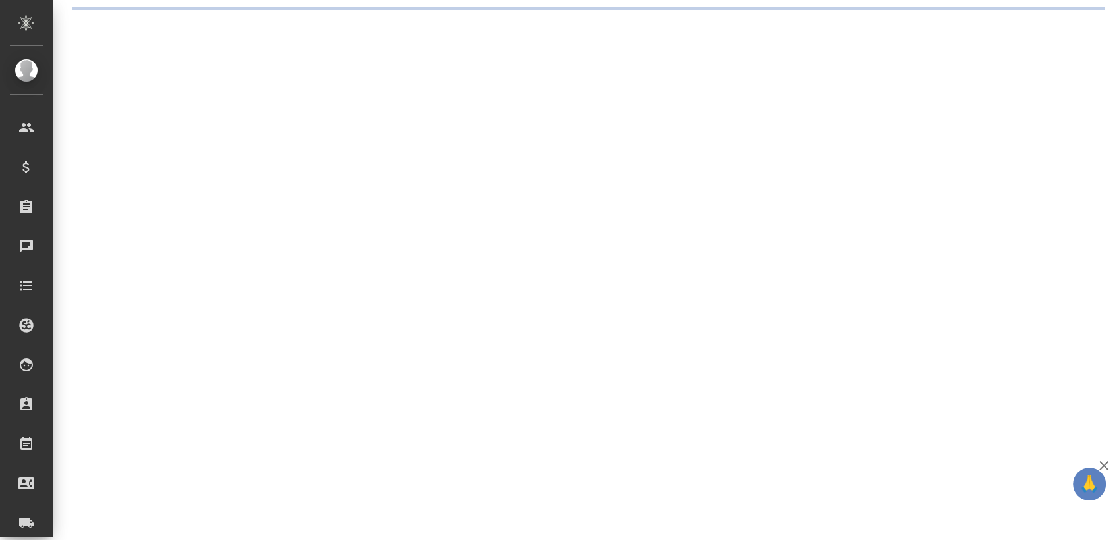
select select "RU"
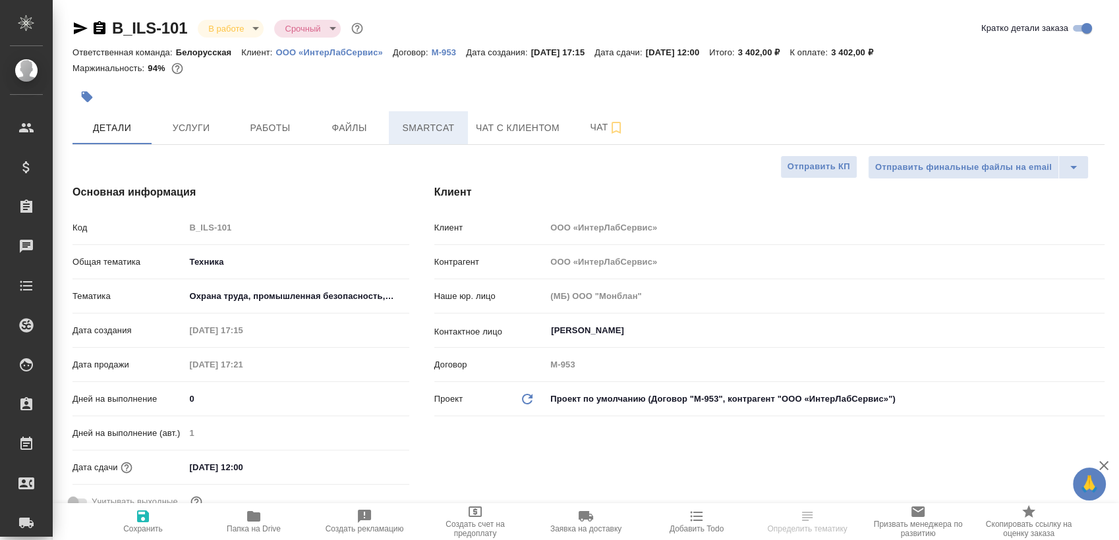
type textarea "x"
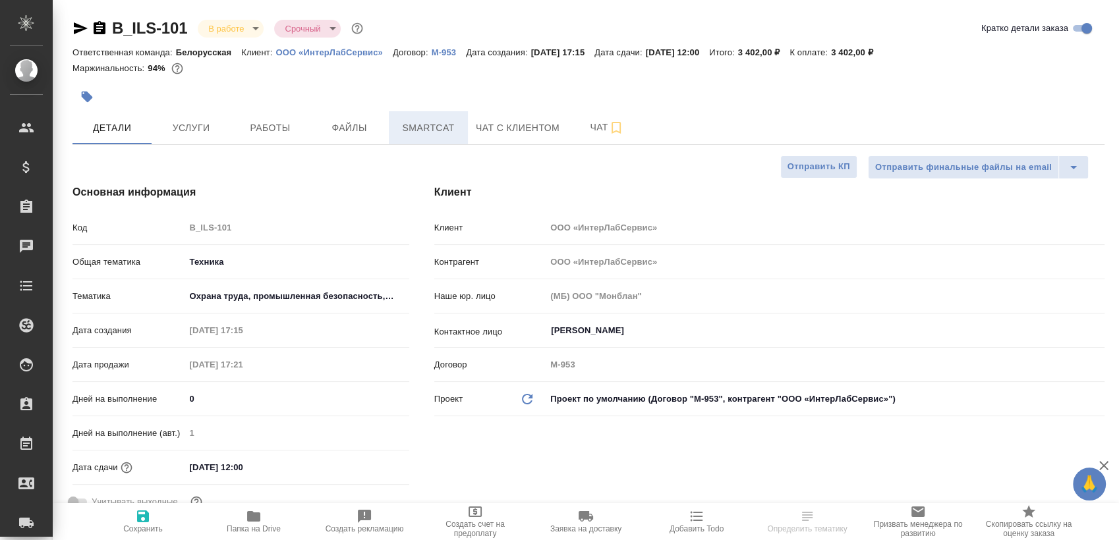
type textarea "x"
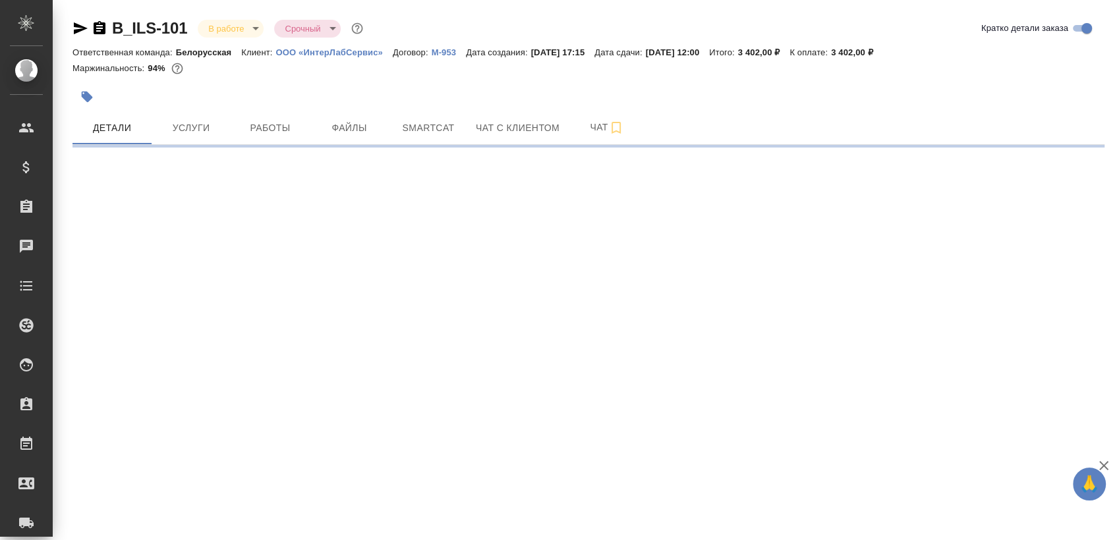
select select "RU"
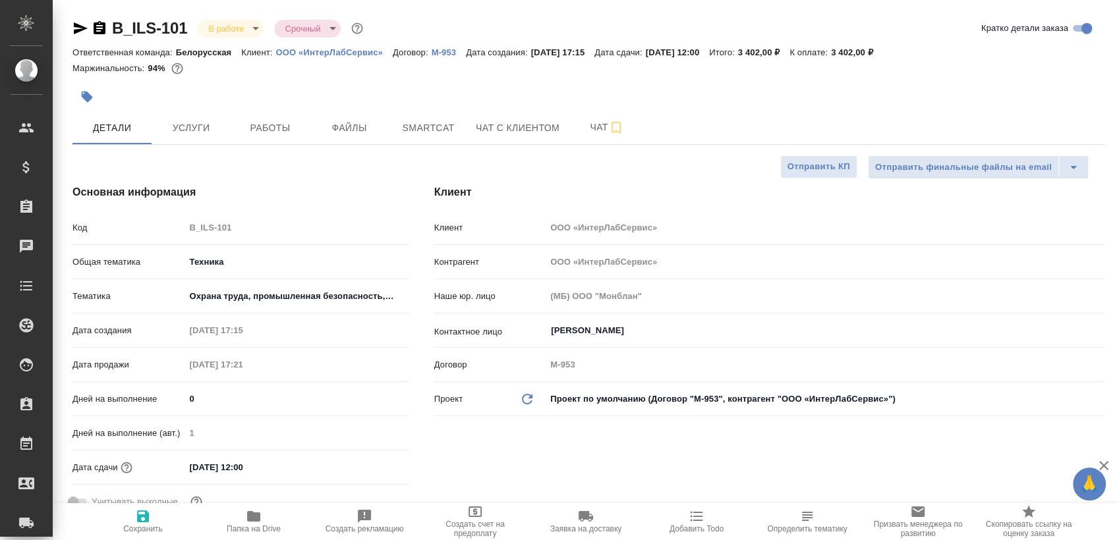
type textarea "x"
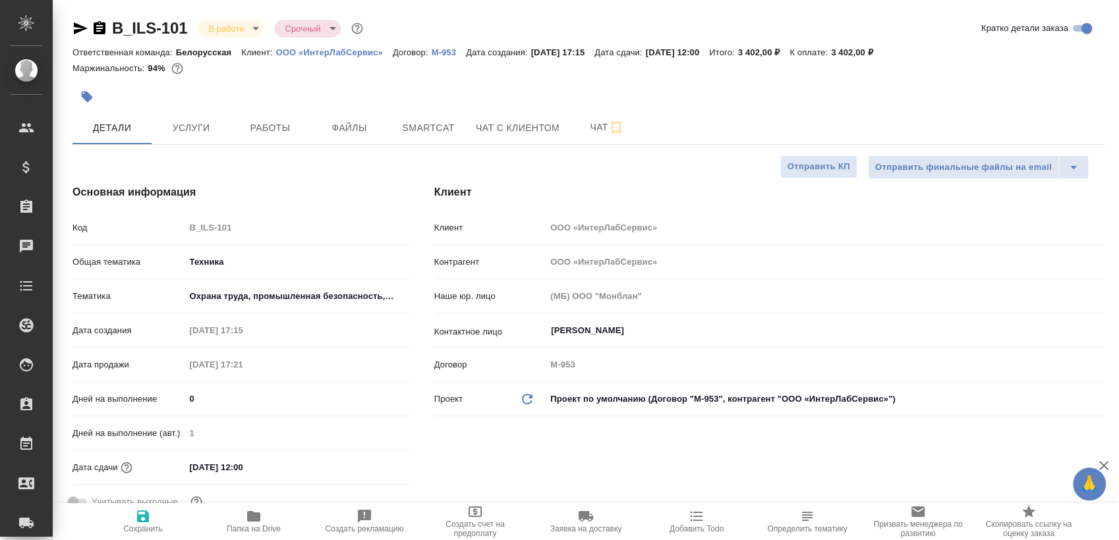
type textarea "x"
click at [259, 121] on span "Работы" at bounding box center [270, 128] width 63 height 16
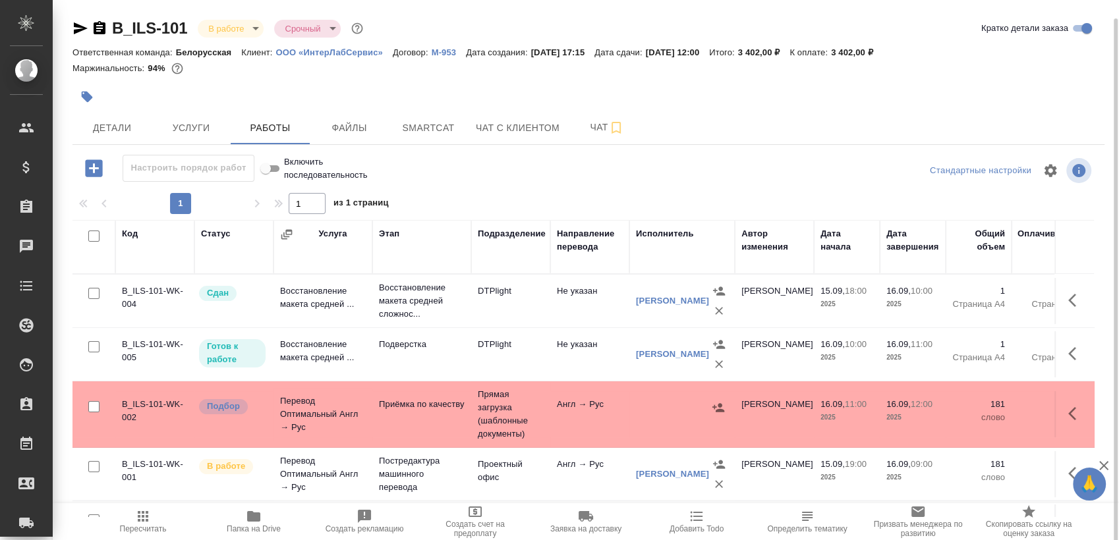
scroll to position [9, 0]
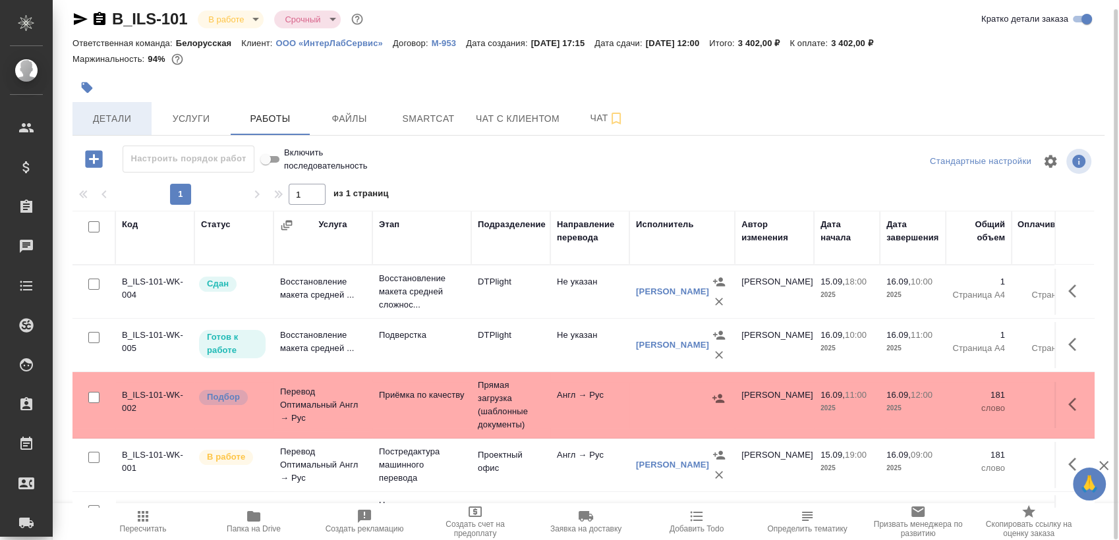
click at [121, 111] on span "Детали" at bounding box center [111, 119] width 63 height 16
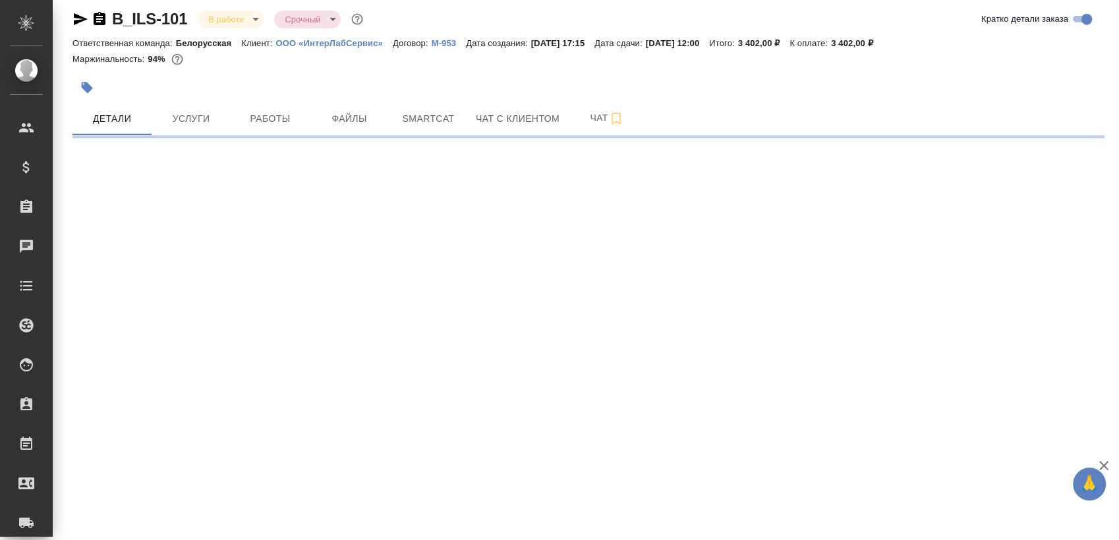
select select "RU"
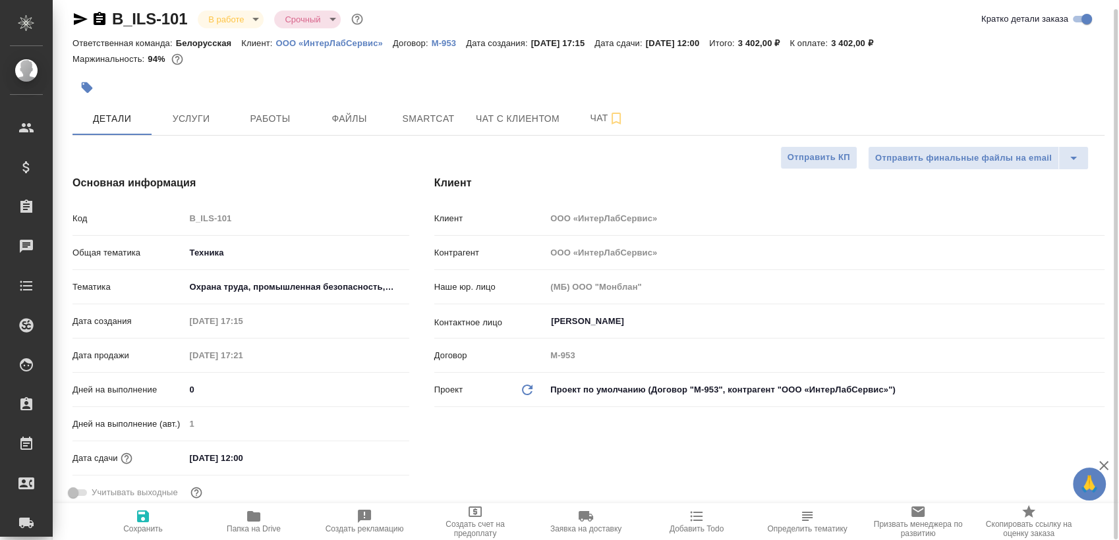
type textarea "x"
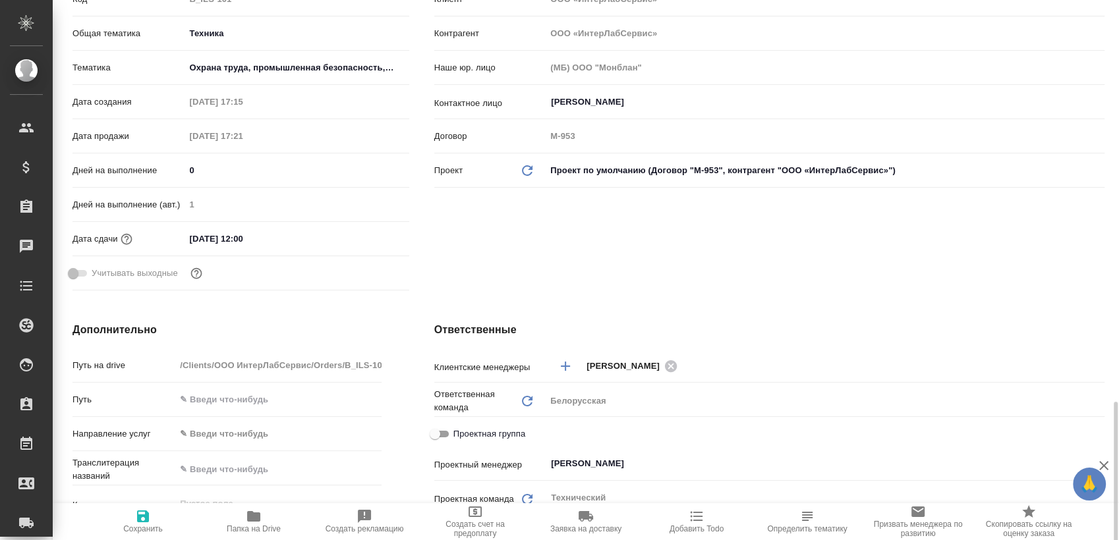
scroll to position [448, 0]
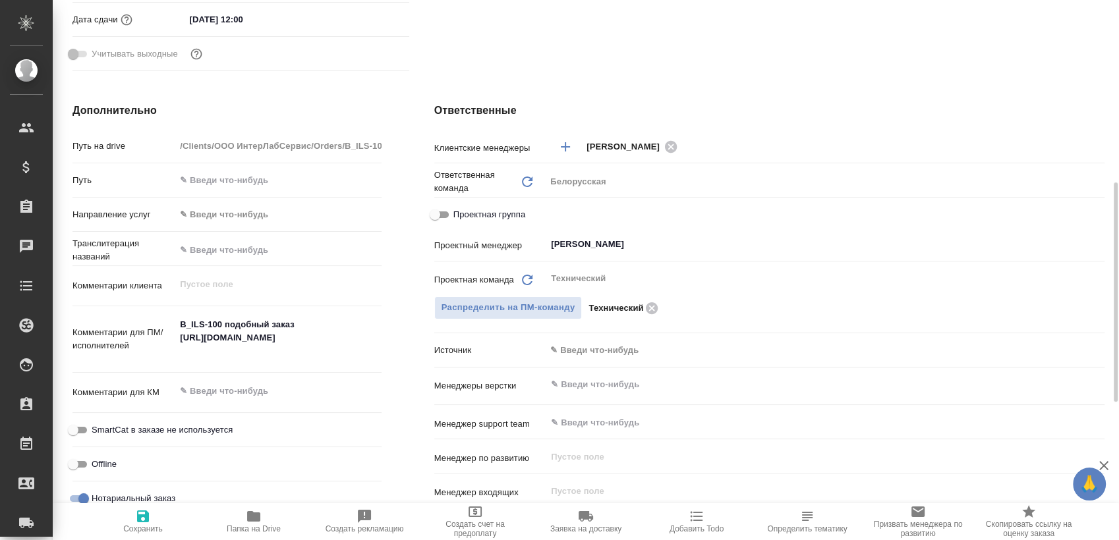
type textarea "x"
drag, startPoint x: 336, startPoint y: 347, endPoint x: 177, endPoint y: 341, distance: 158.9
click at [177, 341] on textarea "B_ILS-100 подобный заказ https://smartcat.com/projects/7637df62-b650-4714-89d4-…" at bounding box center [278, 338] width 204 height 49
type textarea "x"
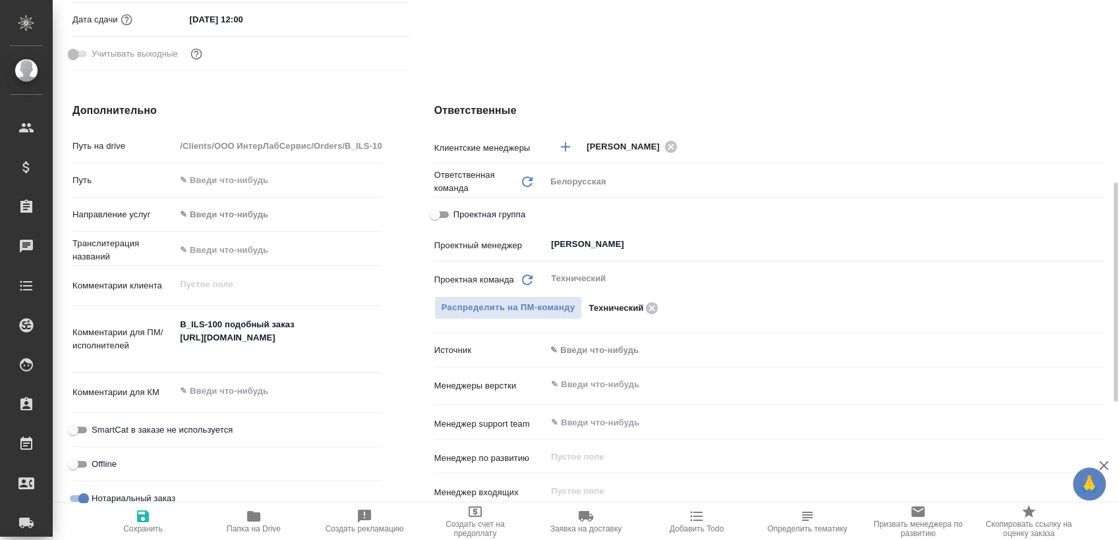
type textarea "x"
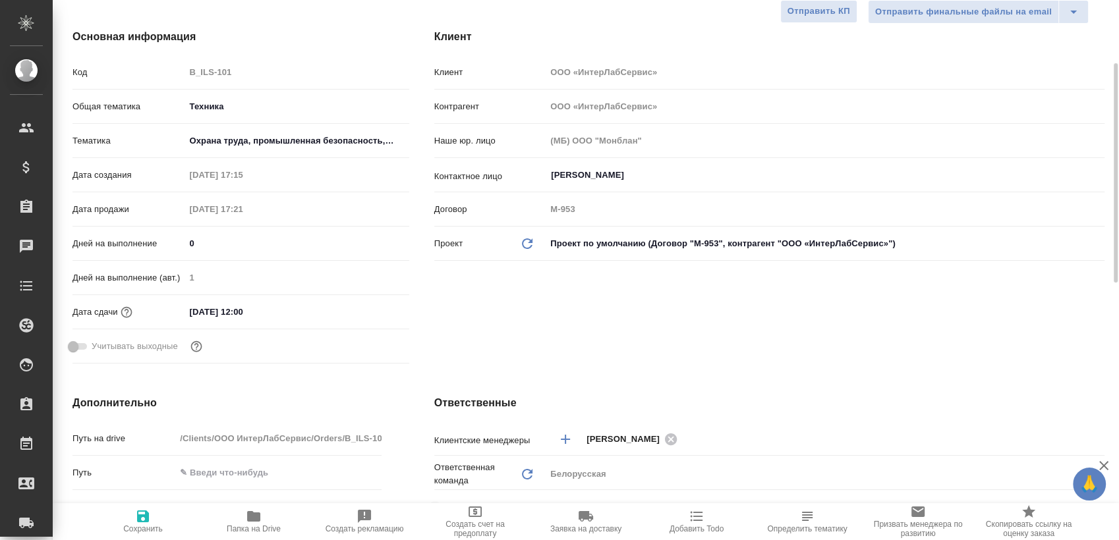
scroll to position [0, 0]
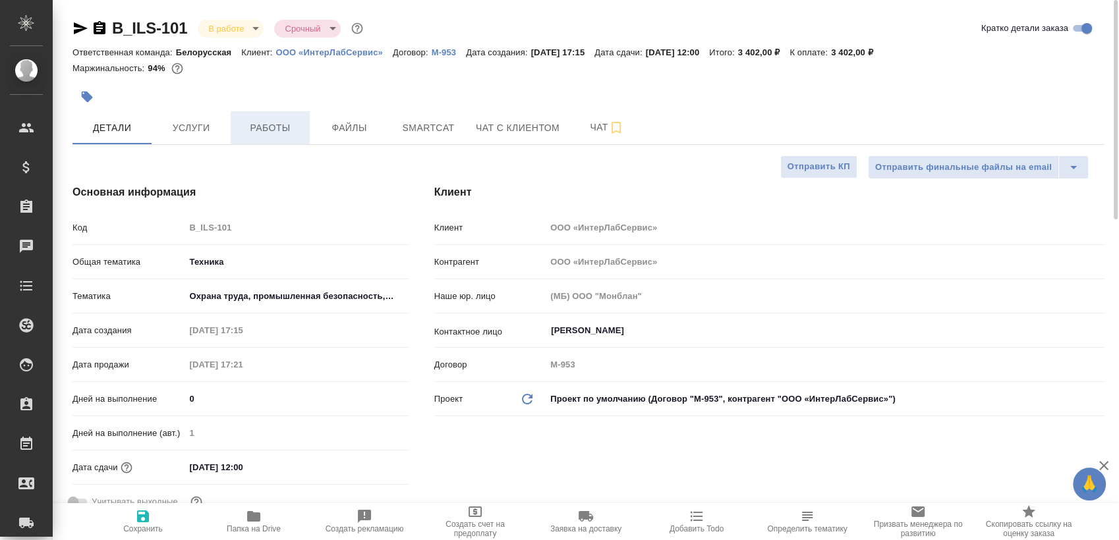
type textarea "x"
click at [276, 130] on span "Работы" at bounding box center [270, 128] width 63 height 16
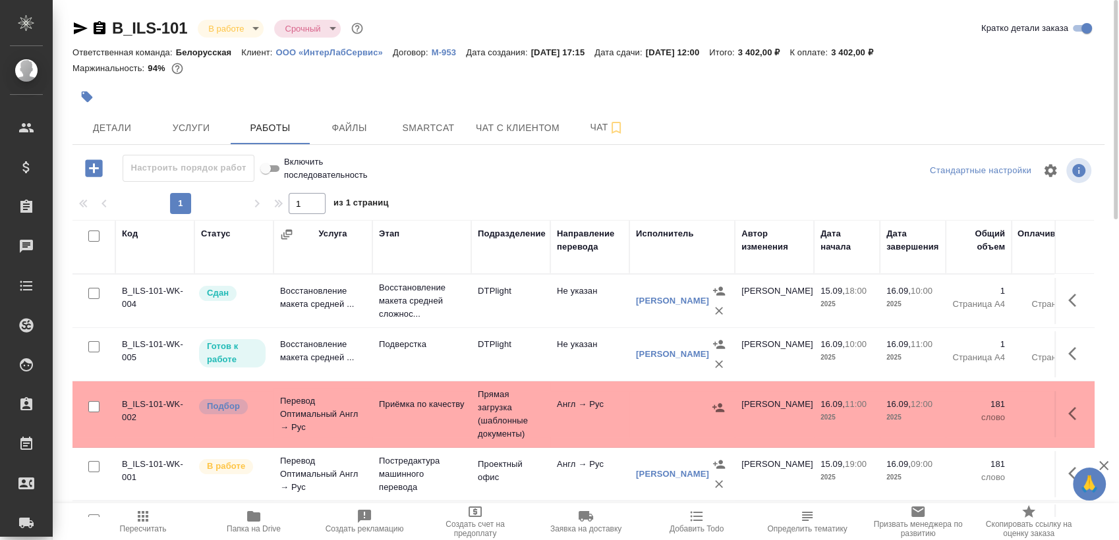
scroll to position [9, 0]
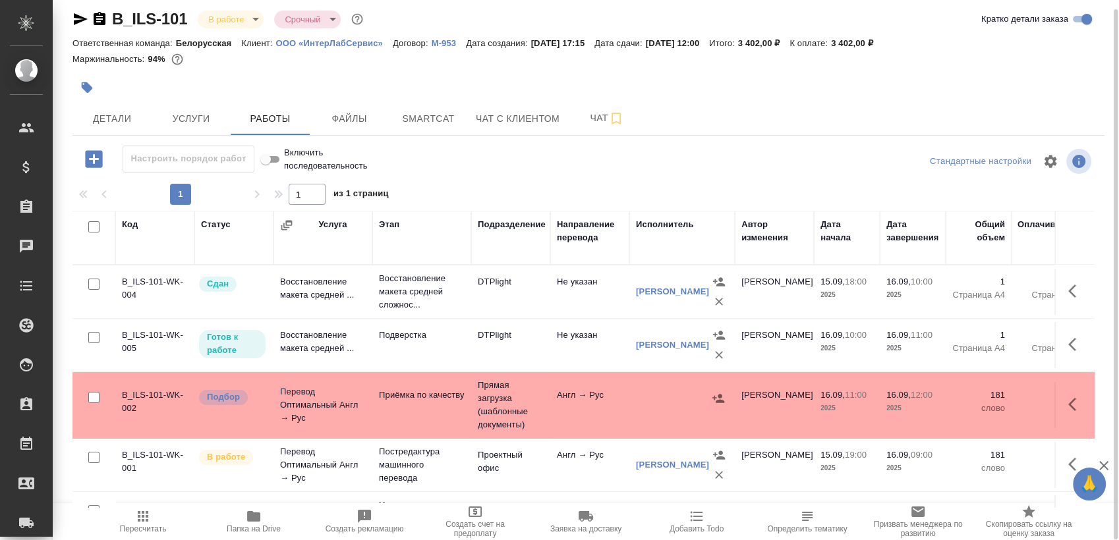
click at [79, 29] on div "B_ILS-101 В работе inProgress Срочный urgent Кратко детали заказа" at bounding box center [588, 22] width 1032 height 26
click at [79, 24] on icon "button" at bounding box center [80, 19] width 16 height 16
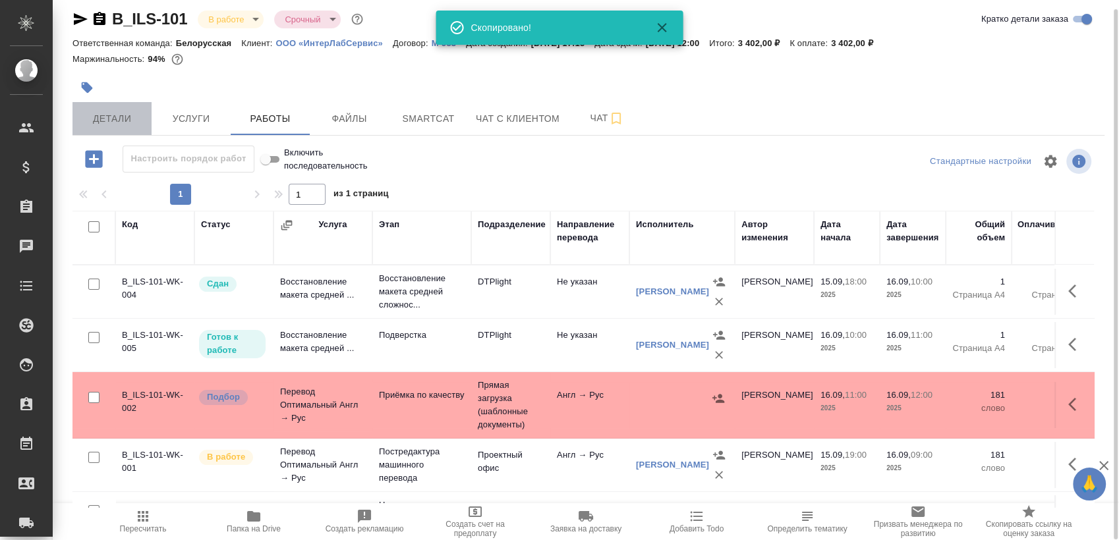
drag, startPoint x: 117, startPoint y: 108, endPoint x: 293, endPoint y: 76, distance: 178.8
click at [119, 109] on button "Детали" at bounding box center [111, 118] width 79 height 33
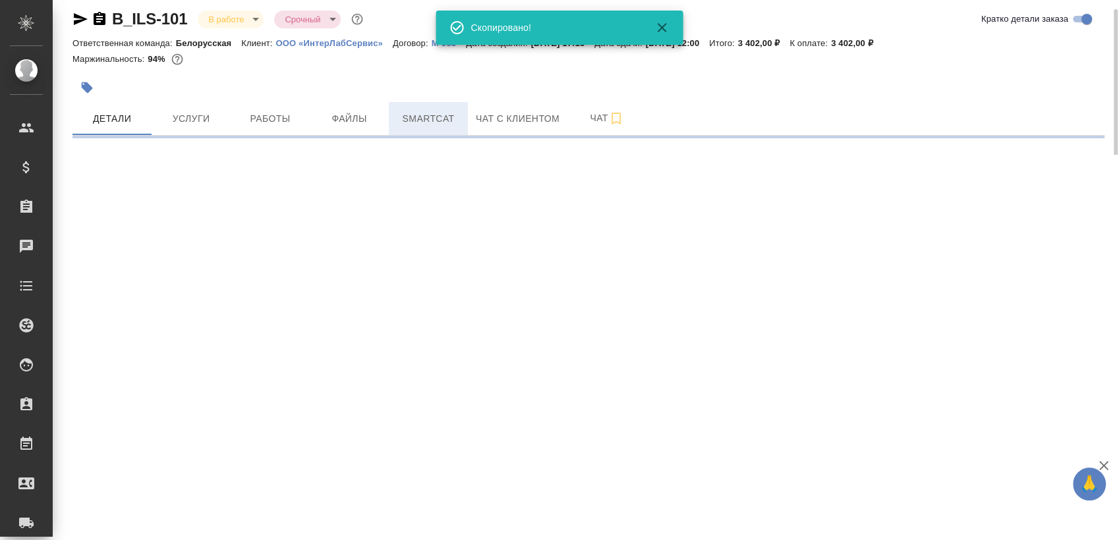
select select "RU"
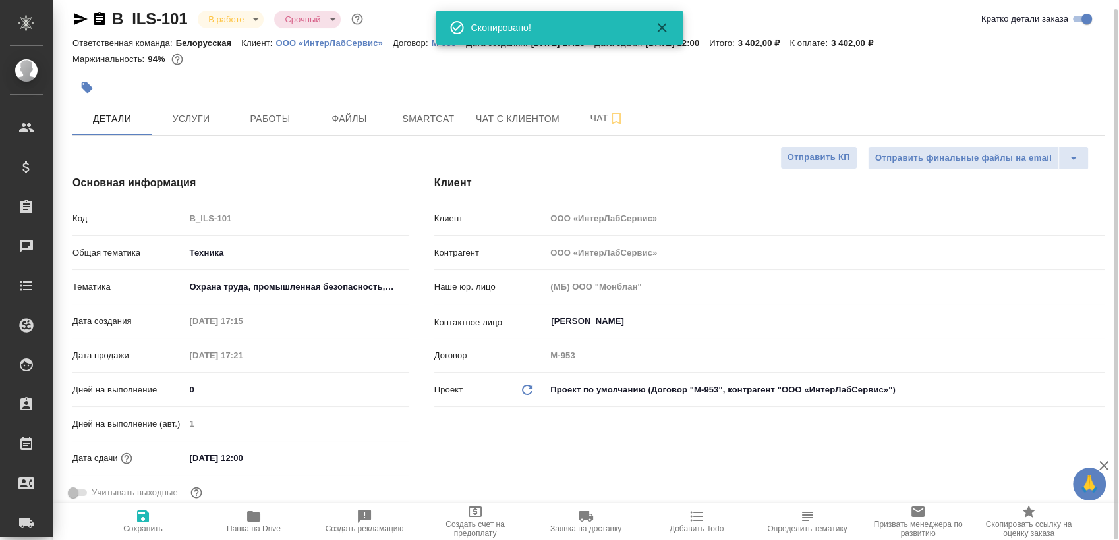
type textarea "x"
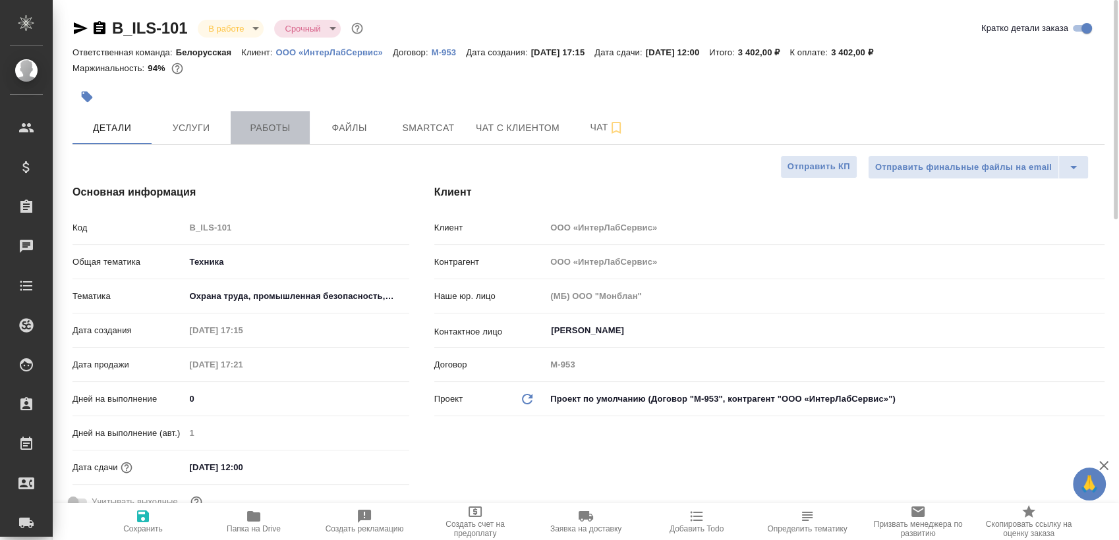
click at [269, 125] on span "Работы" at bounding box center [270, 128] width 63 height 16
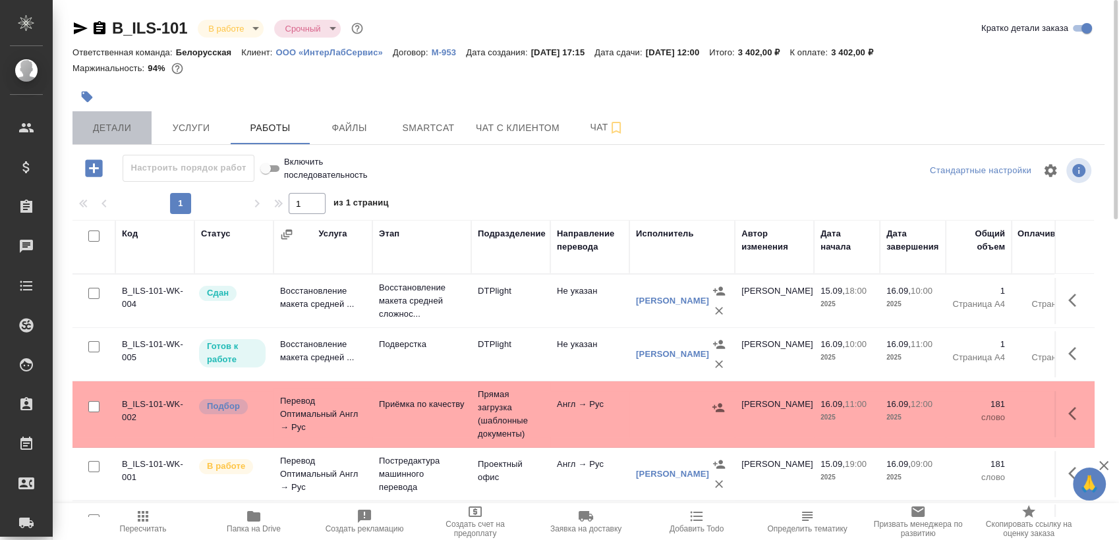
click at [103, 118] on button "Детали" at bounding box center [111, 127] width 79 height 33
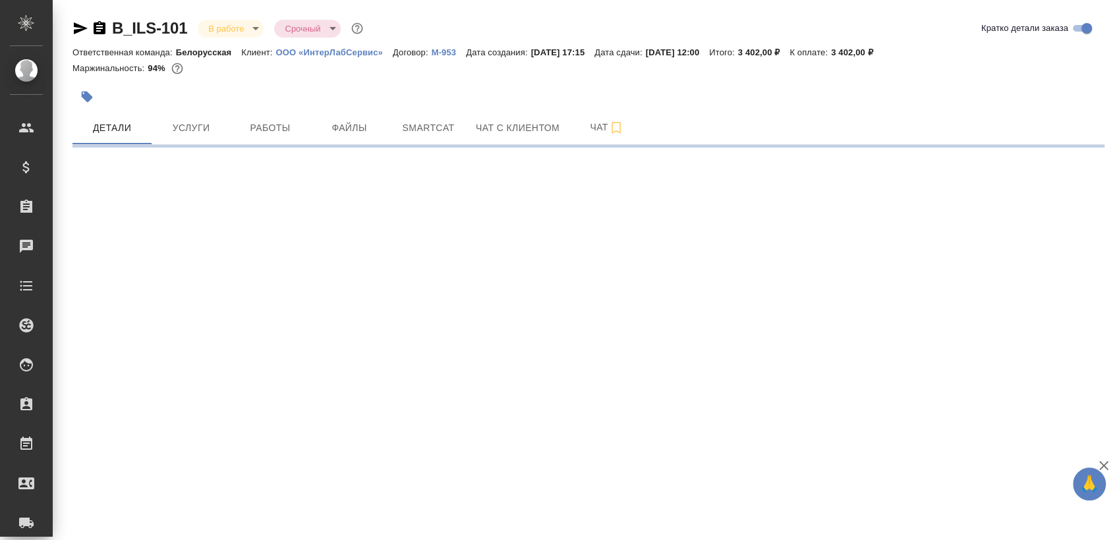
select select "RU"
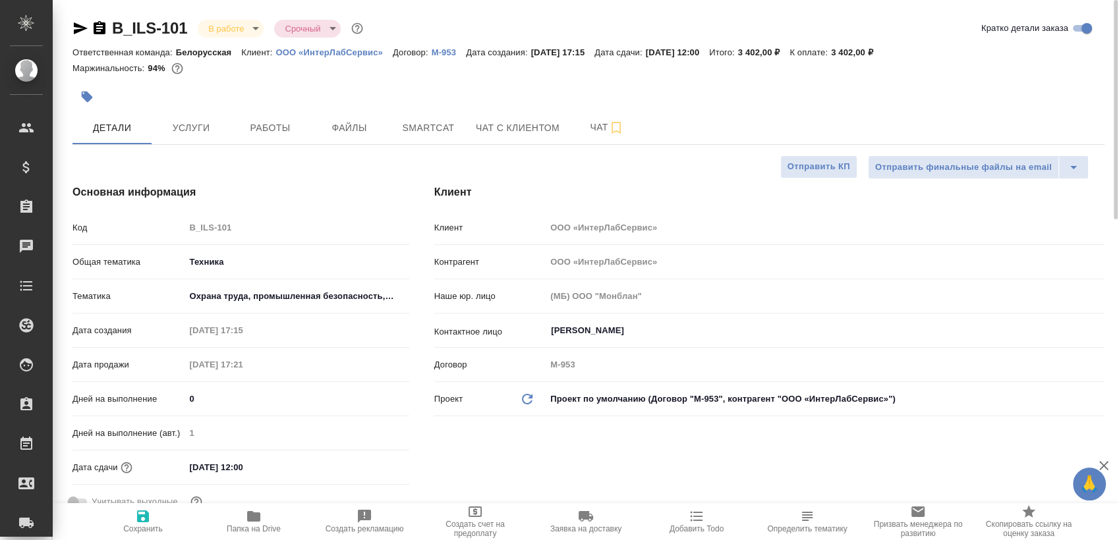
type textarea "x"
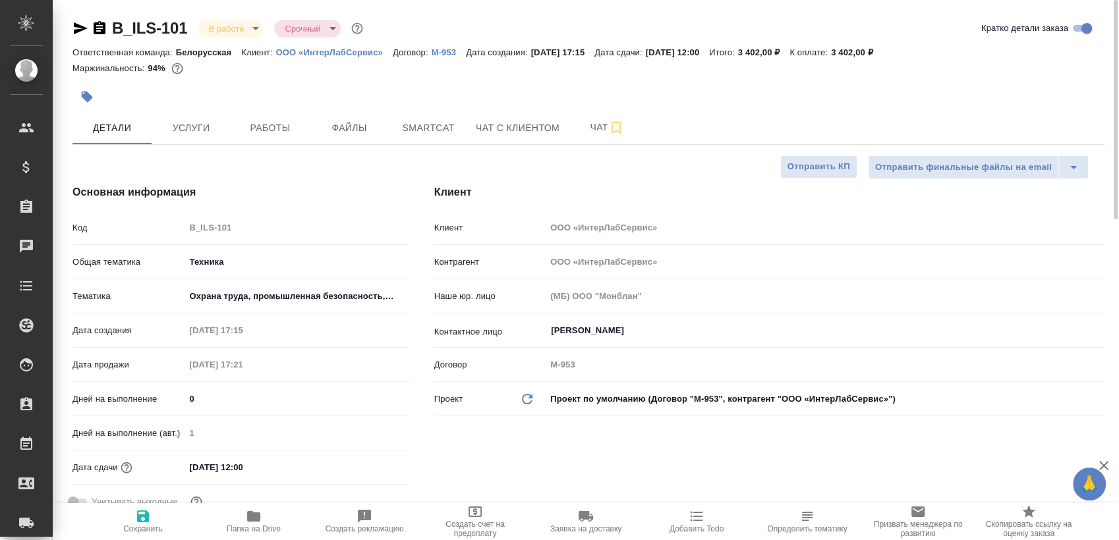
type textarea "x"
drag, startPoint x: 661, startPoint y: 49, endPoint x: 734, endPoint y: 49, distance: 73.2
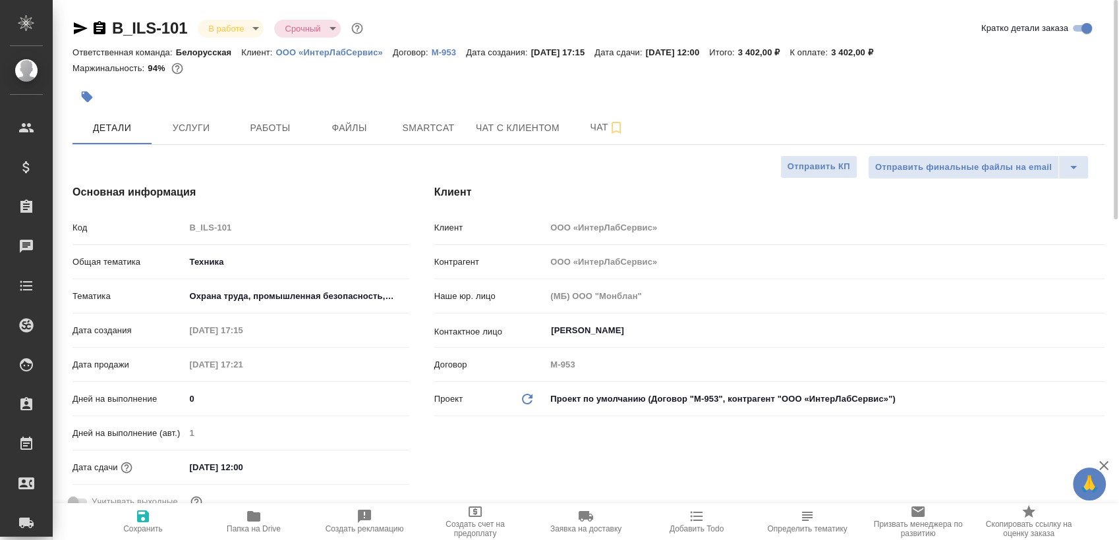
click at [734, 49] on div "Ответственная команда: Белорусская Клиент: ООО «ИнтерЛабСервис» Договор: М-953 …" at bounding box center [588, 52] width 1032 height 16
copy p "16.09.2025, 12:00"
type textarea "x"
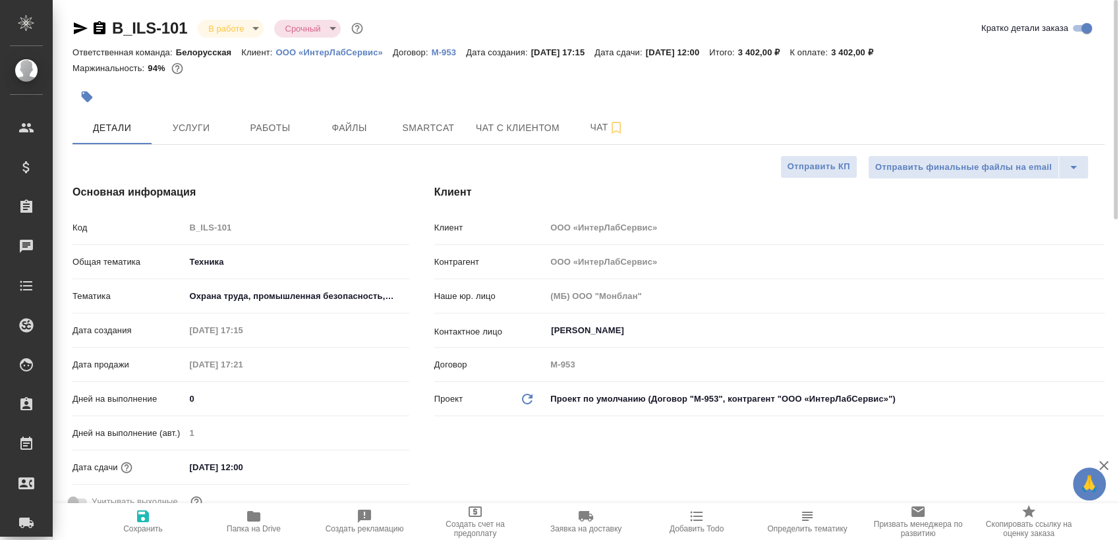
type textarea "x"
click at [292, 115] on button "Работы" at bounding box center [270, 127] width 79 height 33
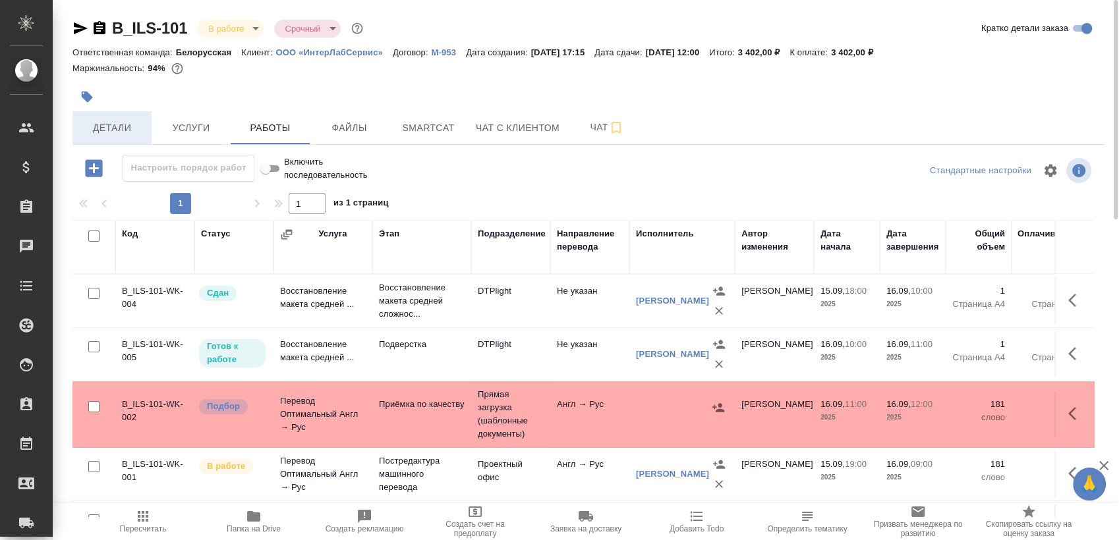
click at [119, 121] on span "Детали" at bounding box center [111, 128] width 63 height 16
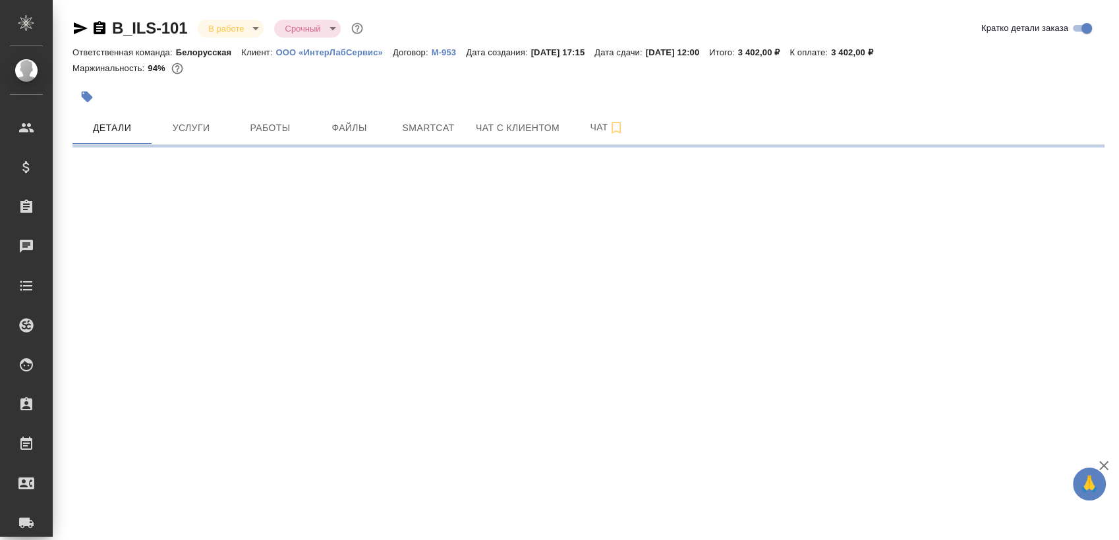
select select "RU"
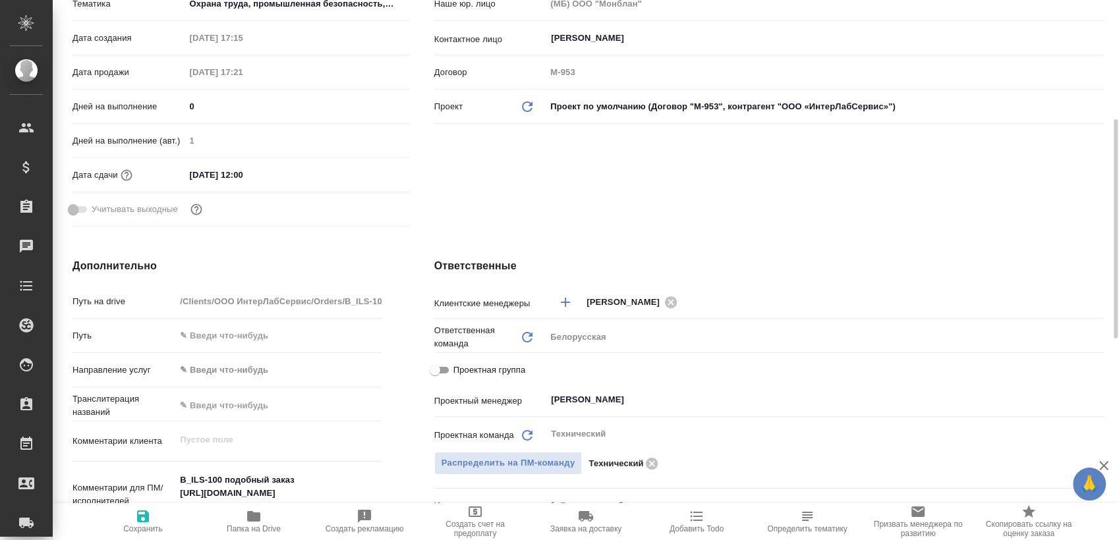
type textarea "x"
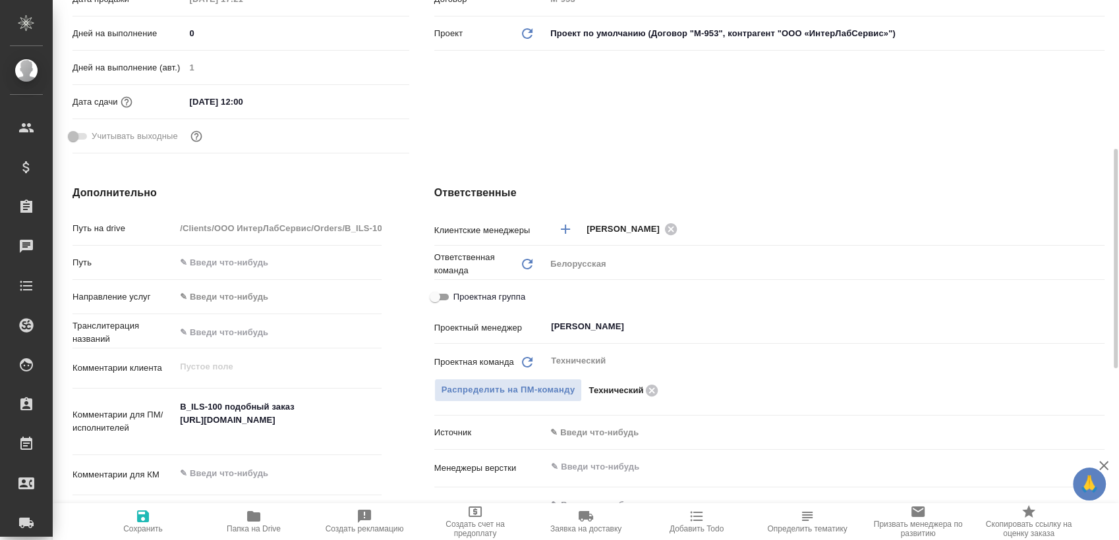
type textarea "x"
drag, startPoint x: 179, startPoint y: 418, endPoint x: 349, endPoint y: 440, distance: 171.5
click at [349, 440] on textarea "B_ILS-100 подобный заказ https://smartcat.com/projects/7637df62-b650-4714-89d4-…" at bounding box center [278, 421] width 204 height 49
type textarea "x"
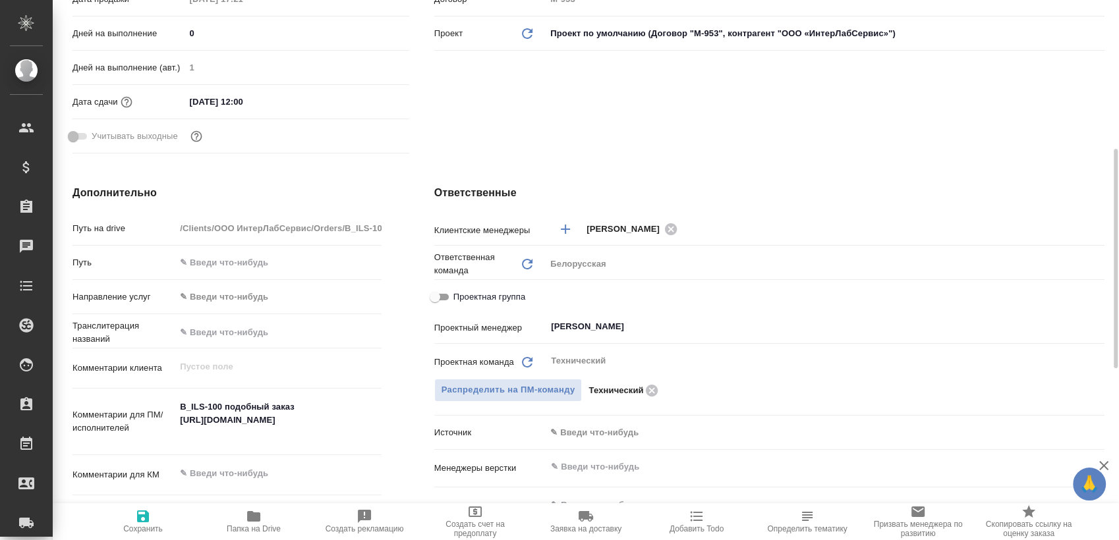
type textarea "x"
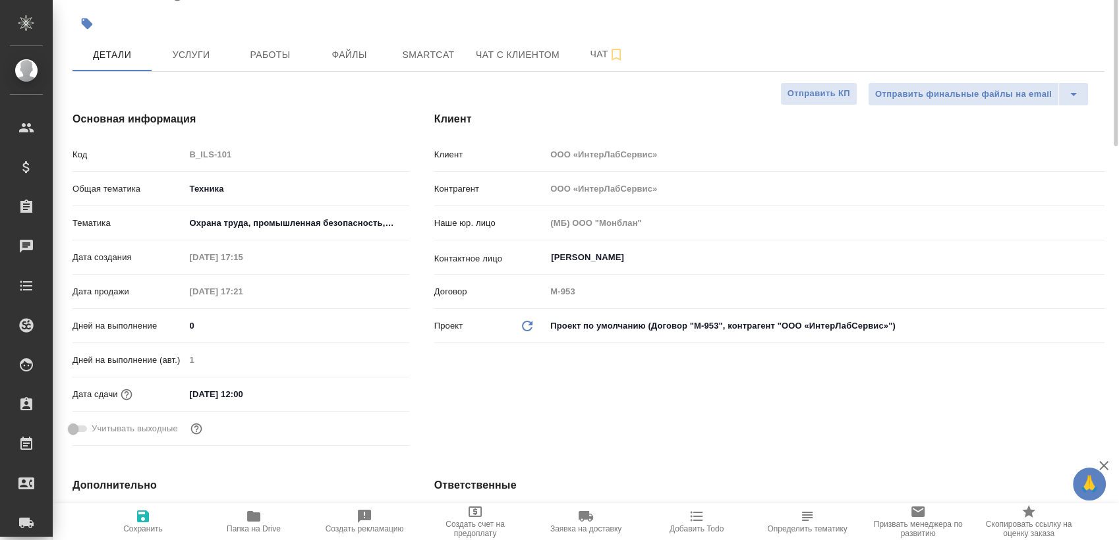
scroll to position [0, 0]
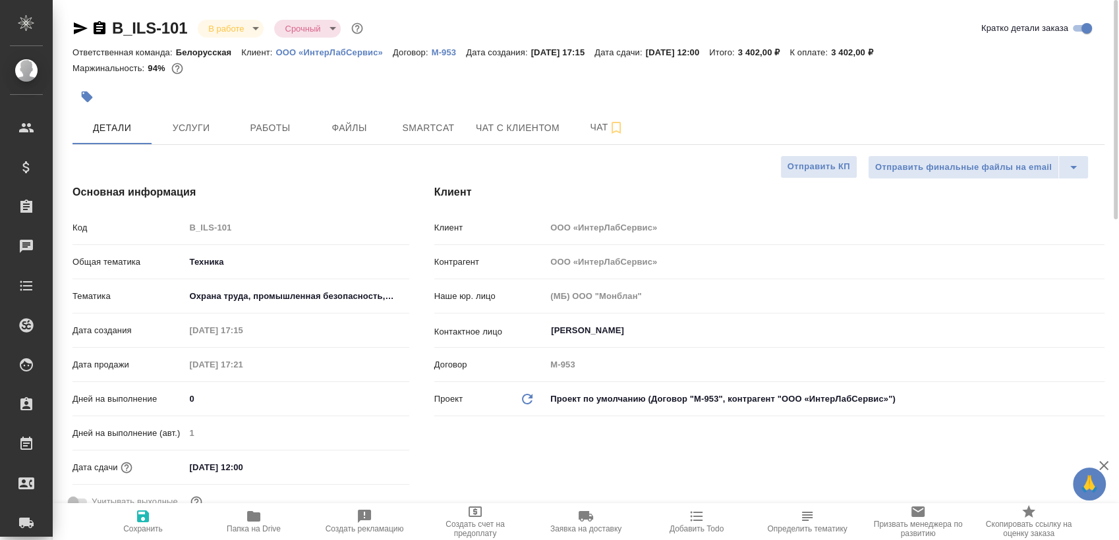
type textarea "x"
click at [283, 103] on div at bounding box center [416, 96] width 688 height 29
click at [280, 118] on button "Работы" at bounding box center [270, 127] width 79 height 33
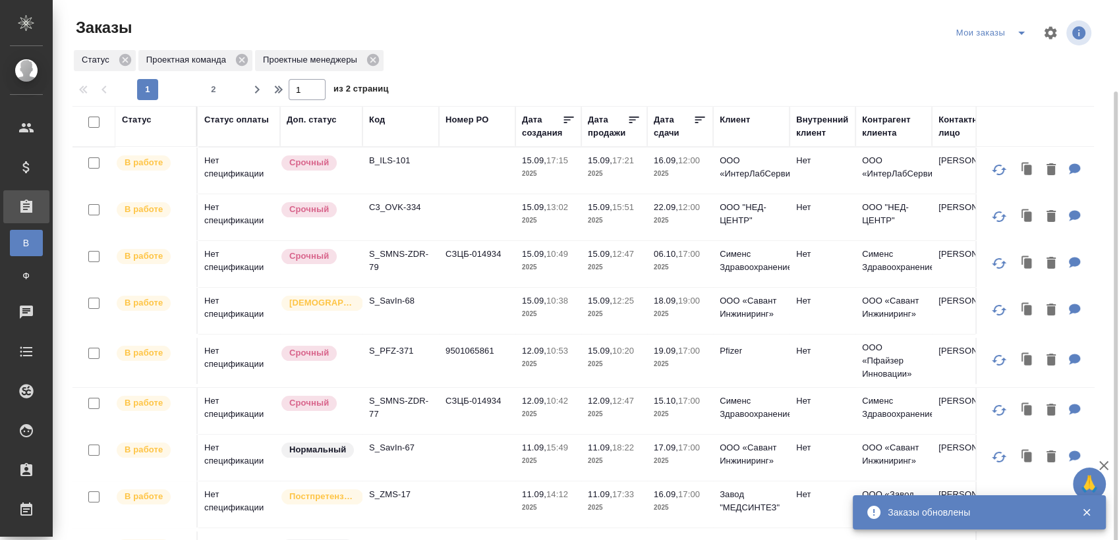
scroll to position [47, 0]
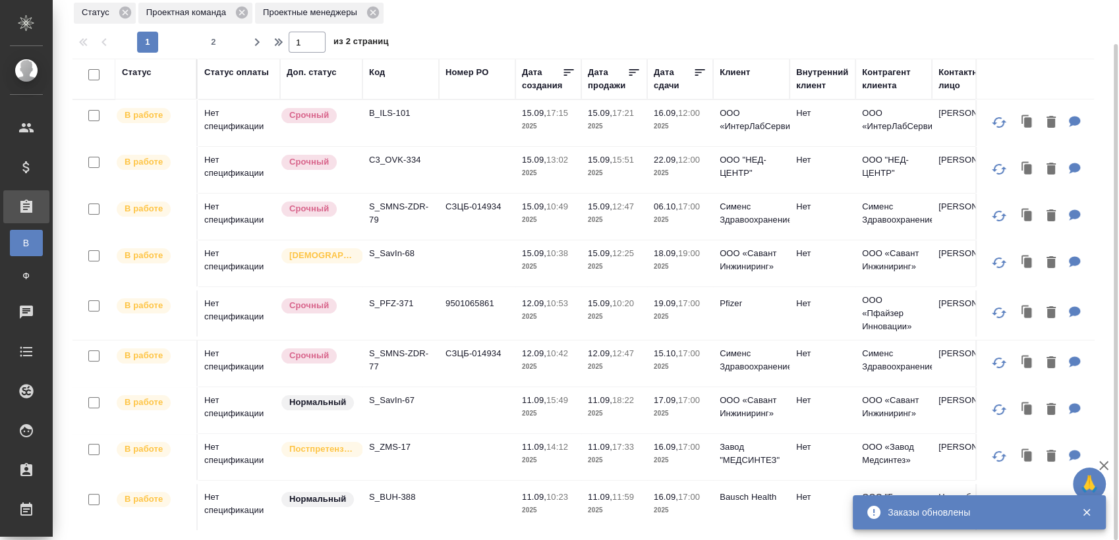
click at [405, 158] on p "C3_OVK-334" at bounding box center [400, 160] width 63 height 13
click at [378, 204] on p "S_SMNS-ZDR-79" at bounding box center [400, 213] width 63 height 26
click at [406, 252] on p "S_SavIn-68" at bounding box center [400, 253] width 63 height 13
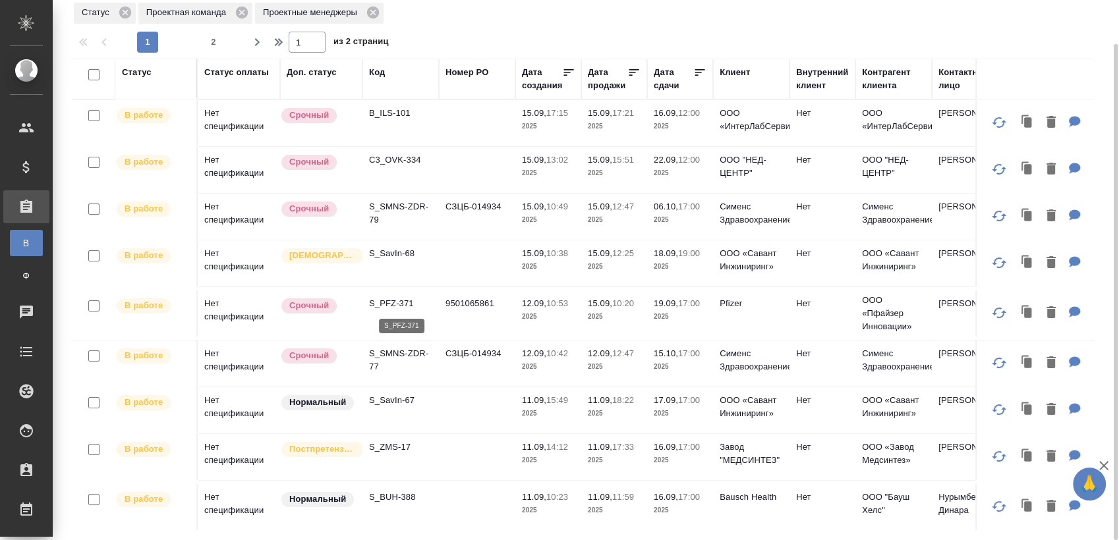
click at [403, 303] on p "S_PFZ-371" at bounding box center [400, 303] width 63 height 13
click at [407, 357] on p "S_SMNS-ZDR-77" at bounding box center [400, 360] width 63 height 26
click at [401, 401] on p "S_SavIn-67" at bounding box center [400, 400] width 63 height 13
click at [395, 455] on td "S_ZMS-17" at bounding box center [400, 457] width 76 height 46
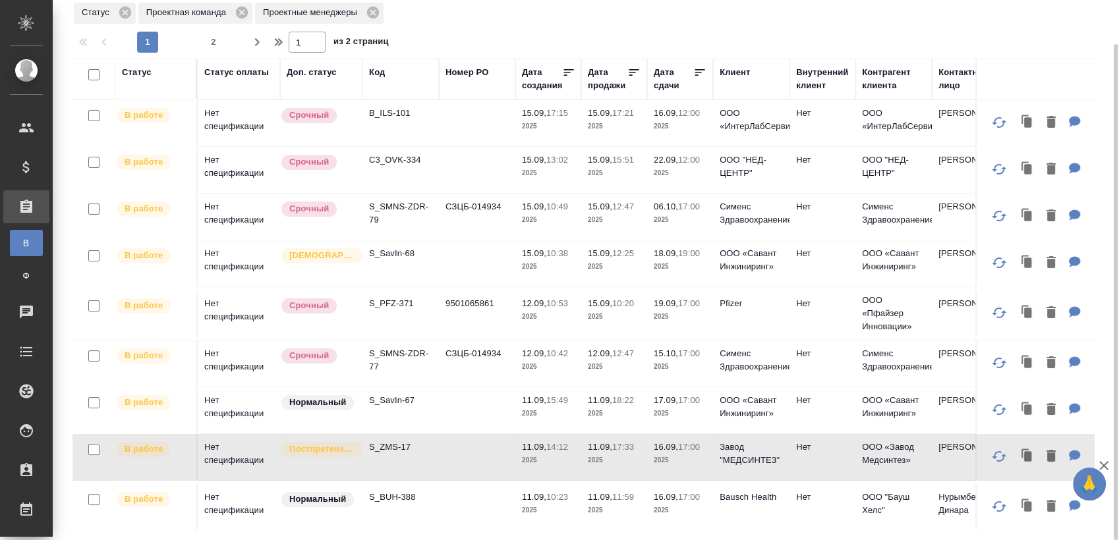
drag, startPoint x: 401, startPoint y: 448, endPoint x: 589, endPoint y: 276, distance: 255.2
click at [401, 448] on p "S_ZMS-17" at bounding box center [400, 447] width 63 height 13
click at [413, 495] on p "S_BUH-388" at bounding box center [400, 497] width 63 height 13
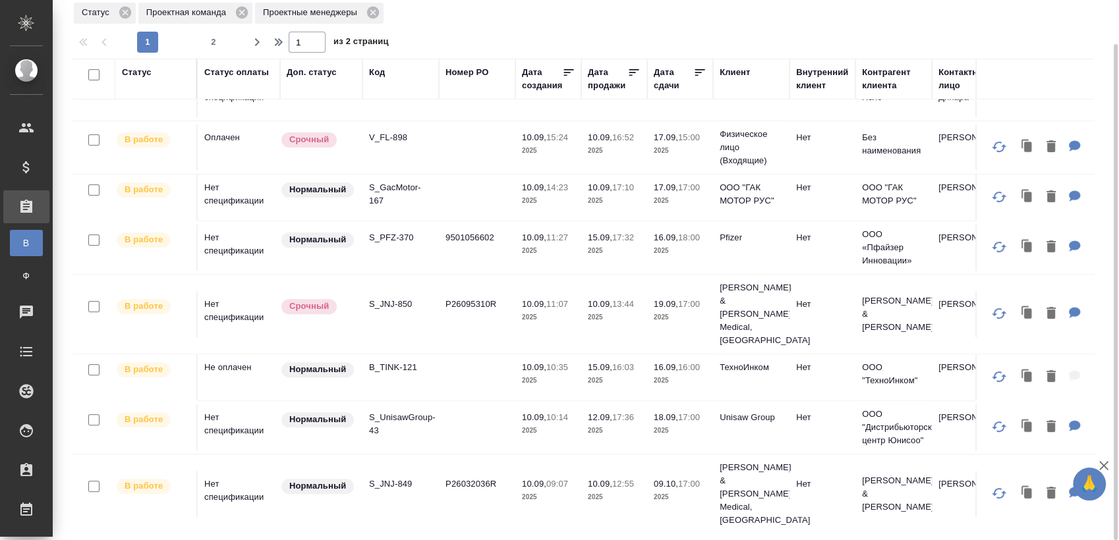
scroll to position [439, 0]
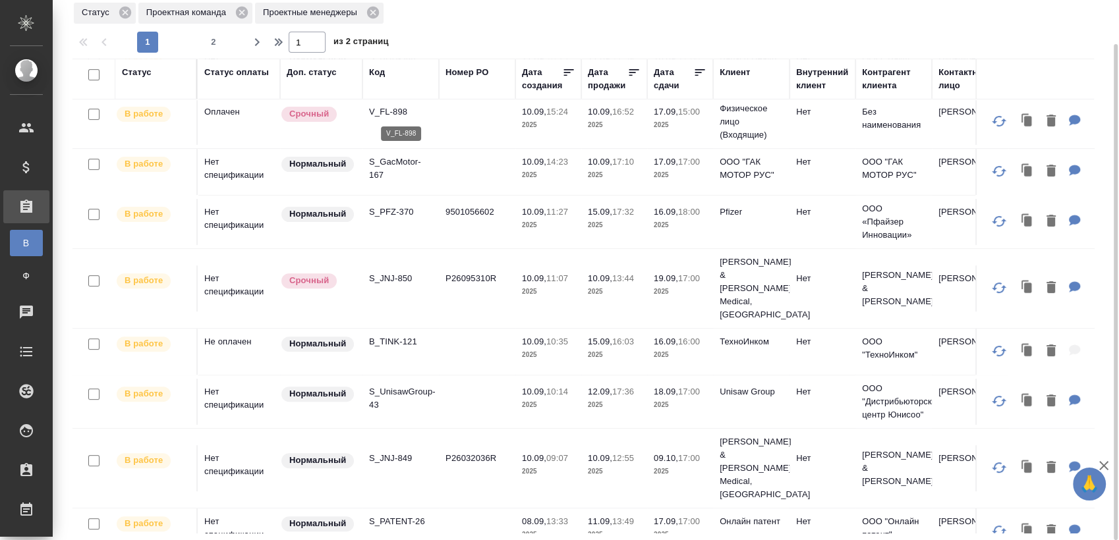
click at [389, 112] on p "V_FL-898" at bounding box center [400, 111] width 63 height 13
drag, startPoint x: 395, startPoint y: 161, endPoint x: 399, endPoint y: 179, distance: 18.2
click at [395, 161] on p "S_GacMotor-167" at bounding box center [400, 169] width 63 height 26
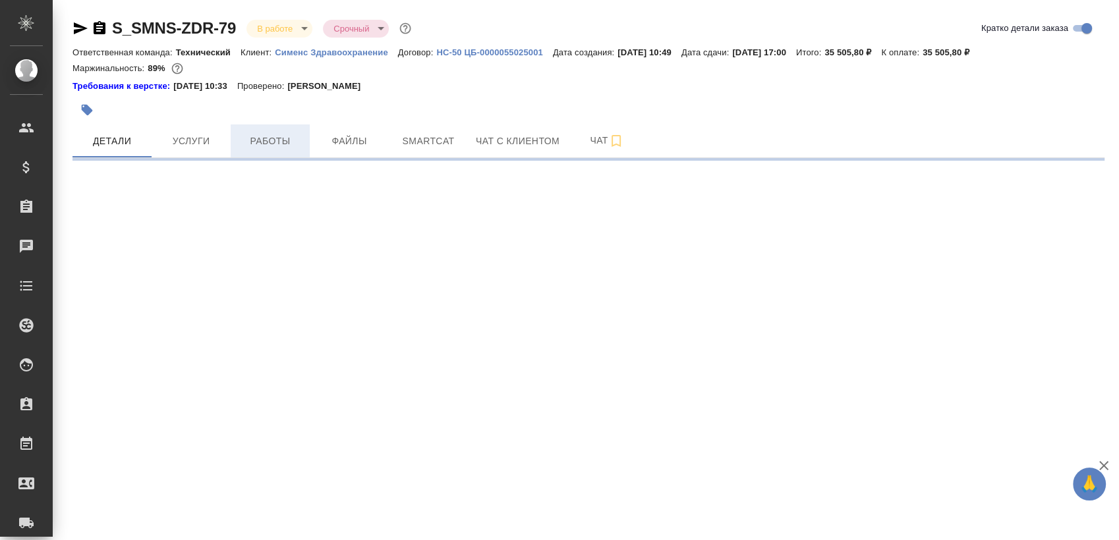
click at [285, 146] on span "Работы" at bounding box center [270, 141] width 63 height 16
select select "RU"
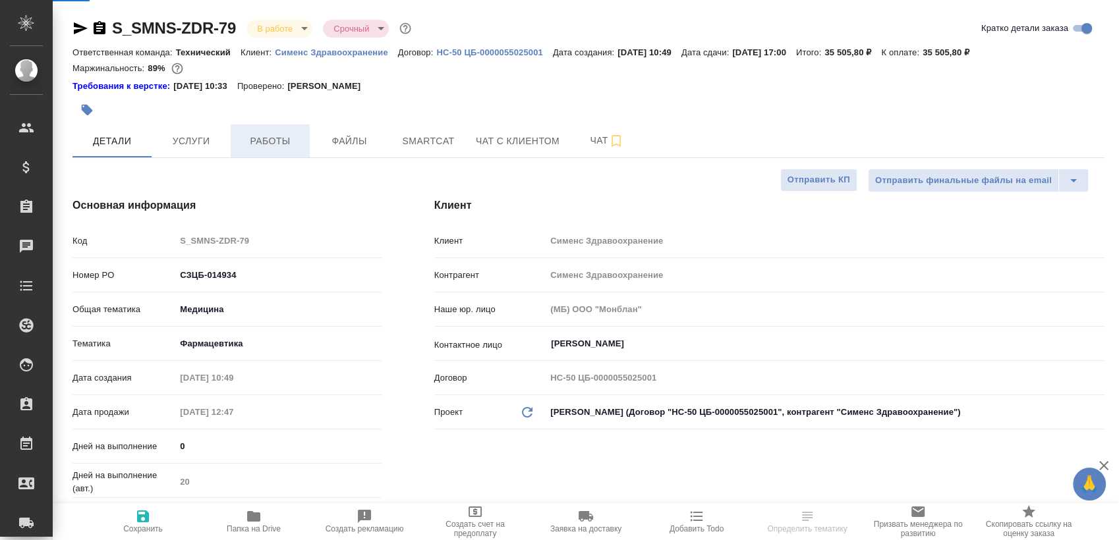
type textarea "x"
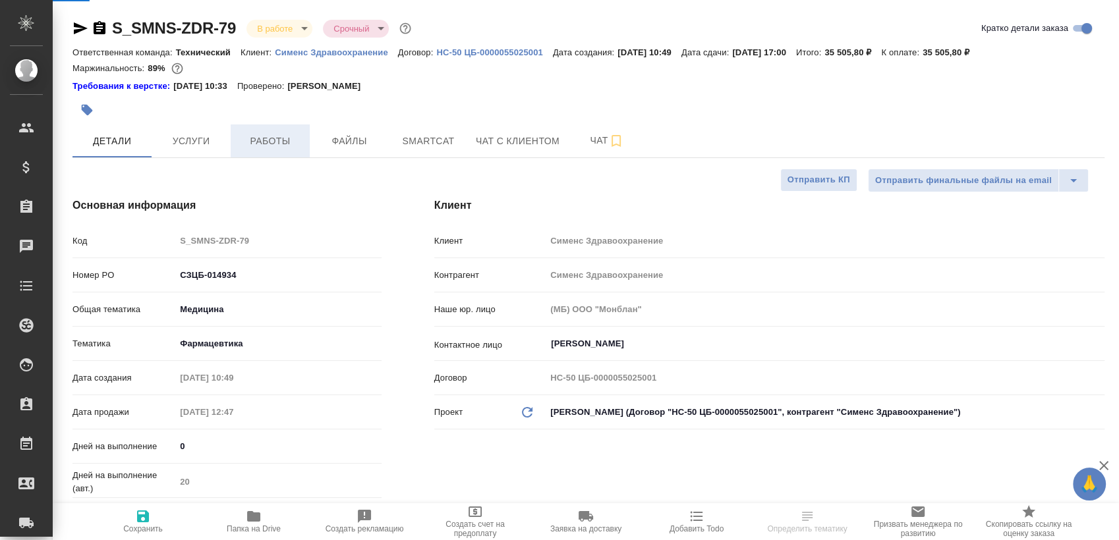
type textarea "x"
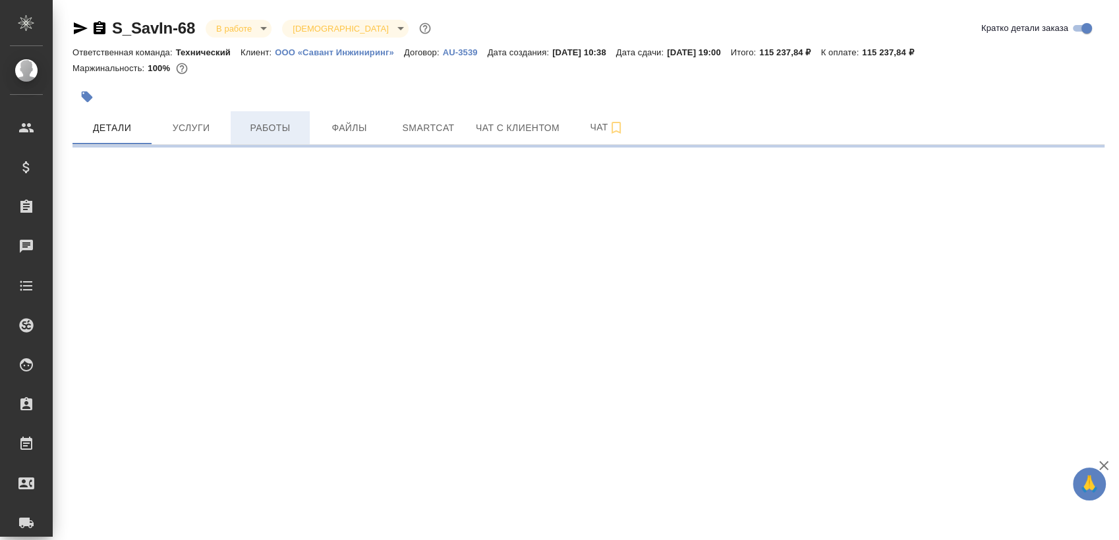
click at [273, 120] on span "Работы" at bounding box center [270, 128] width 63 height 16
select select "RU"
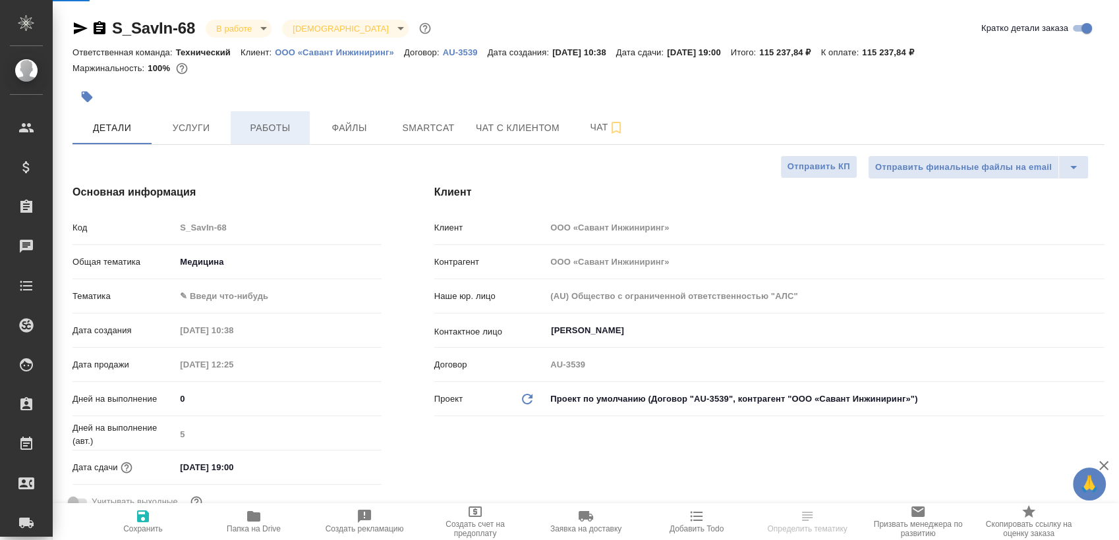
type textarea "x"
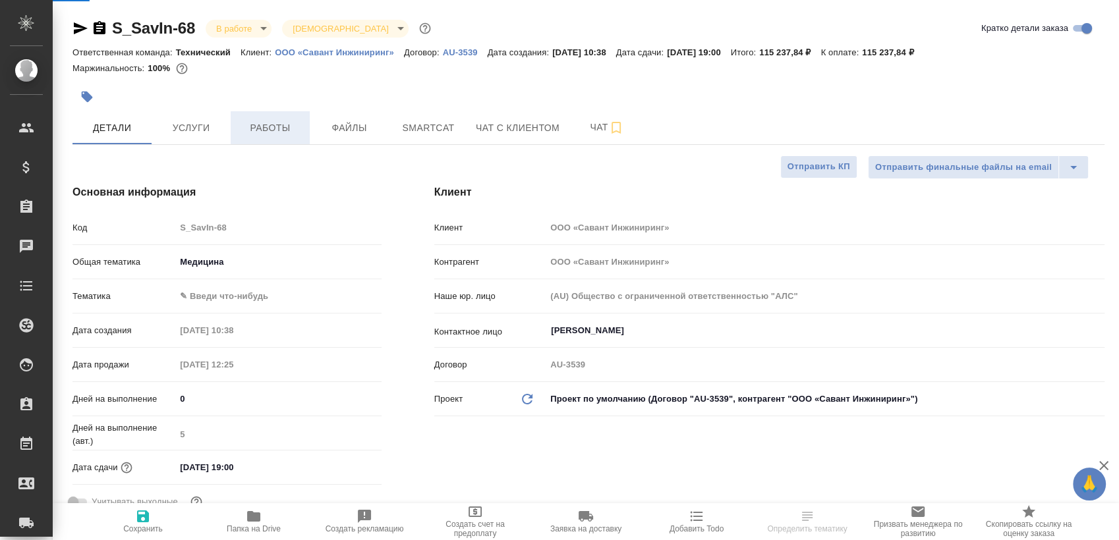
type textarea "x"
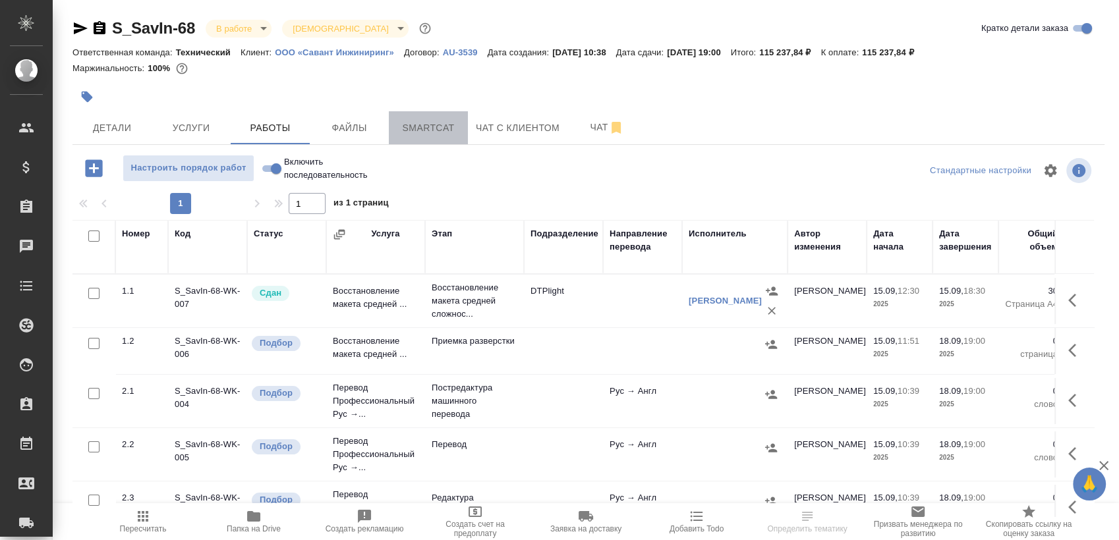
click at [424, 114] on button "Smartcat" at bounding box center [428, 127] width 79 height 33
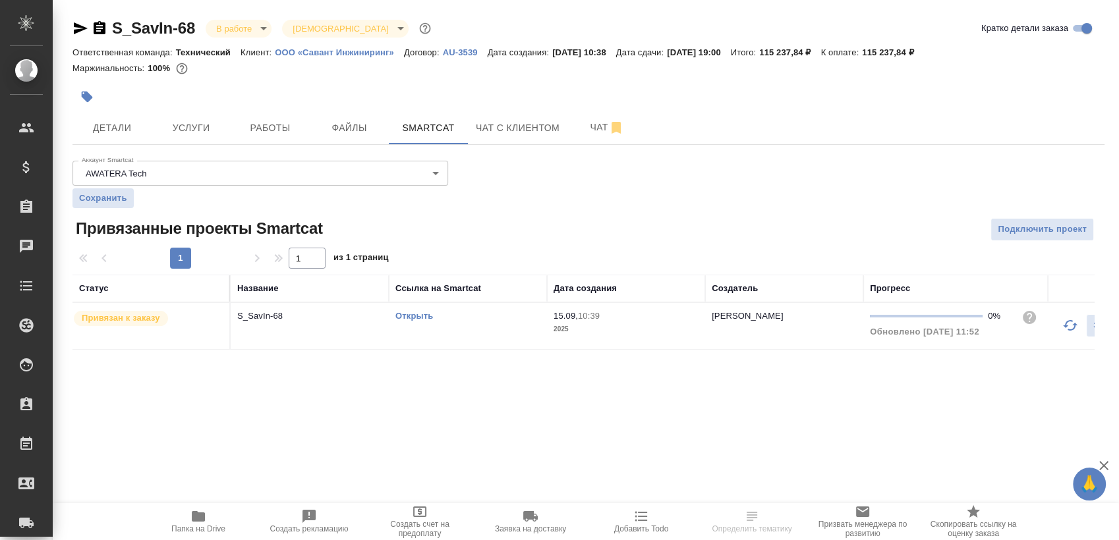
click at [407, 314] on link "Открыть" at bounding box center [414, 316] width 38 height 10
click at [421, 316] on link "Открыть" at bounding box center [414, 316] width 38 height 10
click at [298, 117] on button "Работы" at bounding box center [270, 127] width 79 height 33
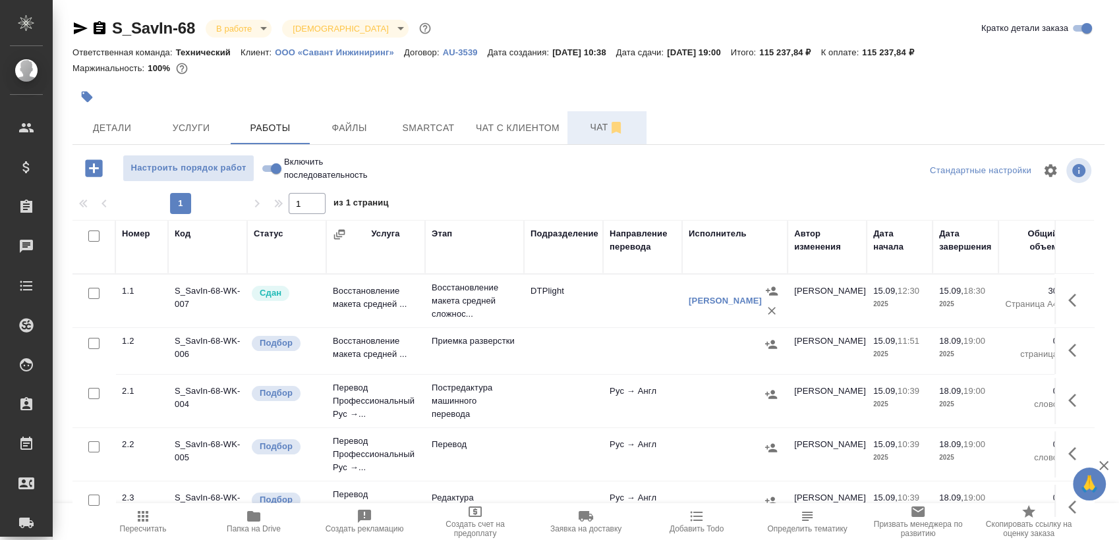
click at [582, 134] on span "Чат" at bounding box center [606, 127] width 63 height 16
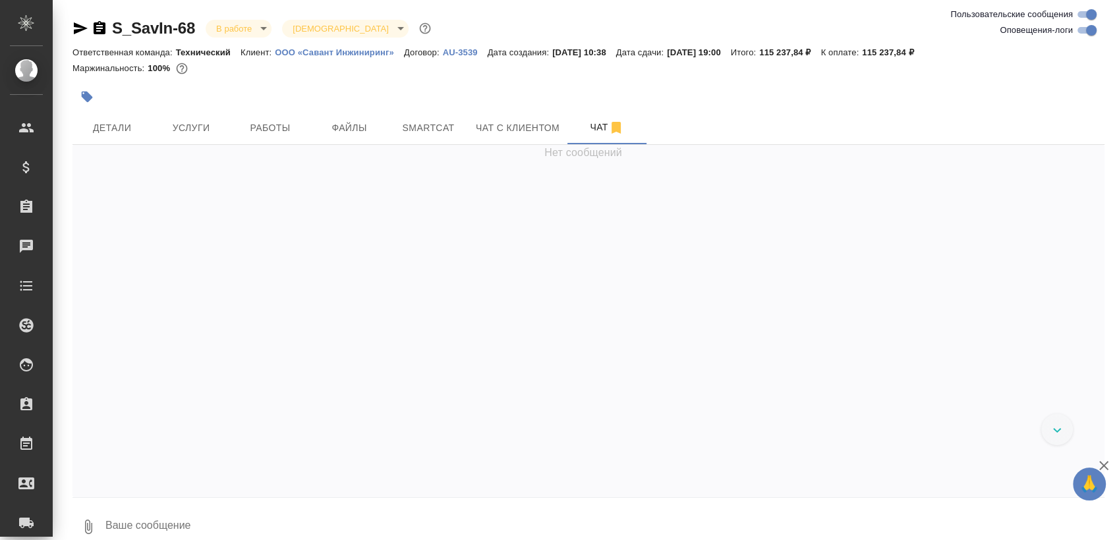
click at [1087, 32] on input "Оповещения-логи" at bounding box center [1091, 30] width 47 height 16
checkbox input "false"
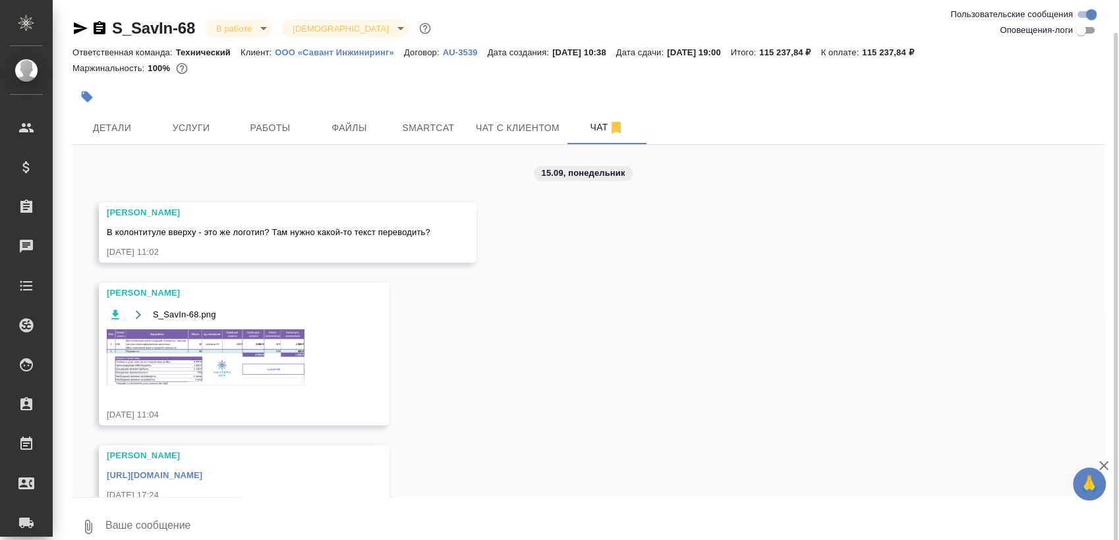
scroll to position [16, 0]
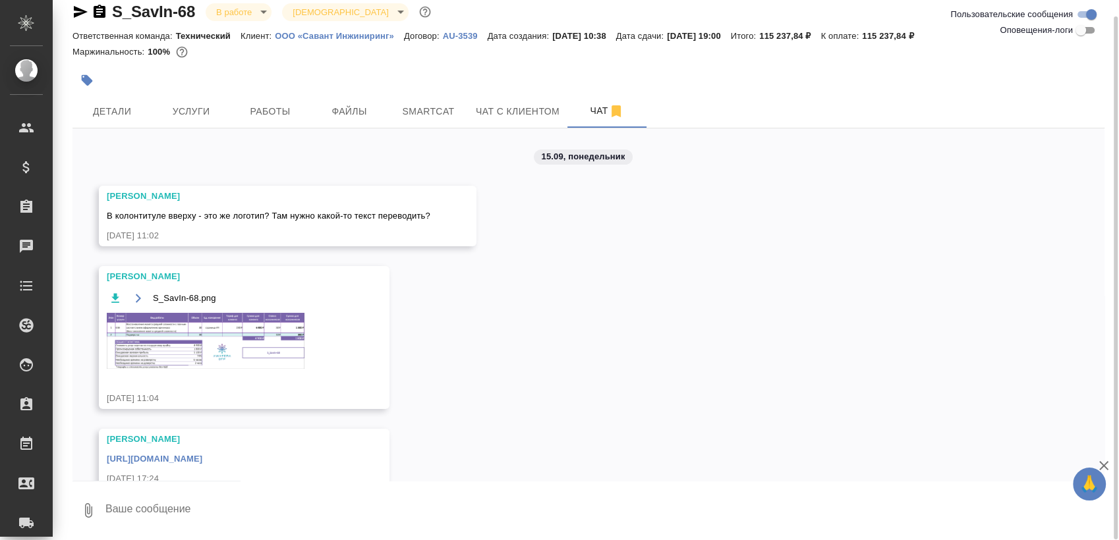
click at [230, 328] on img at bounding box center [206, 341] width 198 height 56
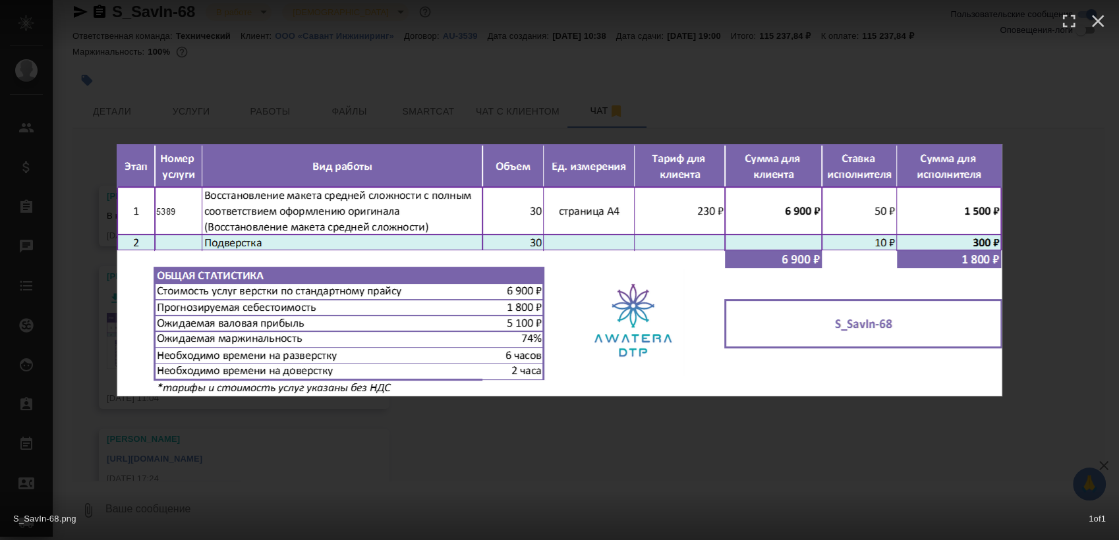
click at [723, 440] on div "S_SavIn-68.png 1 of 1" at bounding box center [559, 270] width 1119 height 540
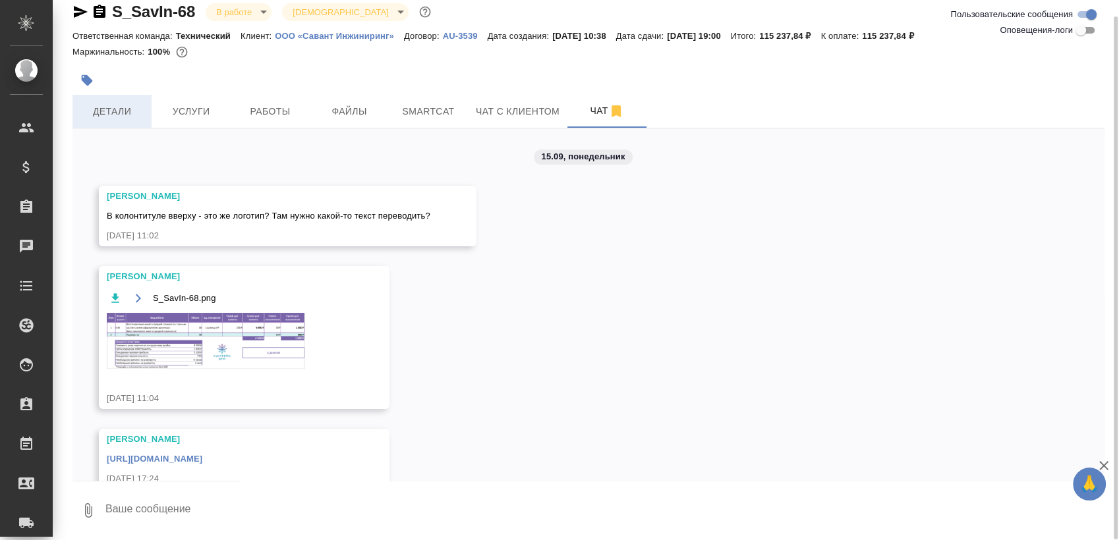
click at [132, 117] on span "Детали" at bounding box center [111, 111] width 63 height 16
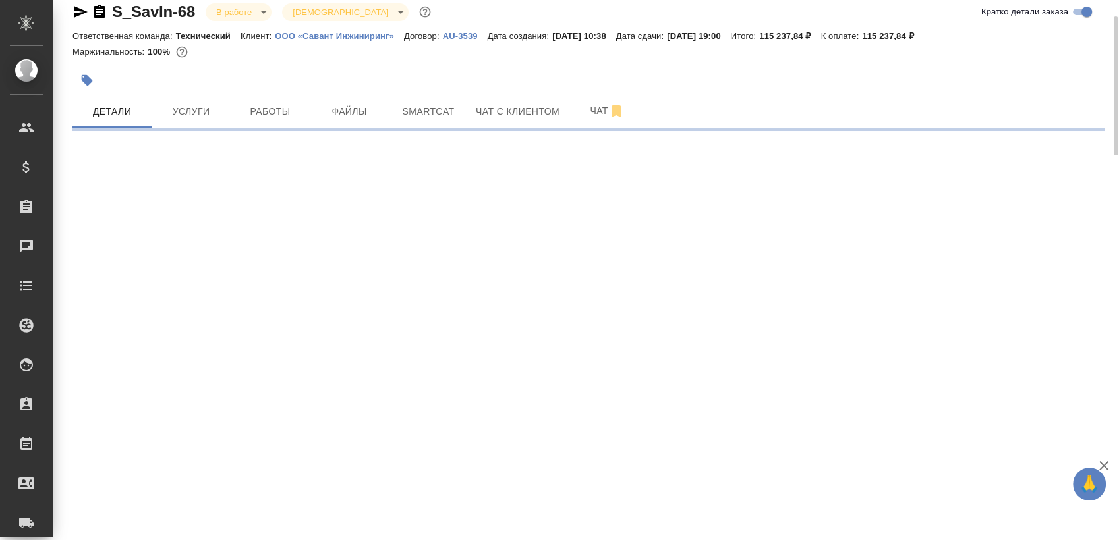
select select "RU"
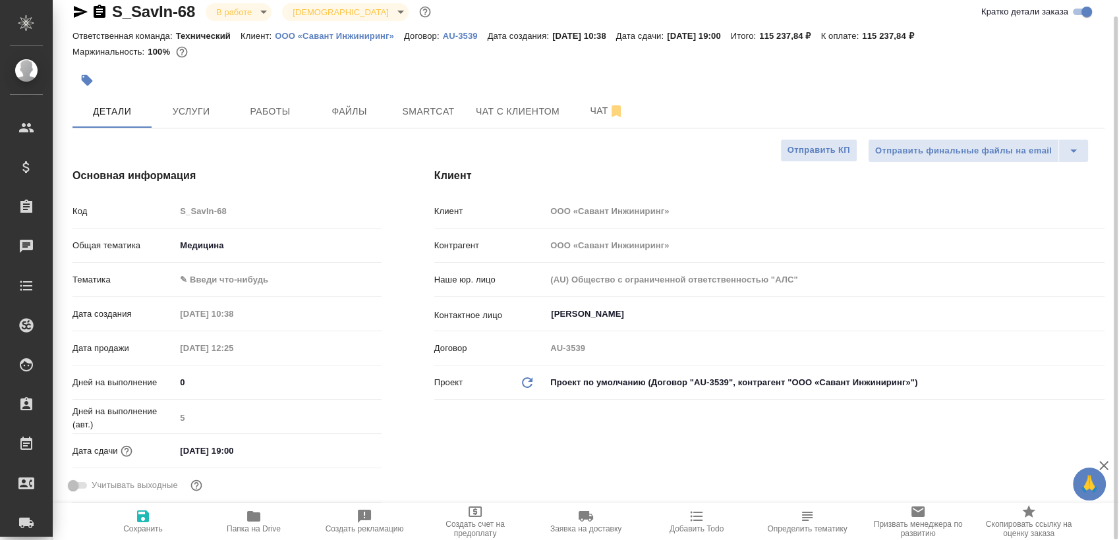
type textarea "x"
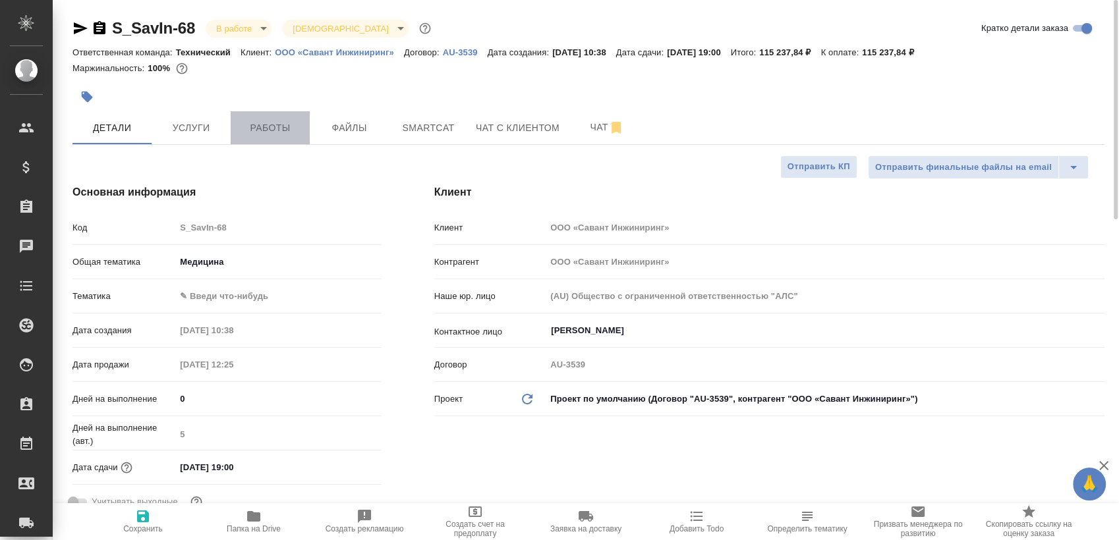
click at [258, 130] on span "Работы" at bounding box center [270, 128] width 63 height 16
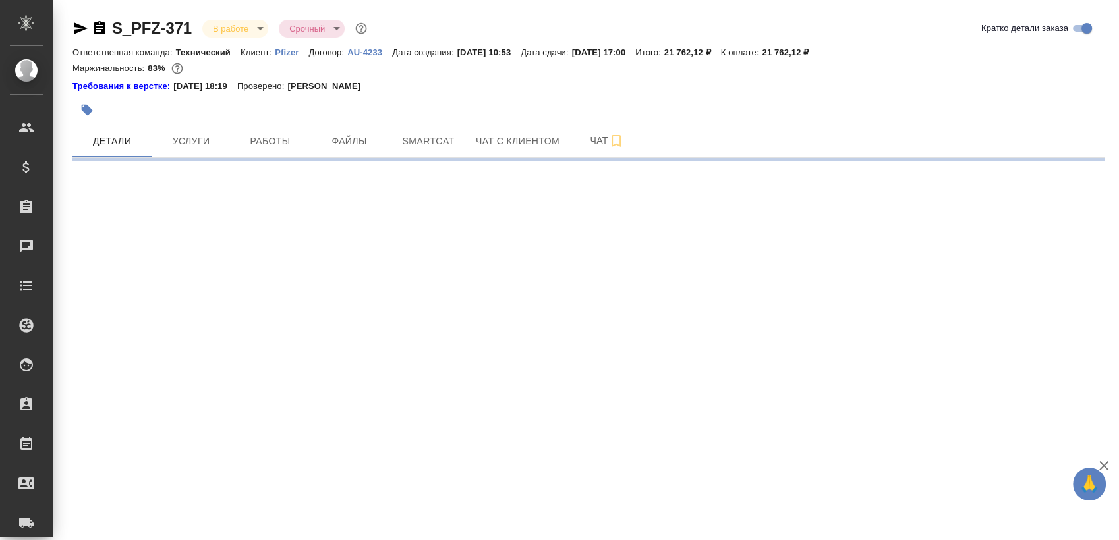
click at [250, 133] on span "Работы" at bounding box center [270, 141] width 63 height 16
select select "RU"
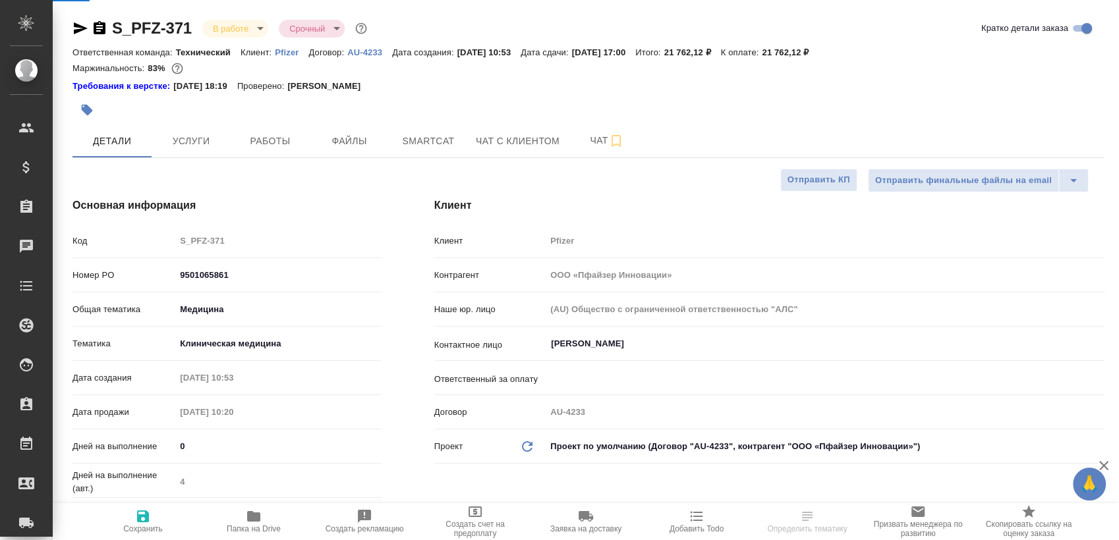
type textarea "x"
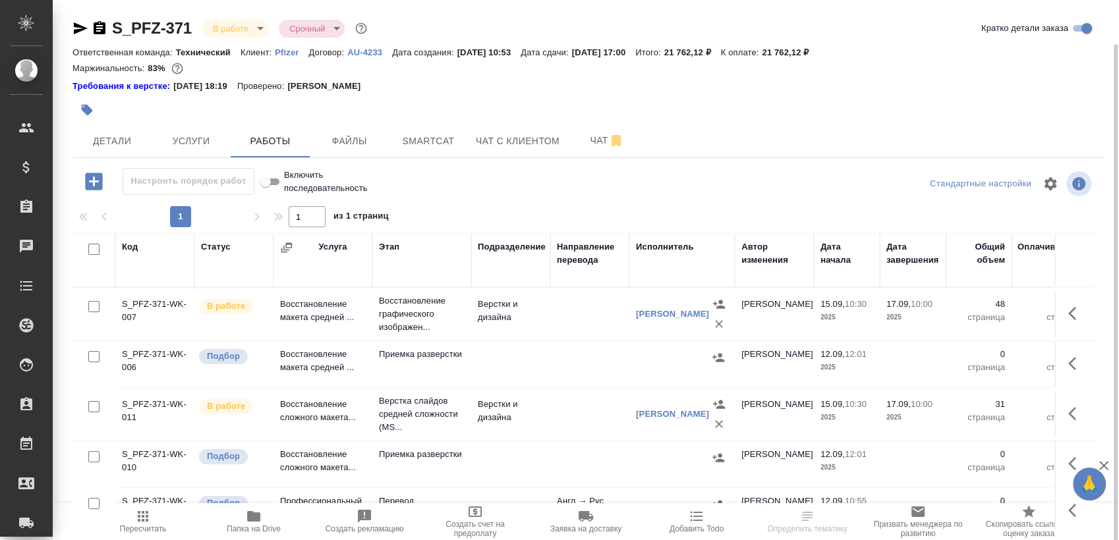
scroll to position [22, 0]
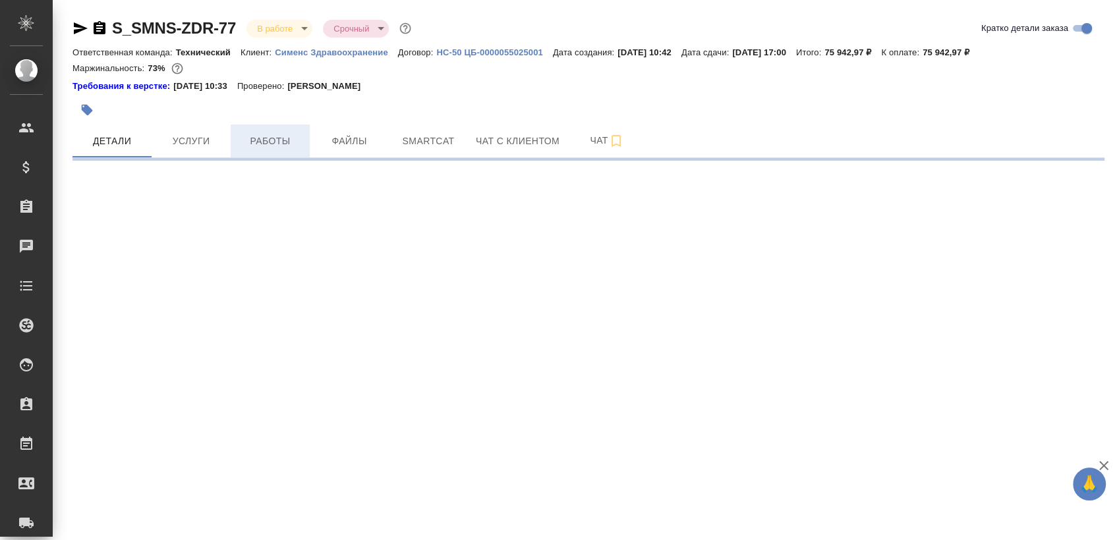
click at [250, 134] on span "Работы" at bounding box center [270, 141] width 63 height 16
select select "RU"
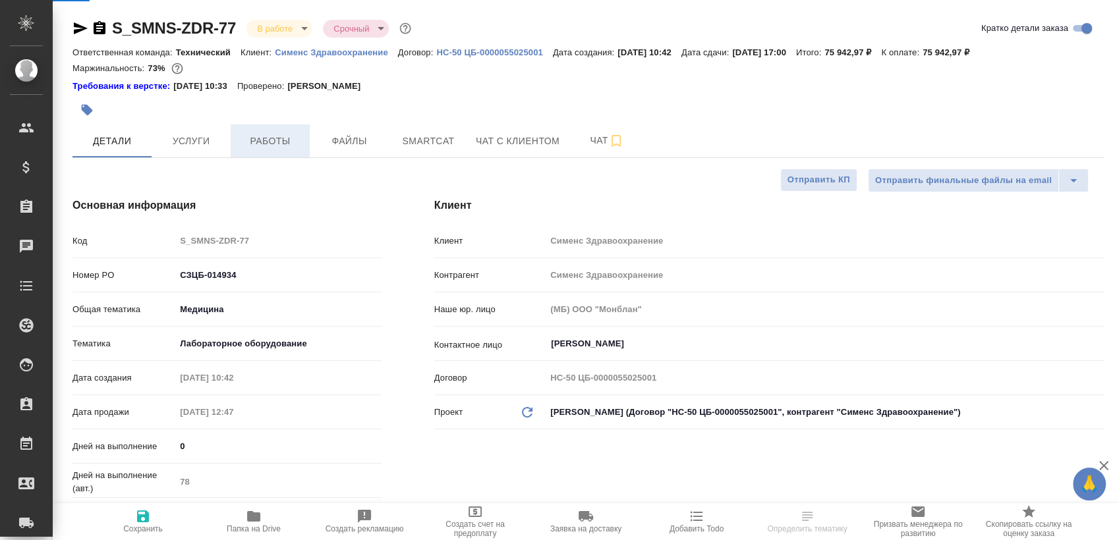
type textarea "x"
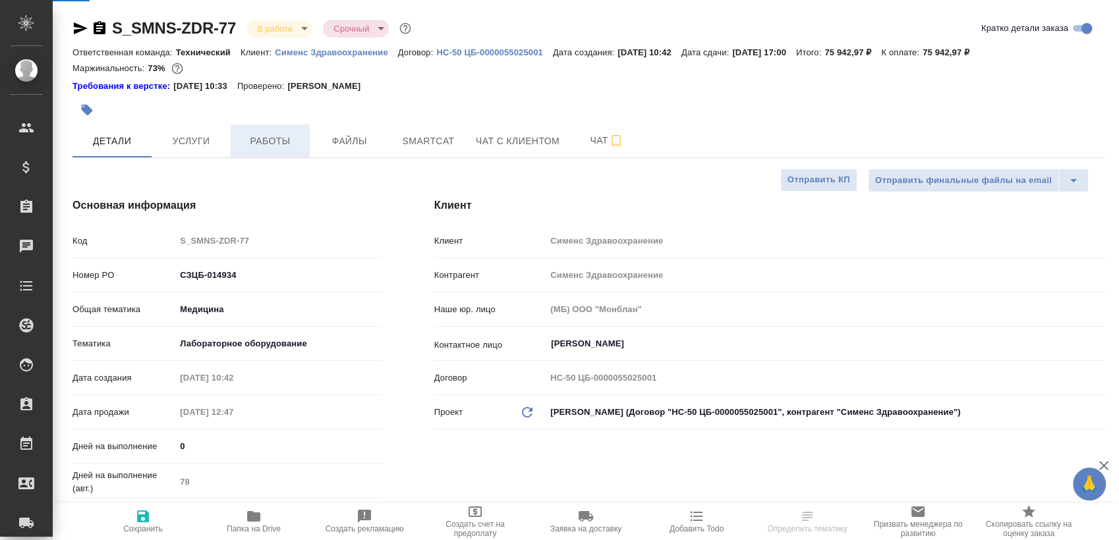
type textarea "x"
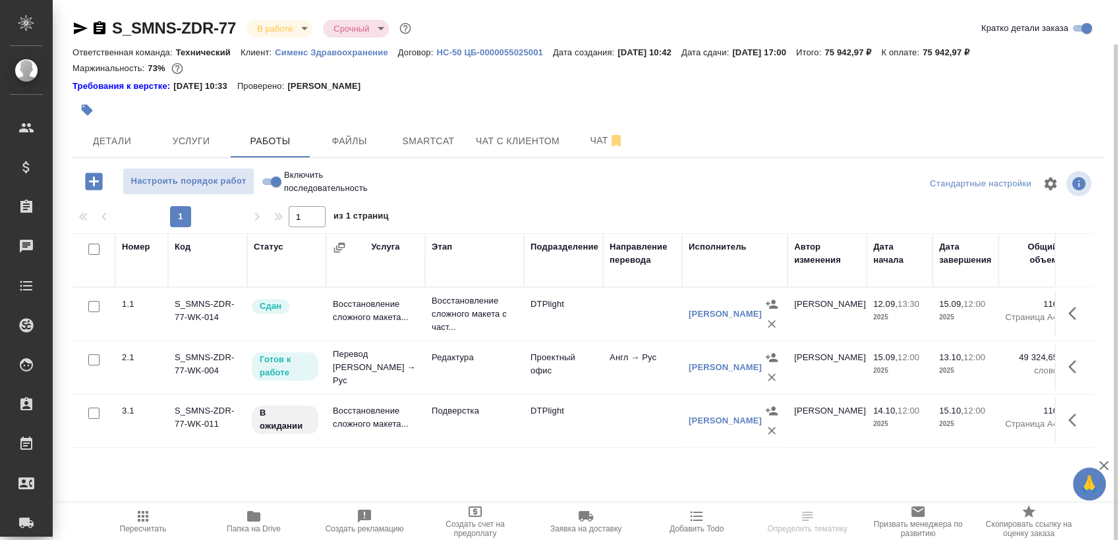
scroll to position [22, 0]
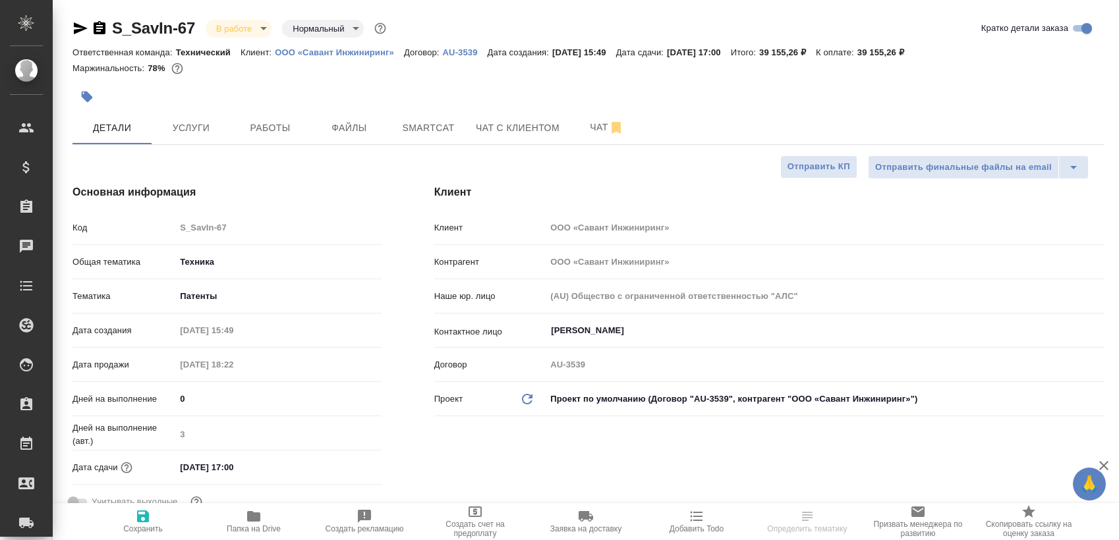
select select "RU"
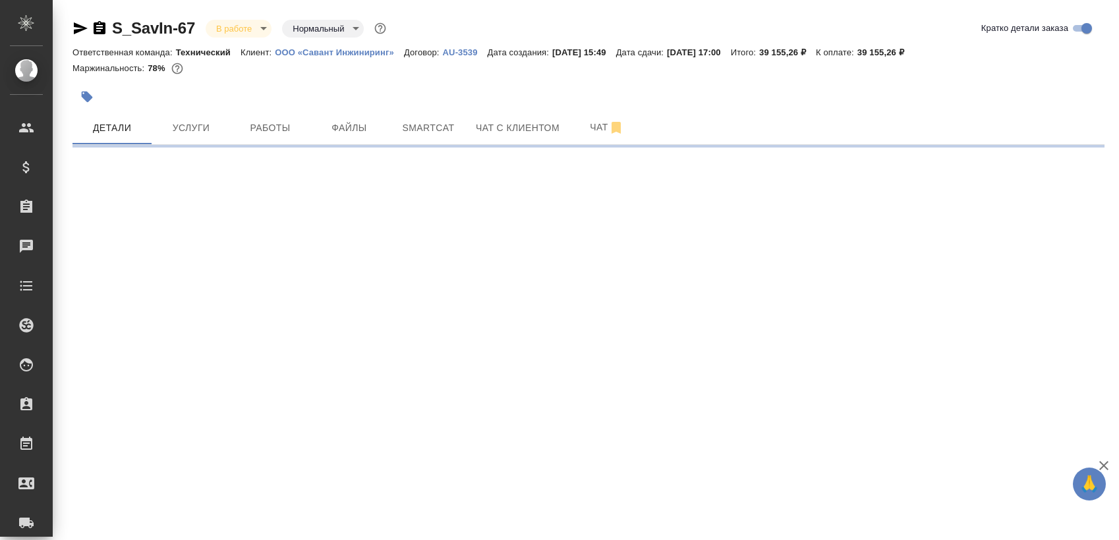
select select "RU"
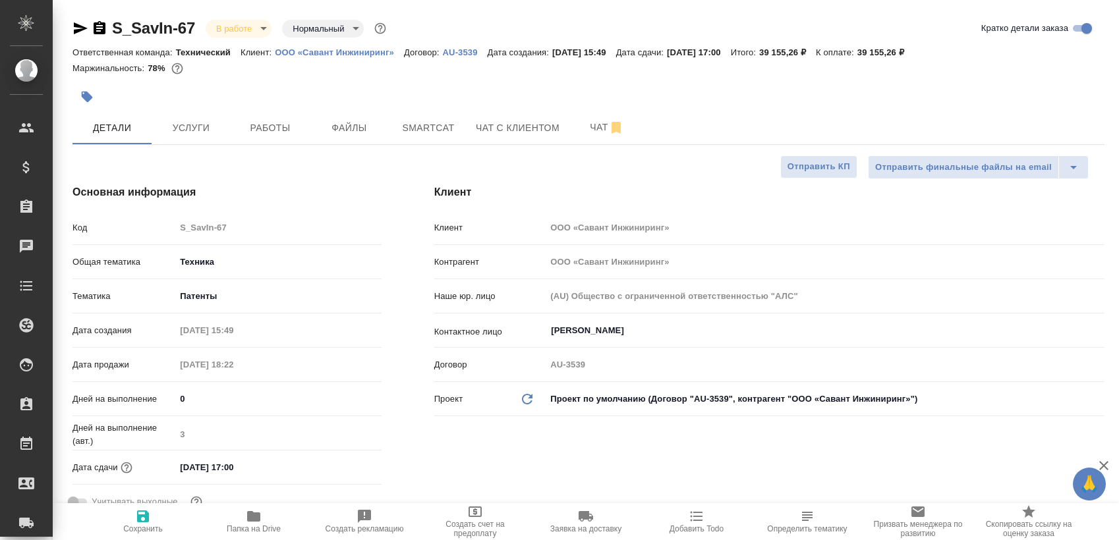
type textarea "x"
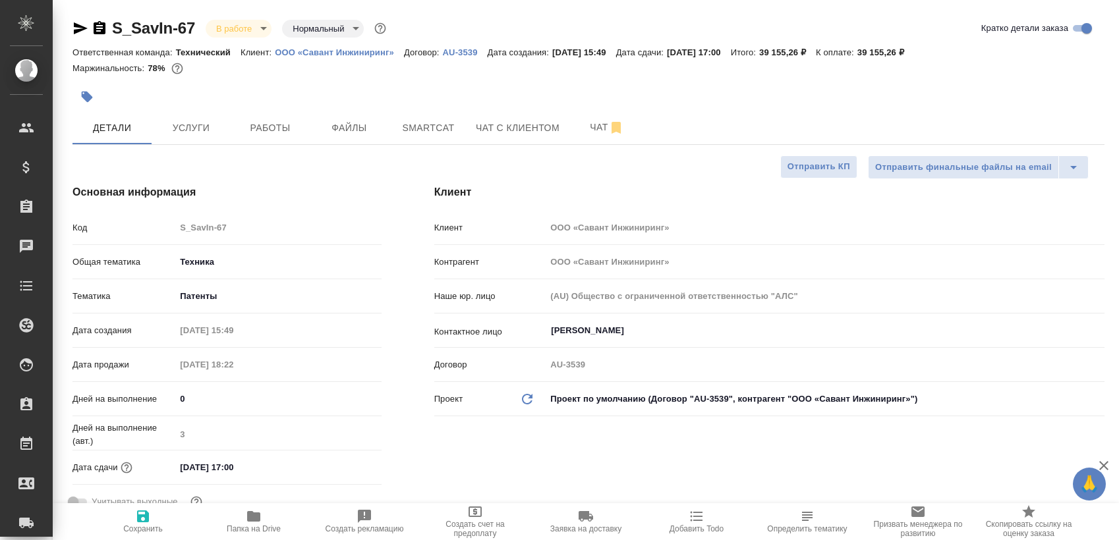
type textarea "x"
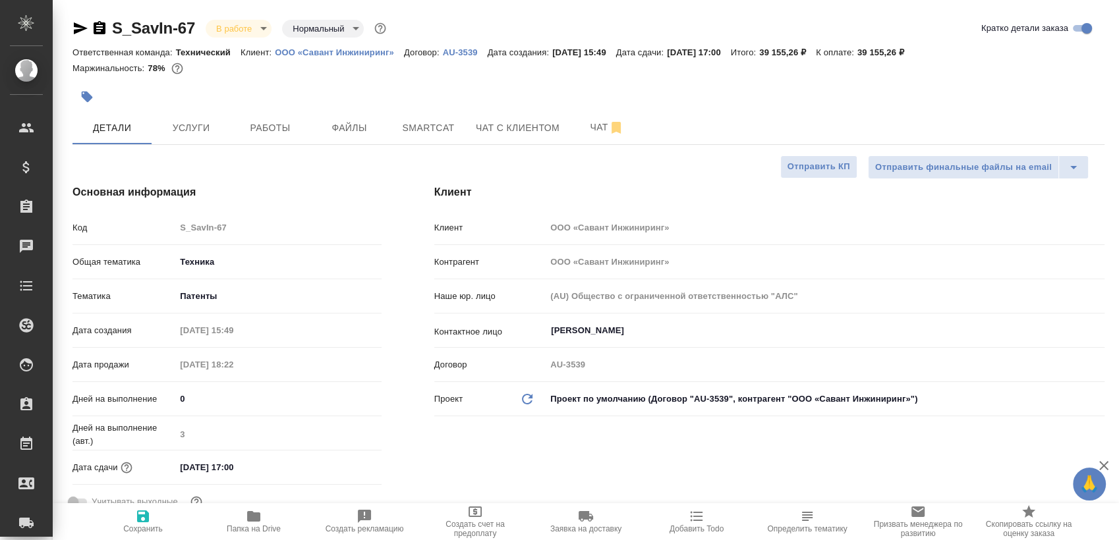
type textarea "x"
click at [279, 136] on button "Работы" at bounding box center [270, 127] width 79 height 33
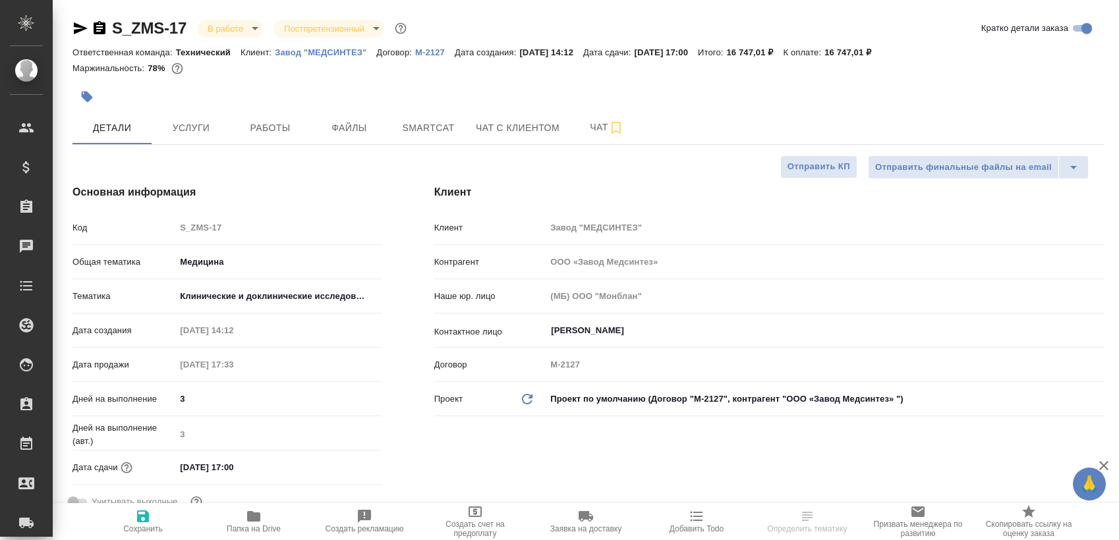
select select "RU"
type input "ООО «Завод Медсинтез»"
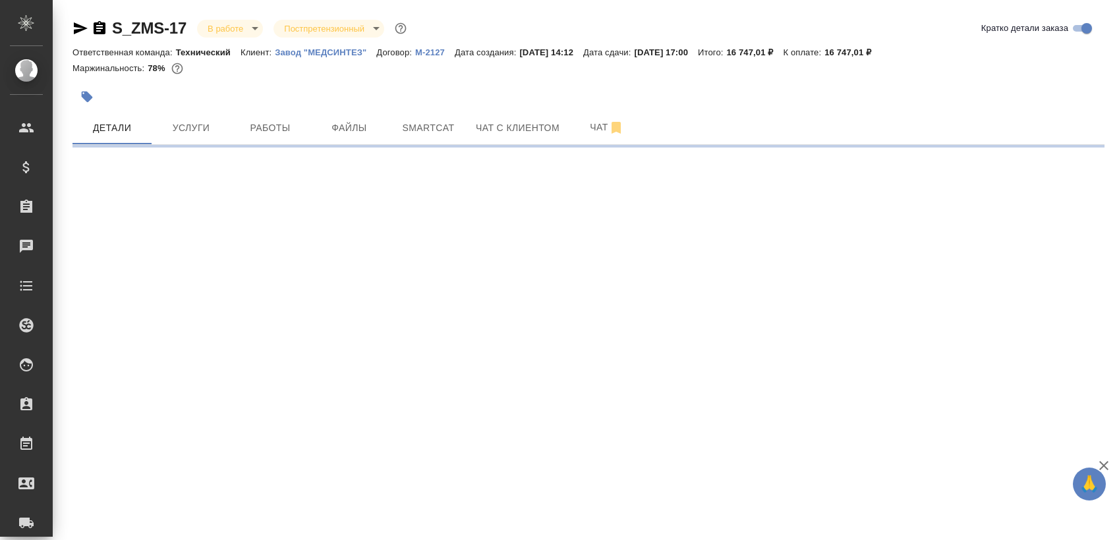
select select "RU"
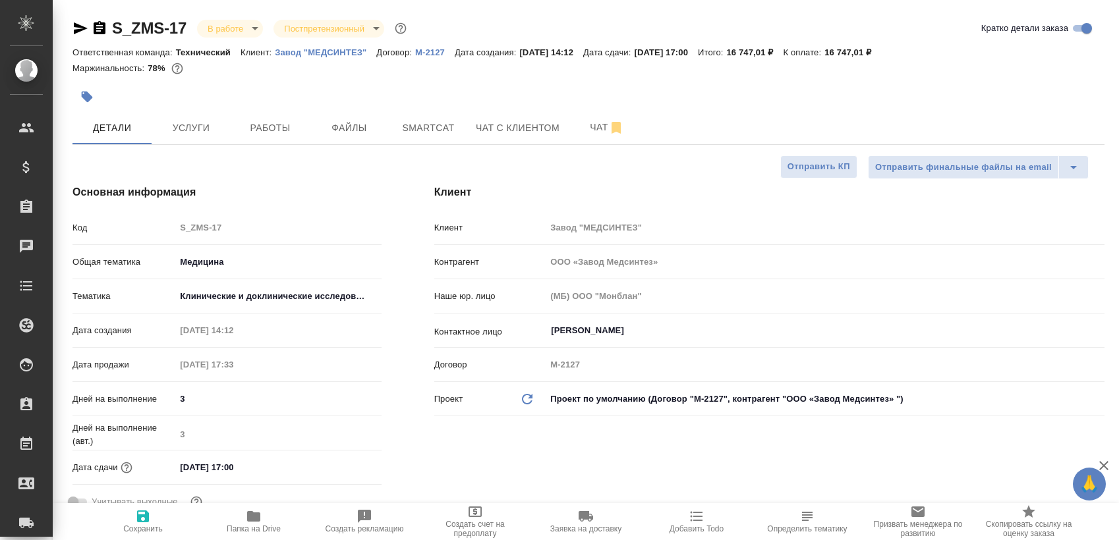
type textarea "x"
type input "ООО «Завод Медсинтез»"
type textarea "x"
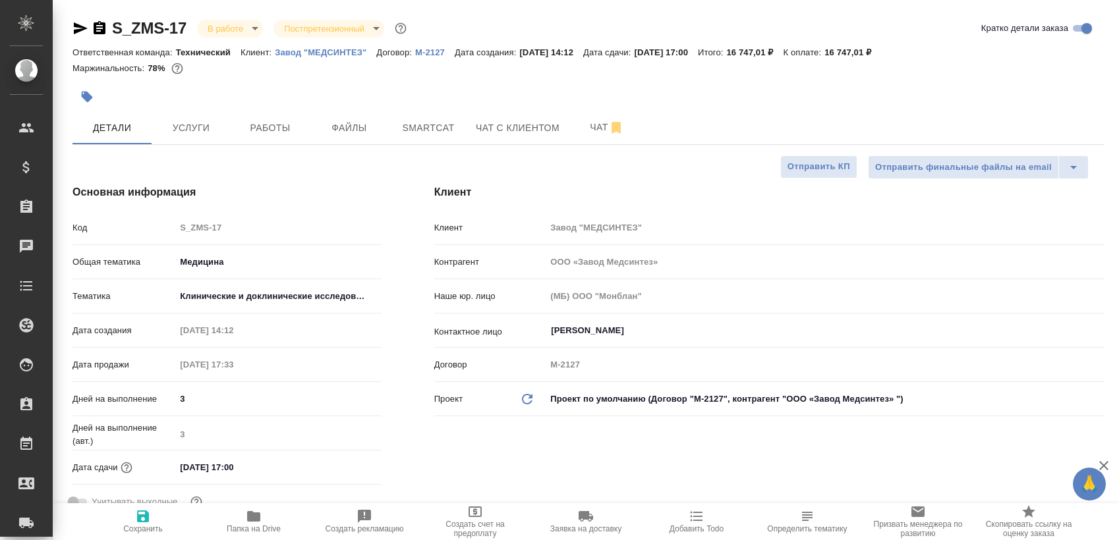
type textarea "x"
click at [250, 122] on span "Работы" at bounding box center [270, 128] width 63 height 16
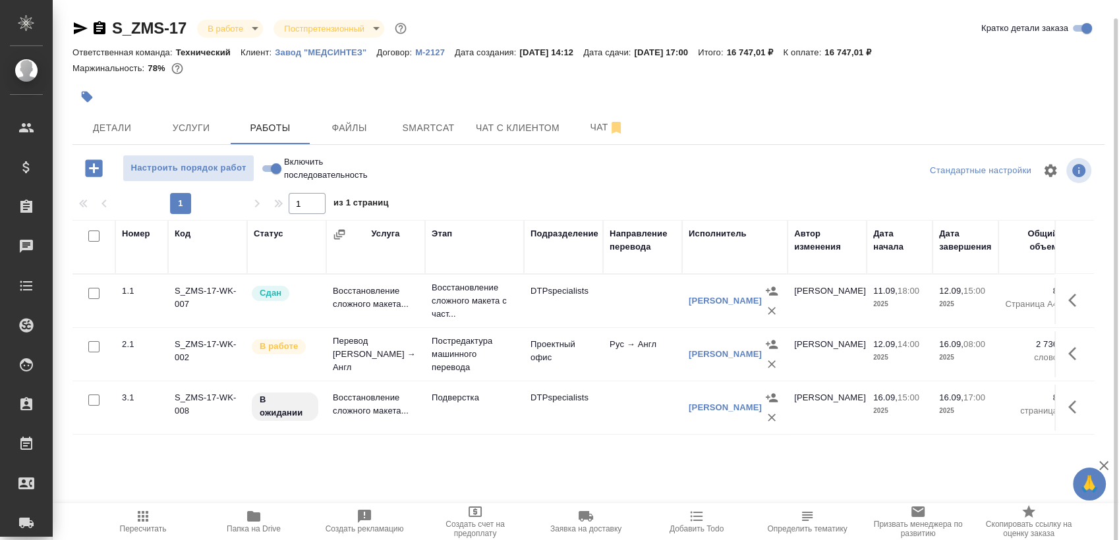
scroll to position [9, 0]
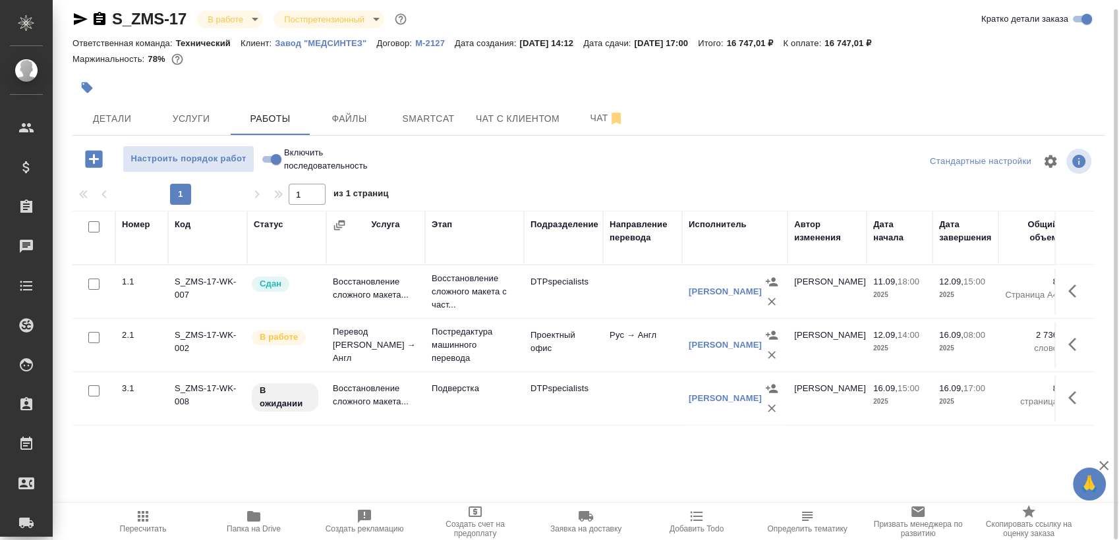
click at [94, 13] on icon "button" at bounding box center [100, 19] width 16 height 16
click at [1065, 343] on button "button" at bounding box center [1076, 345] width 32 height 32
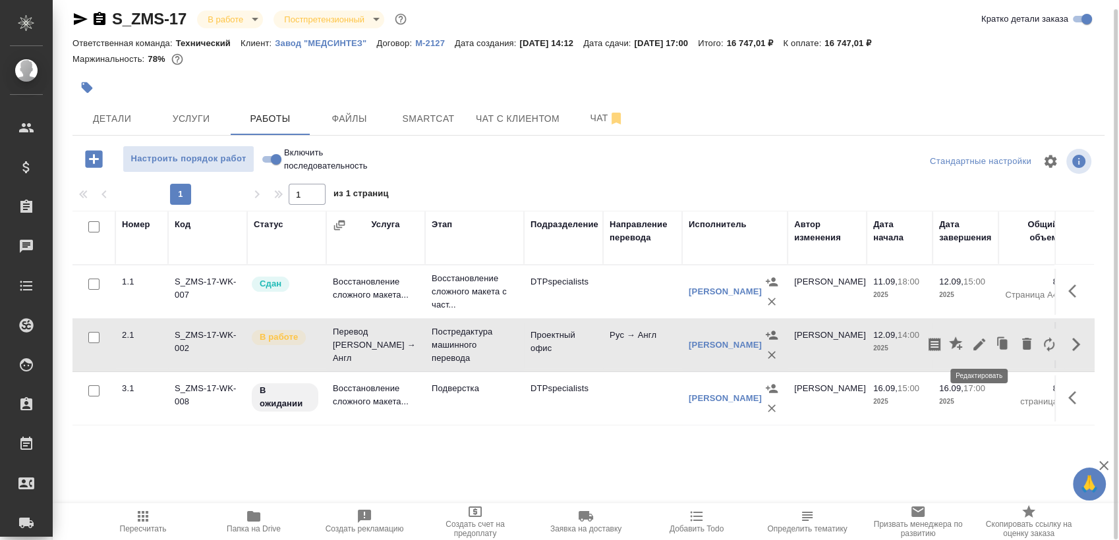
click at [973, 344] on icon "button" at bounding box center [979, 345] width 16 height 16
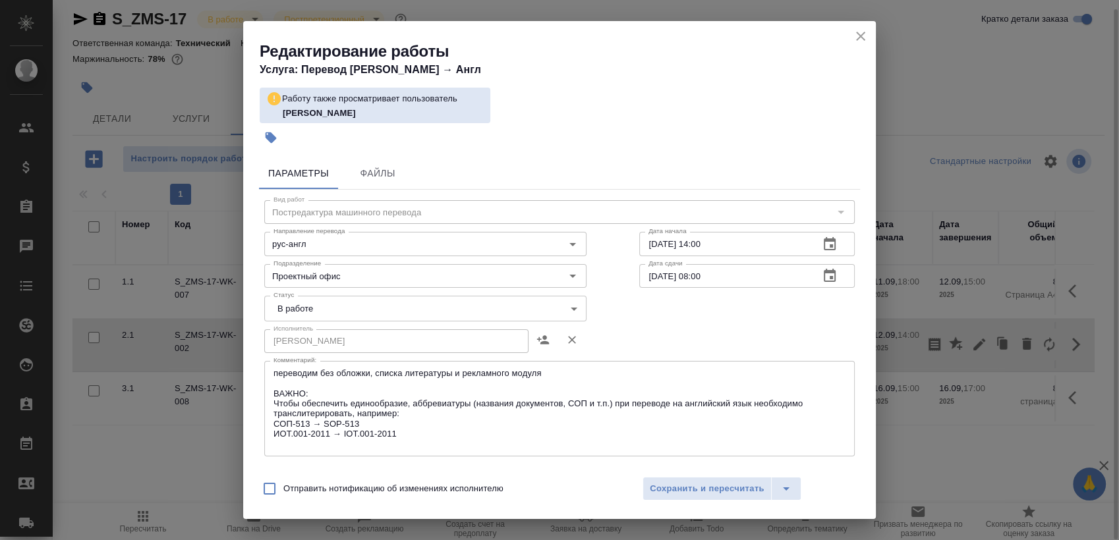
click at [822, 274] on icon "button" at bounding box center [830, 276] width 16 height 16
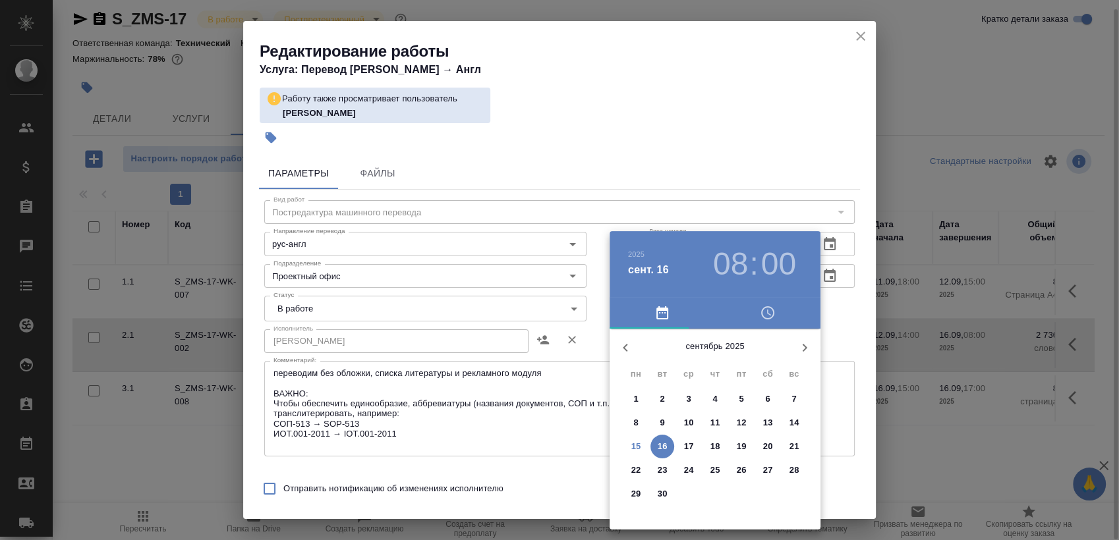
click at [729, 264] on h3 "08" at bounding box center [730, 264] width 35 height 37
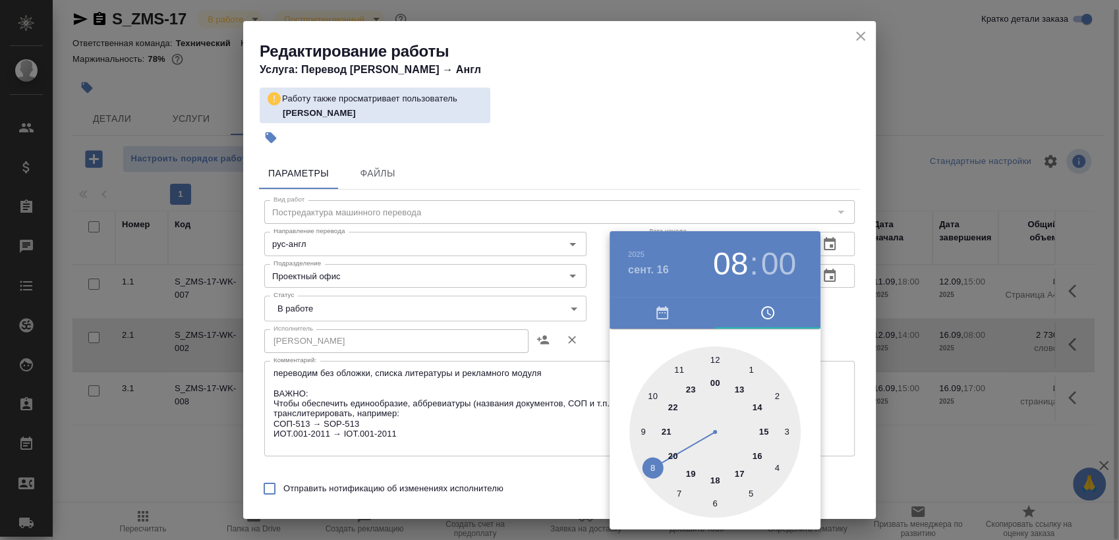
type input "[DATE] 11:00"
click at [680, 366] on div at bounding box center [714, 432] width 171 height 171
click at [872, 314] on div at bounding box center [559, 270] width 1119 height 540
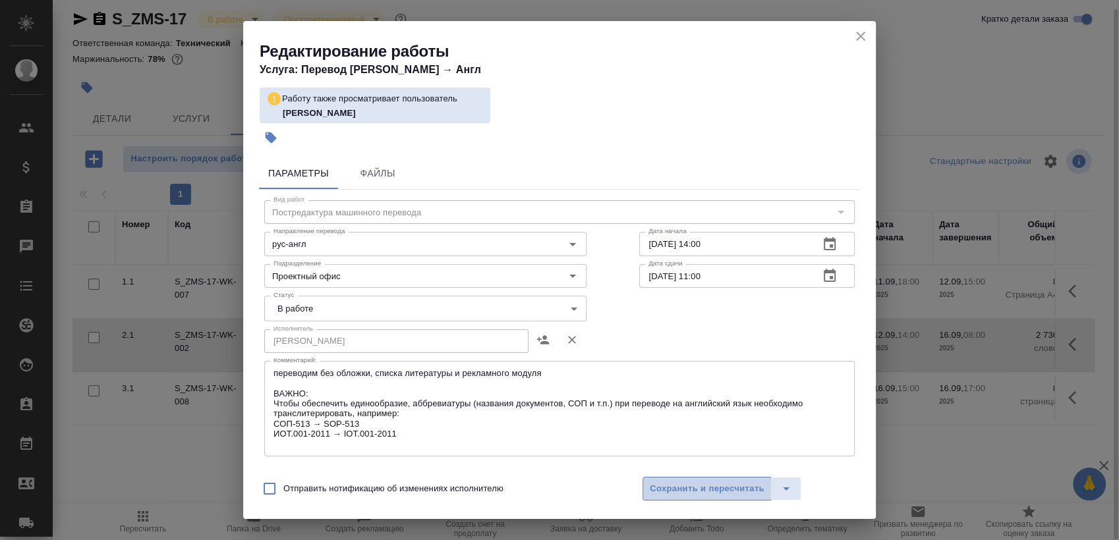
click at [725, 479] on button "Сохранить и пересчитать" at bounding box center [707, 489] width 129 height 24
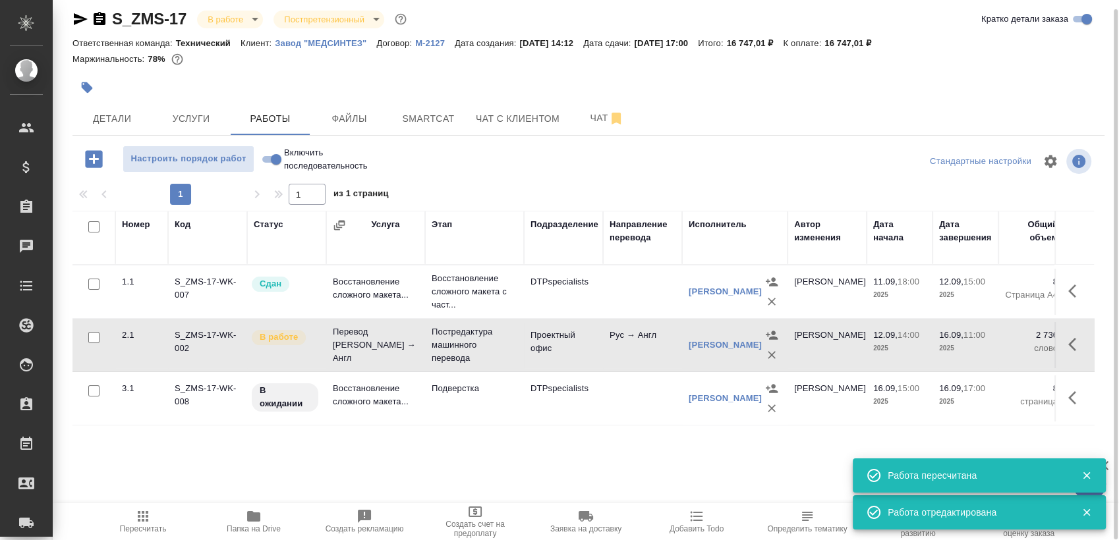
click at [73, 22] on icon "button" at bounding box center [80, 19] width 16 height 16
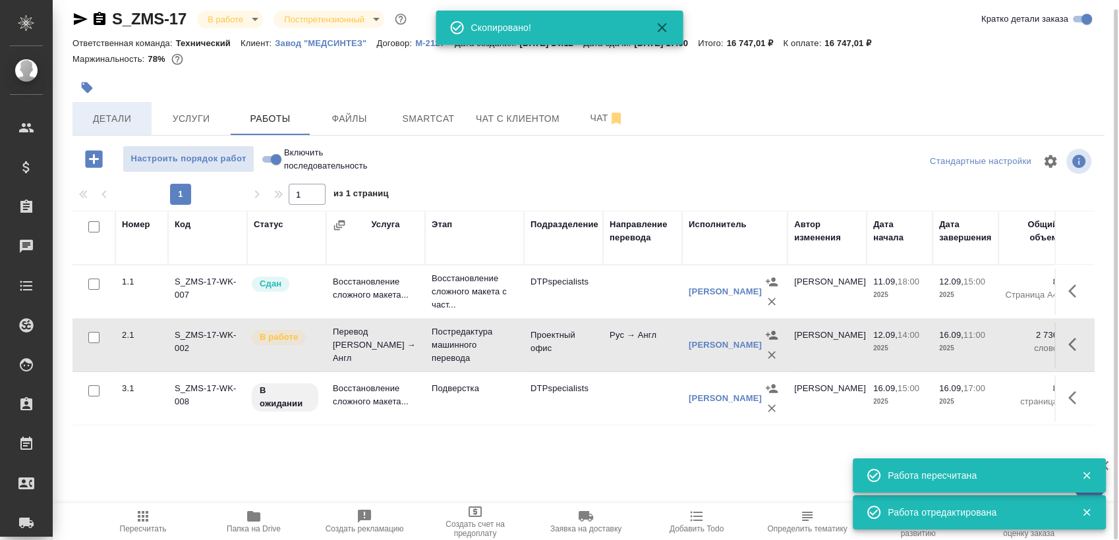
click at [105, 111] on span "Детали" at bounding box center [111, 119] width 63 height 16
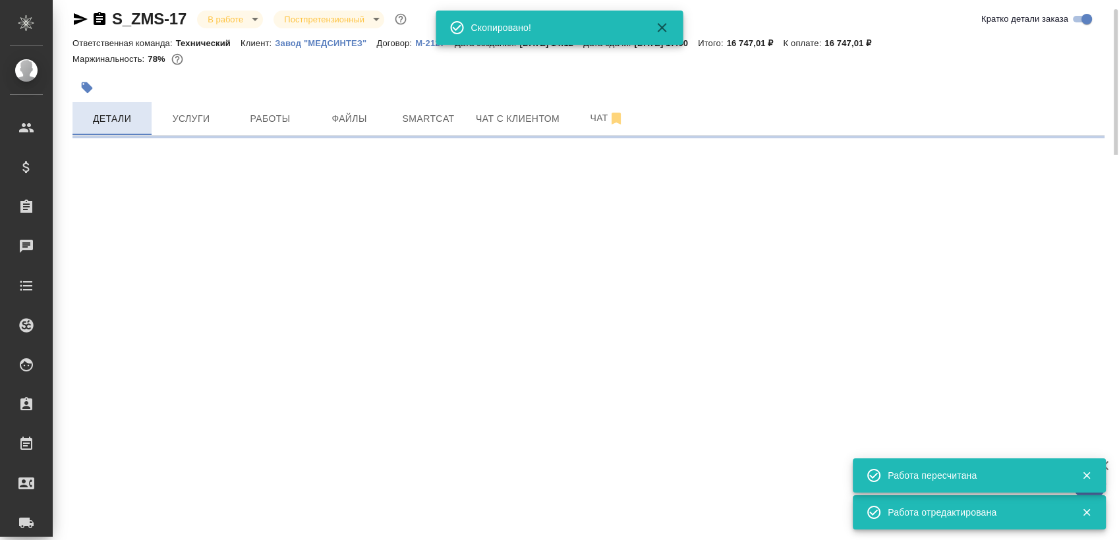
select select "RU"
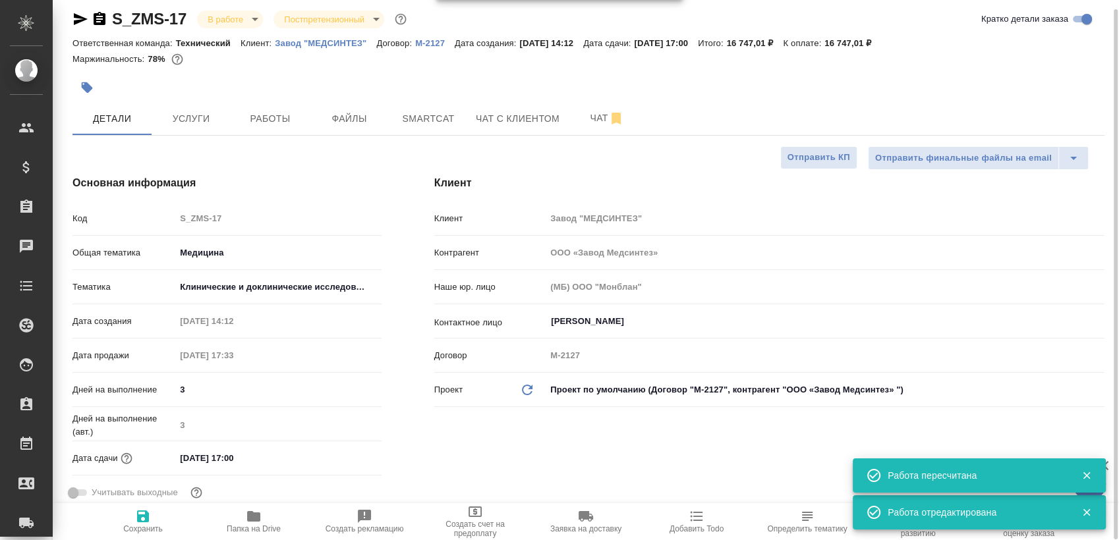
type textarea "x"
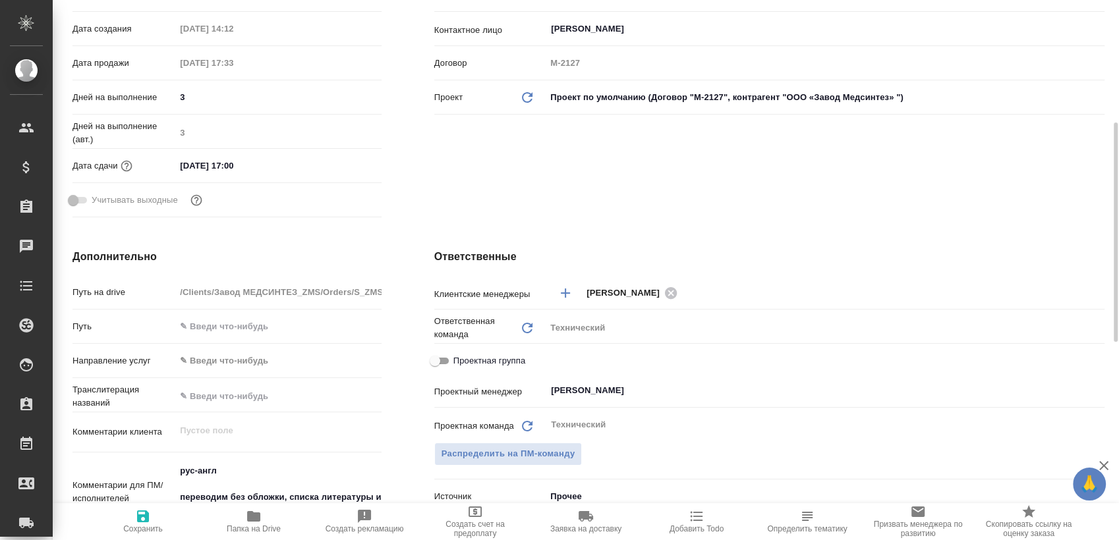
scroll to position [9, 0]
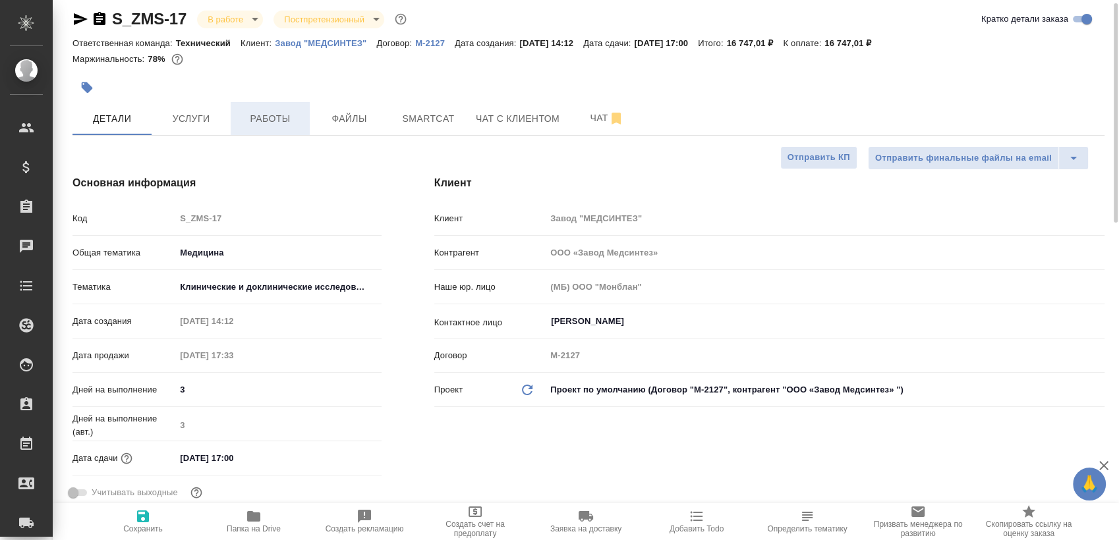
click at [249, 119] on span "Работы" at bounding box center [270, 119] width 63 height 16
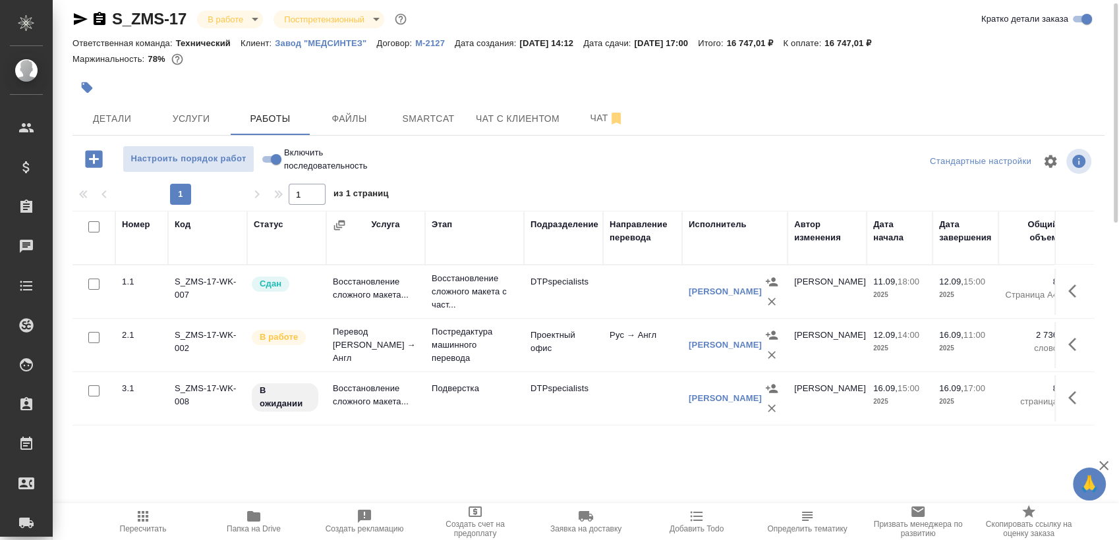
drag, startPoint x: 649, startPoint y: 42, endPoint x: 647, endPoint y: 0, distance: 41.6
click at [722, 47] on div "Ответственная команда: Технический Клиент: Завод "МЕДСИНТЕЗ" Договор: М-2127 Да…" at bounding box center [588, 43] width 1032 height 16
copy p "[DATE] 17:00"
click at [1074, 348] on icon "button" at bounding box center [1072, 344] width 8 height 13
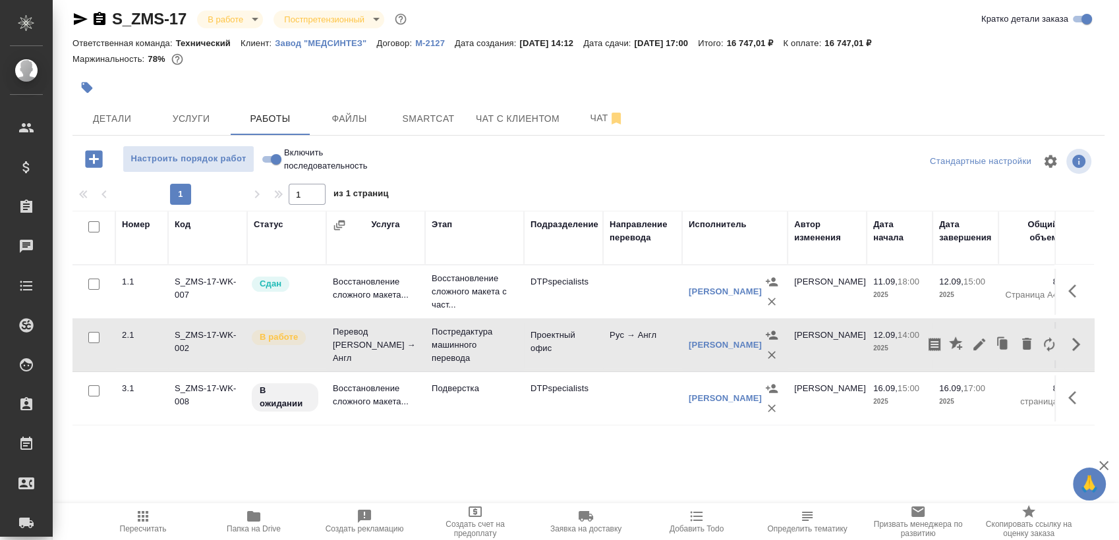
drag, startPoint x: 80, startPoint y: 25, endPoint x: 98, endPoint y: 25, distance: 17.8
click at [79, 25] on icon "button" at bounding box center [80, 19] width 16 height 16
copy p "[DATE] 17:00"
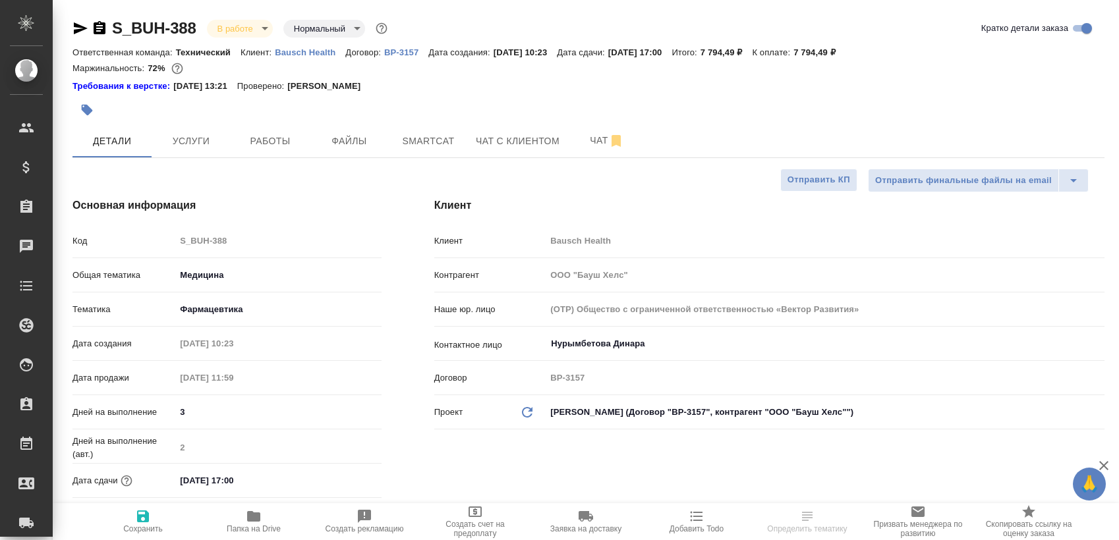
select select "RU"
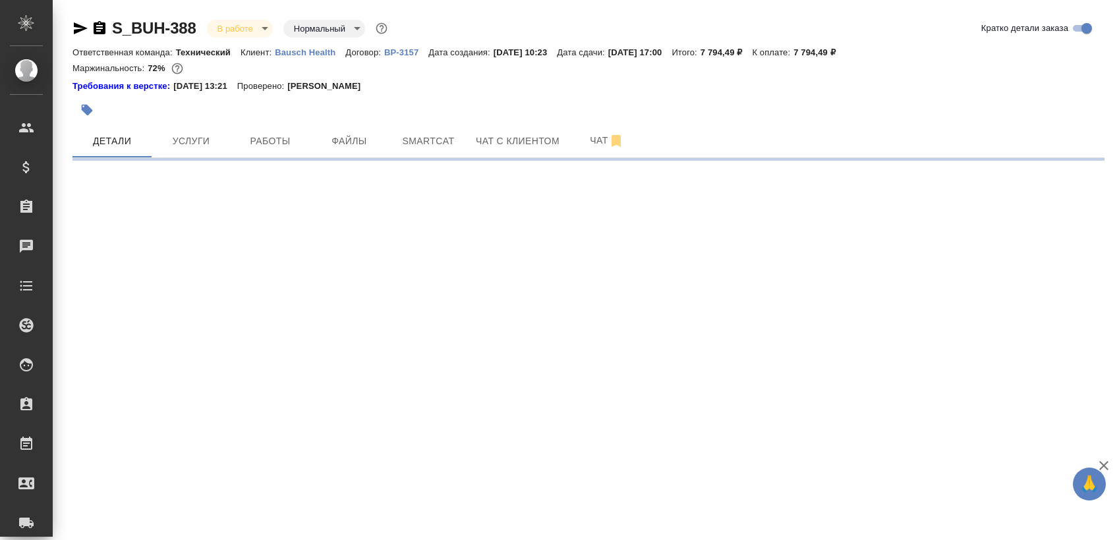
select select "RU"
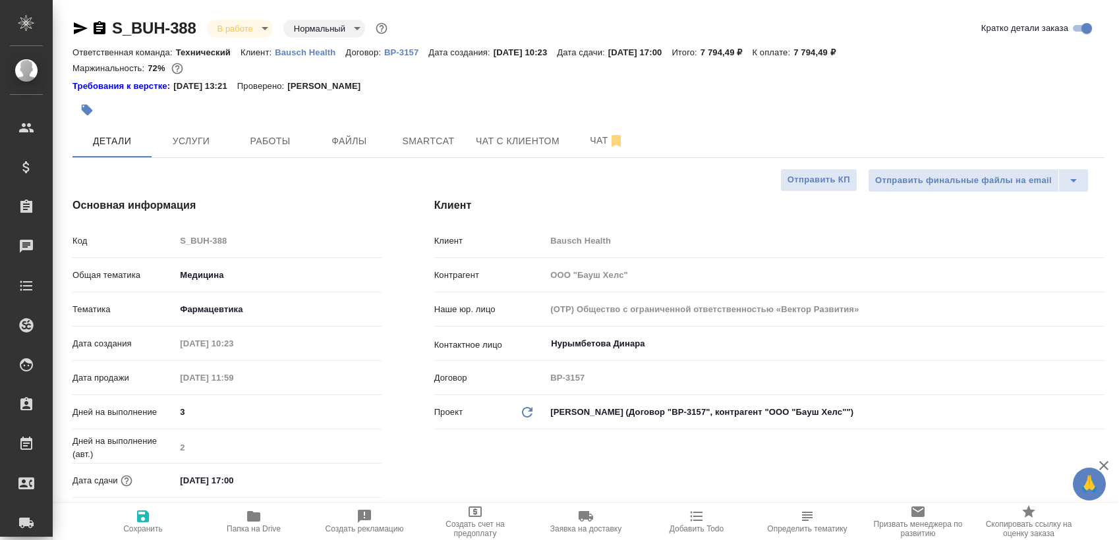
type textarea "x"
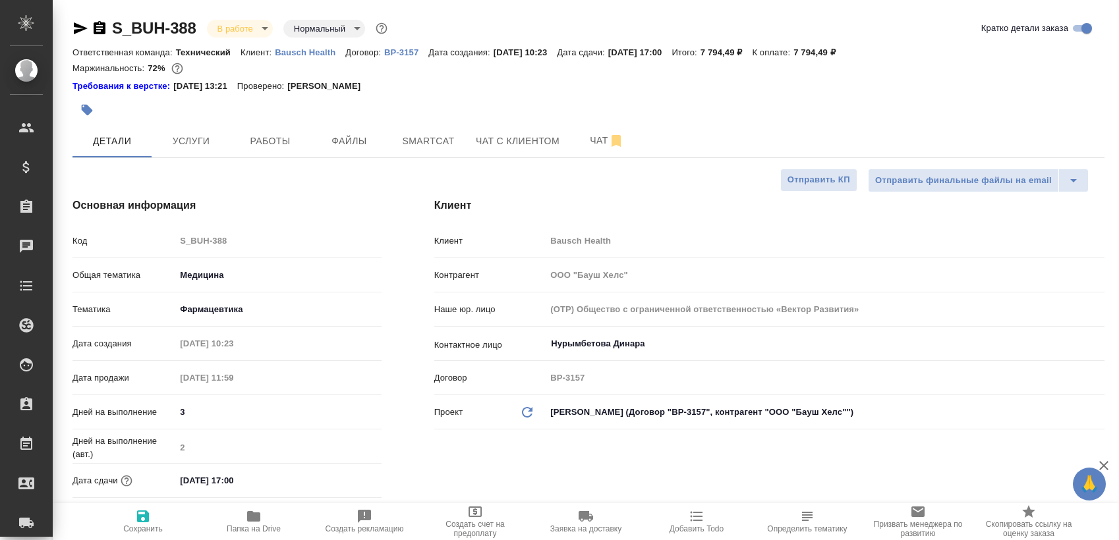
type textarea "x"
click at [258, 140] on span "Работы" at bounding box center [270, 141] width 63 height 16
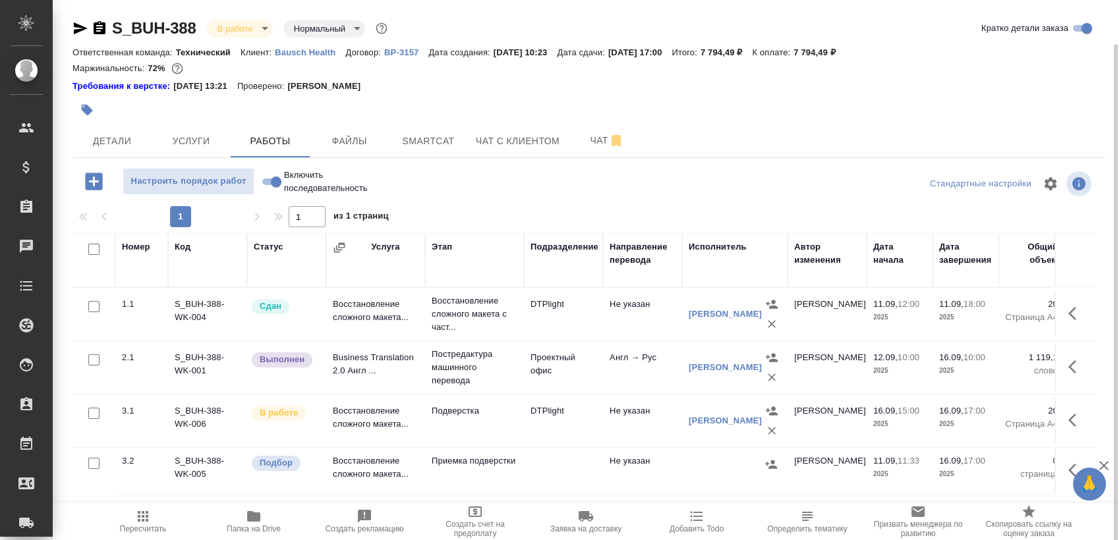
scroll to position [22, 0]
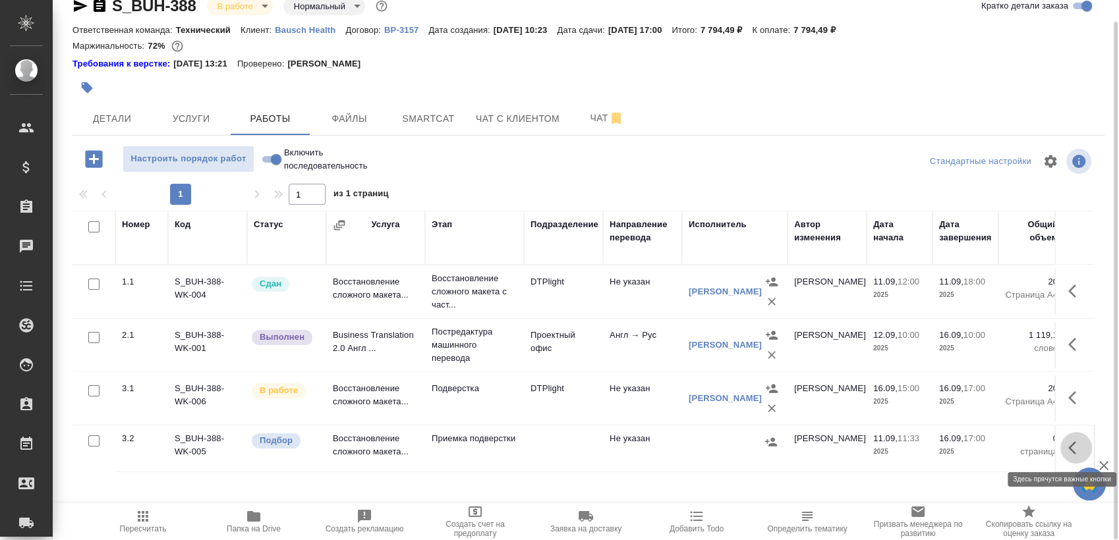
click at [1086, 441] on button "button" at bounding box center [1076, 448] width 32 height 32
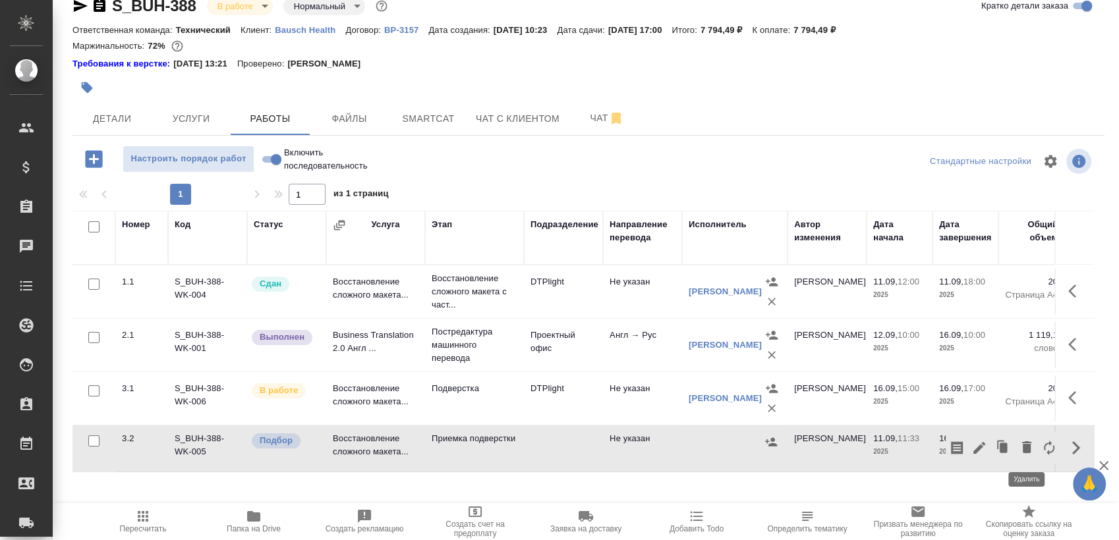
drag, startPoint x: 1028, startPoint y: 443, endPoint x: 993, endPoint y: 439, distance: 35.2
click at [1029, 443] on icon "button" at bounding box center [1026, 448] width 9 height 12
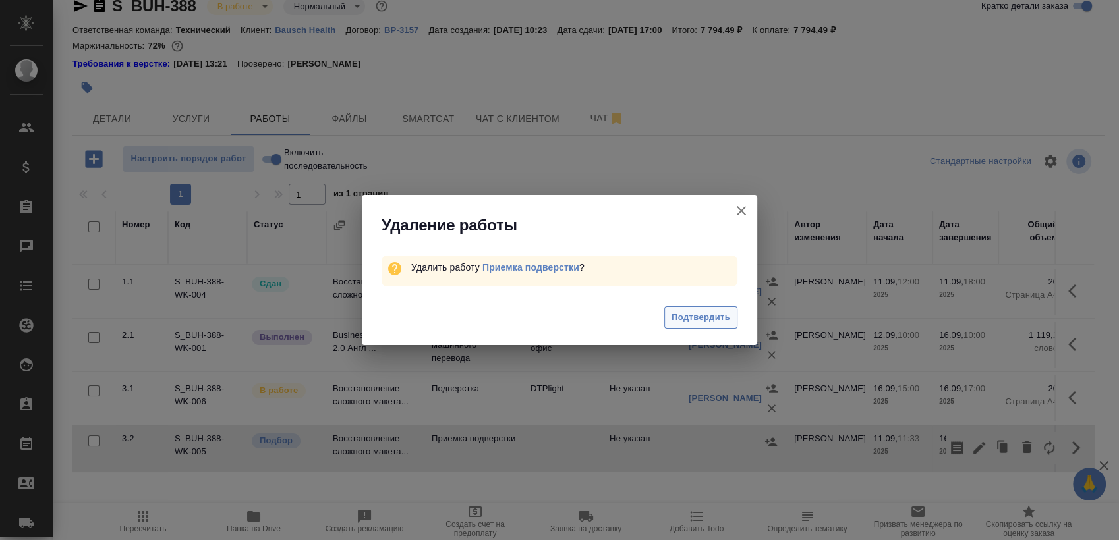
click at [736, 318] on button "Подтвердить" at bounding box center [700, 317] width 73 height 23
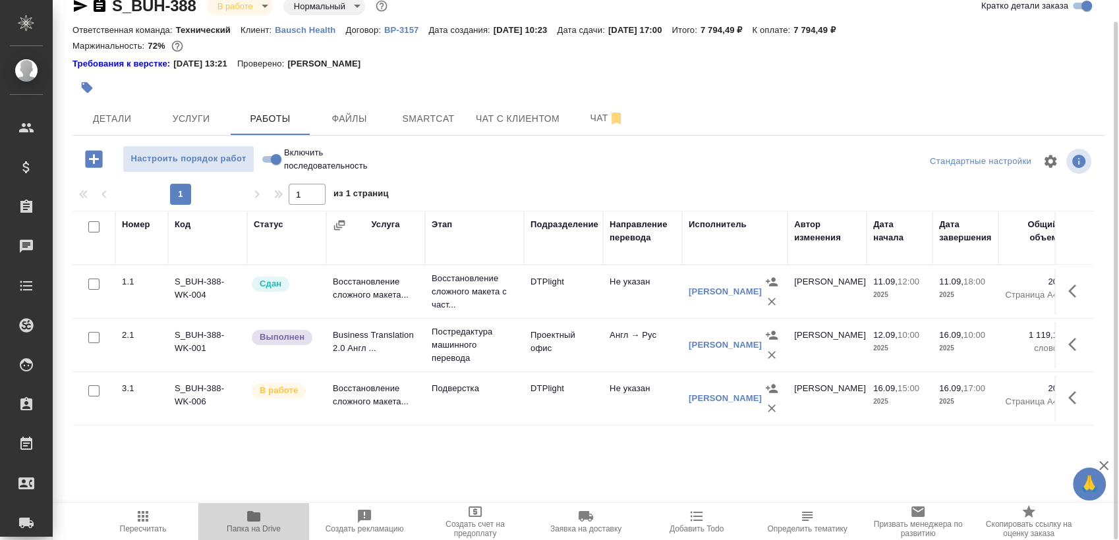
click at [248, 527] on span "Папка на Drive" at bounding box center [254, 529] width 54 height 9
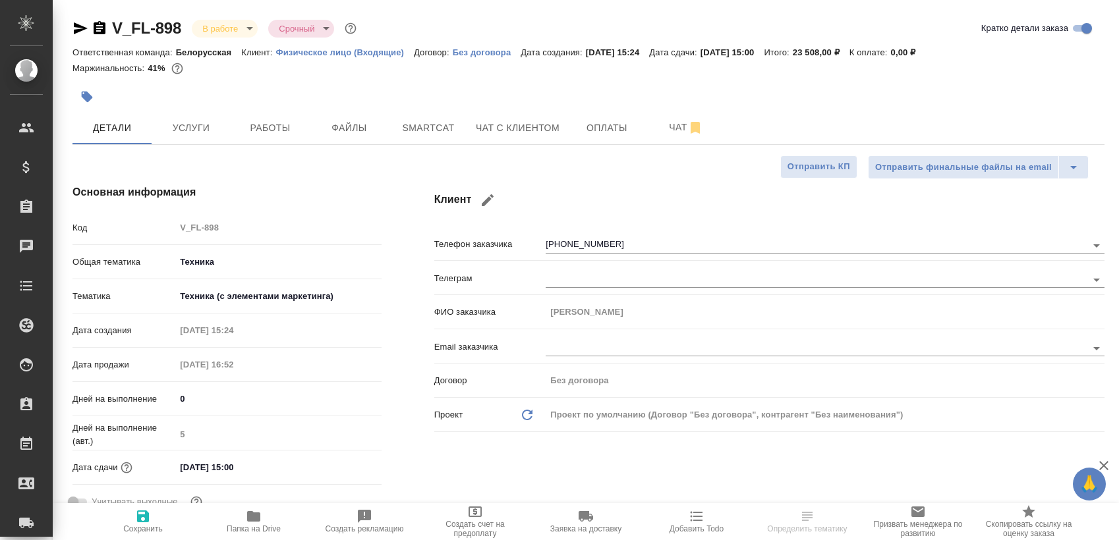
select select "RU"
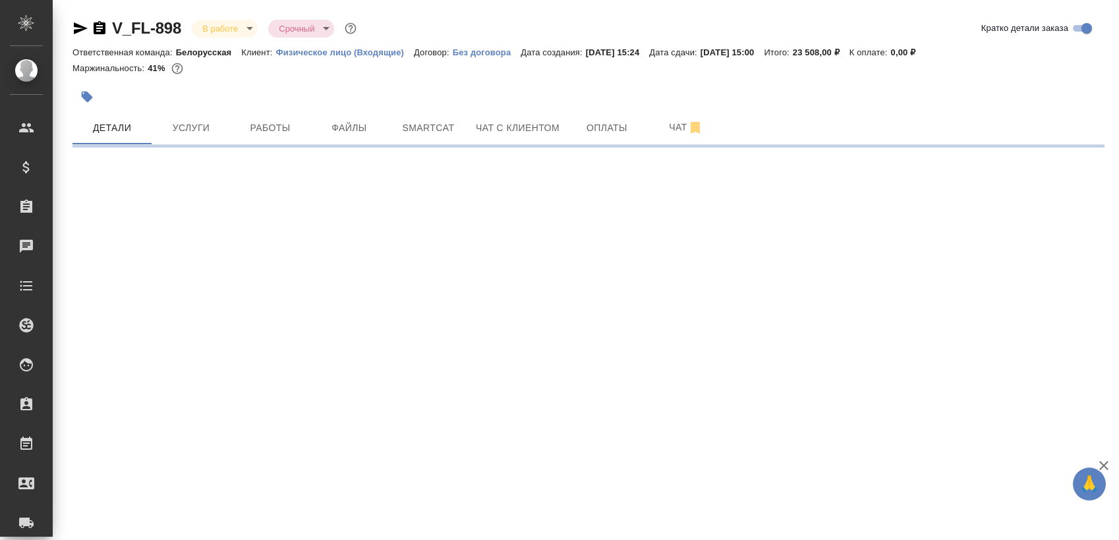
select select "RU"
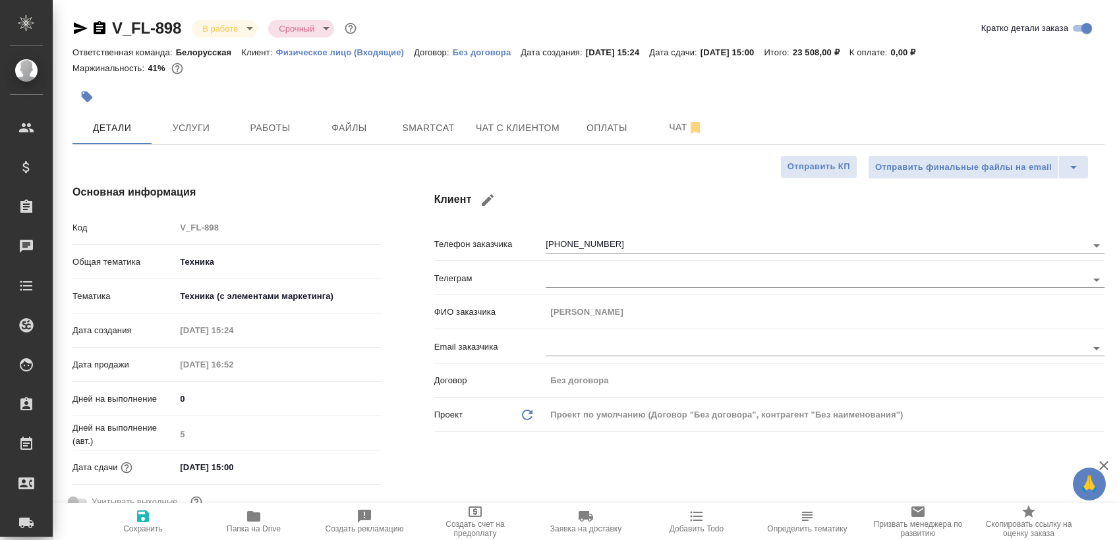
type textarea "x"
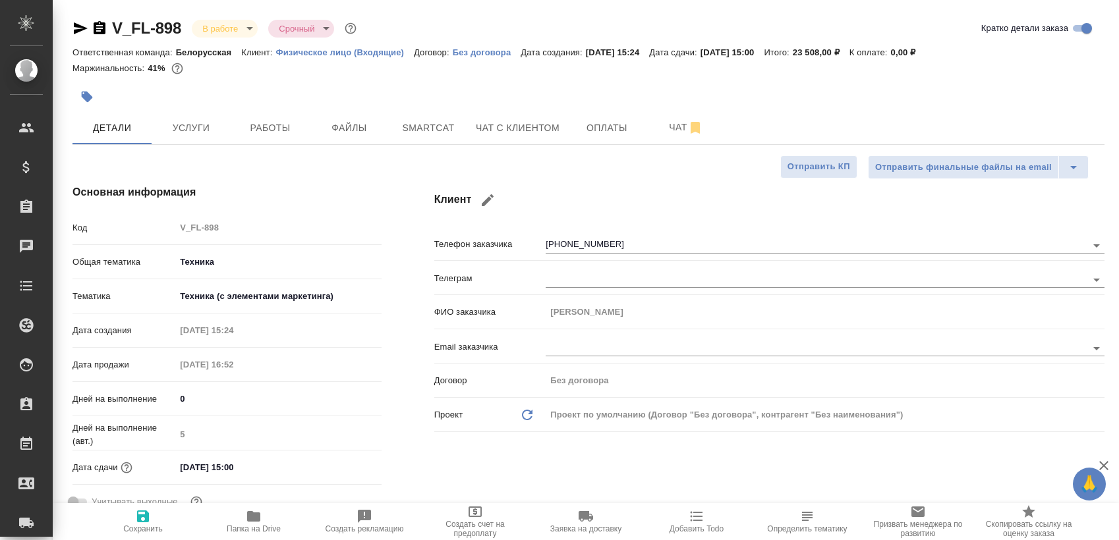
type textarea "x"
click at [281, 134] on span "Работы" at bounding box center [270, 128] width 63 height 16
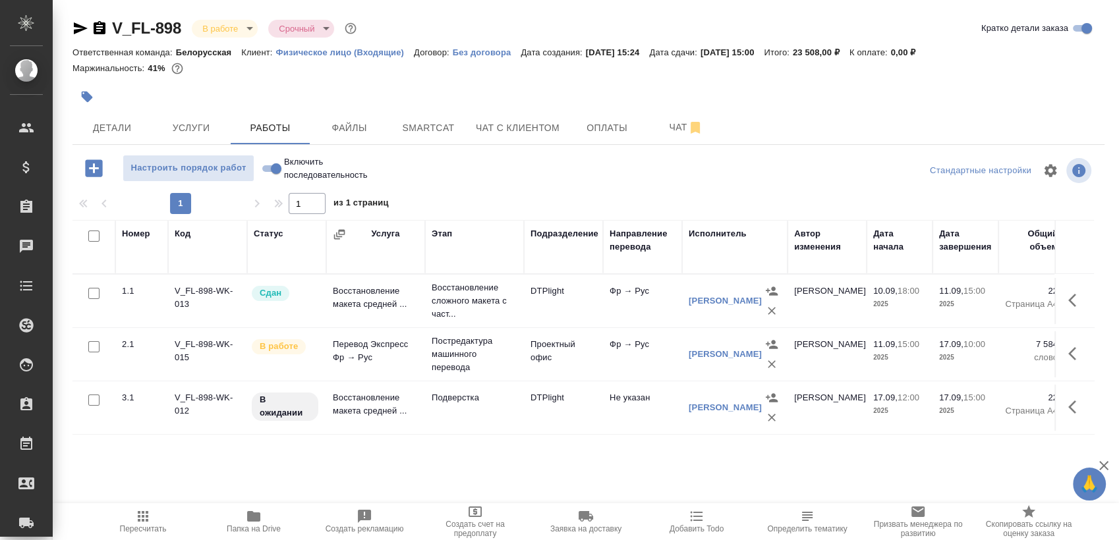
scroll to position [9, 0]
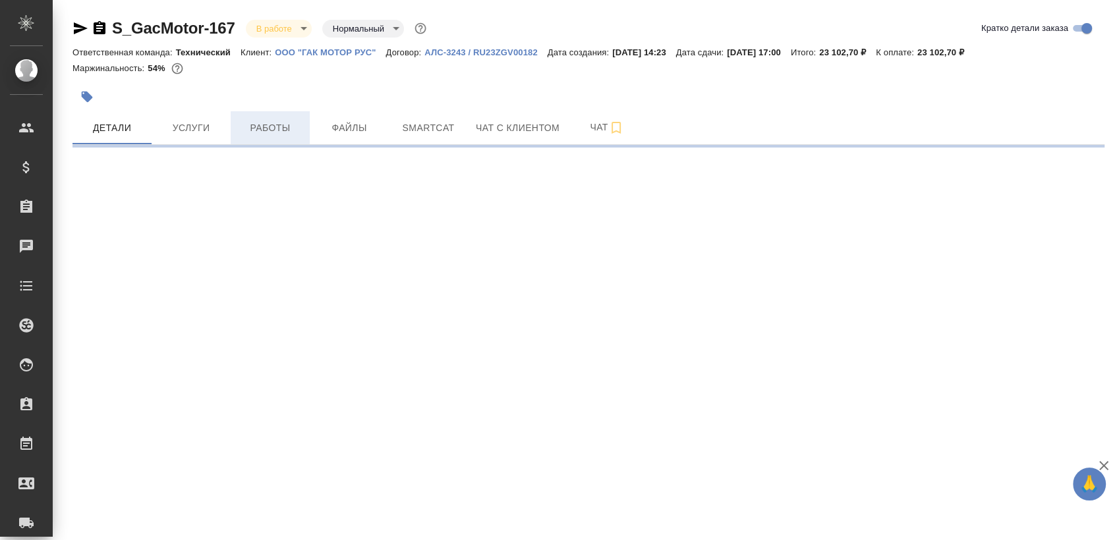
click at [247, 125] on span "Работы" at bounding box center [270, 128] width 63 height 16
select select "RU"
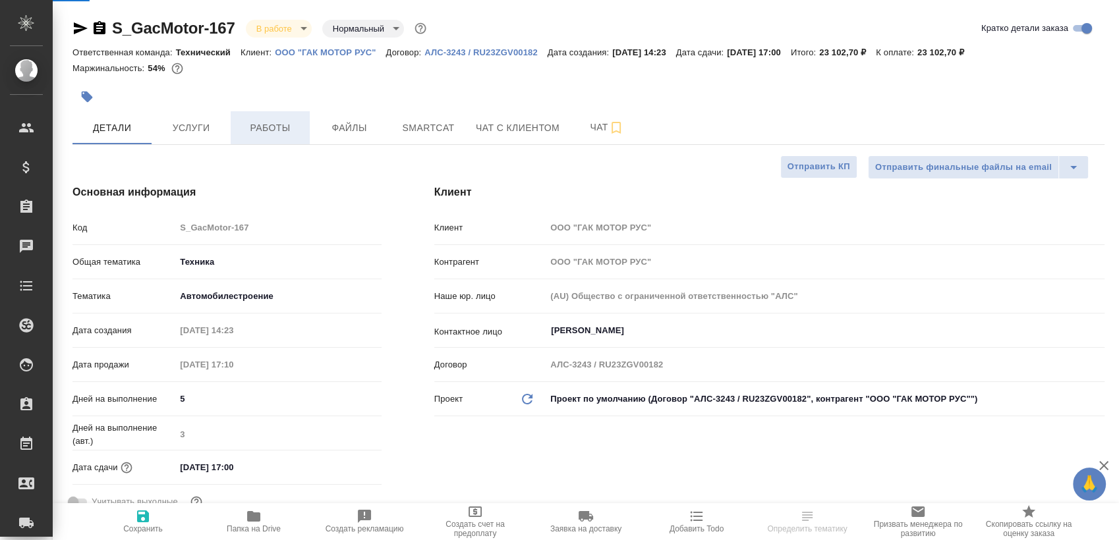
type textarea "x"
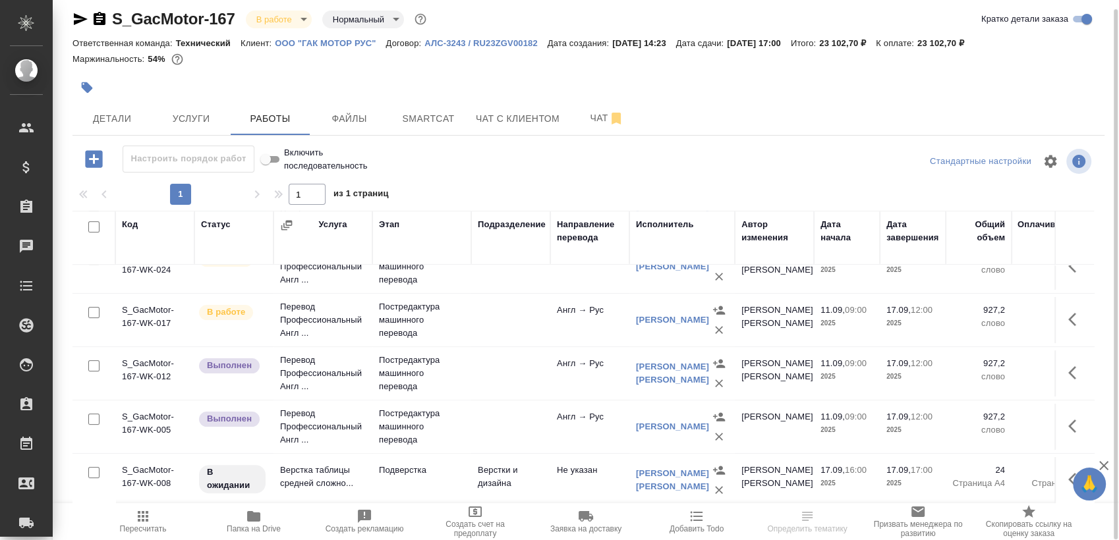
scroll to position [409, 0]
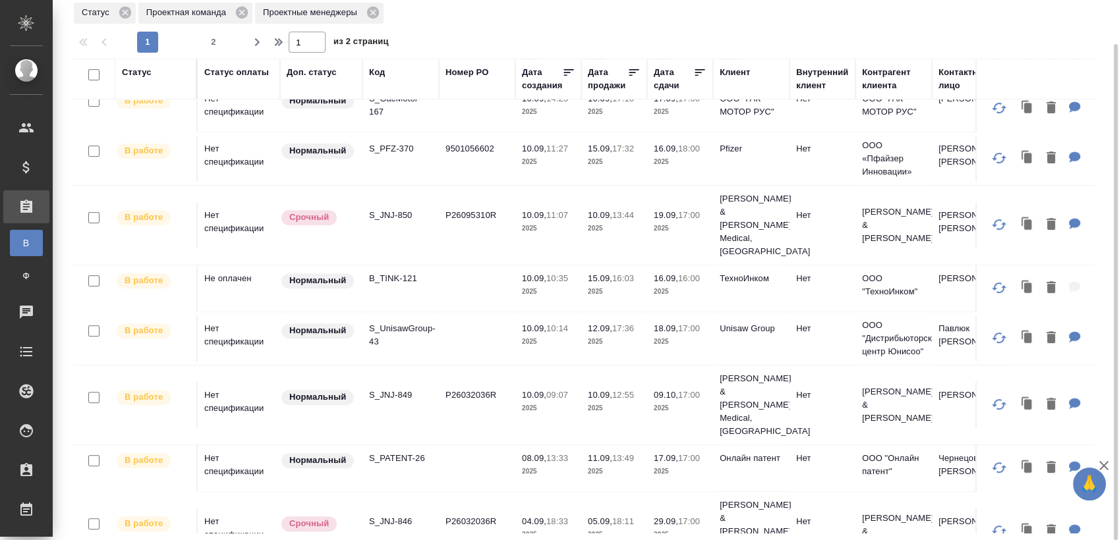
scroll to position [511, 0]
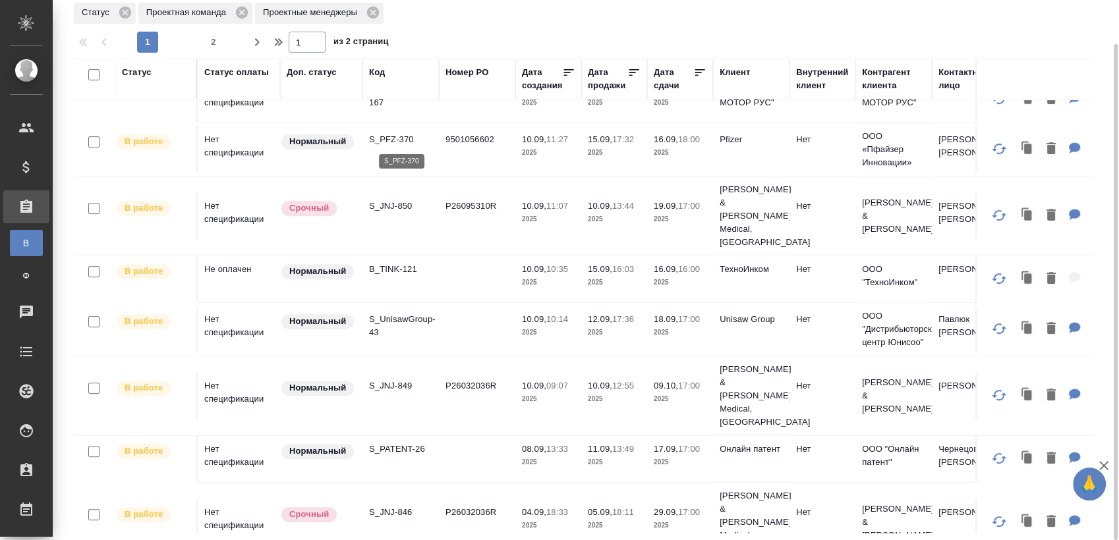
click at [386, 134] on p "S_PFZ-370" at bounding box center [400, 139] width 63 height 13
click at [405, 200] on p "S_JNJ-850" at bounding box center [400, 206] width 63 height 13
click at [413, 263] on p "B_TINK-121" at bounding box center [400, 269] width 63 height 13
click at [406, 313] on p "S_UnisawGroup-43" at bounding box center [400, 326] width 63 height 26
click at [405, 380] on p "S_JNJ-849" at bounding box center [400, 386] width 63 height 13
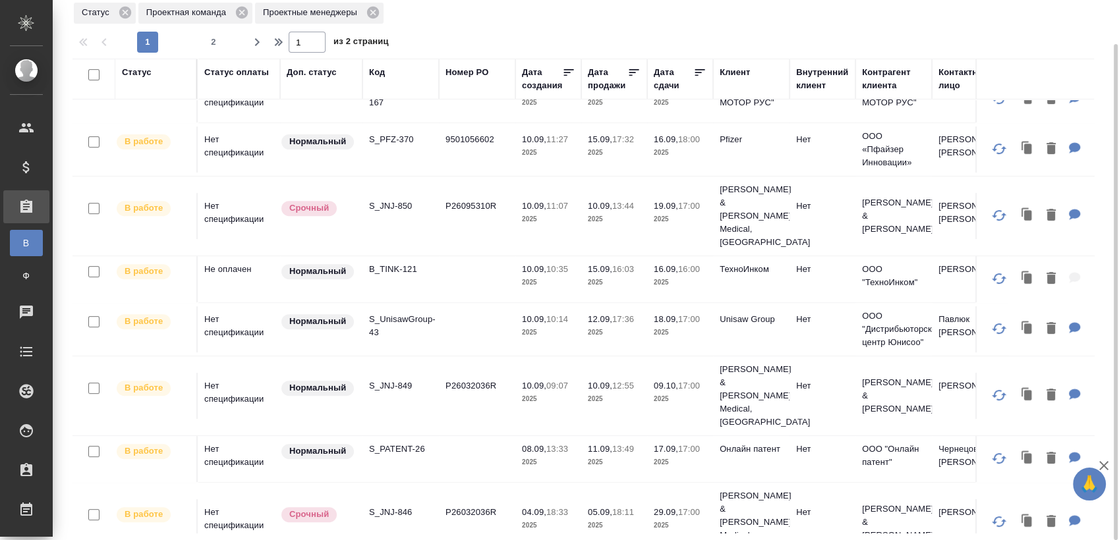
click at [410, 443] on p "S_PATENT-26" at bounding box center [400, 449] width 63 height 13
click at [397, 506] on p "S_JNJ-846" at bounding box center [400, 512] width 63 height 13
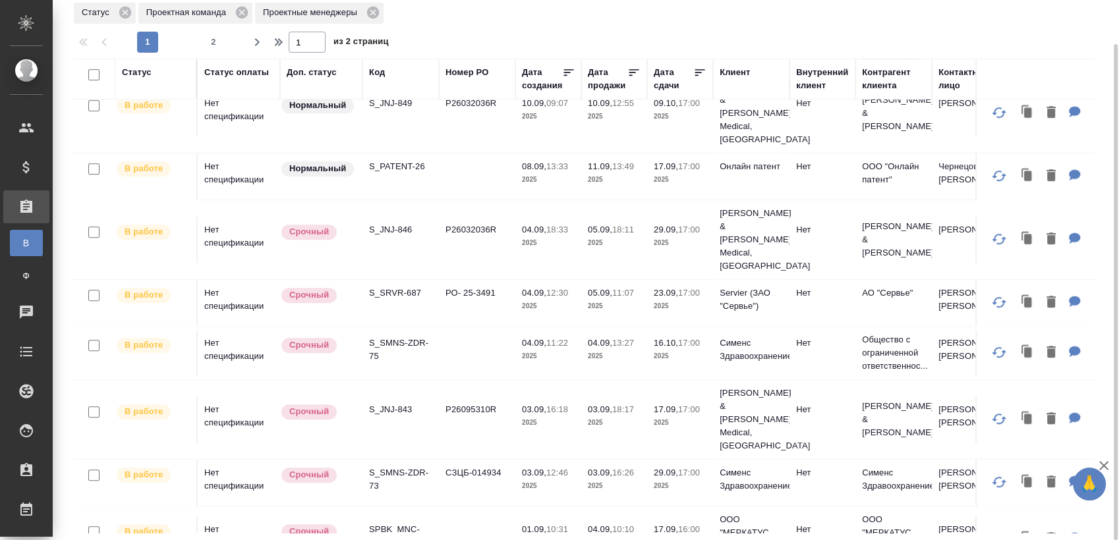
scroll to position [877, 0]
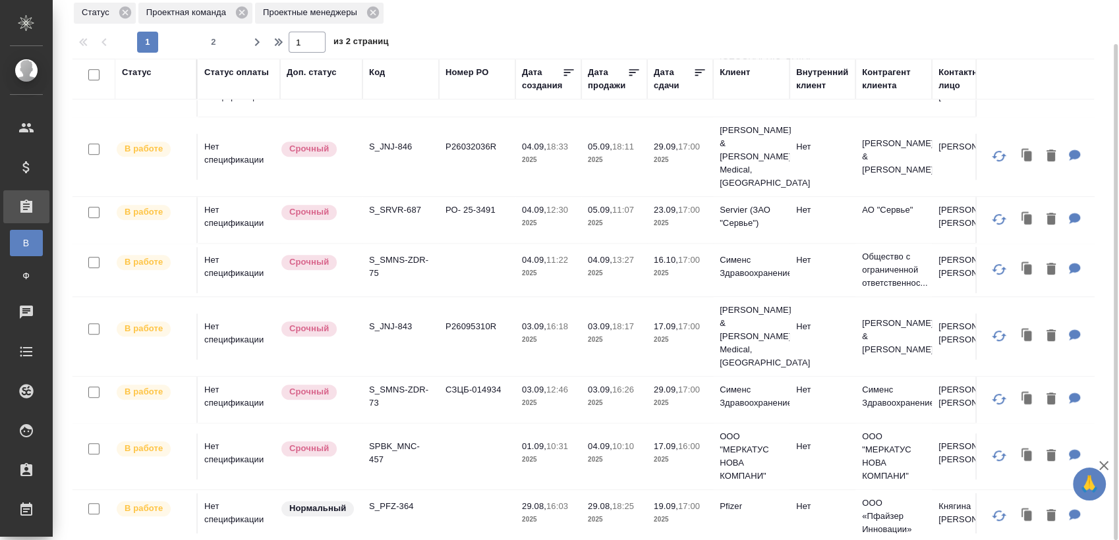
click at [411, 204] on p "S_SRVR-687" at bounding box center [400, 210] width 63 height 13
click at [403, 254] on p "S_SMNS-ZDR-75" at bounding box center [400, 267] width 63 height 26
click at [399, 320] on p "S_JNJ-843" at bounding box center [400, 326] width 63 height 13
click at [408, 384] on p "S_SMNS-ZDR-73" at bounding box center [400, 397] width 63 height 26
click at [401, 440] on p "SPBK_MNC-457" at bounding box center [400, 453] width 63 height 26
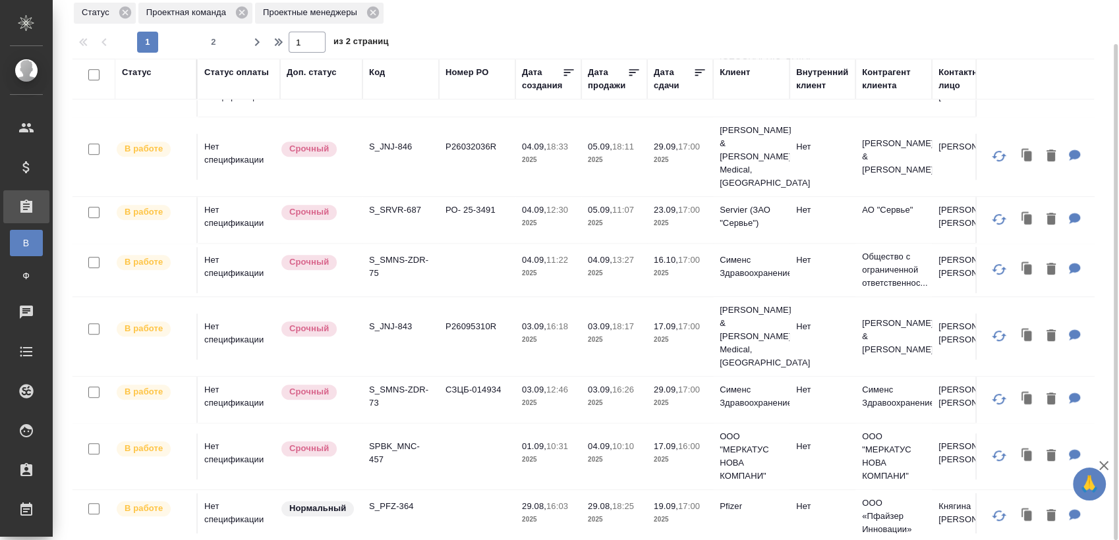
click at [394, 500] on p "S_PFZ-364" at bounding box center [400, 506] width 63 height 13
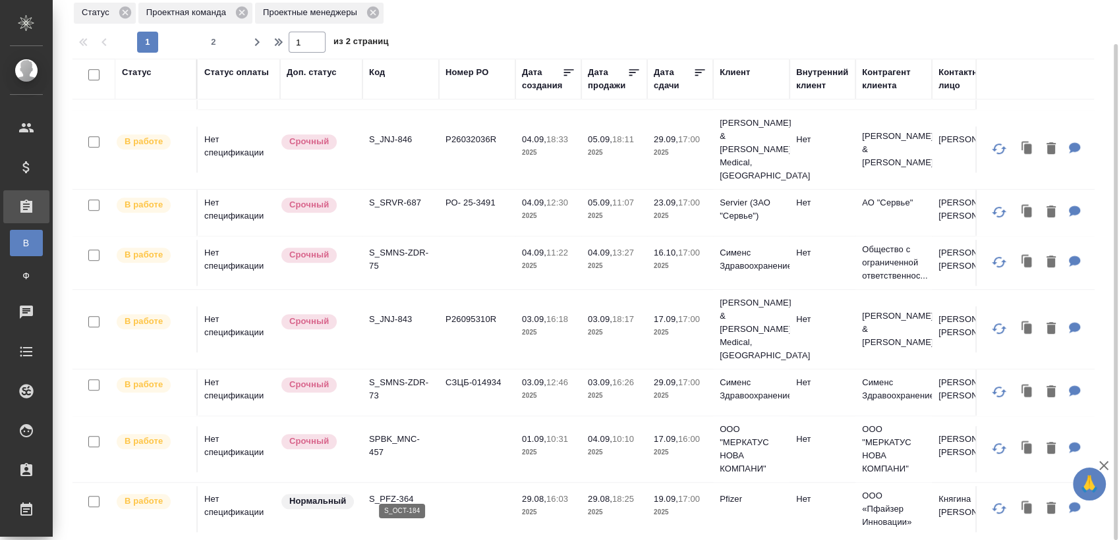
click at [396, 540] on p "S_OCT-184" at bounding box center [400, 549] width 63 height 13
click at [216, 42] on span "2" at bounding box center [213, 42] width 21 height 13
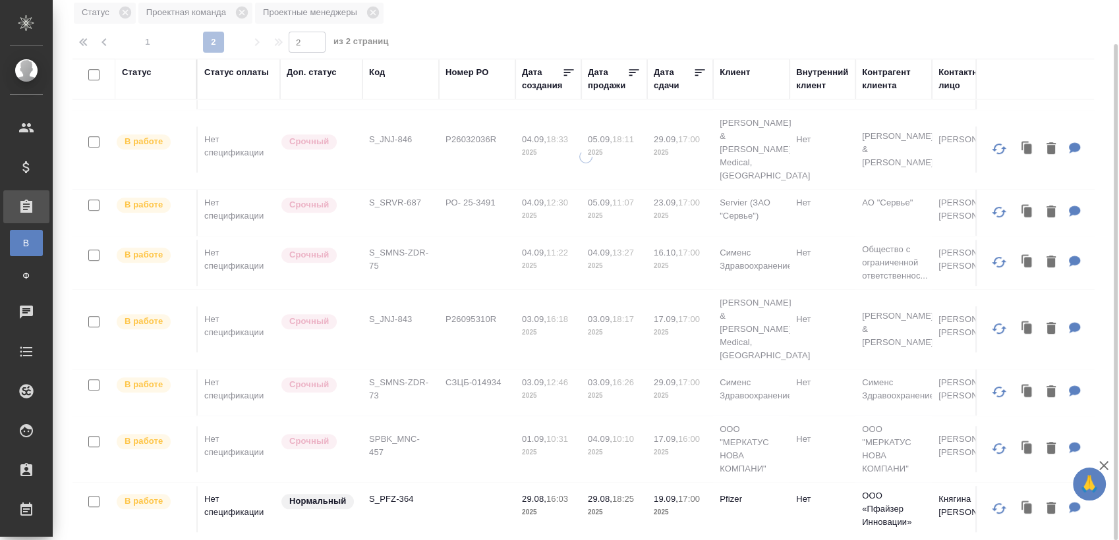
type input "2"
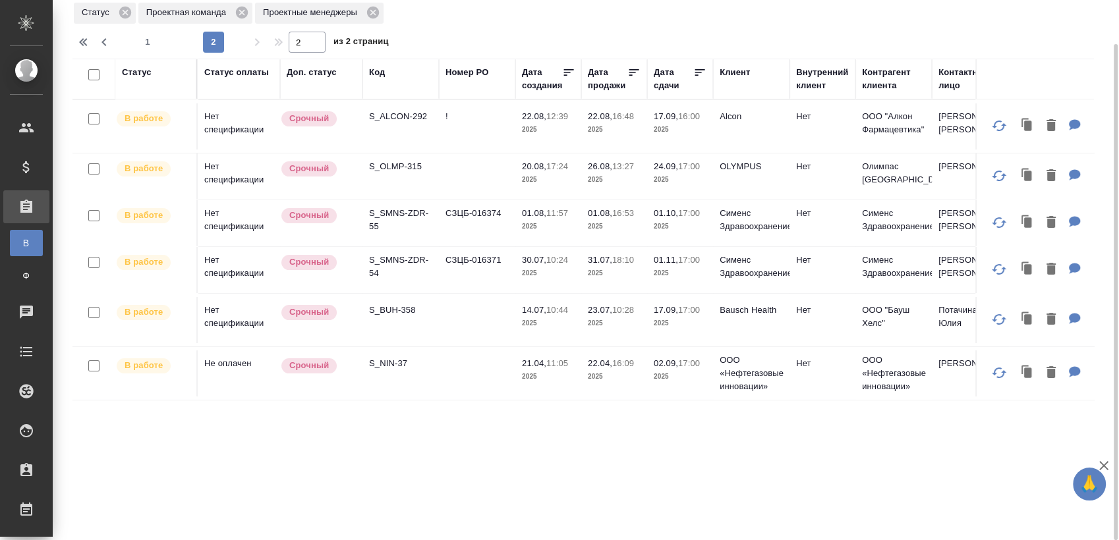
scroll to position [0, 0]
click at [399, 116] on p "S_ALCON-292" at bounding box center [400, 116] width 63 height 13
click at [415, 173] on p "S_OLMP-315" at bounding box center [400, 166] width 63 height 13
click at [370, 233] on p "S_SMNS-ZDR-55" at bounding box center [400, 220] width 63 height 26
click at [424, 280] on p "S_SMNS-ZDR-54" at bounding box center [400, 267] width 63 height 26
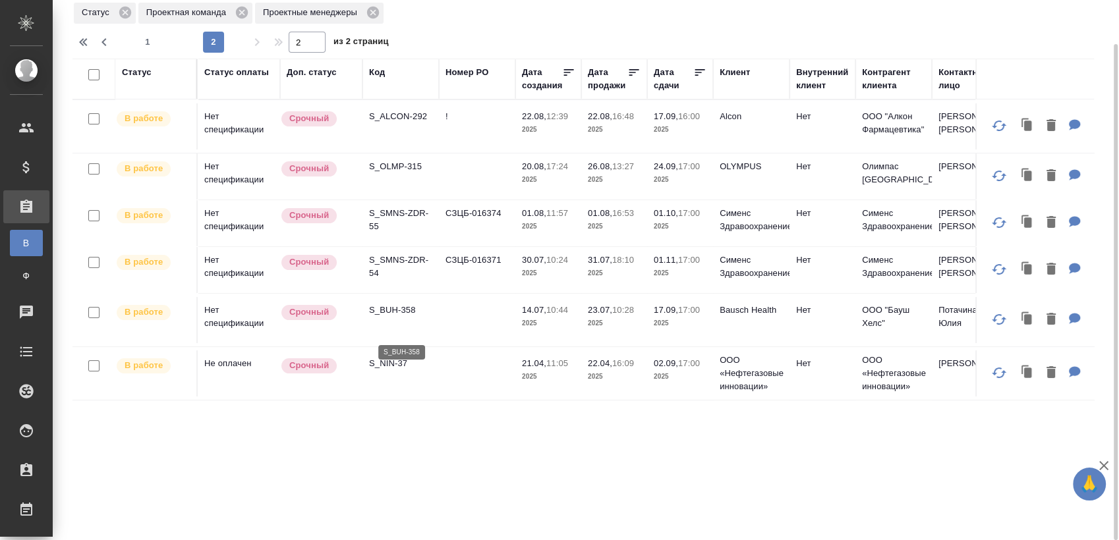
click at [394, 317] on p "S_BUH-358" at bounding box center [400, 310] width 63 height 13
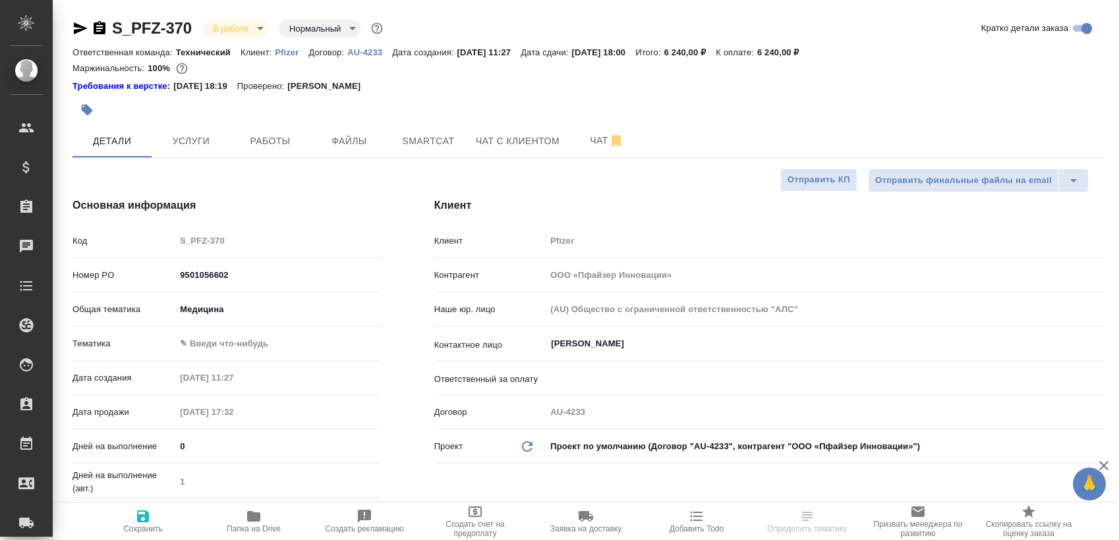
select select "RU"
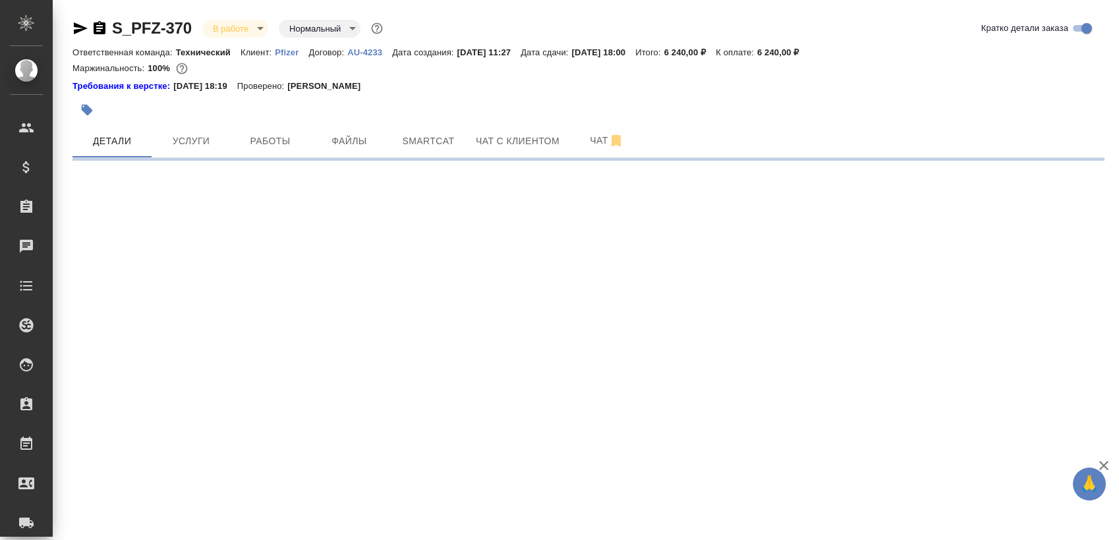
select select "RU"
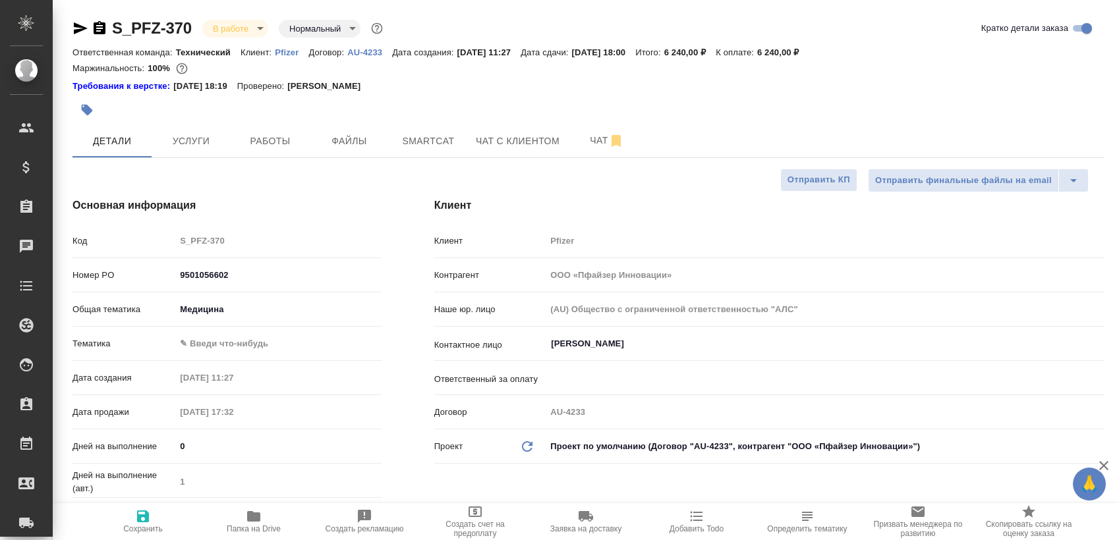
type textarea "x"
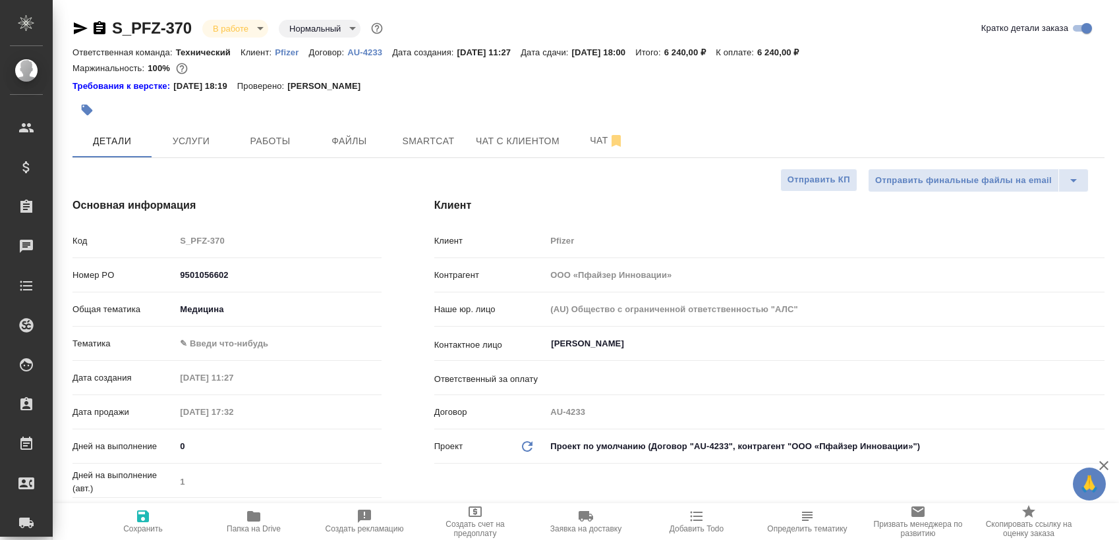
type textarea "x"
click at [275, 138] on span "Работы" at bounding box center [270, 141] width 63 height 16
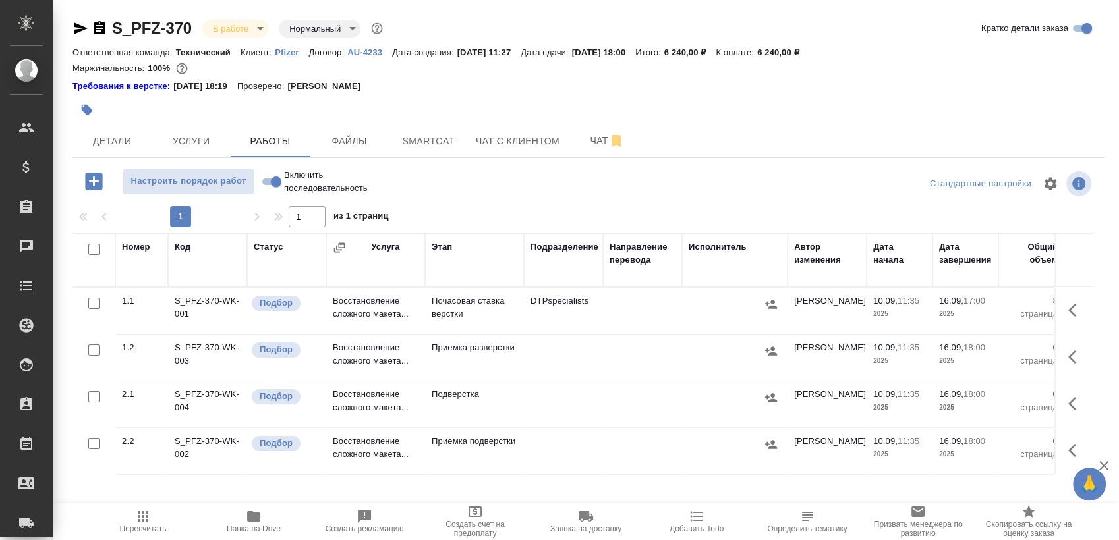
scroll to position [22, 0]
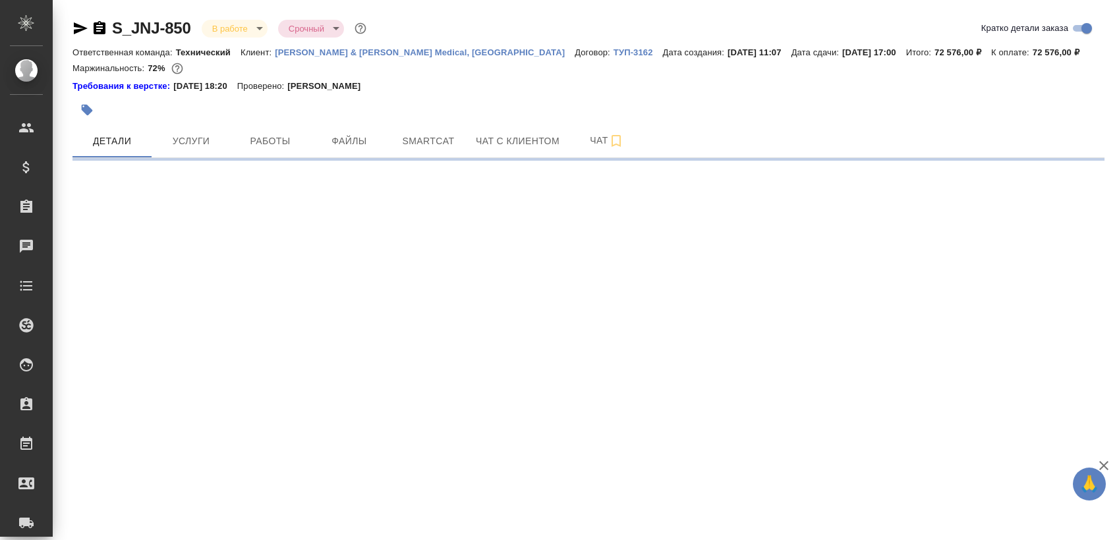
select select "RU"
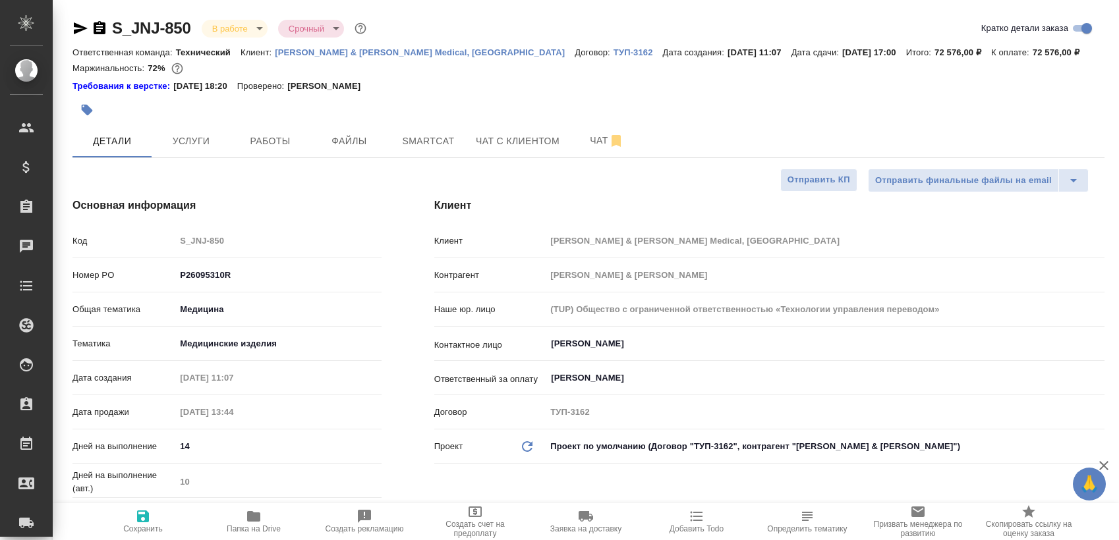
type textarea "x"
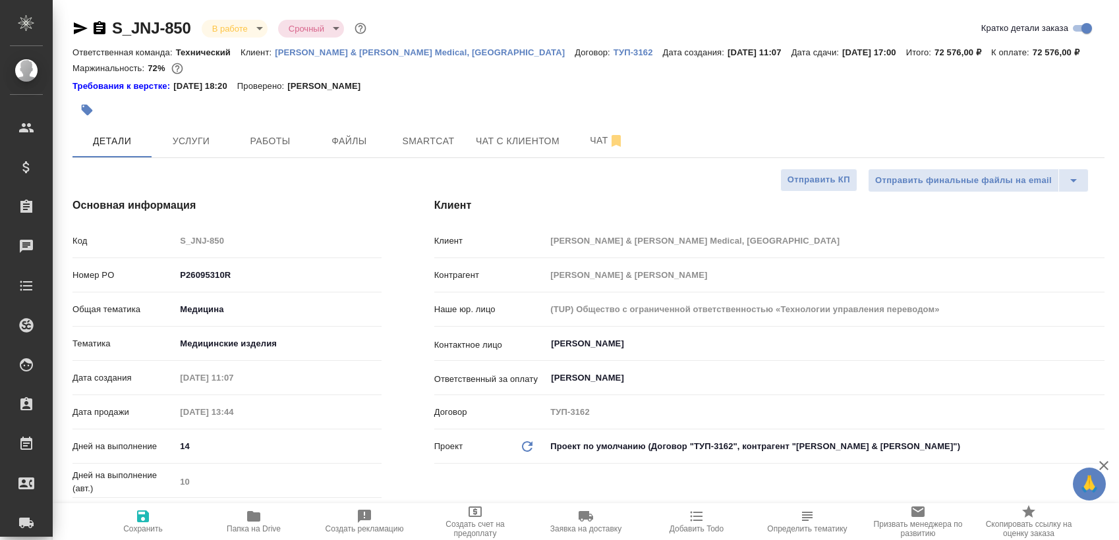
type textarea "x"
click at [278, 148] on span "Работы" at bounding box center [270, 141] width 63 height 16
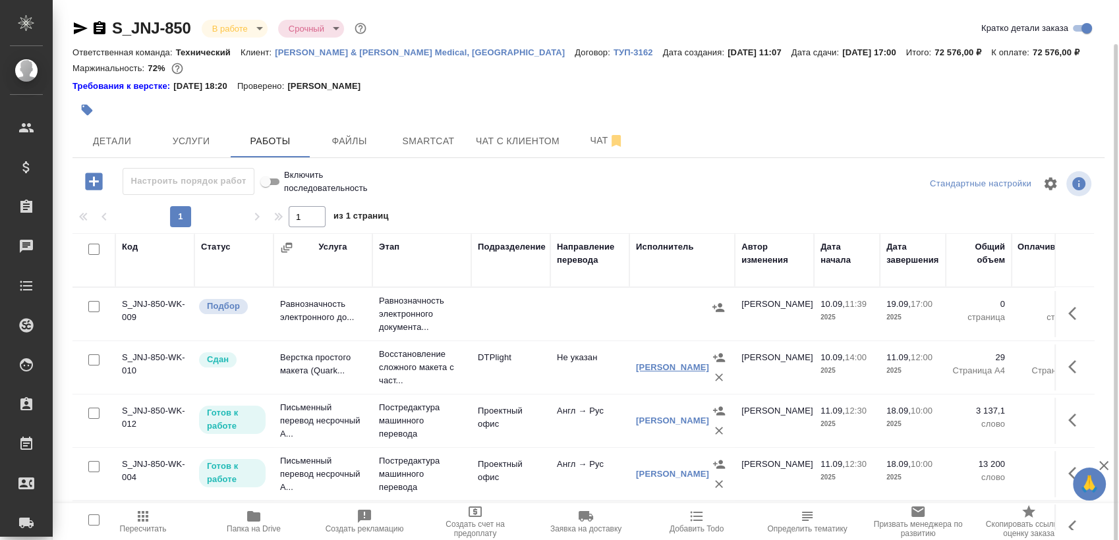
scroll to position [22, 0]
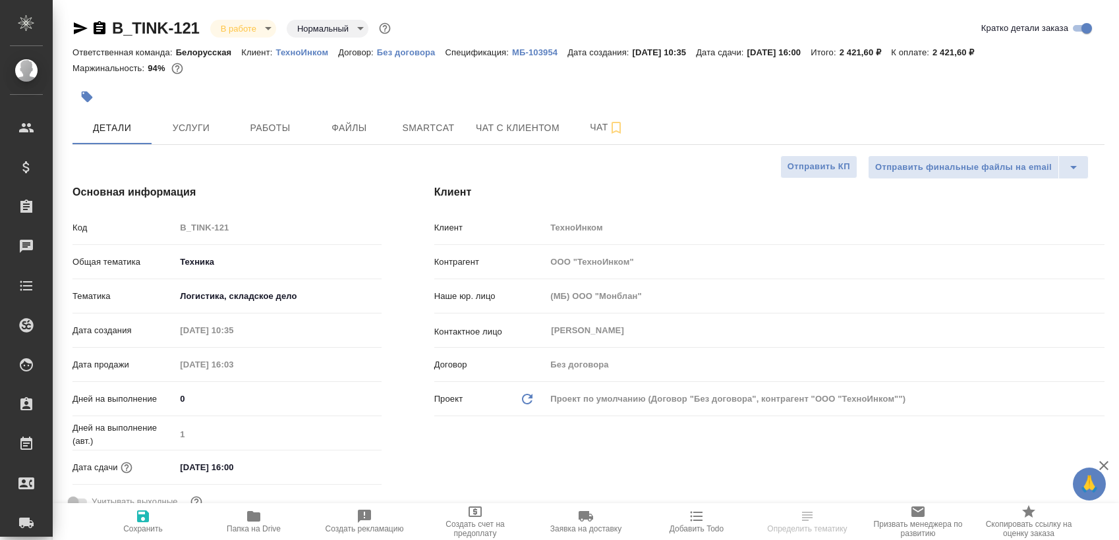
select select "RU"
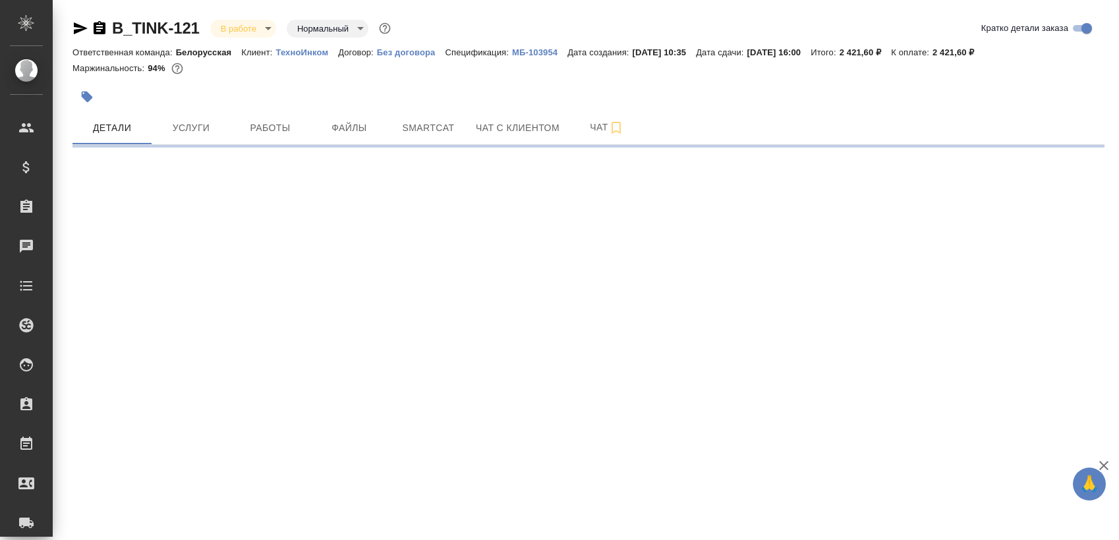
select select "RU"
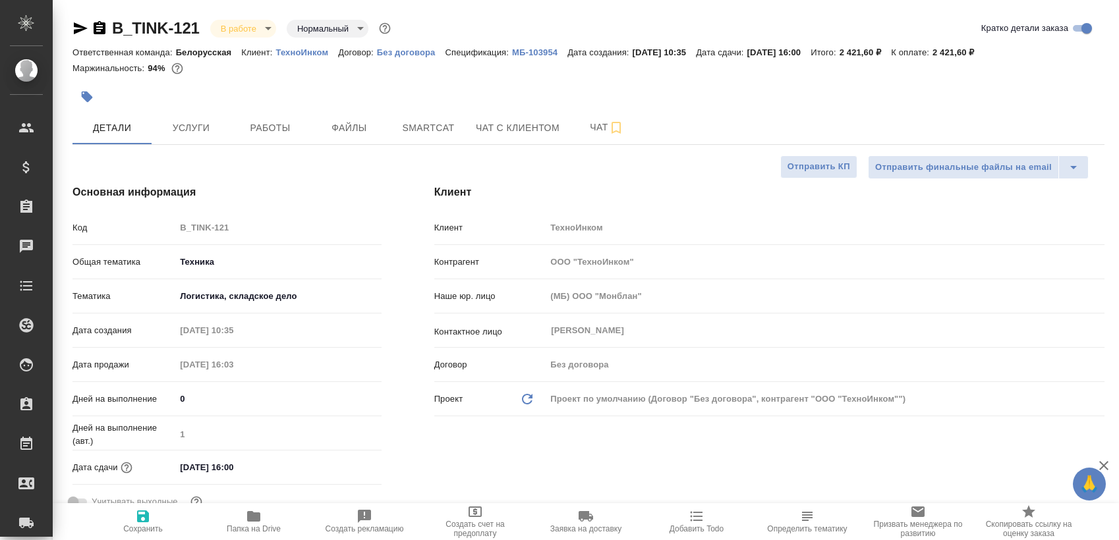
type textarea "x"
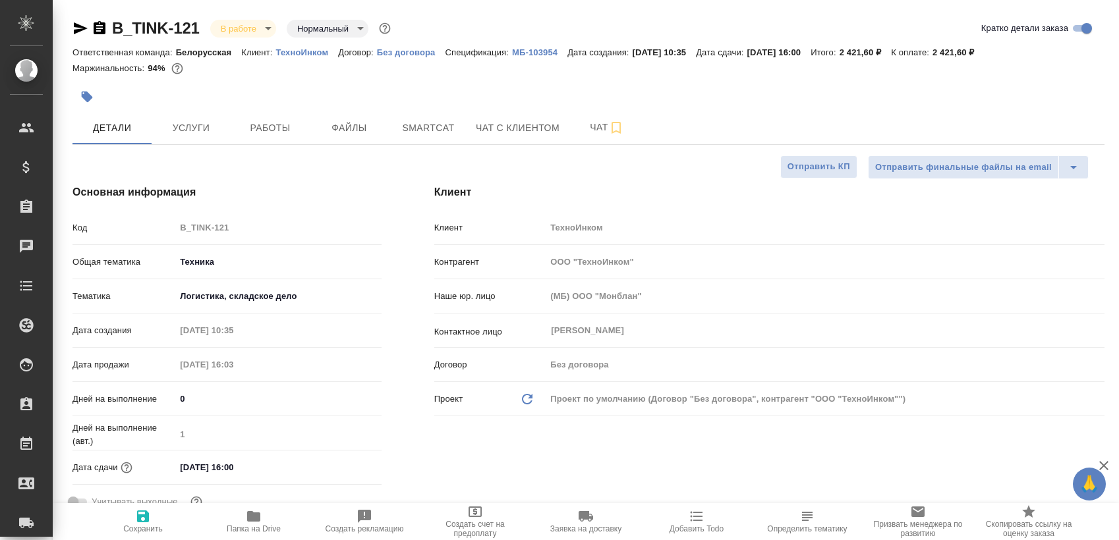
type textarea "x"
click at [264, 136] on button "Работы" at bounding box center [270, 127] width 79 height 33
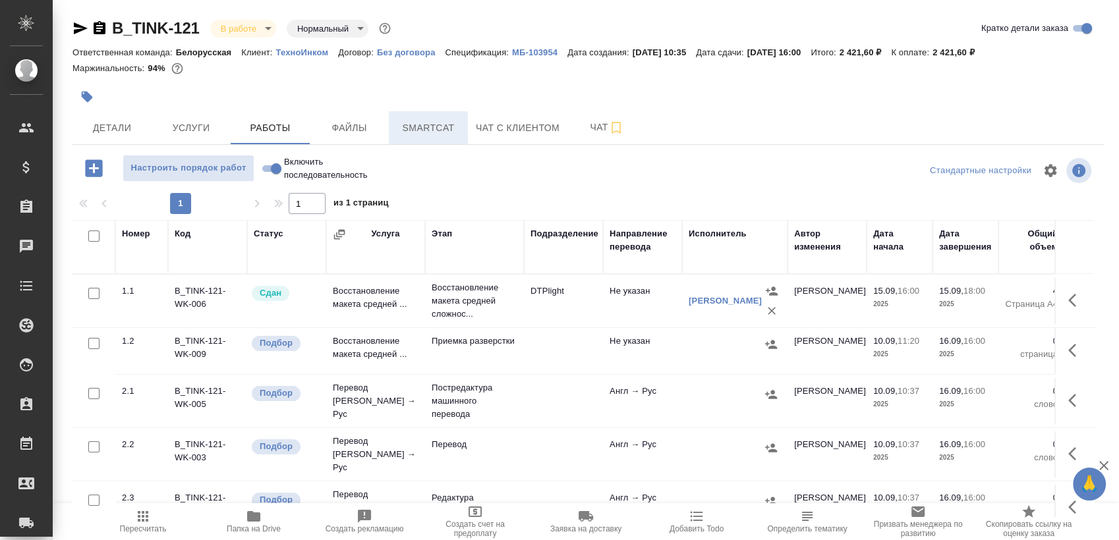
click at [446, 136] on button "Smartcat" at bounding box center [428, 127] width 79 height 33
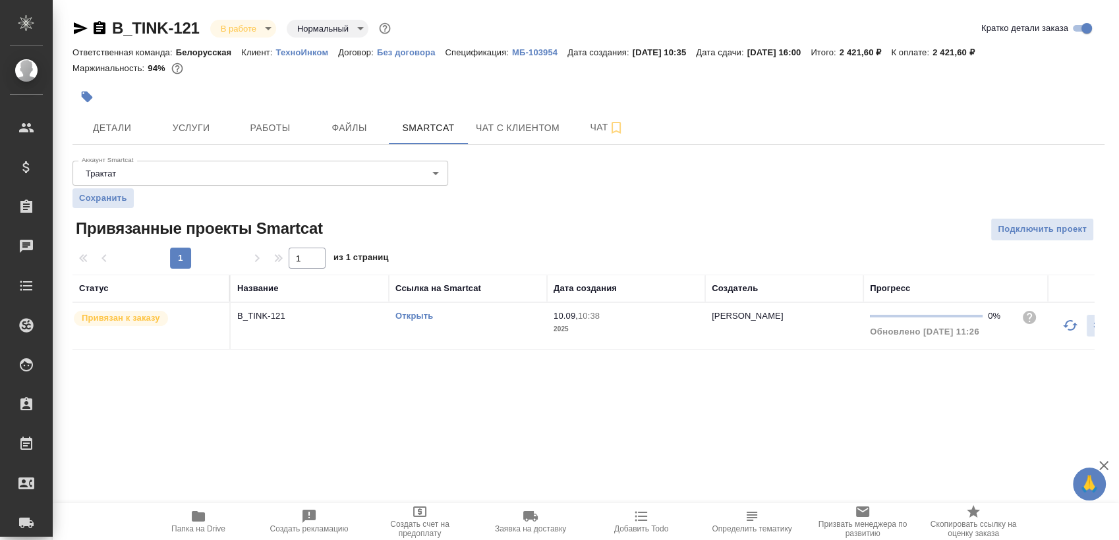
click at [407, 310] on div "Открыть" at bounding box center [467, 316] width 145 height 13
click at [417, 318] on link "Открыть" at bounding box center [414, 316] width 38 height 10
click at [415, 316] on link "Открыть" at bounding box center [414, 316] width 38 height 10
drag, startPoint x: 614, startPoint y: 188, endPoint x: 589, endPoint y: 204, distance: 30.0
click at [614, 188] on div "Аккаунт Smartcat Трактат 5ee7379ee86966421fbf459a Аккаунт Smartcat Сохранить Пр…" at bounding box center [588, 253] width 1032 height 194
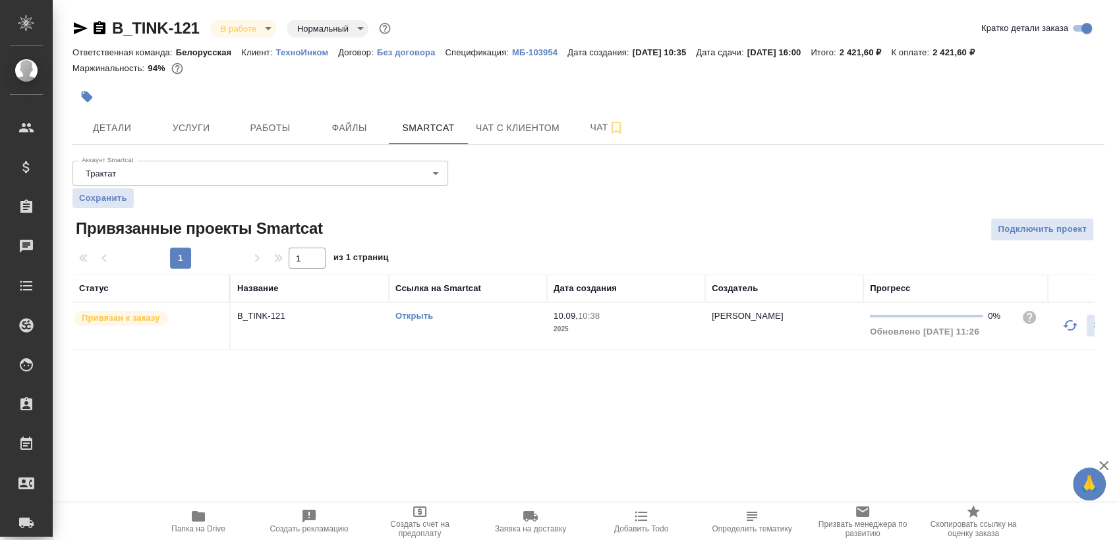
click at [411, 311] on link "Открыть" at bounding box center [414, 316] width 38 height 10
click at [409, 311] on link "Открыть" at bounding box center [414, 316] width 38 height 10
click at [100, 137] on button "Детали" at bounding box center [111, 127] width 79 height 33
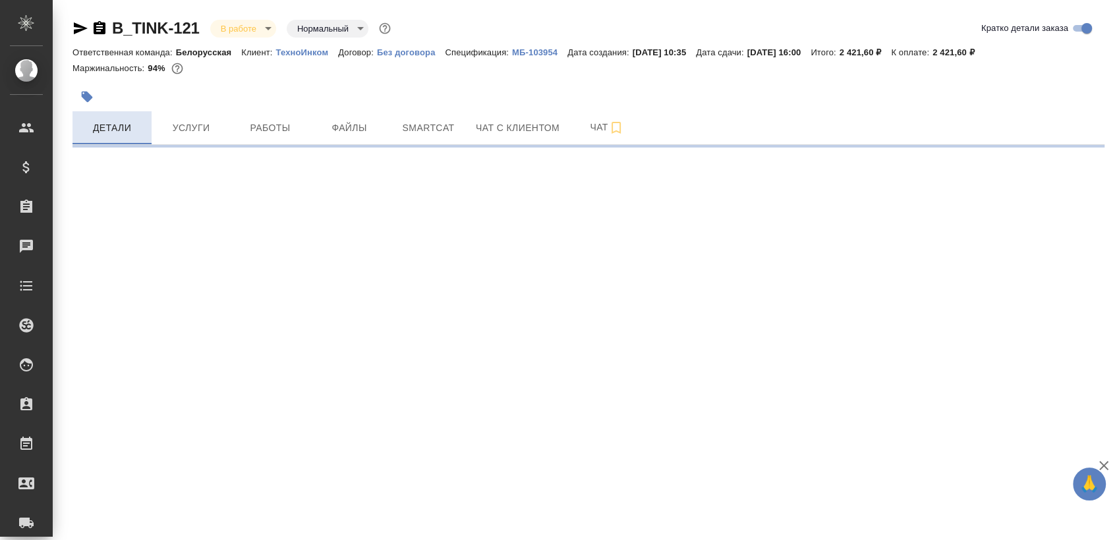
select select "RU"
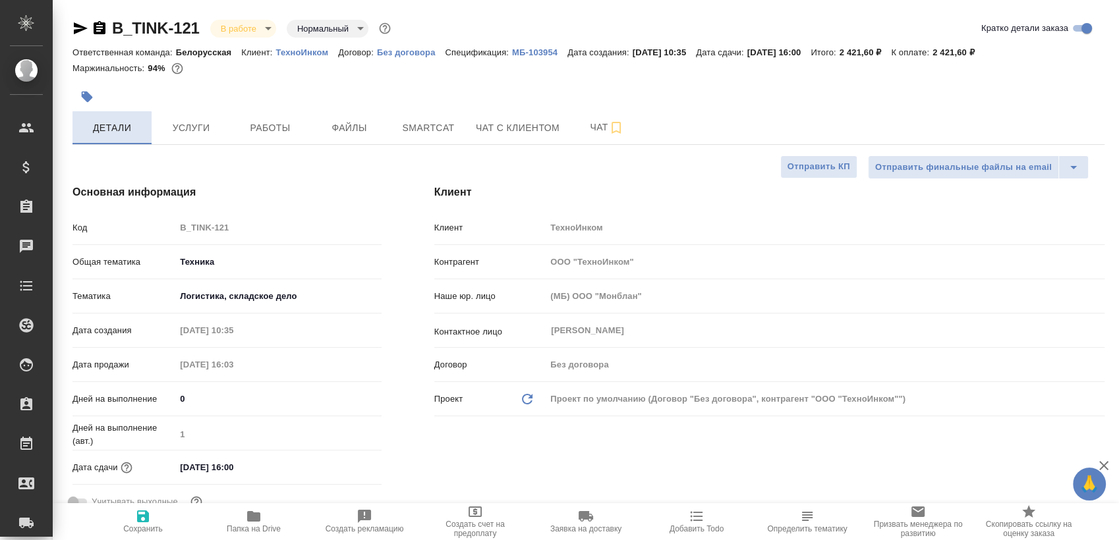
type textarea "x"
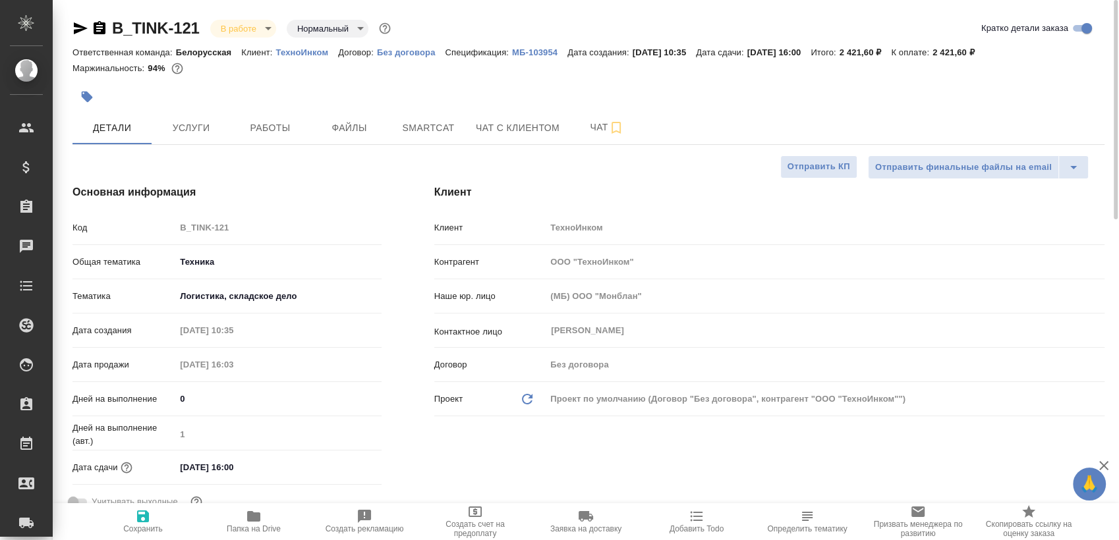
type textarea "x"
click at [577, 137] on button "Чат" at bounding box center [606, 127] width 79 height 33
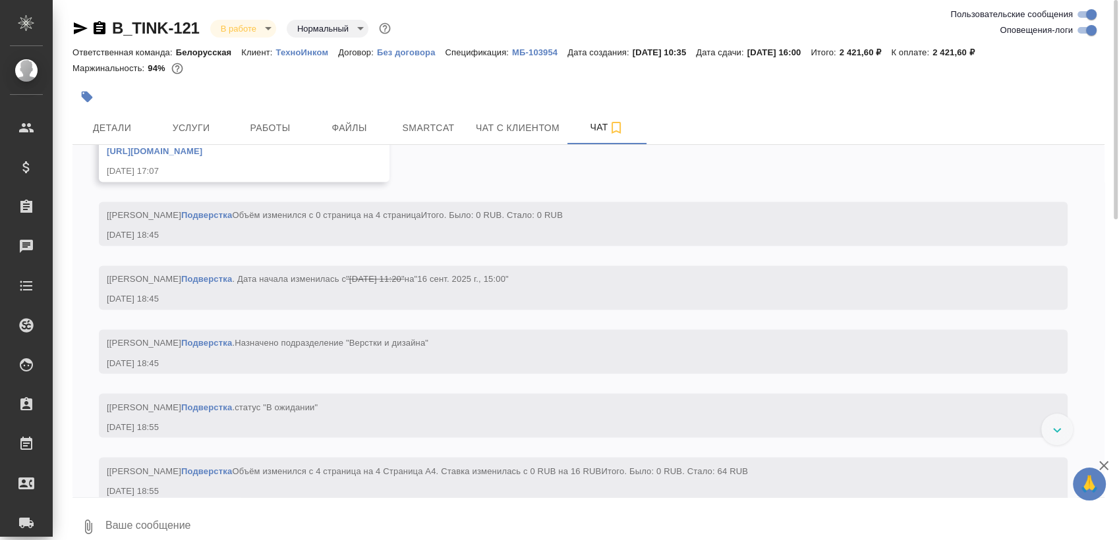
click at [1085, 31] on input "Оповещения-логи" at bounding box center [1091, 30] width 47 height 16
checkbox input "false"
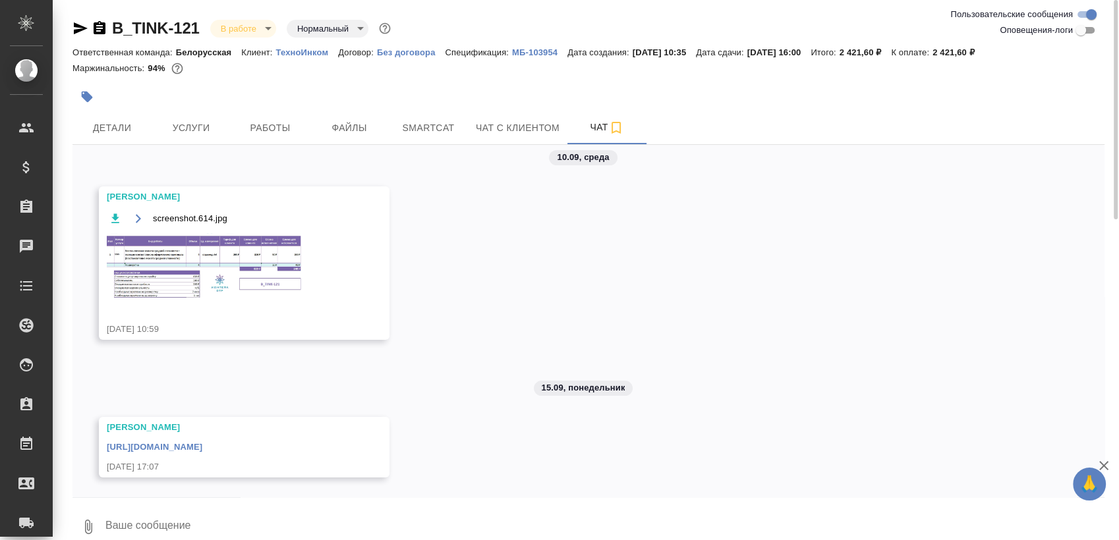
click at [298, 252] on img at bounding box center [206, 266] width 198 height 67
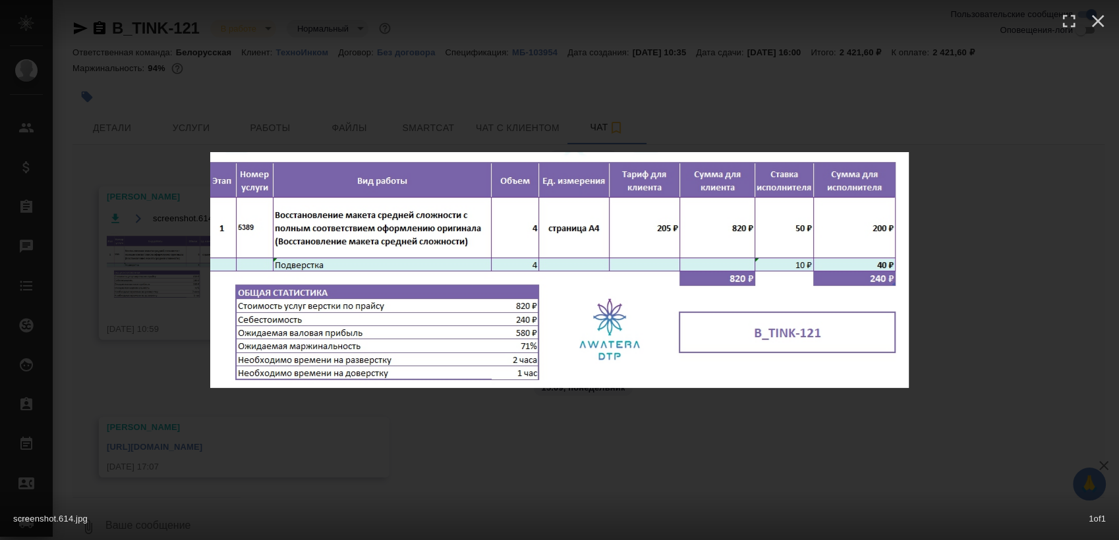
click at [704, 424] on div "screenshot.614.jpg 1 of 1" at bounding box center [559, 270] width 1119 height 540
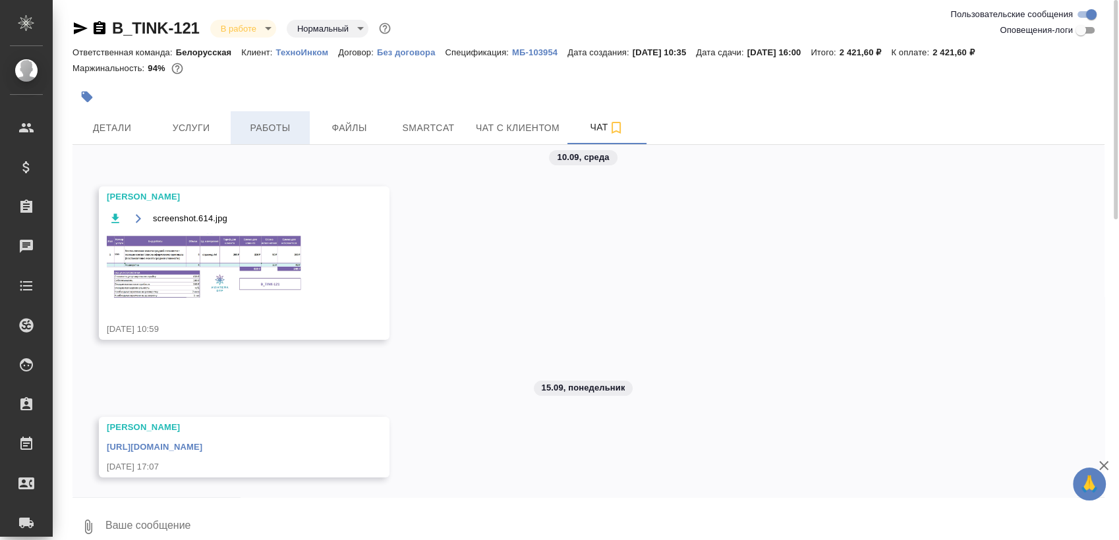
click at [248, 133] on span "Работы" at bounding box center [270, 128] width 63 height 16
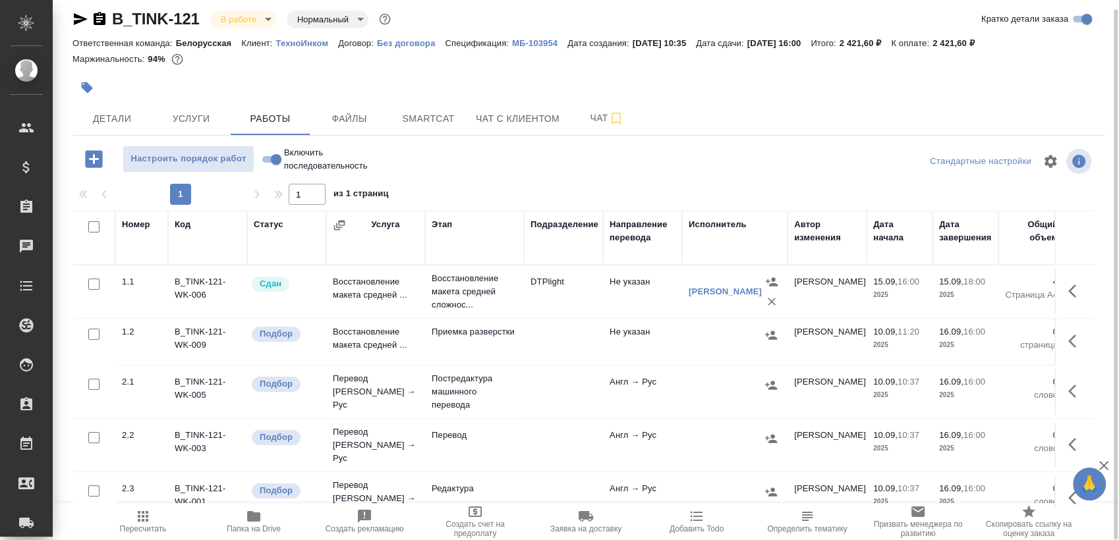
click at [97, 227] on input "checkbox" at bounding box center [93, 226] width 11 height 11
checkbox input "true"
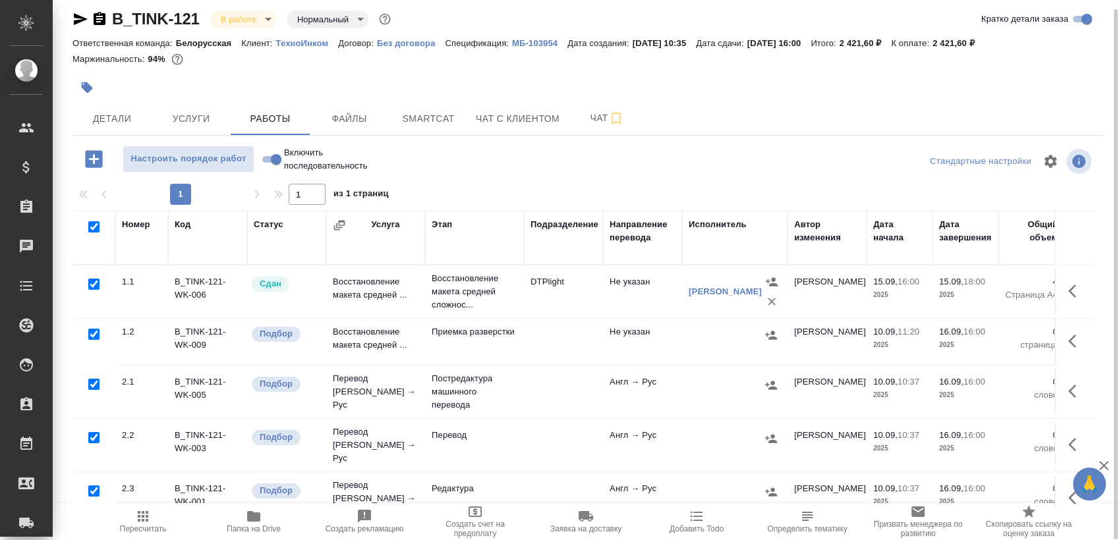
checkbox input "true"
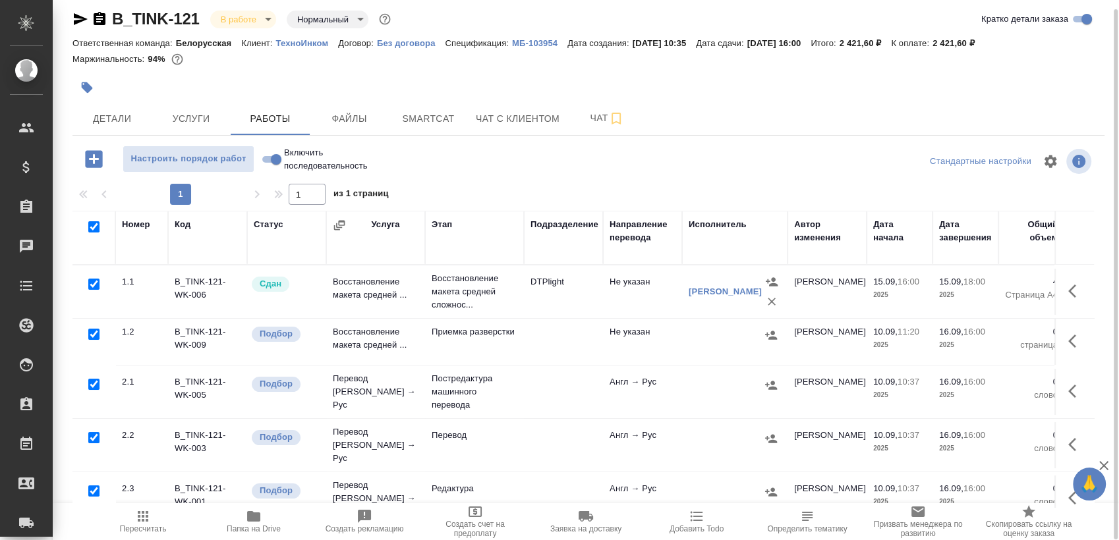
checkbox input "true"
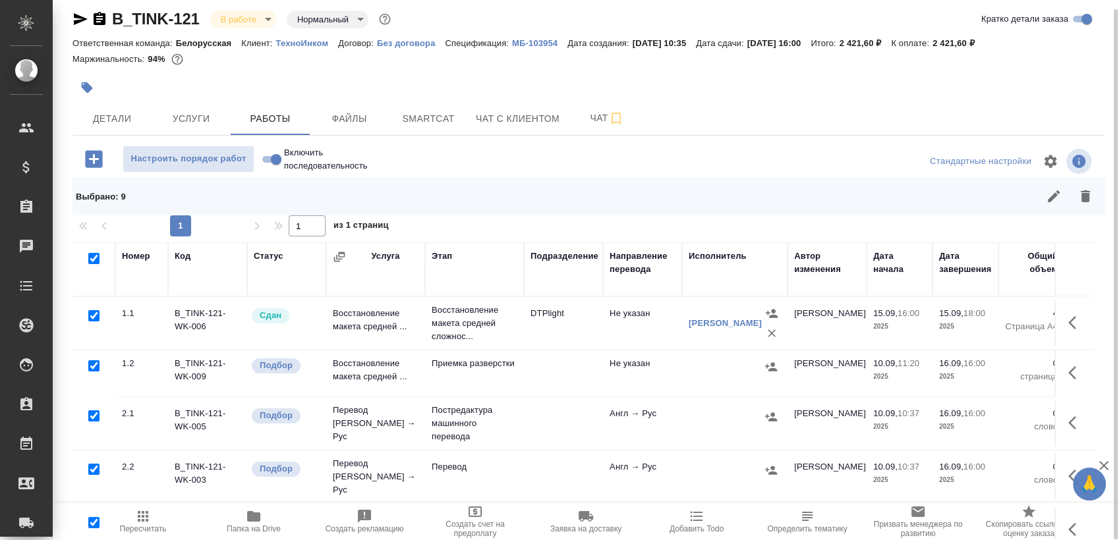
click at [90, 310] on input "checkbox" at bounding box center [93, 315] width 11 height 11
checkbox input "false"
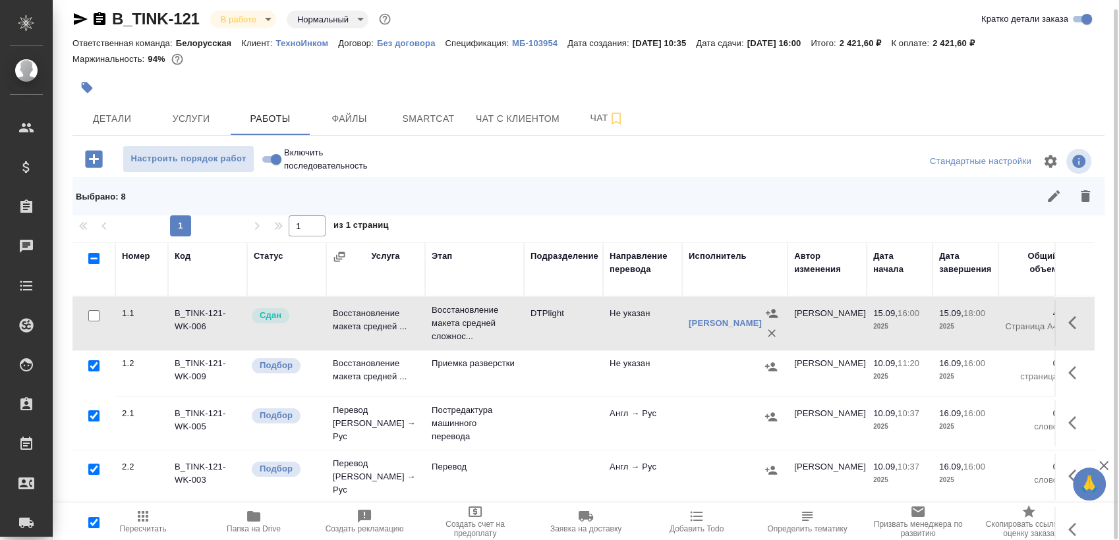
click at [89, 415] on input "checkbox" at bounding box center [93, 416] width 11 height 11
checkbox input "false"
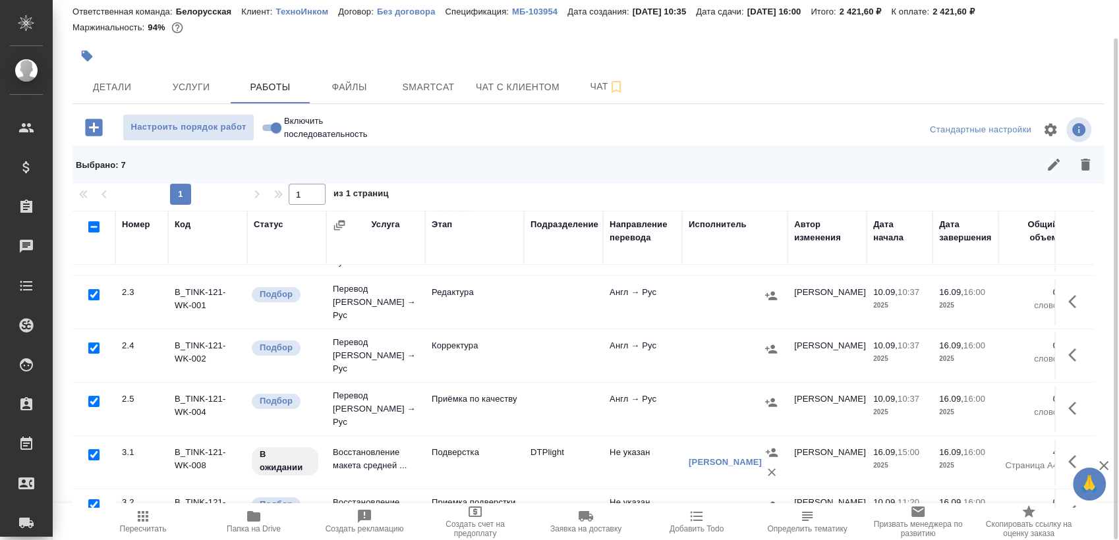
scroll to position [209, 0]
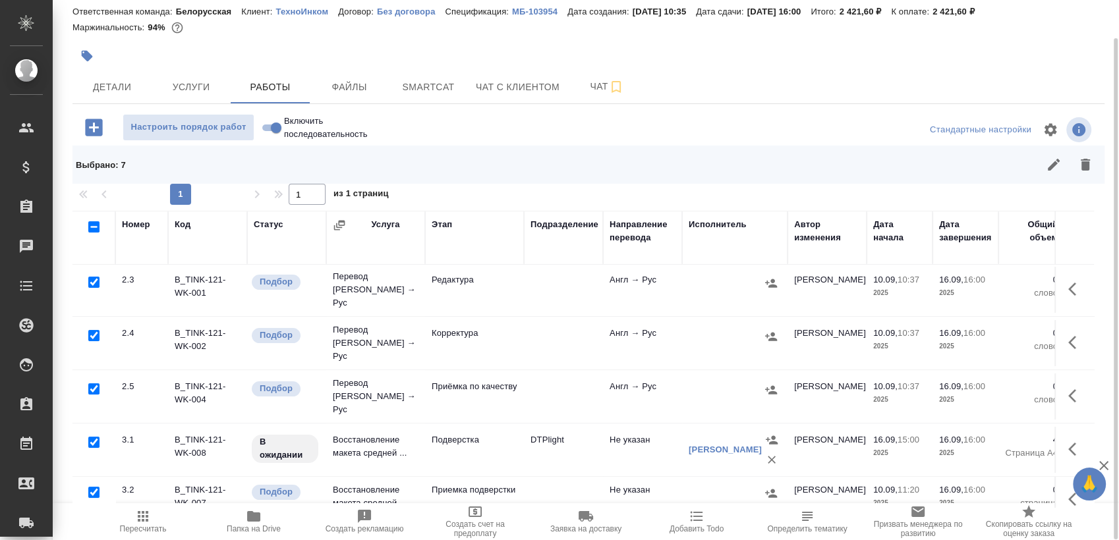
click at [95, 437] on input "checkbox" at bounding box center [93, 442] width 11 height 11
checkbox input "false"
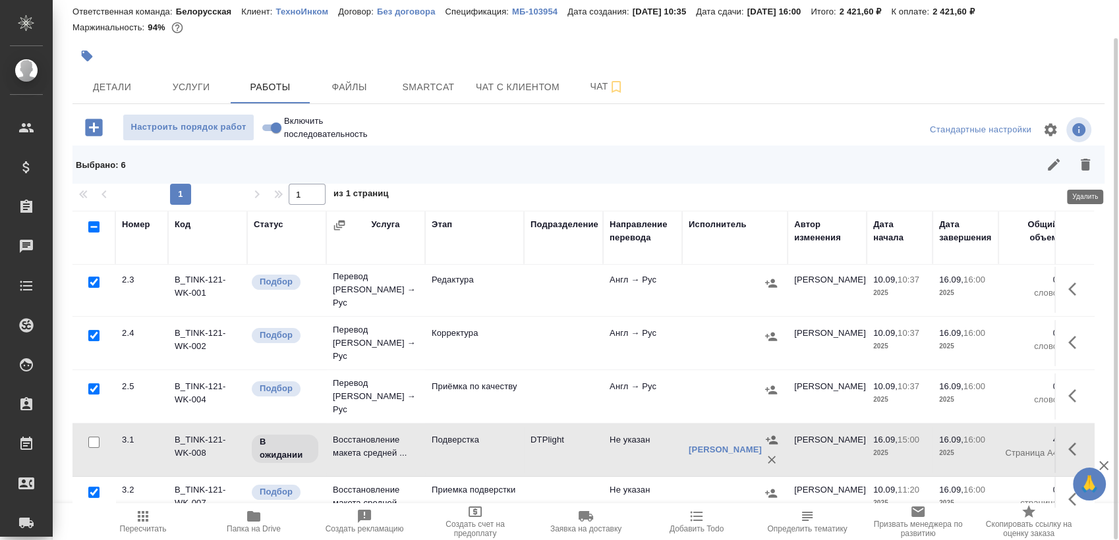
click at [1072, 160] on button "button" at bounding box center [1086, 165] width 32 height 32
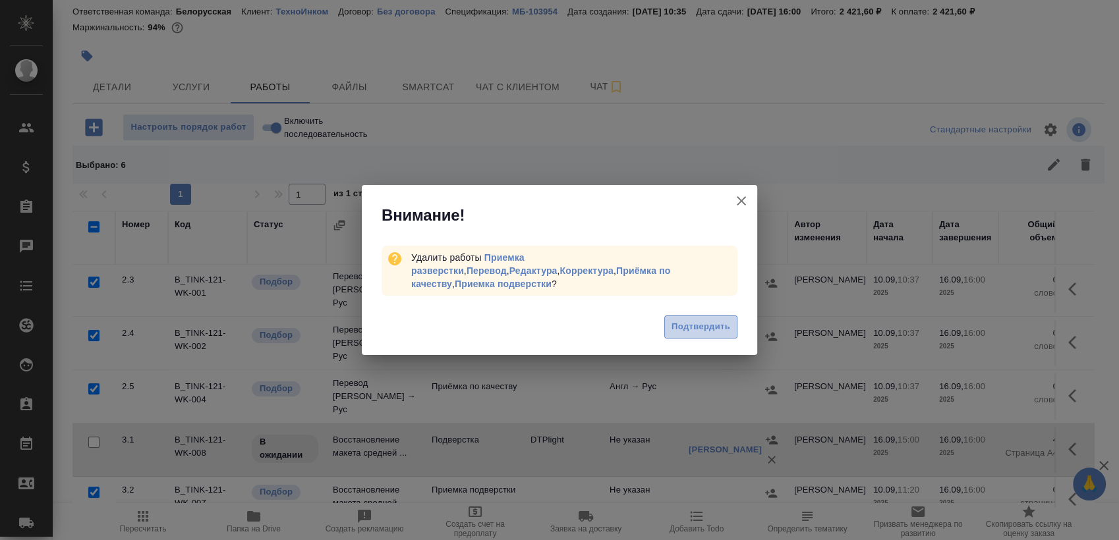
click at [695, 324] on span "Подтвердить" at bounding box center [701, 327] width 59 height 15
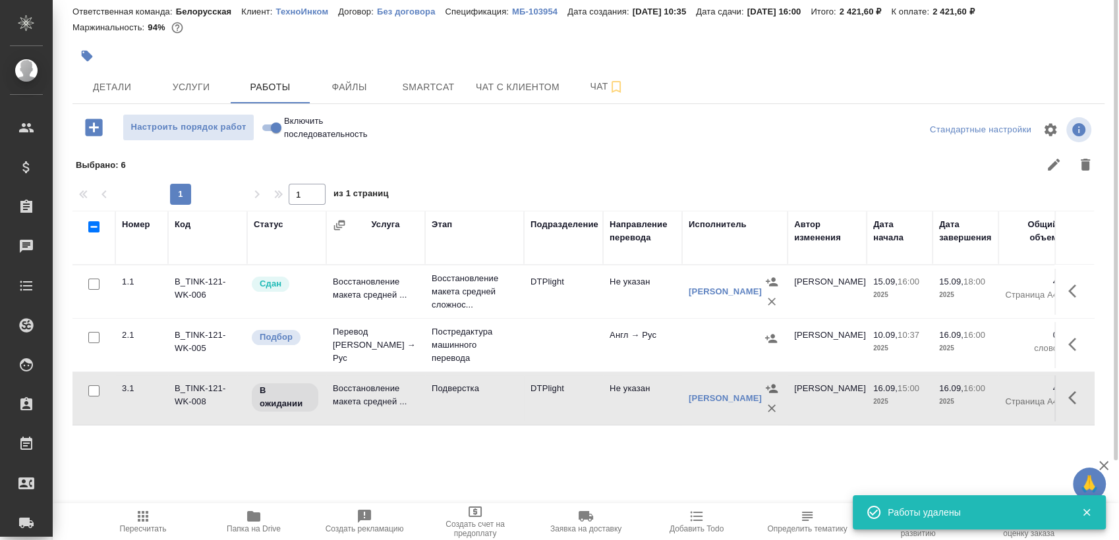
scroll to position [0, 0]
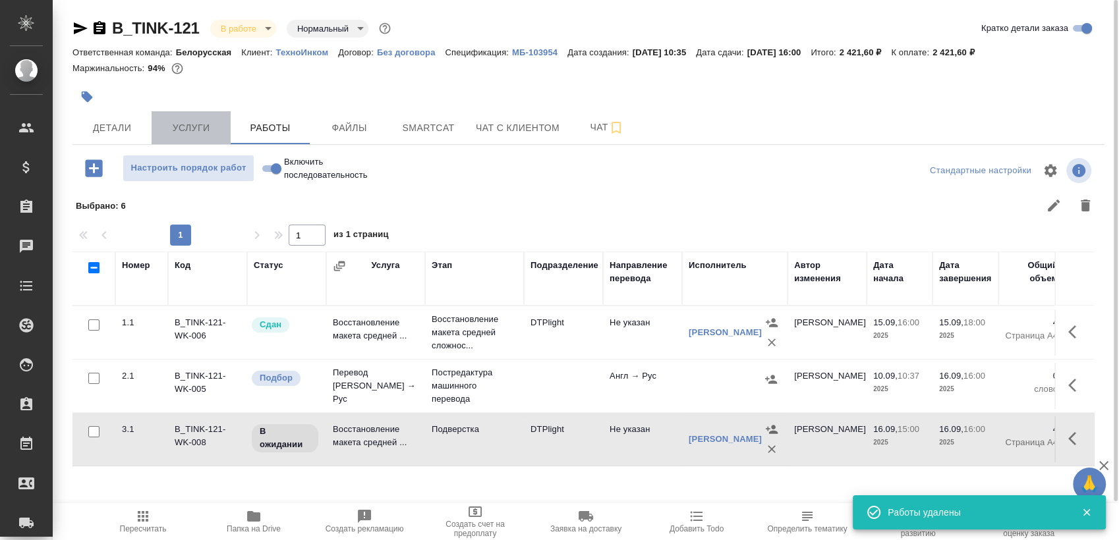
click at [194, 126] on span "Услуги" at bounding box center [190, 128] width 63 height 16
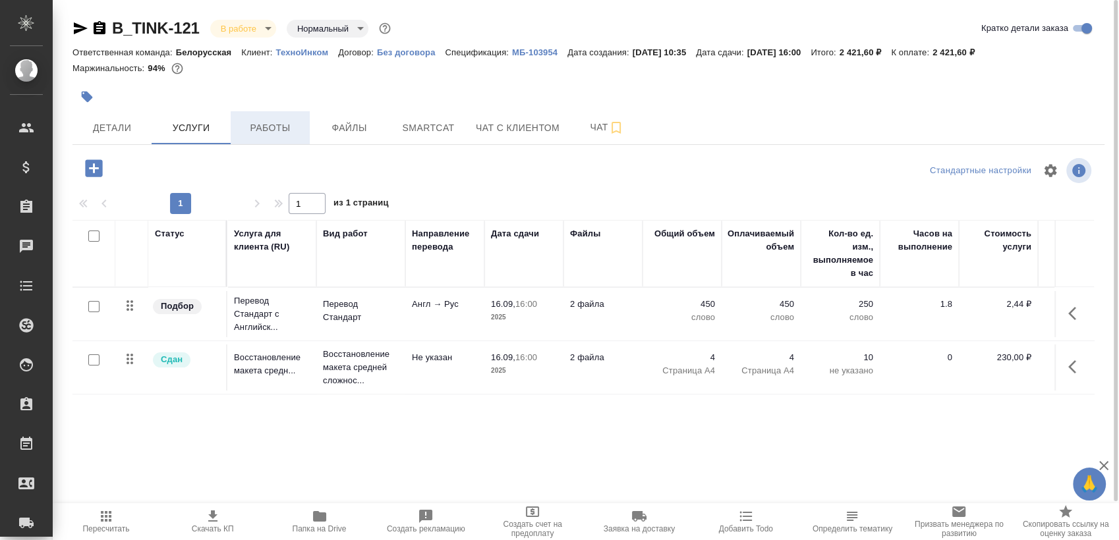
click at [274, 120] on span "Работы" at bounding box center [270, 128] width 63 height 16
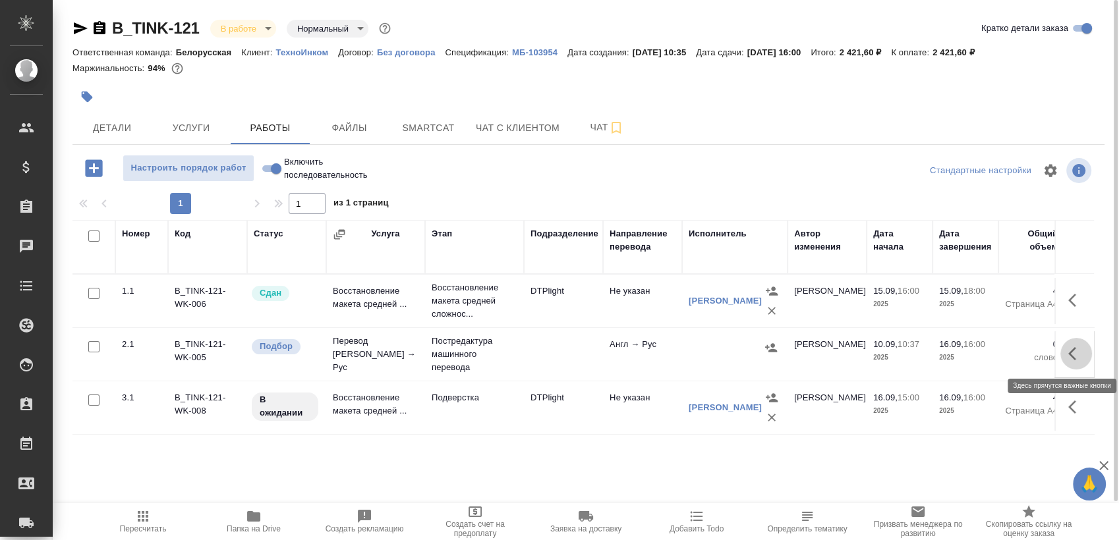
click at [1082, 364] on button "button" at bounding box center [1076, 354] width 32 height 32
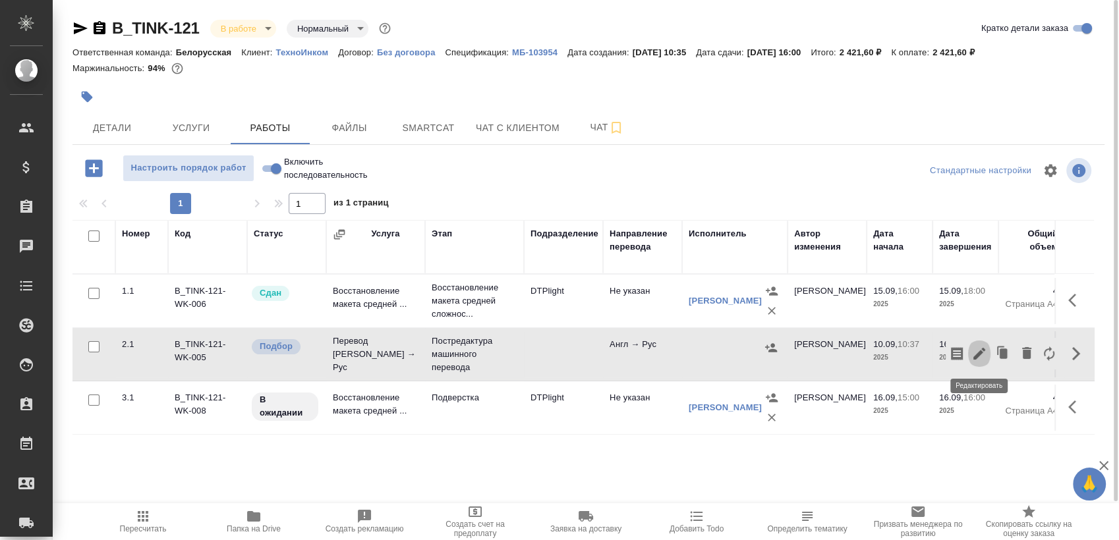
click at [979, 351] on icon "button" at bounding box center [979, 354] width 16 height 16
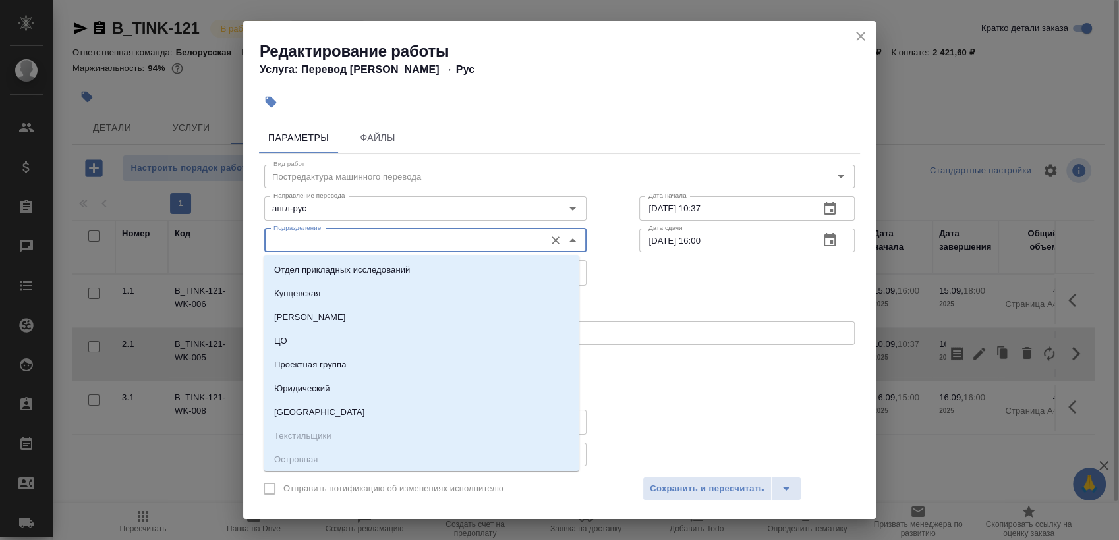
click at [431, 241] on input "Подразделение" at bounding box center [403, 241] width 270 height 16
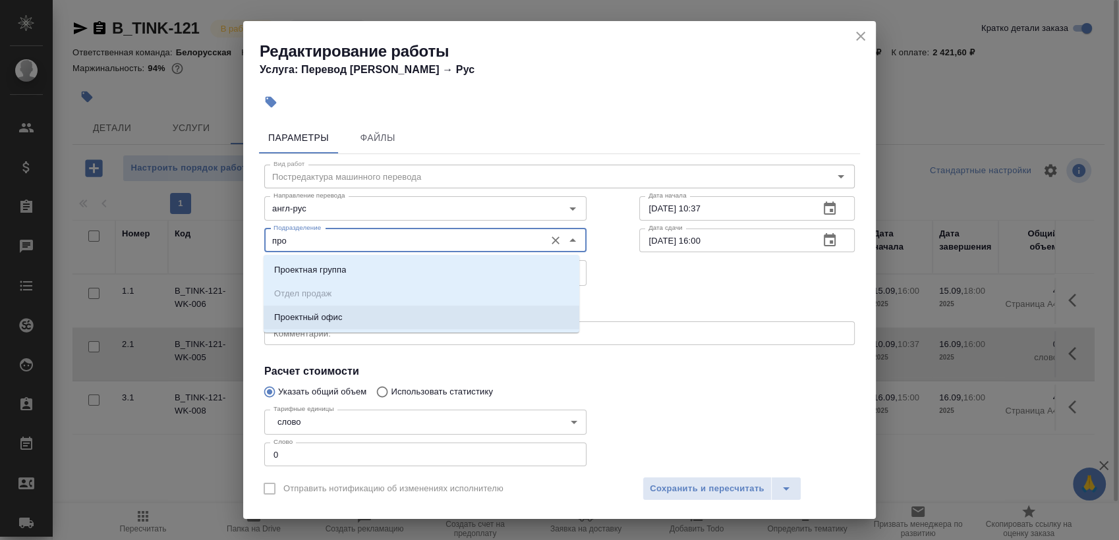
click at [432, 312] on li "Проектный офис" at bounding box center [422, 318] width 316 height 24
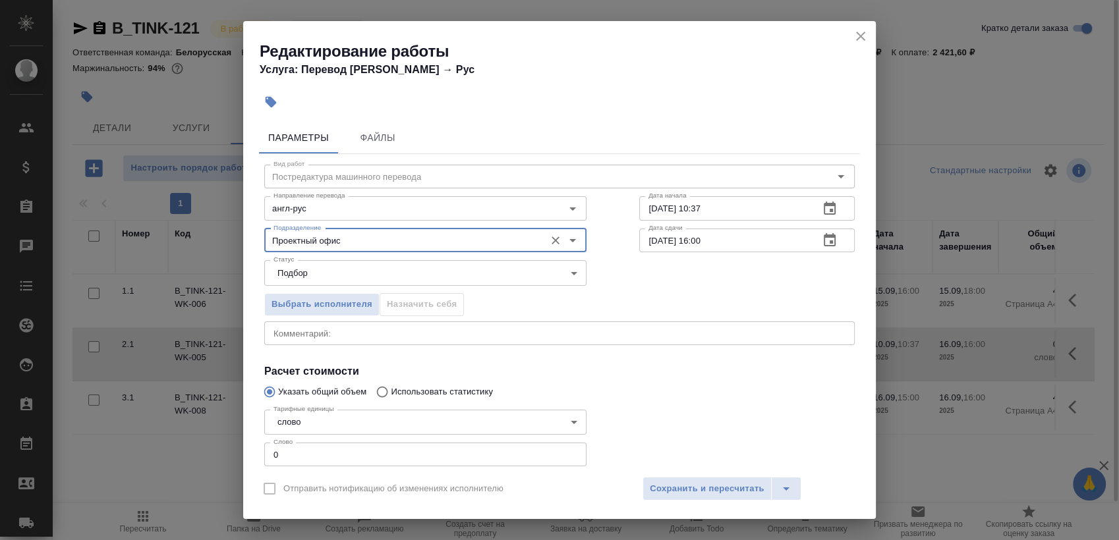
type input "Проектный офис"
click at [420, 448] on input "0" at bounding box center [425, 455] width 322 height 24
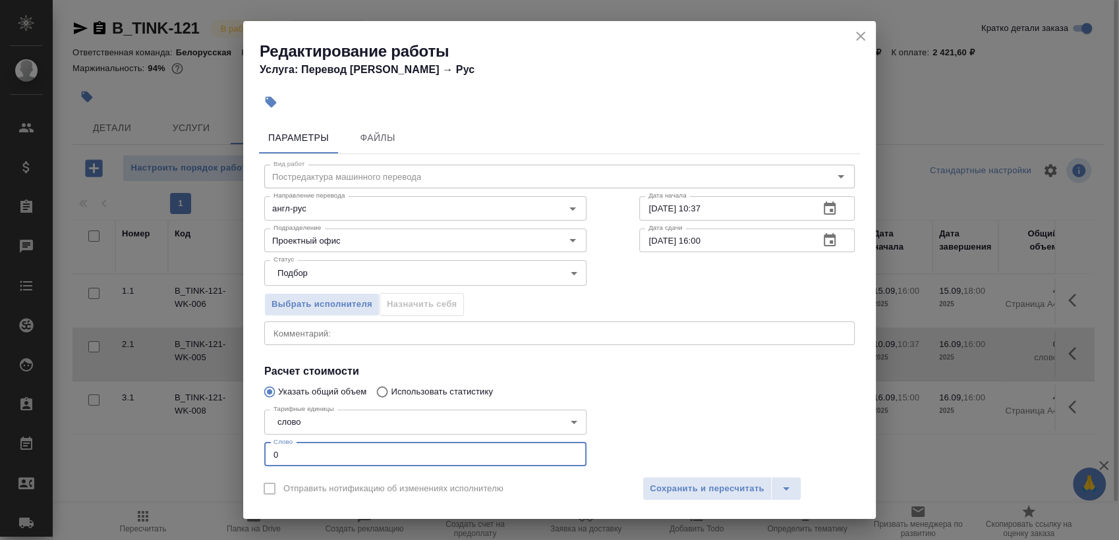
click at [420, 449] on input "0" at bounding box center [425, 455] width 322 height 24
type input "450"
click at [822, 213] on icon "button" at bounding box center [830, 209] width 16 height 16
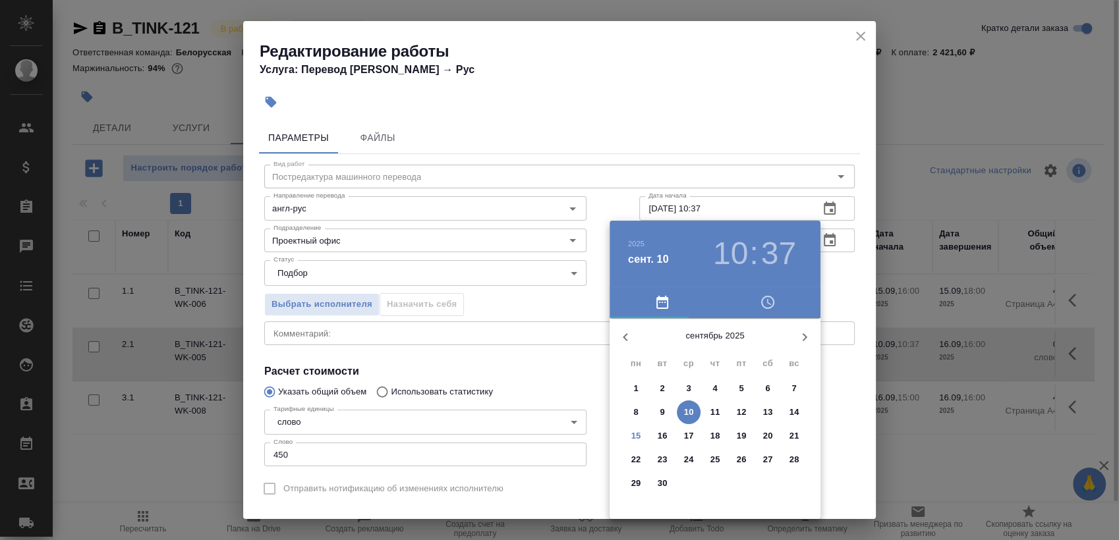
click at [664, 430] on p "16" at bounding box center [663, 436] width 10 height 13
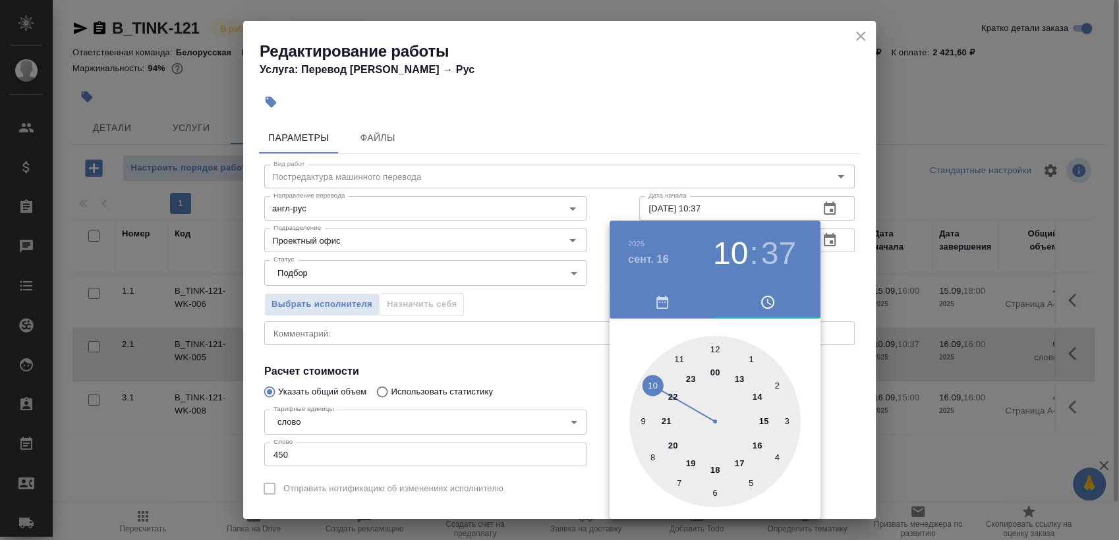
click at [652, 382] on div at bounding box center [714, 421] width 171 height 171
drag, startPoint x: 716, startPoint y: 345, endPoint x: 817, endPoint y: 291, distance: 114.7
click at [716, 345] on div at bounding box center [714, 421] width 171 height 171
type input "16.09.2025 10:00"
drag, startPoint x: 873, startPoint y: 266, endPoint x: 855, endPoint y: 266, distance: 17.8
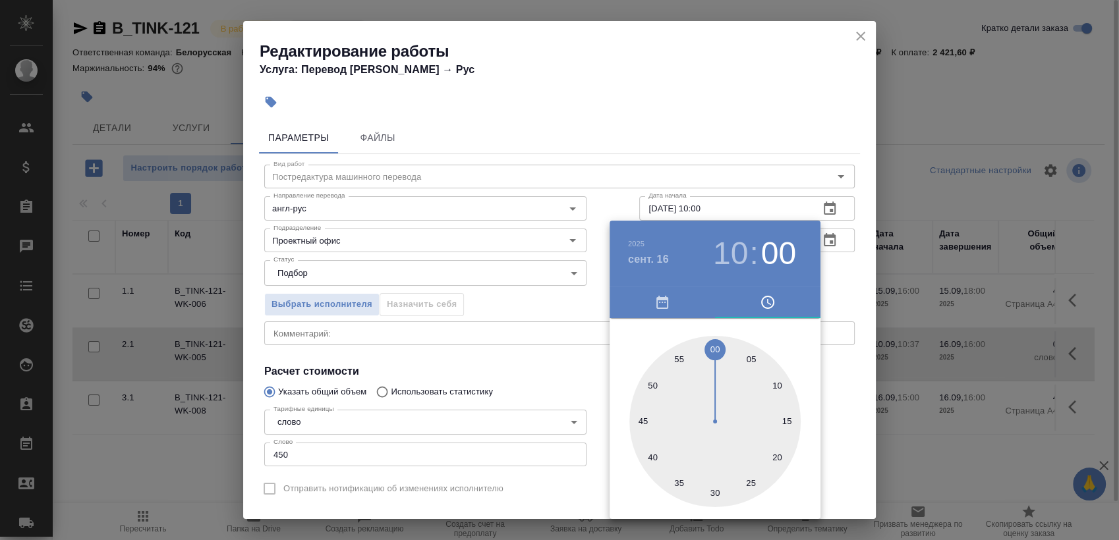
click at [871, 266] on div at bounding box center [559, 270] width 1119 height 540
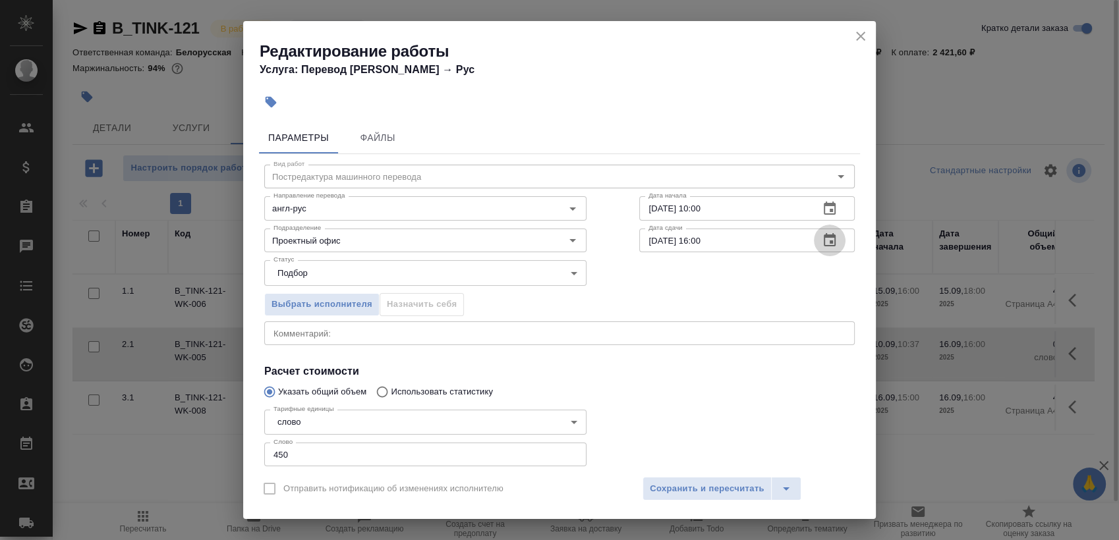
click at [822, 233] on icon "button" at bounding box center [830, 241] width 16 height 16
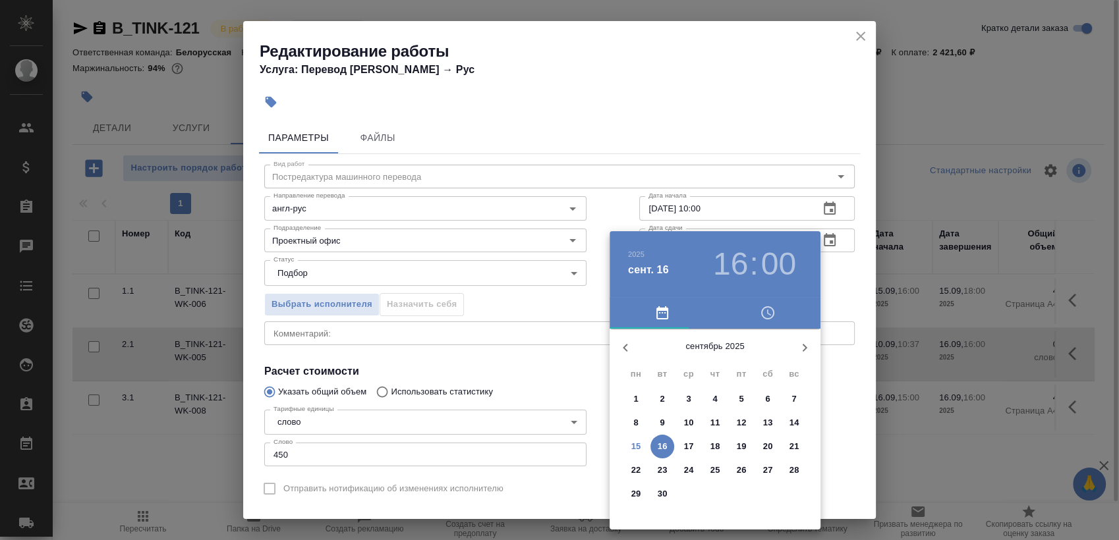
drag, startPoint x: 727, startPoint y: 256, endPoint x: 728, endPoint y: 299, distance: 43.5
click at [728, 258] on h3 "16" at bounding box center [730, 264] width 35 height 37
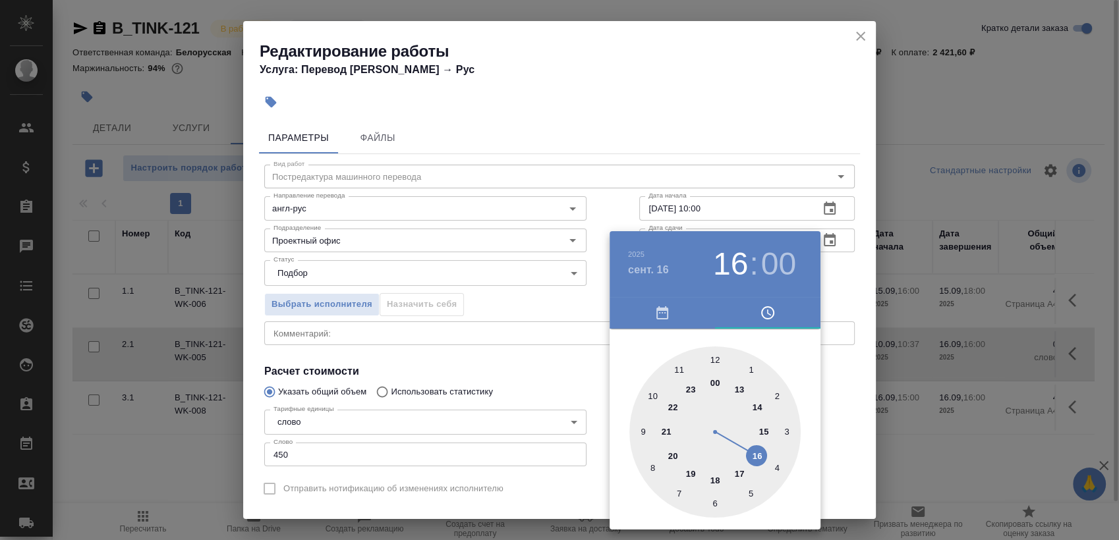
click at [757, 402] on div at bounding box center [714, 432] width 171 height 171
type input "16.09.2025 14:00"
click at [846, 289] on div at bounding box center [559, 270] width 1119 height 540
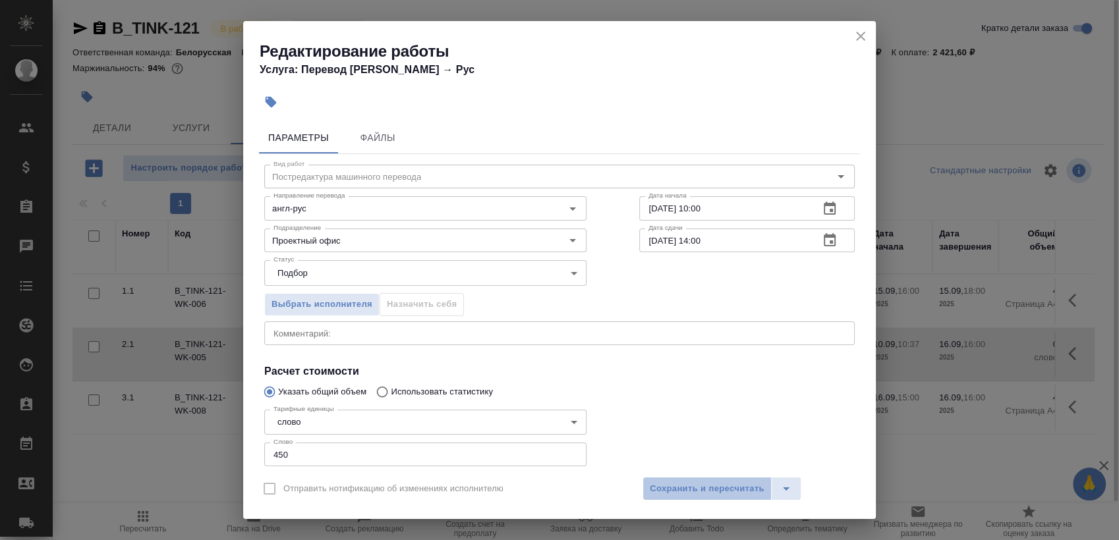
click at [697, 490] on span "Сохранить и пересчитать" at bounding box center [707, 489] width 115 height 15
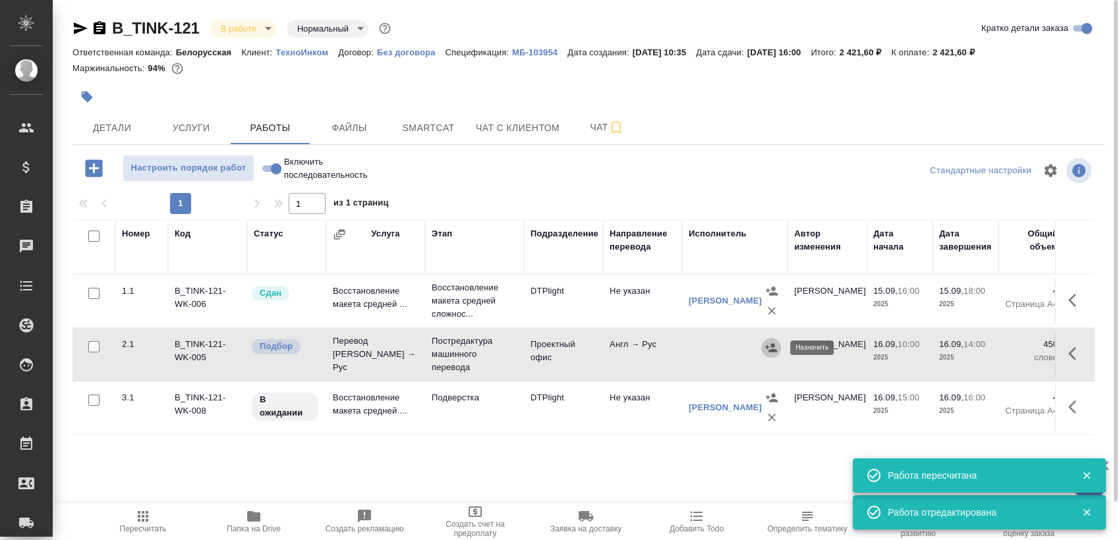
click at [766, 339] on button "button" at bounding box center [771, 348] width 20 height 20
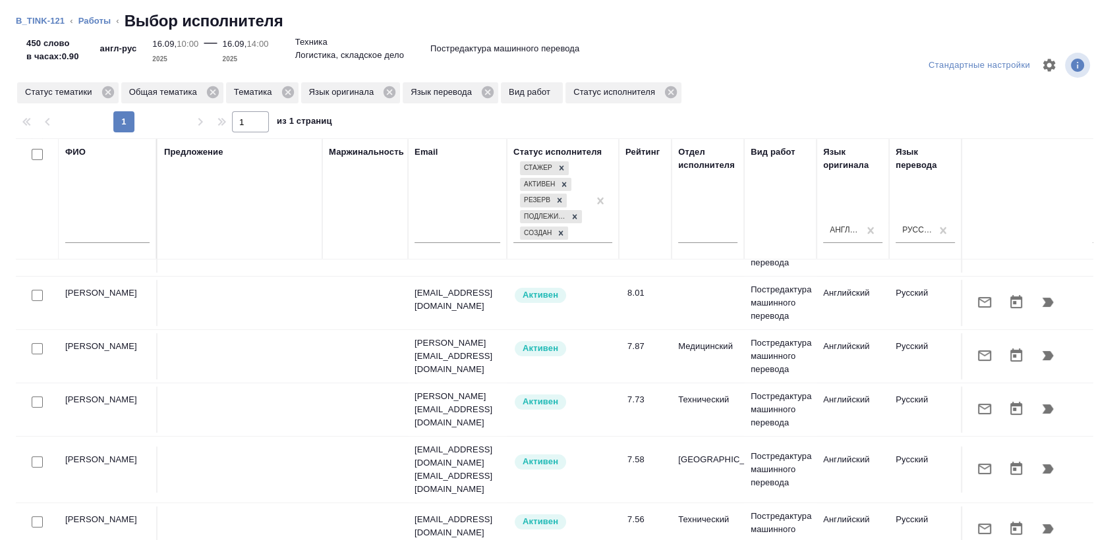
scroll to position [219, 0]
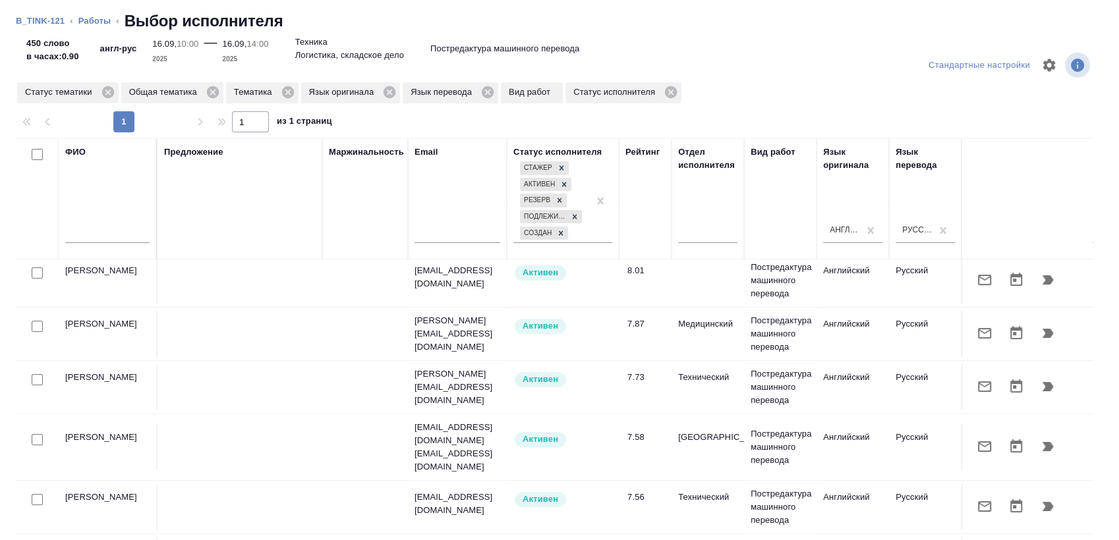
click at [32, 374] on input "checkbox" at bounding box center [37, 379] width 11 height 11
checkbox input "true"
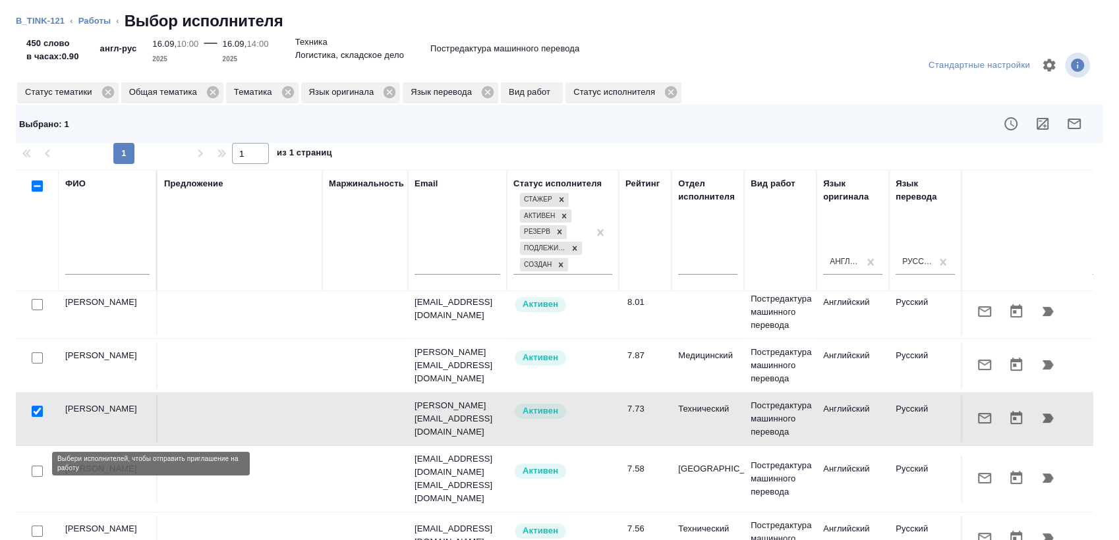
click at [38, 466] on input "checkbox" at bounding box center [37, 471] width 11 height 11
checkbox input "true"
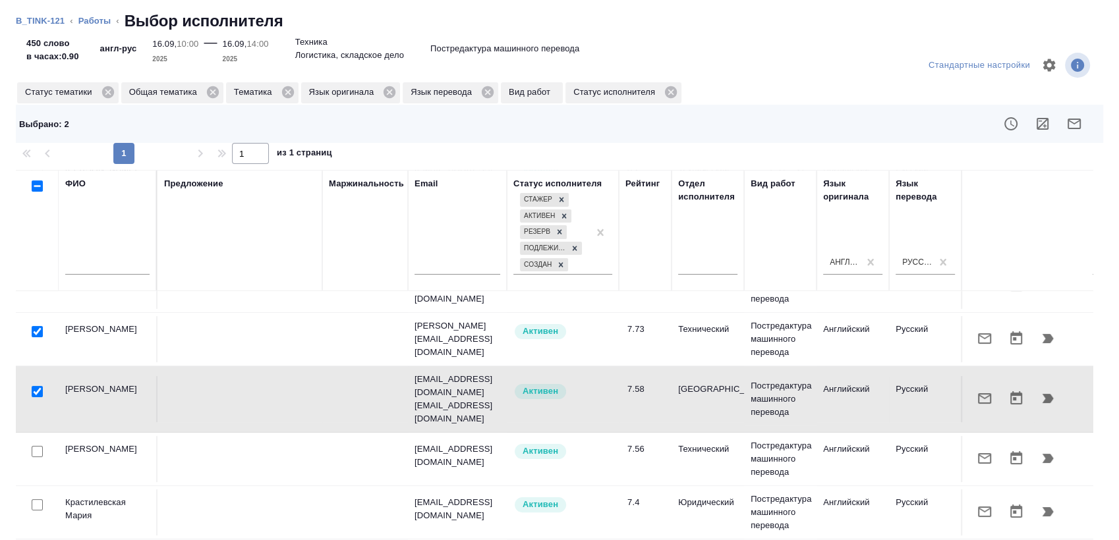
scroll to position [304, 0]
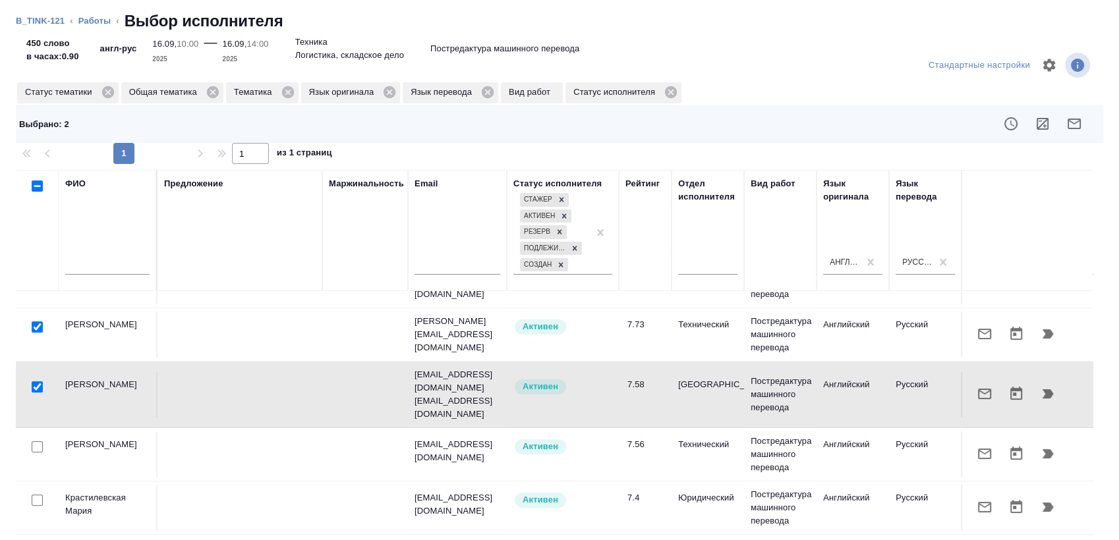
click at [38, 442] on input "checkbox" at bounding box center [37, 447] width 11 height 11
checkbox input "true"
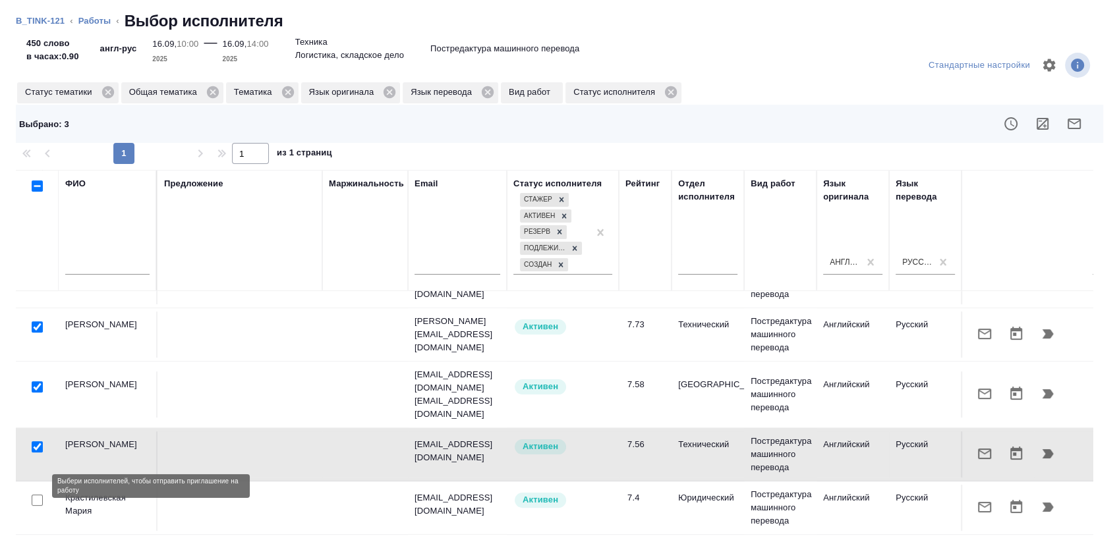
click at [34, 495] on input "checkbox" at bounding box center [37, 500] width 11 height 11
checkbox input "true"
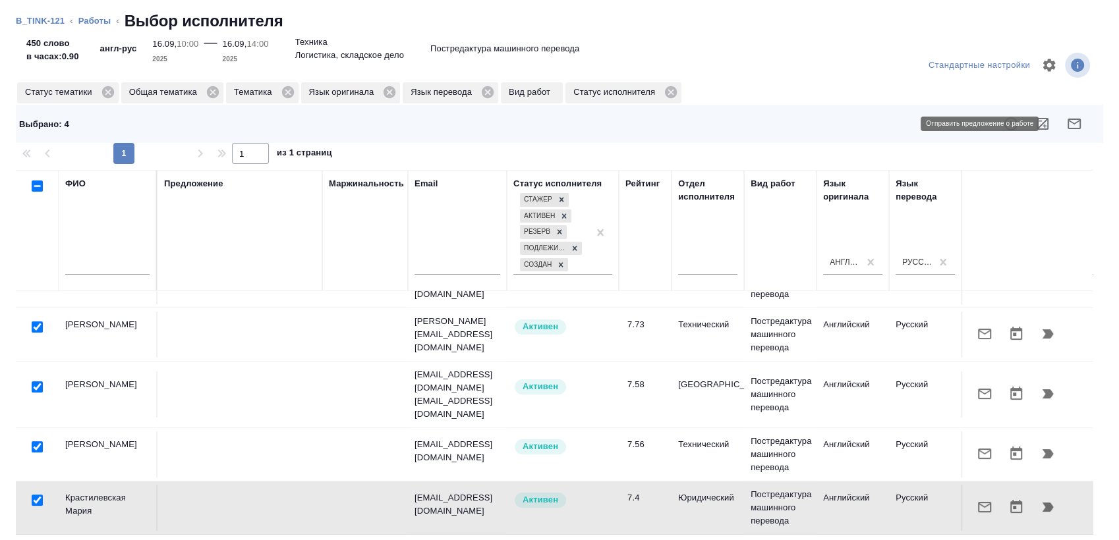
click at [1070, 124] on icon "button" at bounding box center [1074, 124] width 16 height 16
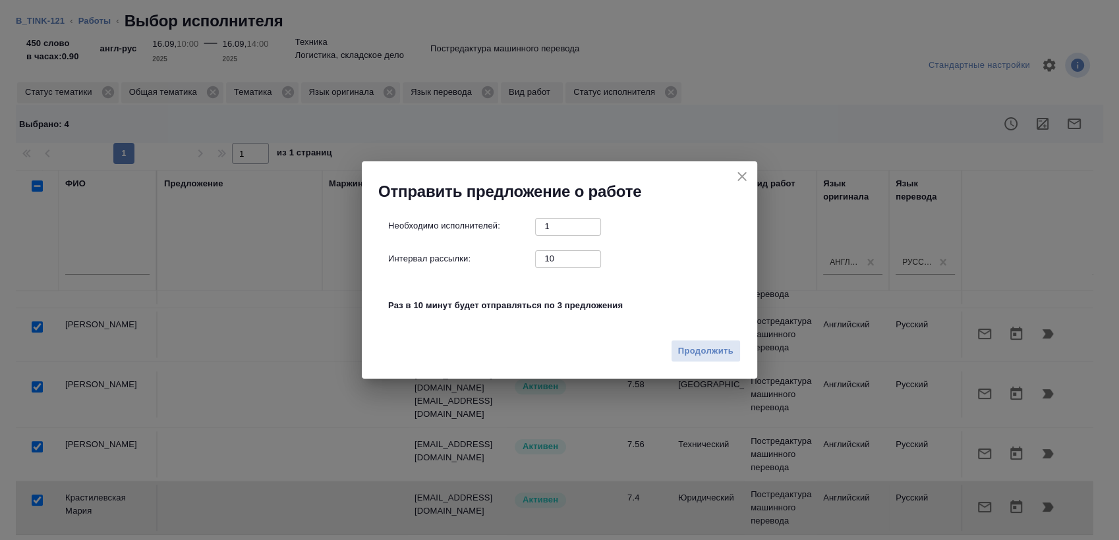
click at [546, 263] on input "10" at bounding box center [568, 258] width 66 height 16
type input "0"
click at [707, 351] on span "Продолжить" at bounding box center [705, 351] width 55 height 15
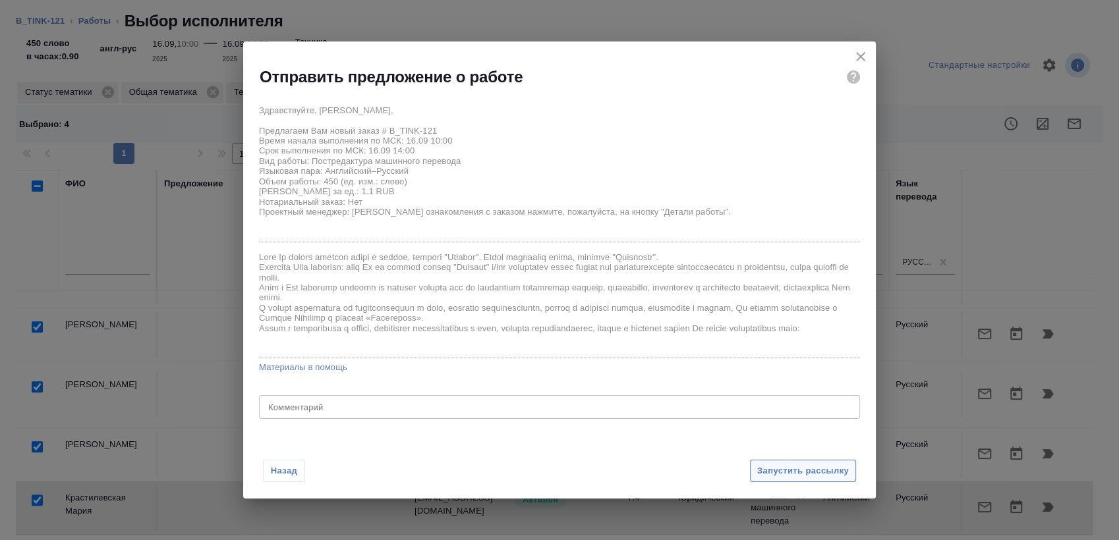
click at [811, 481] on button "Запустить рассылку" at bounding box center [803, 471] width 106 height 23
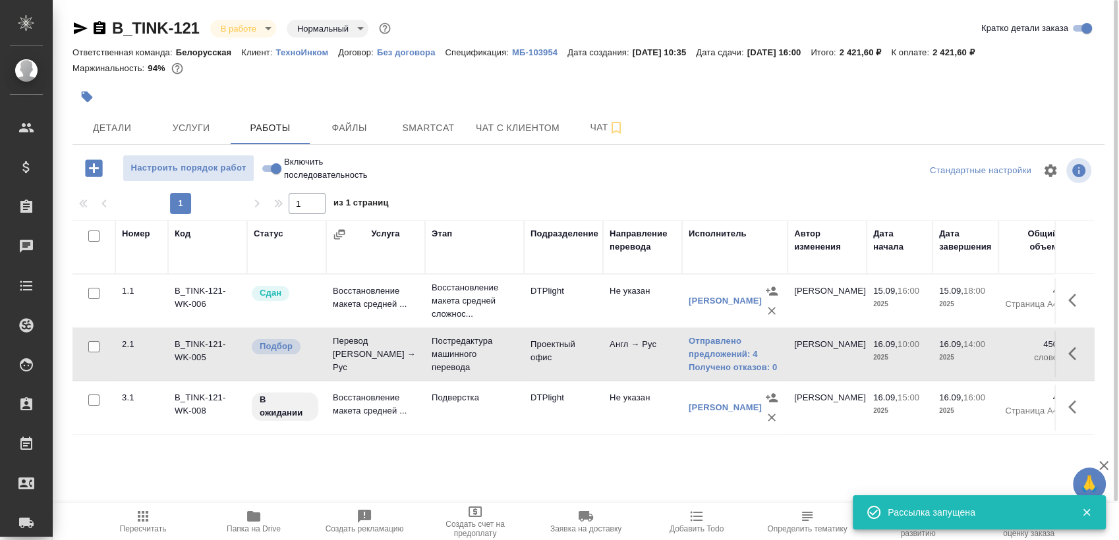
click at [73, 26] on icon "button" at bounding box center [80, 28] width 16 height 16
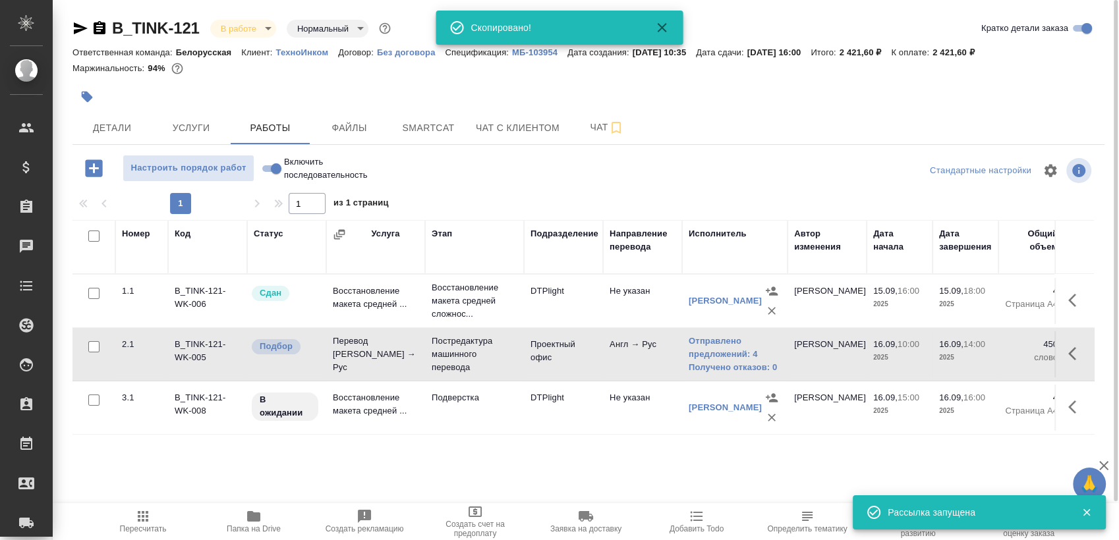
click at [121, 145] on div "B_TINK-121 В работе inProgress Нормальный normal Кратко детали заказа Ответстве…" at bounding box center [588, 275] width 1047 height 550
click at [130, 123] on span "Детали" at bounding box center [111, 128] width 63 height 16
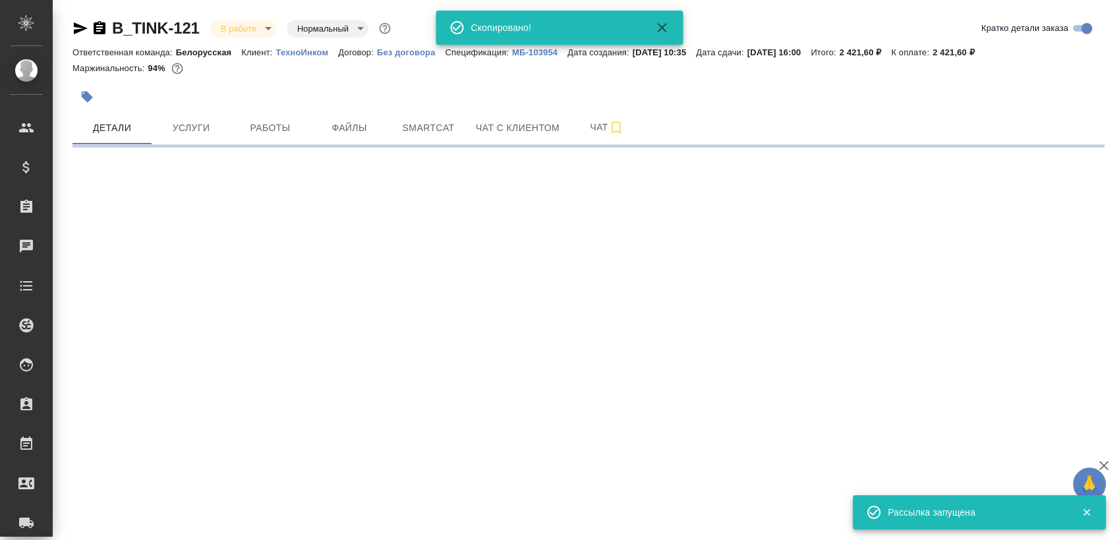
select select "RU"
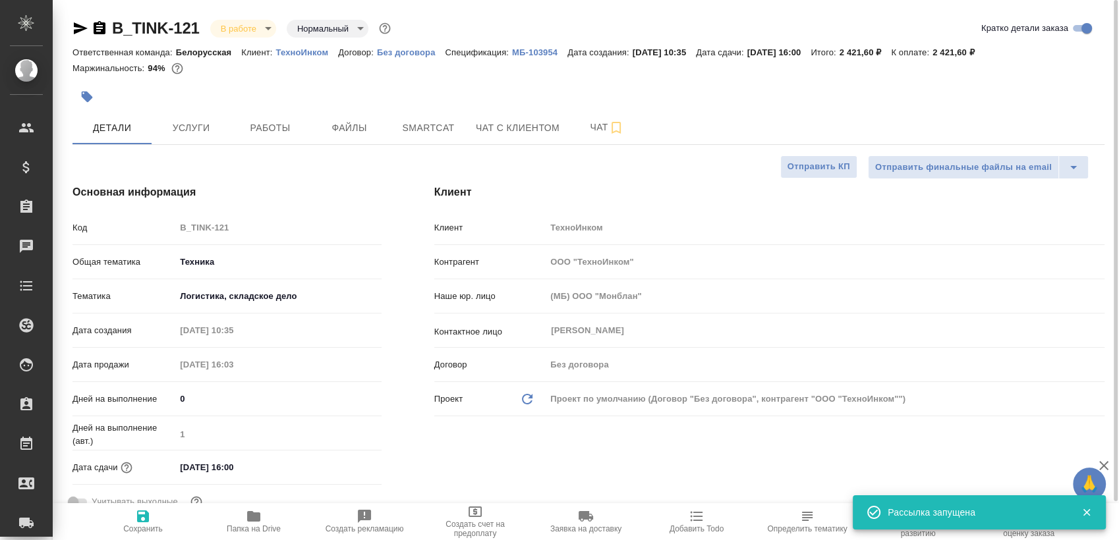
type textarea "x"
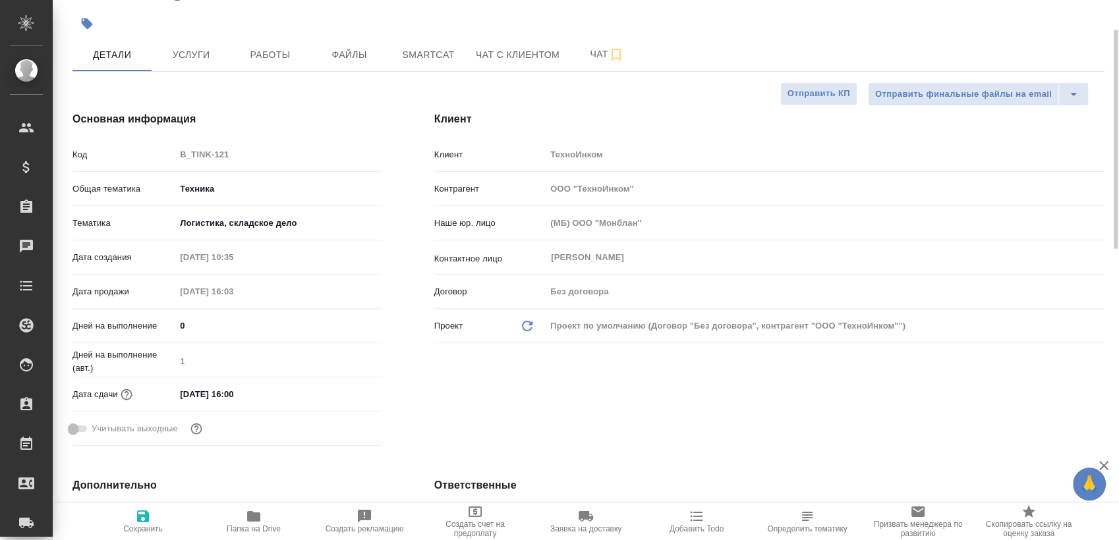
scroll to position [219, 0]
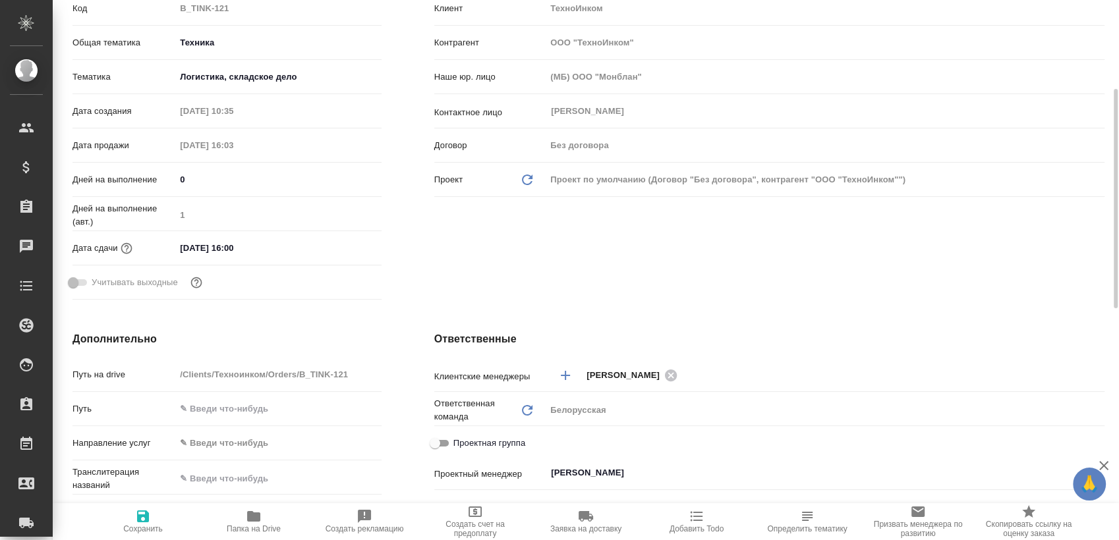
type textarea "x"
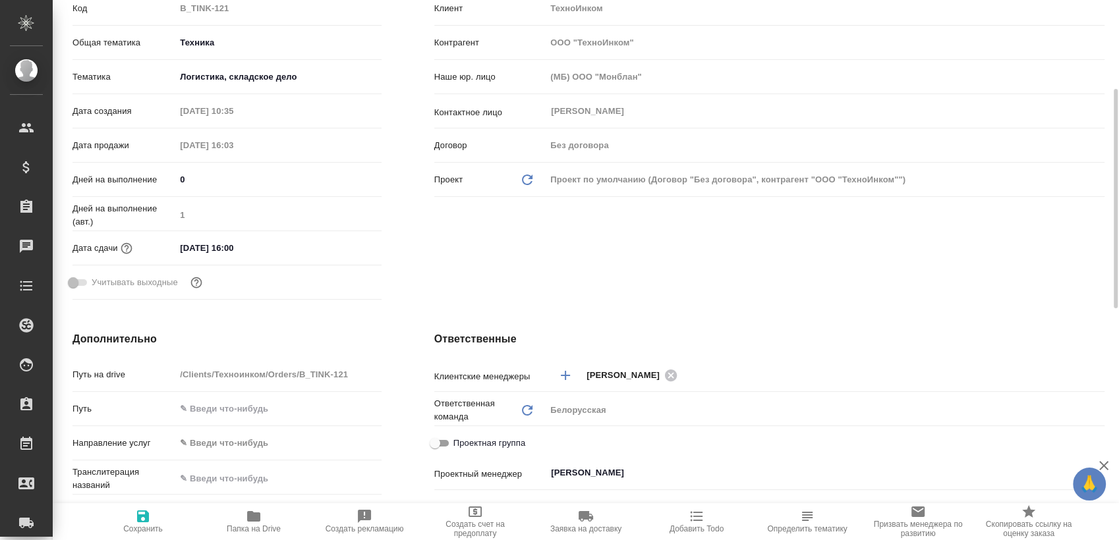
type textarea "x"
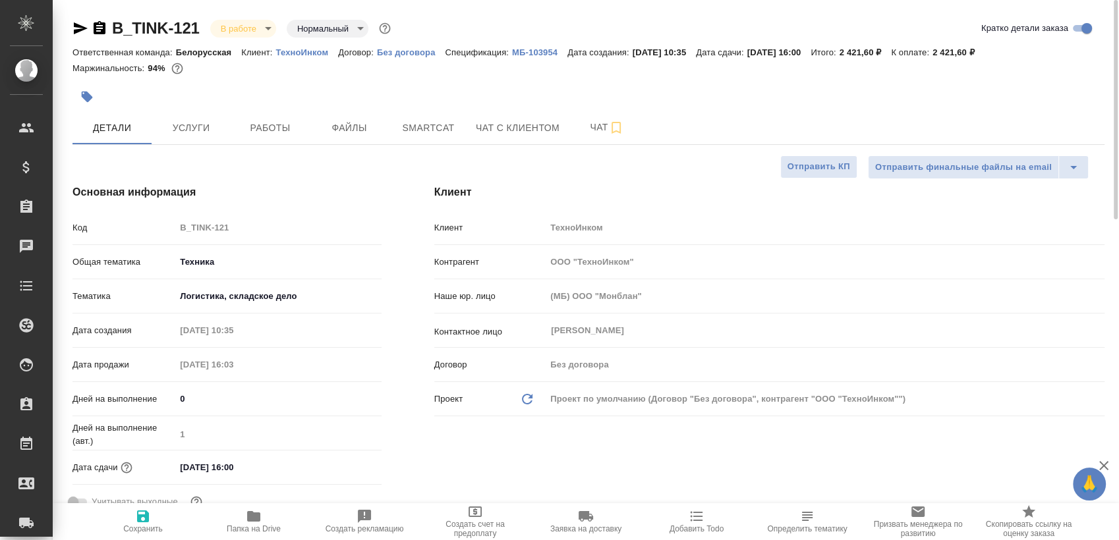
drag, startPoint x: 765, startPoint y: 50, endPoint x: 833, endPoint y: 57, distance: 68.9
click at [833, 57] on div "Ответственная команда: Белорусская Клиент: ТехноИнком Договор: Без договора Спе…" at bounding box center [588, 52] width 1032 height 16
copy p "16.09.2025, 16:00"
type textarea "x"
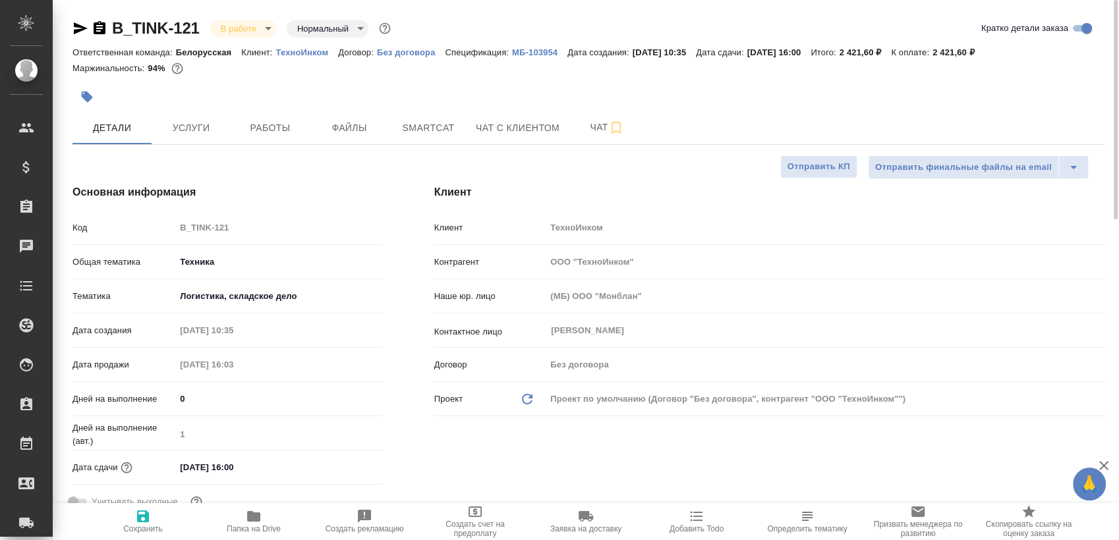
type textarea "x"
click at [423, 138] on button "Smartcat" at bounding box center [428, 127] width 79 height 33
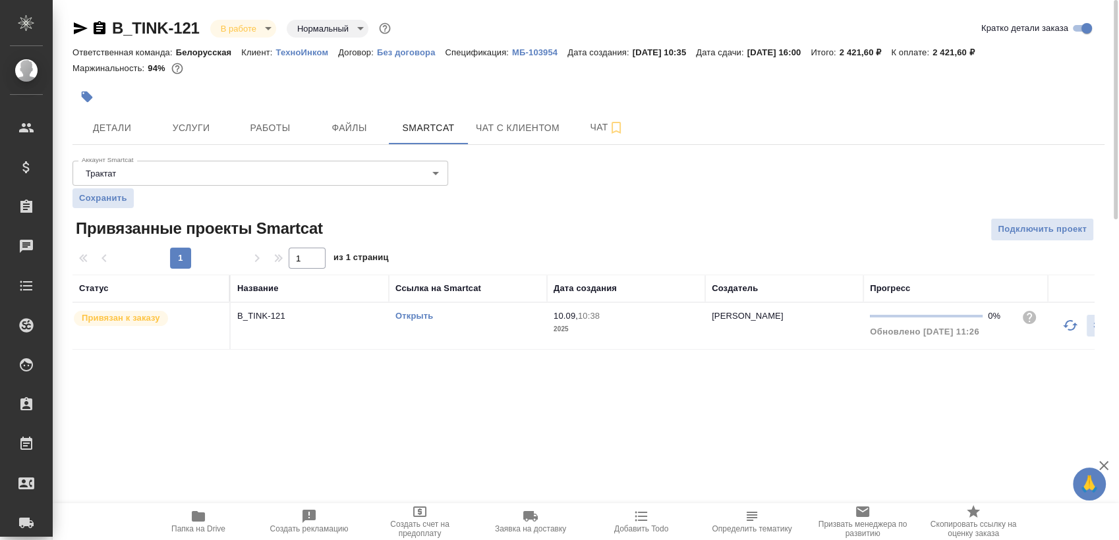
click at [424, 313] on link "Открыть" at bounding box center [414, 316] width 38 height 10
click at [274, 118] on button "Работы" at bounding box center [270, 127] width 79 height 33
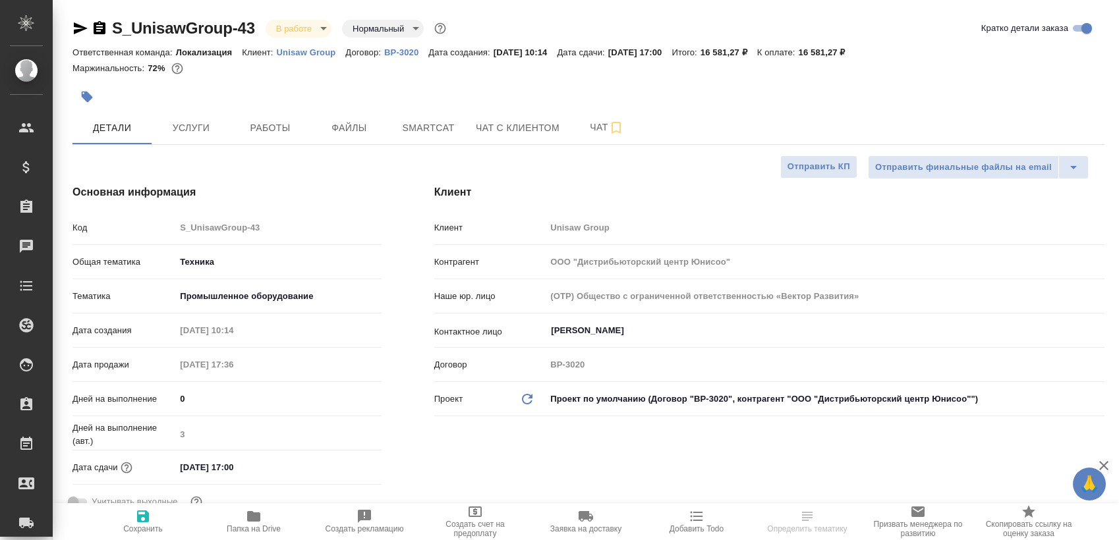
select select "RU"
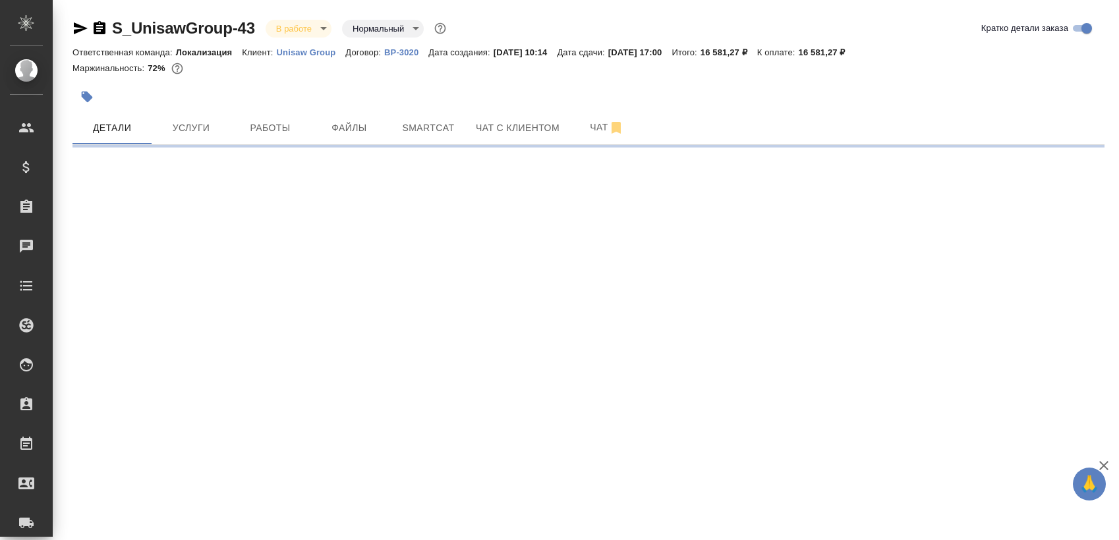
select select "RU"
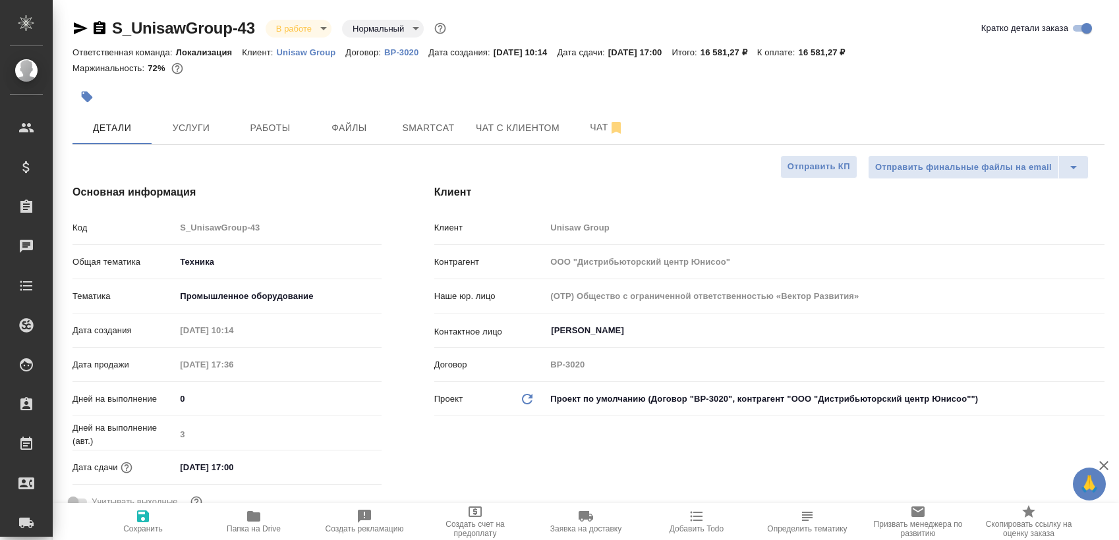
type textarea "x"
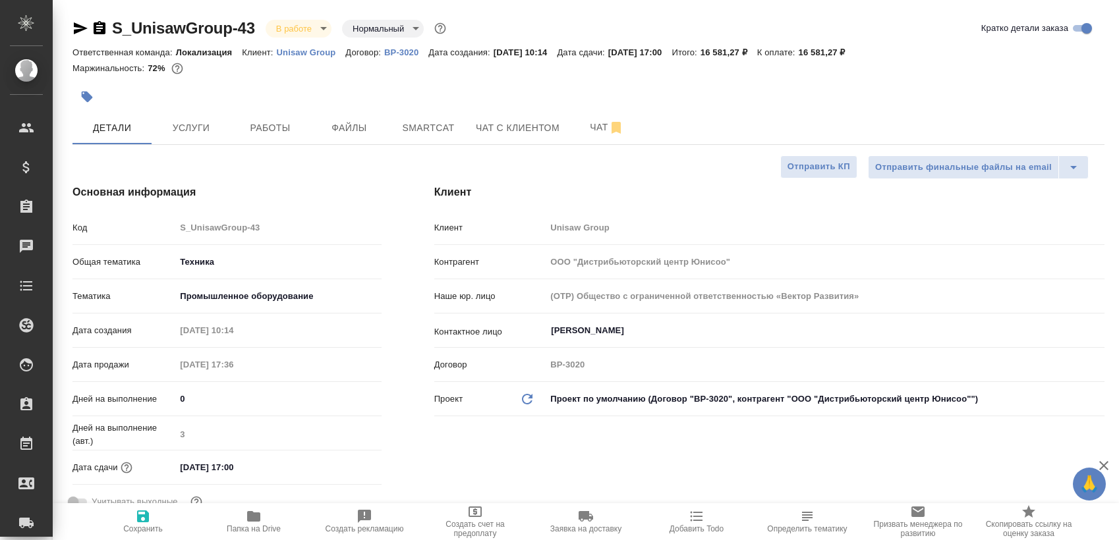
type textarea "x"
click at [295, 117] on button "Работы" at bounding box center [270, 127] width 79 height 33
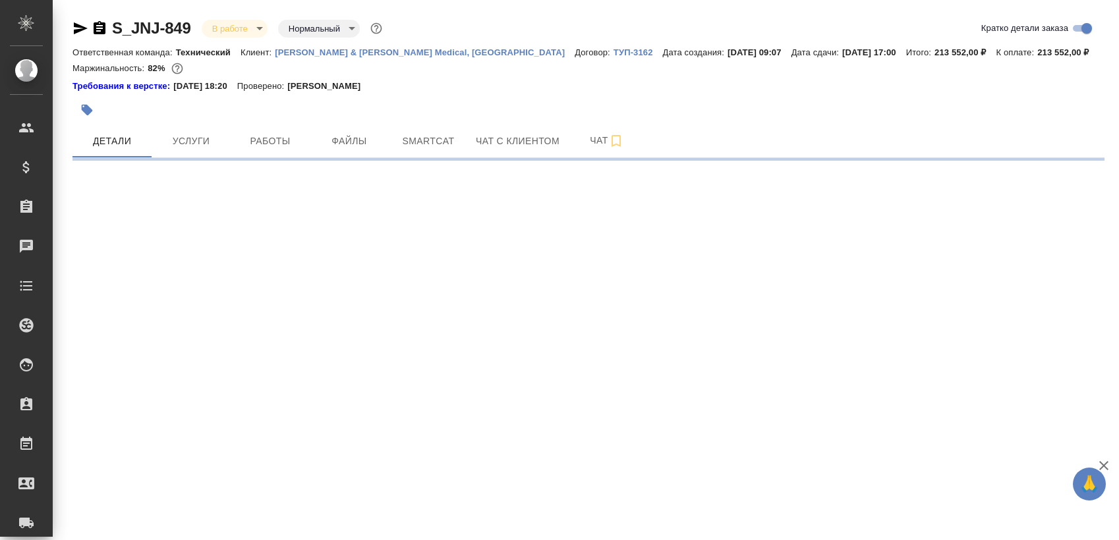
select select "RU"
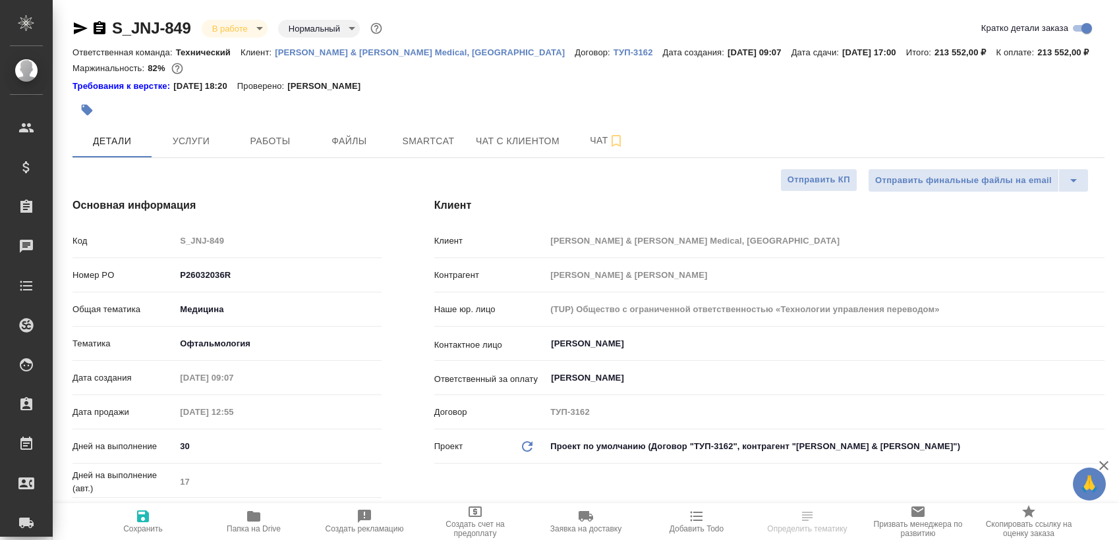
type textarea "x"
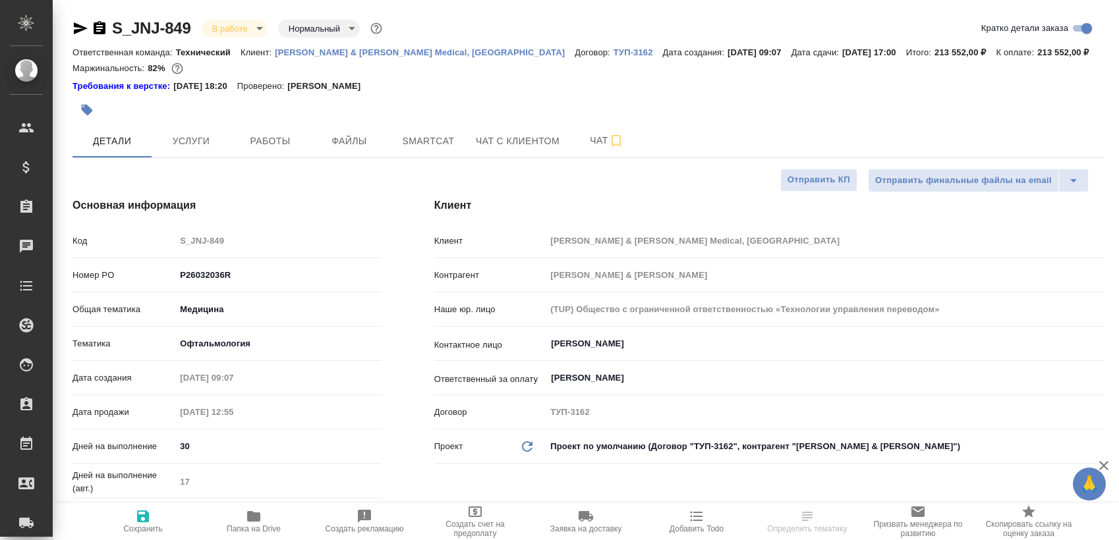
type textarea "x"
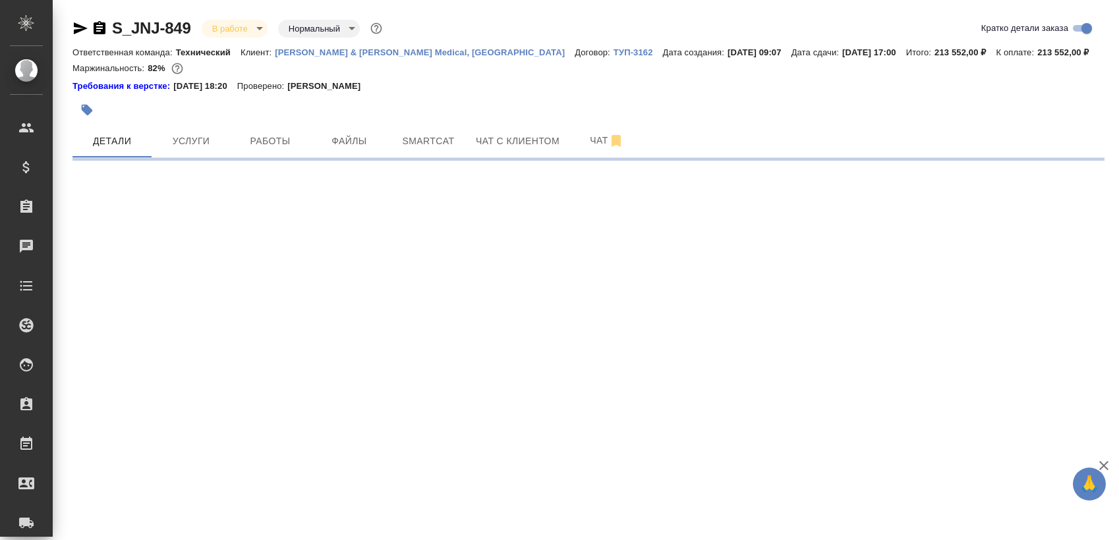
select select "RU"
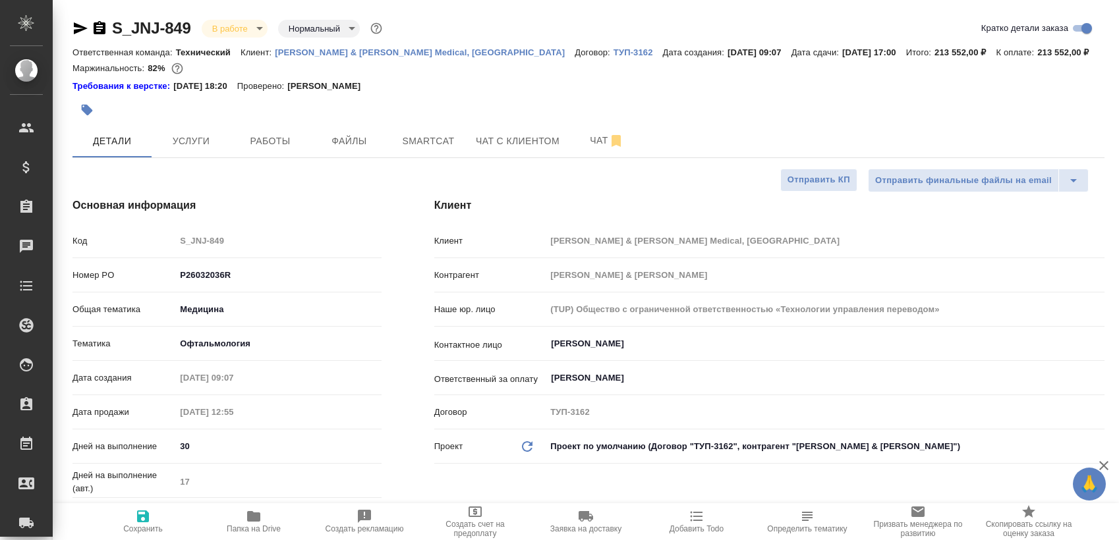
type textarea "x"
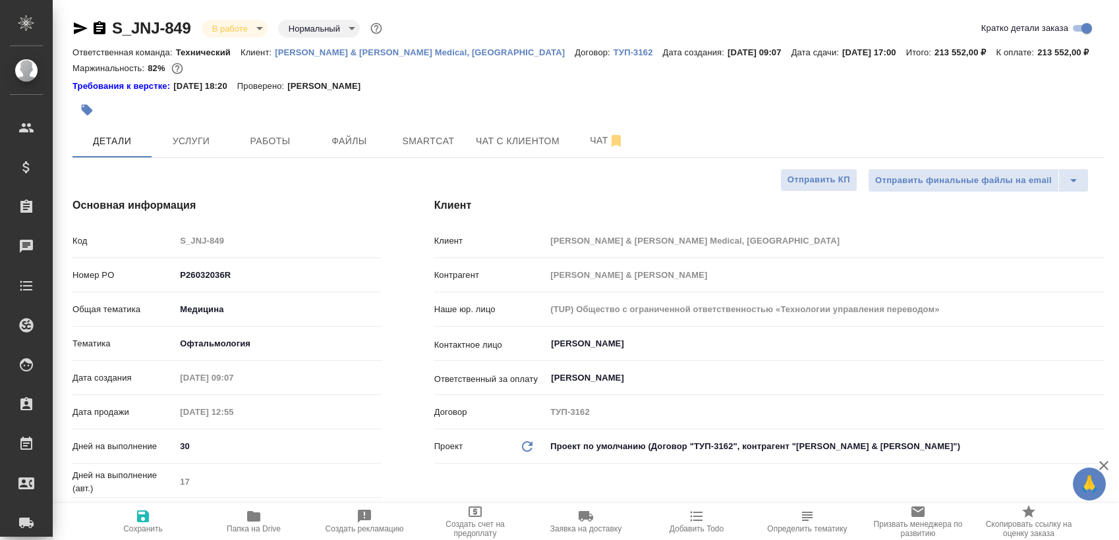
type textarea "x"
click at [253, 134] on span "Работы" at bounding box center [270, 141] width 63 height 16
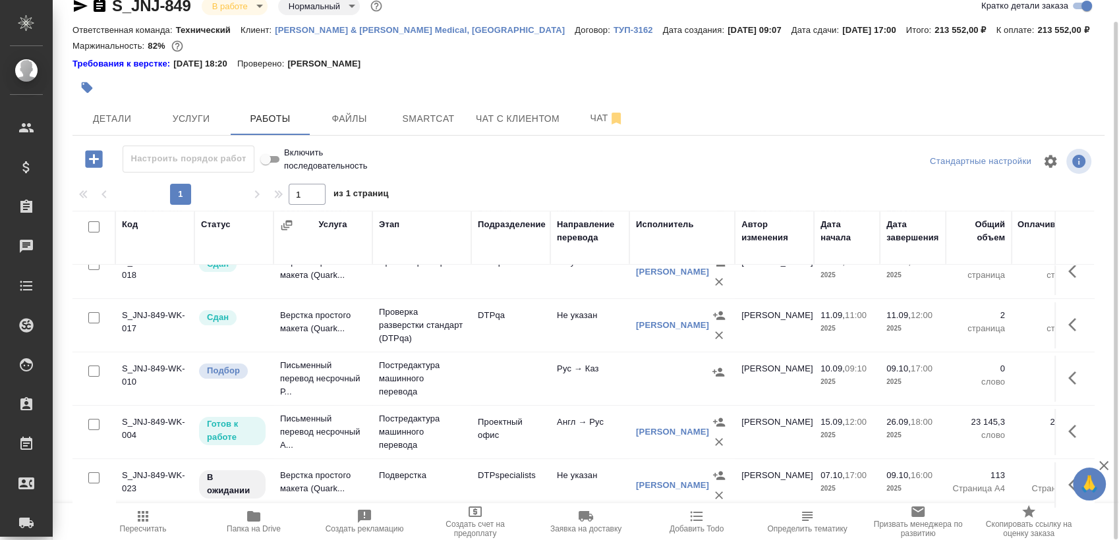
scroll to position [134, 0]
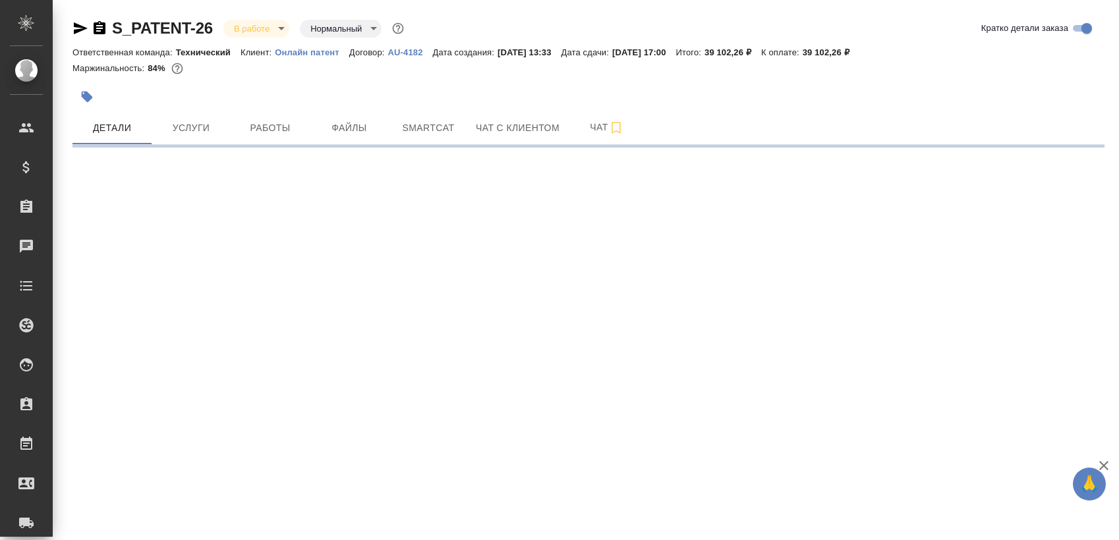
select select "RU"
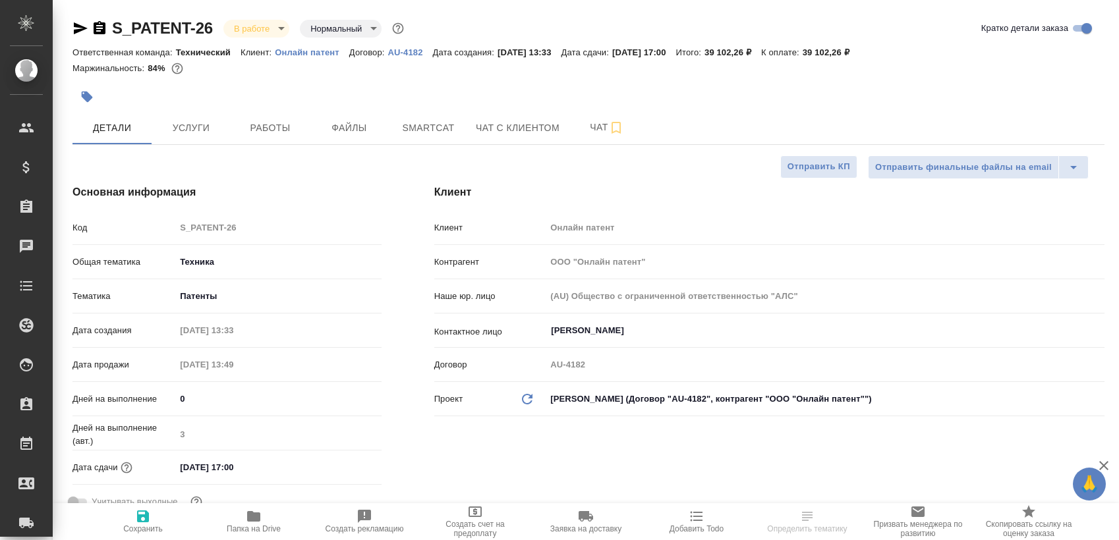
type textarea "x"
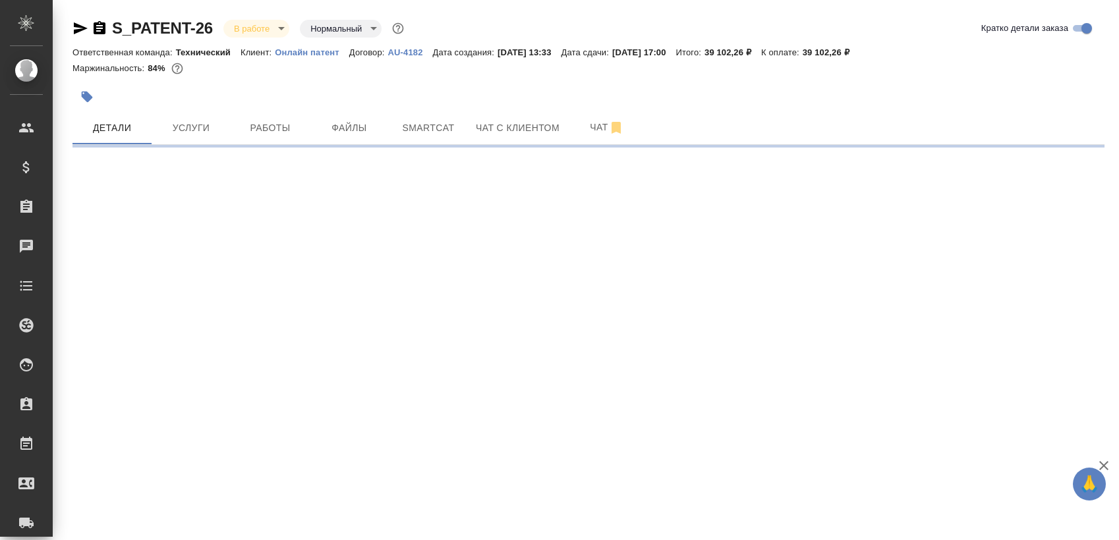
select select "RU"
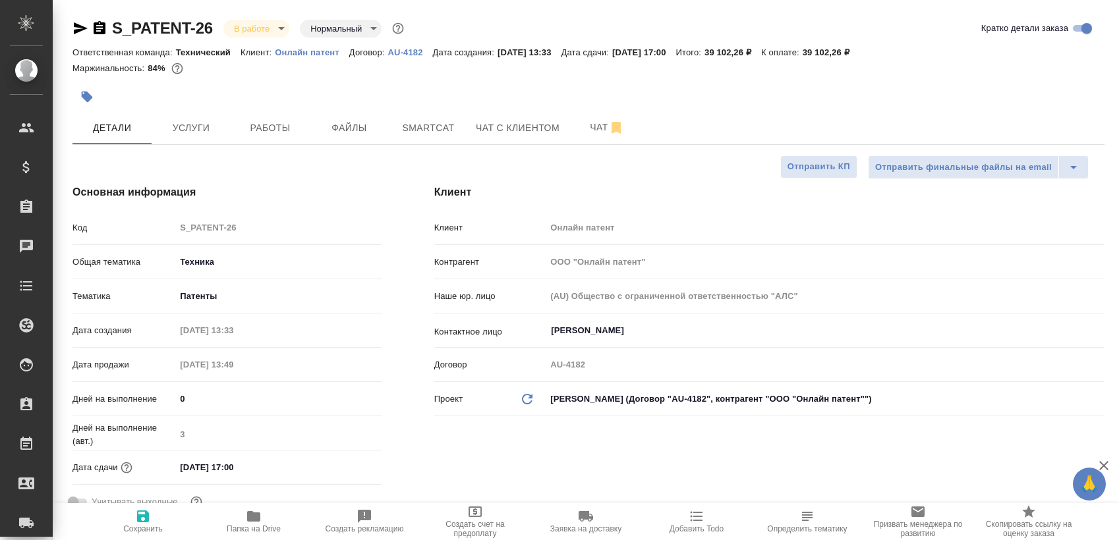
type textarea "x"
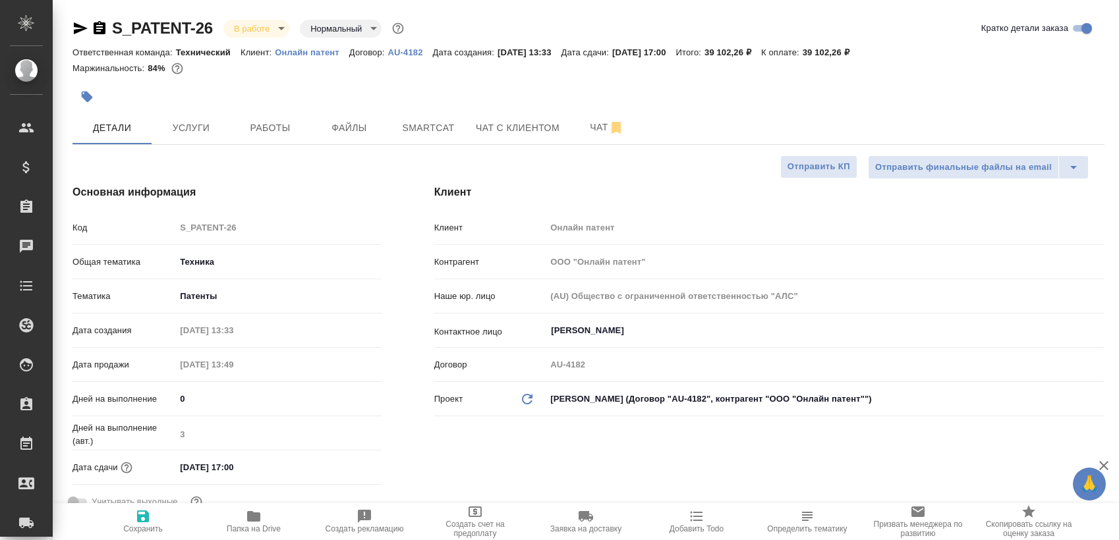
type textarea "x"
click at [283, 132] on span "Работы" at bounding box center [270, 128] width 63 height 16
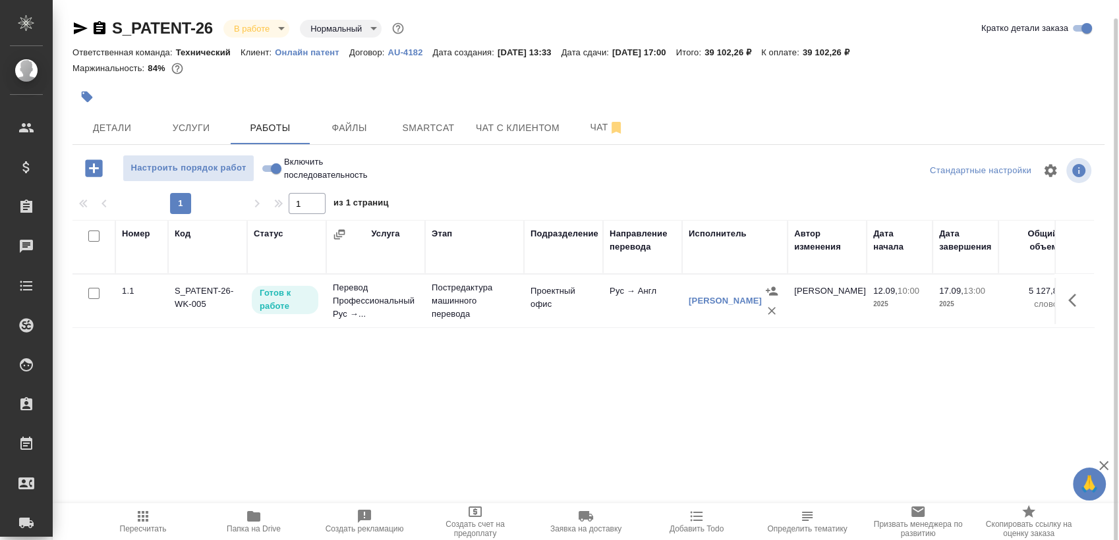
scroll to position [9, 0]
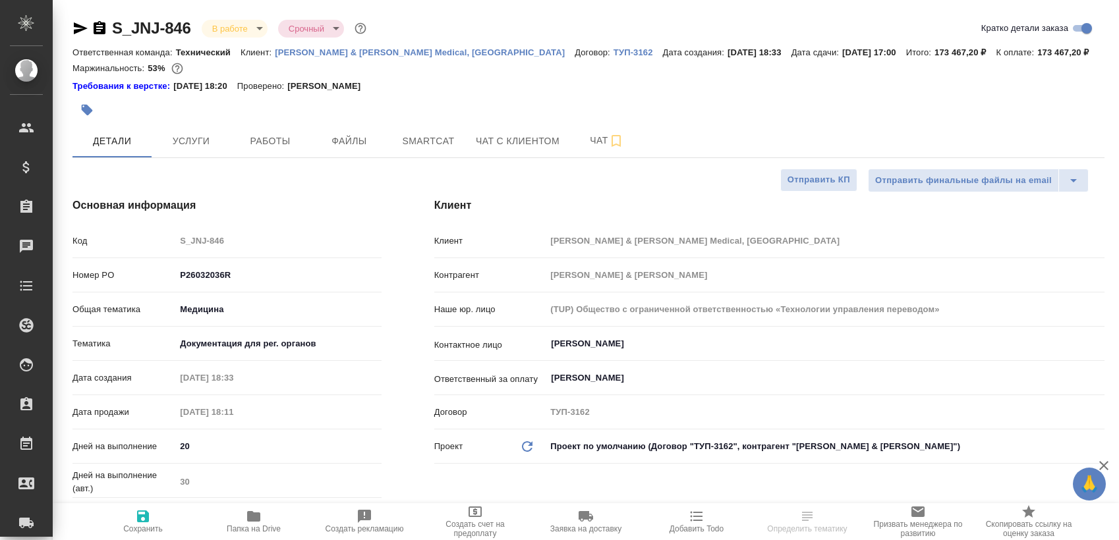
select select "RU"
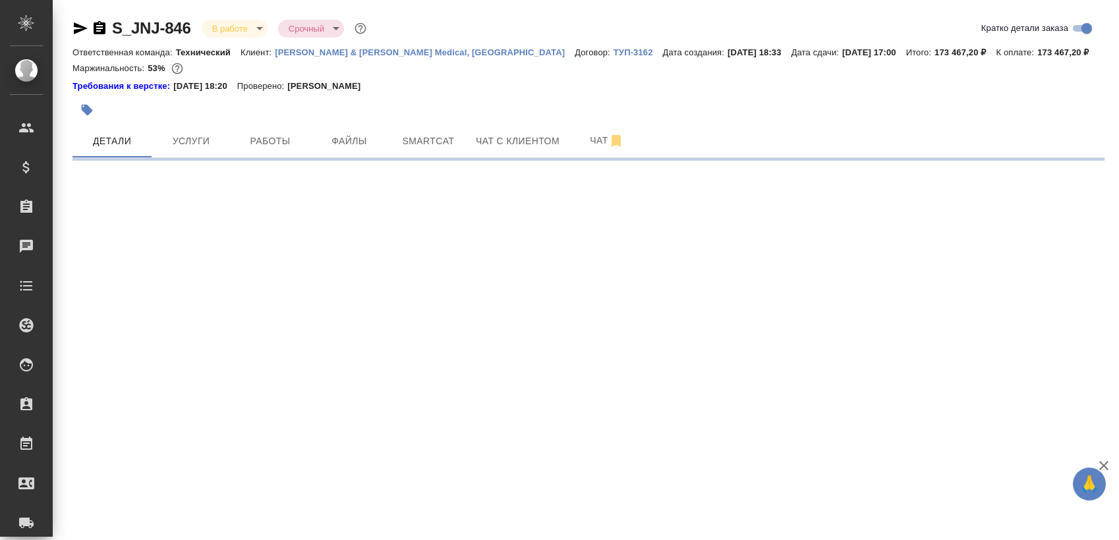
select select "RU"
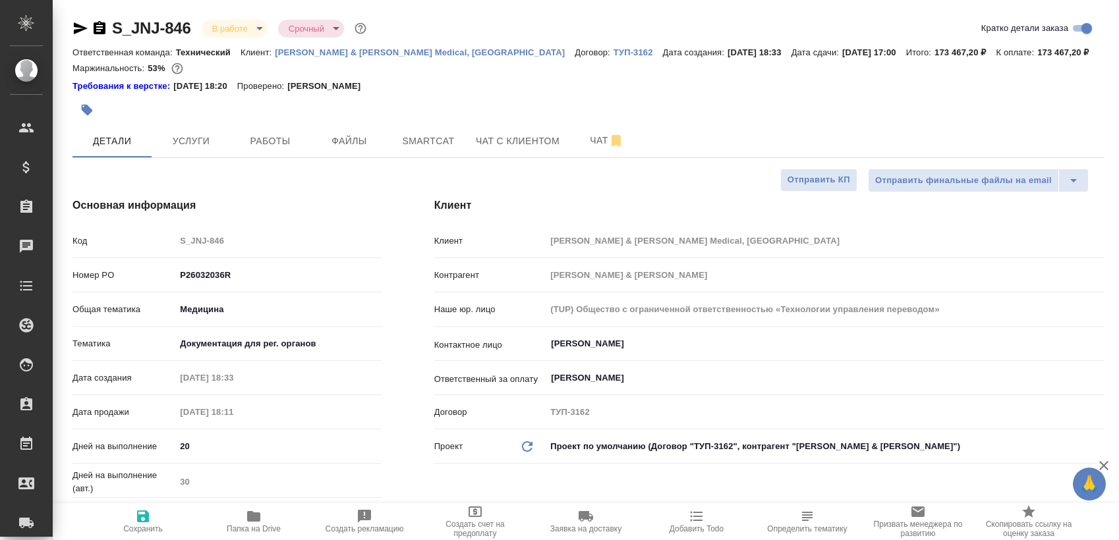
type textarea "x"
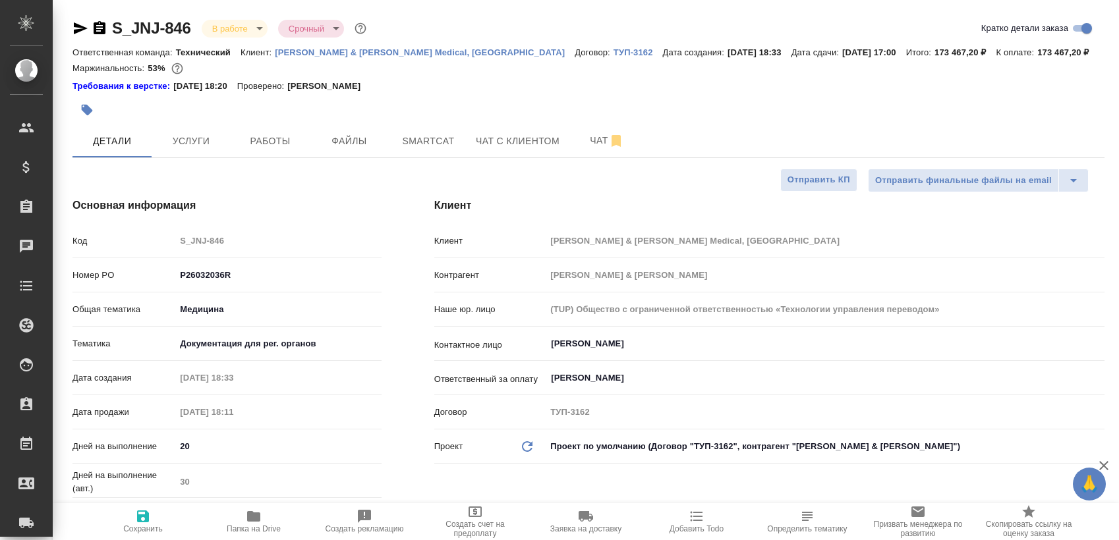
type textarea "x"
click at [283, 142] on span "Работы" at bounding box center [270, 141] width 63 height 16
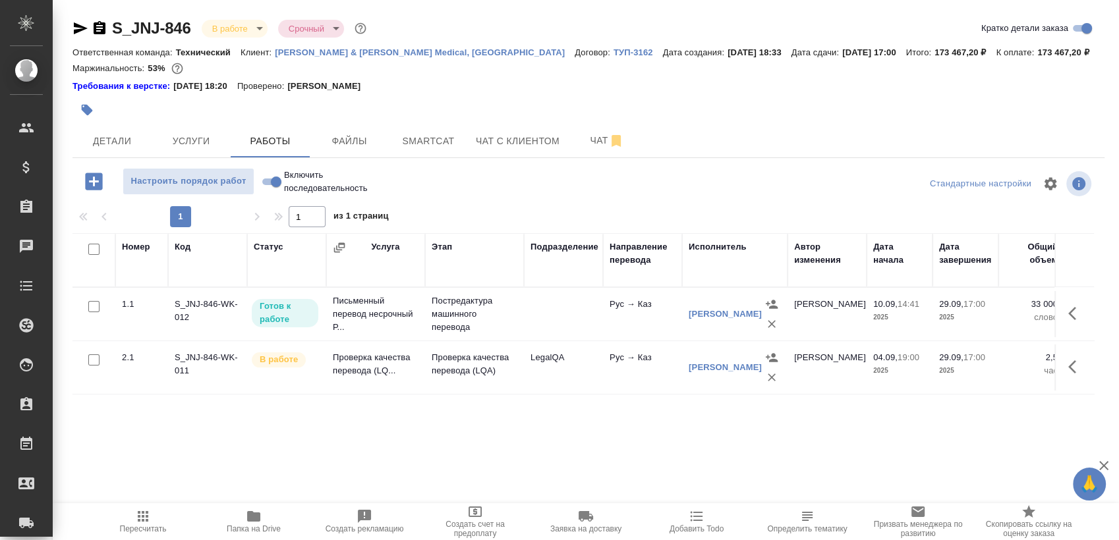
scroll to position [22, 0]
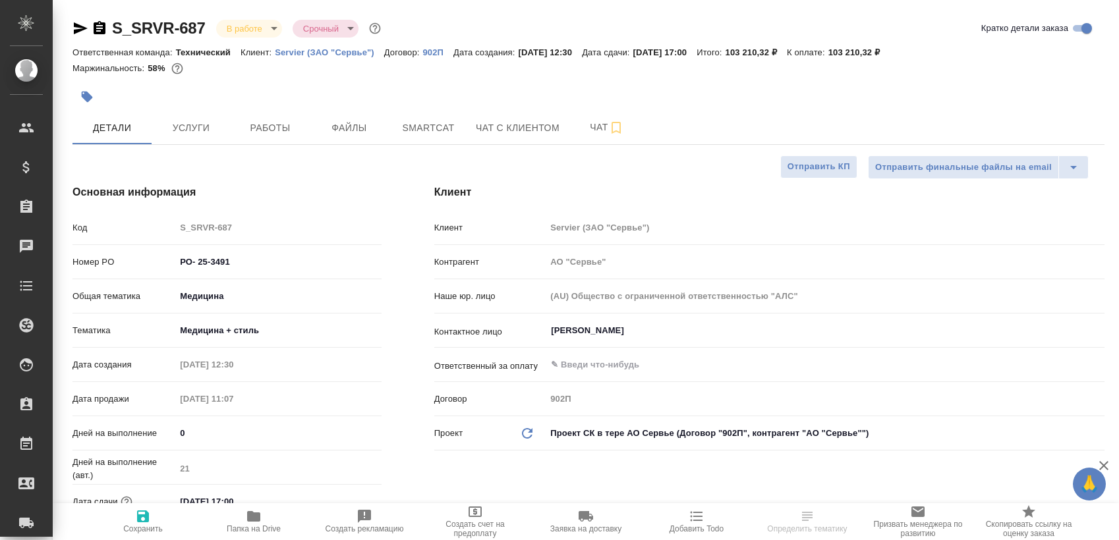
select select "RU"
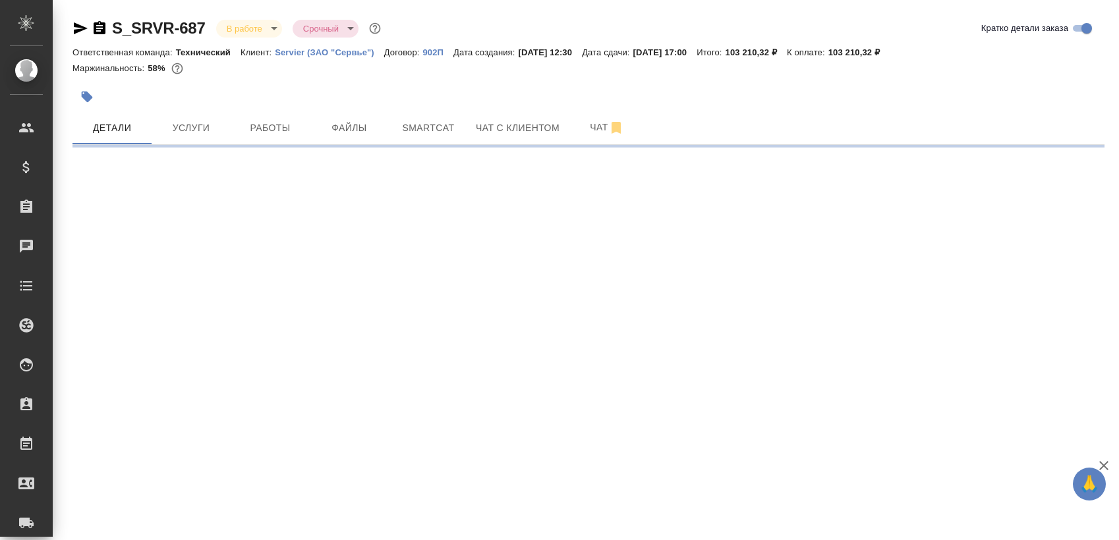
select select "RU"
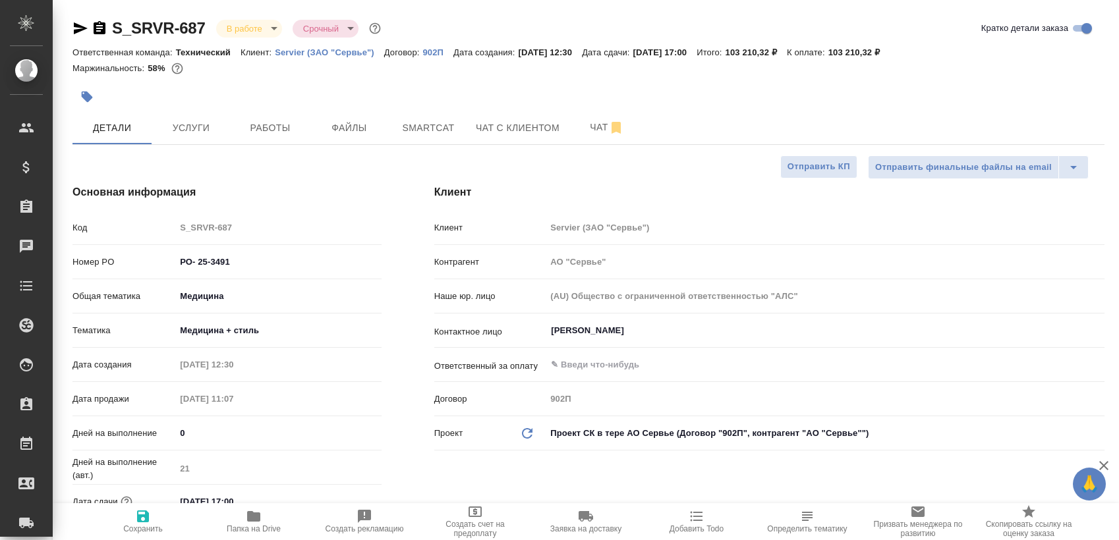
type textarea "x"
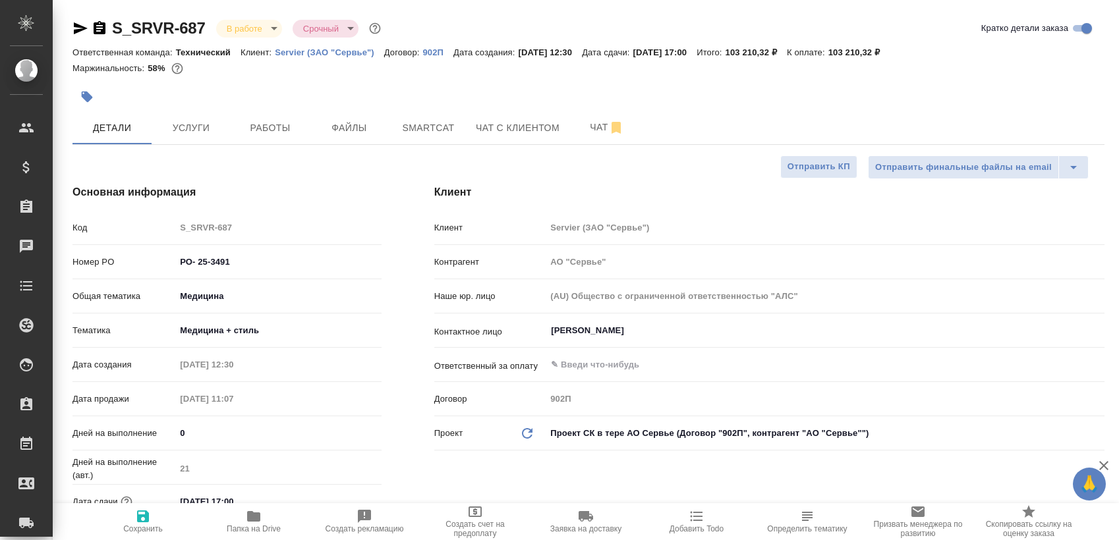
type textarea "x"
click at [275, 112] on button "Работы" at bounding box center [270, 127] width 79 height 33
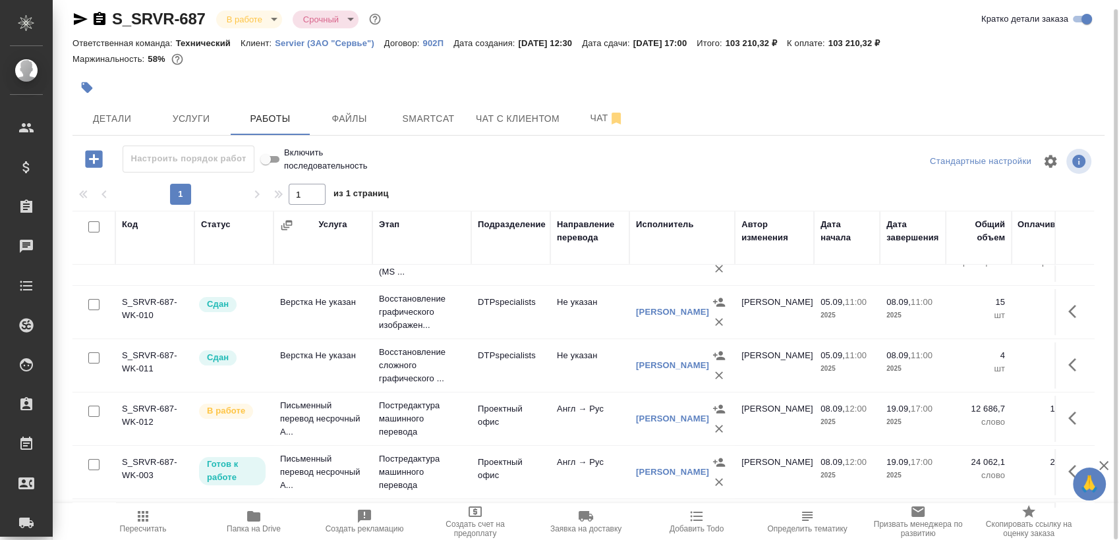
scroll to position [34, 0]
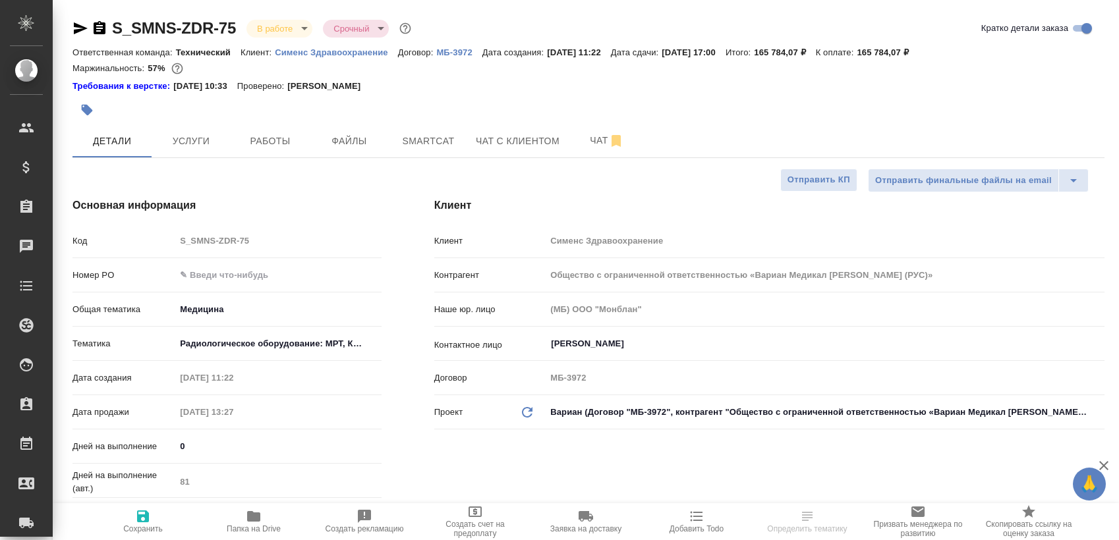
select select "RU"
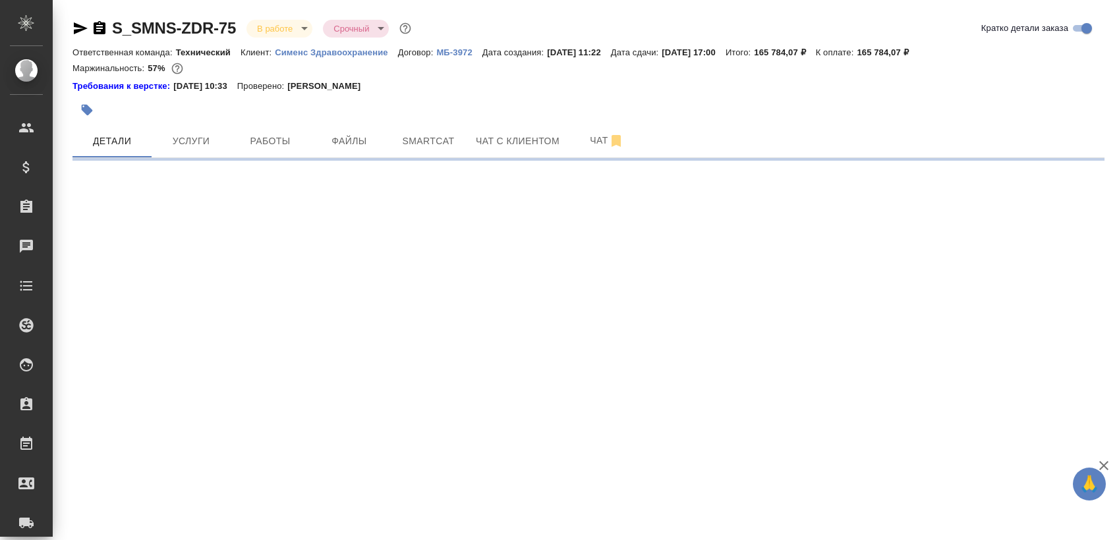
select select "RU"
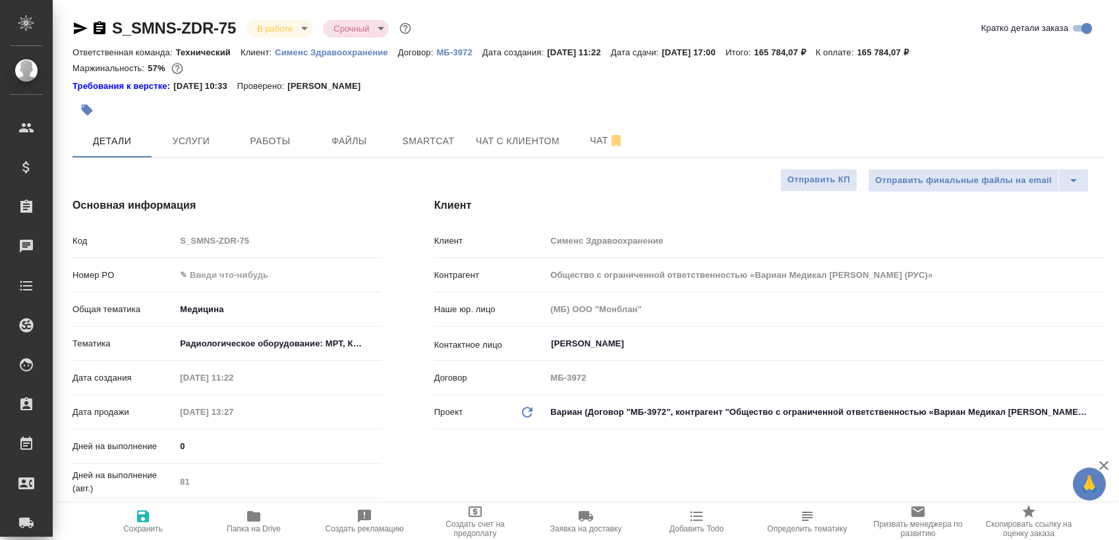
type textarea "x"
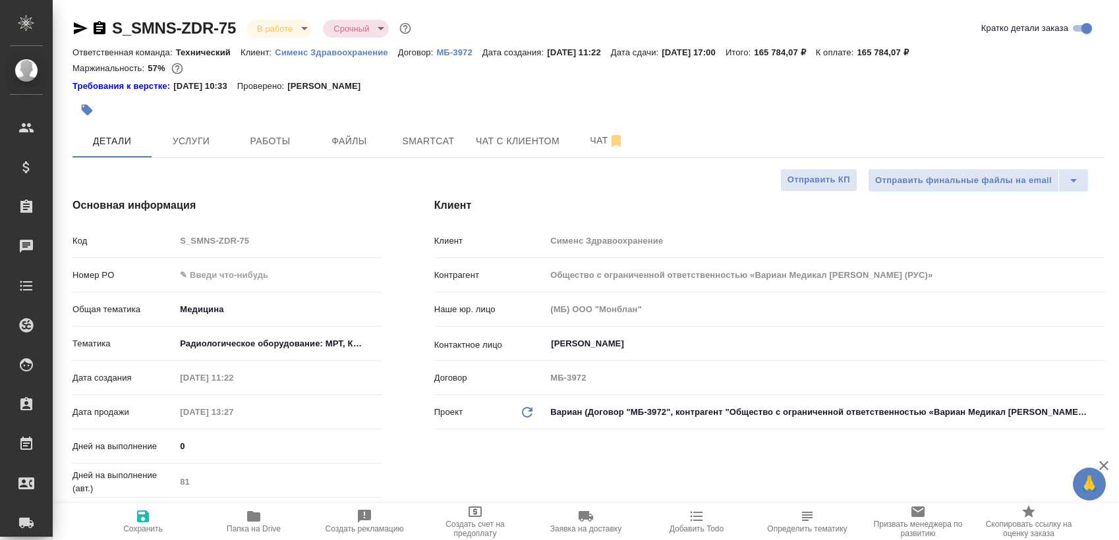
type textarea "x"
click at [262, 125] on button "Работы" at bounding box center [270, 141] width 79 height 33
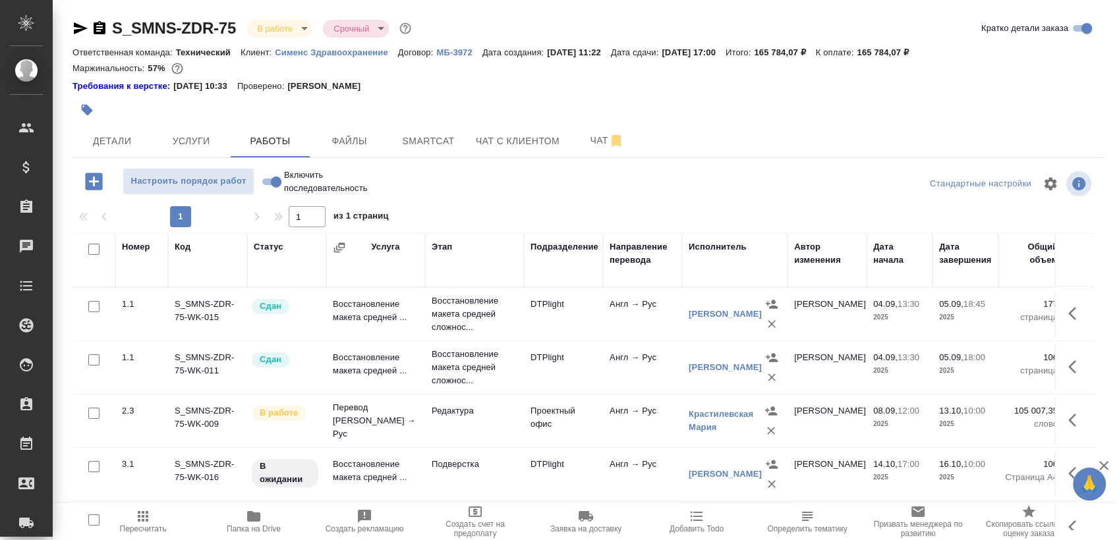
scroll to position [22, 0]
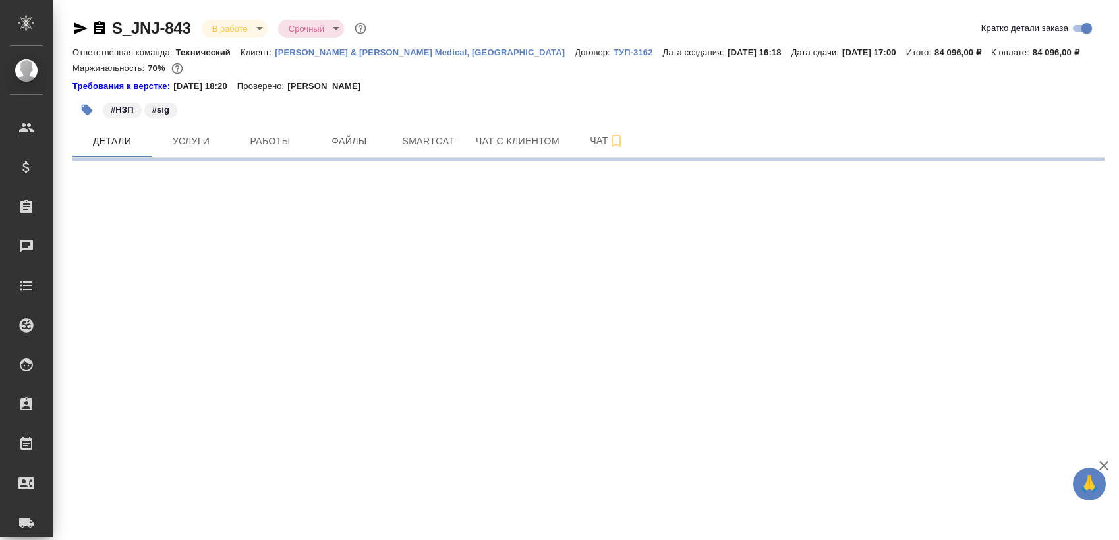
select select "RU"
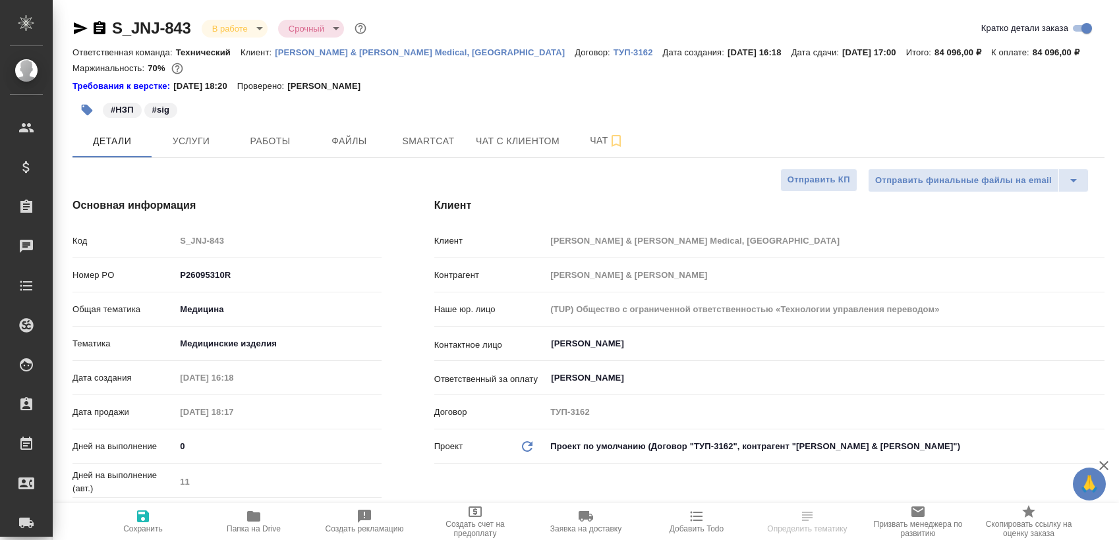
type textarea "x"
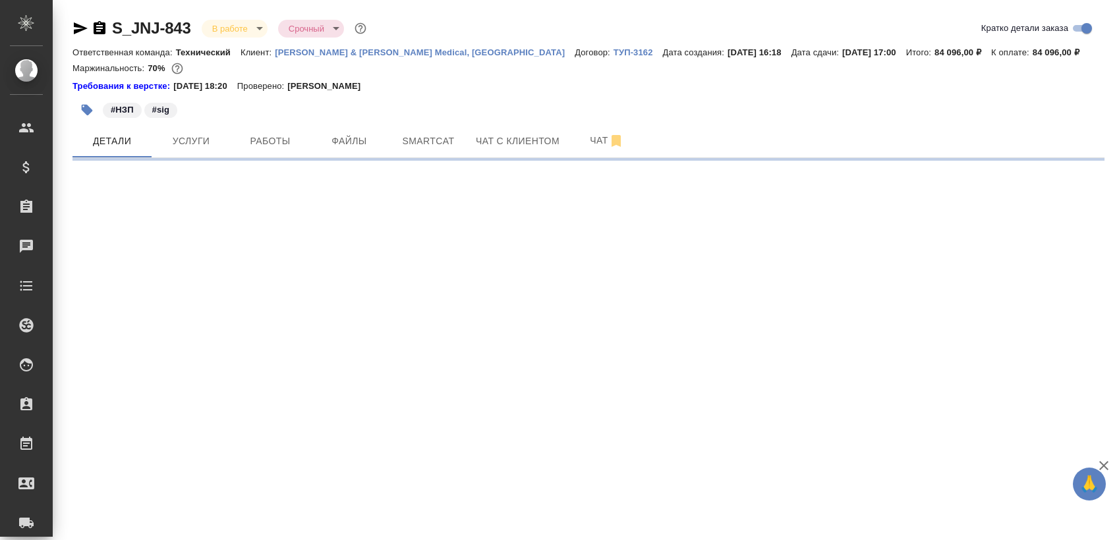
select select "RU"
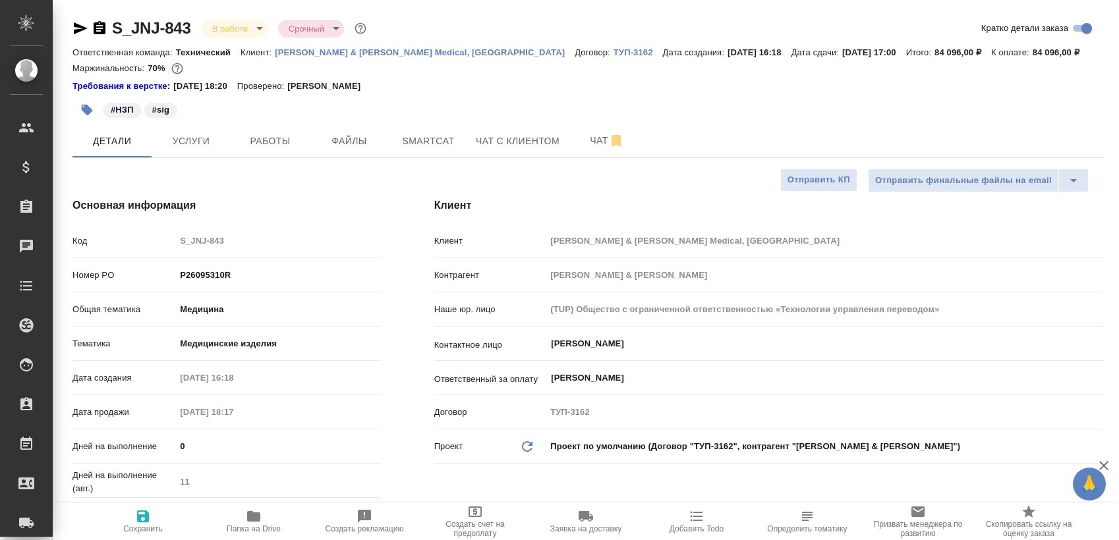
type textarea "x"
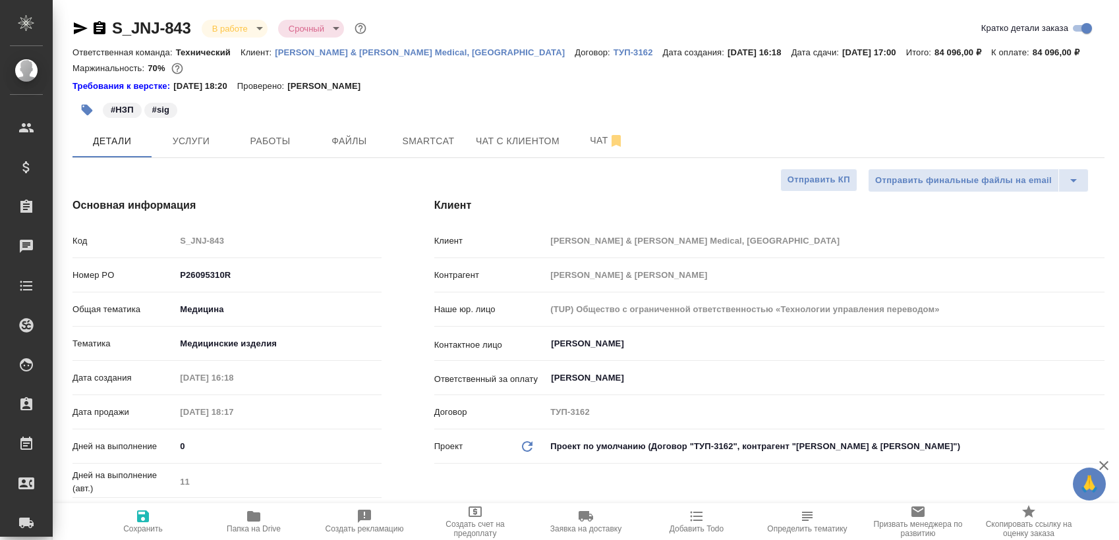
type textarea "x"
click at [274, 117] on div "#НЗП #sig" at bounding box center [416, 110] width 688 height 29
click at [279, 136] on span "Работы" at bounding box center [270, 141] width 63 height 16
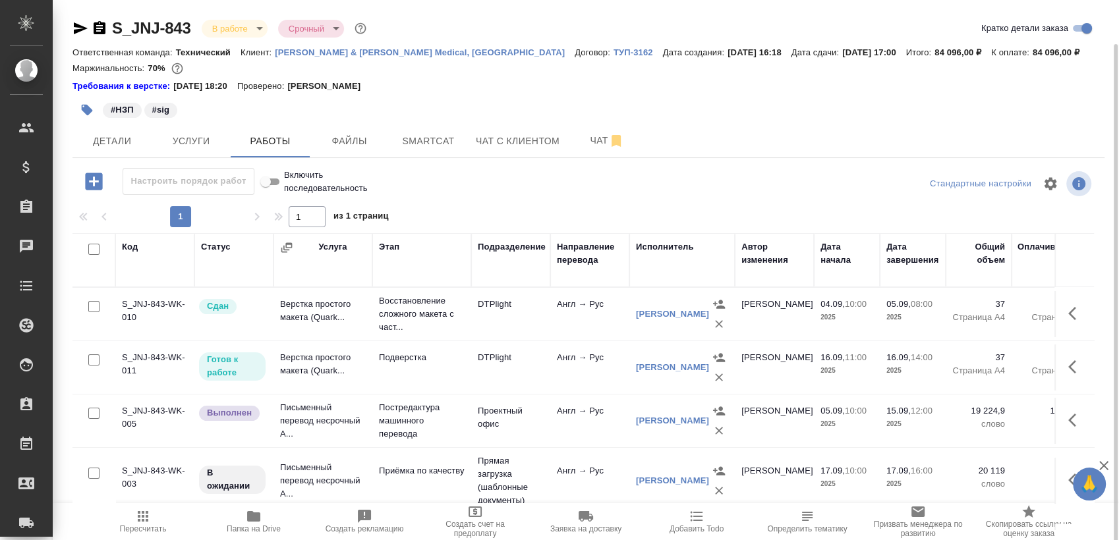
scroll to position [22, 0]
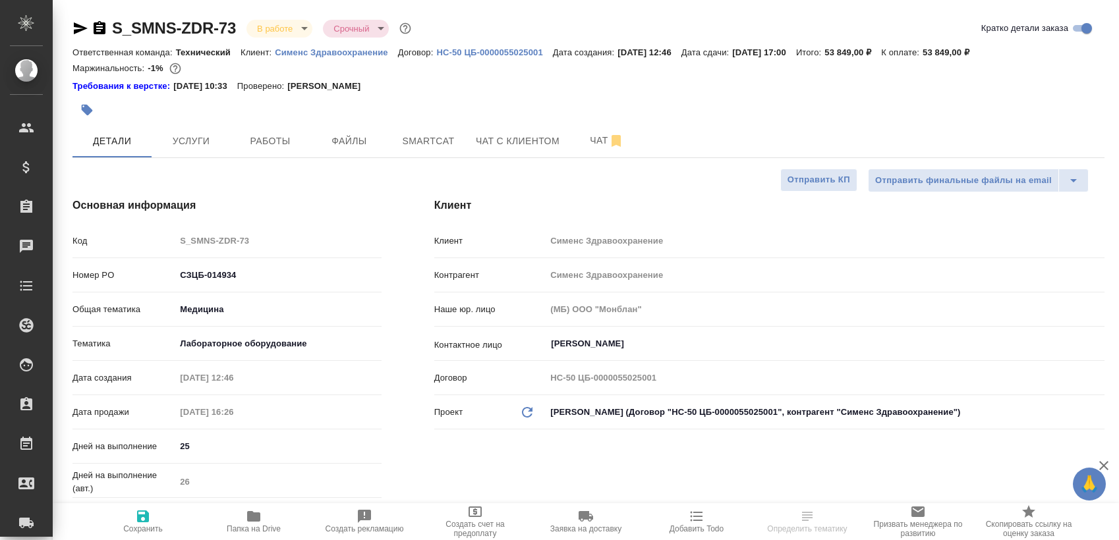
select select "RU"
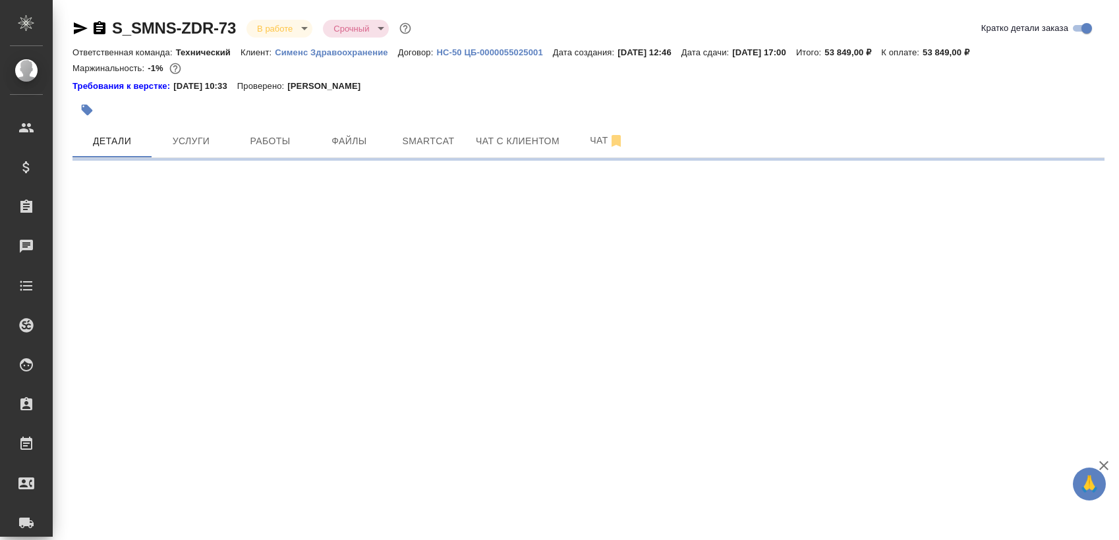
select select "RU"
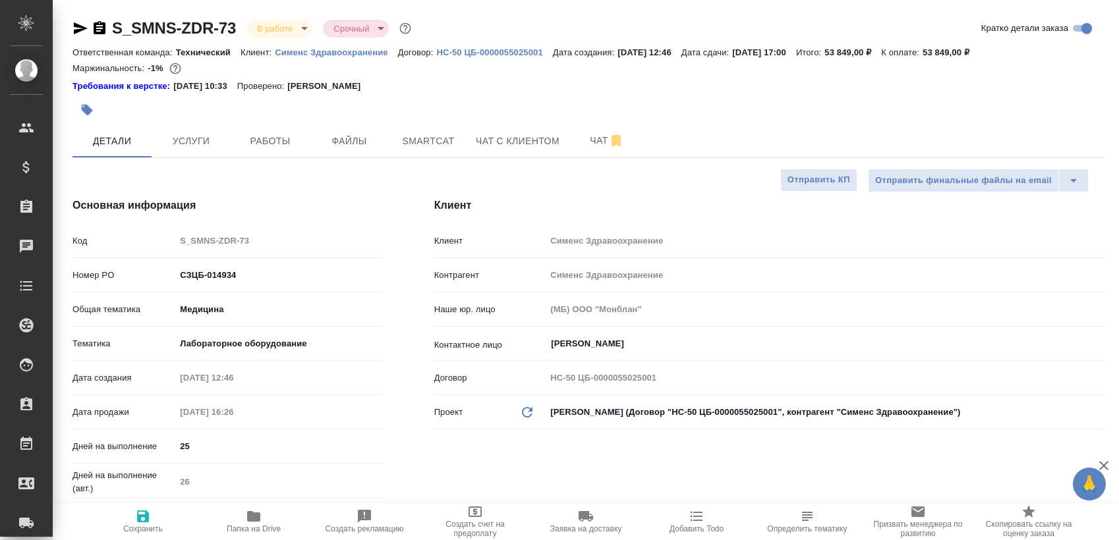
type textarea "x"
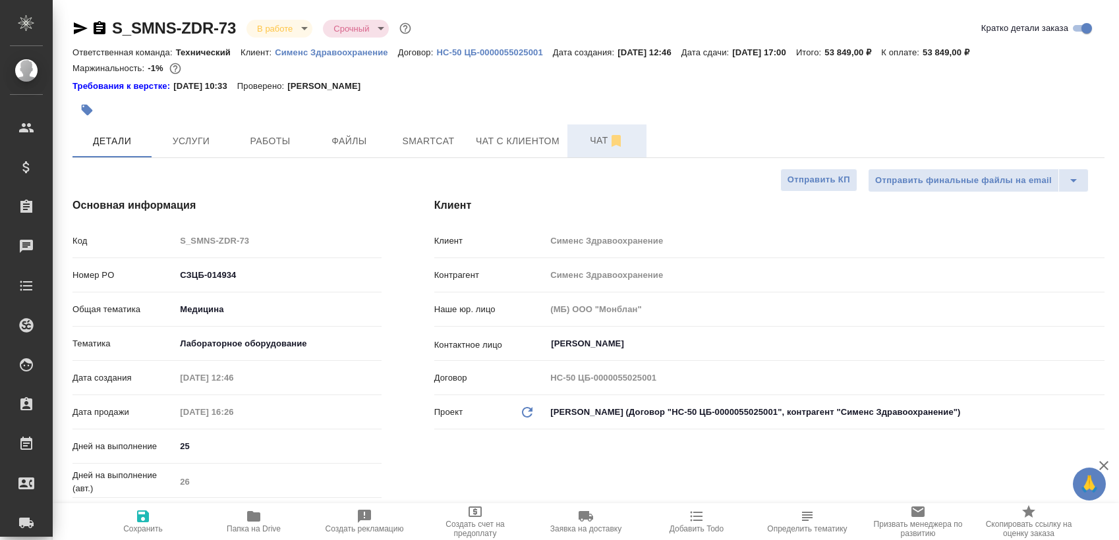
type textarea "x"
click at [289, 130] on button "Работы" at bounding box center [270, 141] width 79 height 33
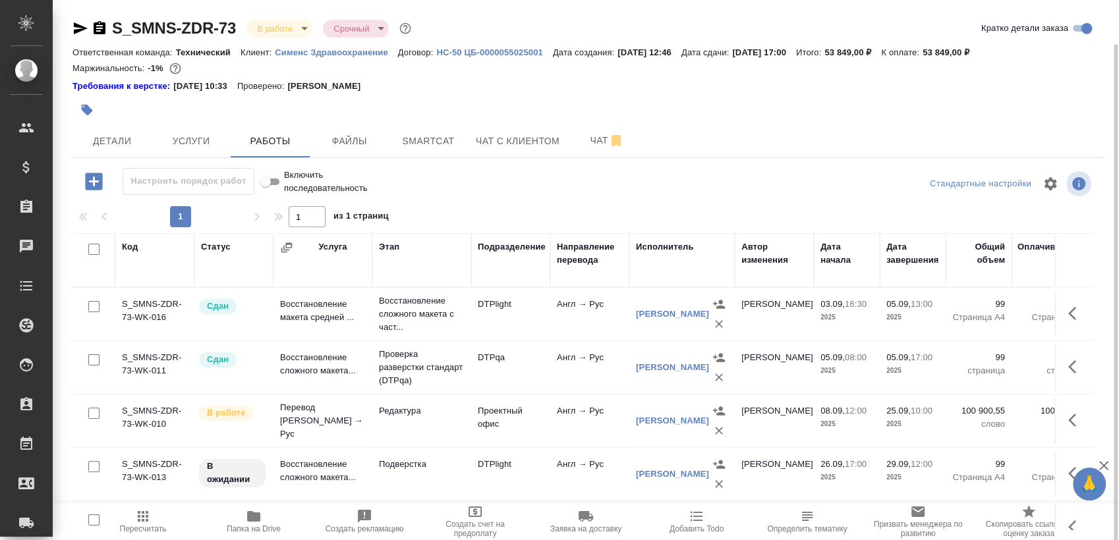
scroll to position [22, 0]
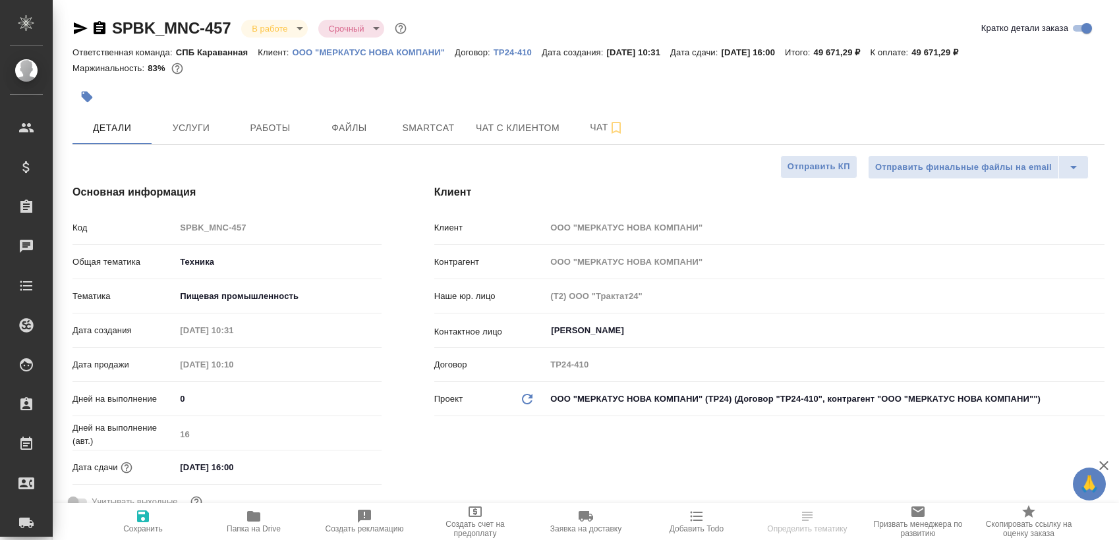
select select "RU"
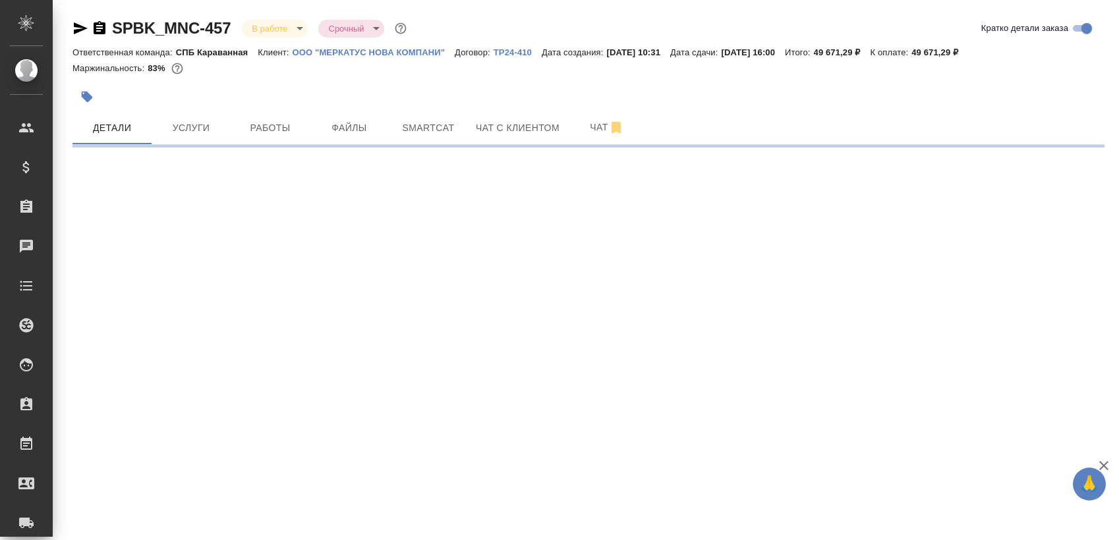
select select "RU"
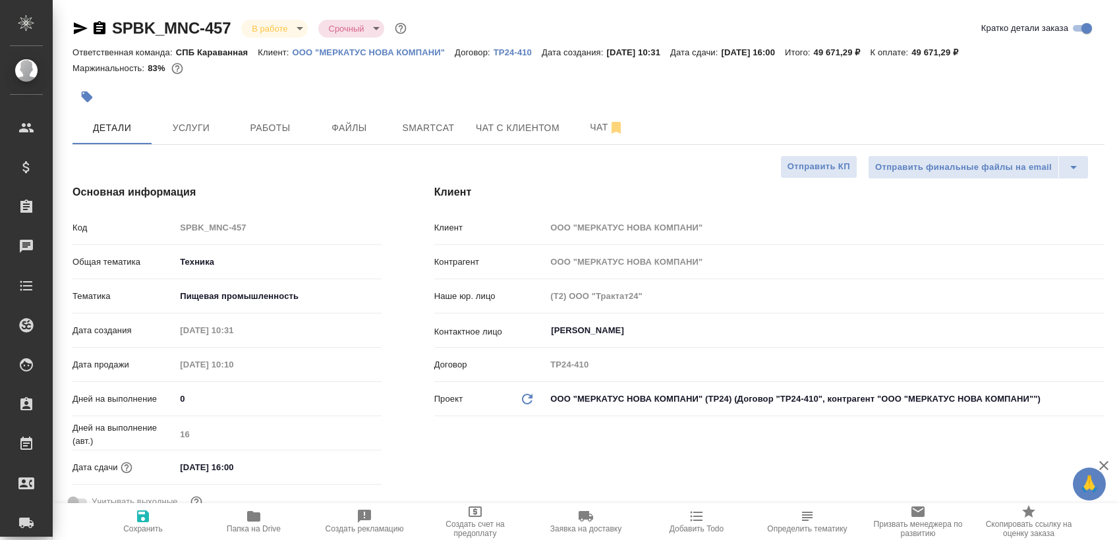
type textarea "x"
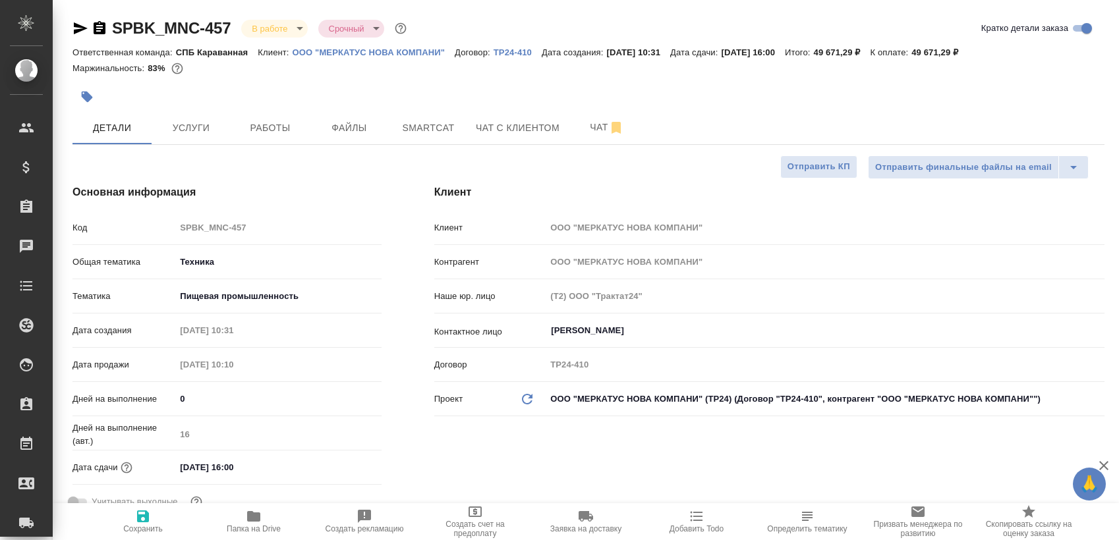
type textarea "x"
click at [279, 136] on button "Работы" at bounding box center [270, 127] width 79 height 33
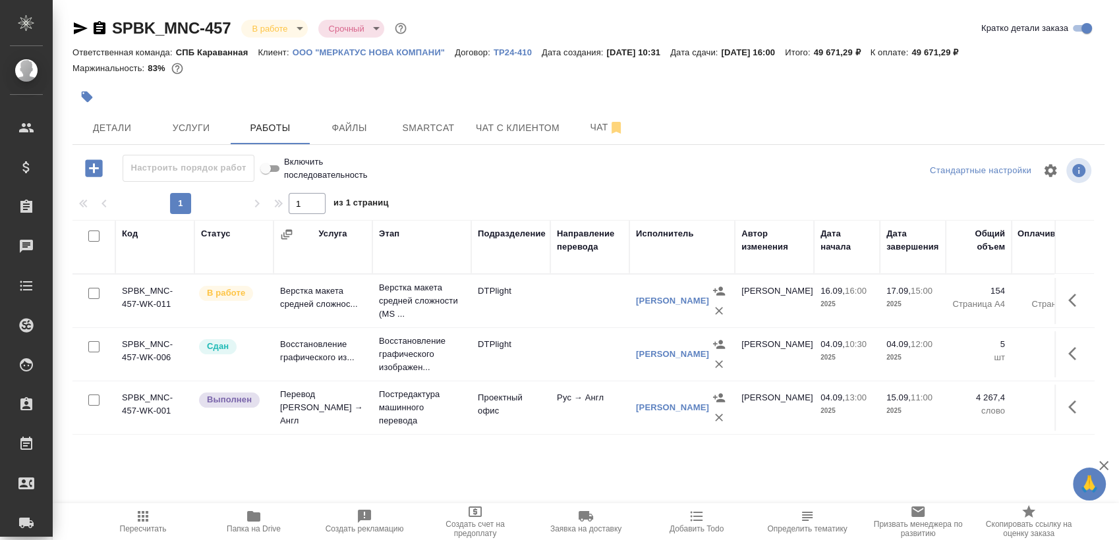
scroll to position [9, 0]
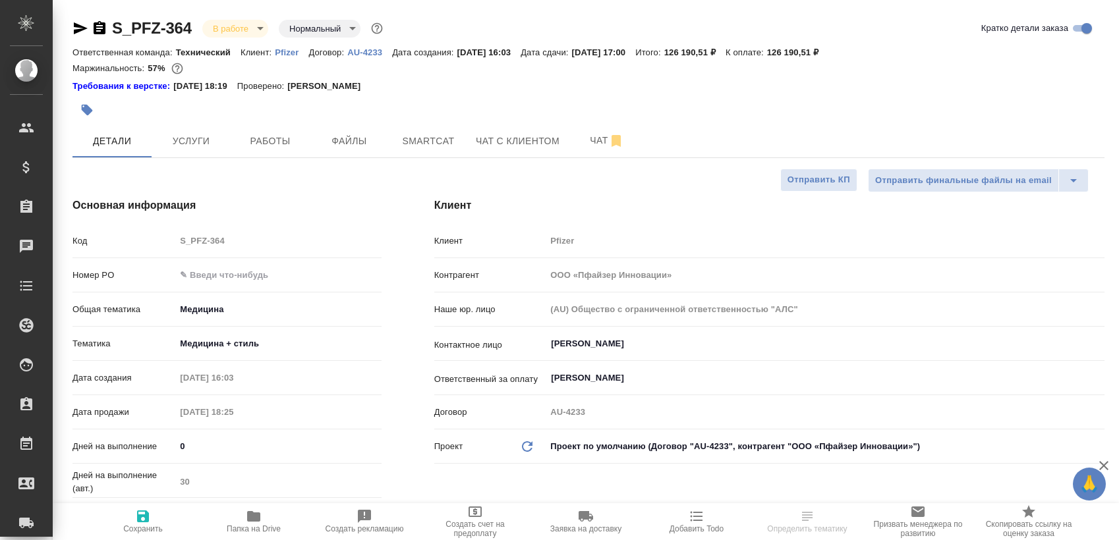
select select "RU"
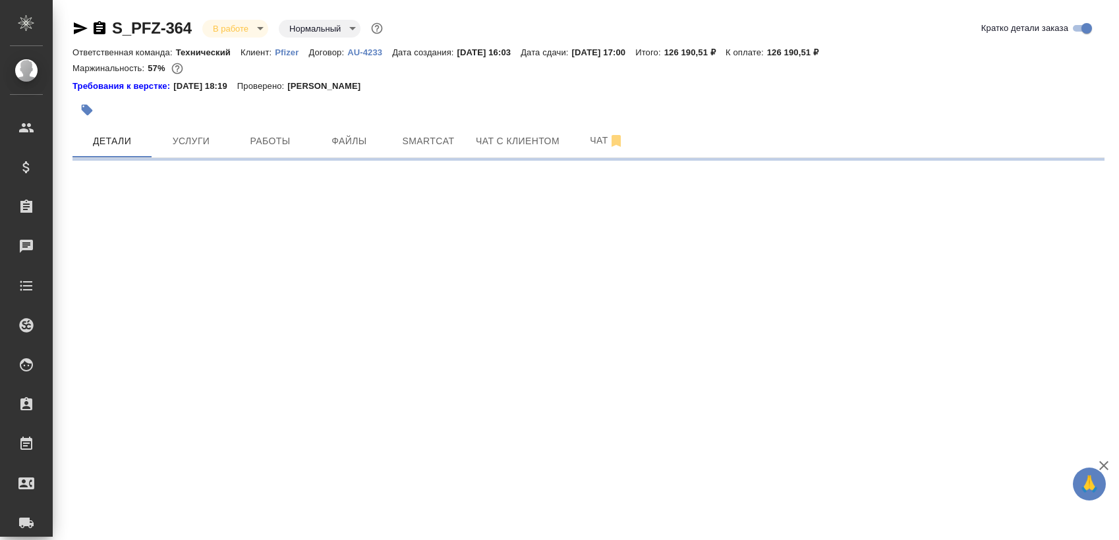
select select "RU"
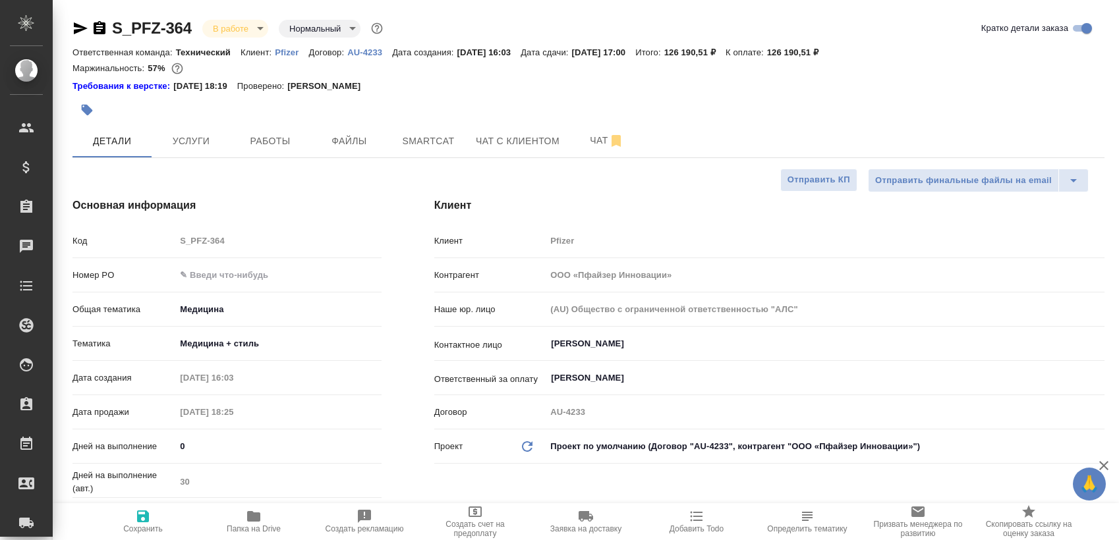
type textarea "x"
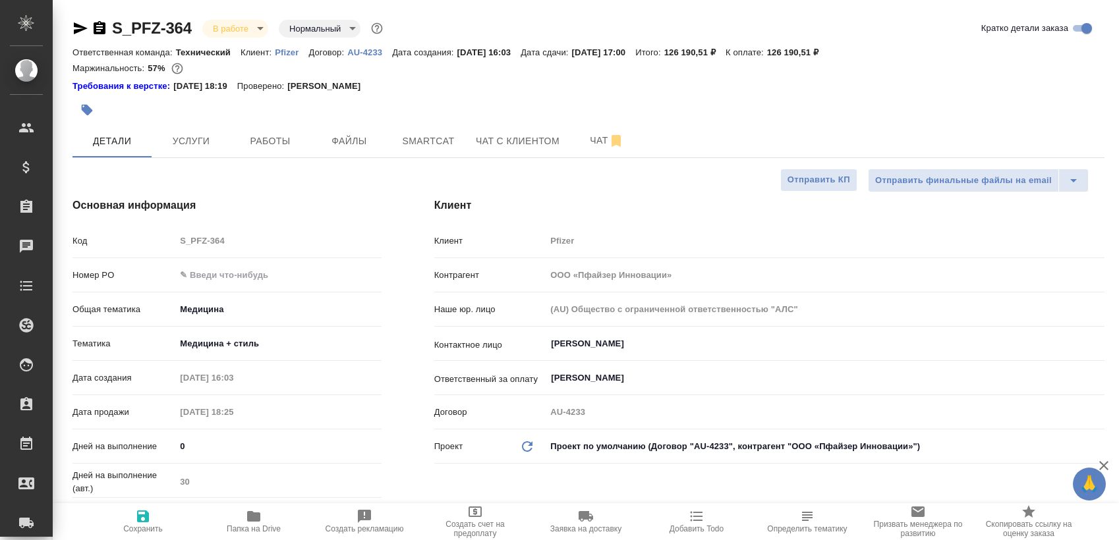
type textarea "x"
click at [221, 144] on span "Услуги" at bounding box center [190, 141] width 63 height 16
click at [264, 130] on button "Работы" at bounding box center [270, 141] width 79 height 33
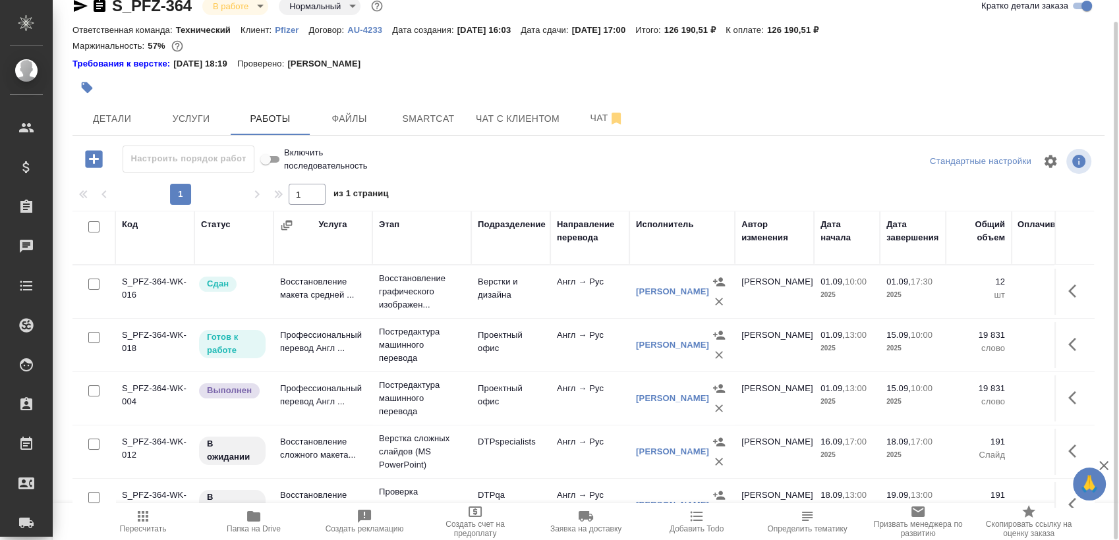
scroll to position [35, 0]
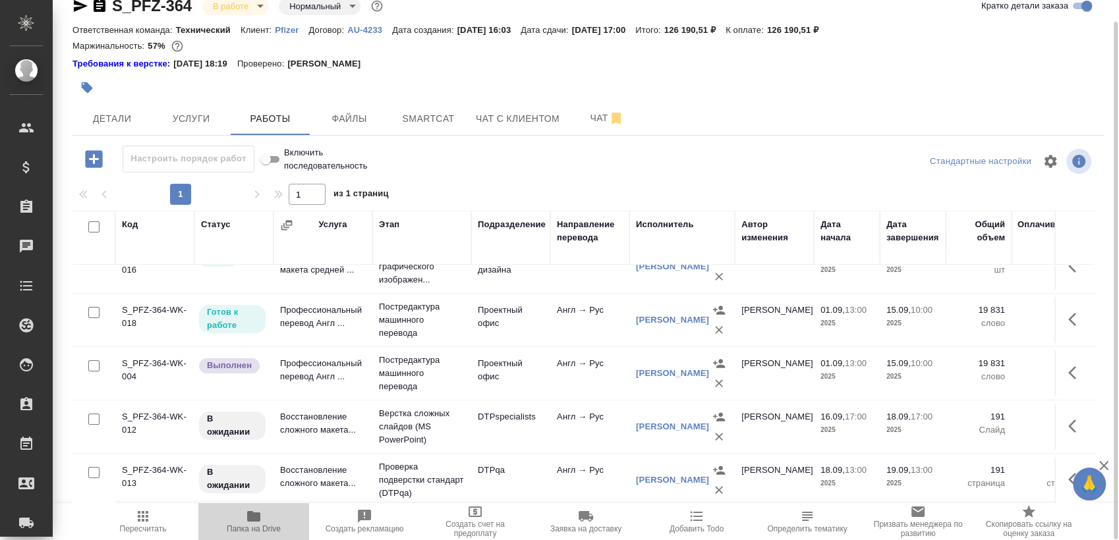
click at [261, 531] on span "Папка на Drive" at bounding box center [254, 529] width 54 height 9
click at [1068, 419] on icon "button" at bounding box center [1076, 427] width 16 height 16
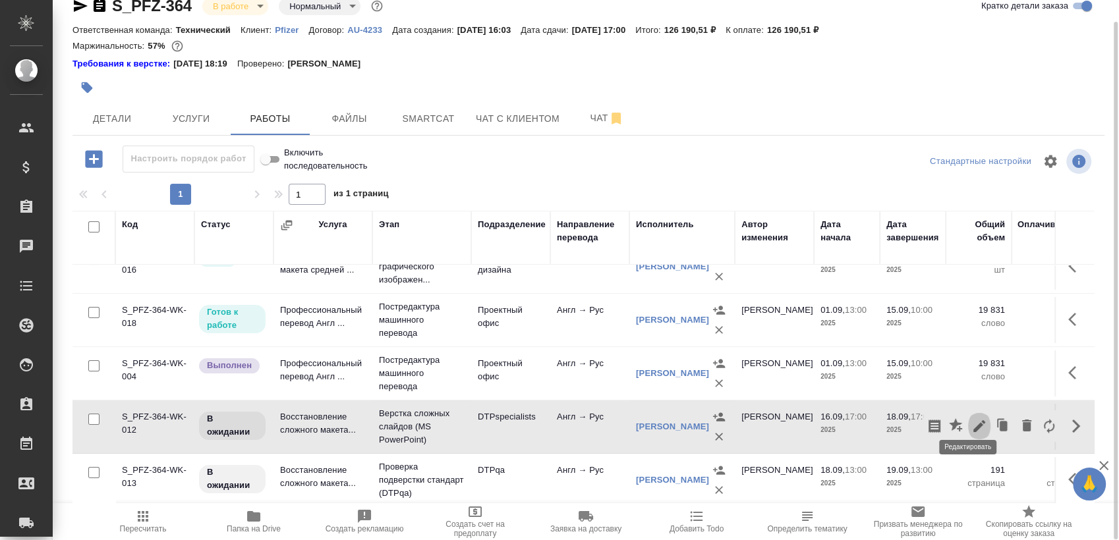
click at [971, 421] on icon "button" at bounding box center [979, 427] width 16 height 16
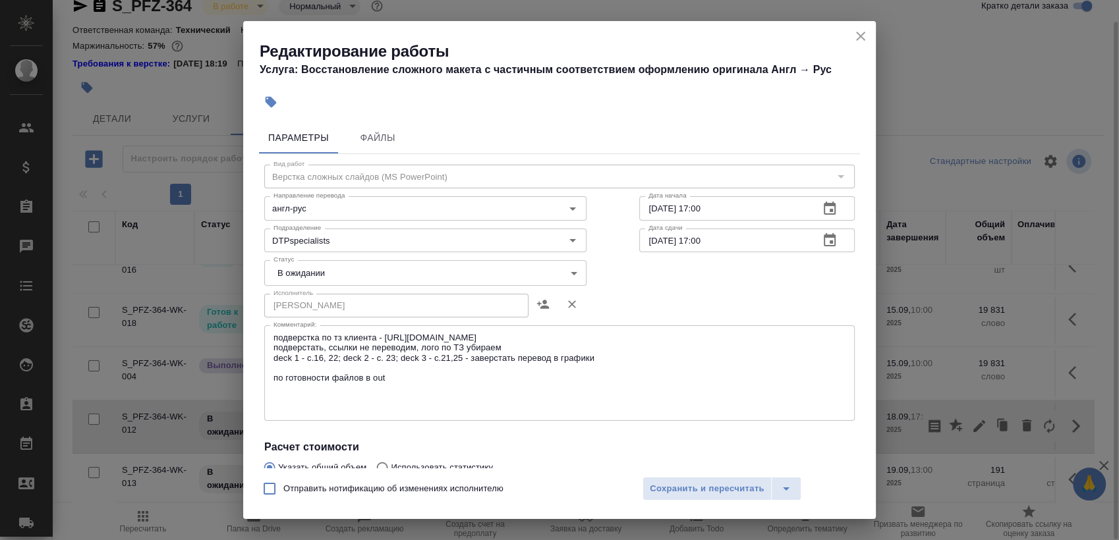
click at [469, 415] on div "подверстка по тз клиента - https://drive.awatera.com/s/XB38rcep7Zqck3G подверст…" at bounding box center [559, 374] width 591 height 96
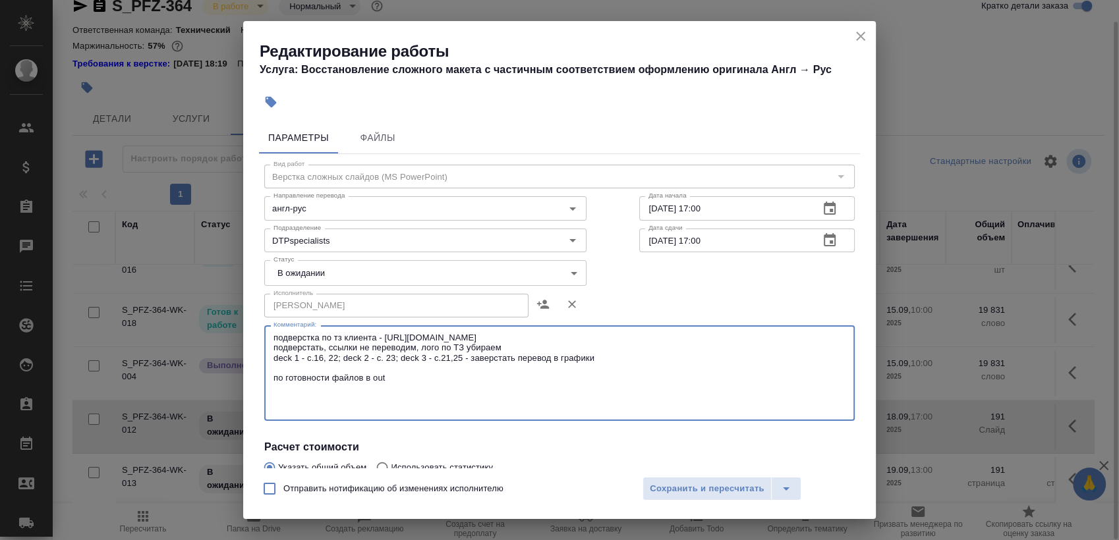
click at [460, 397] on textarea "подверстка по тз клиента - https://drive.awatera.com/s/XB38rcep7Zqck3G подверст…" at bounding box center [560, 374] width 572 height 82
paste textarea "https://drive.awatera.com/s/9d3LJnWLD698ymL"
type textarea "подверстка по тз клиента - https://drive.awatera.com/s/XB38rcep7Zqck3G подверст…"
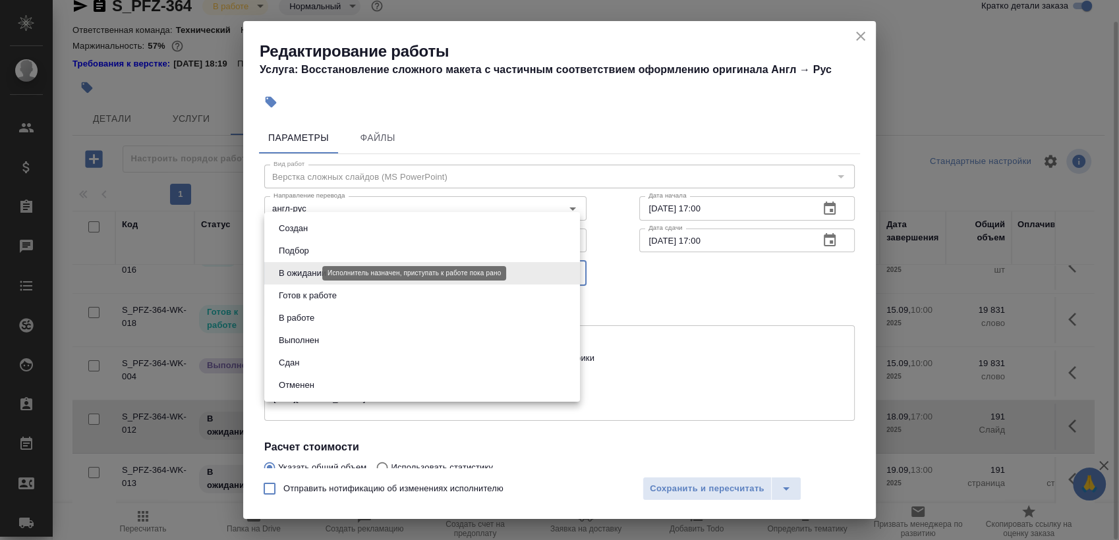
click at [313, 269] on body "🙏 .cls-1 fill:#fff; AWATERA Sergeeva Anastasia Клиенты Спецификации Заказы 0 Ча…" at bounding box center [559, 270] width 1119 height 540
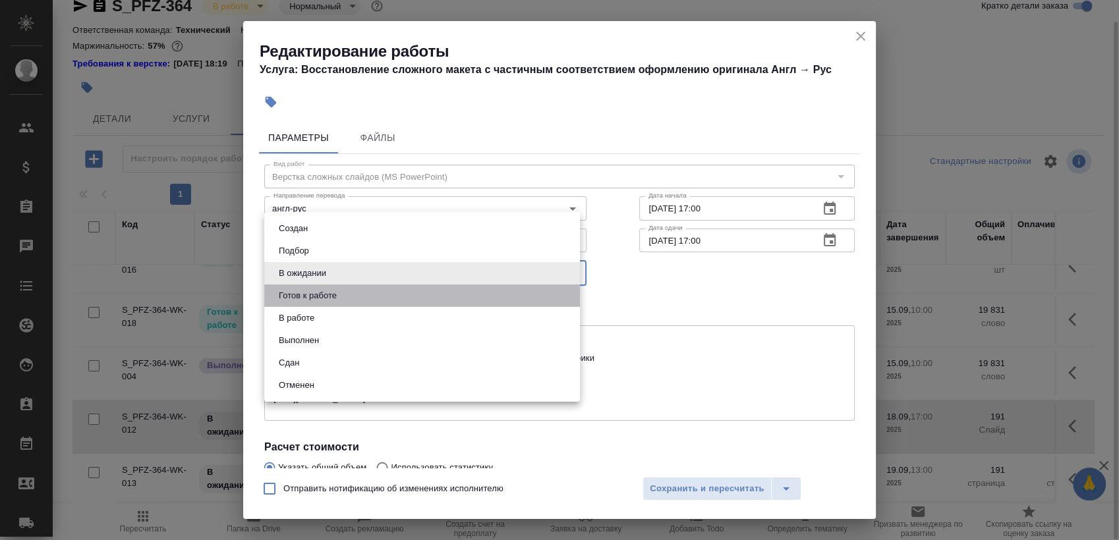
click at [345, 289] on li "Готов к работе" at bounding box center [422, 296] width 316 height 22
type input "readyForWork"
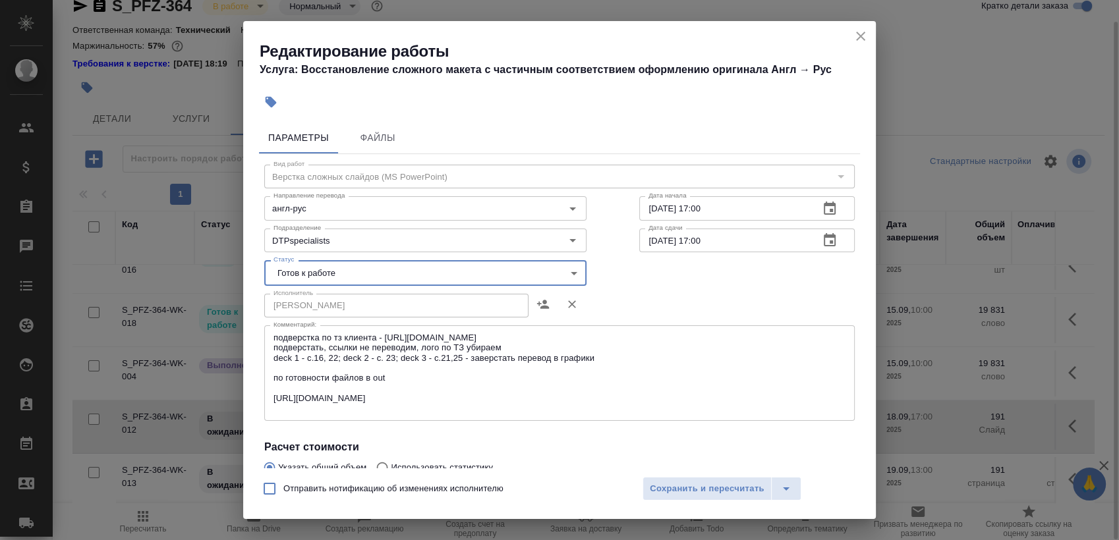
click at [494, 398] on textarea "подверстка по тз клиента - https://drive.awatera.com/s/XB38rcep7Zqck3G подверст…" at bounding box center [560, 374] width 572 height 82
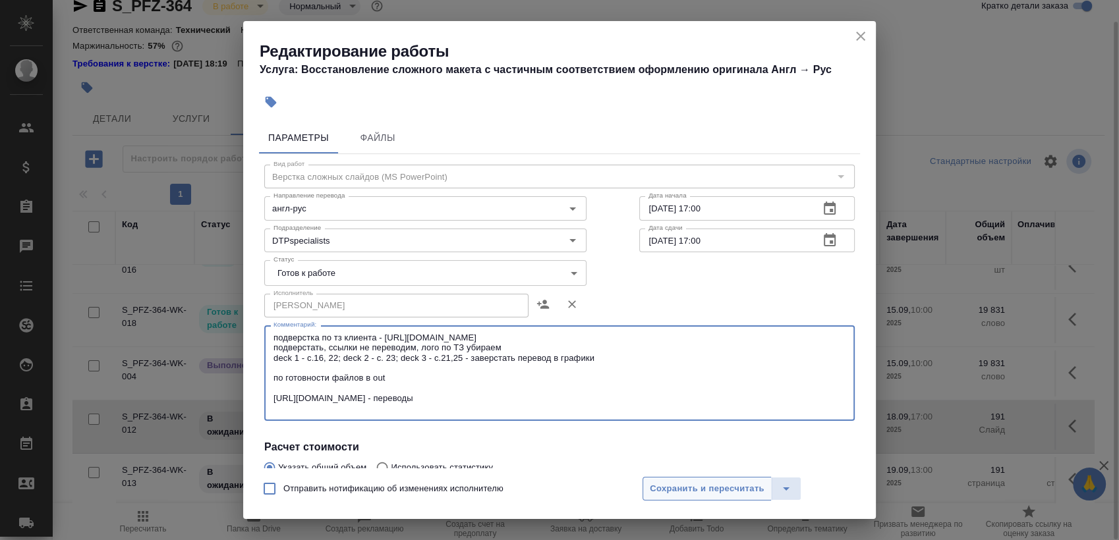
type textarea "подверстка по тз клиента - https://drive.awatera.com/s/XB38rcep7Zqck3G подверст…"
click at [694, 488] on span "Сохранить и пересчитать" at bounding box center [707, 489] width 115 height 15
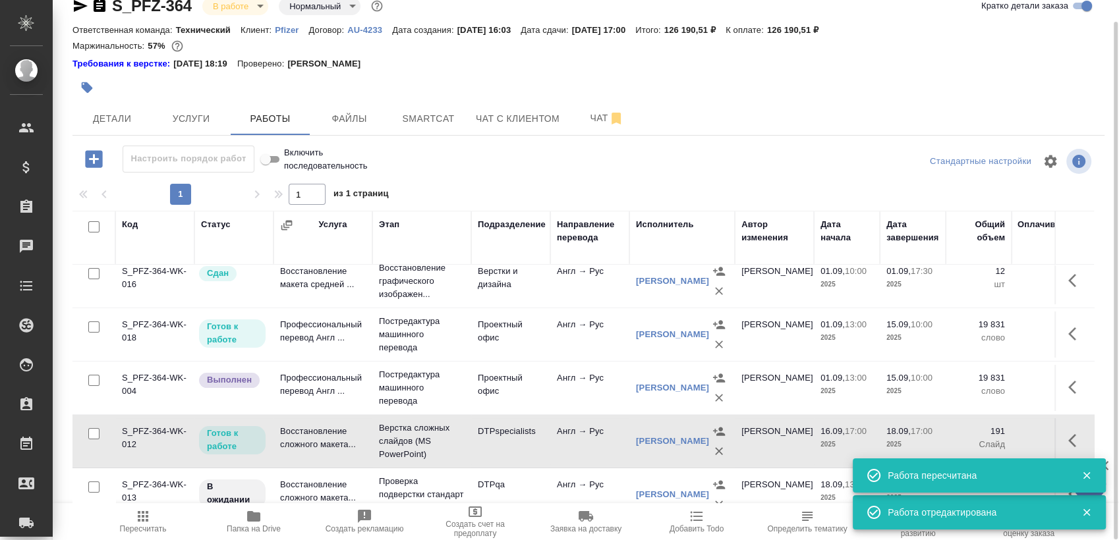
scroll to position [0, 0]
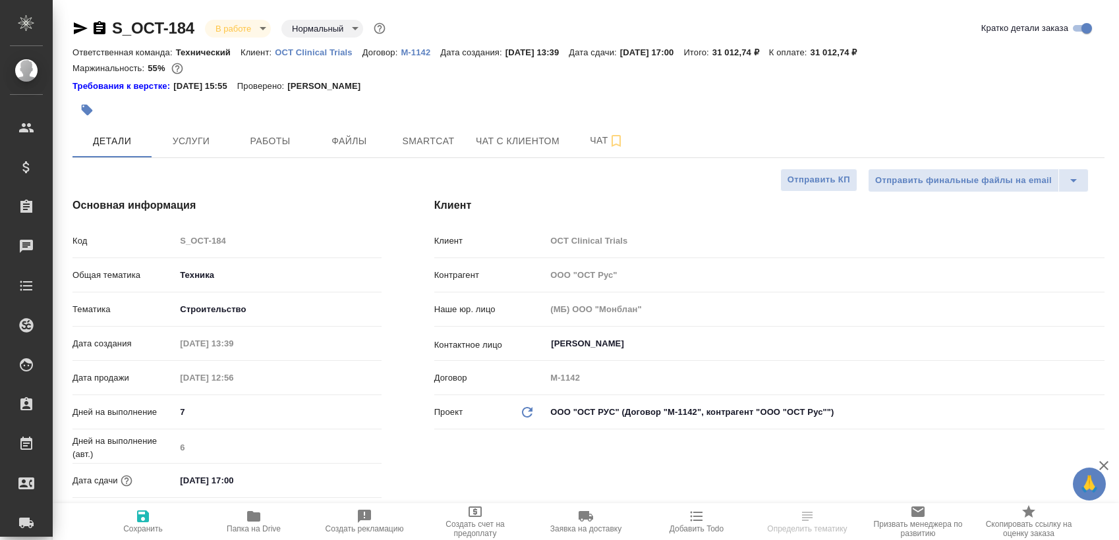
select select "RU"
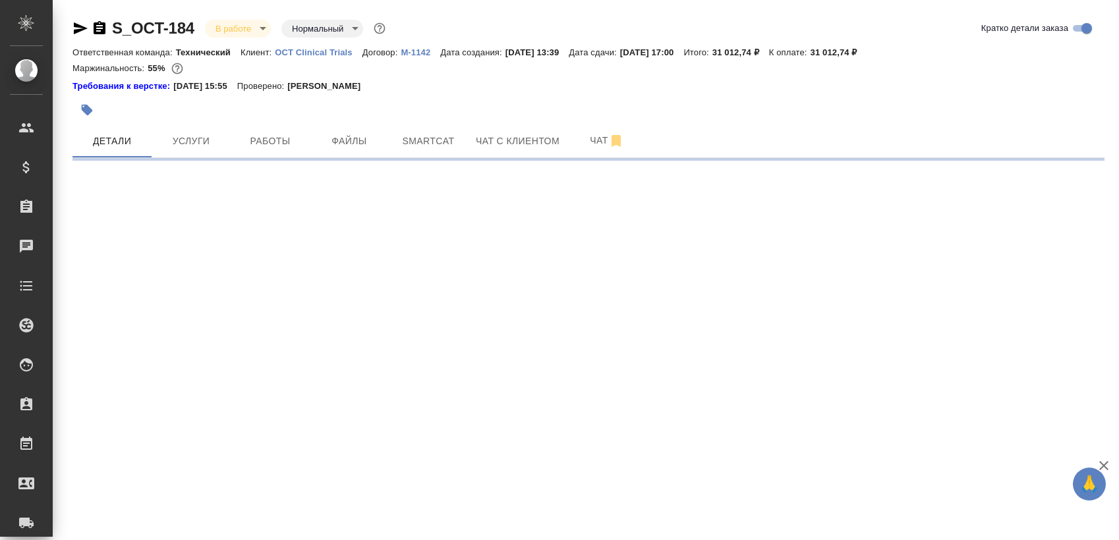
select select "RU"
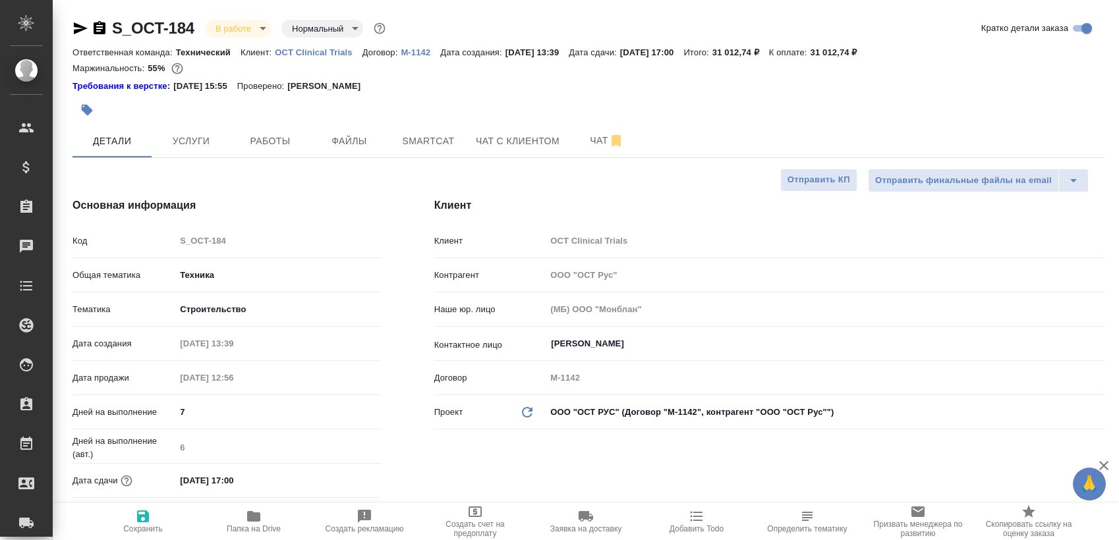
type textarea "x"
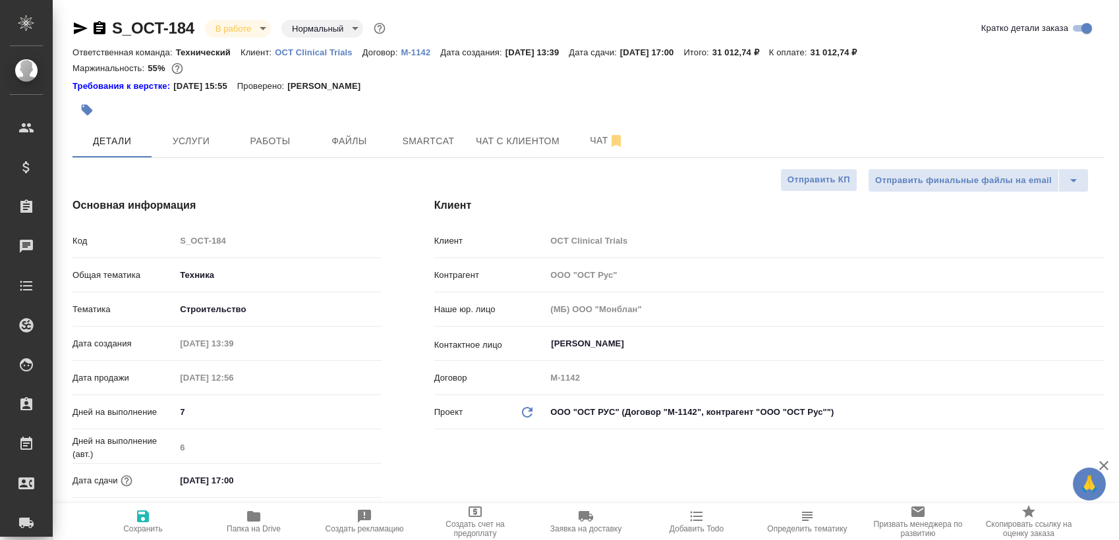
type textarea "x"
click at [263, 127] on button "Работы" at bounding box center [270, 141] width 79 height 33
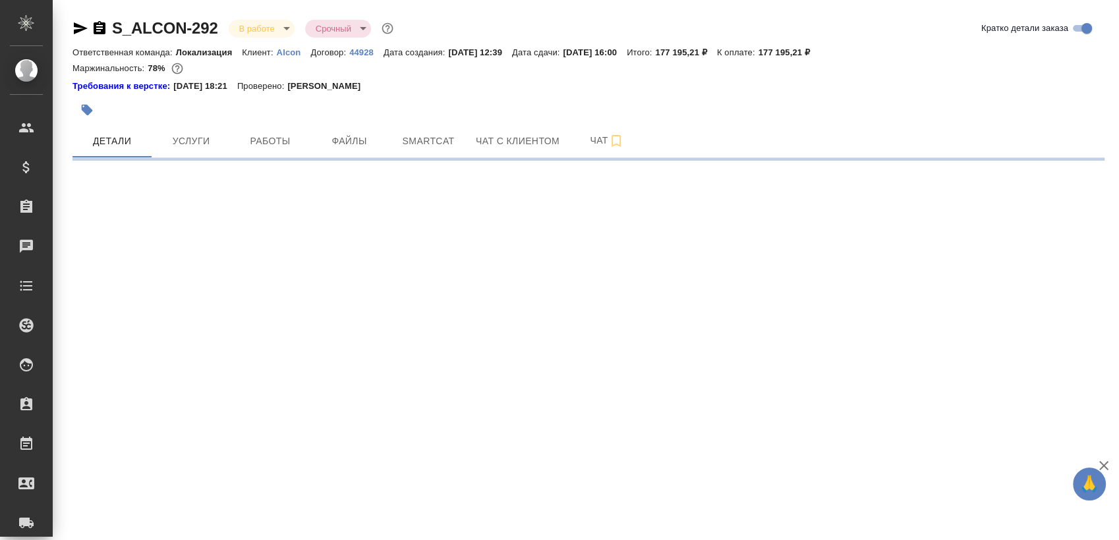
select select "RU"
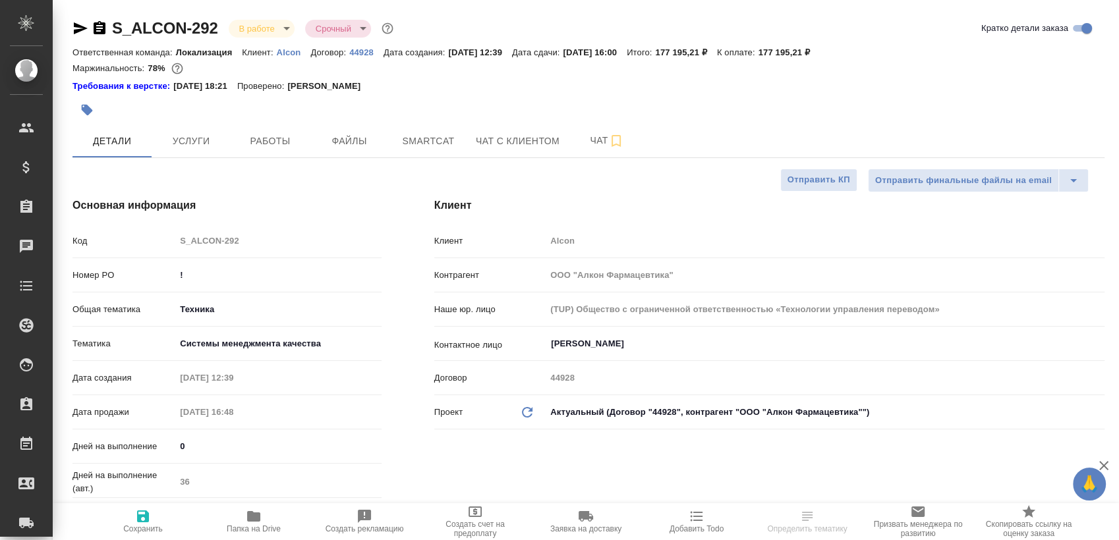
type textarea "x"
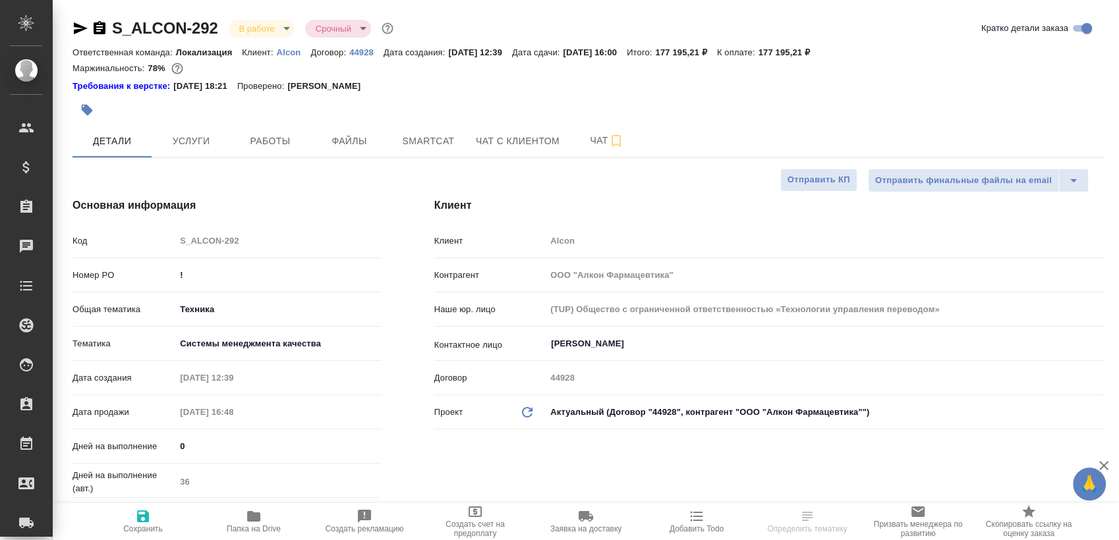
type textarea "x"
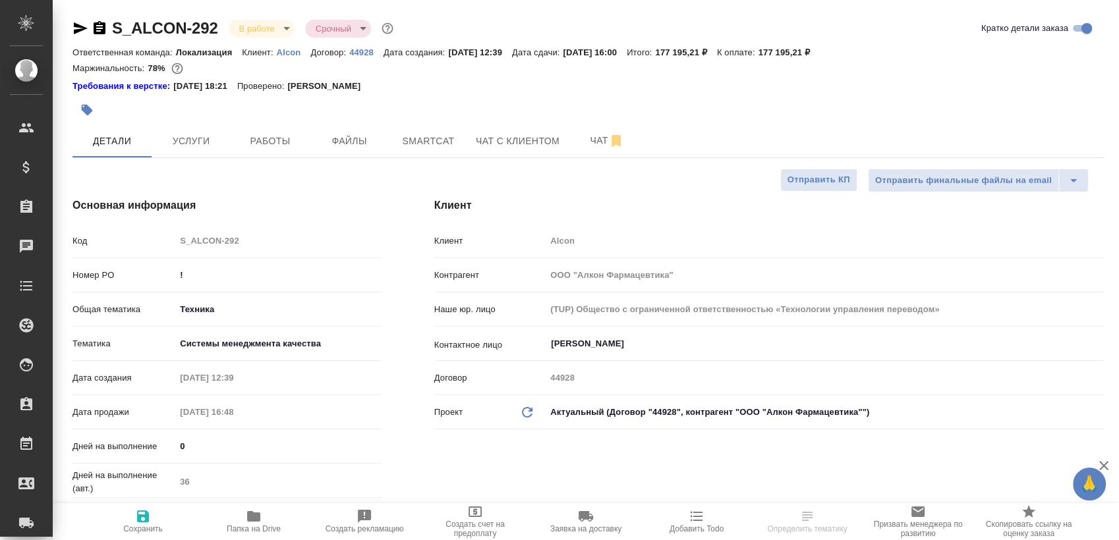
type textarea "x"
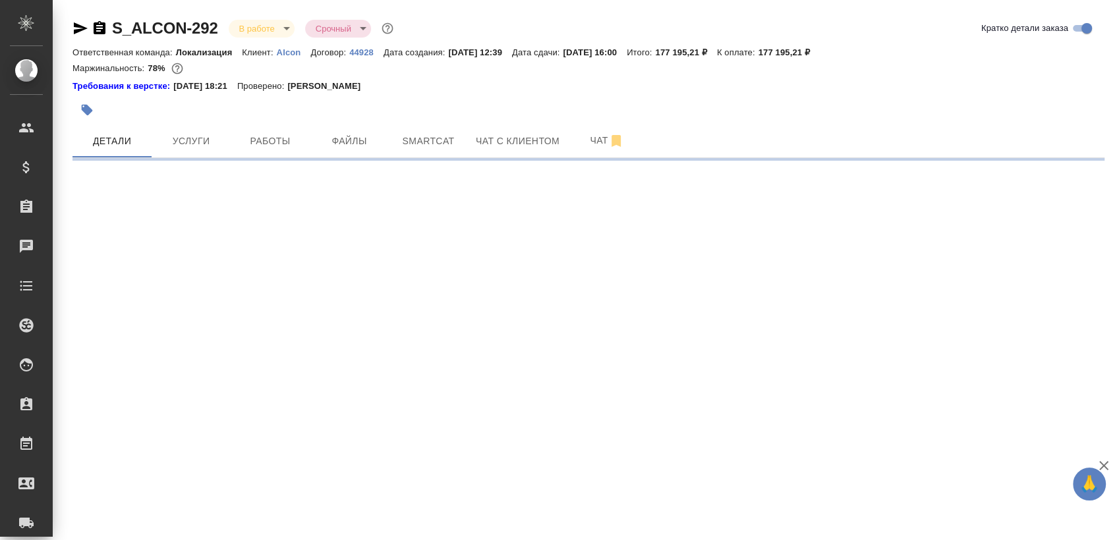
select select "RU"
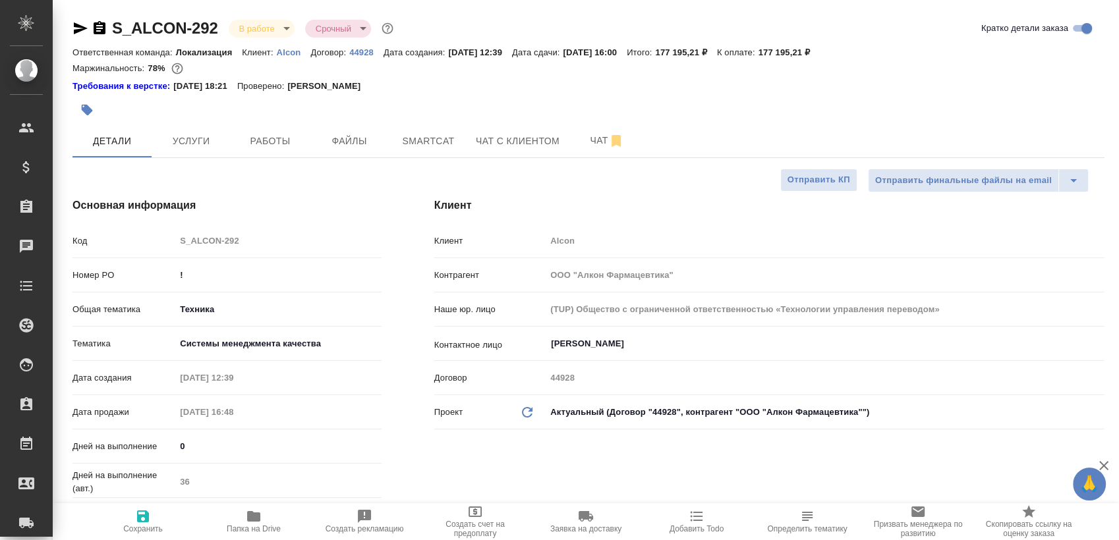
type textarea "x"
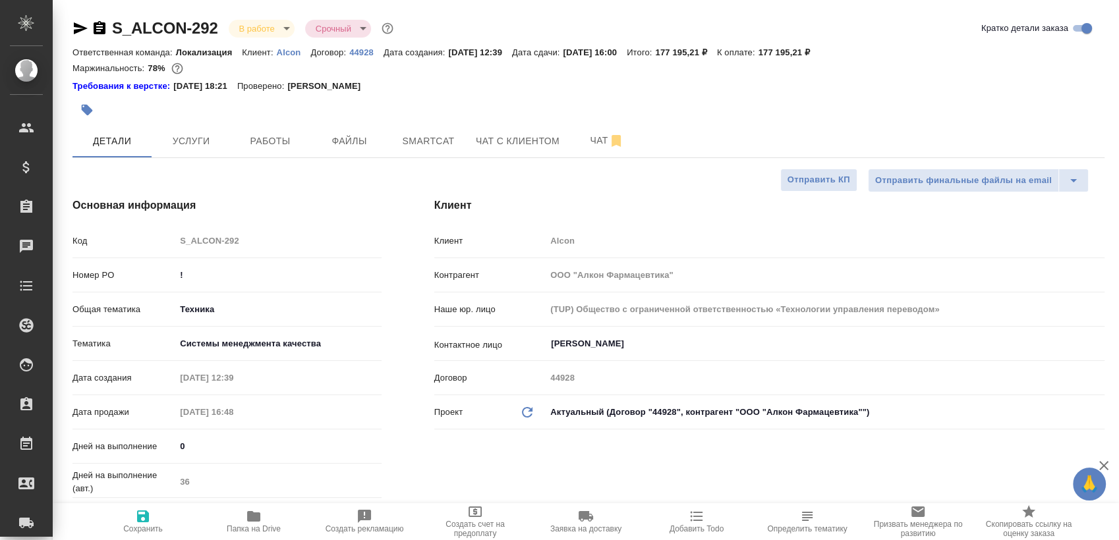
type textarea "x"
click at [300, 129] on button "Работы" at bounding box center [270, 141] width 79 height 33
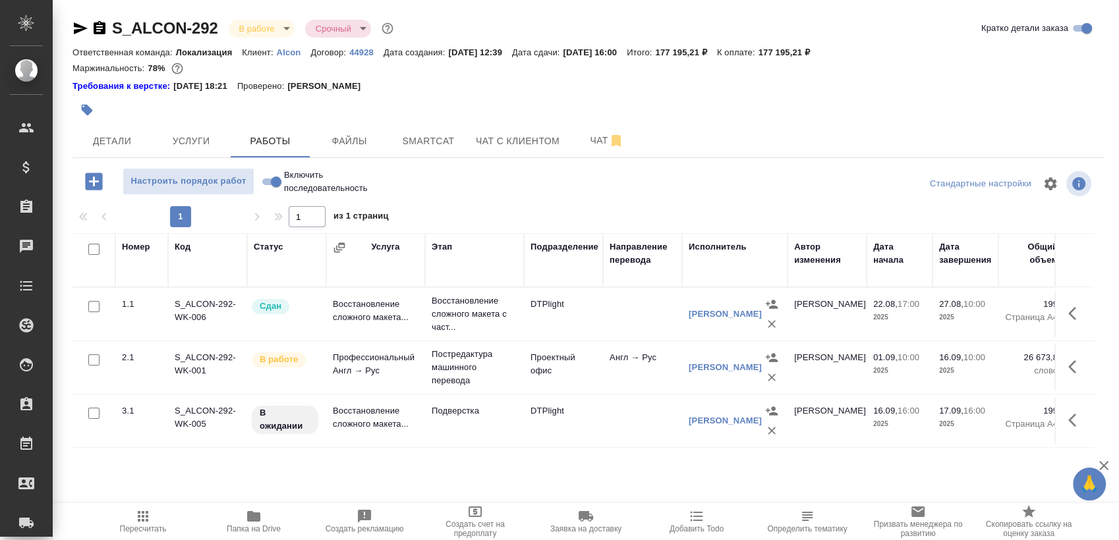
scroll to position [22, 0]
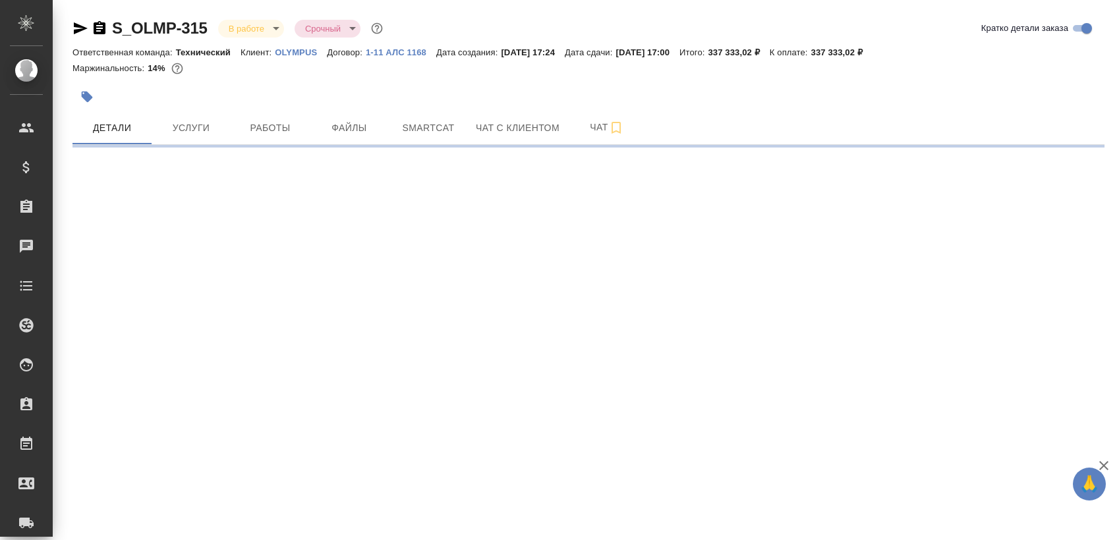
select select "RU"
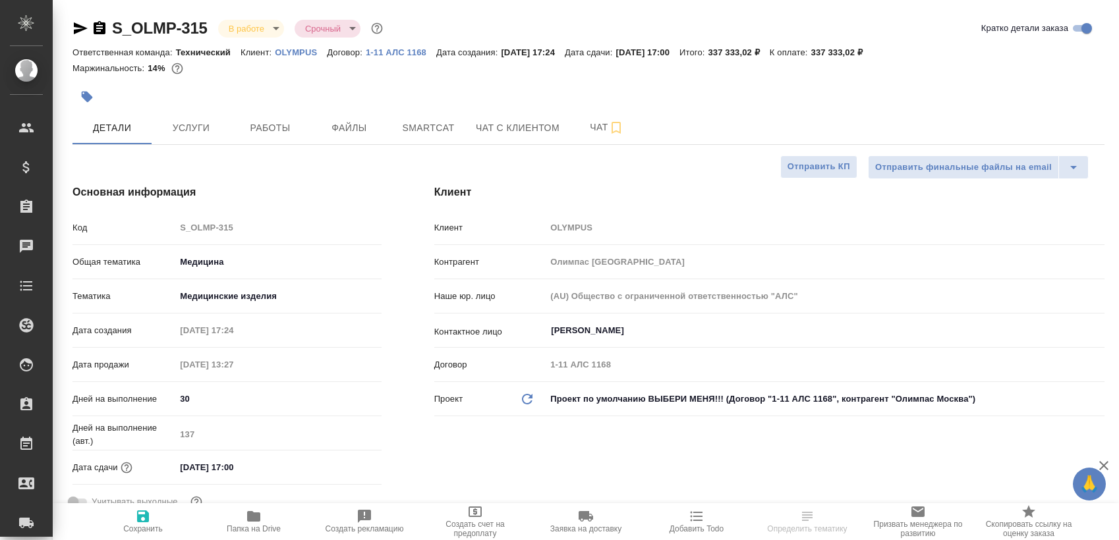
type textarea "x"
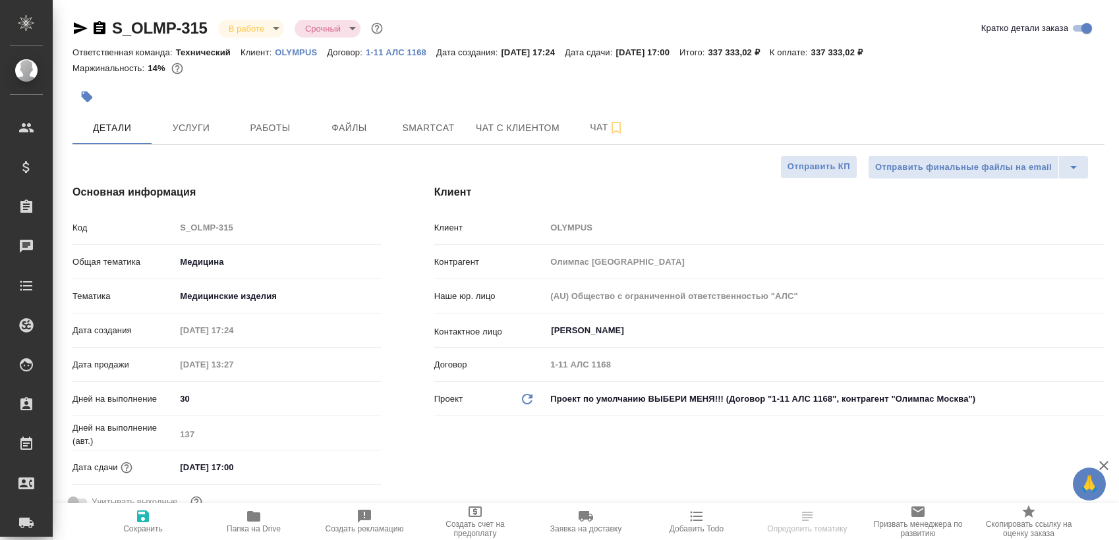
type textarea "x"
click at [245, 125] on span "Работы" at bounding box center [270, 128] width 63 height 16
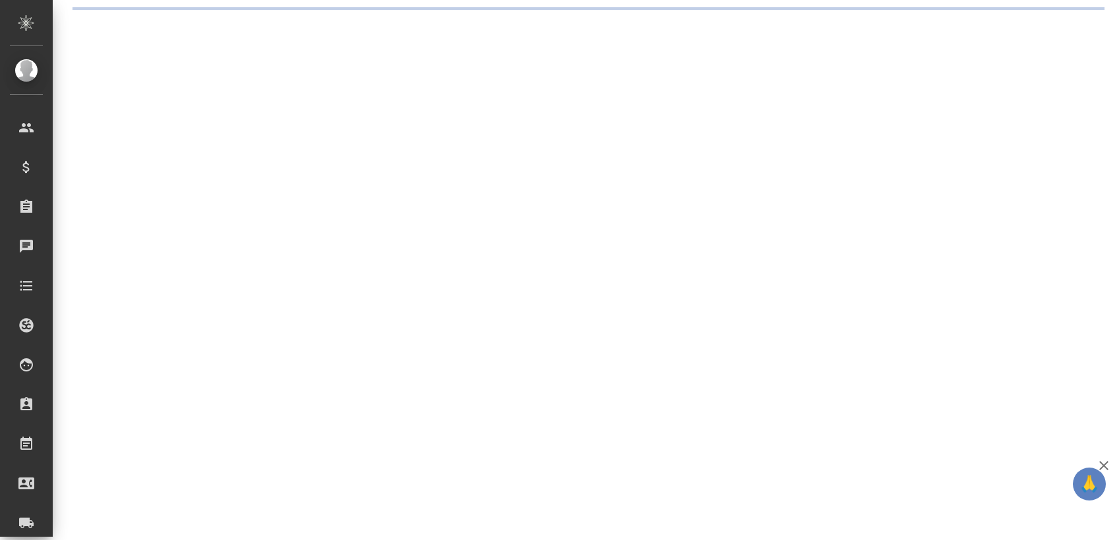
select select "RU"
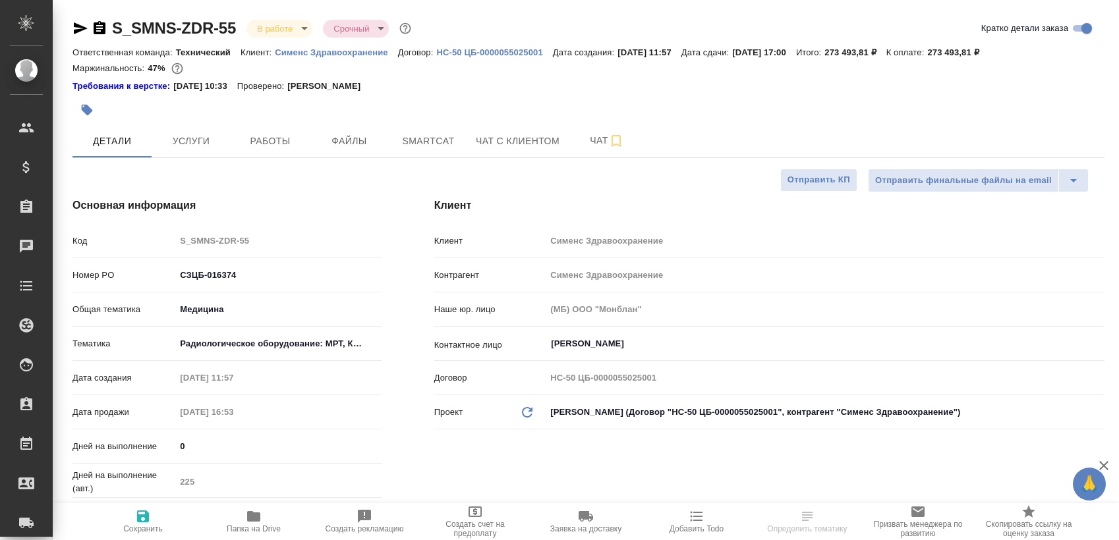
type textarea "x"
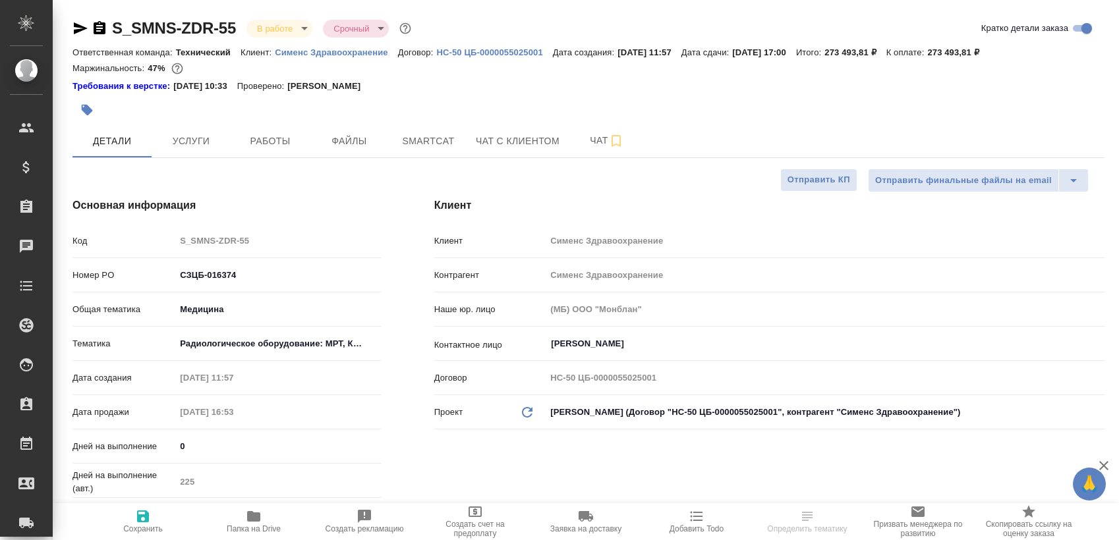
type textarea "x"
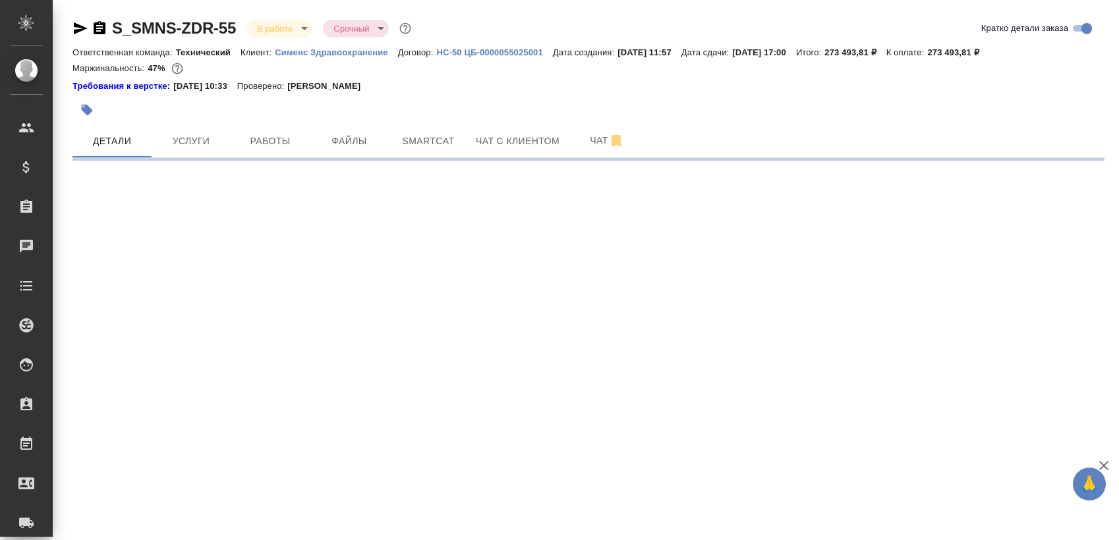
select select "RU"
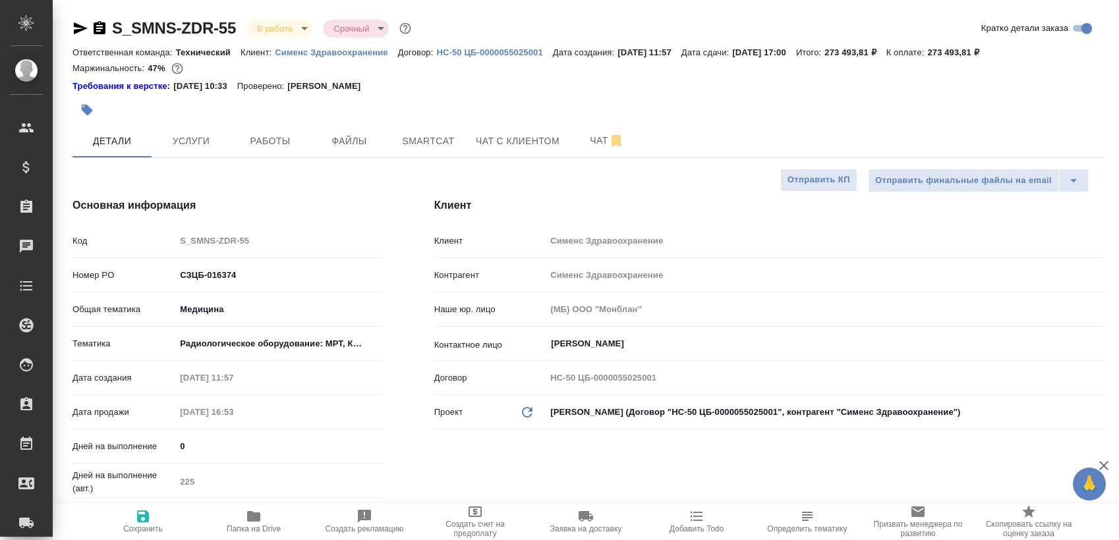
type textarea "x"
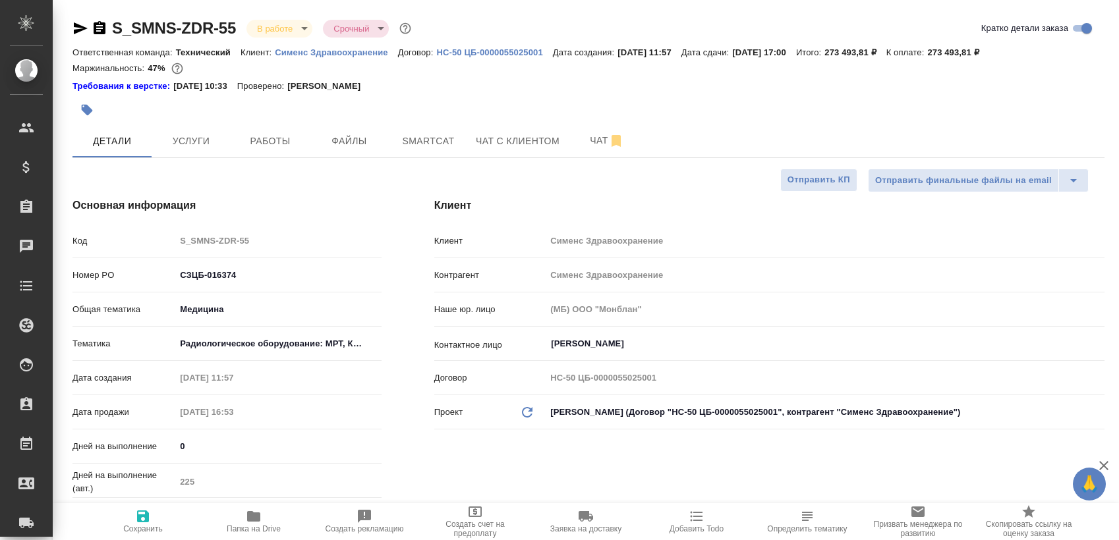
type textarea "x"
click at [270, 140] on span "Работы" at bounding box center [270, 141] width 63 height 16
select select "RU"
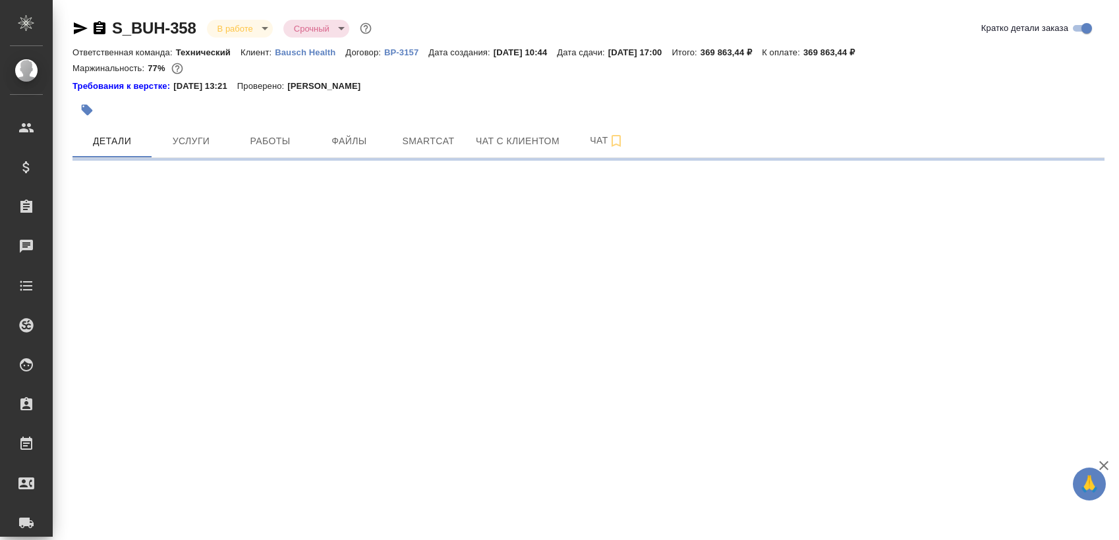
select select "RU"
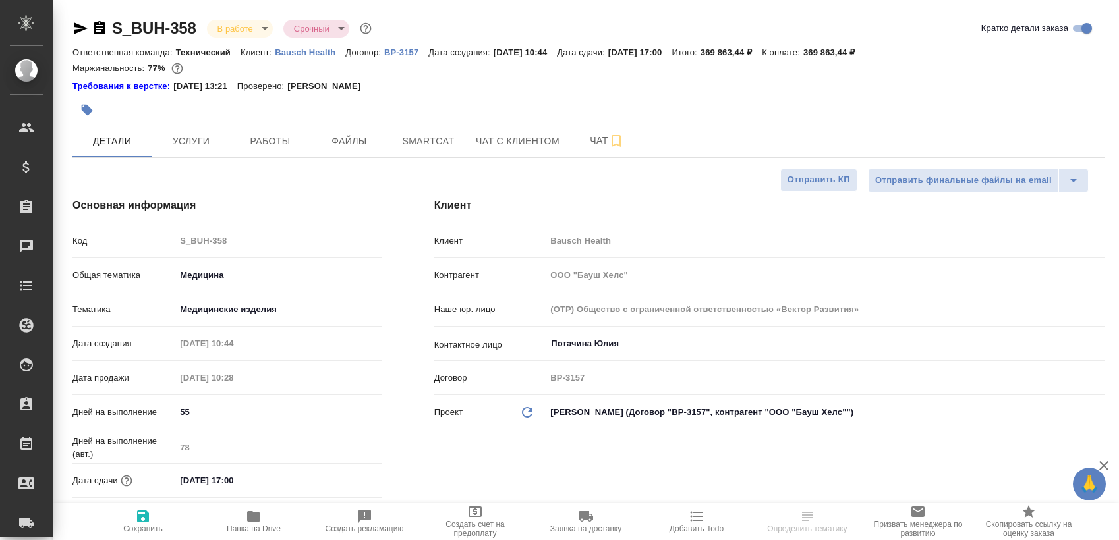
type textarea "x"
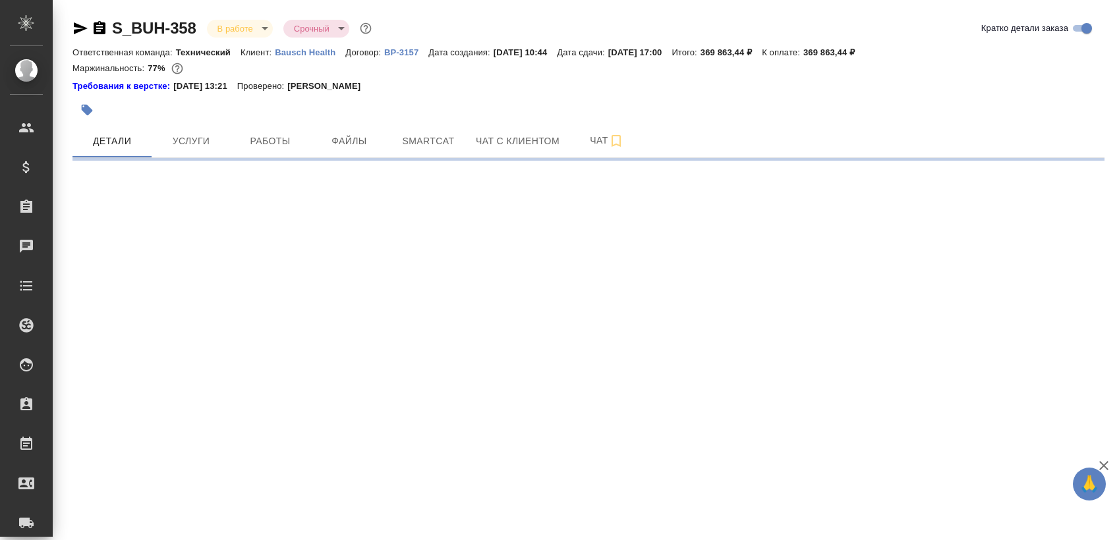
select select "RU"
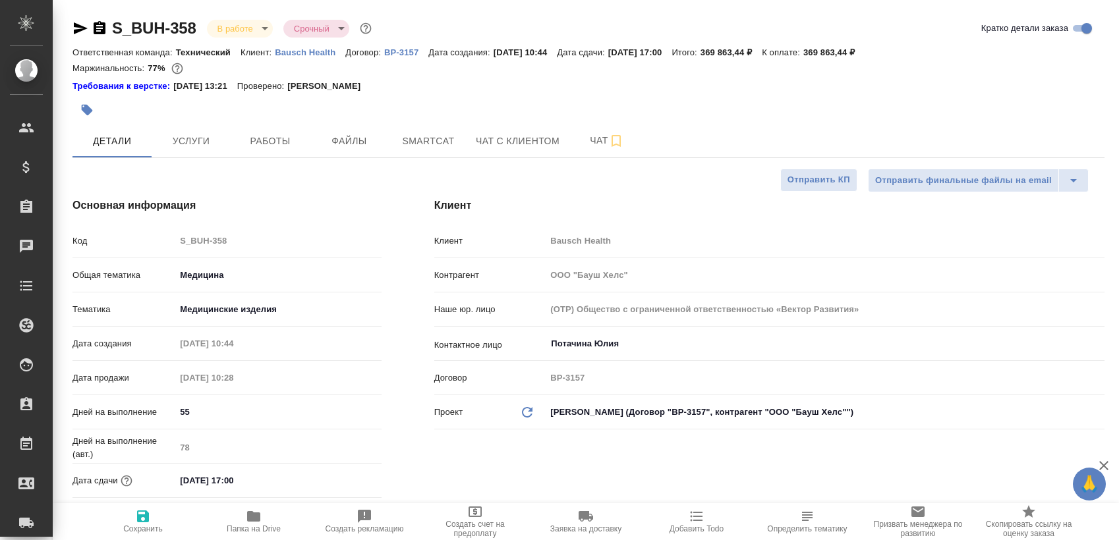
type textarea "x"
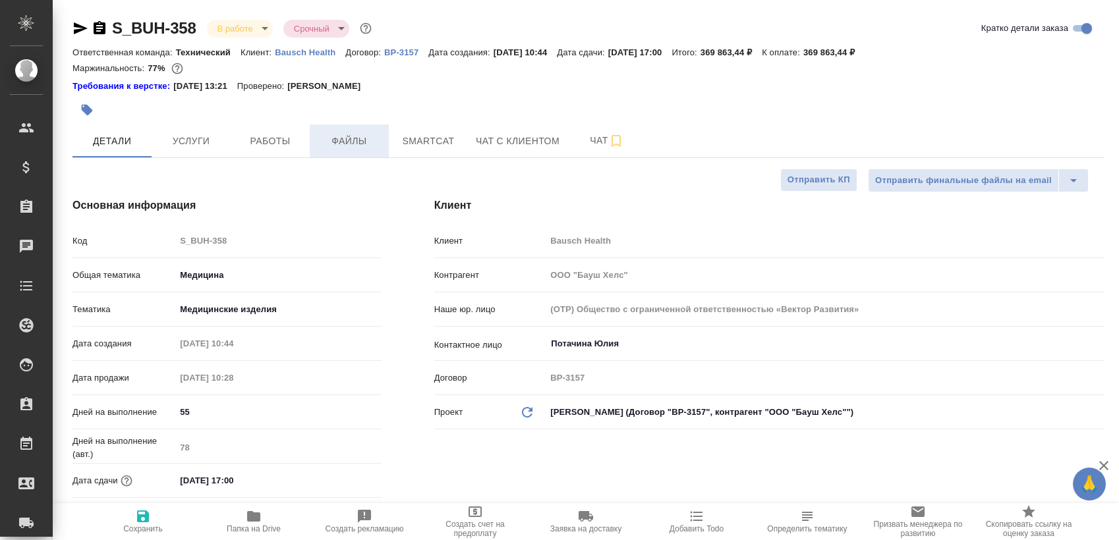
type textarea "x"
click at [244, 132] on button "Работы" at bounding box center [270, 141] width 79 height 33
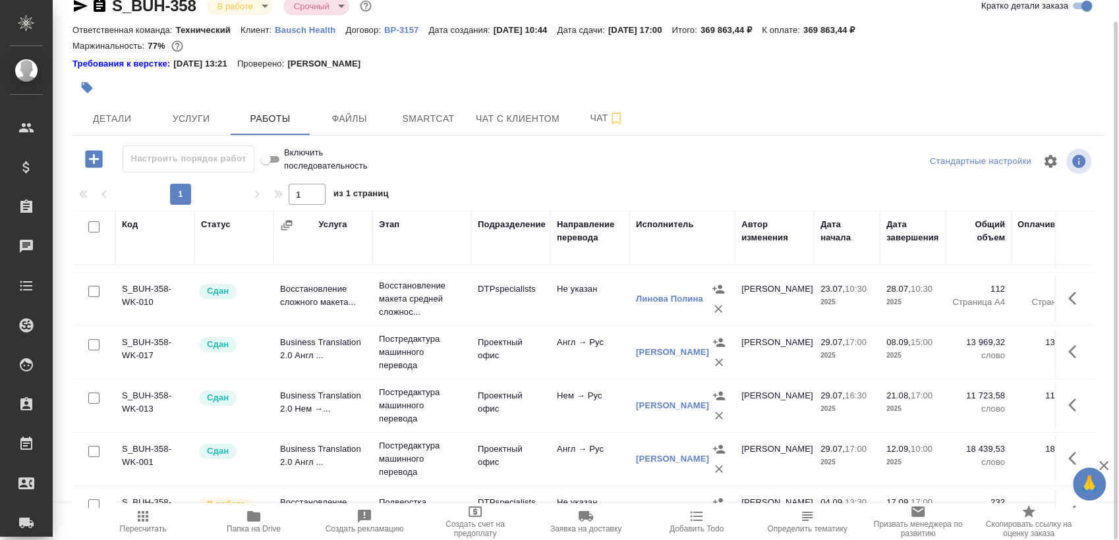
scroll to position [475, 0]
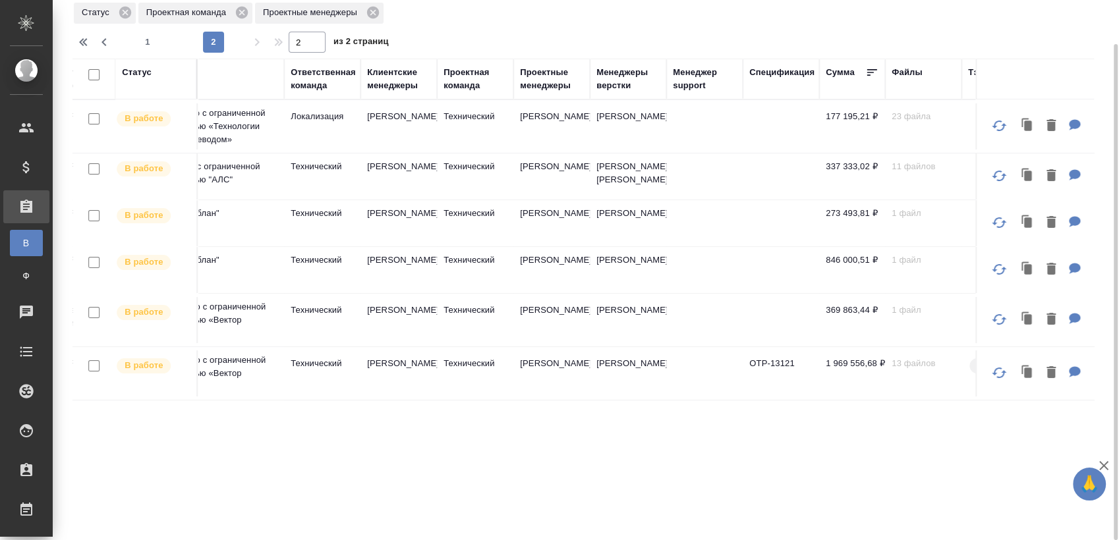
scroll to position [0, 896]
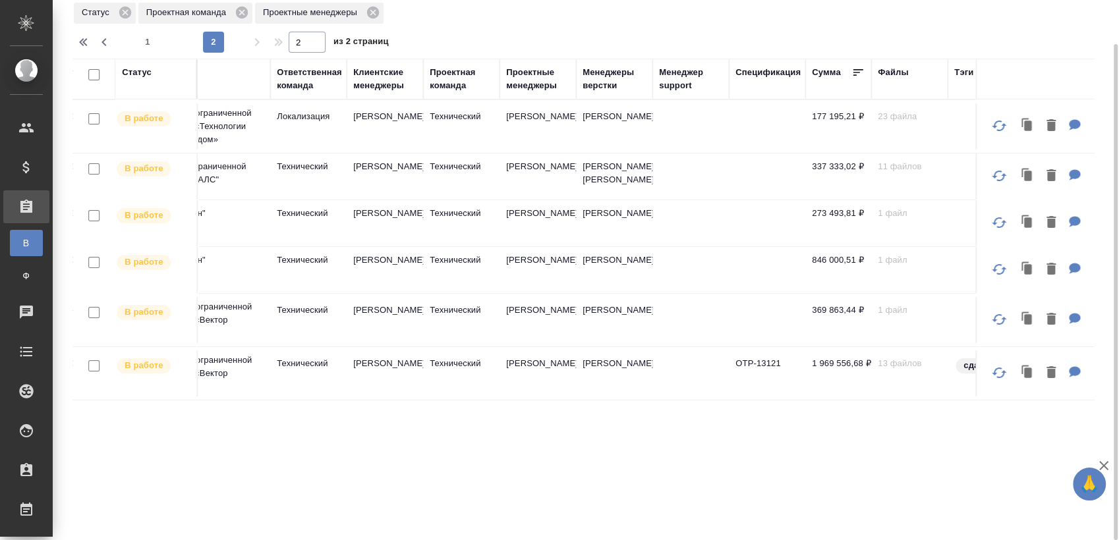
click at [527, 86] on div "Проектные менеджеры" at bounding box center [537, 79] width 63 height 26
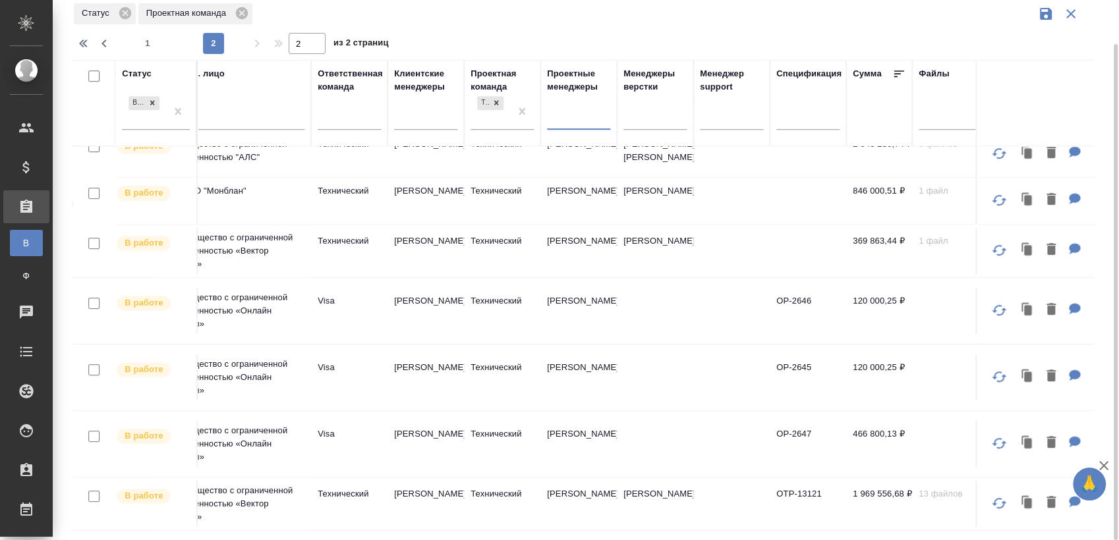
scroll to position [881, 855]
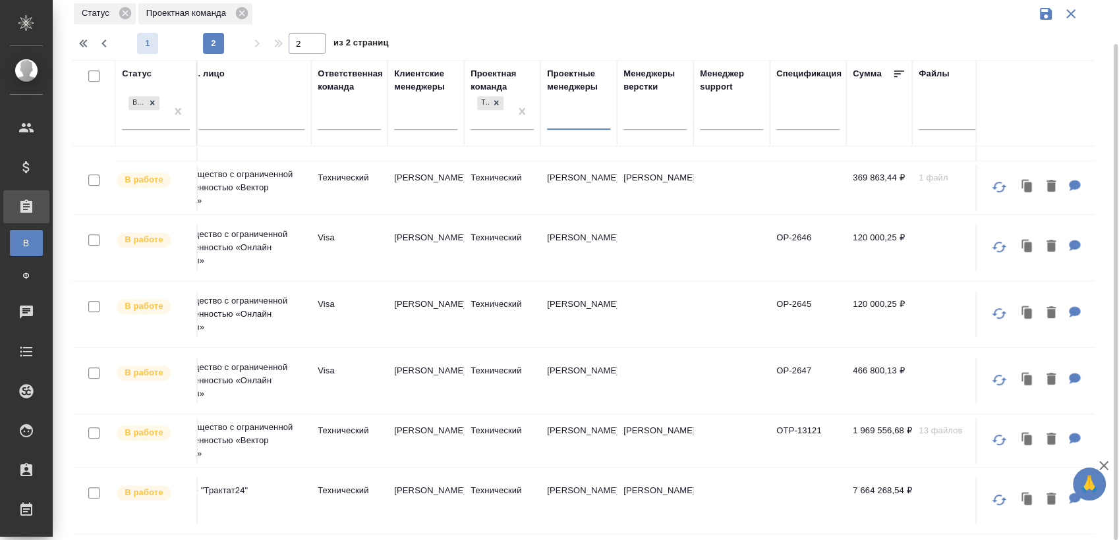
click at [156, 45] on span "1" at bounding box center [147, 43] width 21 height 13
type input "1"
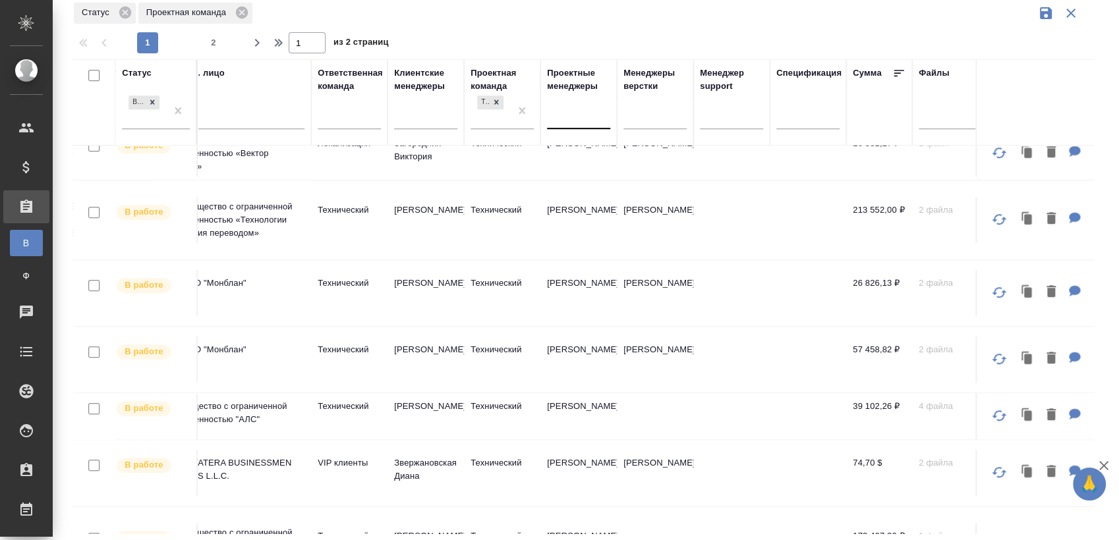
scroll to position [910, 855]
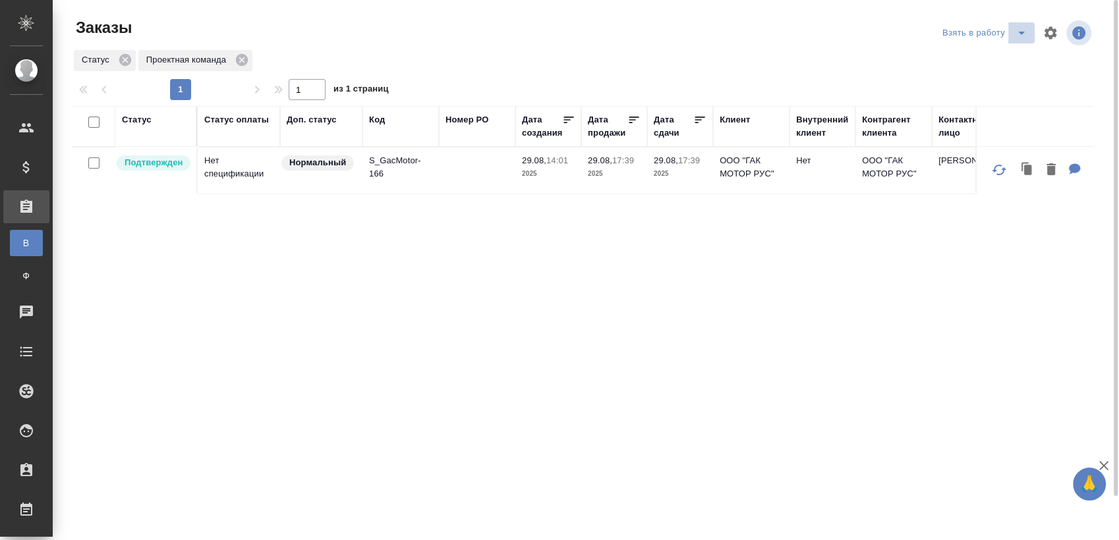
click at [1010, 35] on button "split button" at bounding box center [1021, 32] width 26 height 21
click at [972, 53] on li "Мои заказы" at bounding box center [986, 59] width 111 height 21
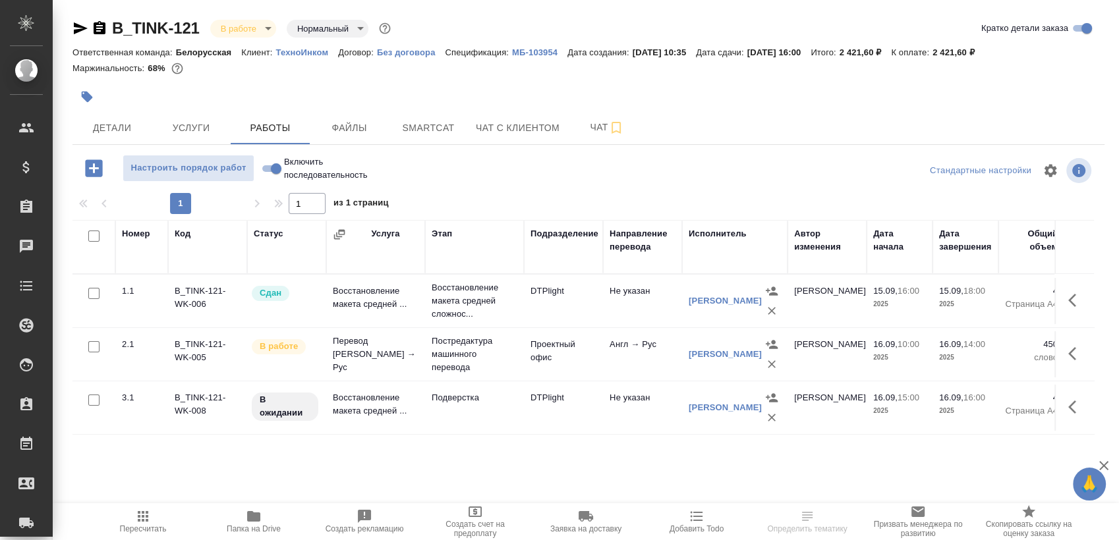
click at [95, 22] on icon "button" at bounding box center [100, 28] width 16 height 16
click at [433, 121] on span "Smartcat" at bounding box center [428, 128] width 63 height 16
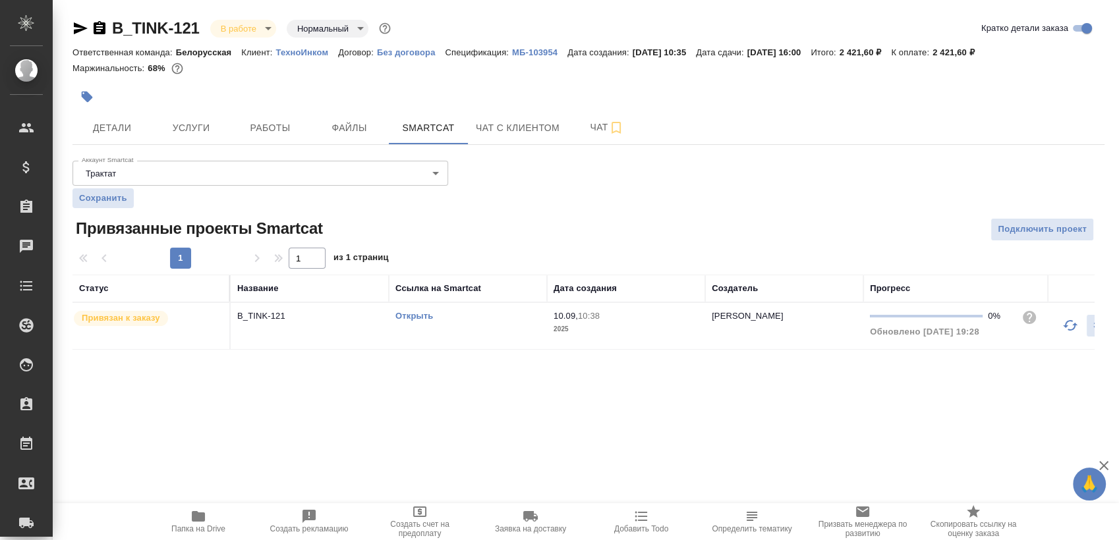
click at [214, 516] on span "Папка на Drive" at bounding box center [198, 521] width 95 height 25
click at [576, 130] on span "Чат" at bounding box center [606, 127] width 63 height 16
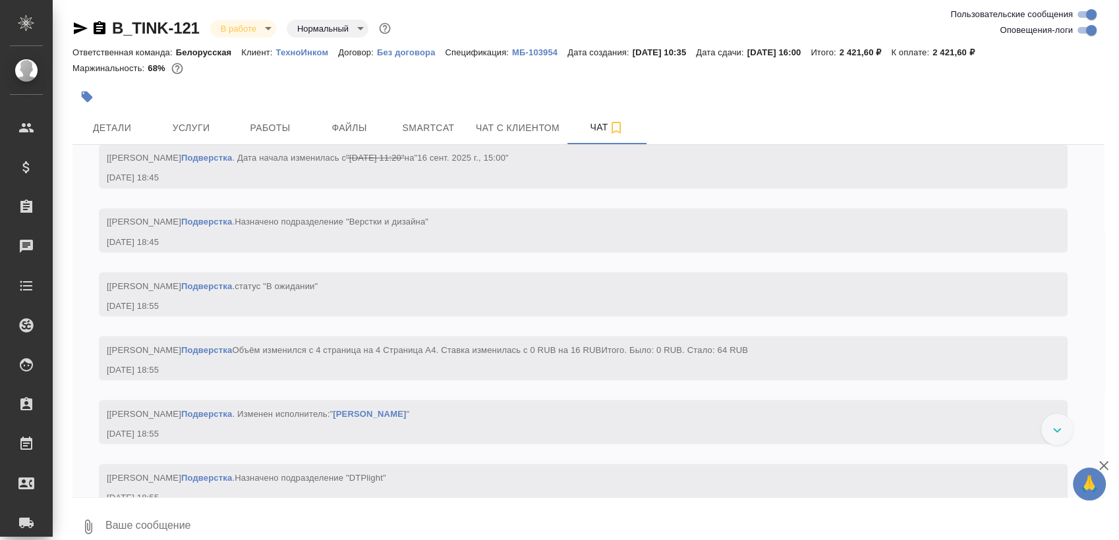
click at [1085, 32] on input "Оповещения-логи" at bounding box center [1091, 30] width 47 height 16
checkbox input "false"
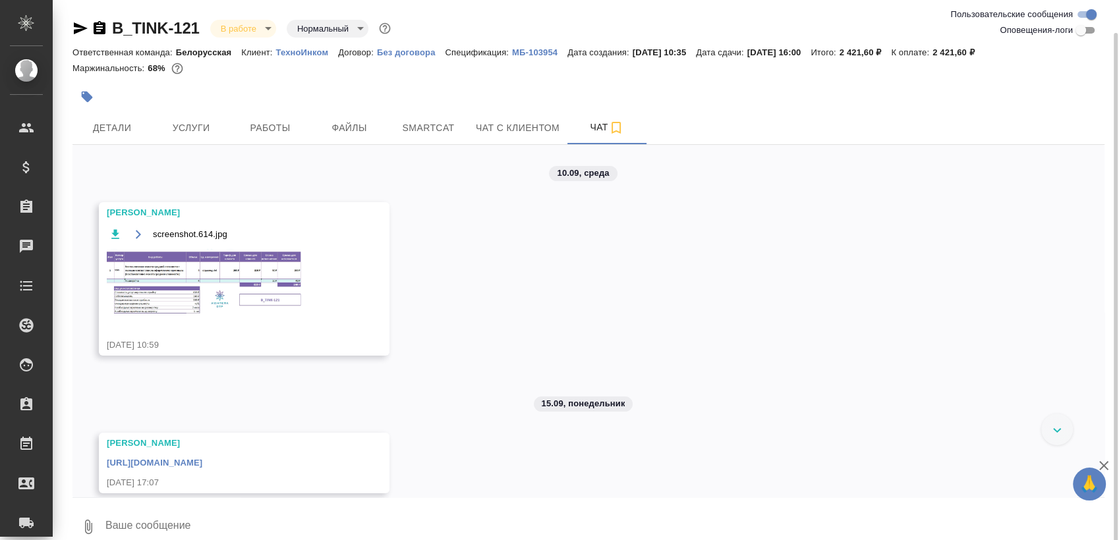
scroll to position [16, 0]
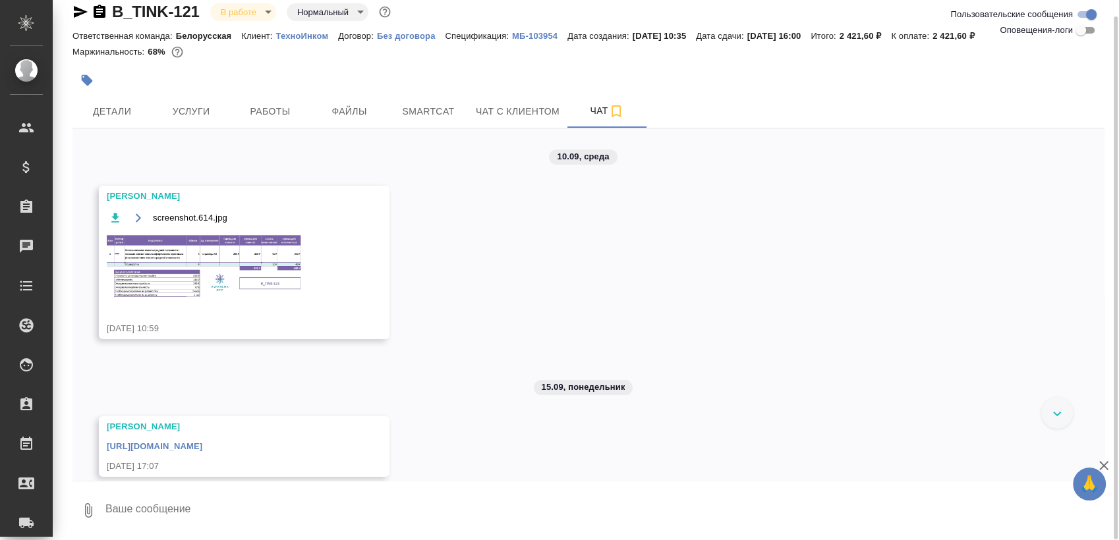
click at [287, 440] on div "https://drive.awatera.com/apps/files/files/10332396?dir=/Shares/%D0%A2%D0%B5%D1…" at bounding box center [225, 445] width 237 height 16
click at [202, 451] on link "https://drive.awatera.com/apps/files/files/10332396?dir=/Shares/%D0%A2%D0%B5%D1…" at bounding box center [155, 447] width 96 height 10
click at [274, 109] on span "Работы" at bounding box center [270, 111] width 63 height 16
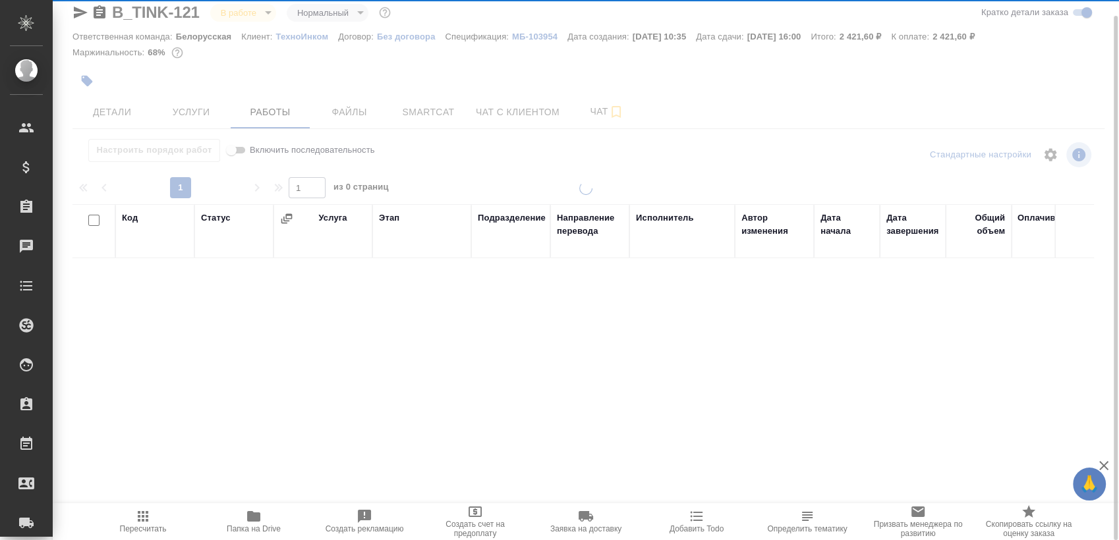
scroll to position [16, 0]
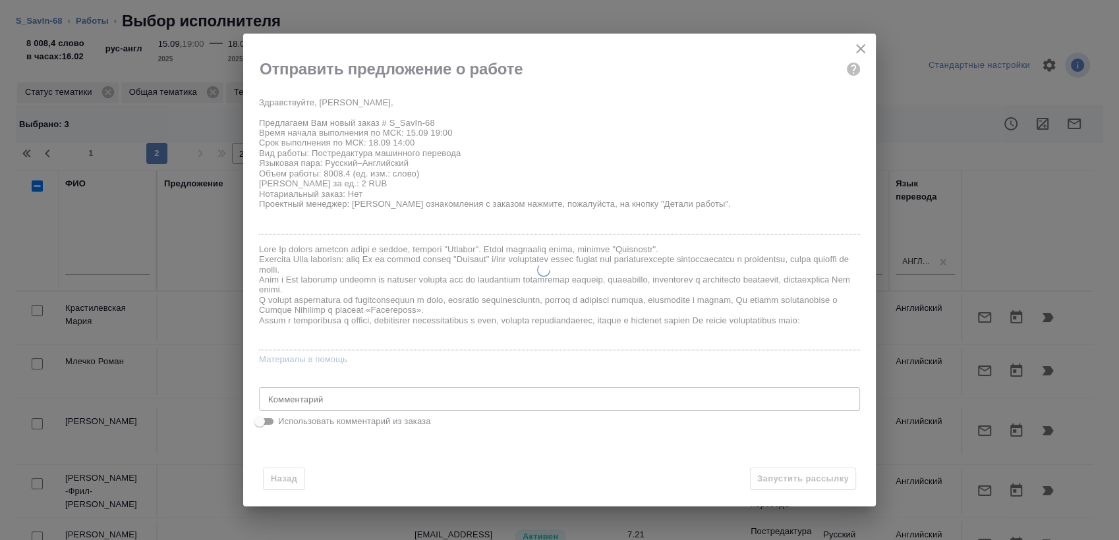
scroll to position [49, 0]
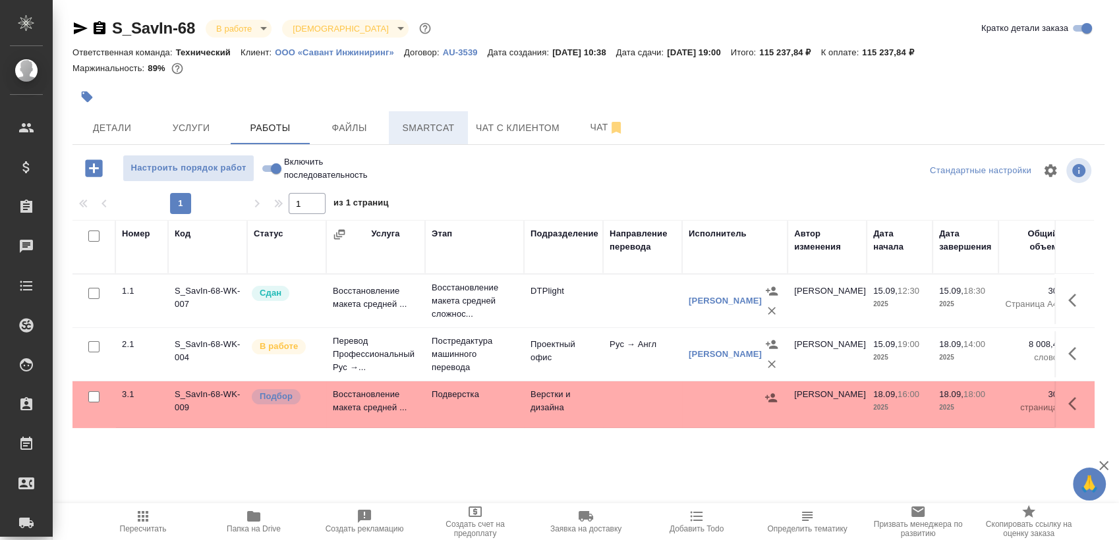
click at [442, 129] on span "Smartcat" at bounding box center [428, 128] width 63 height 16
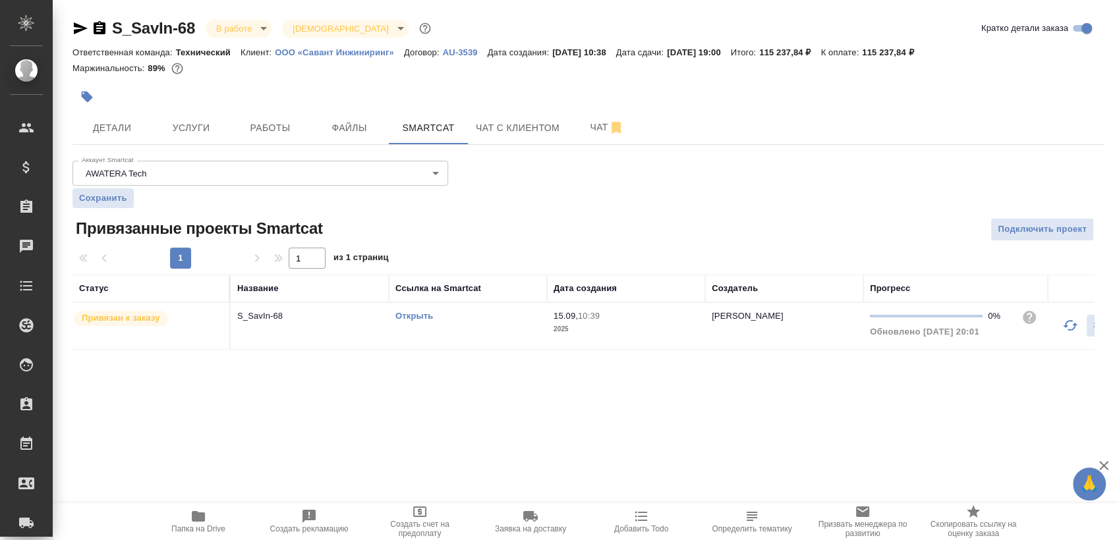
click at [467, 318] on div "Открыть" at bounding box center [467, 316] width 145 height 13
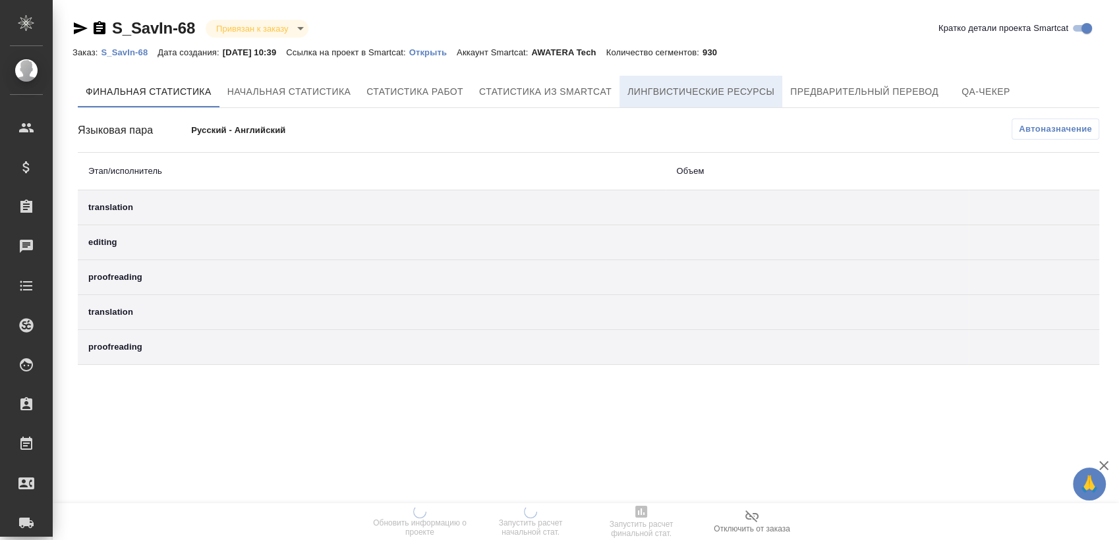
click at [736, 92] on span "Лингвистические ресурсы" at bounding box center [700, 92] width 147 height 16
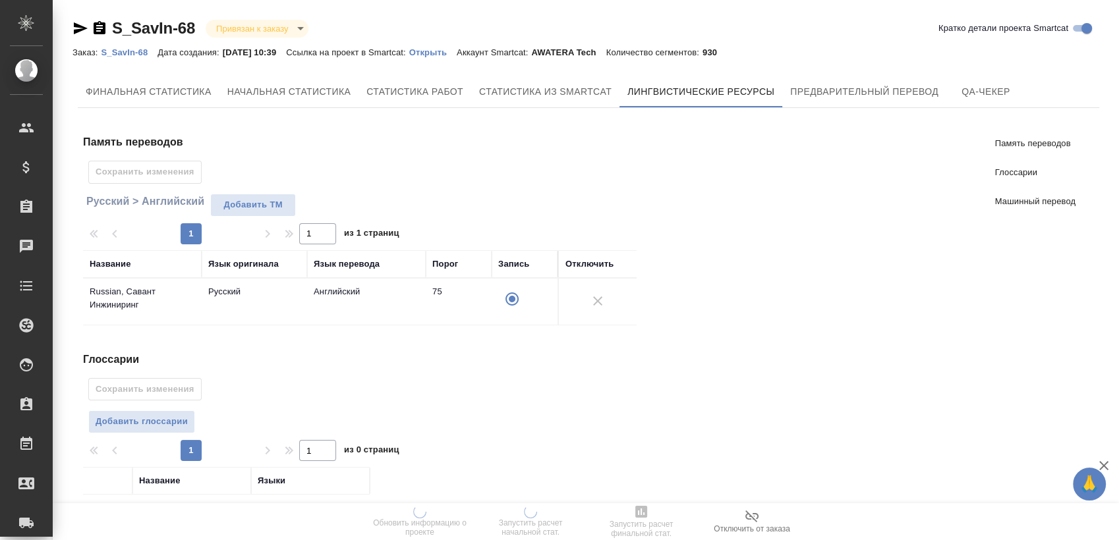
scroll to position [201, 0]
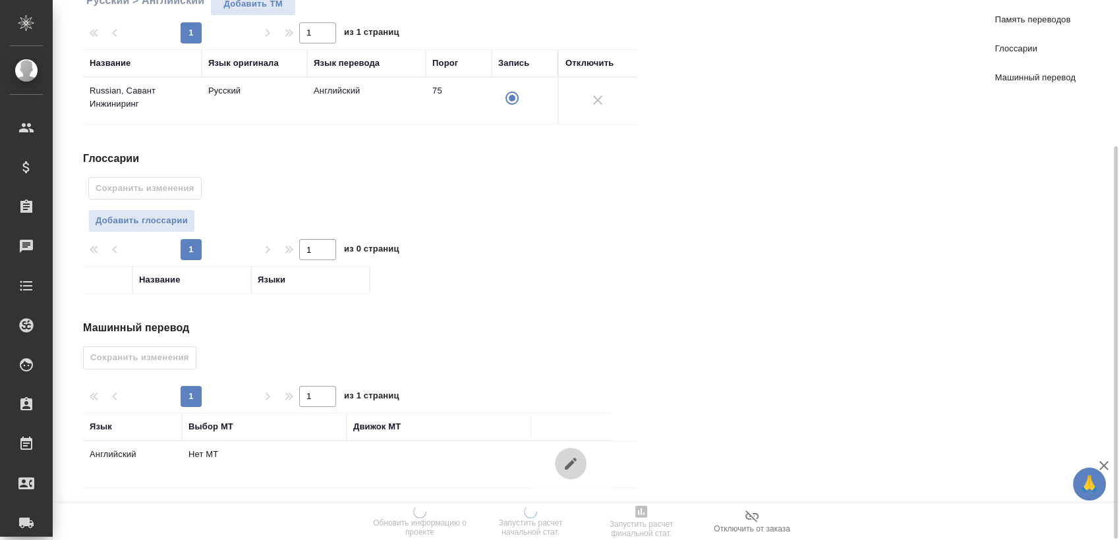
click at [569, 469] on icon "button" at bounding box center [571, 464] width 16 height 16
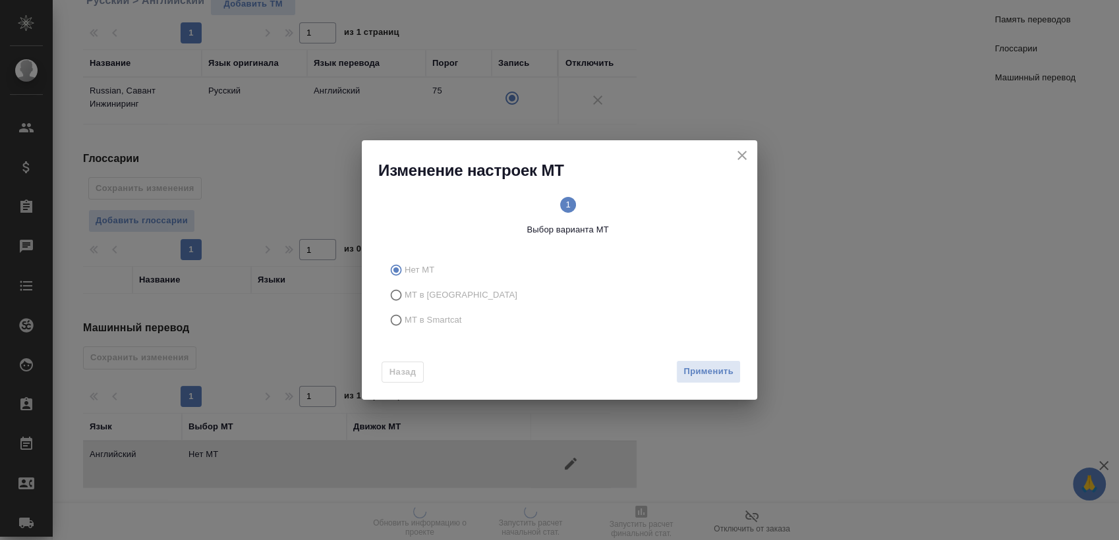
click at [464, 326] on label "МТ в Smartcat" at bounding box center [557, 320] width 347 height 25
click at [405, 326] on input "МТ в Smartcat" at bounding box center [394, 320] width 21 height 25
radio input "true"
click at [707, 374] on span "Вперед" at bounding box center [717, 371] width 33 height 15
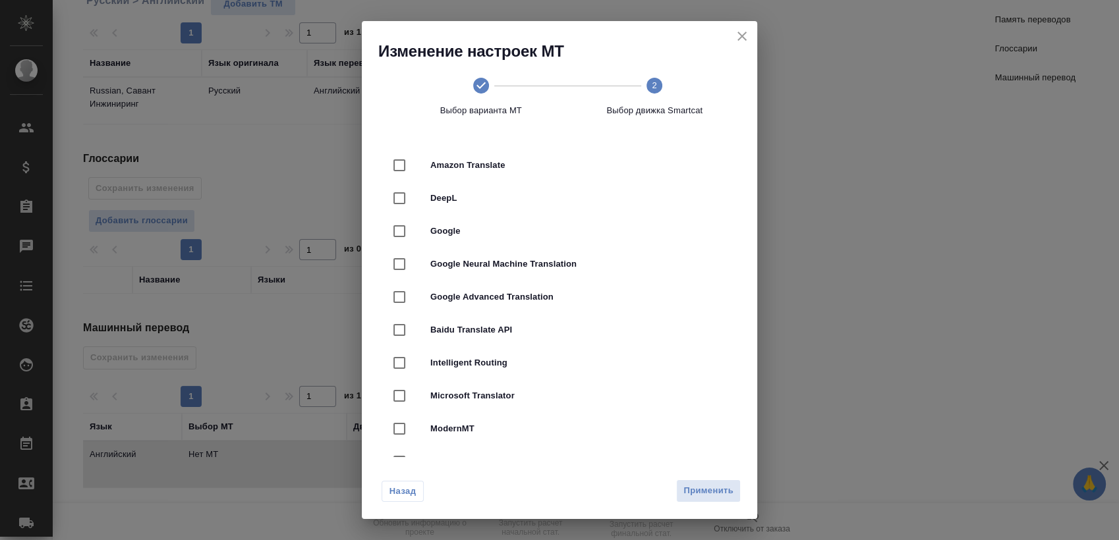
click at [511, 204] on div "DeepL" at bounding box center [559, 198] width 353 height 33
checkbox input "true"
click at [711, 500] on button "Применить" at bounding box center [708, 491] width 65 height 23
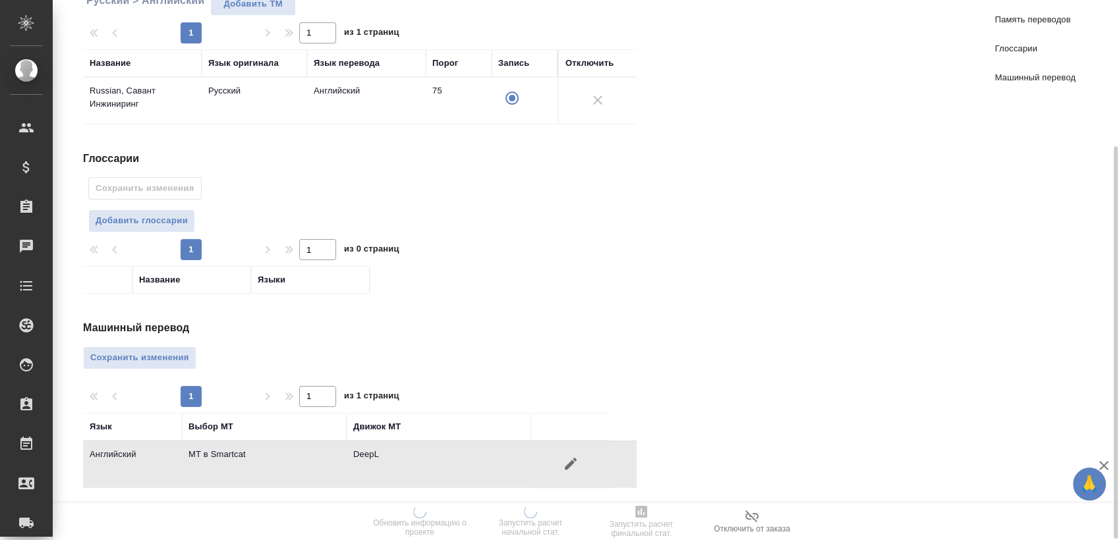
drag, startPoint x: 176, startPoint y: 359, endPoint x: 216, endPoint y: 366, distance: 40.3
click at [175, 358] on span "Сохранить изменения" at bounding box center [139, 358] width 99 height 15
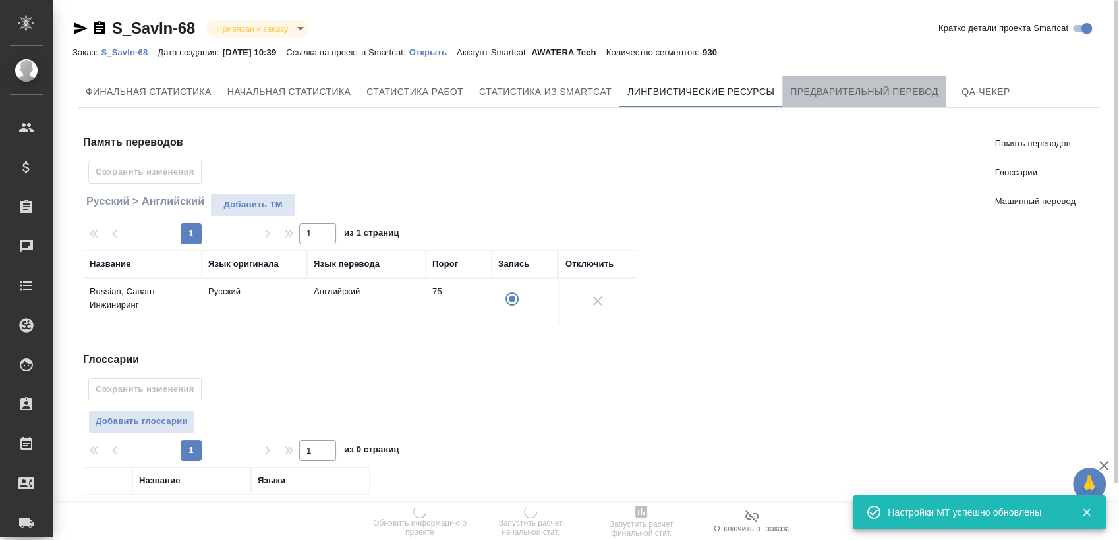
click at [845, 89] on span "Предварительный перевод" at bounding box center [864, 92] width 148 height 16
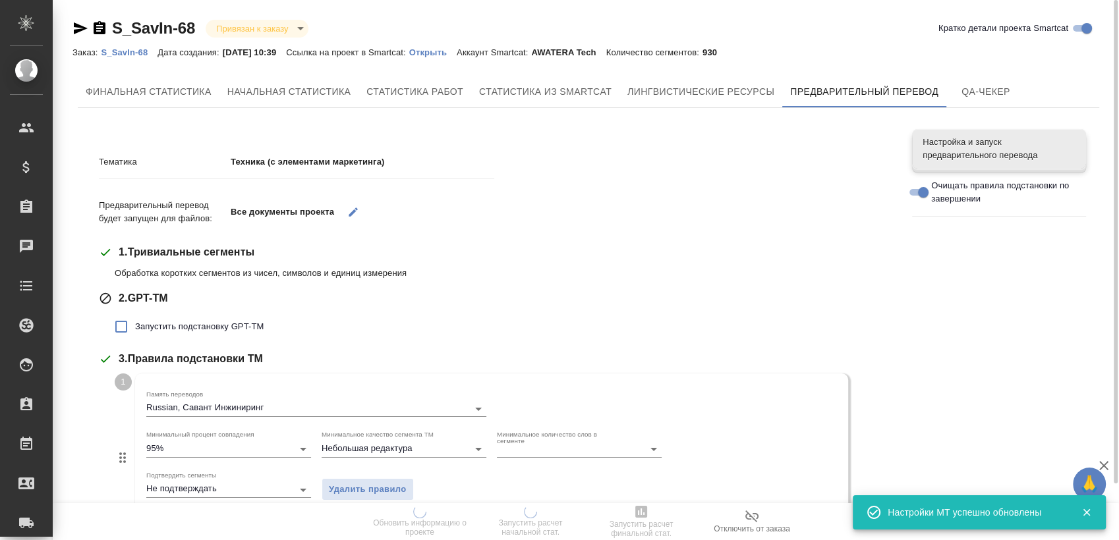
click at [192, 328] on span "Запустить подстановку GPT-TM" at bounding box center [199, 326] width 129 height 13
click at [135, 328] on input "Запустить подстановку GPT-TM" at bounding box center [121, 327] width 28 height 28
checkbox input "true"
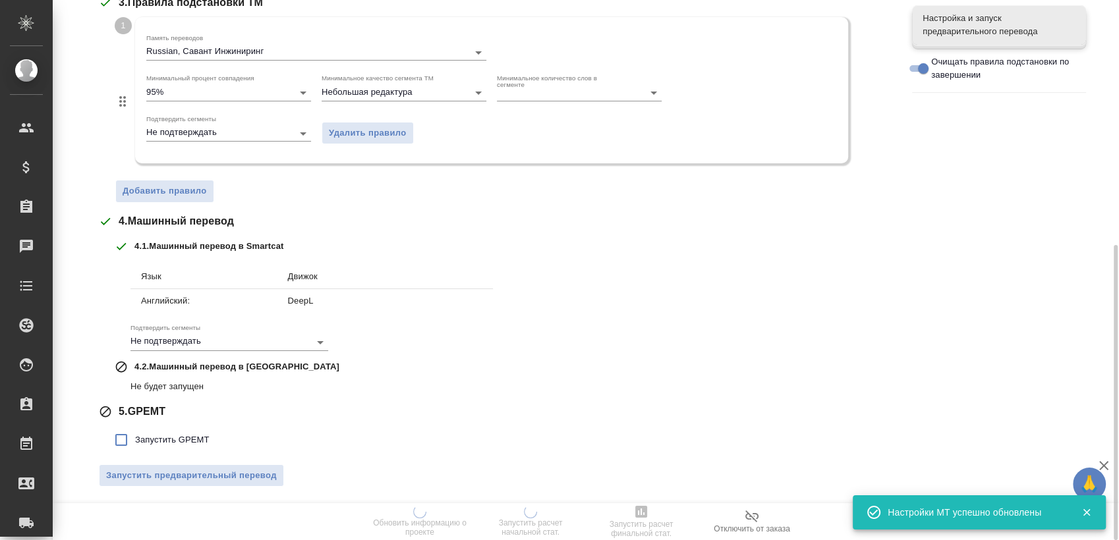
click at [186, 442] on span "Запустить GPEMT" at bounding box center [172, 440] width 74 height 13
click at [135, 442] on input "Запустить GPEMT" at bounding box center [121, 440] width 28 height 28
checkbox input "true"
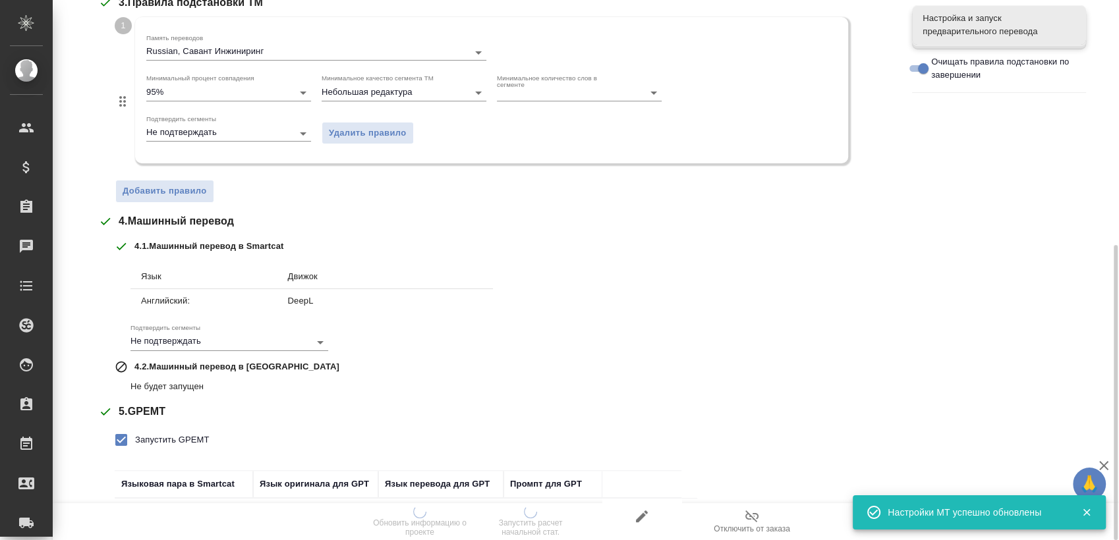
scroll to position [539, 0]
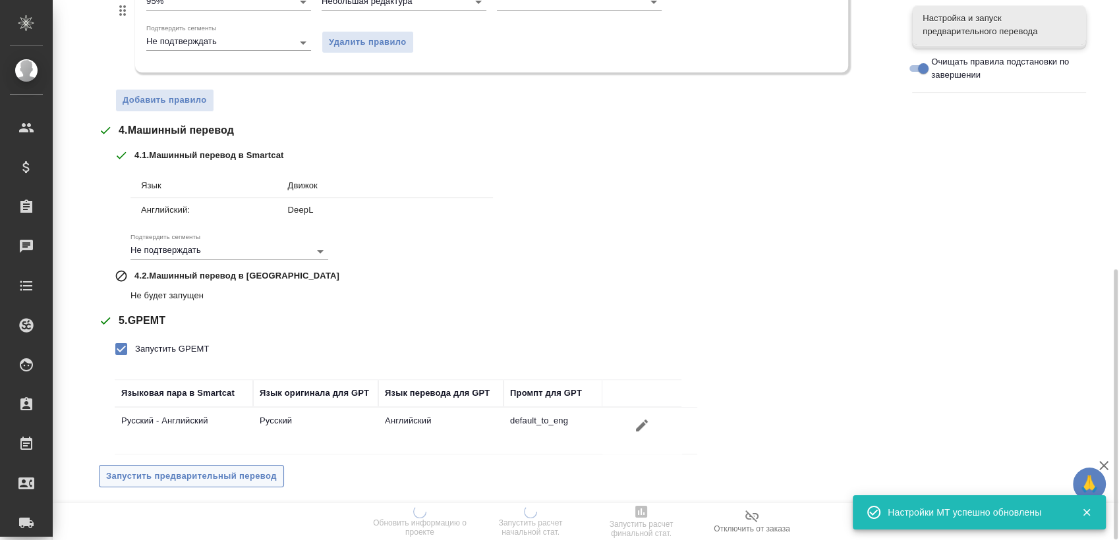
click at [194, 470] on span "Запустить предварительный перевод" at bounding box center [191, 476] width 171 height 15
